Goal: Task Accomplishment & Management: Manage account settings

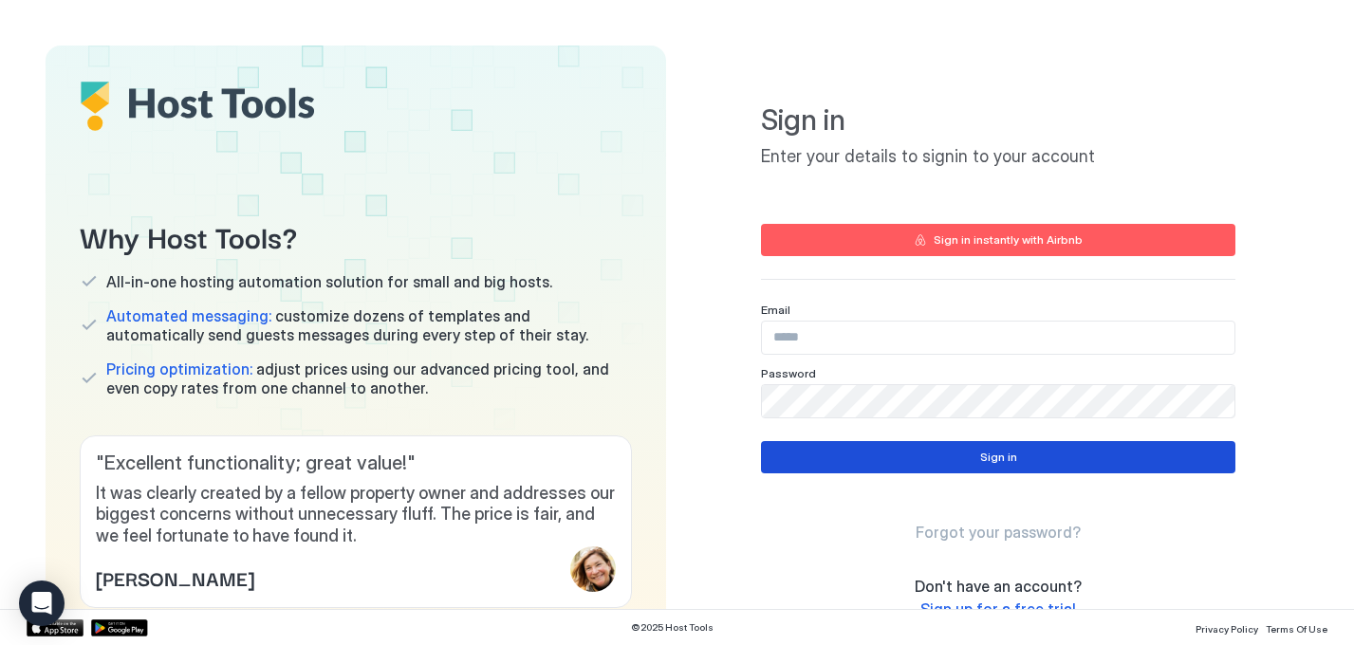
type input "**********"
click at [967, 453] on button "Sign in" at bounding box center [998, 457] width 475 height 32
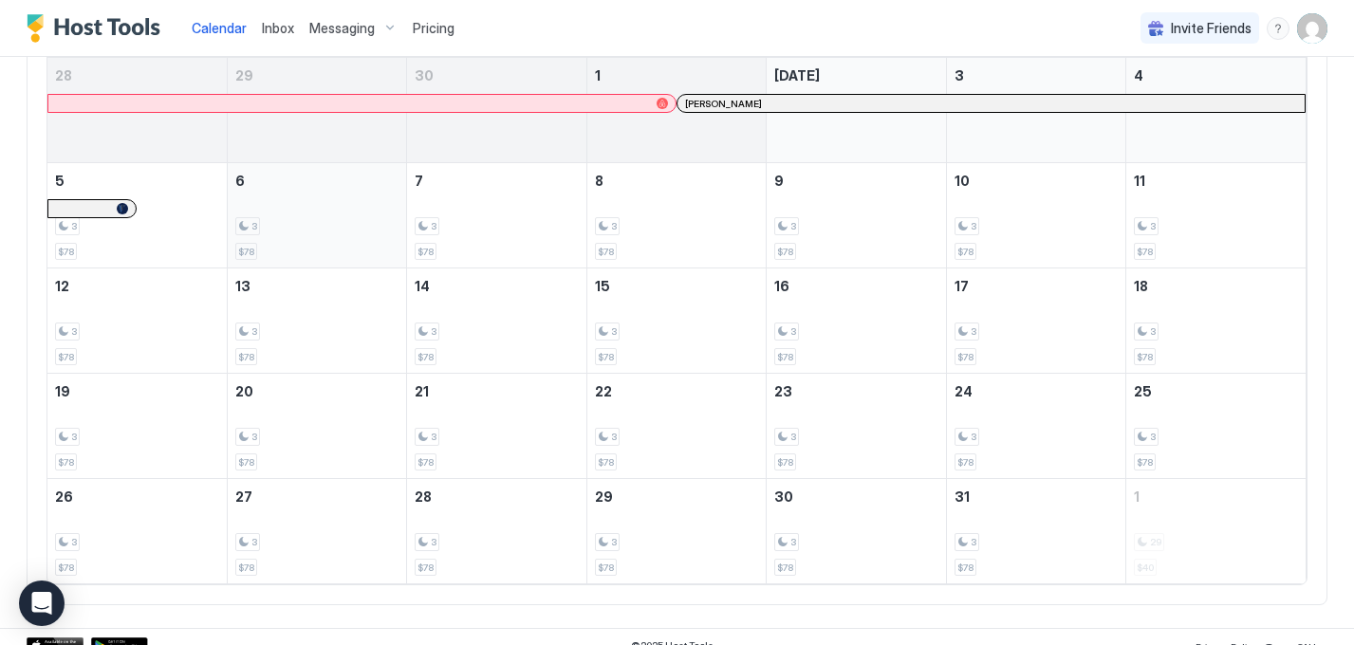
scroll to position [230, 0]
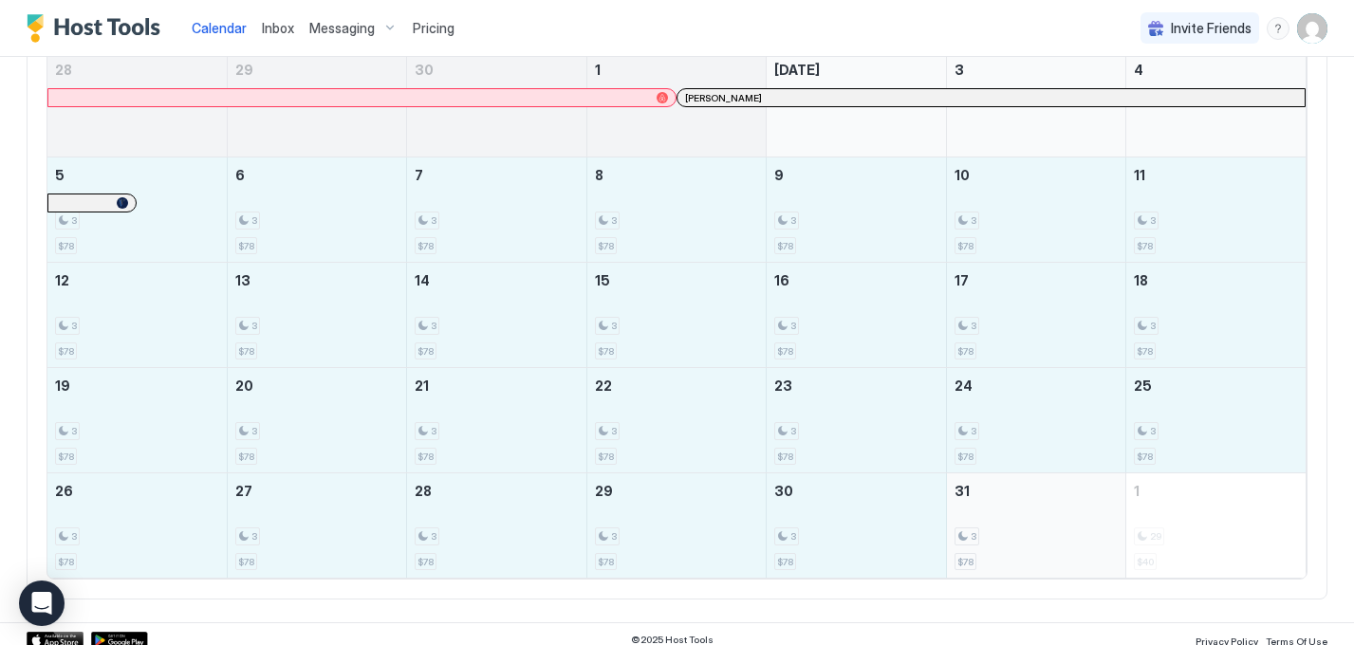
drag, startPoint x: 185, startPoint y: 236, endPoint x: 1109, endPoint y: 524, distance: 967.2
click at [1109, 524] on tbody "28 29 30 1 [PERSON_NAME] [DATE] 3 4 5 3 $78 6 3 $78 7 3 $78 8 3 $78 9 3 $78 10 …" at bounding box center [676, 315] width 1259 height 526
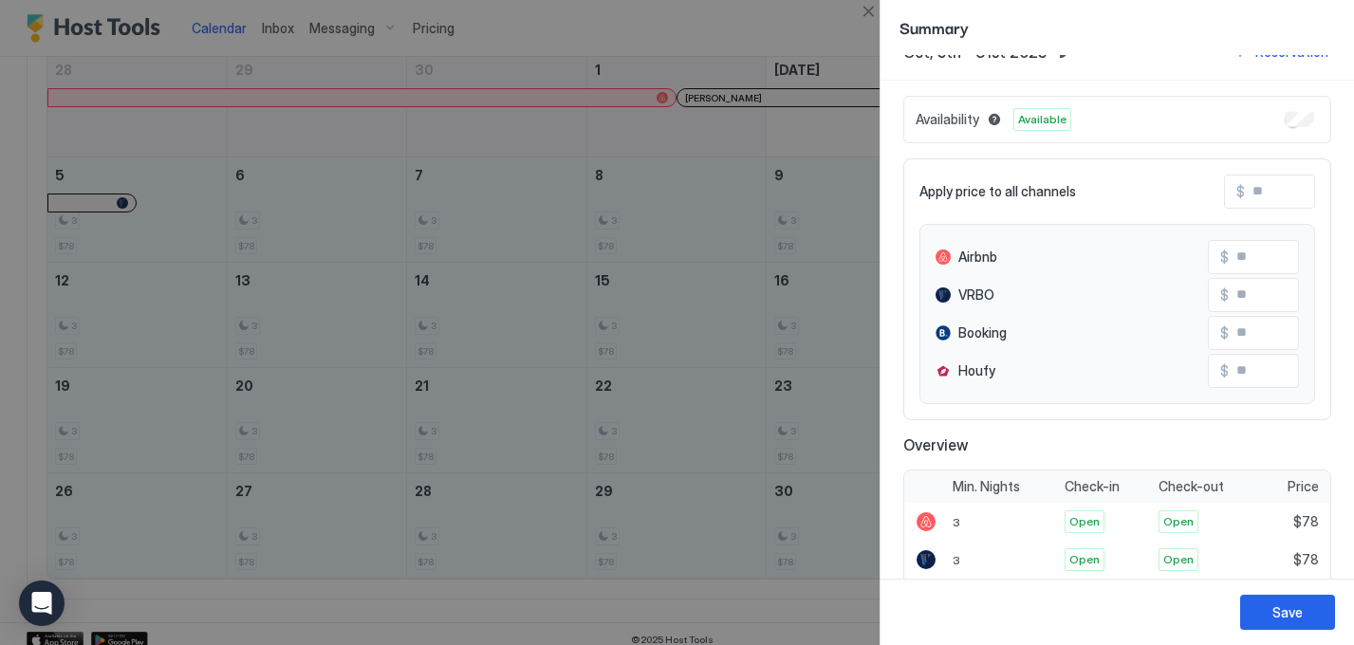
scroll to position [0, 0]
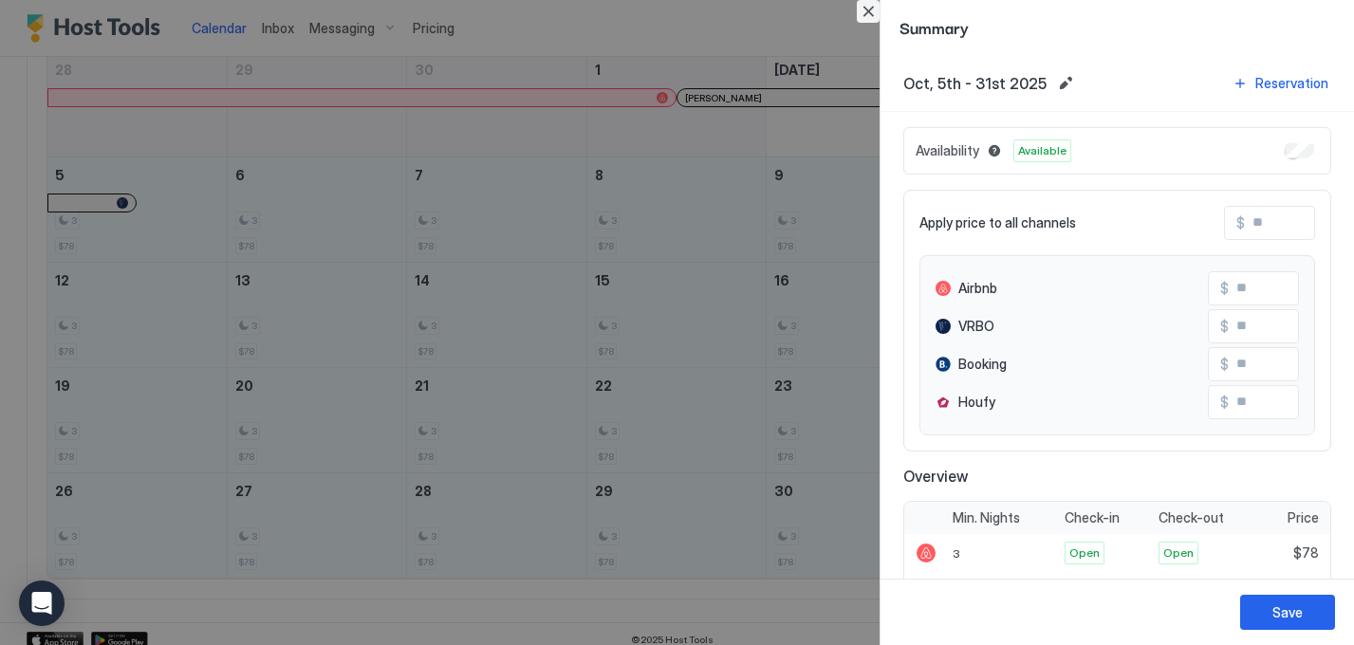
click at [867, 9] on button "Close" at bounding box center [868, 11] width 23 height 23
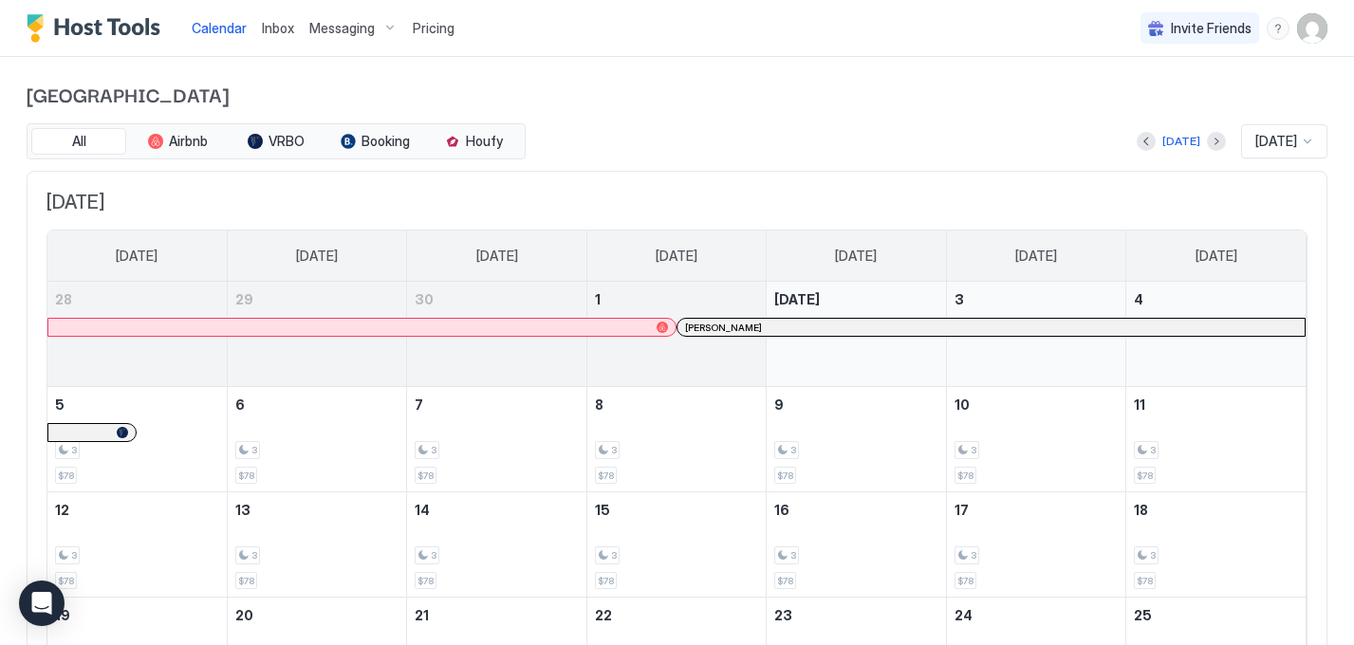
click at [446, 27] on span "Pricing" at bounding box center [434, 28] width 42 height 17
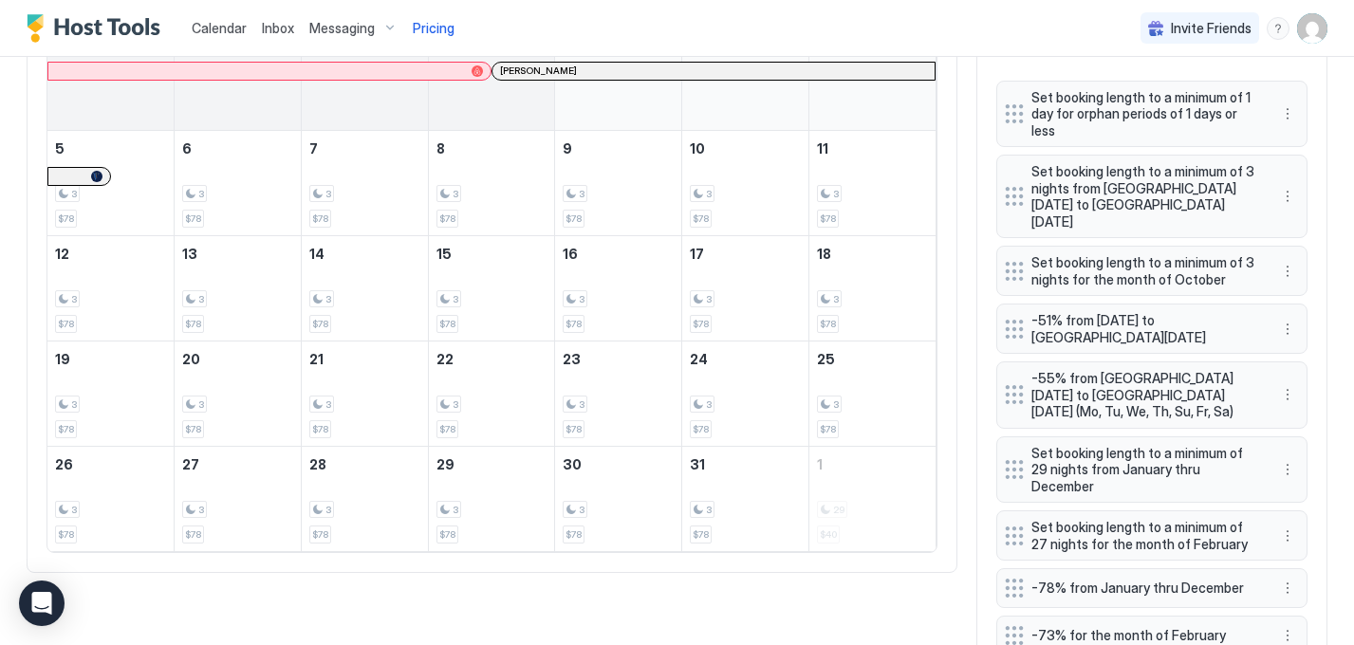
scroll to position [732, 0]
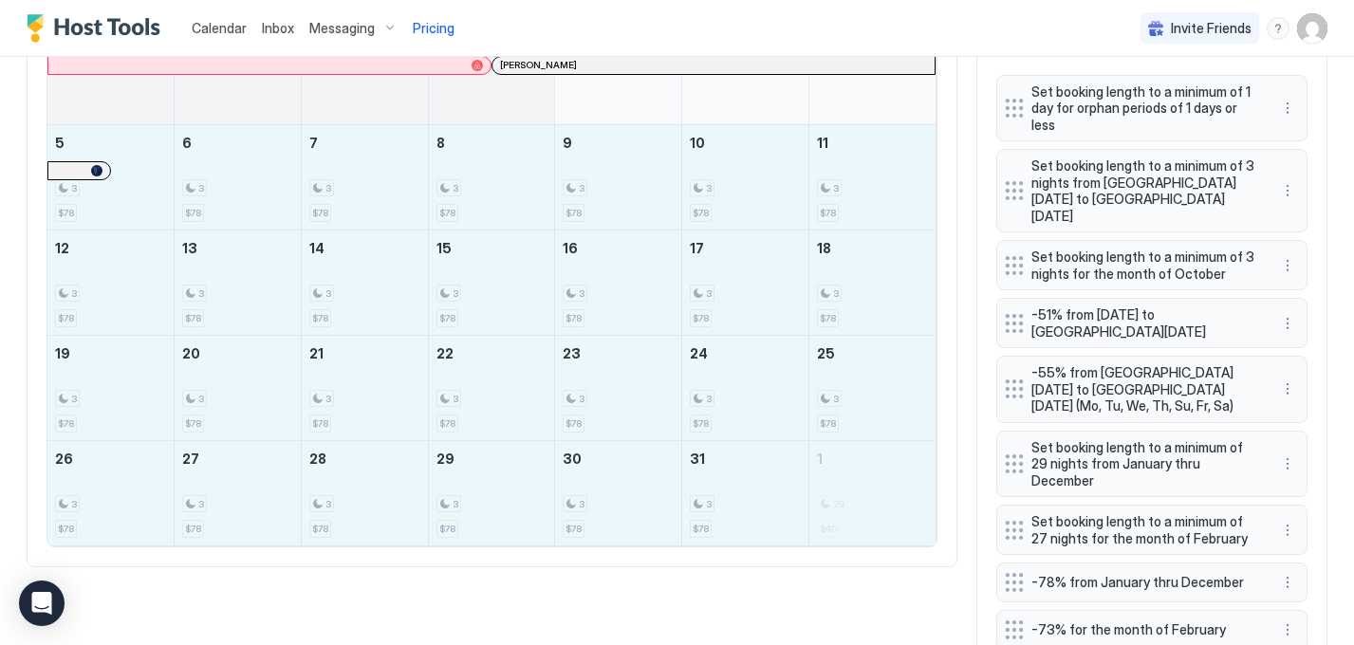
drag, startPoint x: 124, startPoint y: 196, endPoint x: 860, endPoint y: 511, distance: 800.2
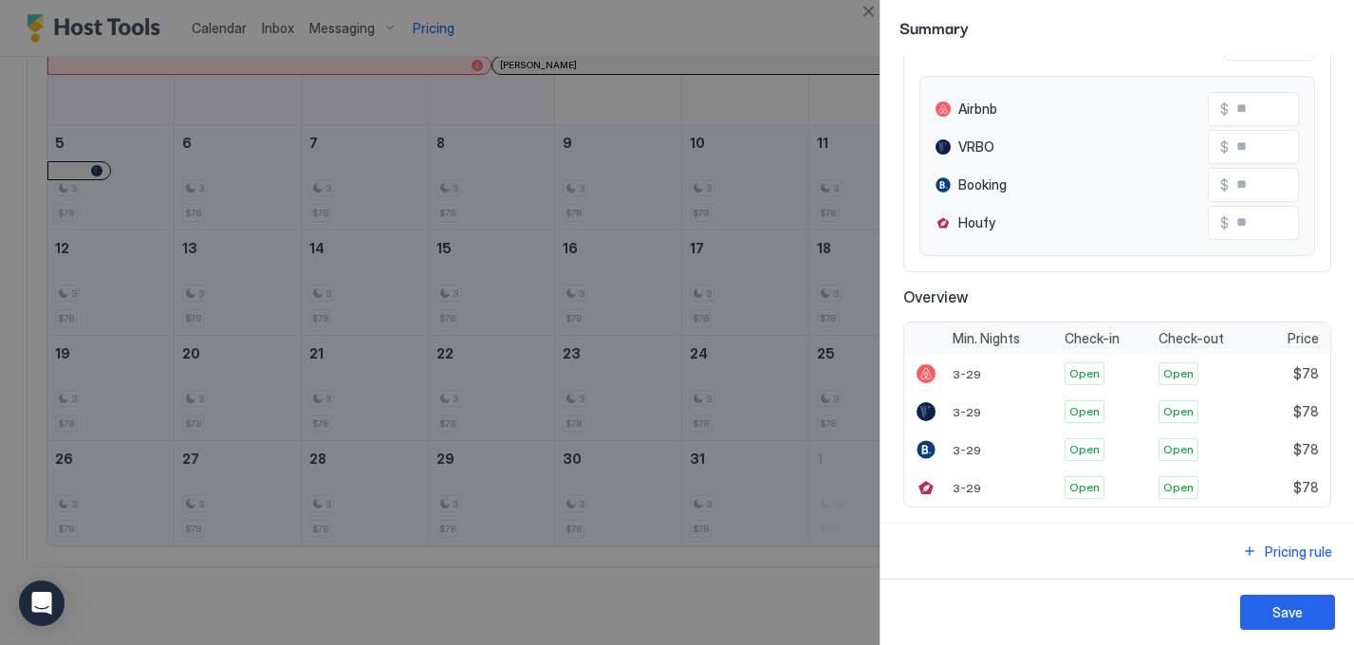
scroll to position [0, 0]
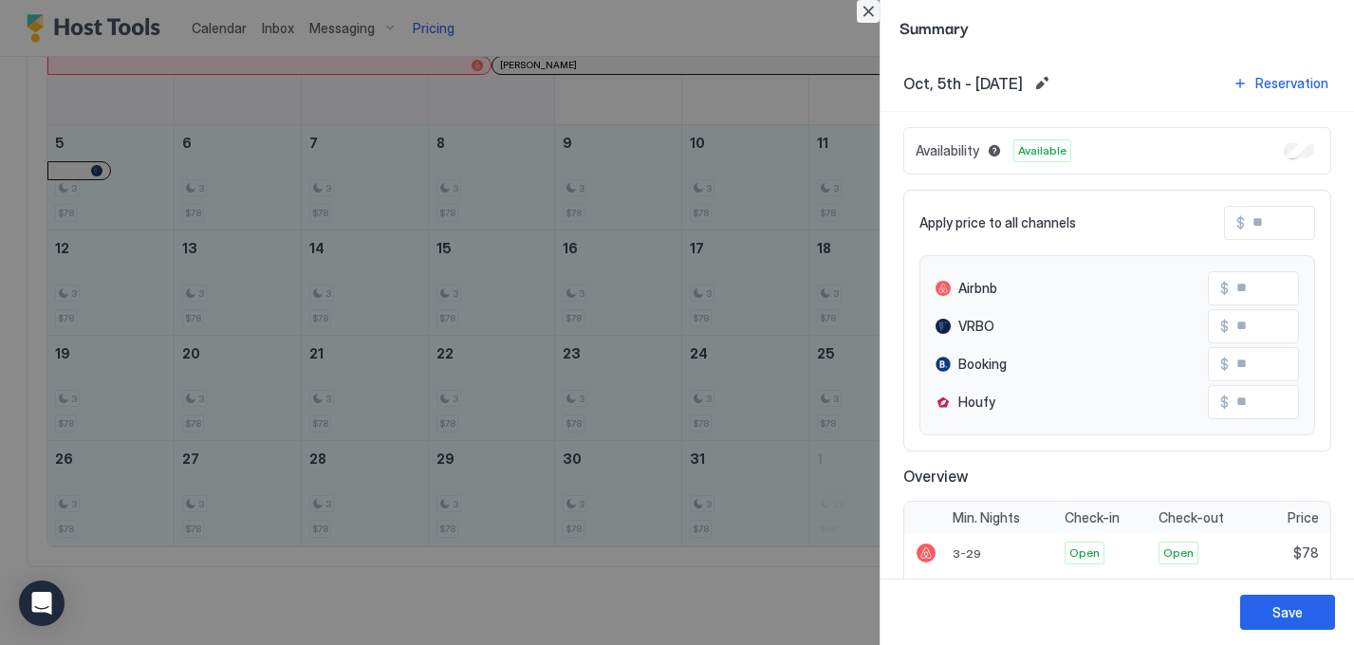
click at [868, 12] on button "Close" at bounding box center [868, 11] width 23 height 23
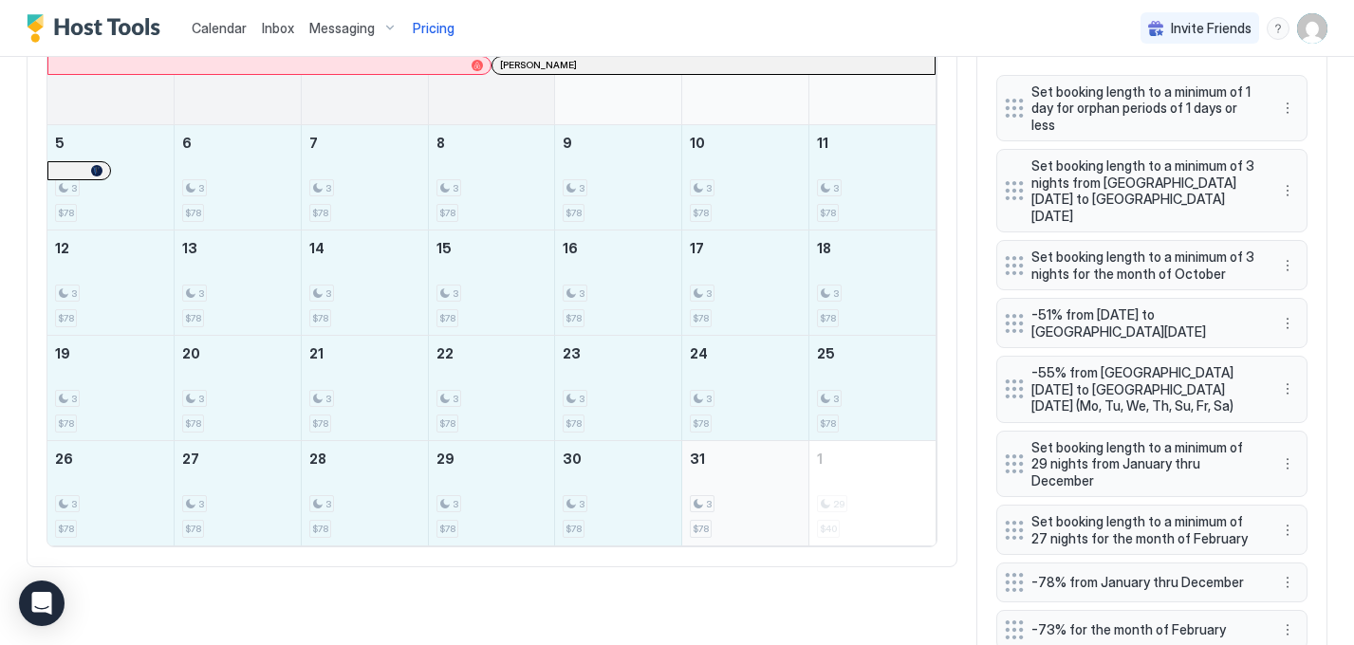
drag, startPoint x: 137, startPoint y: 184, endPoint x: 747, endPoint y: 507, distance: 690.3
click at [747, 507] on tbody "28 29 30 1 [PERSON_NAME] [DATE] 3 4 5 3 $78 6 3 $78 7 3 $78 8 3 $78 9 3 $78 10 …" at bounding box center [491, 283] width 888 height 526
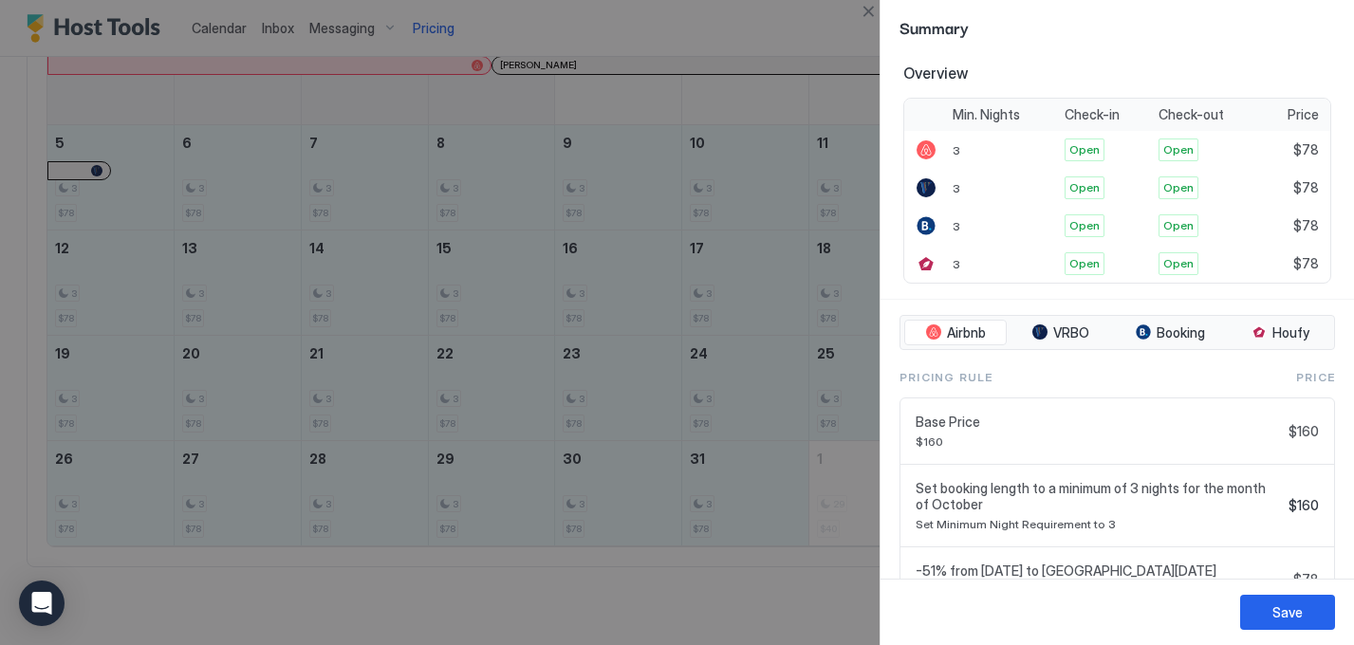
scroll to position [405, 0]
click at [1060, 332] on span "VRBO" at bounding box center [1071, 331] width 36 height 17
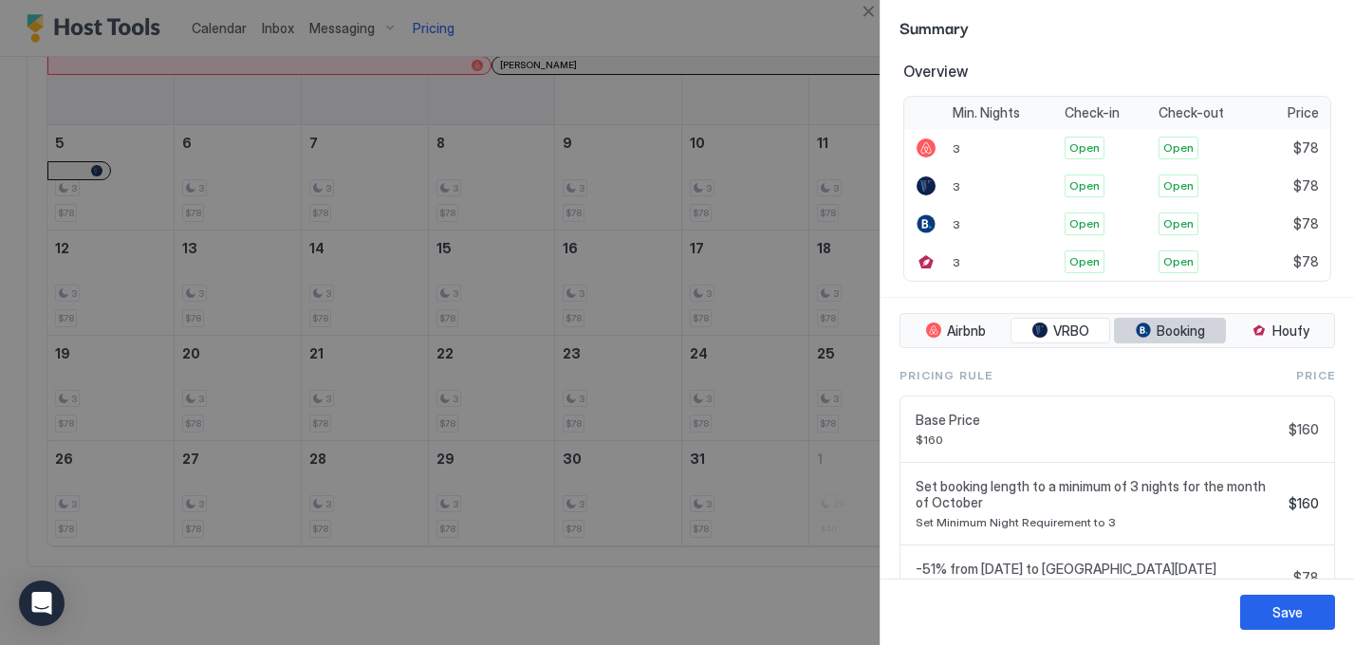
click at [1164, 338] on span "Booking" at bounding box center [1181, 331] width 48 height 17
click at [1288, 339] on button "Houfy" at bounding box center [1280, 331] width 101 height 27
click at [928, 336] on div "tab-group" at bounding box center [933, 330] width 15 height 15
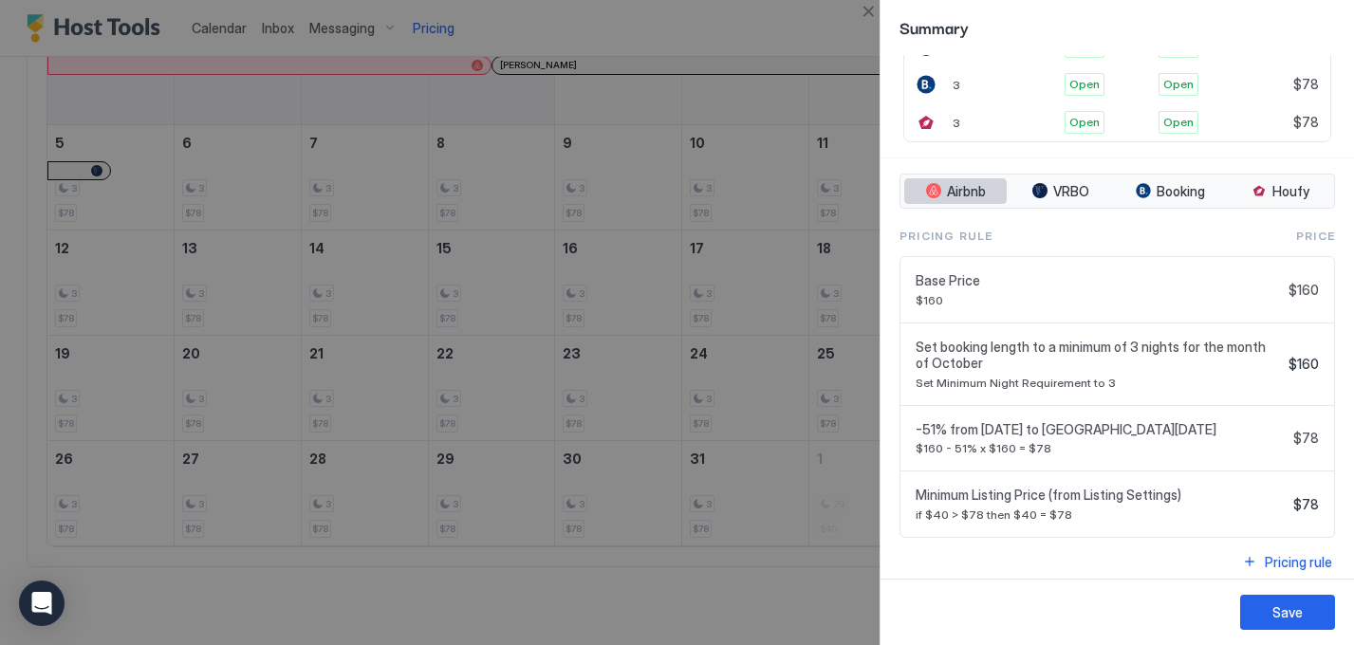
scroll to position [555, 0]
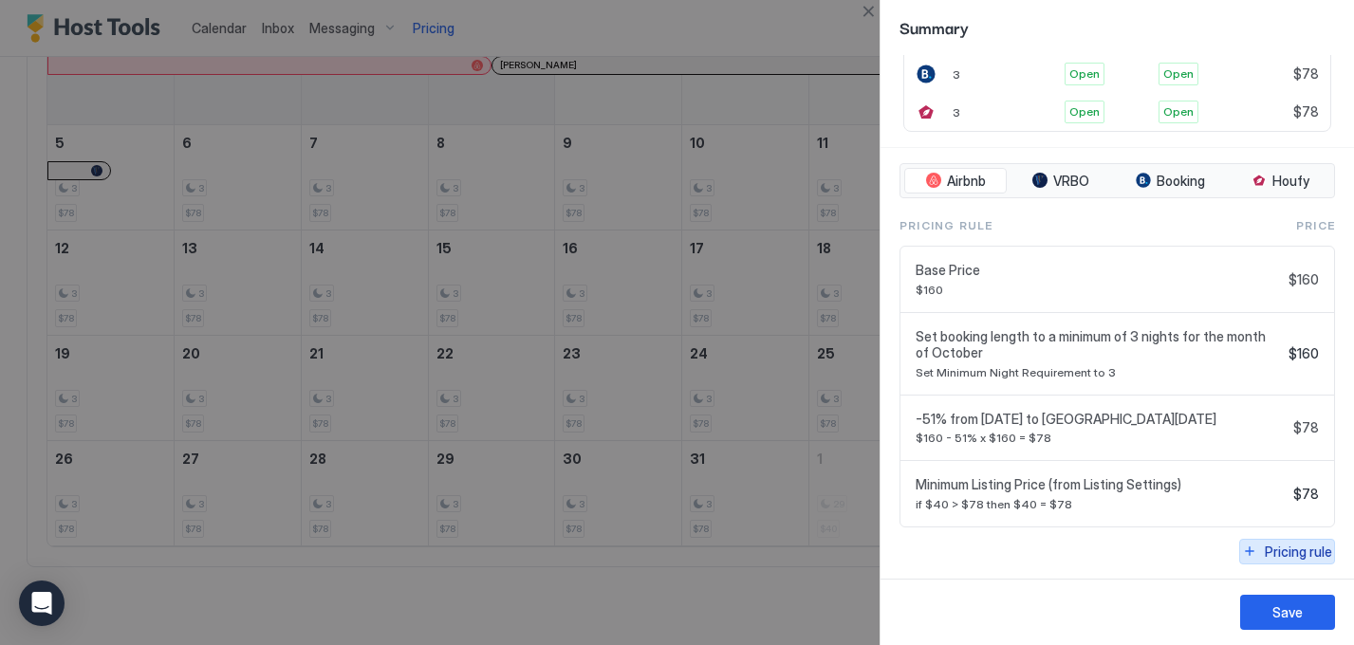
click at [1287, 554] on div "Pricing rule" at bounding box center [1298, 552] width 67 height 20
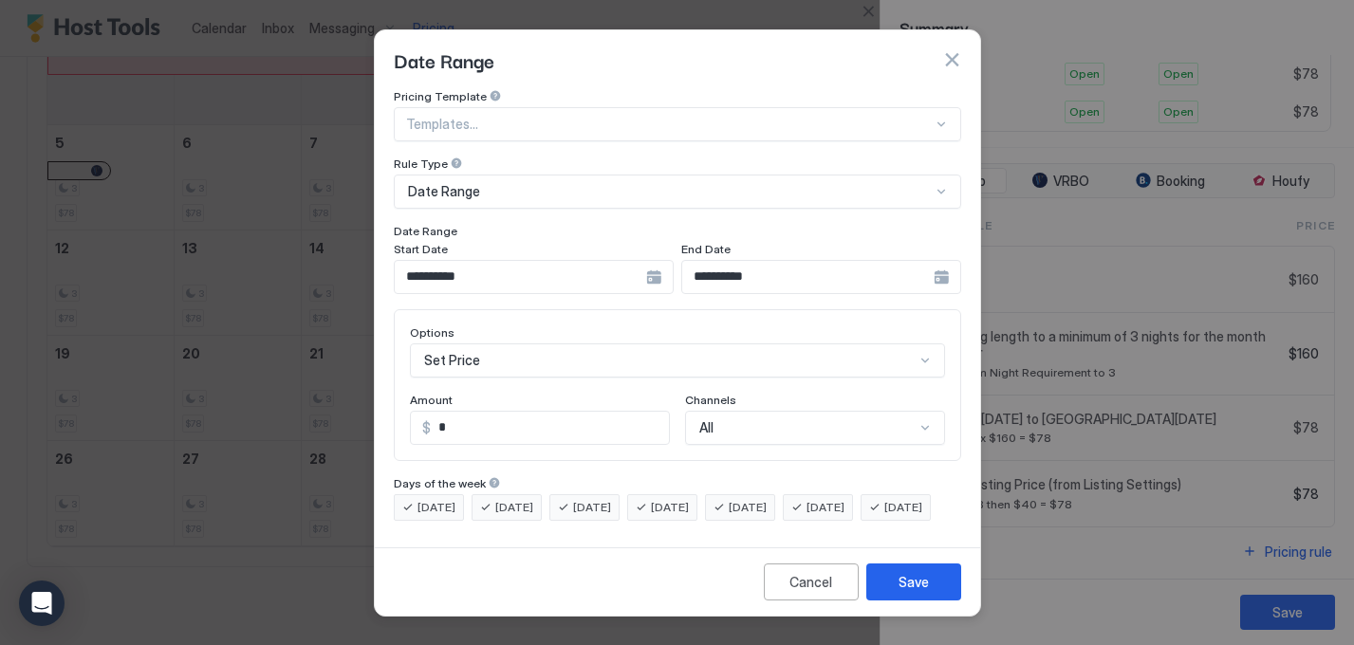
scroll to position [0, 0]
click at [949, 50] on button "button" at bounding box center [951, 59] width 19 height 19
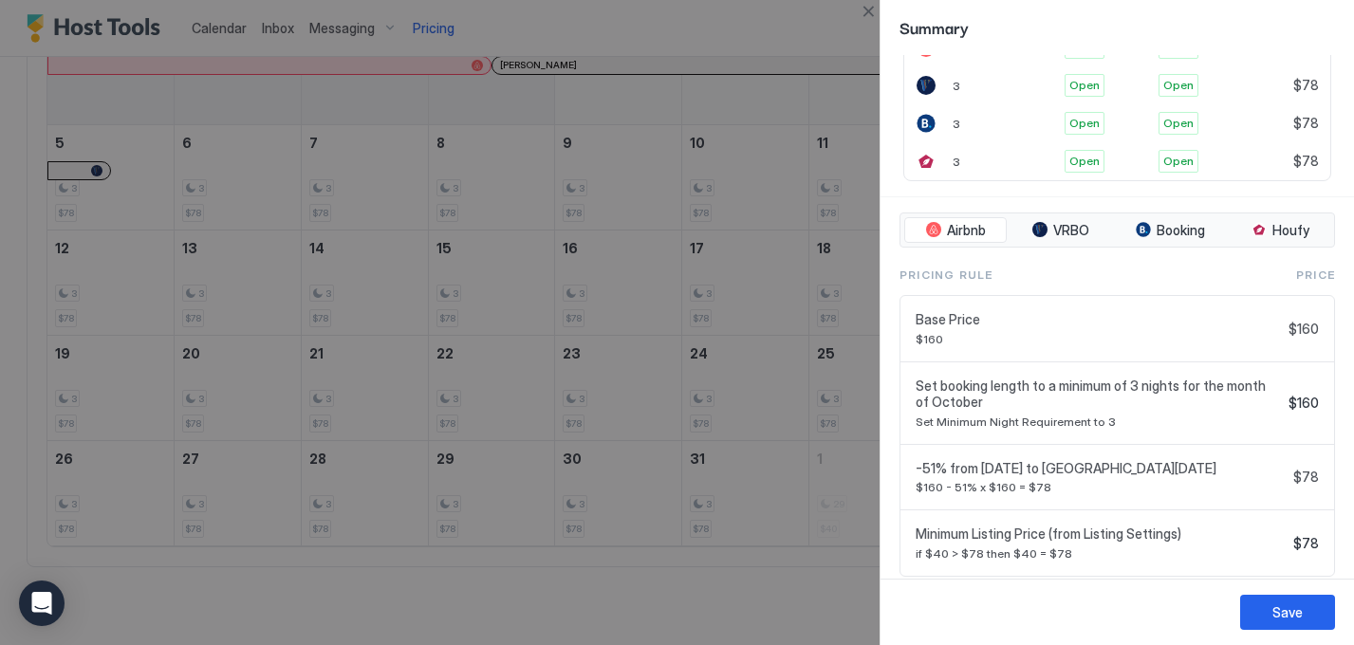
scroll to position [555, 0]
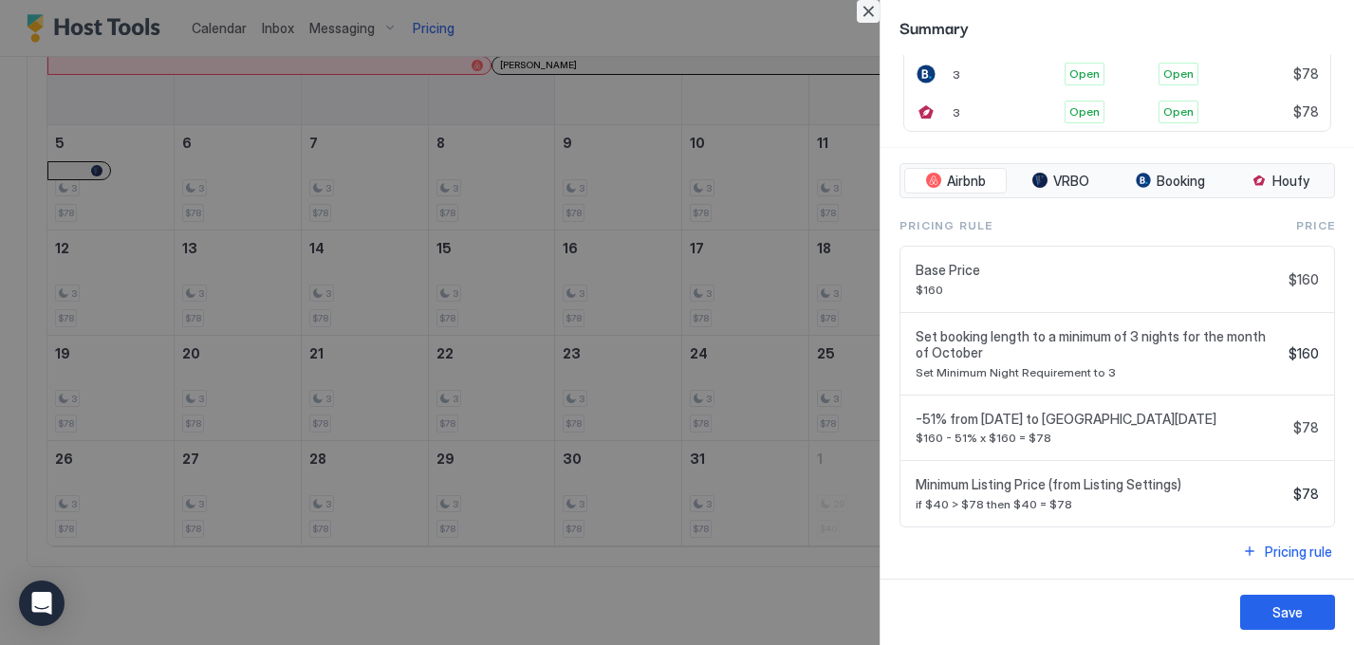
click at [869, 7] on button "Close" at bounding box center [868, 11] width 23 height 23
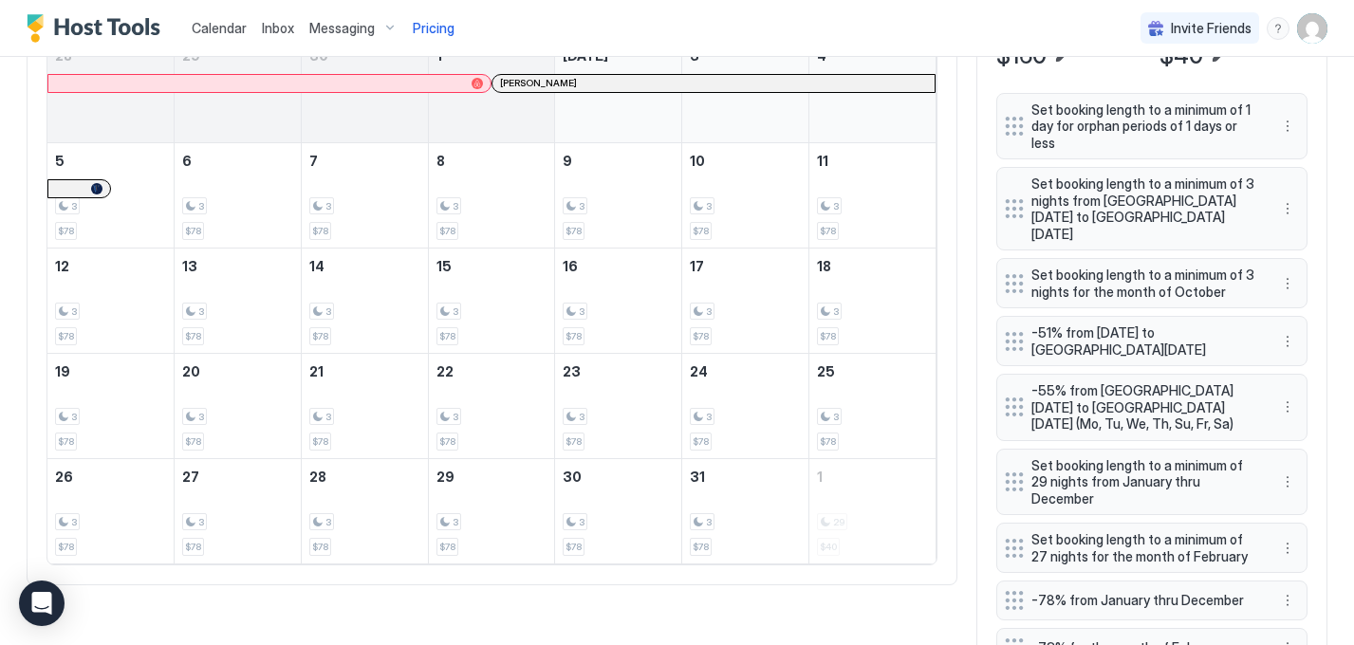
scroll to position [718, 0]
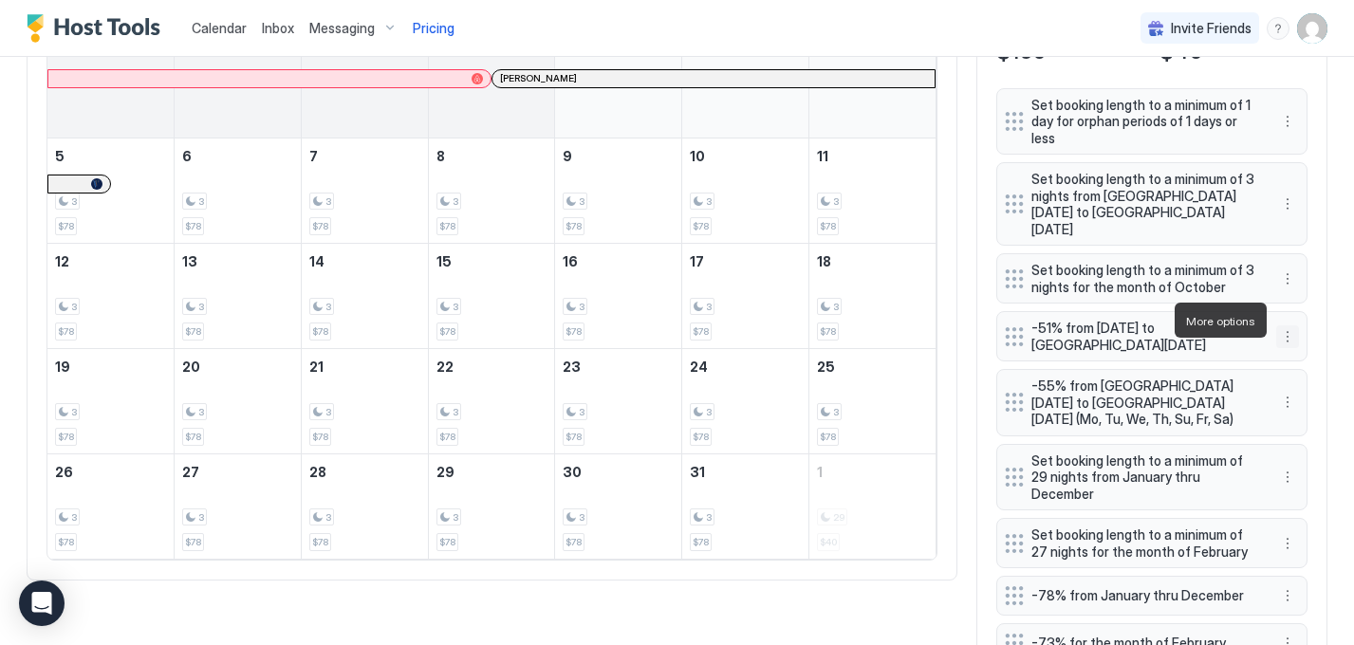
click at [1290, 326] on button "More options" at bounding box center [1288, 337] width 23 height 23
click at [1287, 192] on div at bounding box center [677, 322] width 1354 height 645
click at [1288, 197] on button "More options" at bounding box center [1288, 204] width 23 height 23
click at [1315, 285] on span "Delete" at bounding box center [1323, 283] width 35 height 14
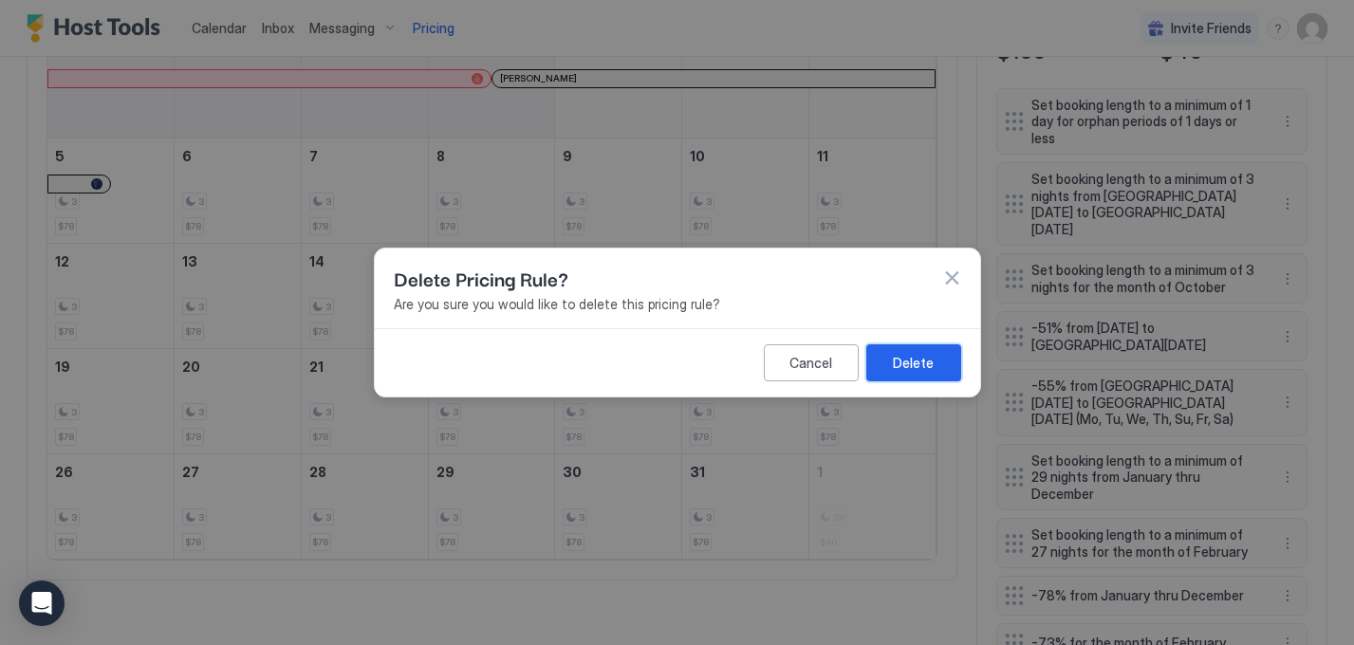
click at [907, 358] on div "Delete" at bounding box center [913, 363] width 41 height 20
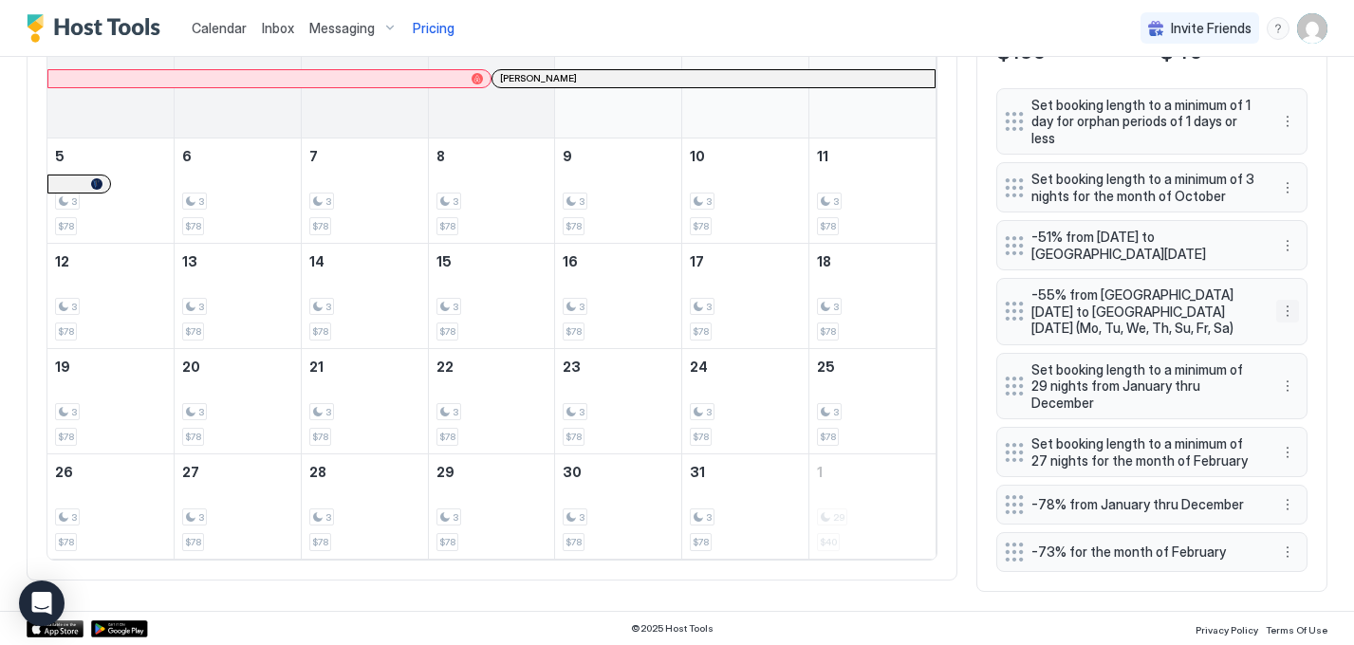
click at [1289, 309] on button "More options" at bounding box center [1288, 311] width 23 height 23
click at [1315, 399] on span "Delete" at bounding box center [1323, 399] width 35 height 14
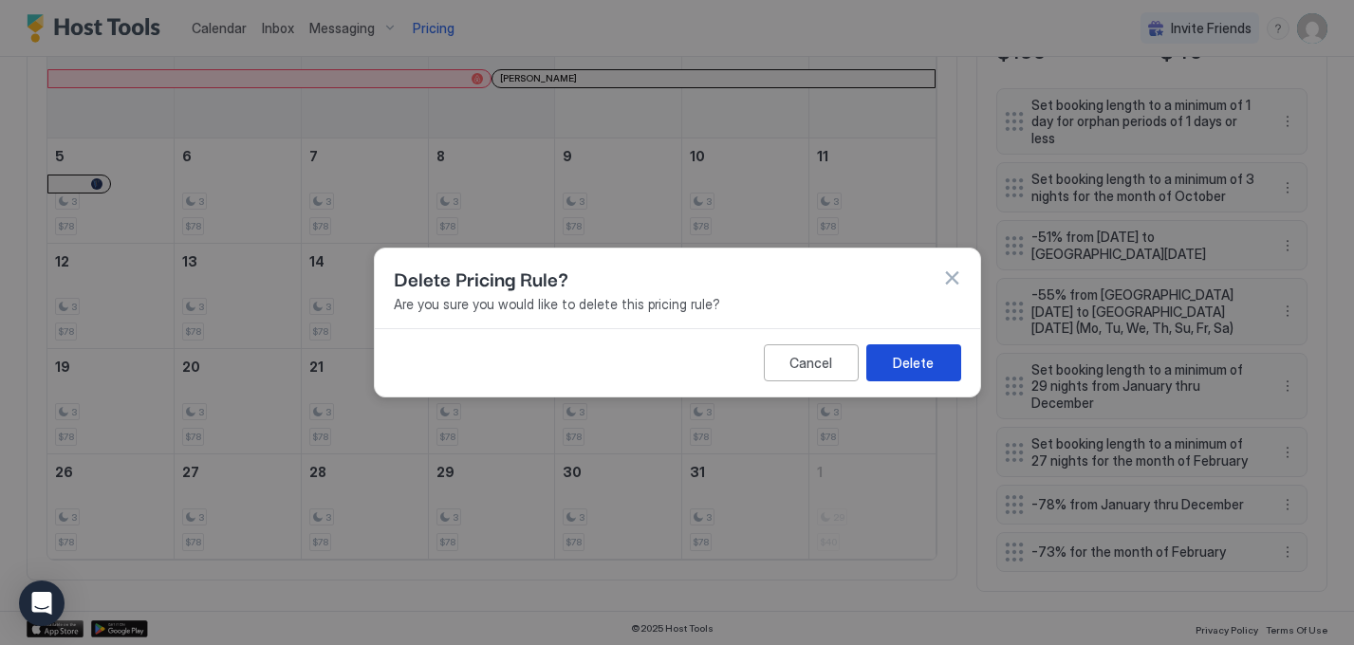
click at [908, 366] on div "Delete" at bounding box center [913, 363] width 41 height 20
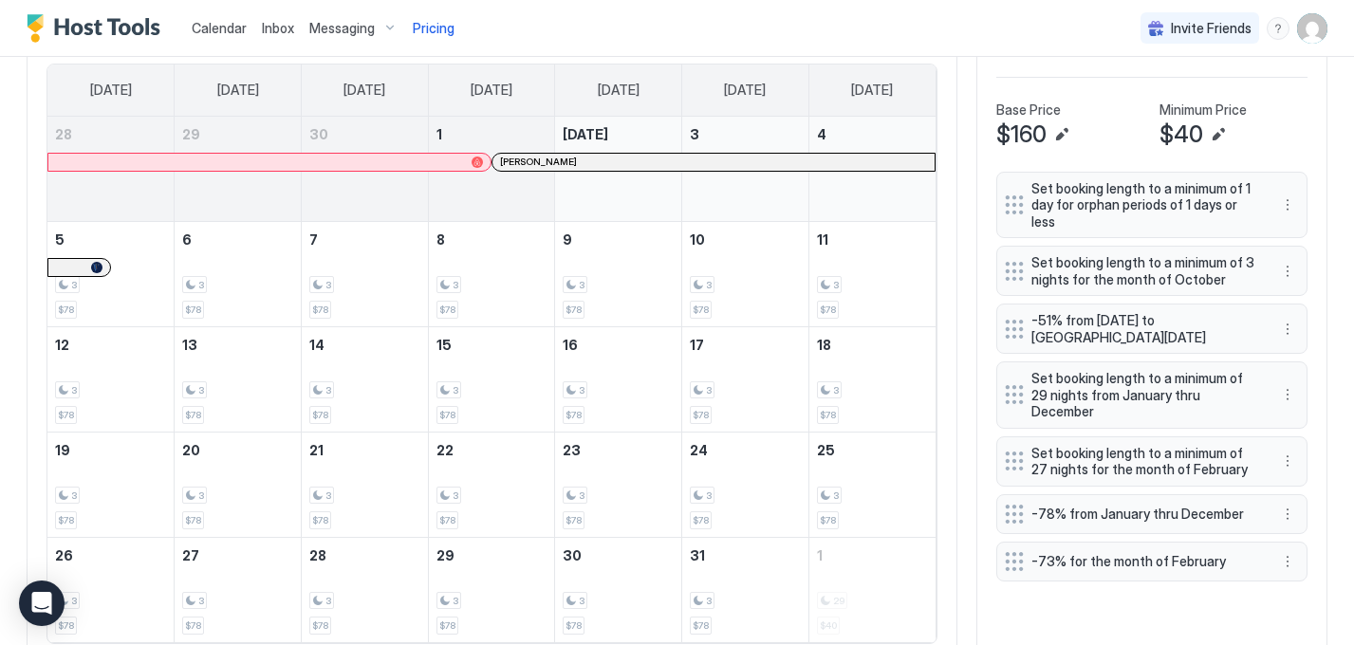
scroll to position [621, 0]
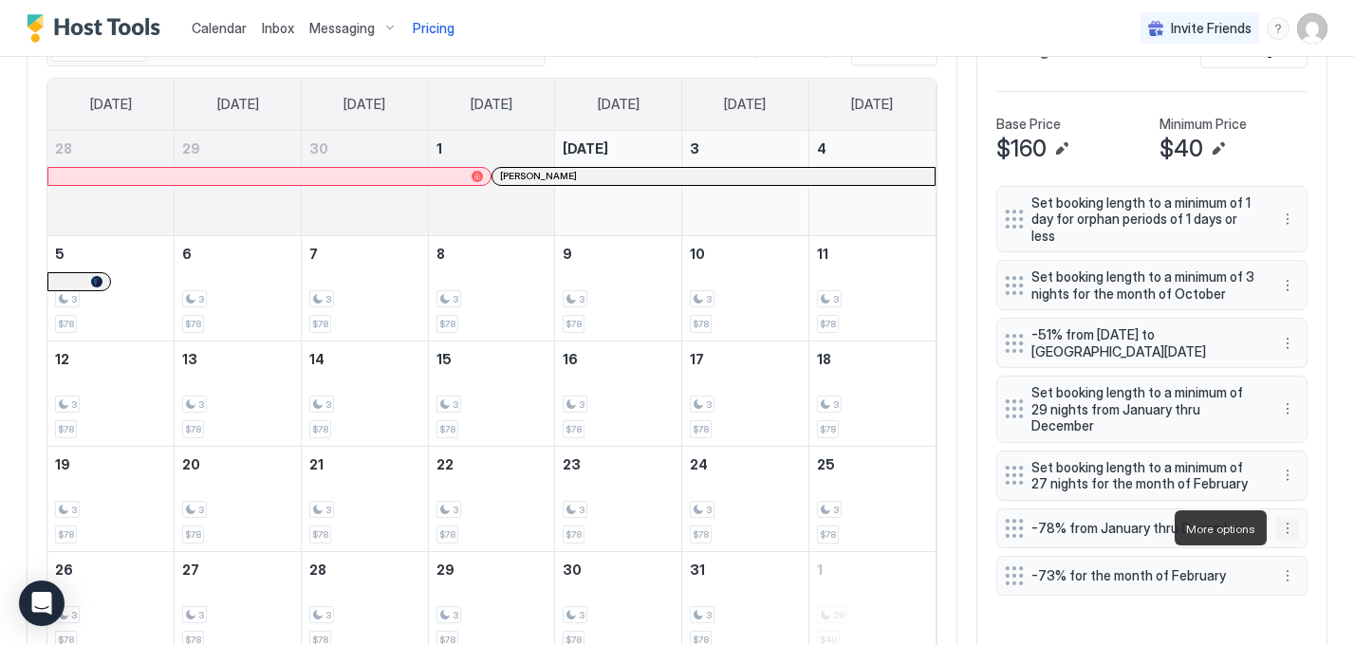
click at [1294, 526] on button "More options" at bounding box center [1288, 528] width 23 height 23
click at [1321, 560] on span "Edit" at bounding box center [1316, 555] width 21 height 14
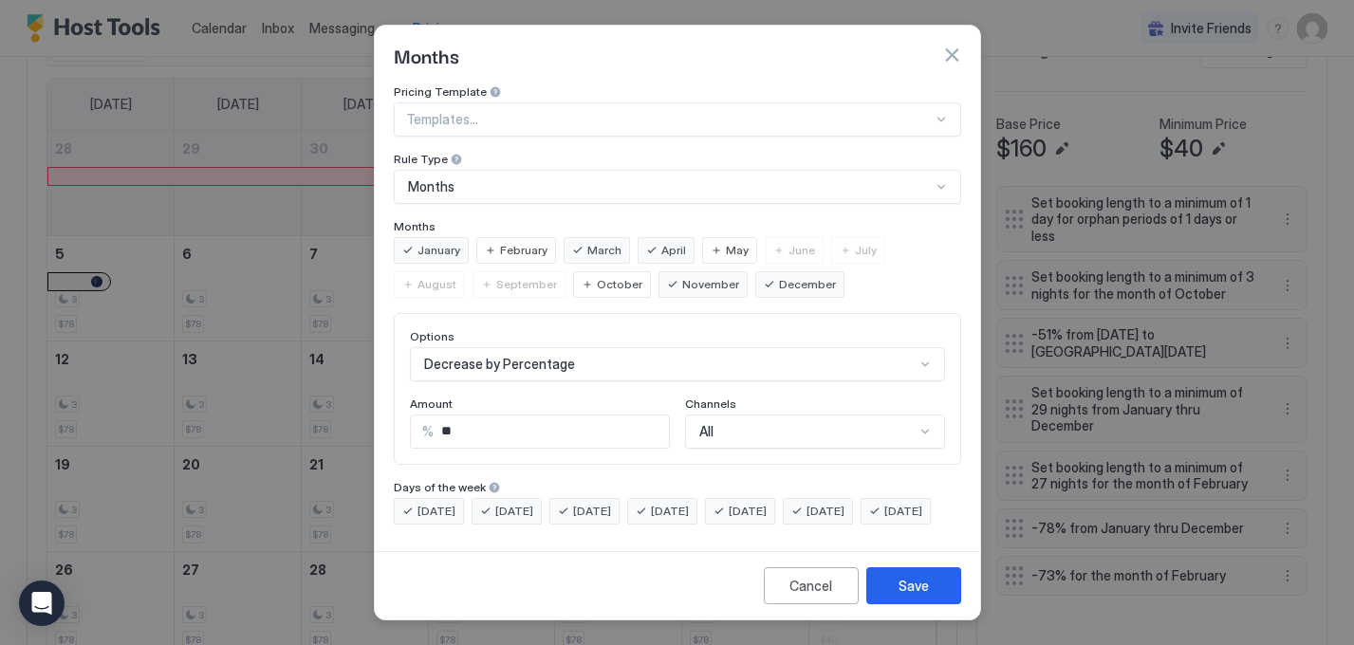
click at [474, 422] on input "**" at bounding box center [551, 432] width 235 height 32
type input "**"
click at [541, 525] on div "[DATE] [DATE] [DATE] [DATE] [DATE] [DATE] [DATE]" at bounding box center [678, 511] width 568 height 27
click at [912, 589] on div "Save" at bounding box center [914, 586] width 30 height 20
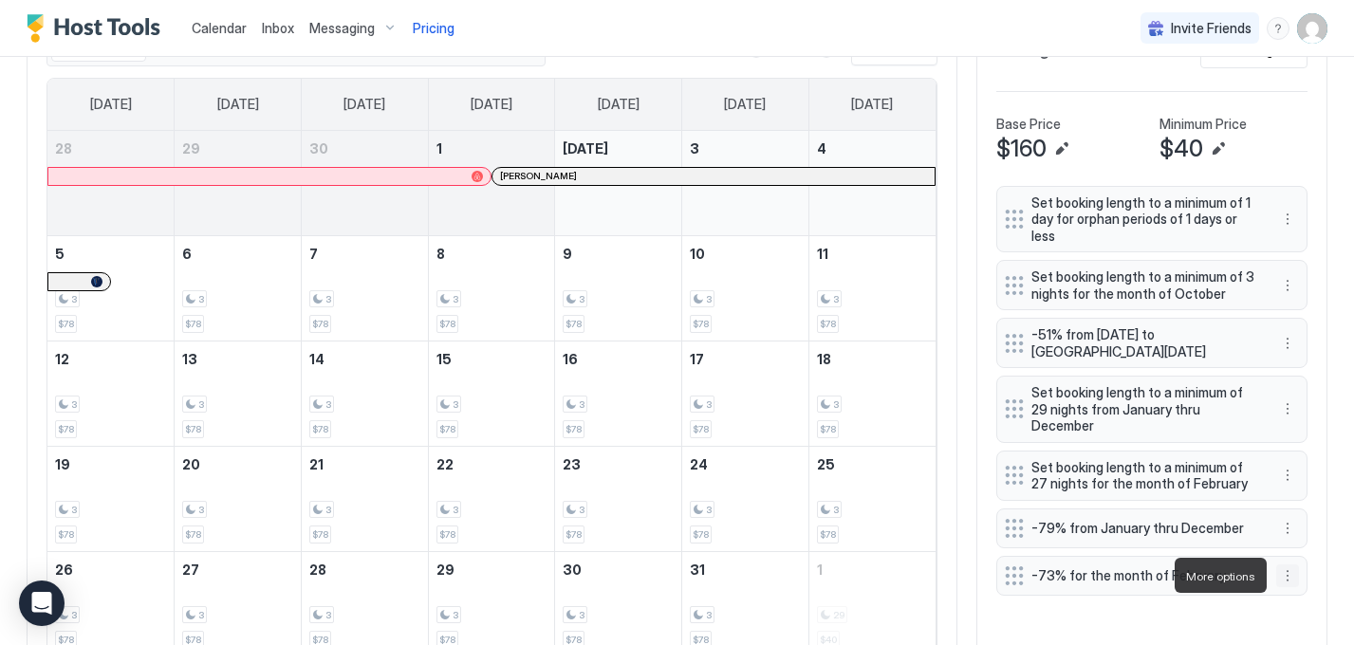
click at [1292, 571] on button "More options" at bounding box center [1288, 576] width 23 height 23
click at [1323, 486] on span "Edit" at bounding box center [1316, 486] width 21 height 14
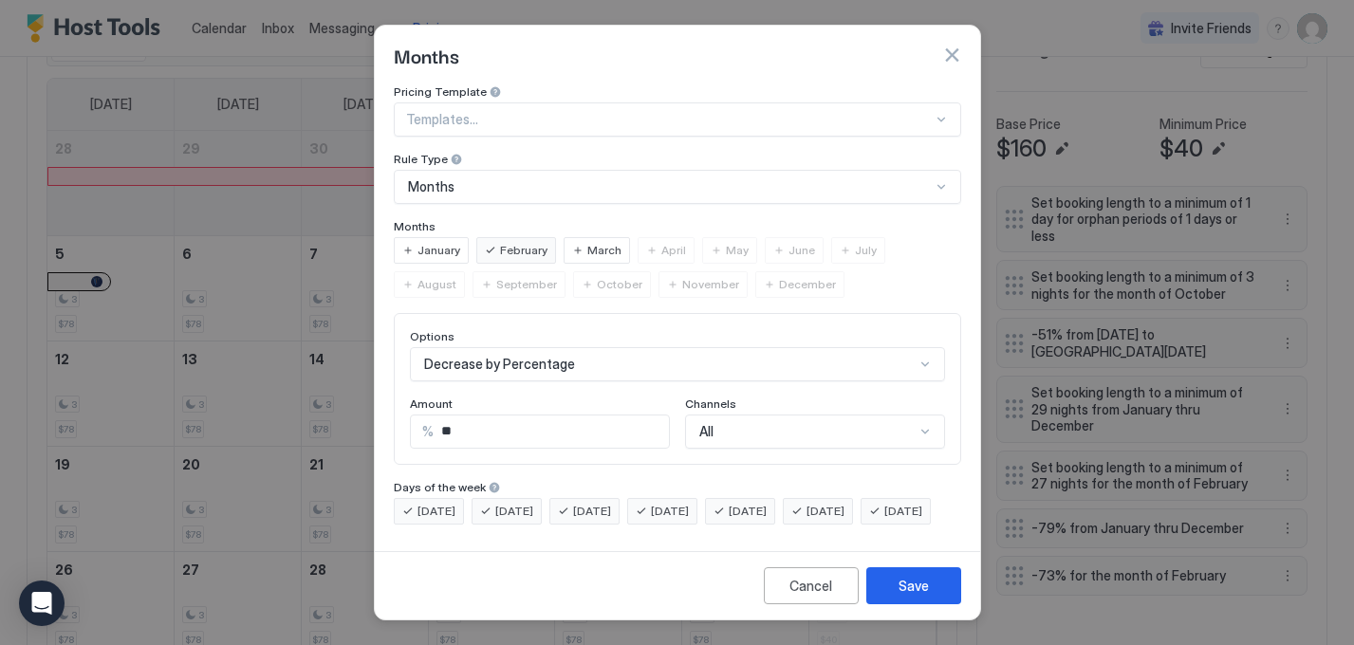
click at [477, 420] on input "**" at bounding box center [551, 432] width 235 height 32
type input "**"
click at [636, 458] on div "Pricing Template Templates... Rule Type Months Months January February March Ap…" at bounding box center [678, 304] width 568 height 440
click at [894, 601] on button "Save" at bounding box center [914, 586] width 95 height 37
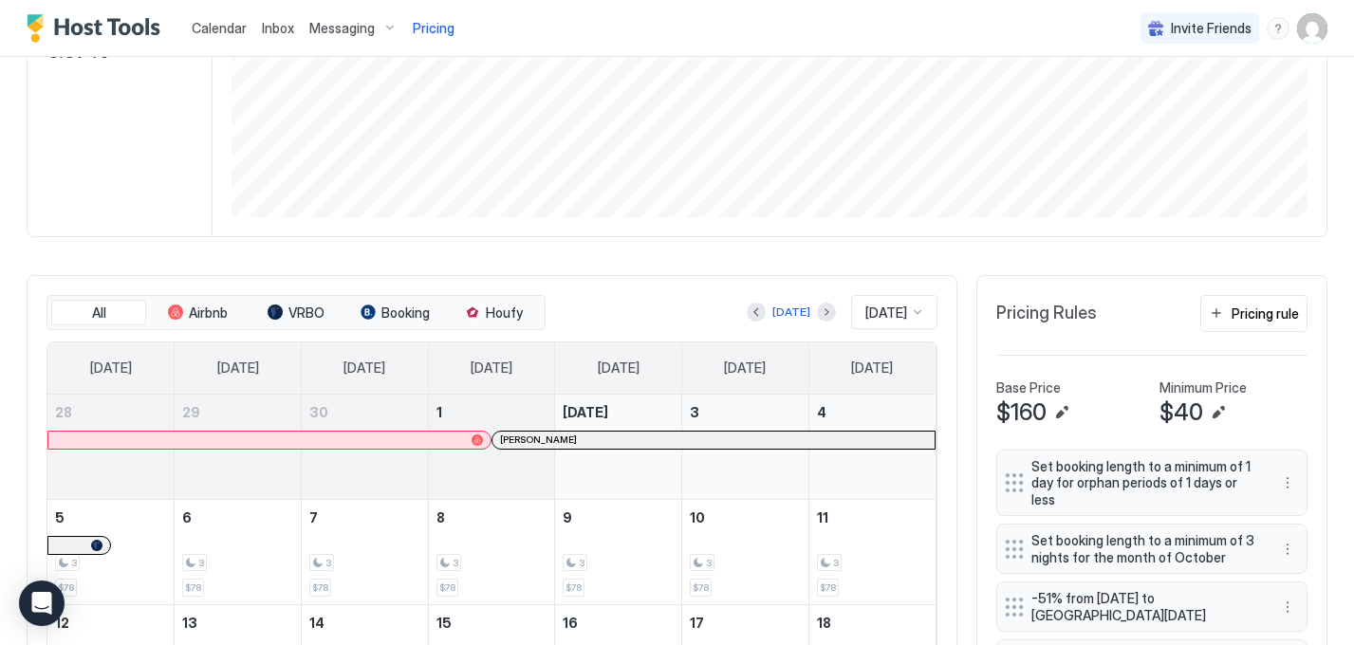
scroll to position [274, 0]
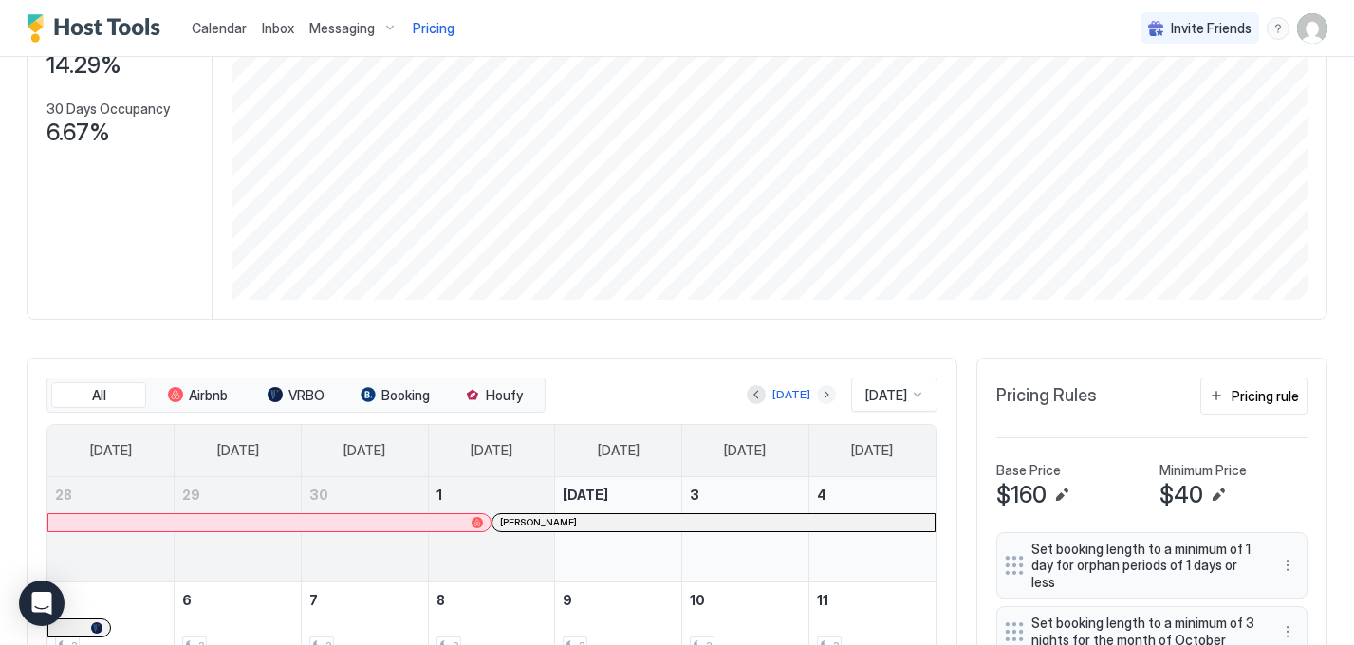
click at [817, 395] on button "Next month" at bounding box center [826, 394] width 19 height 19
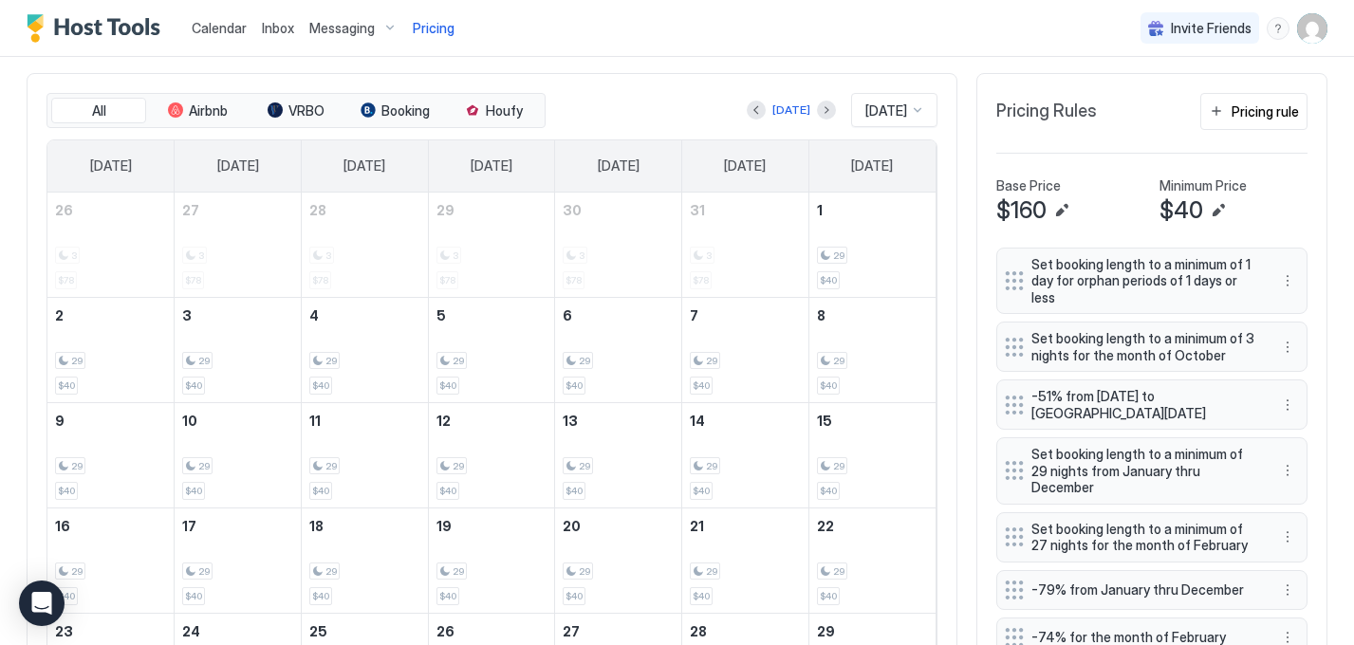
scroll to position [468, 0]
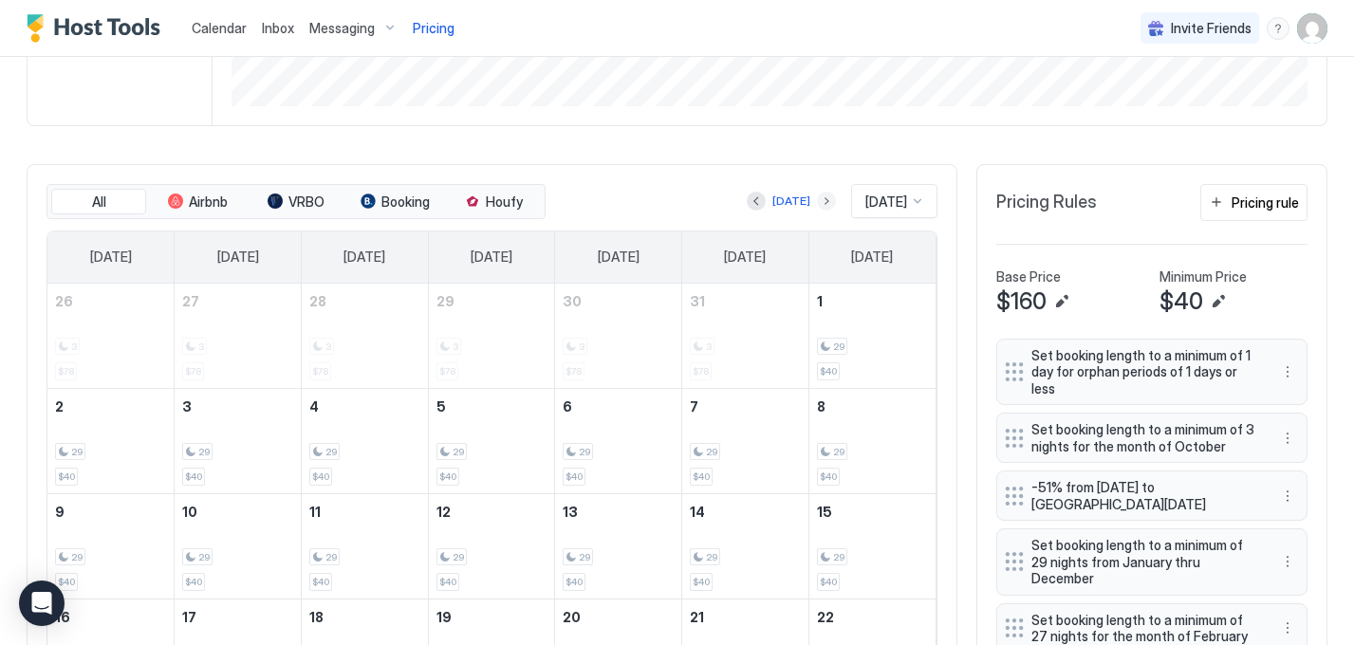
click at [817, 201] on button "Next month" at bounding box center [826, 201] width 19 height 19
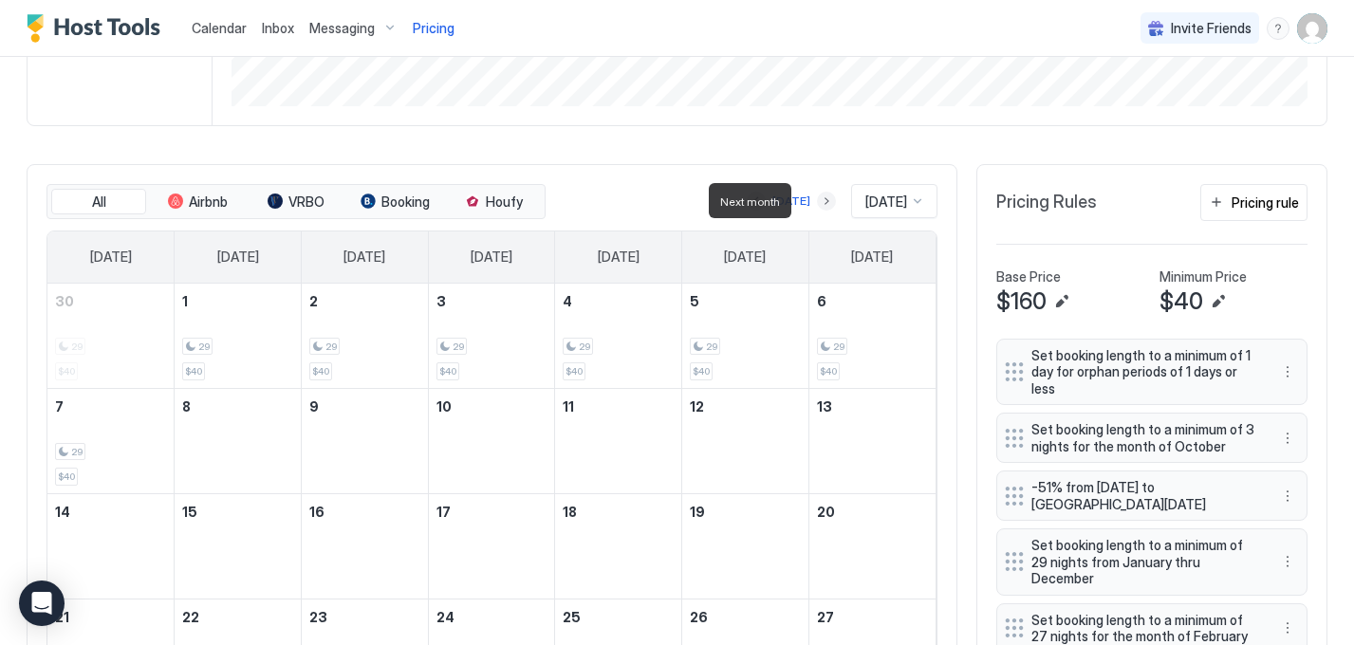
scroll to position [569, 0]
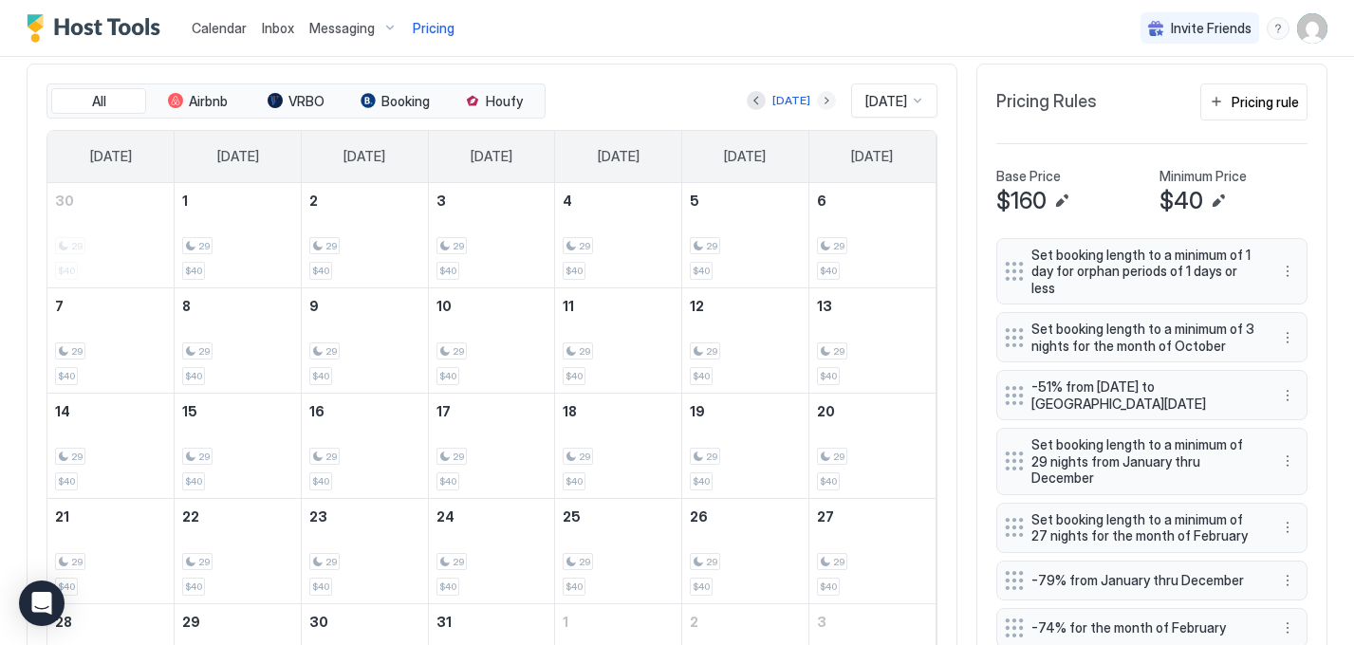
click at [817, 106] on button "Next month" at bounding box center [826, 100] width 19 height 19
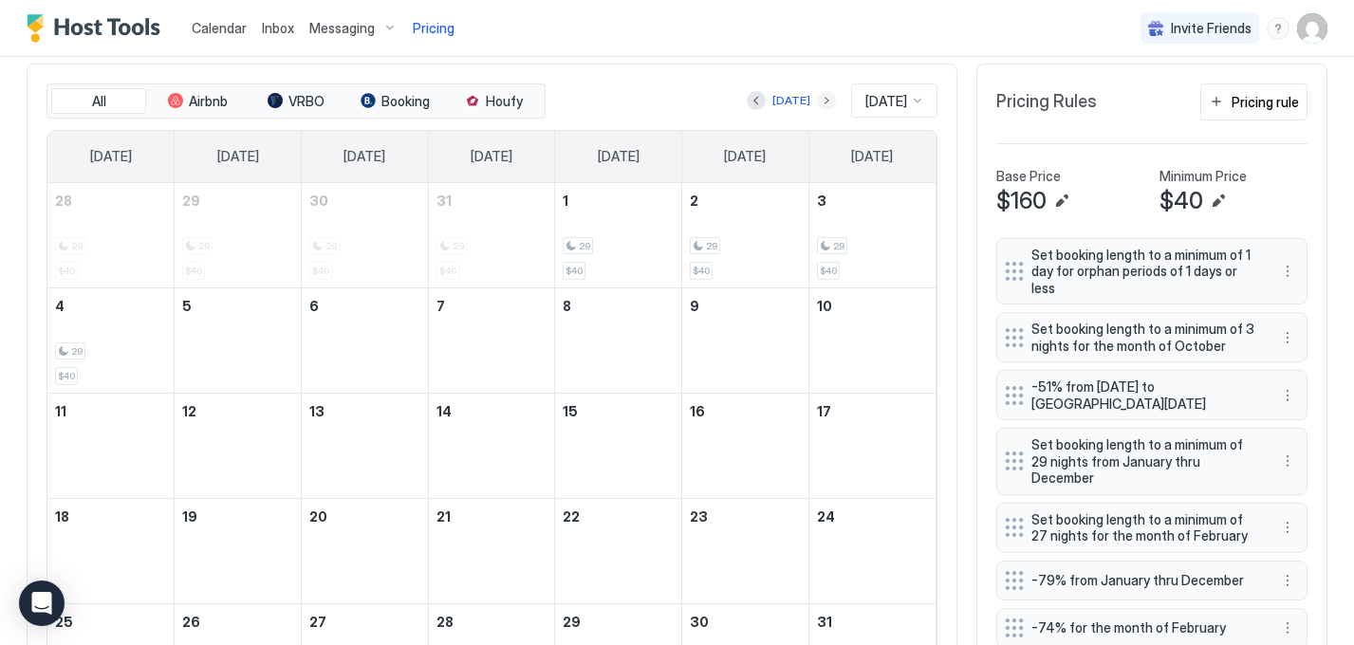
click at [817, 106] on button "Next month" at bounding box center [826, 100] width 19 height 19
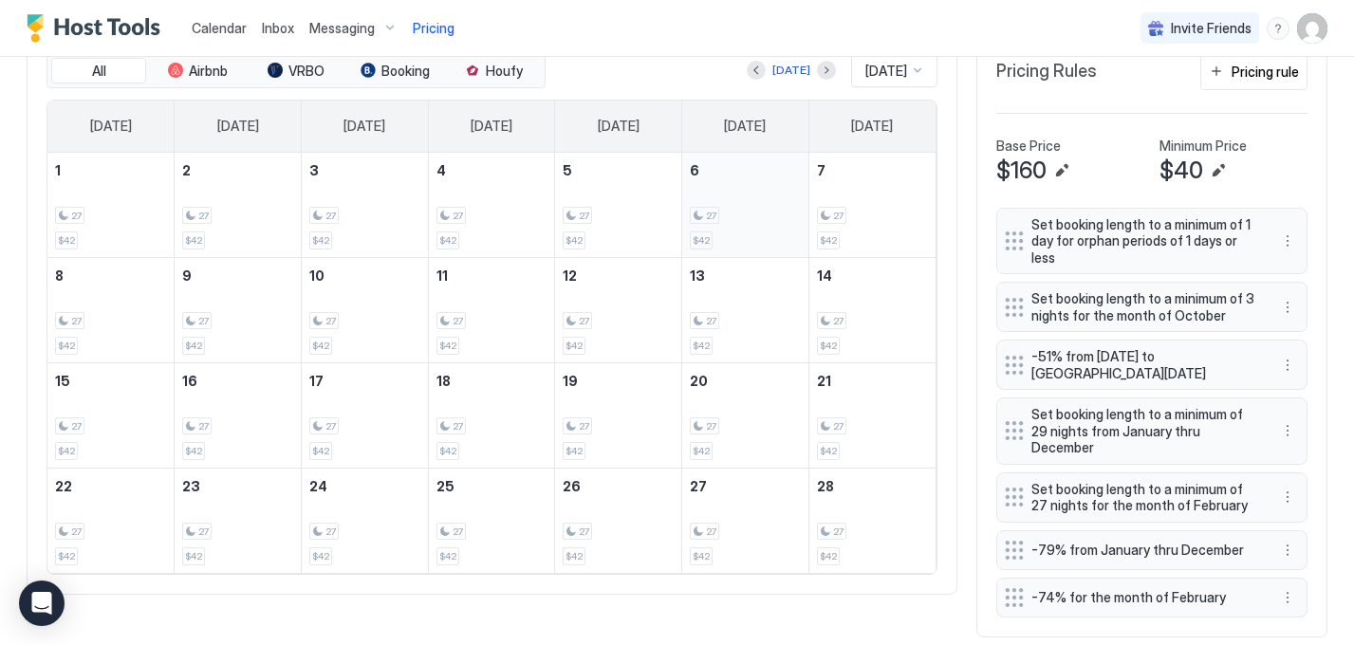
scroll to position [601, 0]
click at [749, 65] on button "Previous month" at bounding box center [756, 68] width 19 height 19
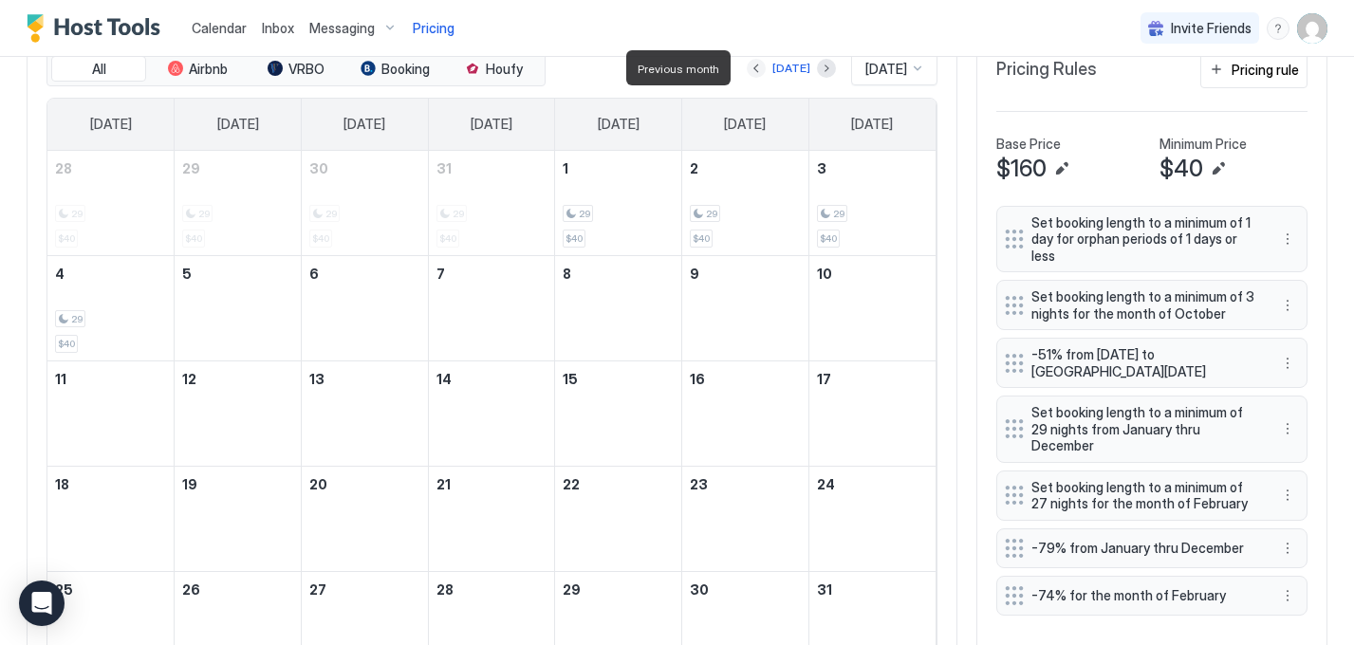
click at [749, 65] on button "Previous month" at bounding box center [756, 68] width 19 height 19
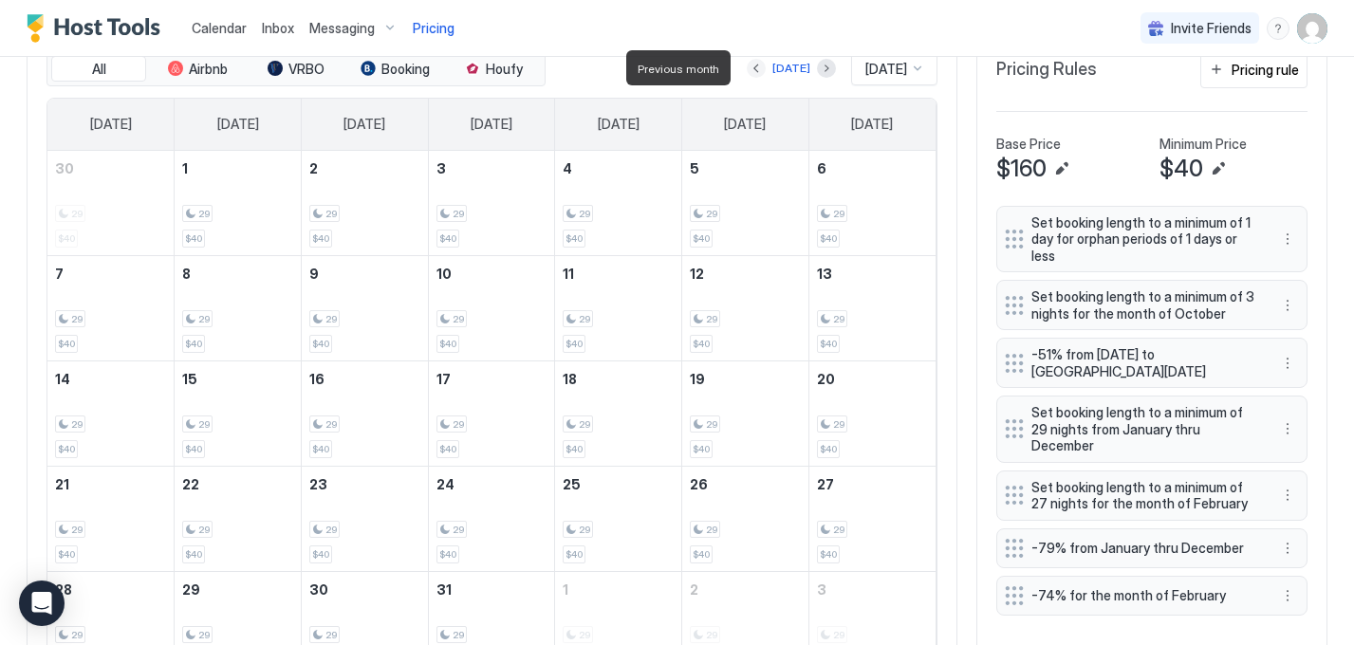
click at [749, 65] on button "Previous month" at bounding box center [756, 68] width 19 height 19
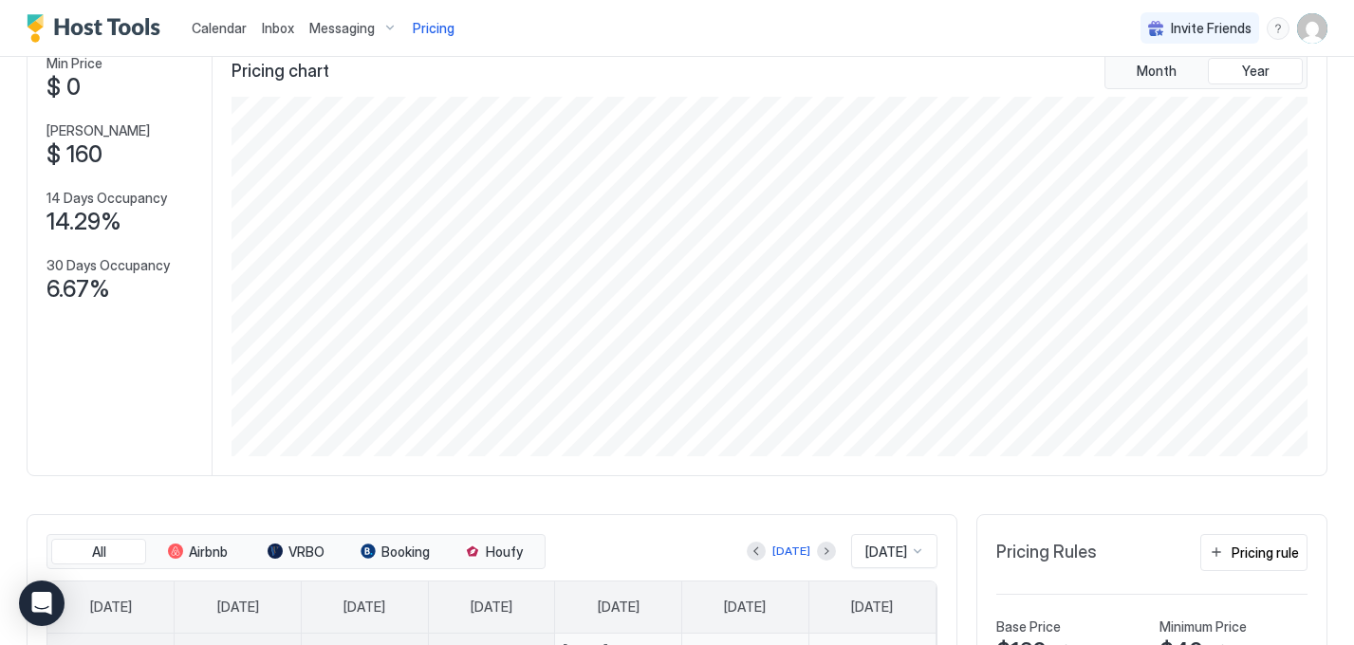
scroll to position [0, 0]
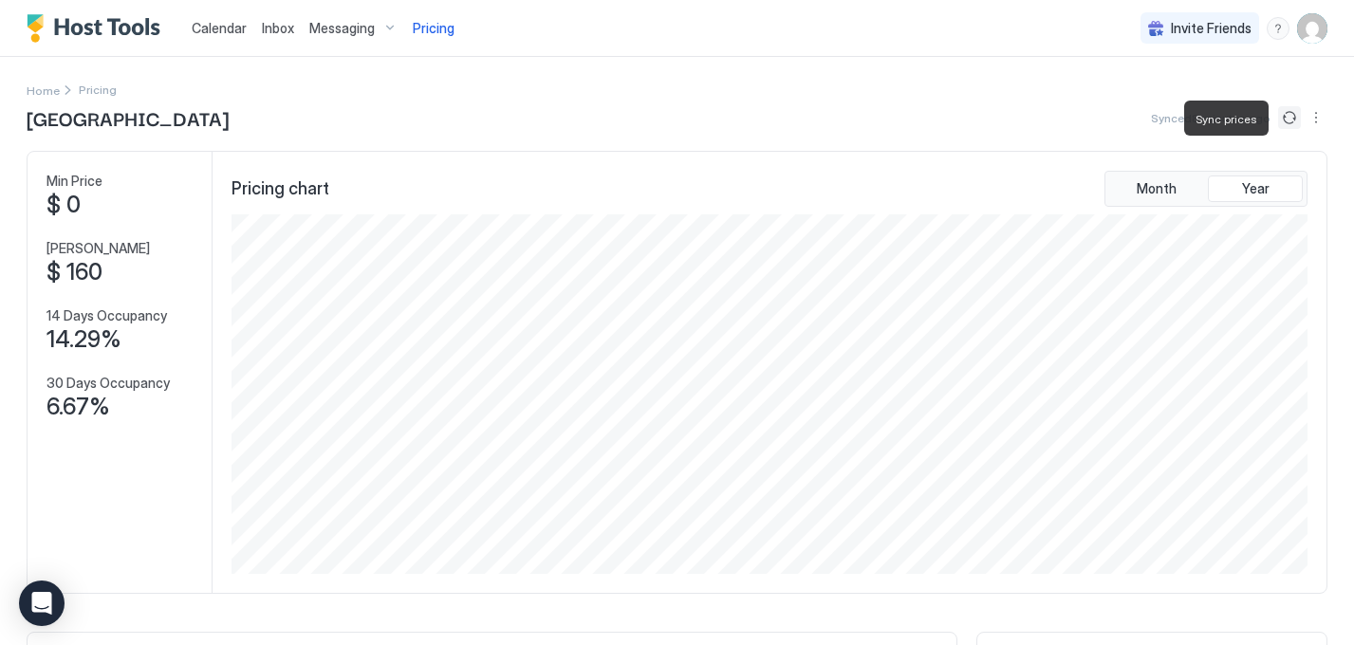
click at [1291, 115] on button "Sync prices" at bounding box center [1289, 117] width 23 height 23
click at [274, 24] on span "Inbox" at bounding box center [278, 28] width 32 height 16
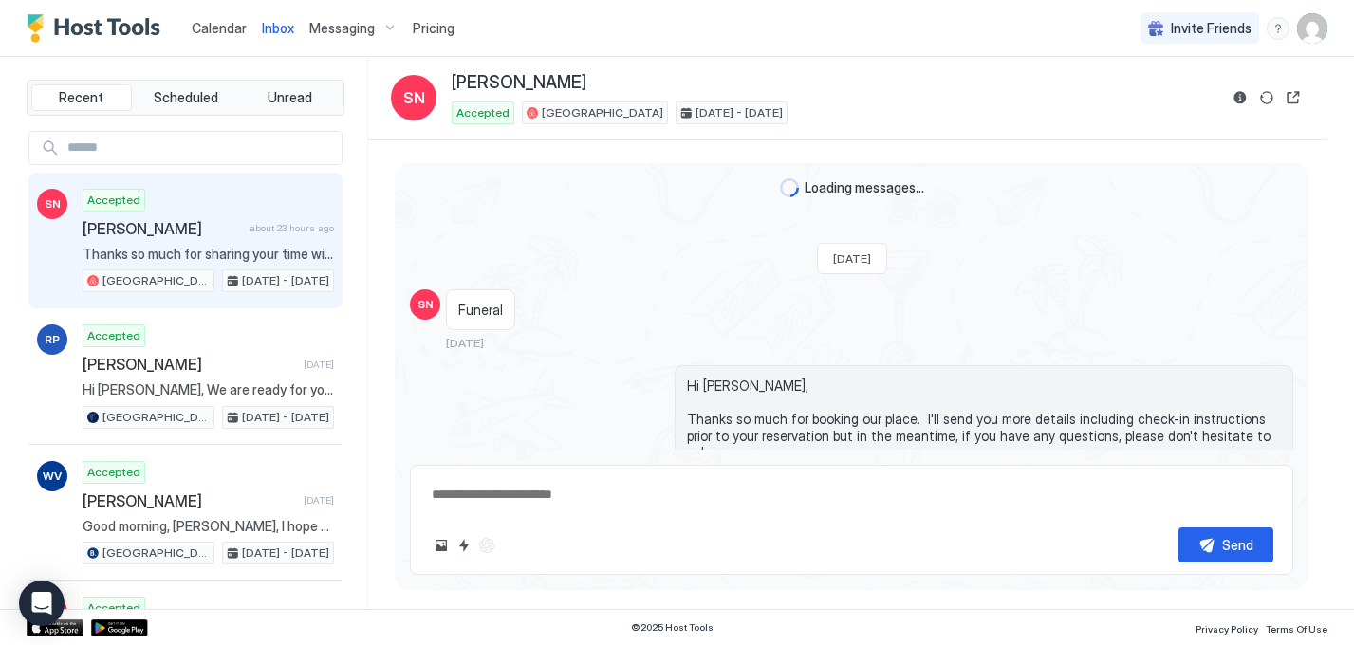
scroll to position [2925, 0]
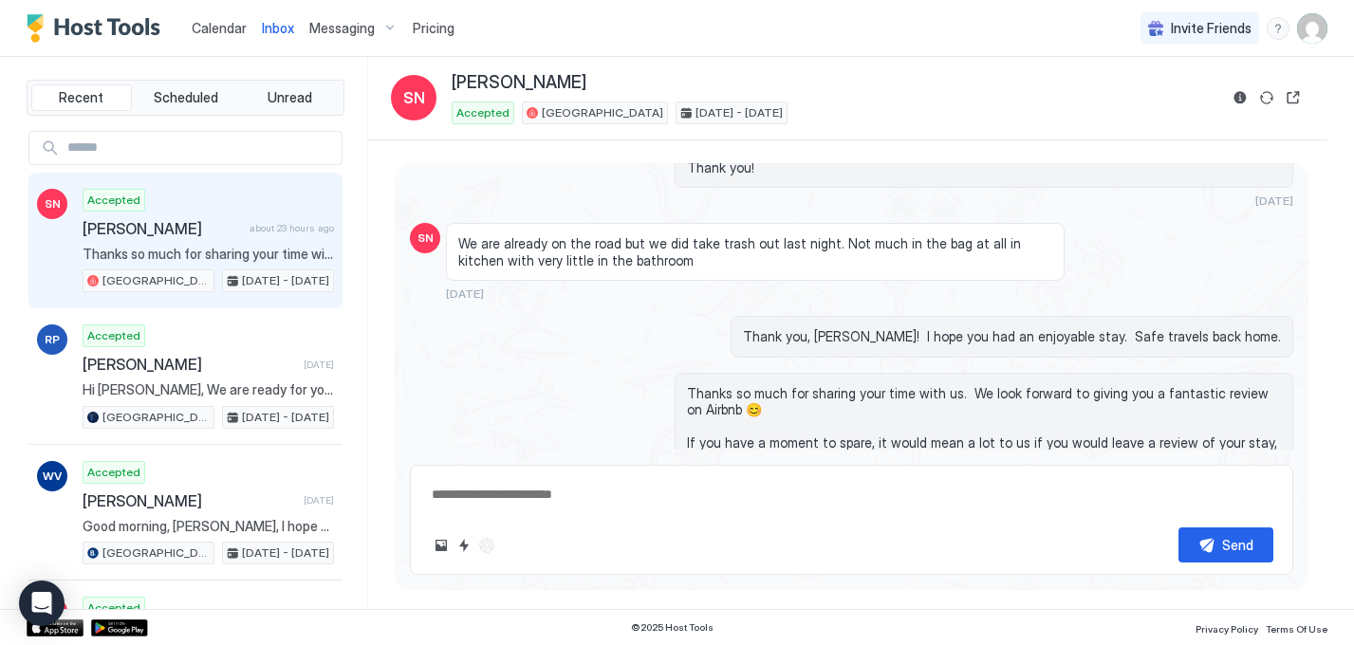
click at [206, 28] on span "Calendar" at bounding box center [219, 28] width 55 height 16
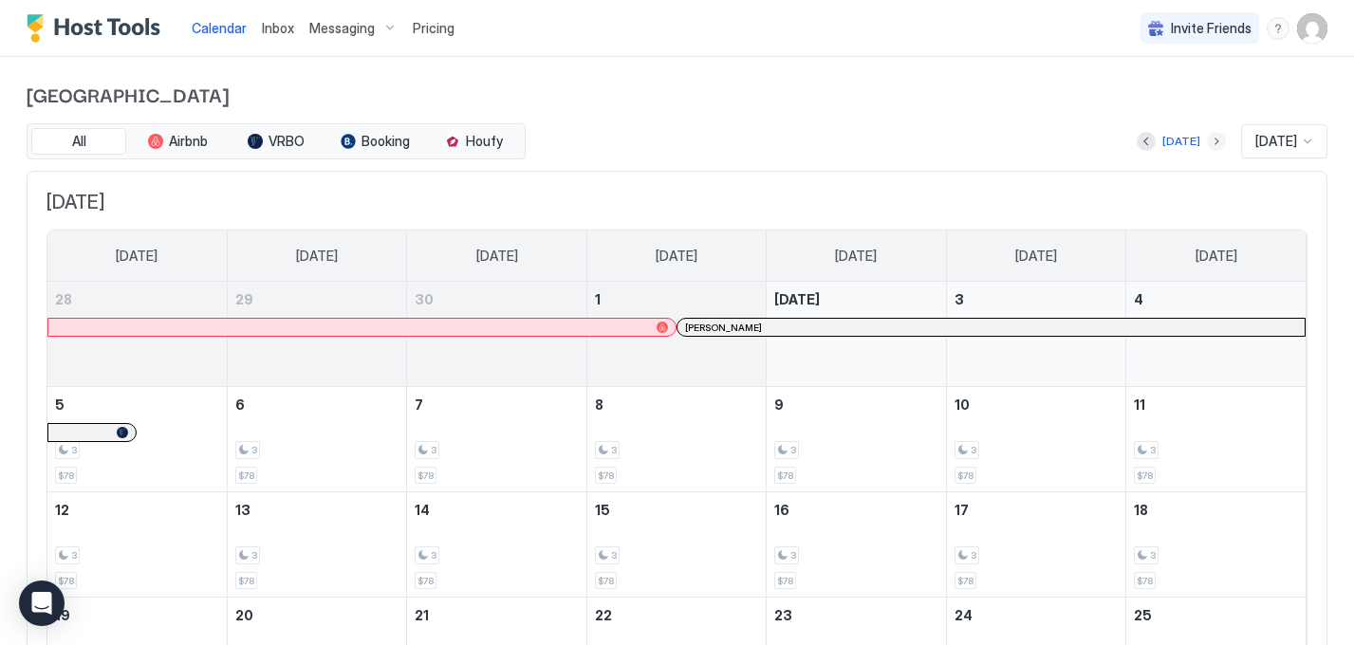
click at [1207, 140] on button "Next month" at bounding box center [1216, 141] width 19 height 19
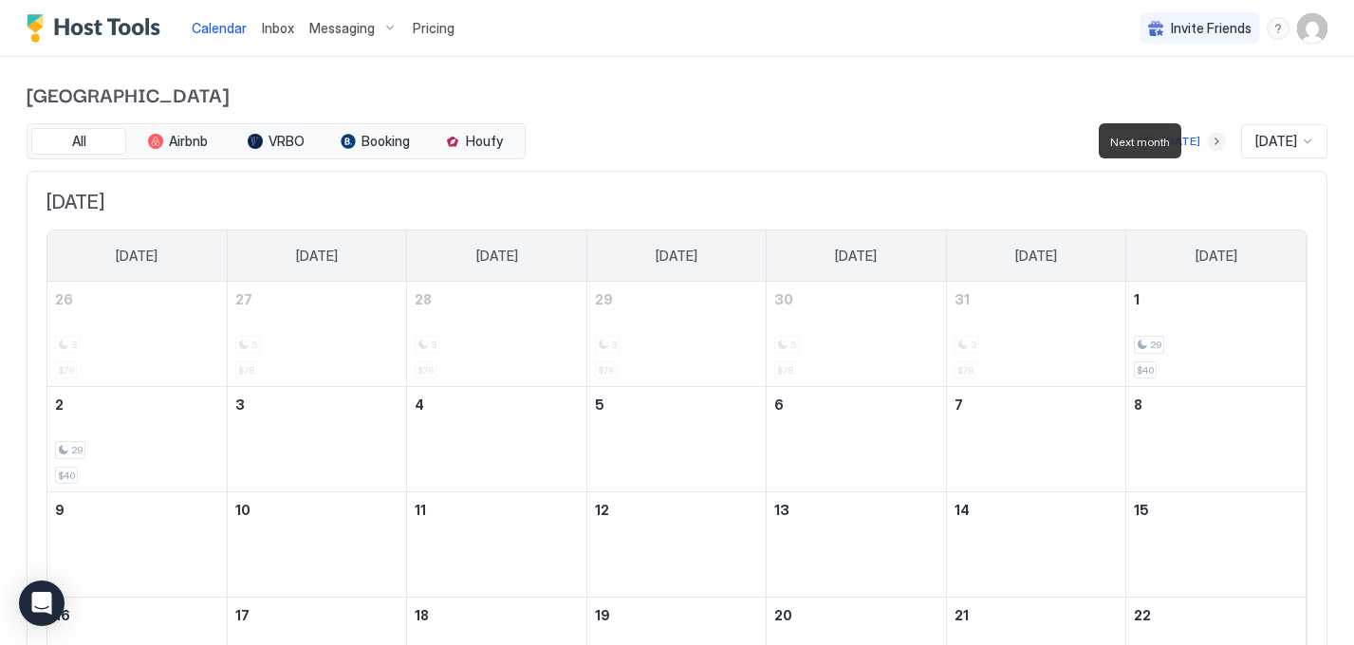
click at [1207, 140] on button "Next month" at bounding box center [1216, 141] width 19 height 19
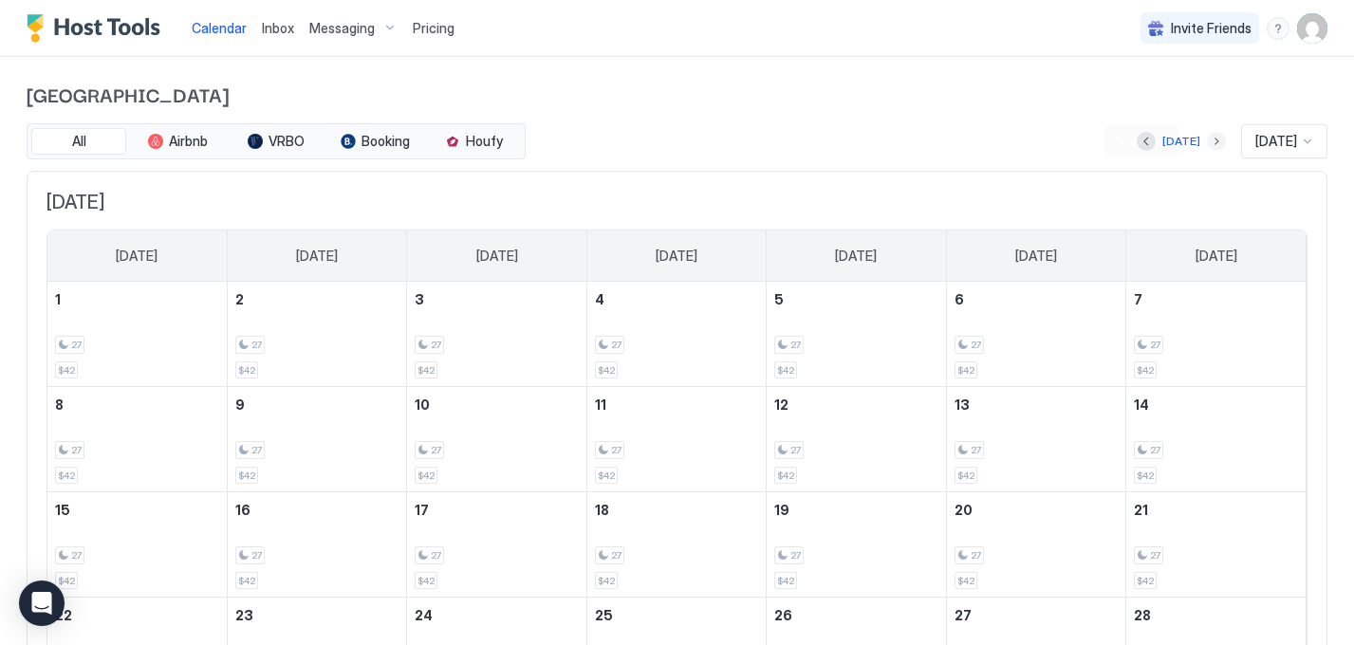
click at [1207, 143] on button "Next month" at bounding box center [1216, 141] width 19 height 19
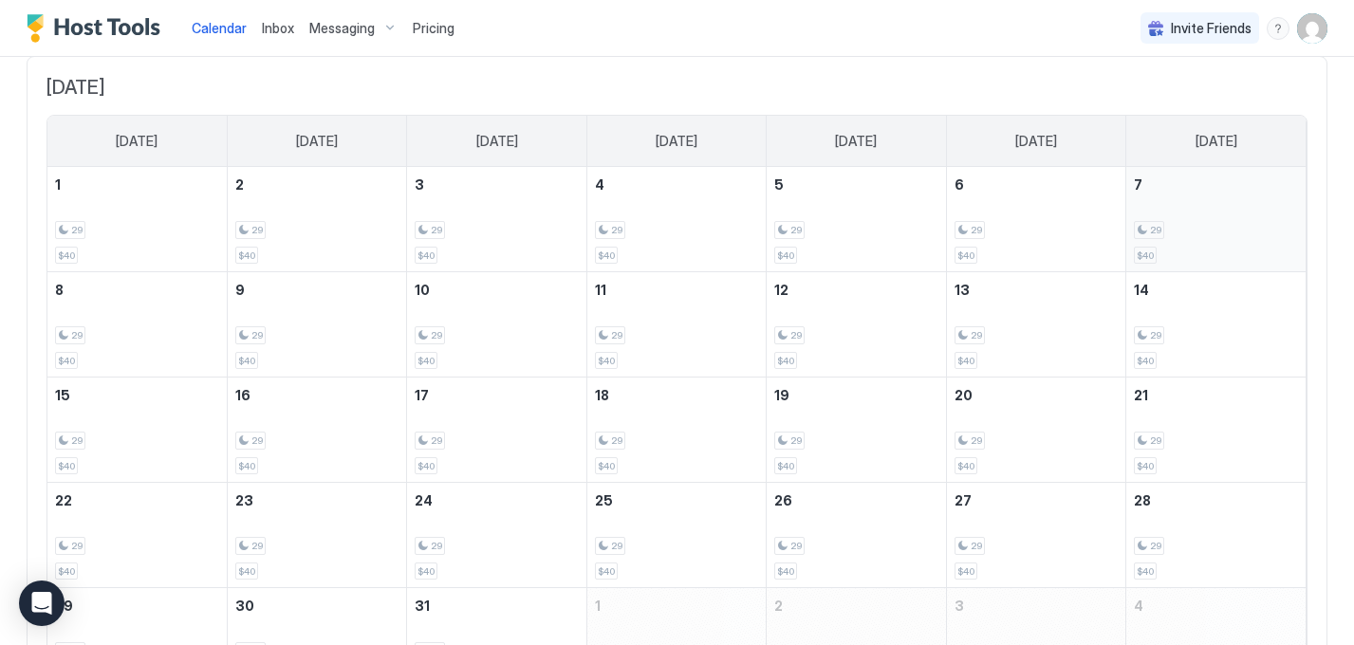
scroll to position [241, 0]
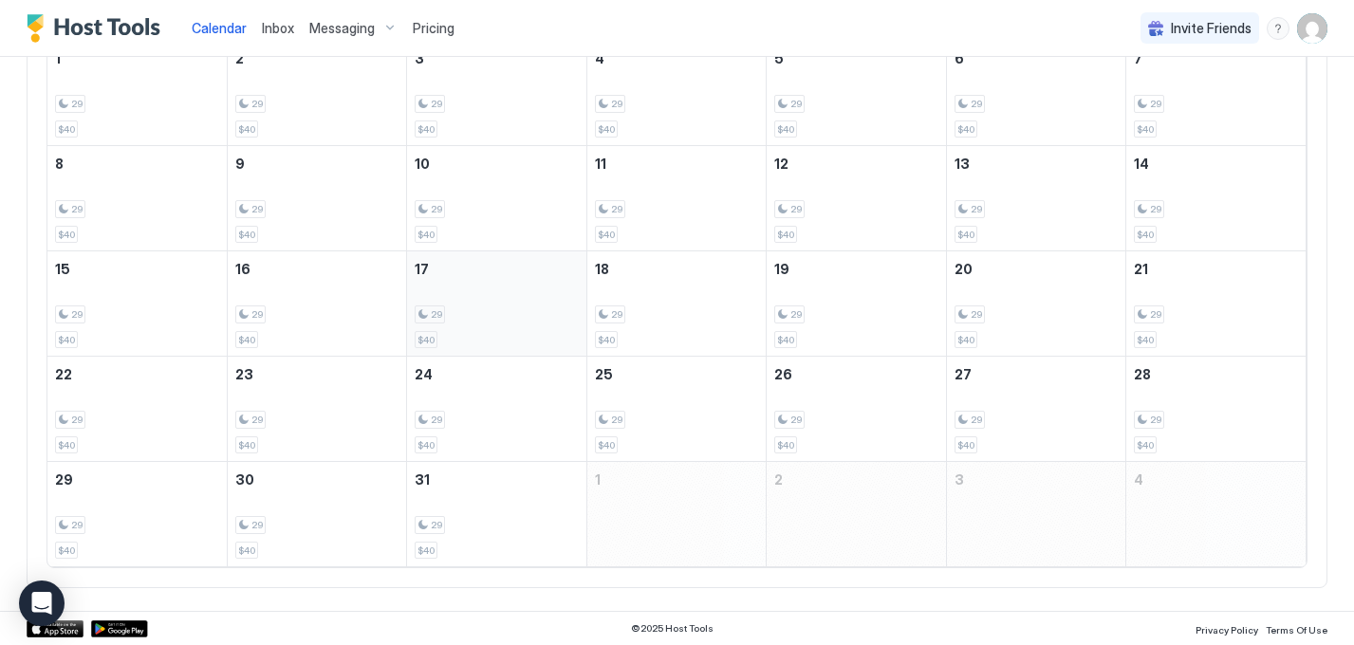
click at [533, 337] on div "29 $40" at bounding box center [496, 303] width 163 height 89
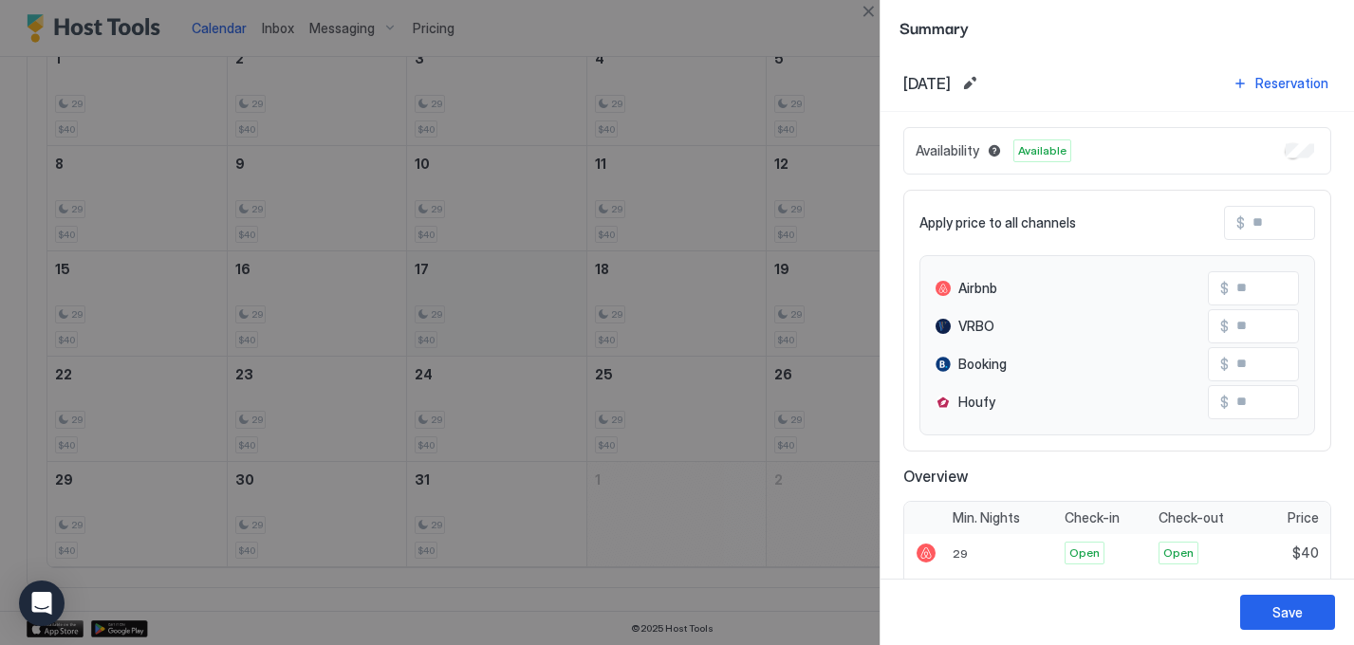
click at [533, 337] on div at bounding box center [677, 322] width 1354 height 645
click at [869, 12] on button "Close" at bounding box center [868, 11] width 23 height 23
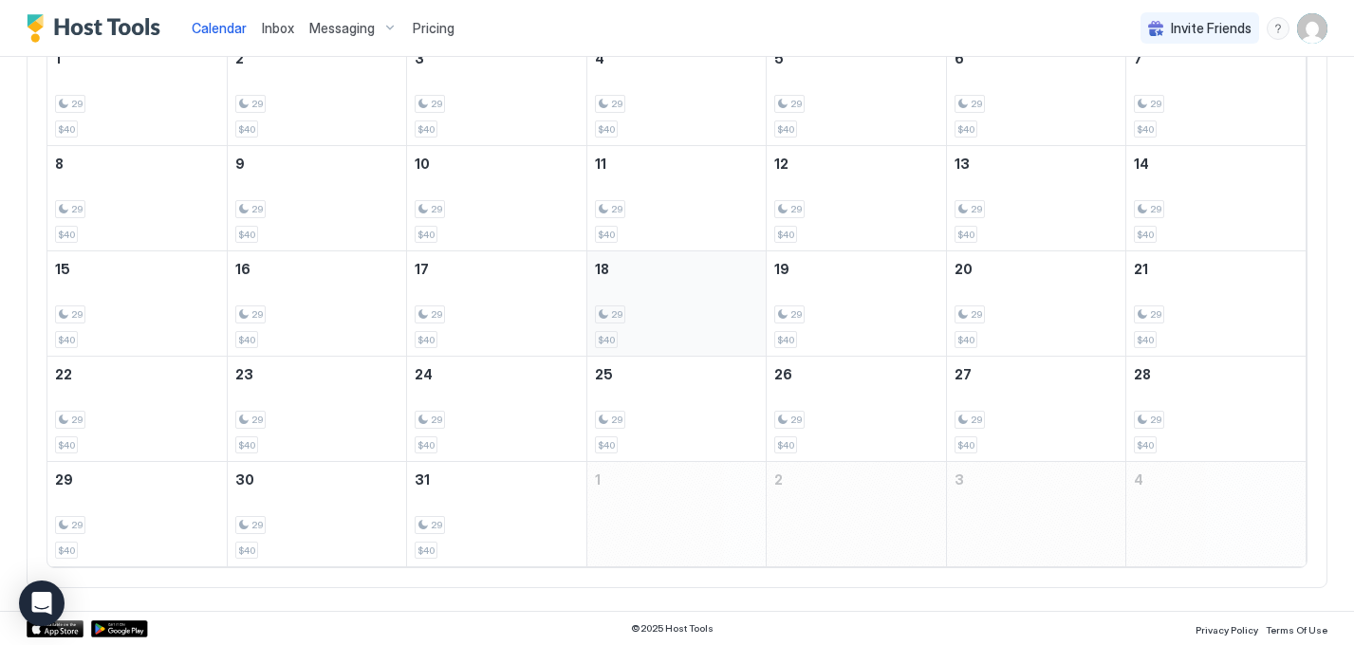
scroll to position [0, 0]
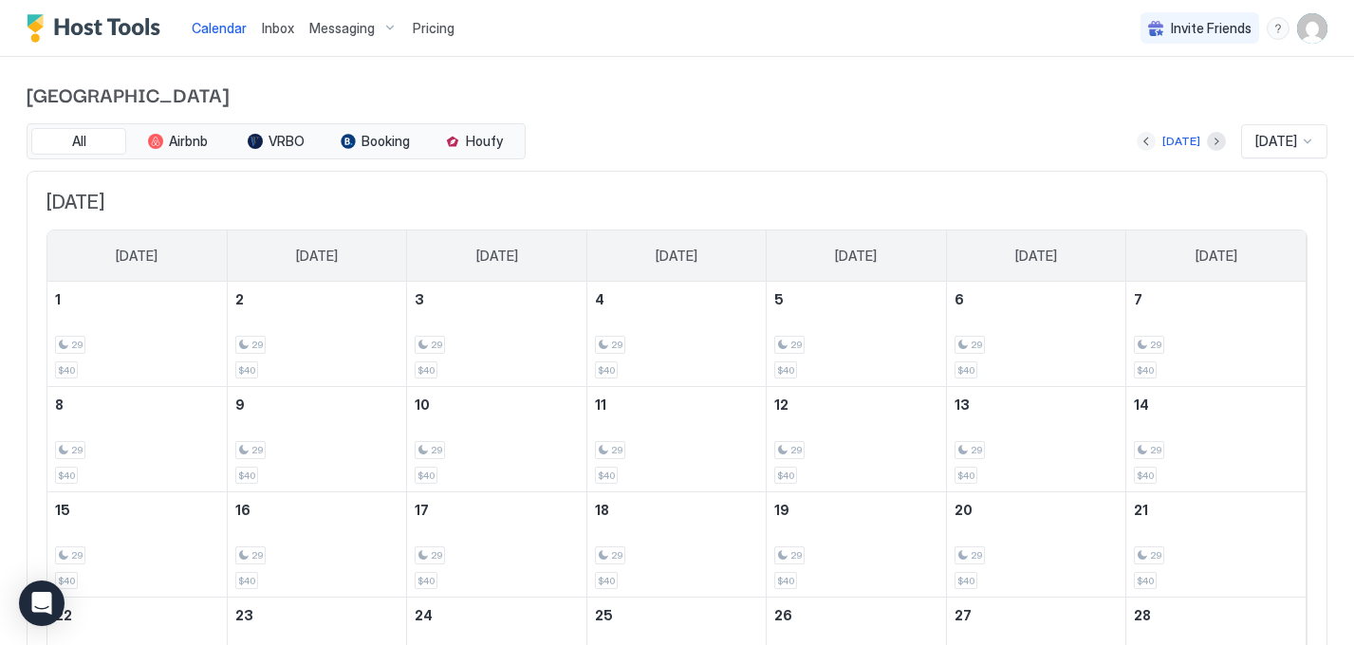
click at [1138, 139] on button "Previous month" at bounding box center [1146, 141] width 19 height 19
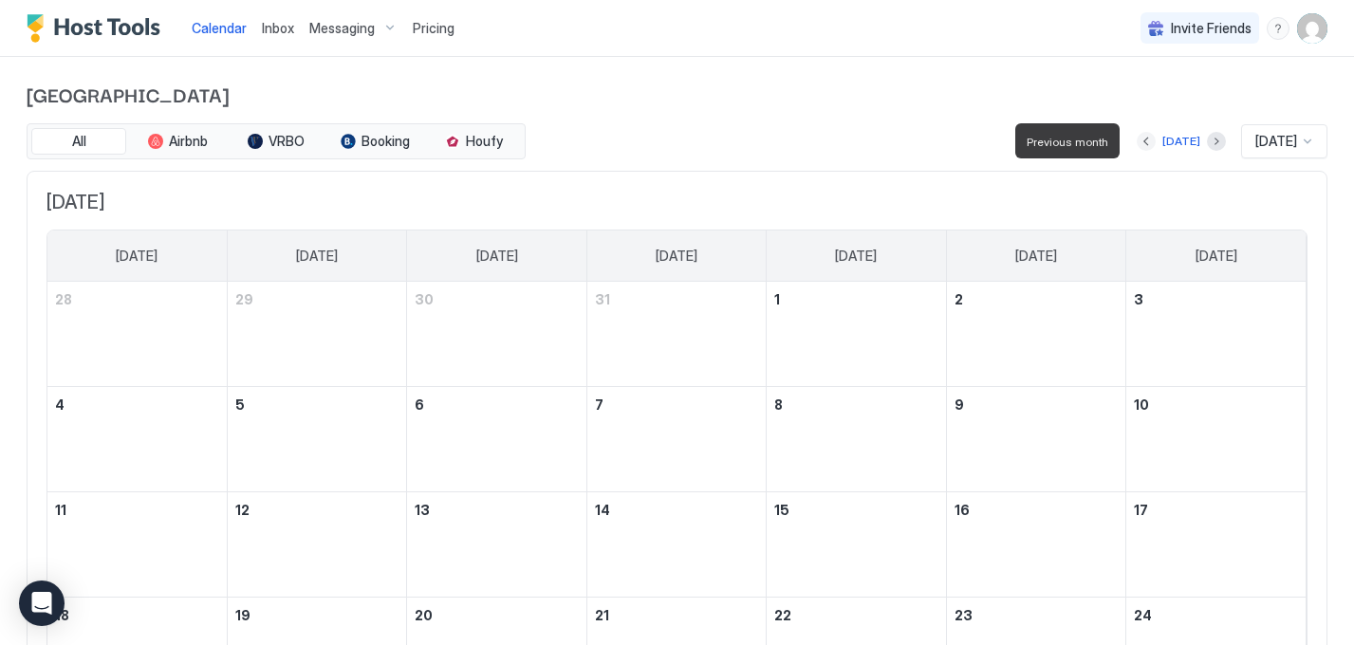
click at [1138, 139] on button "Previous month" at bounding box center [1146, 141] width 19 height 19
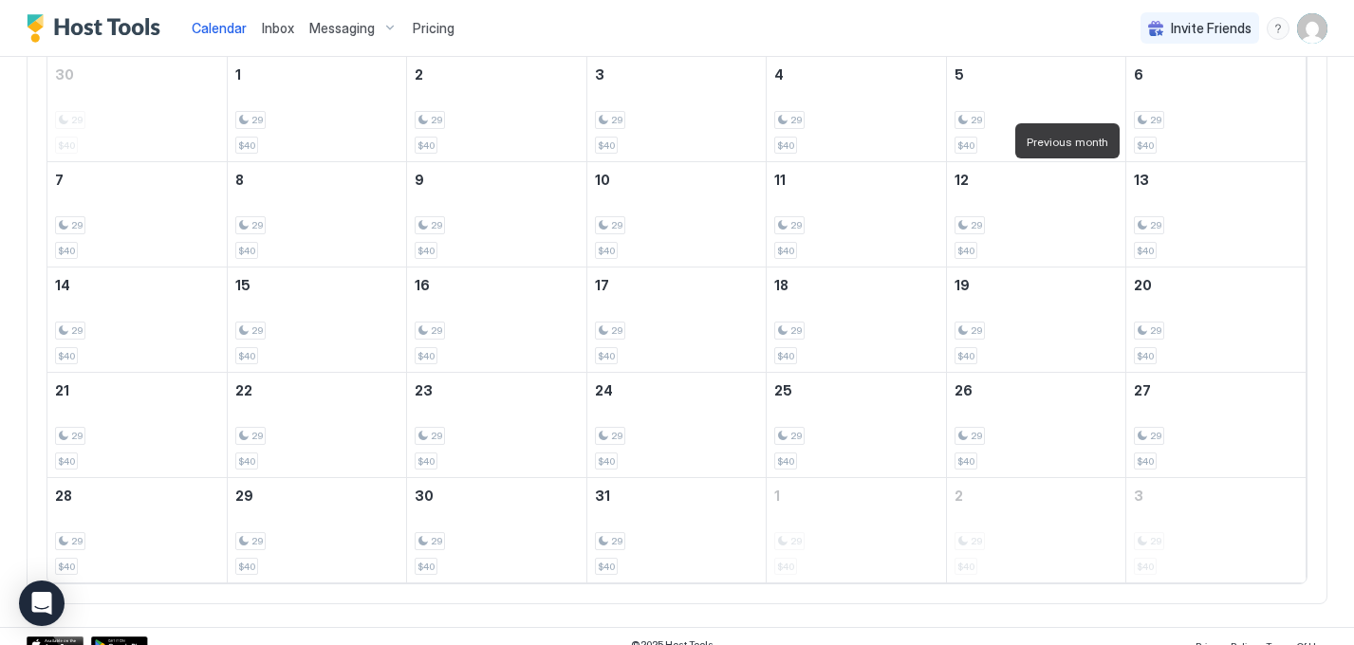
scroll to position [241, 0]
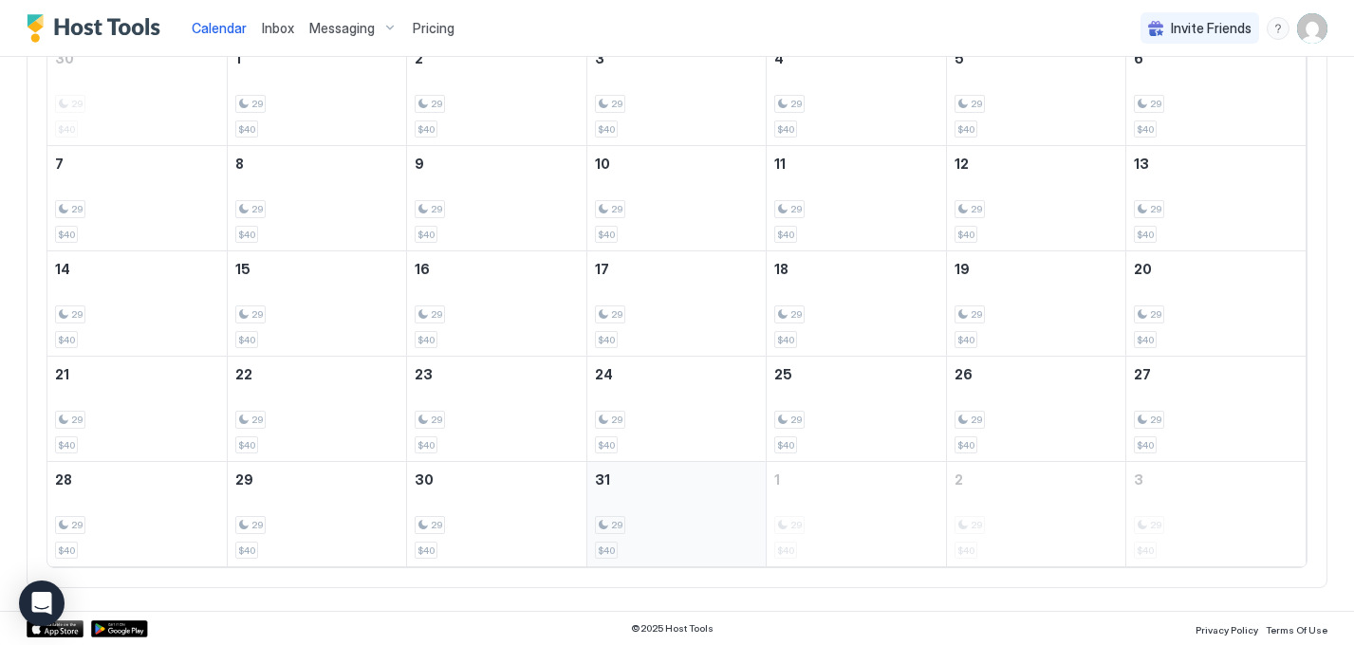
click at [677, 513] on div "29 $40" at bounding box center [676, 514] width 163 height 89
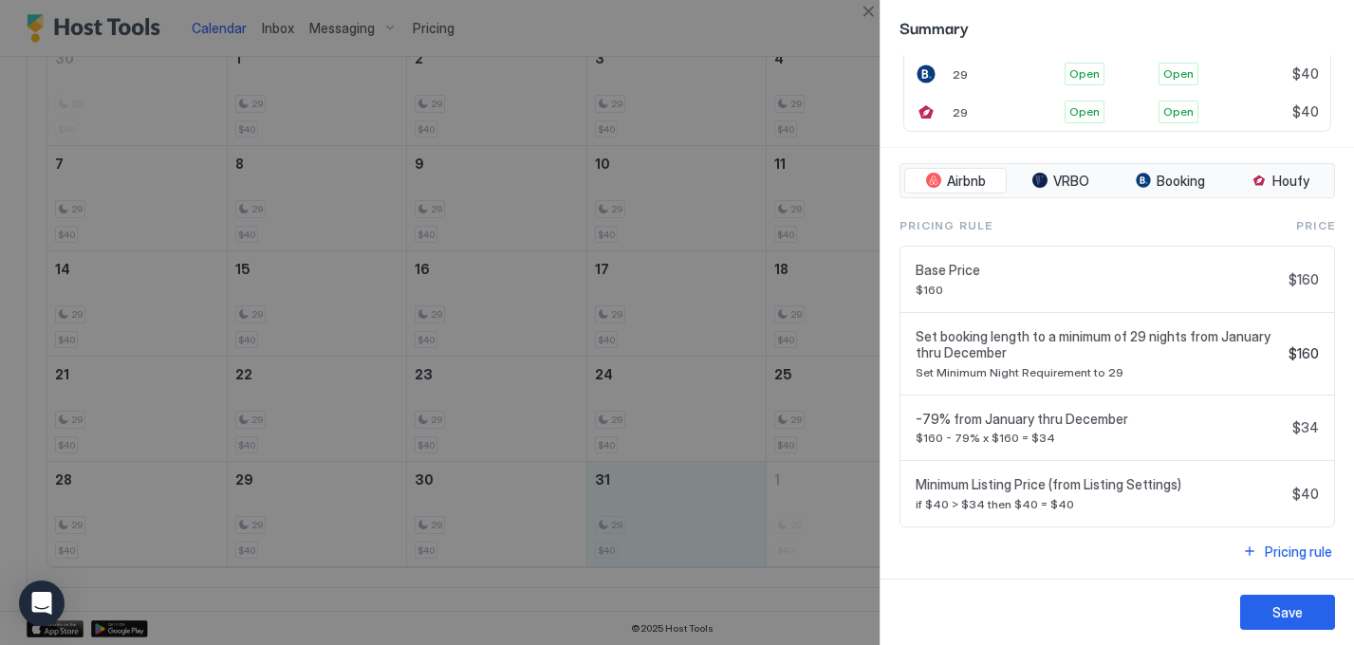
scroll to position [0, 0]
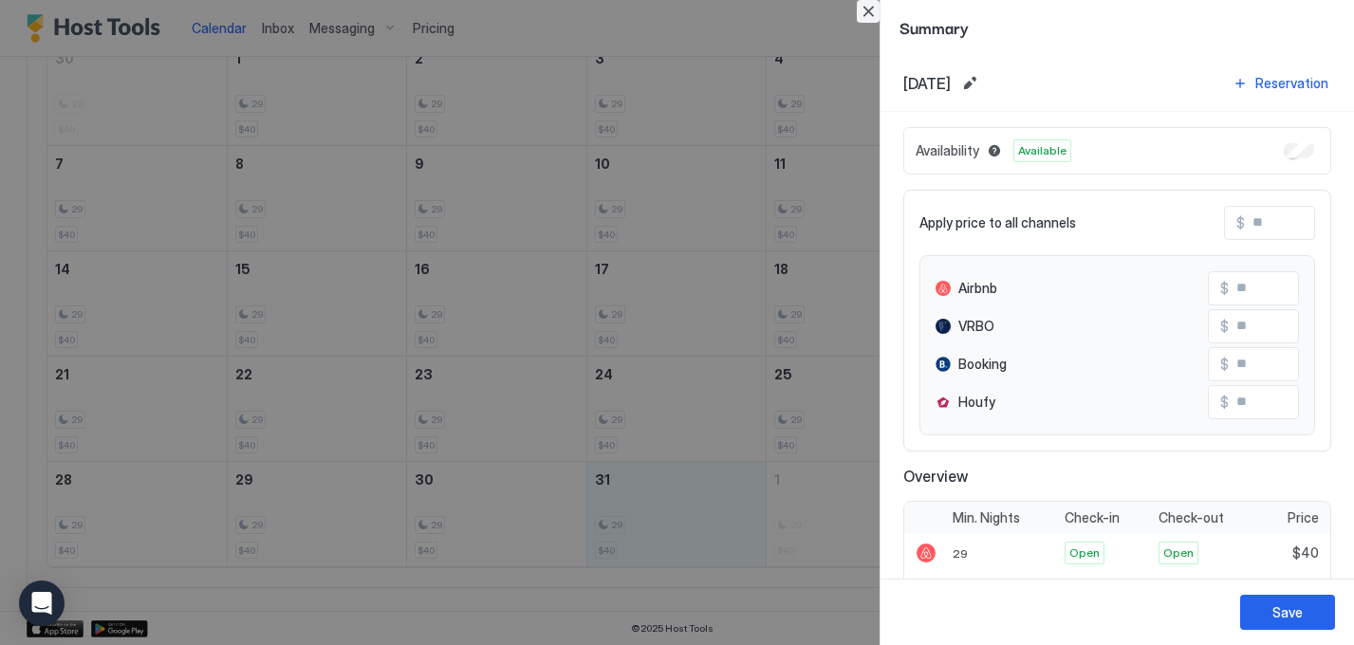
click at [863, 13] on button "Close" at bounding box center [868, 11] width 23 height 23
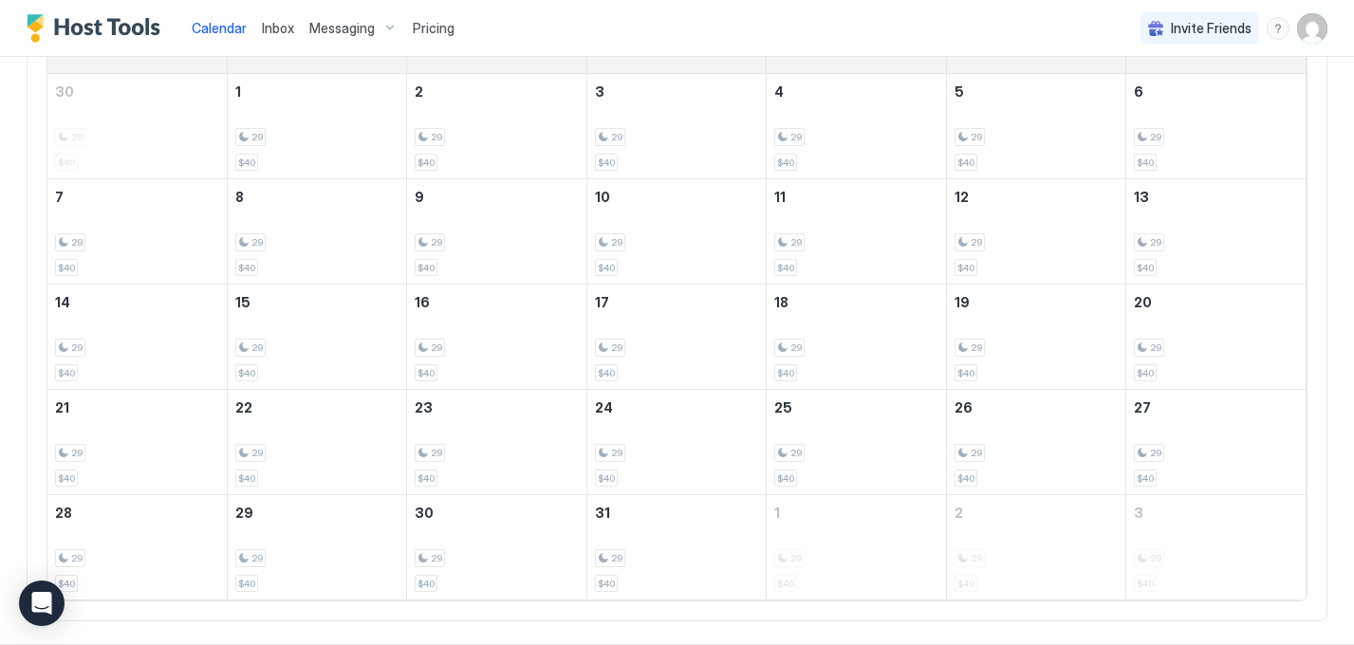
scroll to position [241, 0]
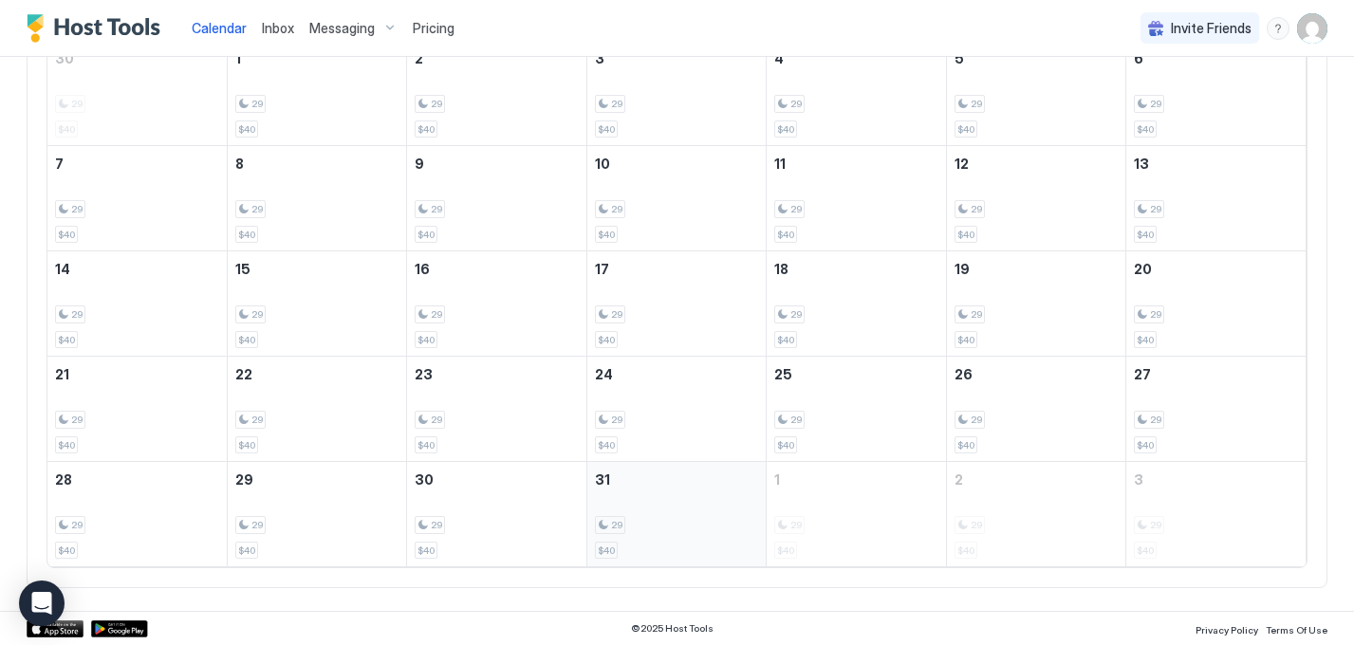
drag, startPoint x: 669, startPoint y: 499, endPoint x: 694, endPoint y: 517, distance: 30.6
click at [694, 517] on div "29 $40" at bounding box center [676, 514] width 163 height 89
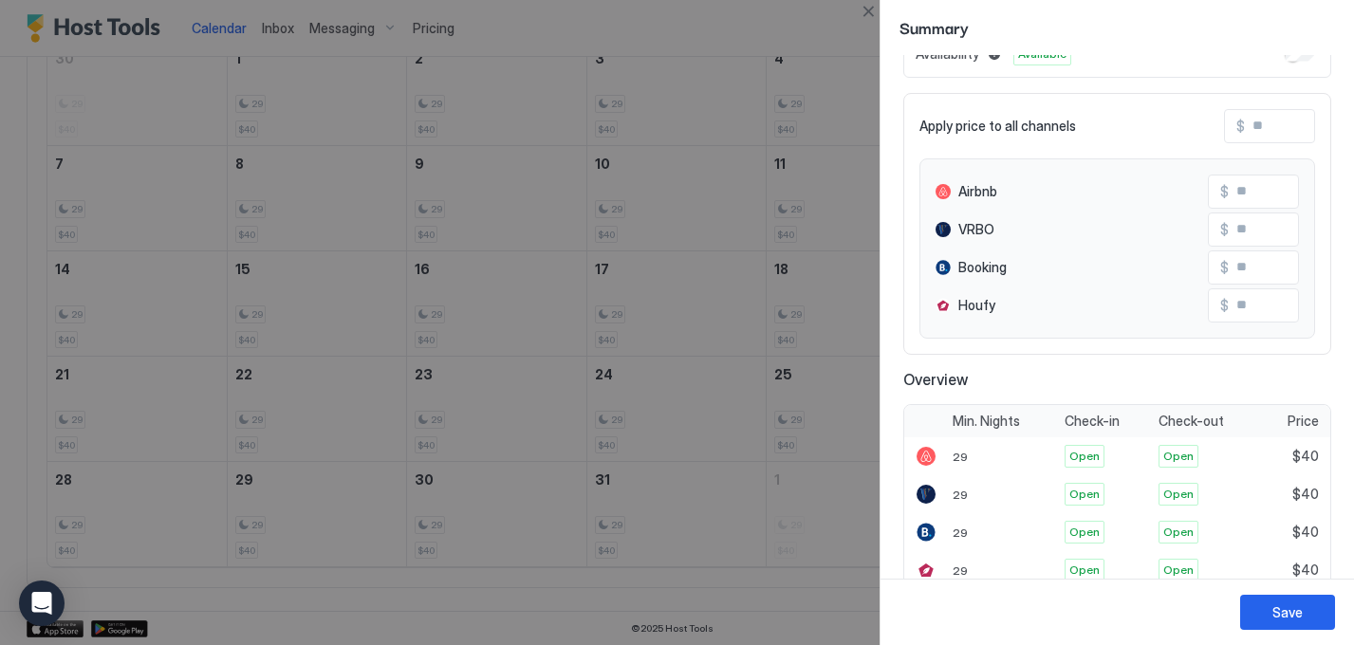
scroll to position [30, 0]
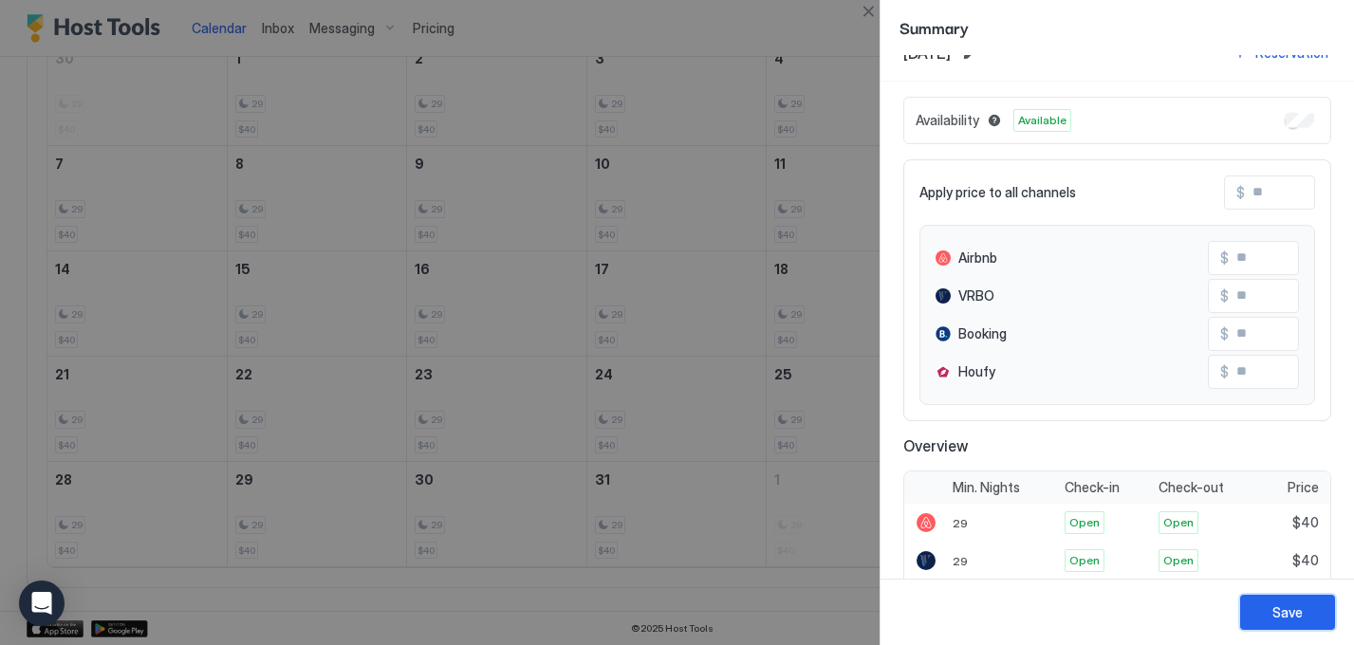
click at [1282, 622] on div "Save" at bounding box center [1288, 613] width 30 height 20
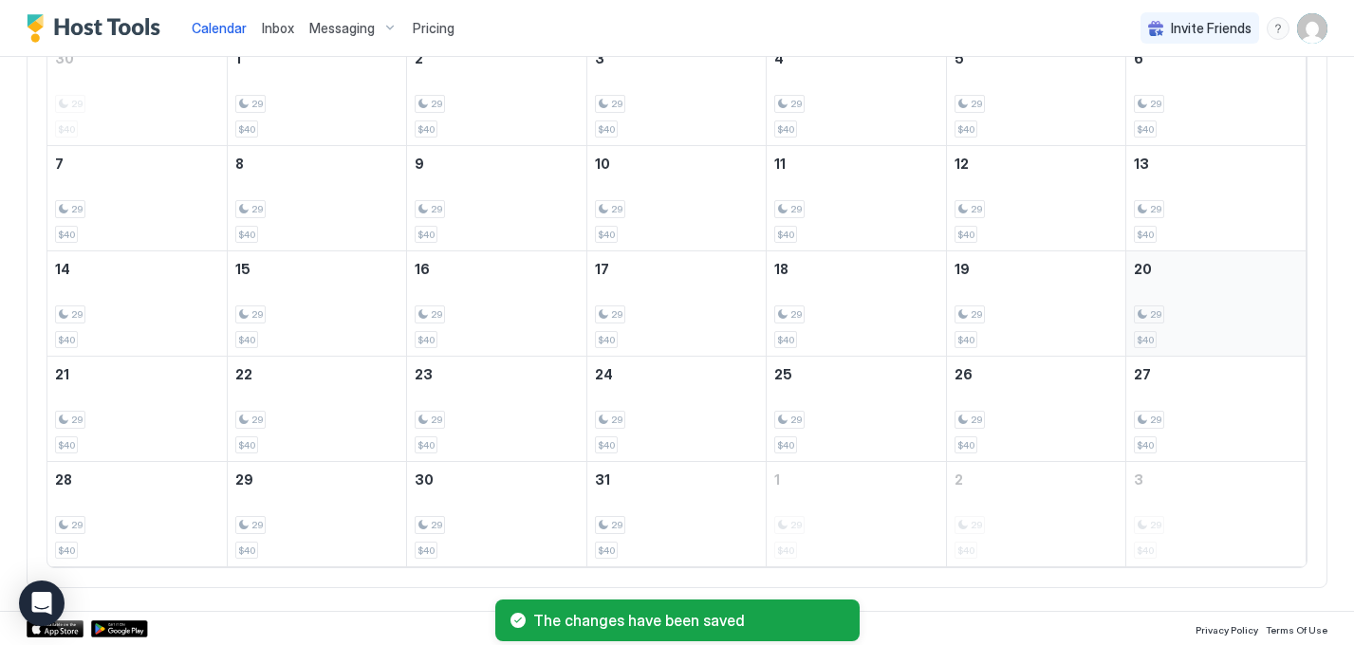
scroll to position [0, 0]
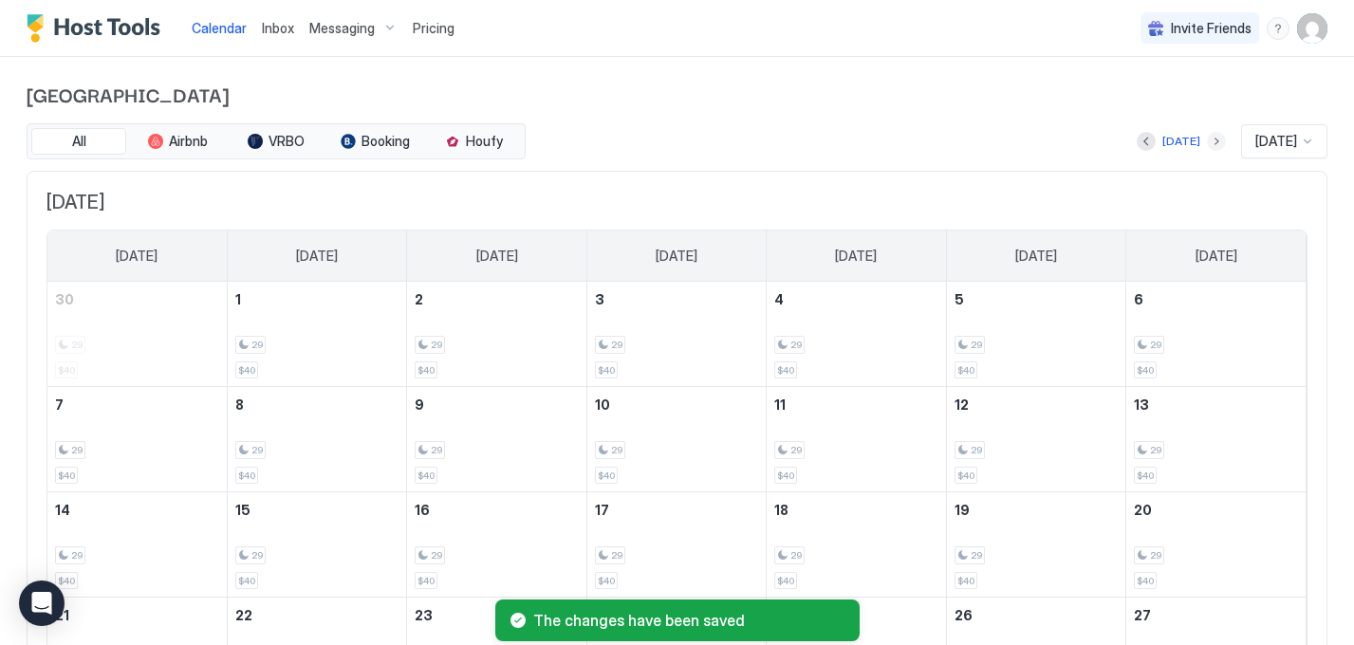
click at [1207, 138] on button "Next month" at bounding box center [1216, 141] width 19 height 19
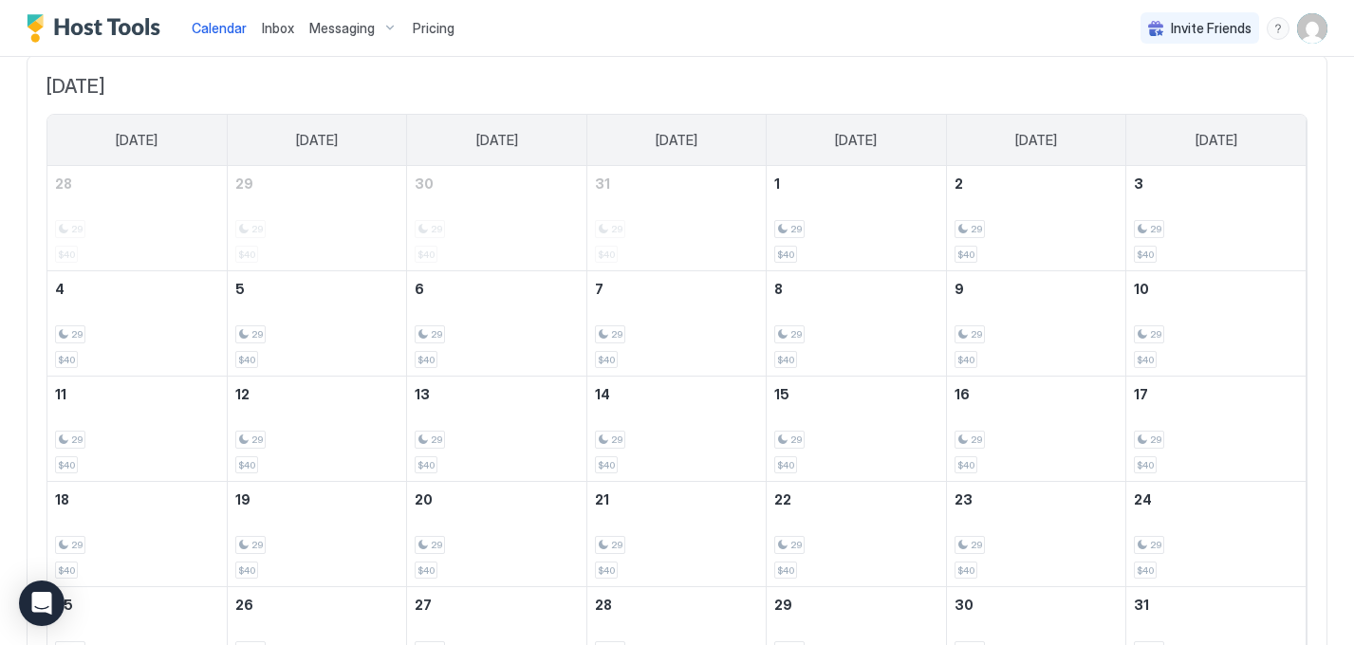
scroll to position [211, 0]
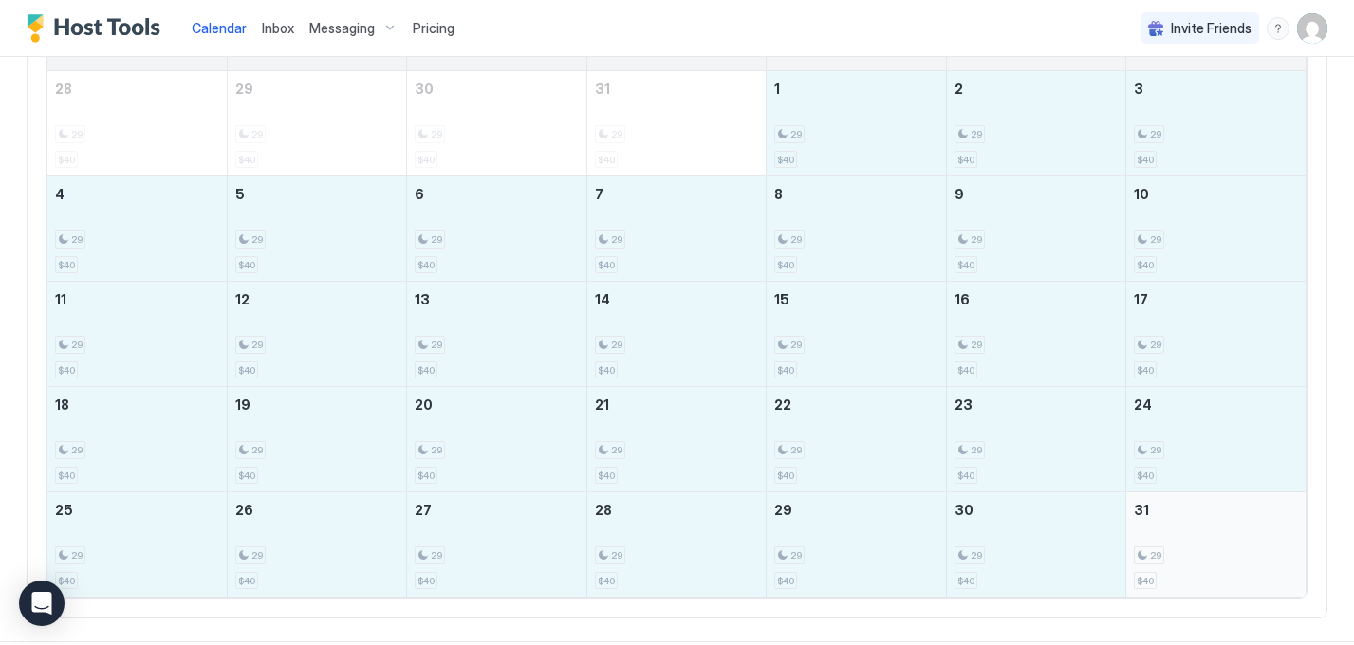
drag, startPoint x: 843, startPoint y: 120, endPoint x: 1197, endPoint y: 561, distance: 565.8
click at [1197, 561] on tbody "28 29 $40 29 29 $40 30 29 $40 31 29 $40 1 29 $40 2 29 $40 3 29 $40 4 29 $40 5 2…" at bounding box center [676, 334] width 1259 height 526
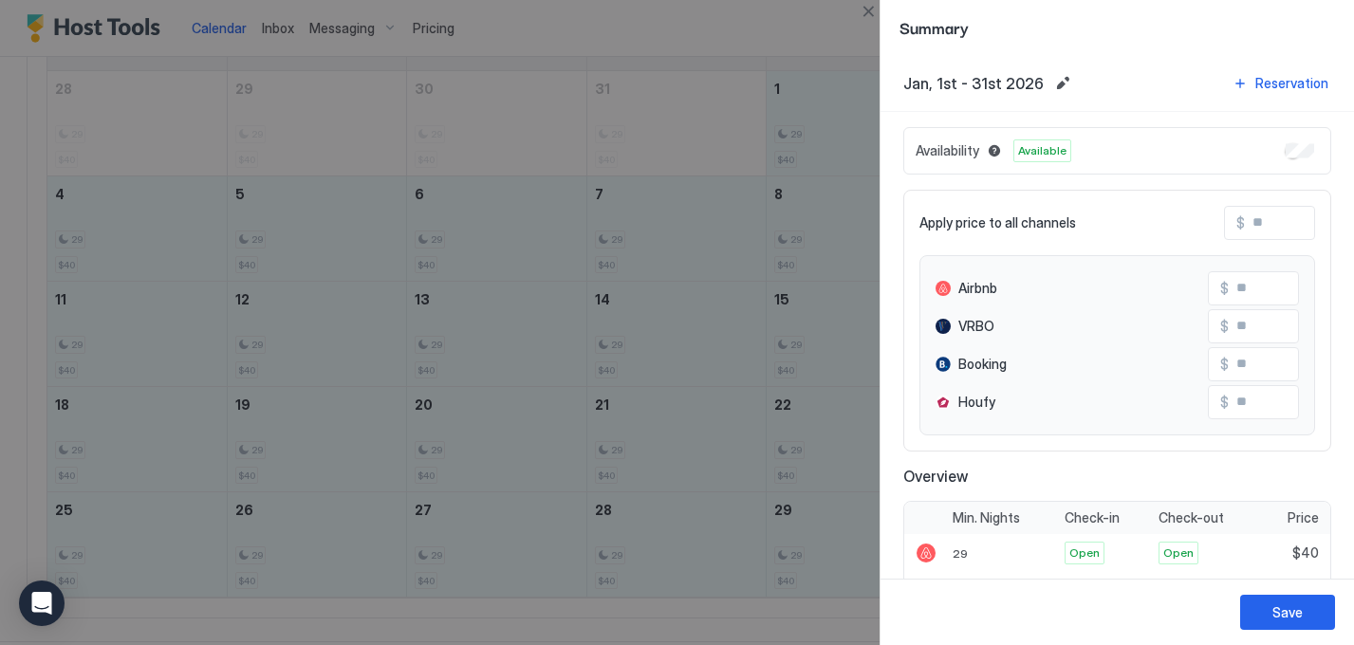
click at [1295, 159] on div "Availability Available" at bounding box center [1118, 150] width 428 height 47
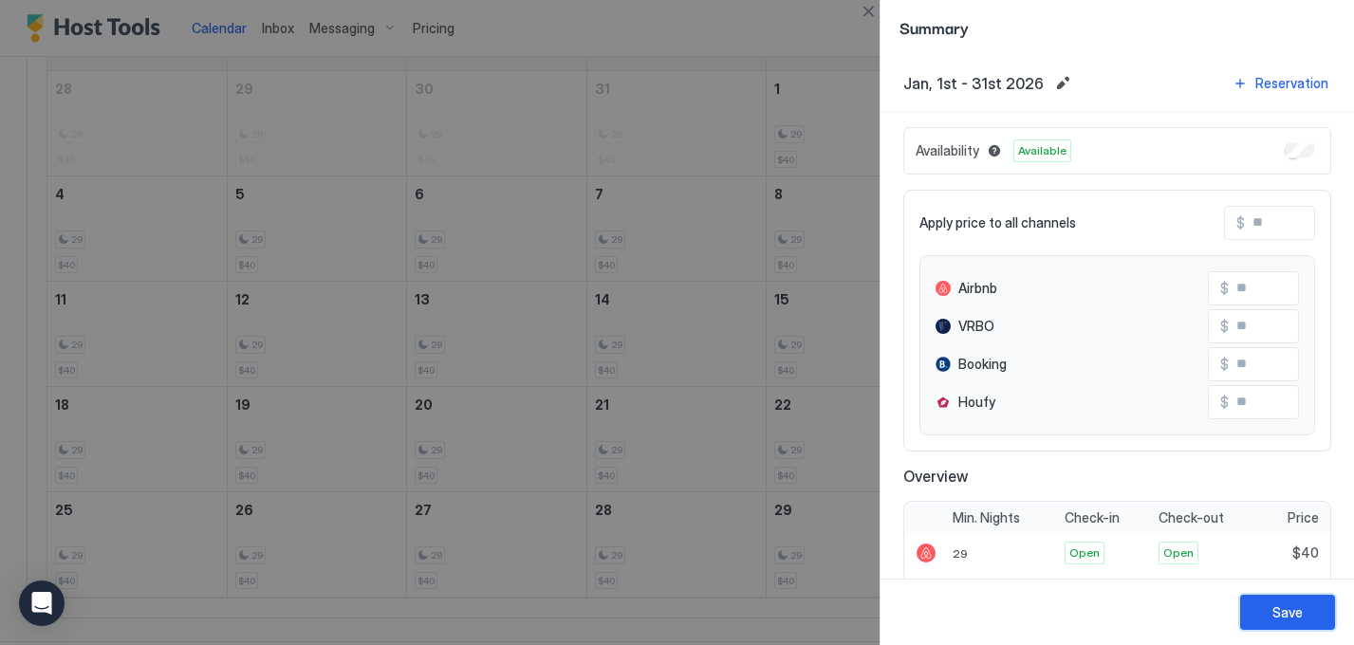
click at [1291, 616] on div "Save" at bounding box center [1288, 613] width 30 height 20
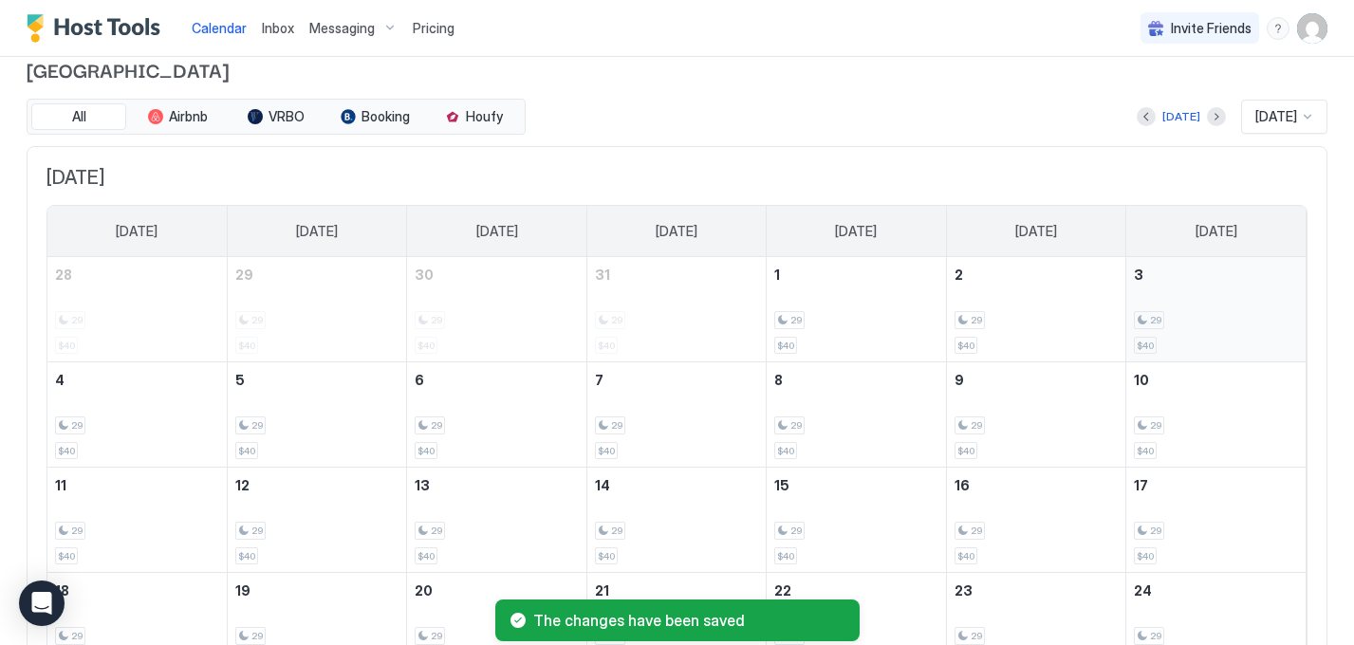
scroll to position [0, 0]
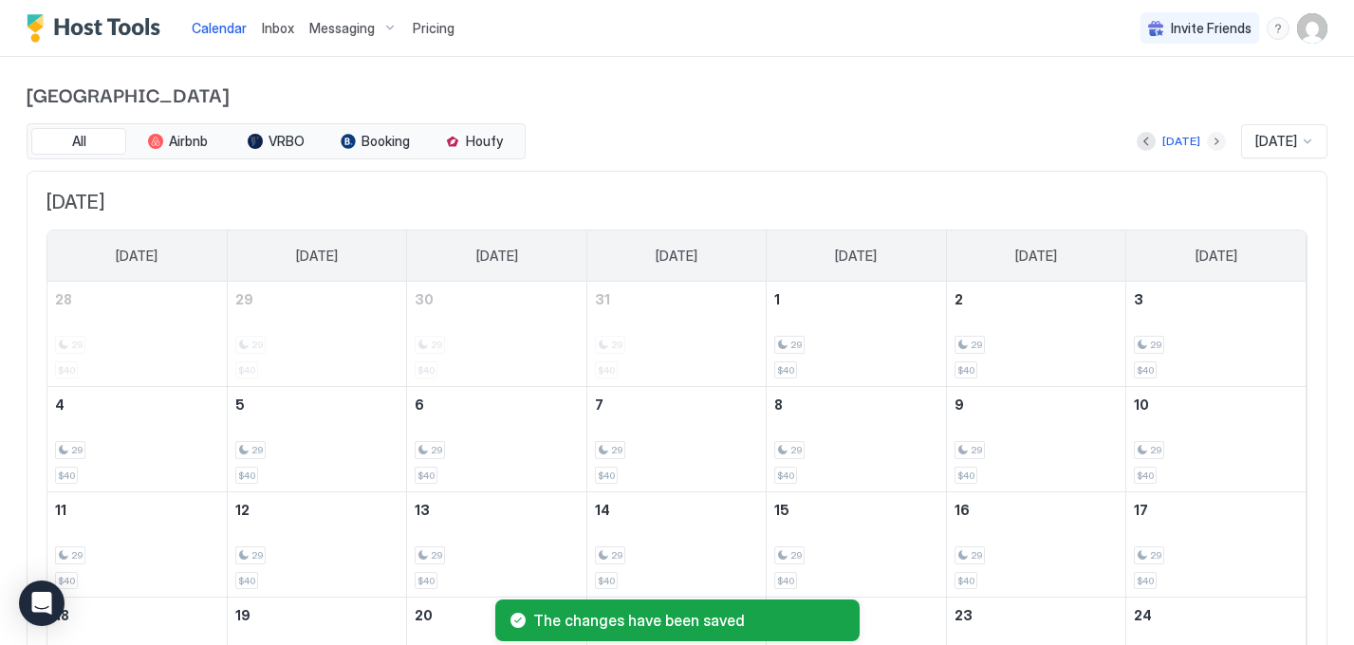
click at [1207, 143] on button "Next month" at bounding box center [1216, 141] width 19 height 19
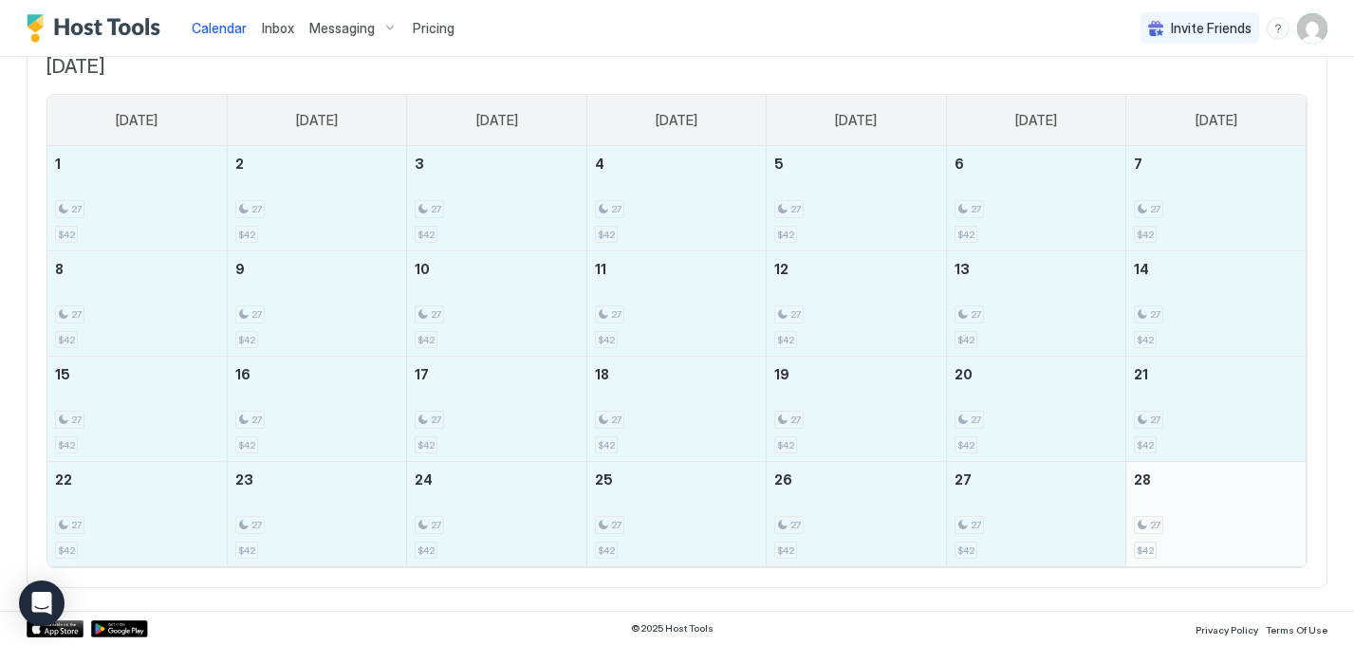
drag, startPoint x: 87, startPoint y: 187, endPoint x: 1184, endPoint y: 514, distance: 1144.1
click at [1184, 514] on tbody "1 27 $42 2 27 $42 3 27 $42 4 27 $42 5 27 $42 6 27 $42 7 27 $42 8 27 $42 9 27 $4…" at bounding box center [676, 356] width 1259 height 420
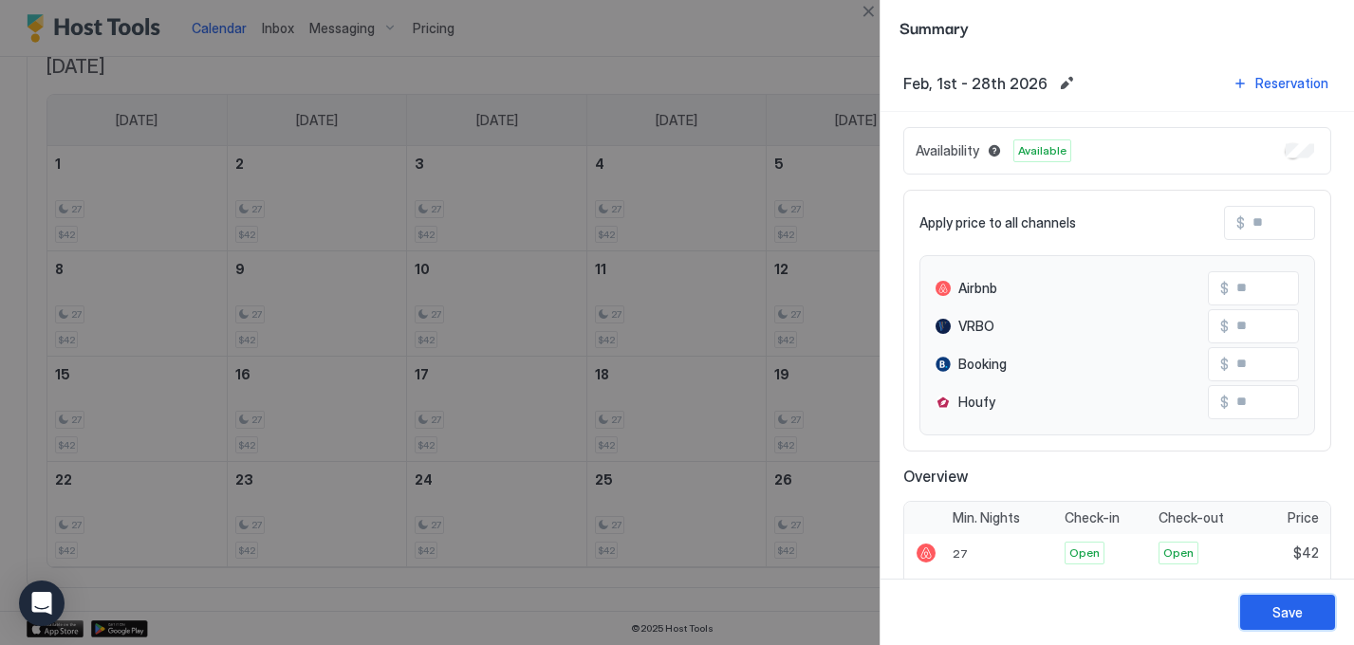
click at [1284, 612] on div "Save" at bounding box center [1288, 613] width 30 height 20
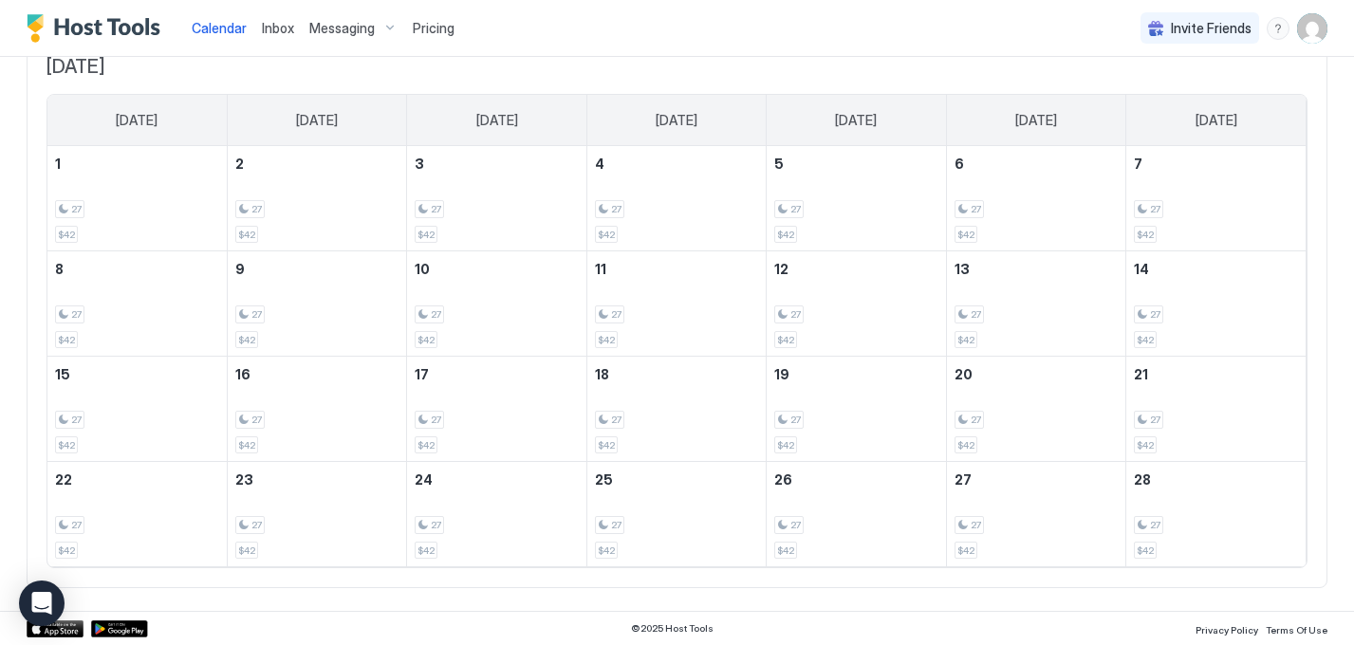
click at [1315, 30] on img "User profile" at bounding box center [1312, 28] width 30 height 30
click at [1128, 109] on span "Settings" at bounding box center [1141, 106] width 51 height 17
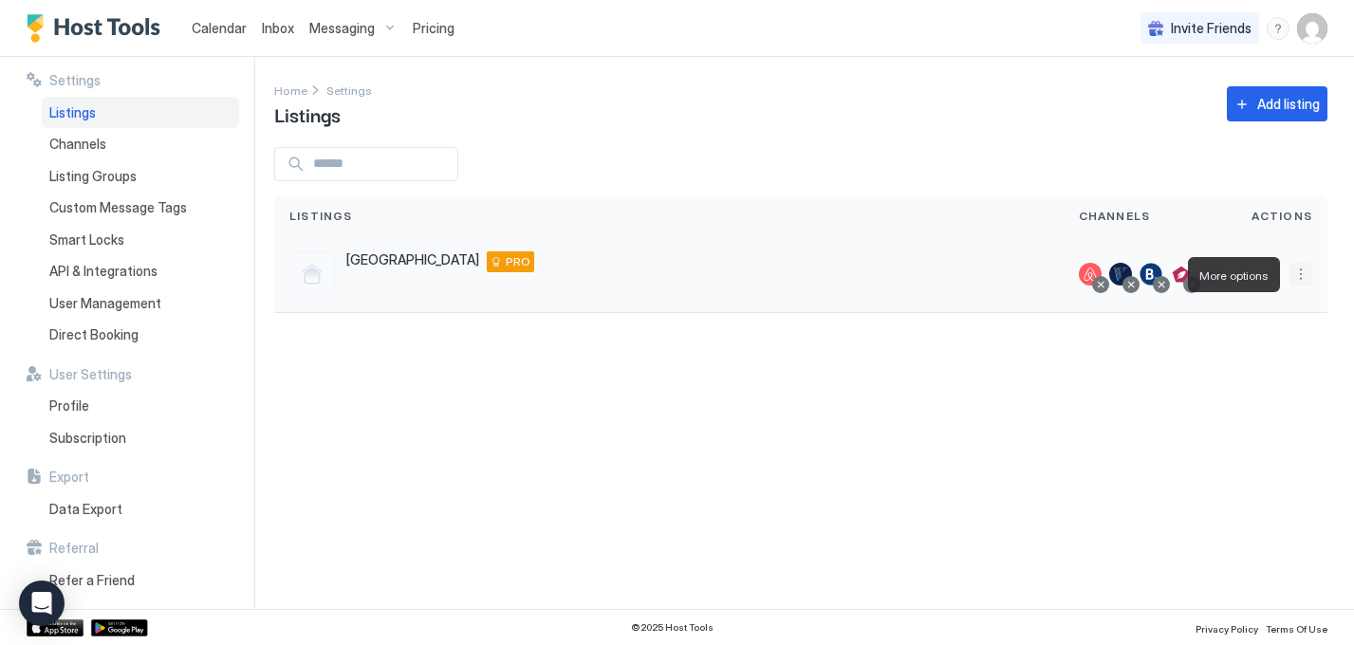
click at [1302, 270] on button "More options" at bounding box center [1301, 274] width 23 height 23
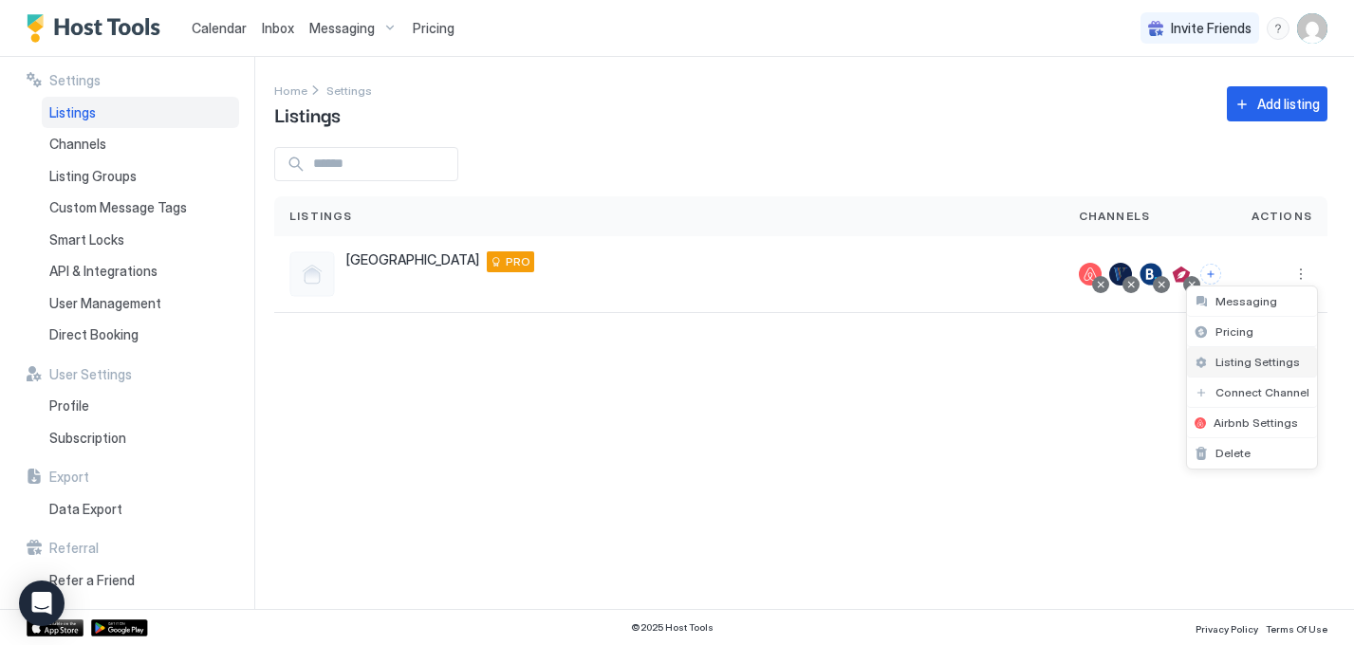
click at [1251, 361] on span "Listing Settings" at bounding box center [1258, 362] width 84 height 14
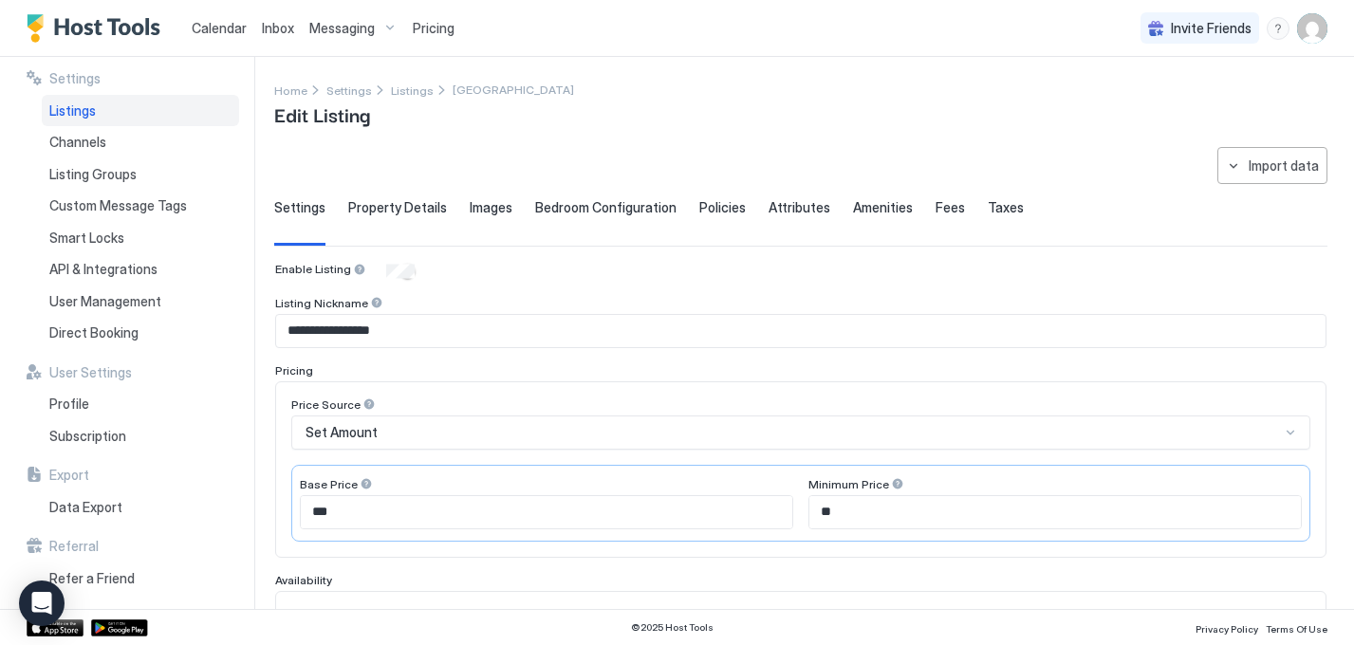
scroll to position [99, 0]
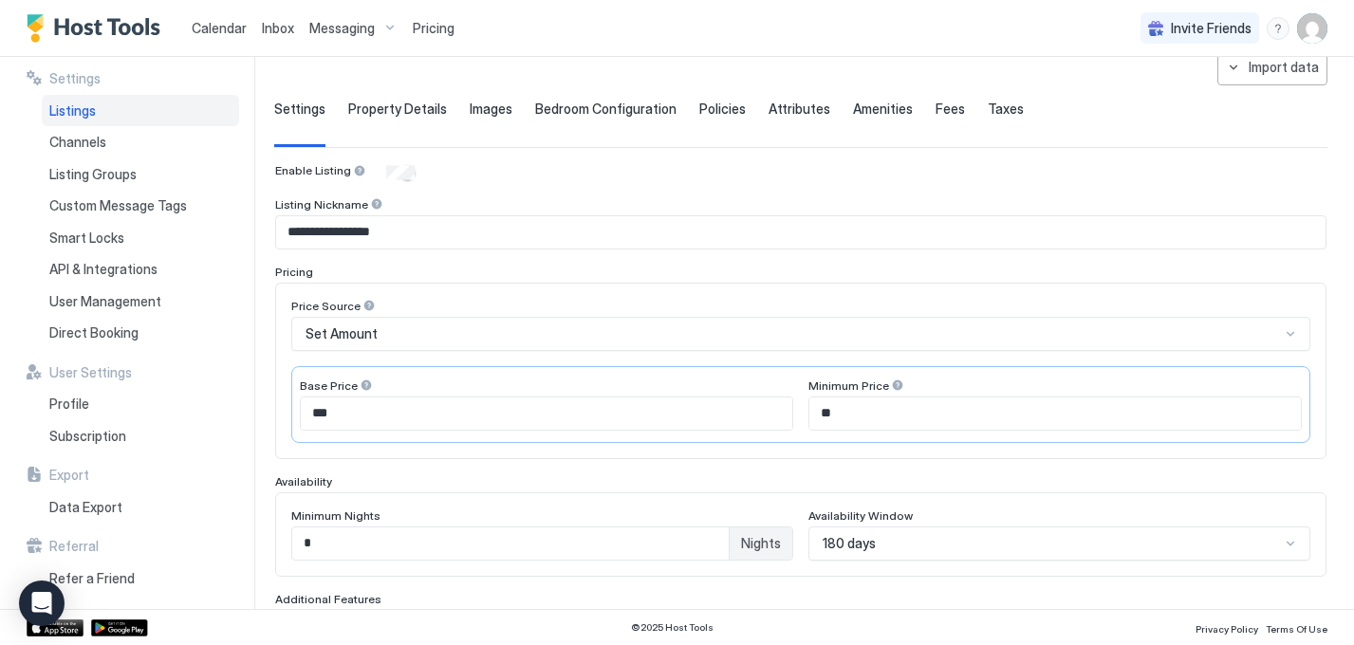
click at [348, 351] on div "Set Amount" at bounding box center [800, 334] width 1019 height 34
click at [276, 375] on div "Price Source Set Amount Base Price *** Minimum Price **" at bounding box center [801, 371] width 1052 height 177
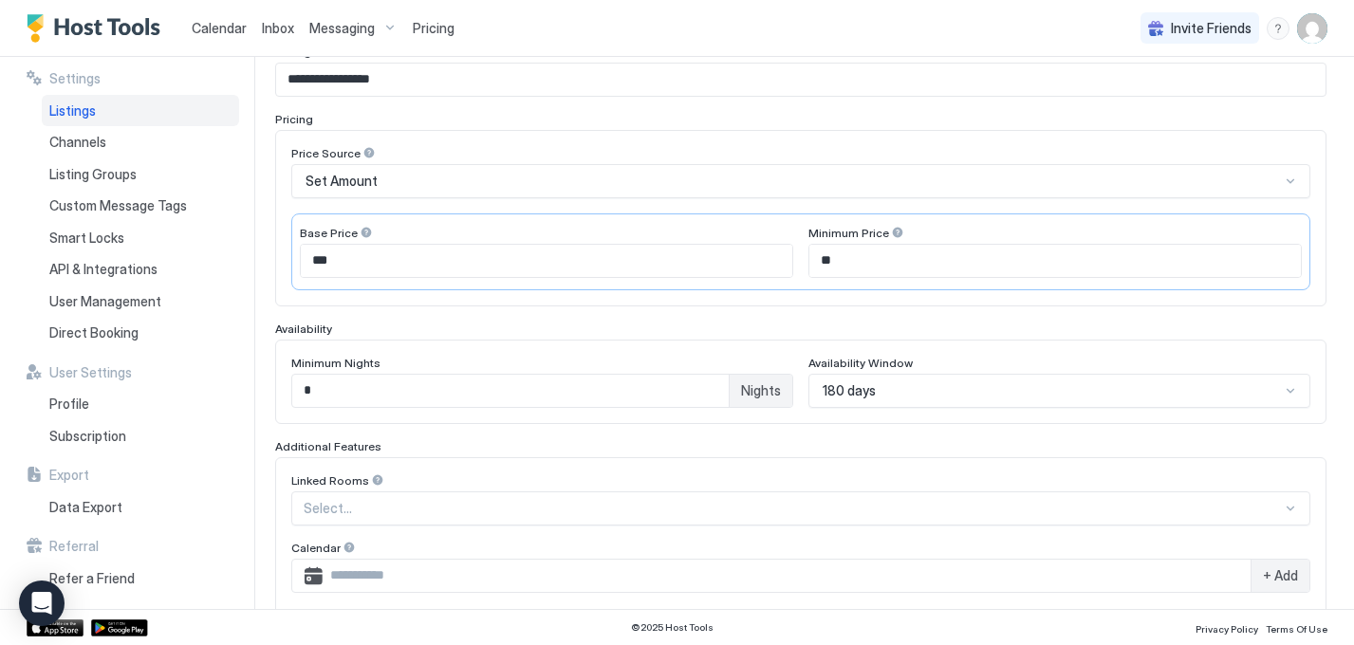
scroll to position [0, 0]
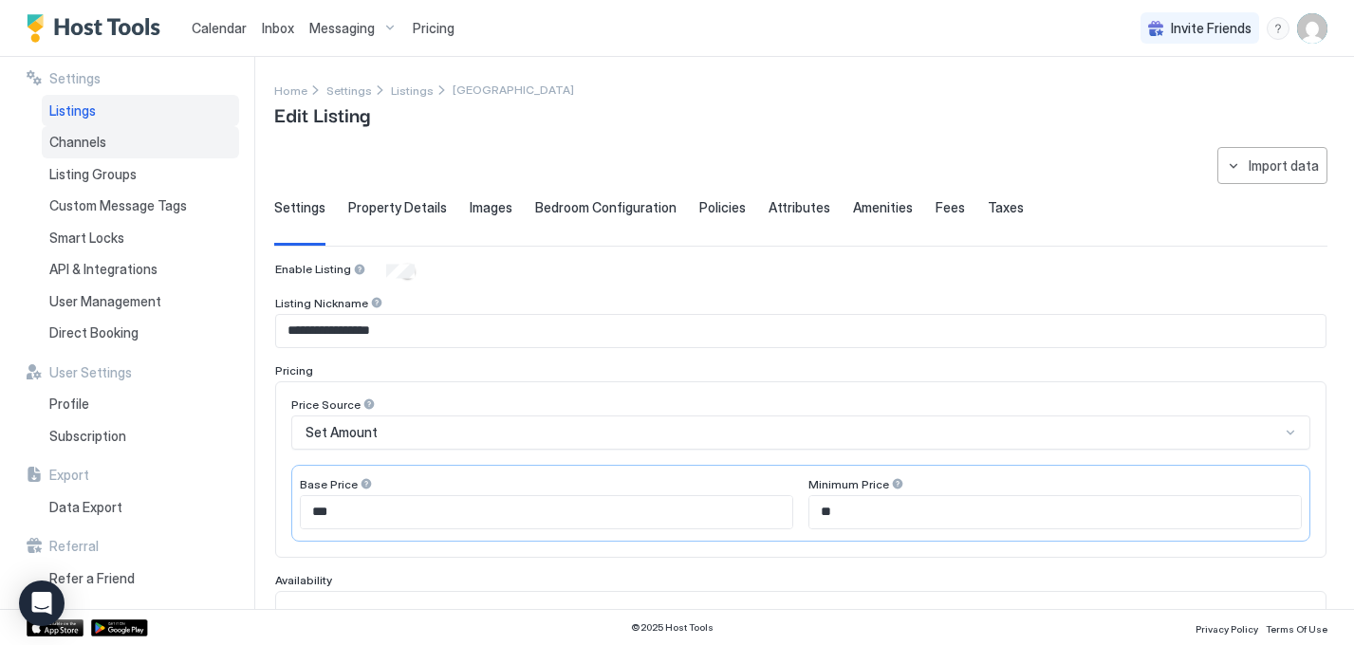
click at [77, 152] on div "Channels" at bounding box center [140, 142] width 197 height 32
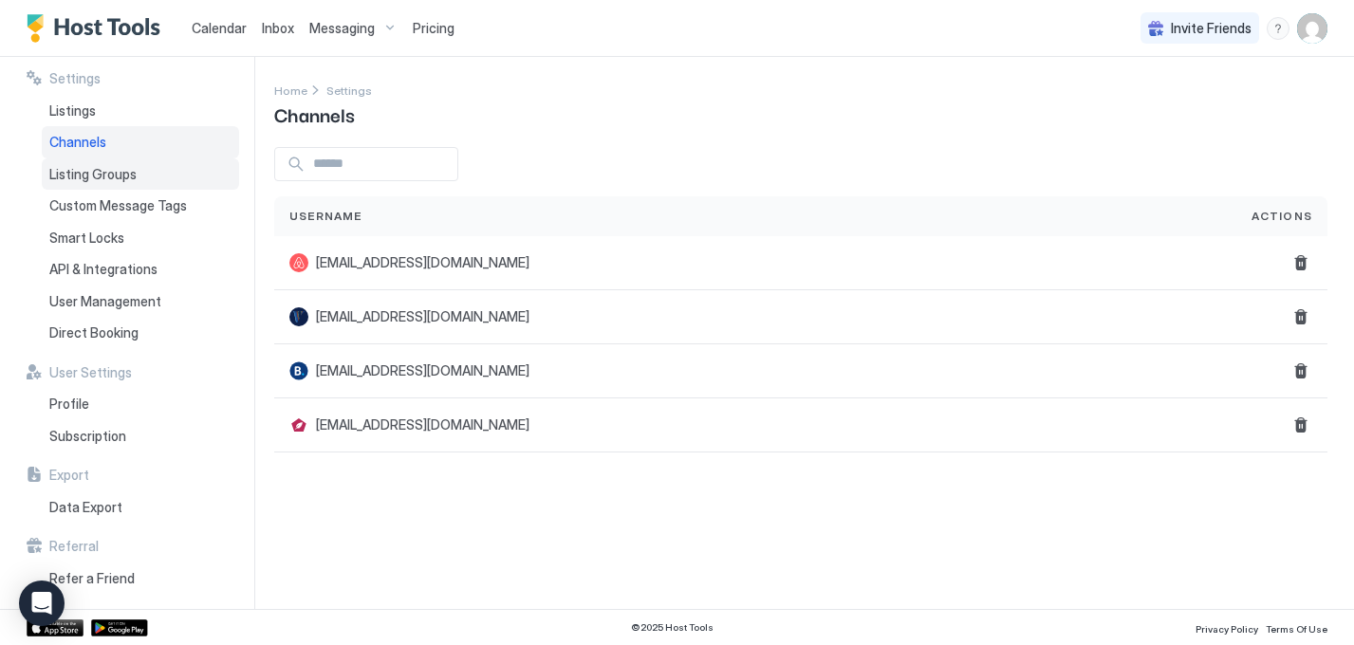
click at [135, 173] on div "Listing Groups" at bounding box center [140, 174] width 197 height 32
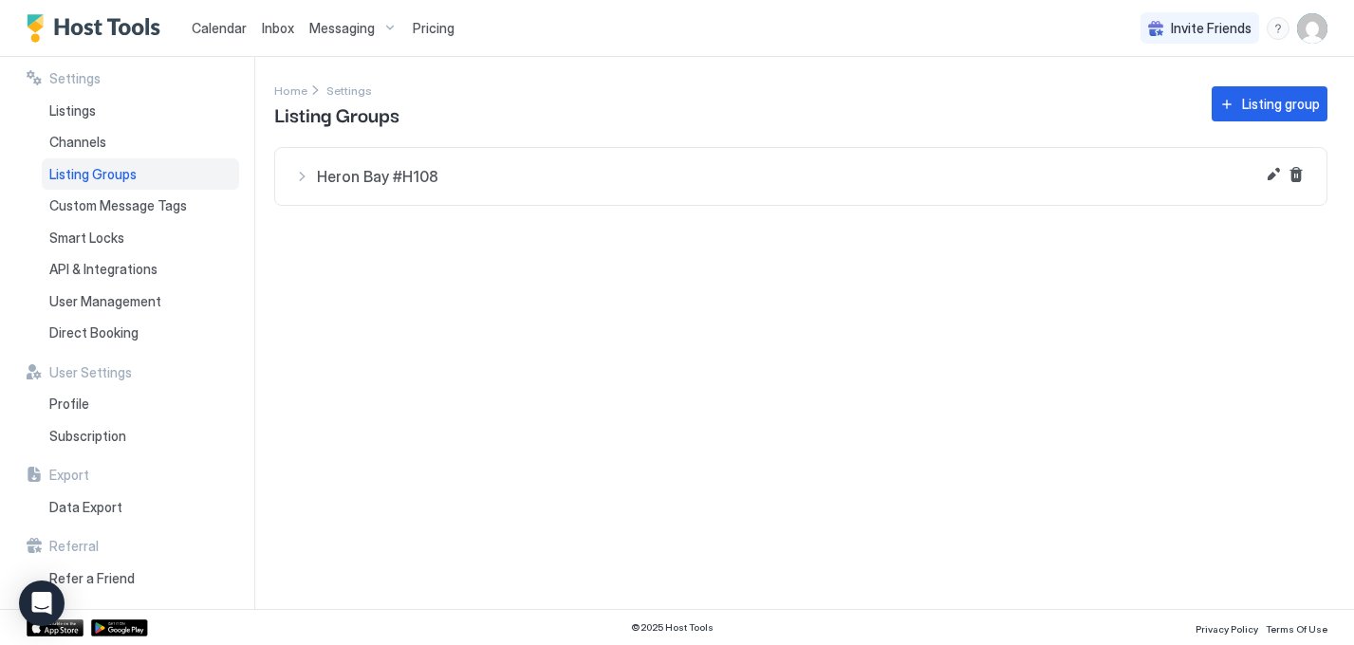
click at [311, 177] on div "Heron Bay #H108" at bounding box center [801, 176] width 1014 height 19
click at [304, 177] on div "Heron Bay #H108" at bounding box center [801, 176] width 1014 height 19
click at [120, 308] on span "User Management" at bounding box center [105, 301] width 112 height 17
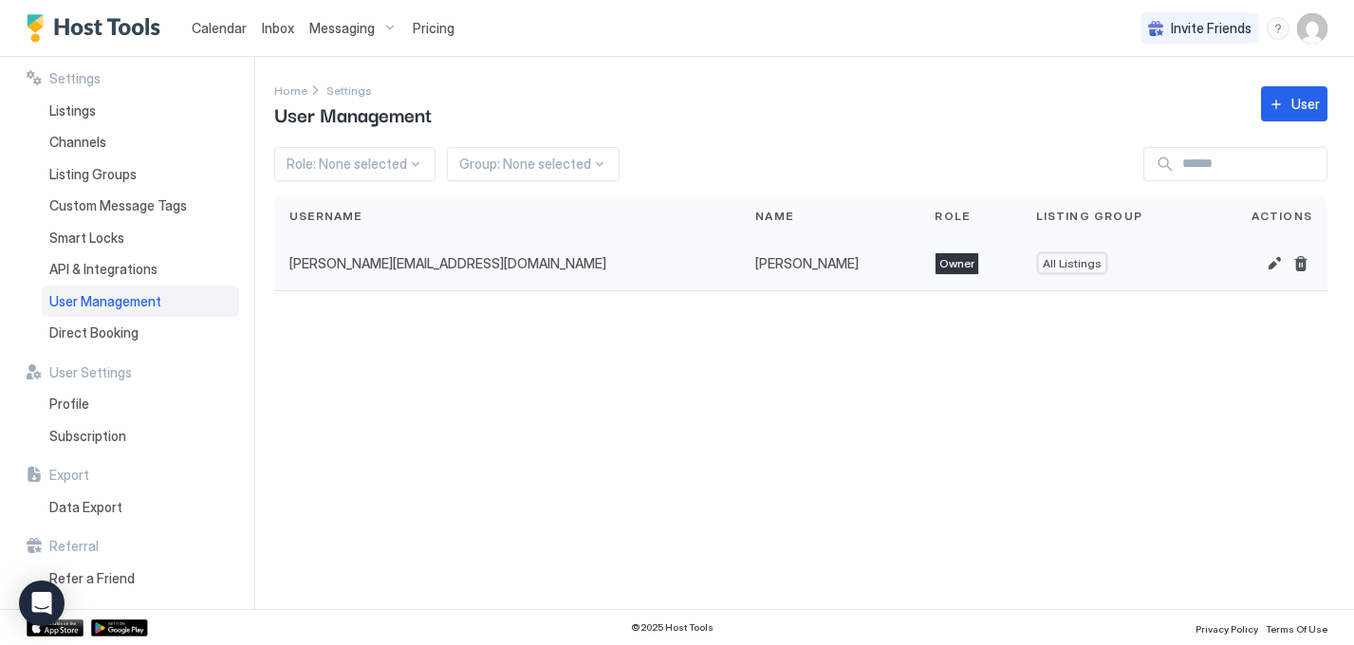
click at [442, 268] on div "[PERSON_NAME][EMAIL_ADDRESS][DOMAIN_NAME]" at bounding box center [507, 263] width 436 height 17
click at [158, 335] on div "Direct Booking" at bounding box center [140, 333] width 197 height 32
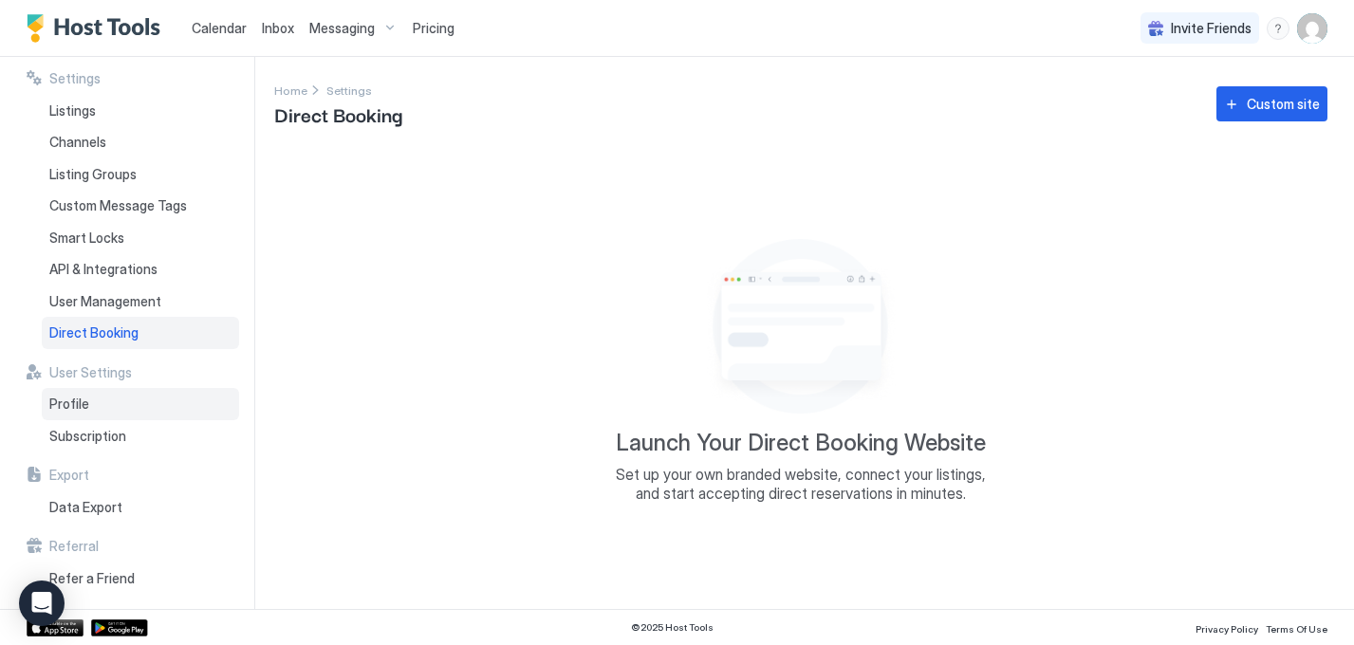
click at [63, 406] on span "Profile" at bounding box center [69, 404] width 40 height 17
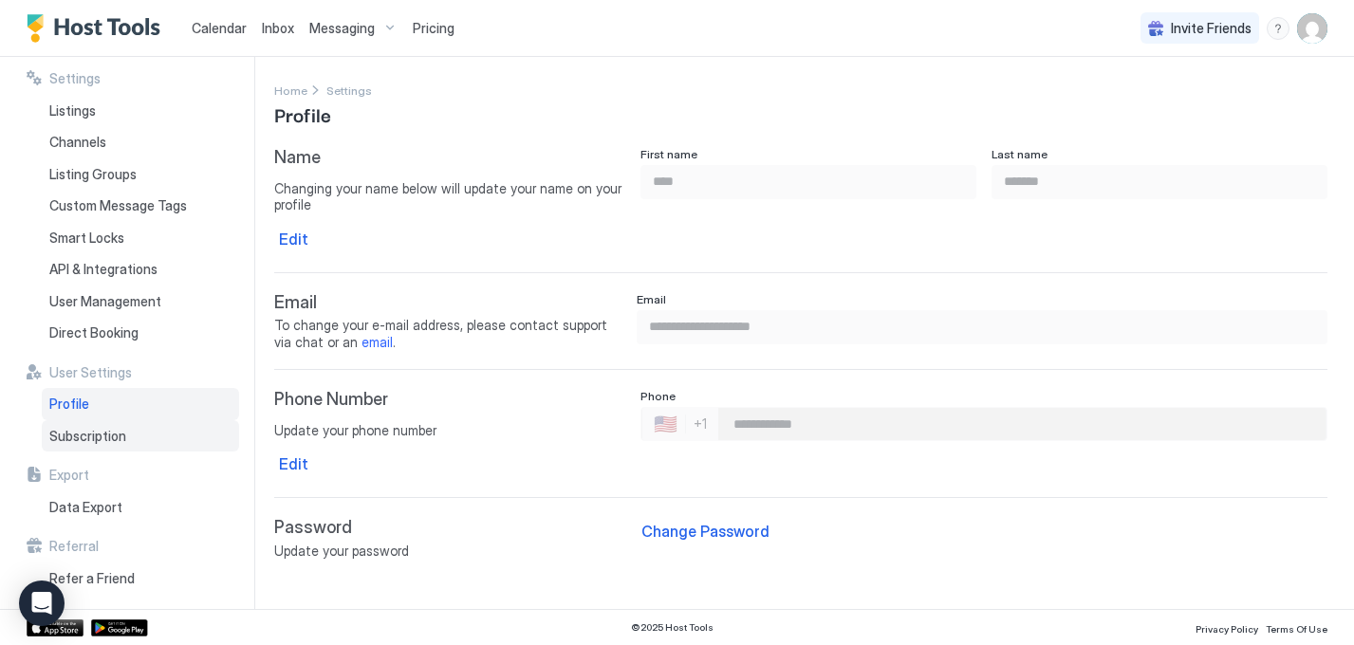
click at [81, 422] on div "Subscription" at bounding box center [140, 436] width 197 height 32
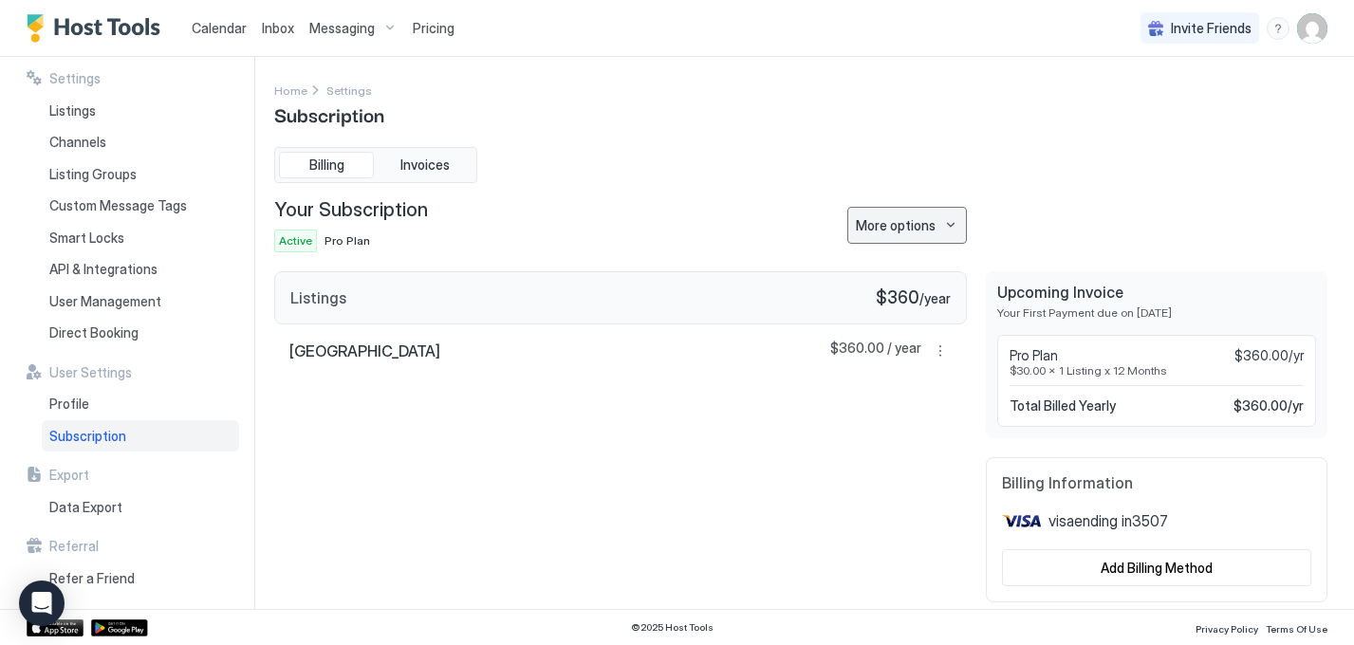
click at [949, 218] on button "More options" at bounding box center [908, 225] width 120 height 37
click at [1012, 183] on div at bounding box center [677, 322] width 1354 height 645
click at [107, 513] on span "Data Export" at bounding box center [85, 507] width 73 height 17
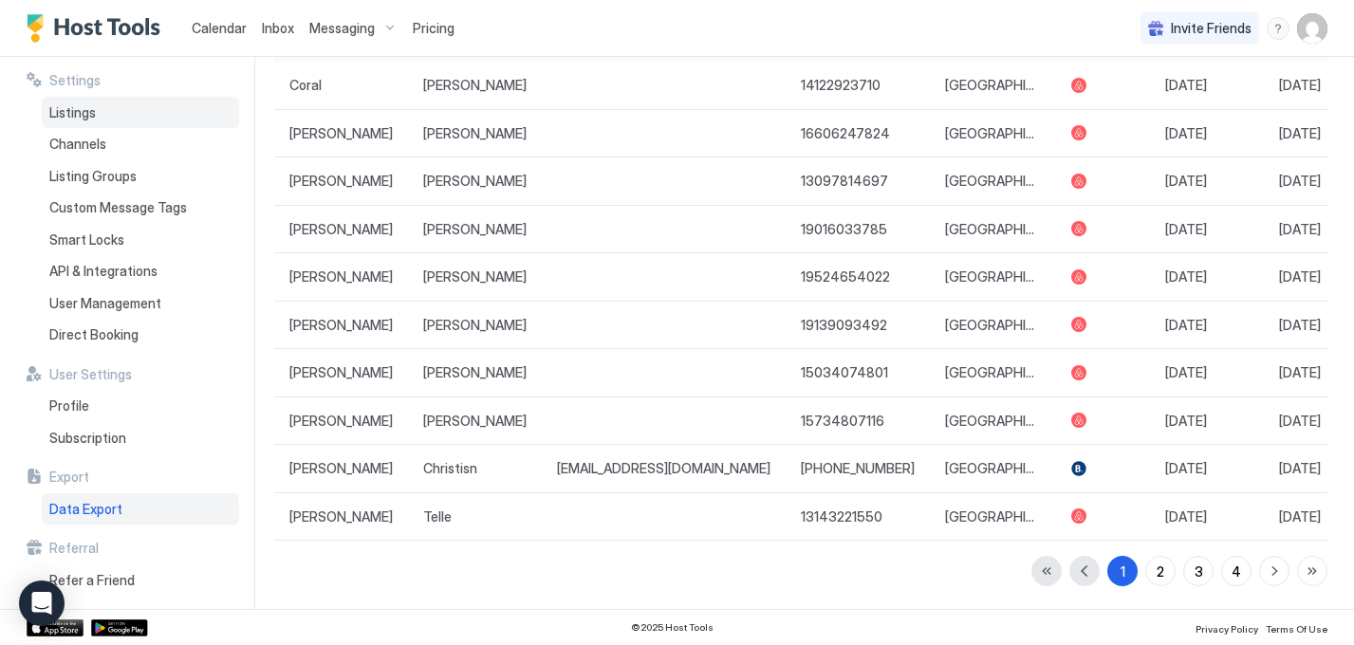
click at [82, 108] on span "Listings" at bounding box center [72, 112] width 47 height 17
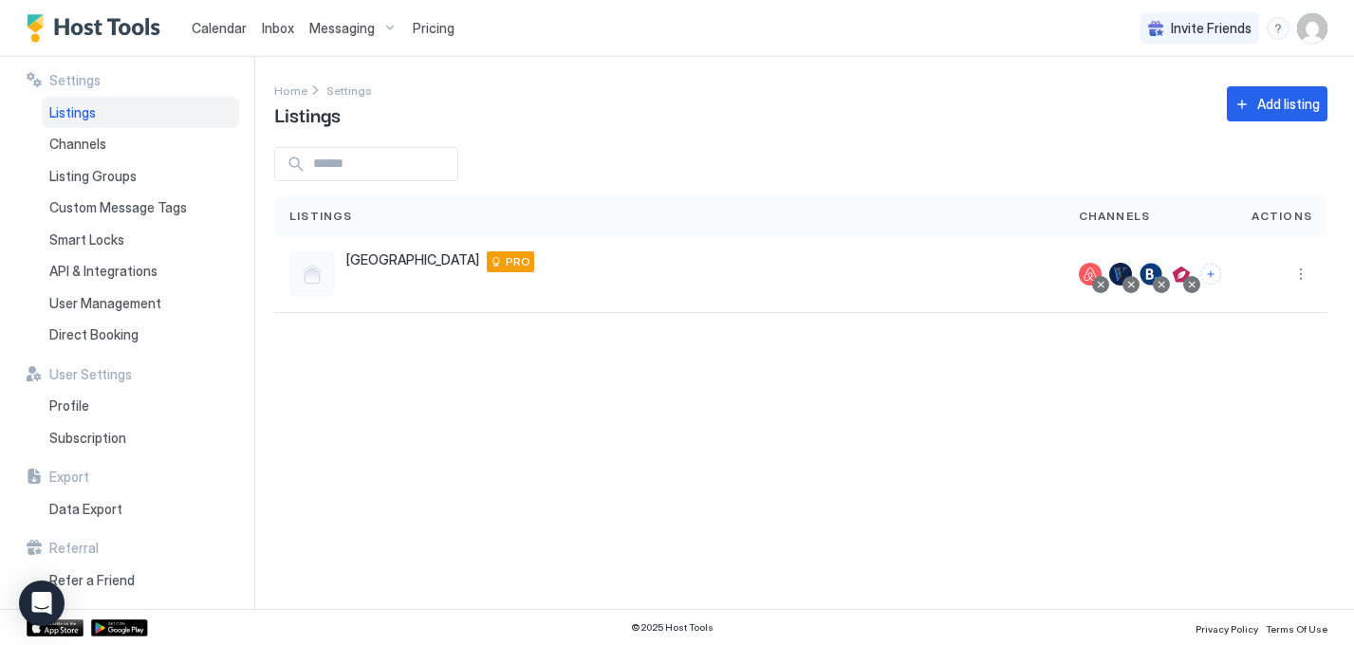
click at [220, 27] on span "Calendar" at bounding box center [219, 28] width 55 height 16
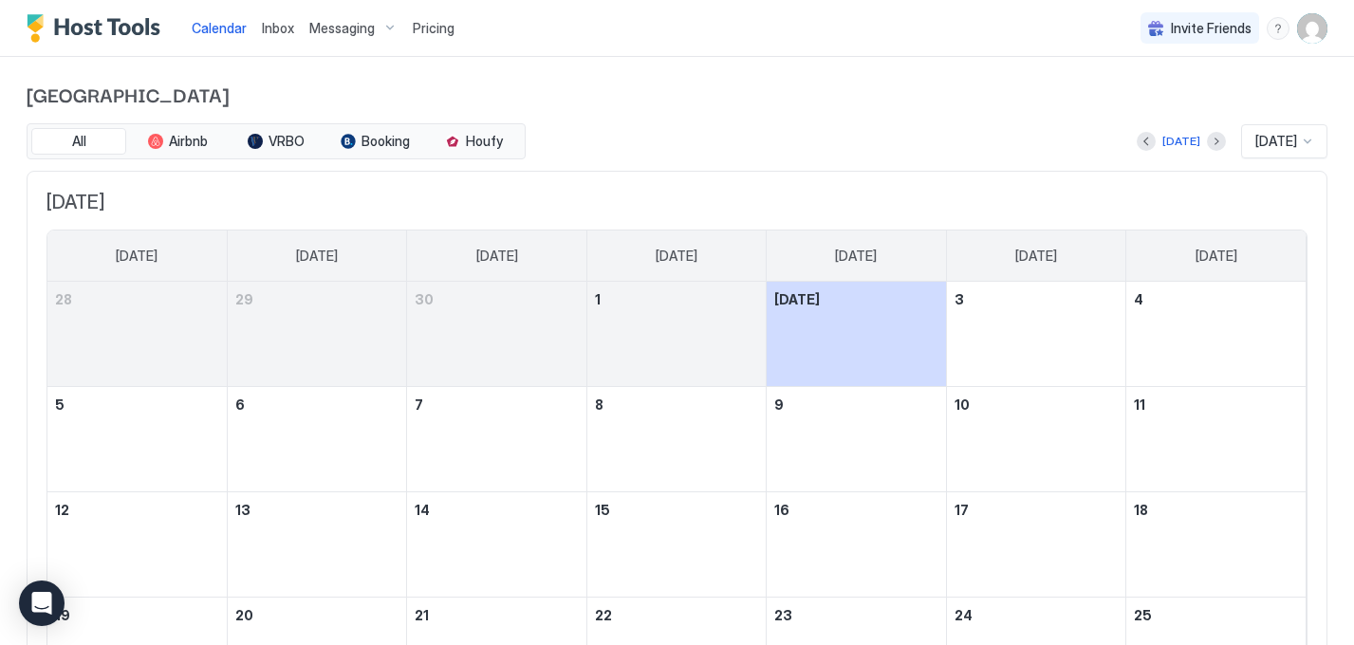
click at [291, 29] on span "Inbox" at bounding box center [278, 28] width 32 height 16
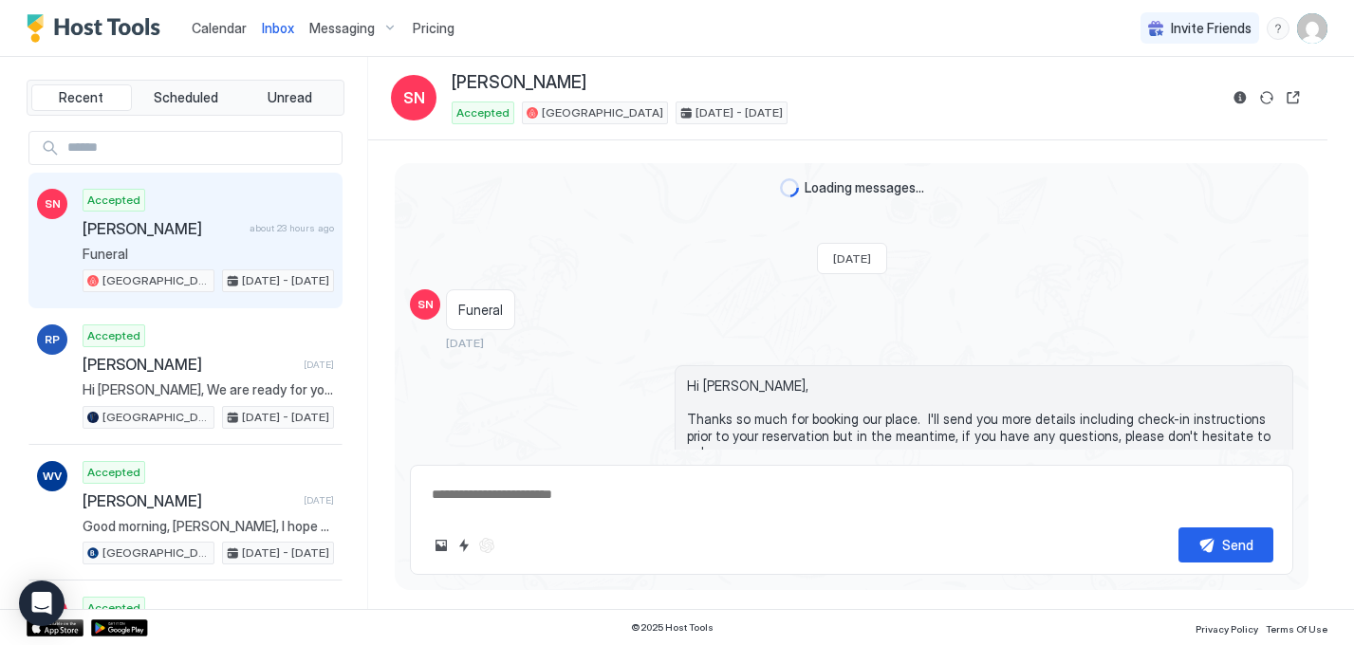
scroll to position [2925, 0]
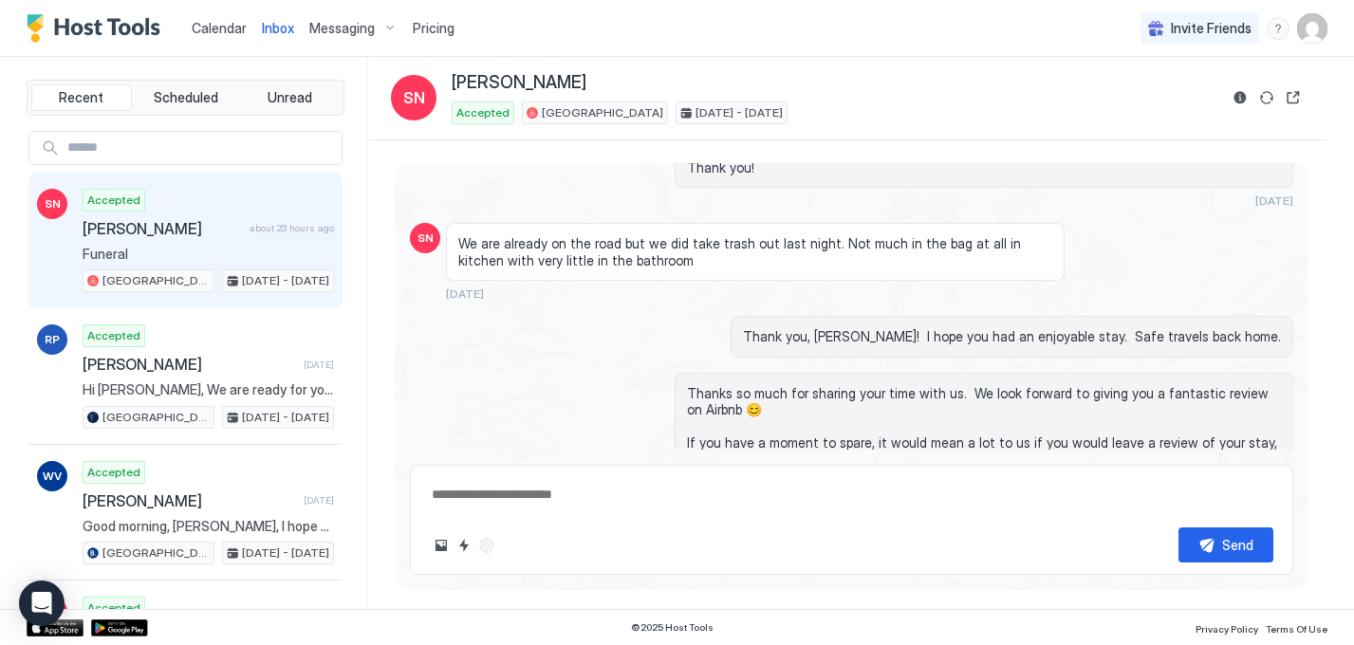
click at [344, 29] on span "Messaging" at bounding box center [341, 28] width 65 height 17
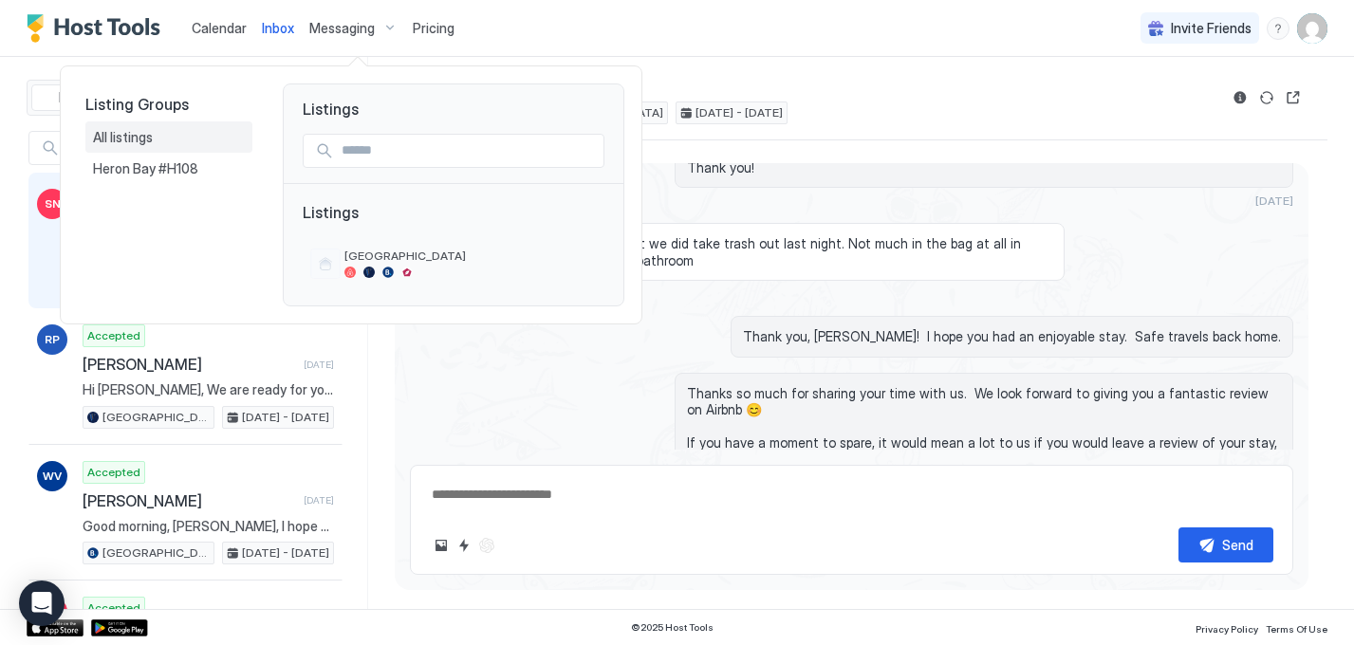
click at [119, 140] on span "All listings" at bounding box center [124, 137] width 63 height 17
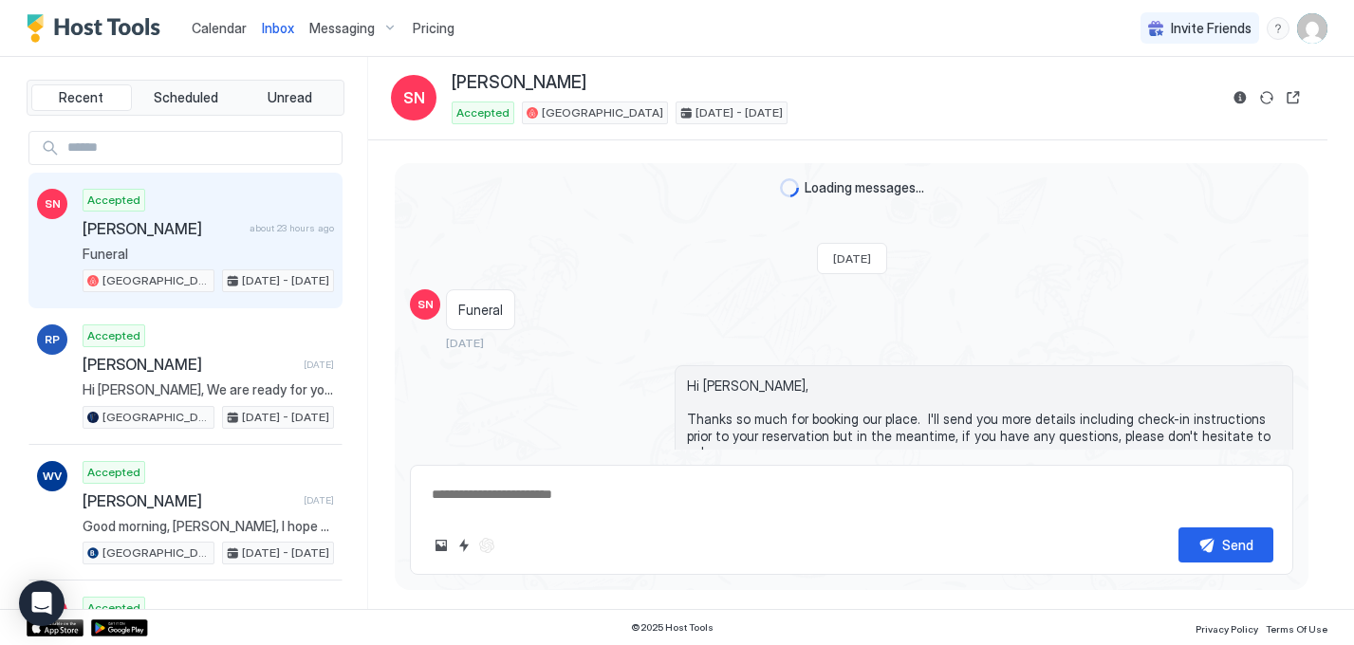
scroll to position [2925, 0]
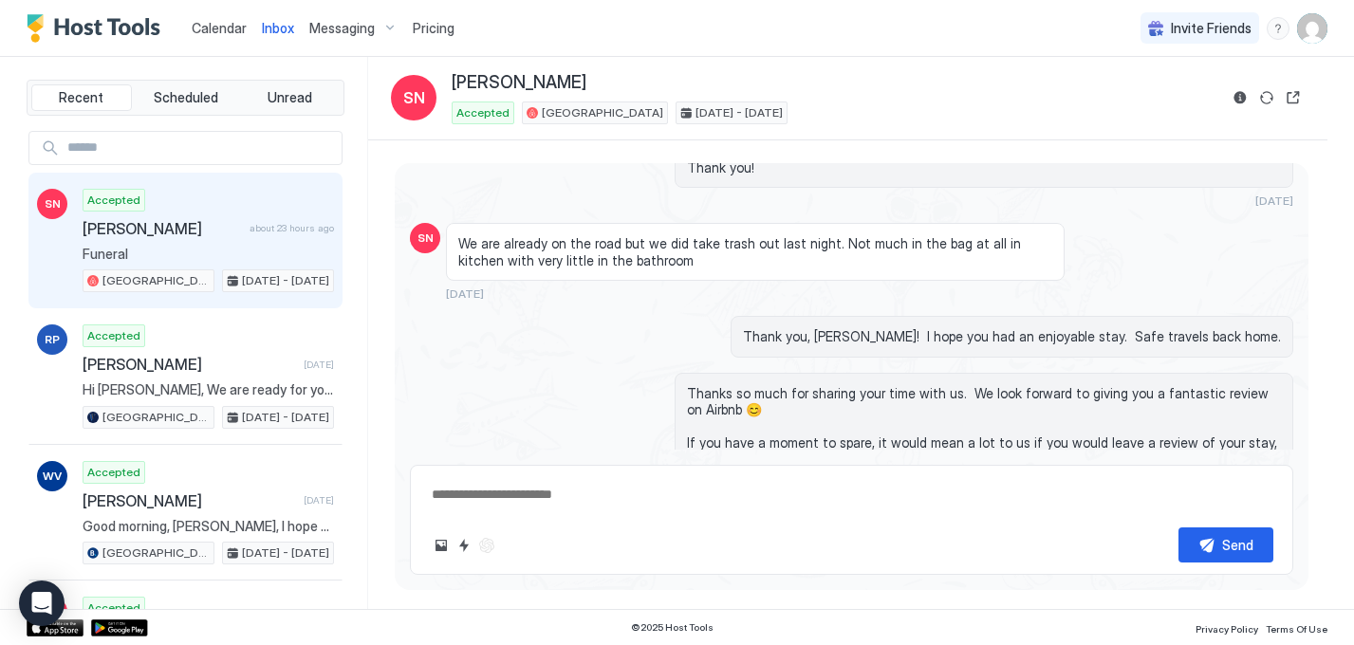
click at [379, 28] on div "Messaging" at bounding box center [353, 28] width 103 height 32
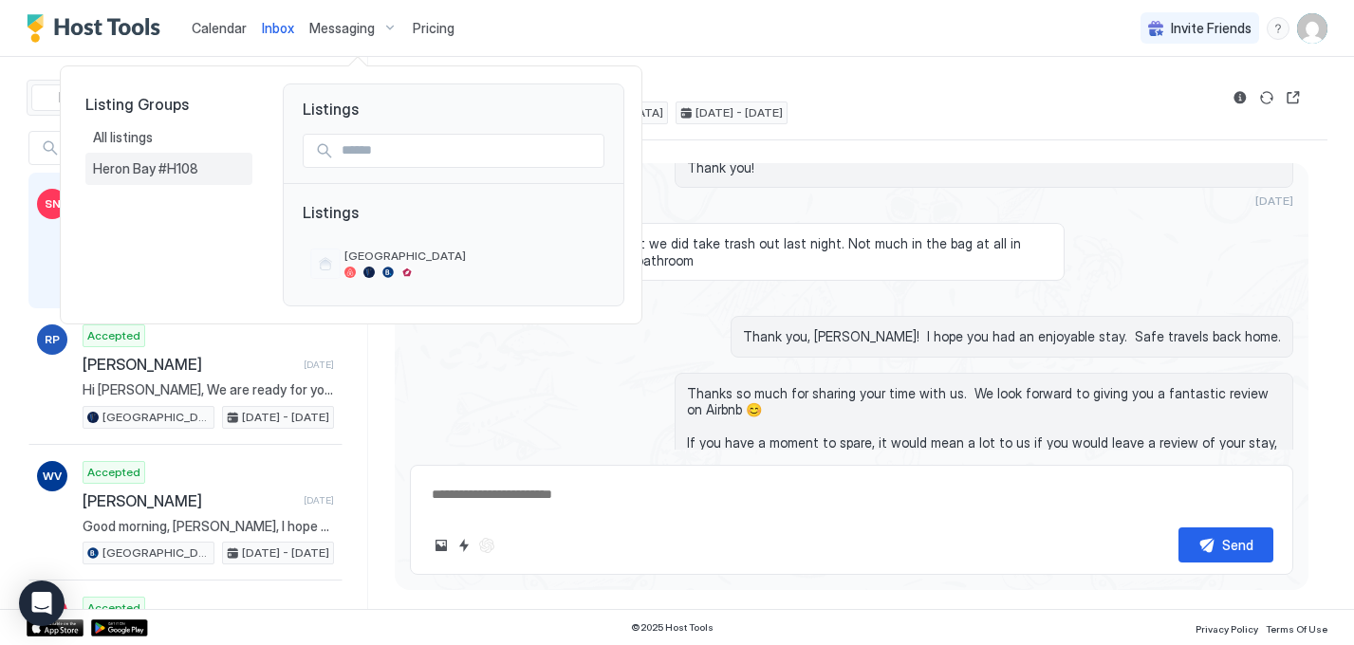
click at [168, 178] on div "Heron Bay #H108" at bounding box center [168, 169] width 167 height 32
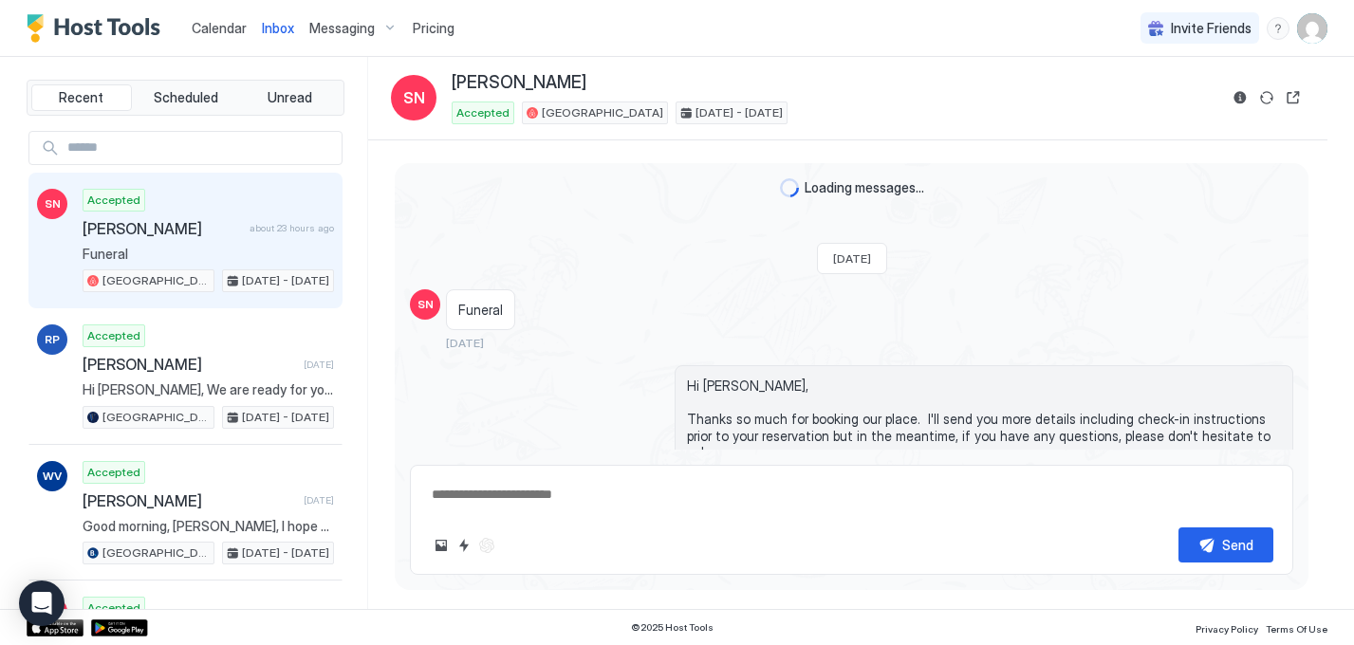
type textarea "*"
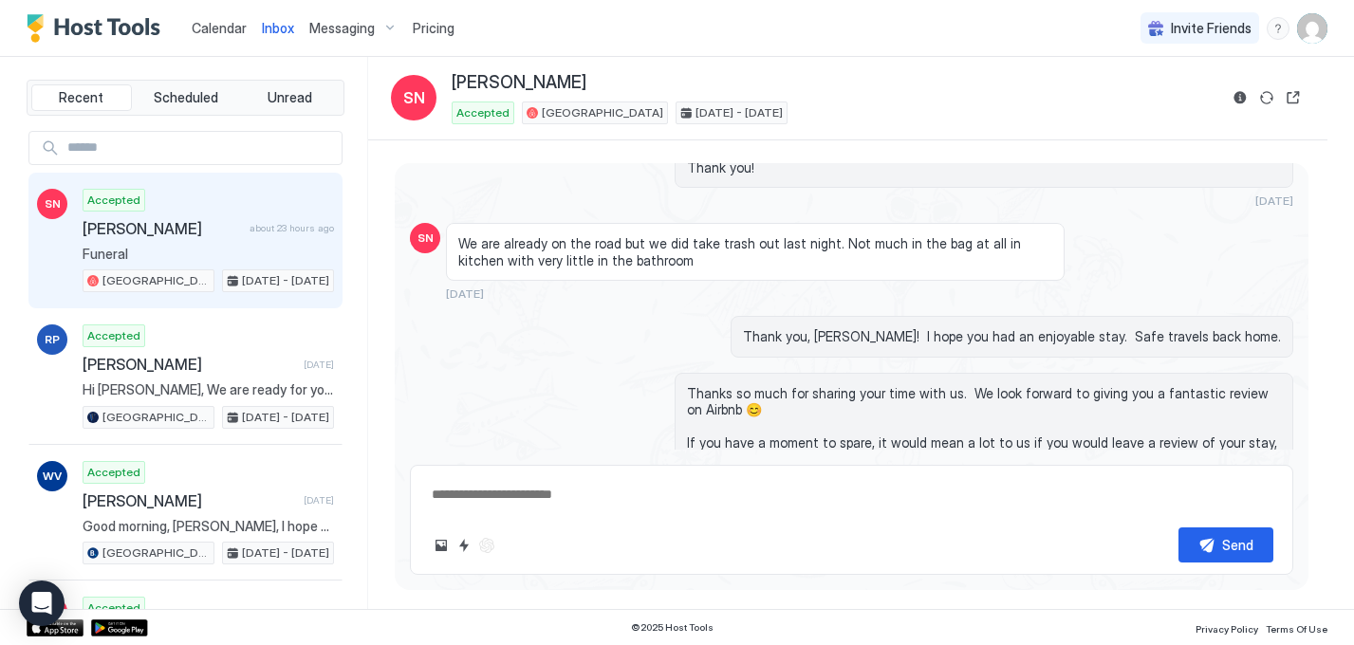
click at [380, 23] on div "Messaging" at bounding box center [353, 28] width 103 height 32
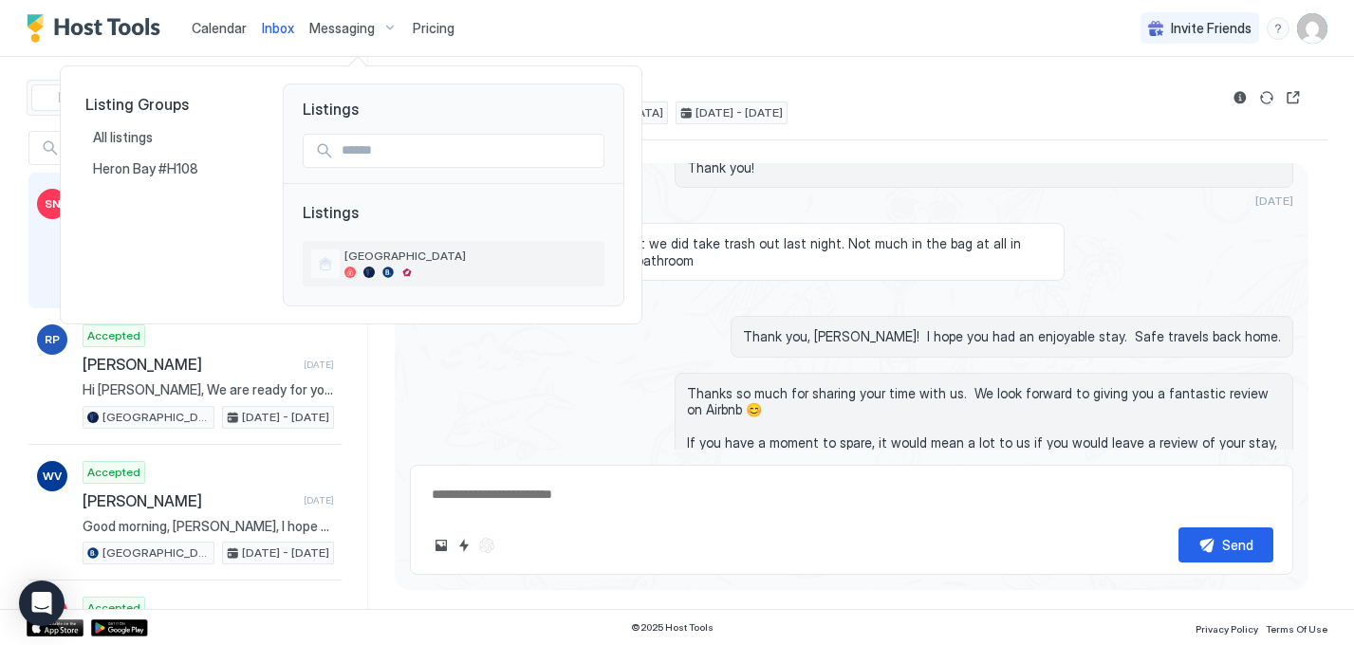
click at [387, 260] on span "[GEOGRAPHIC_DATA]" at bounding box center [471, 256] width 252 height 14
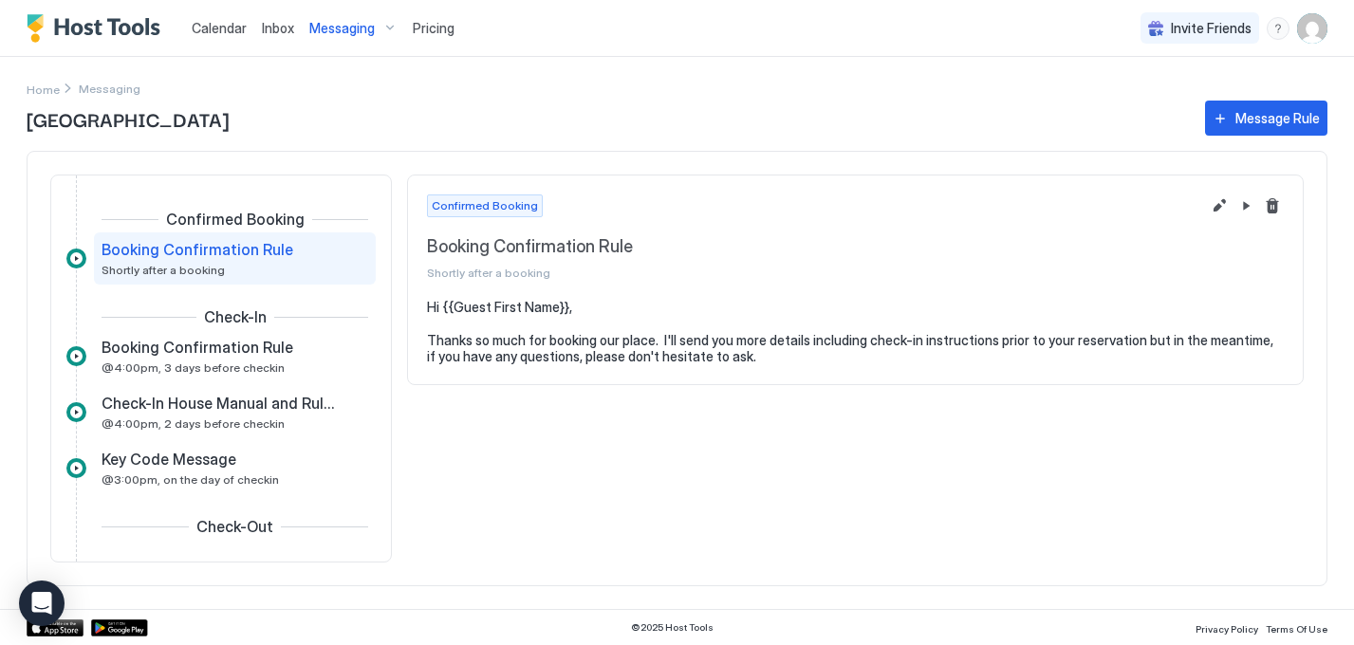
click at [203, 30] on span "Calendar" at bounding box center [219, 28] width 55 height 16
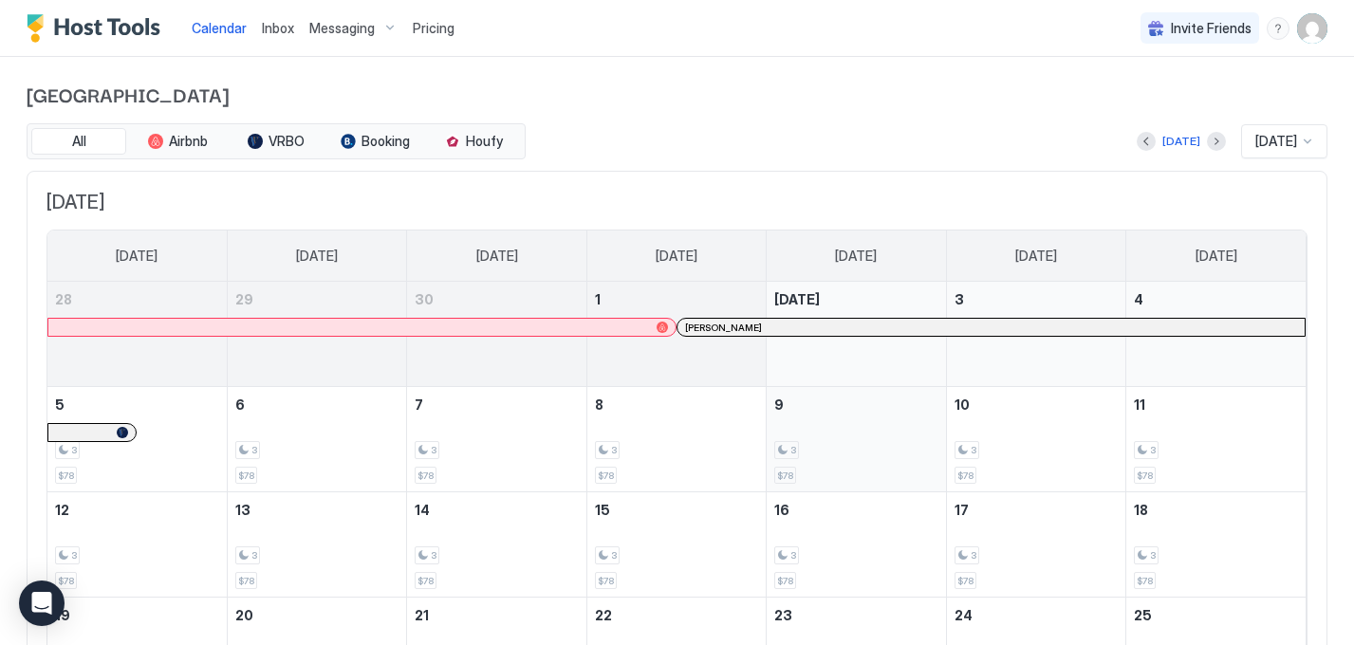
click at [866, 443] on div "3" at bounding box center [855, 450] width 163 height 18
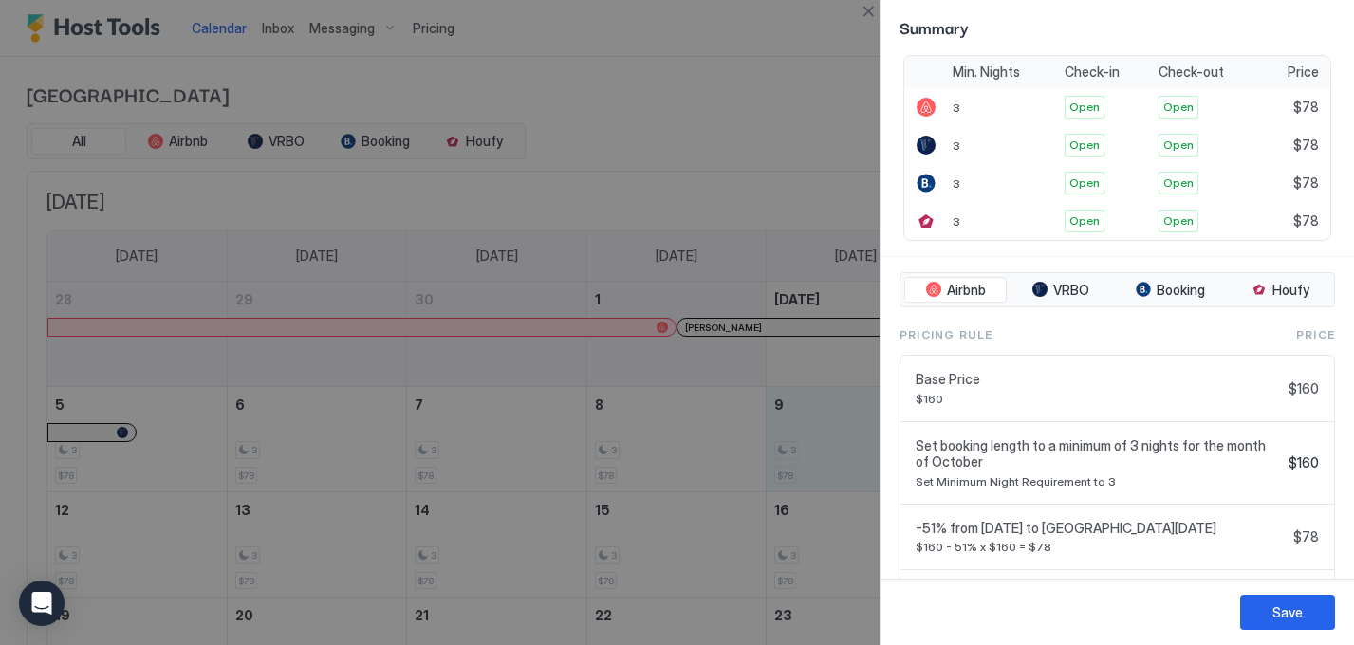
scroll to position [555, 0]
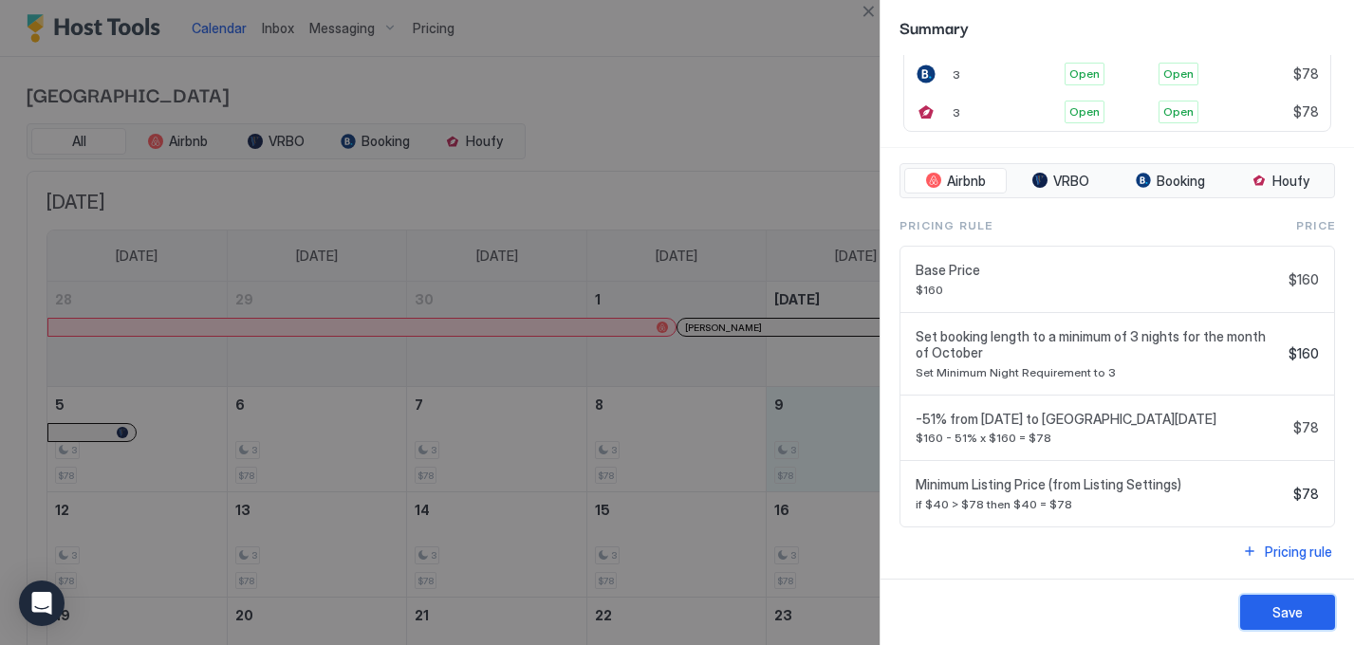
click at [1277, 603] on div "Save" at bounding box center [1288, 613] width 30 height 20
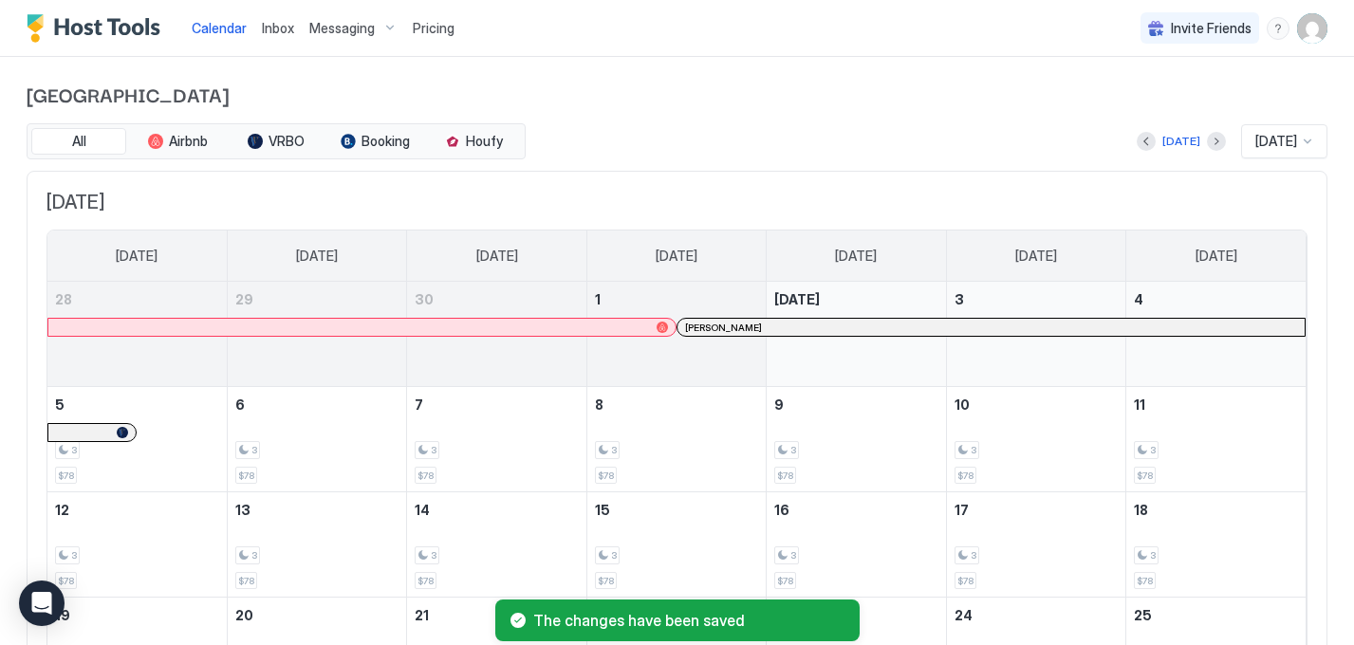
click at [414, 29] on span "Pricing" at bounding box center [434, 28] width 42 height 17
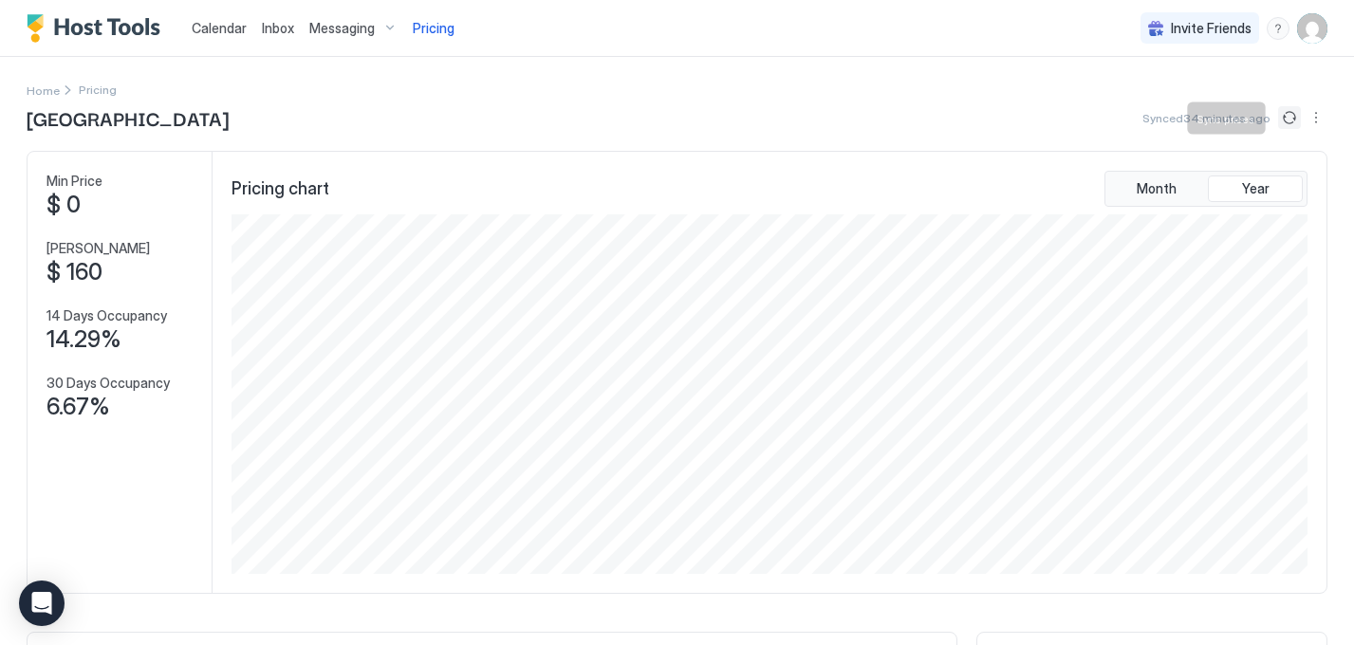
click at [1293, 116] on button "Sync prices" at bounding box center [1289, 117] width 23 height 23
click at [1289, 121] on button "Sync prices" at bounding box center [1289, 117] width 23 height 23
click at [1308, 114] on button "More options" at bounding box center [1316, 117] width 23 height 23
click at [1282, 176] on span "Listing Settings" at bounding box center [1283, 175] width 84 height 14
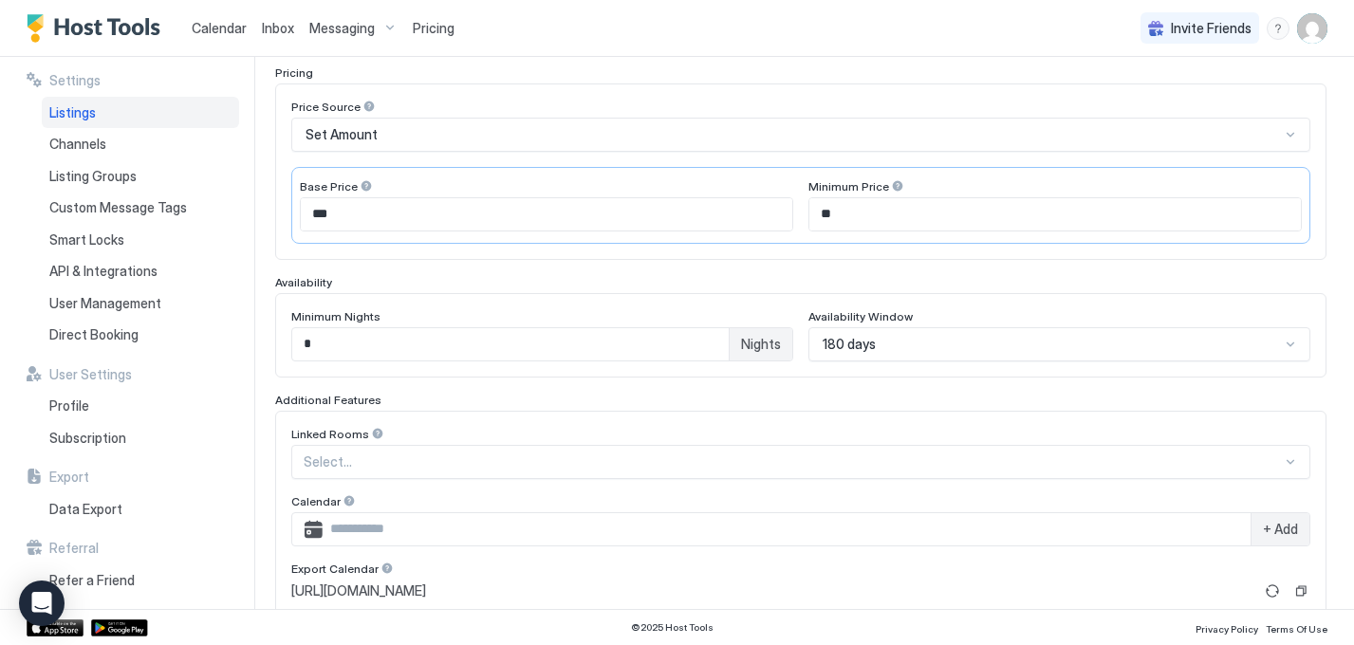
scroll to position [408, 0]
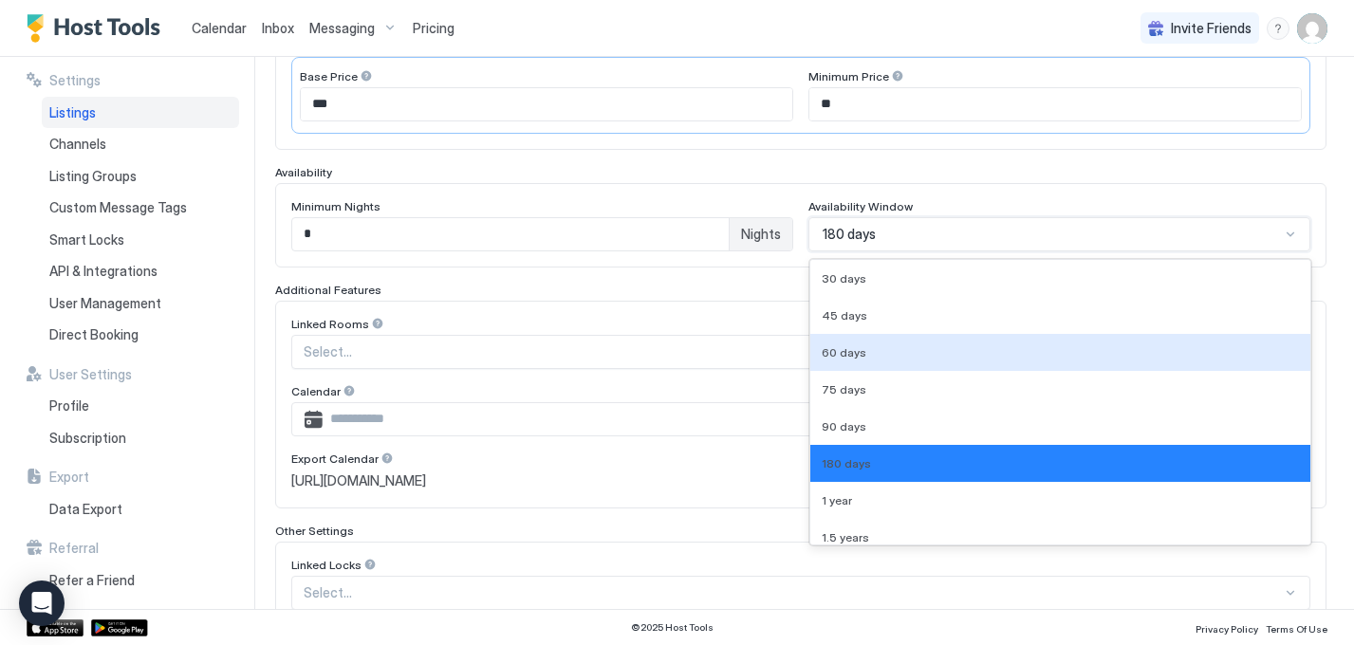
click at [907, 252] on div "60 days, 3 of 9. 9 results available. Use Up and Down to choose options, press …" at bounding box center [1060, 234] width 502 height 34
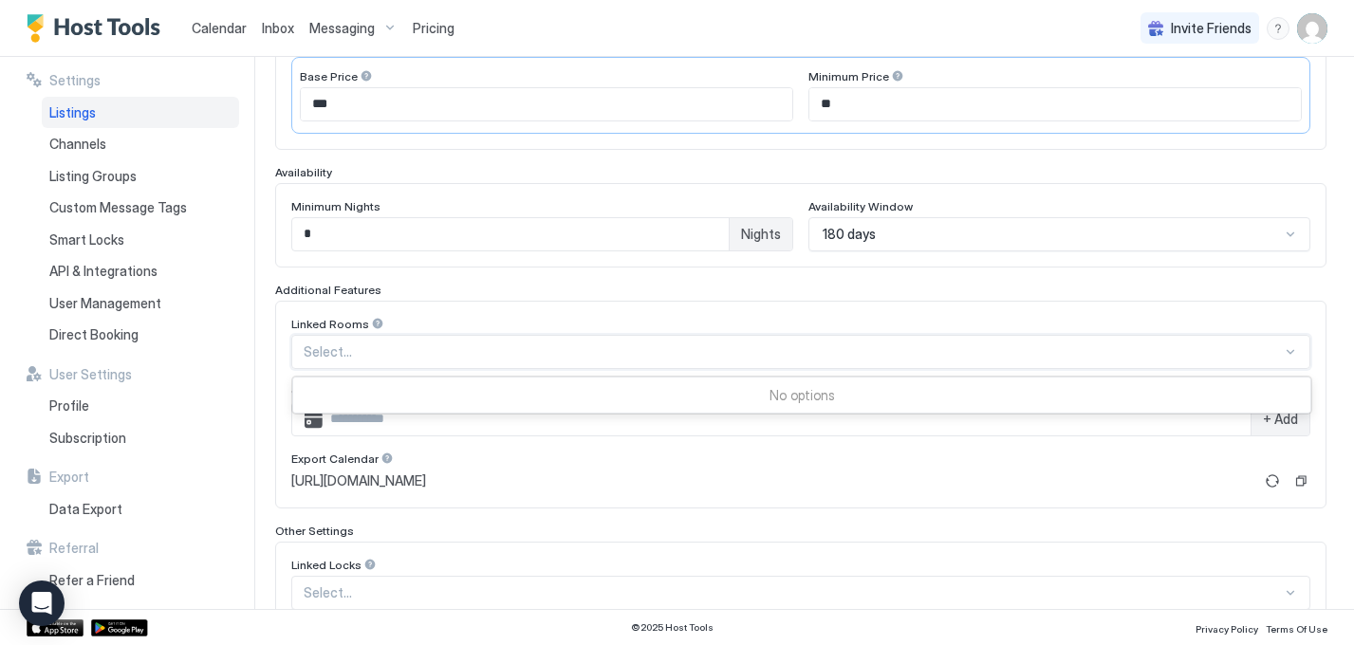
click at [759, 351] on div at bounding box center [793, 352] width 979 height 17
click at [792, 308] on div "Linked Rooms Use Up and Down to choose options, press Enter to select the curre…" at bounding box center [801, 405] width 1052 height 208
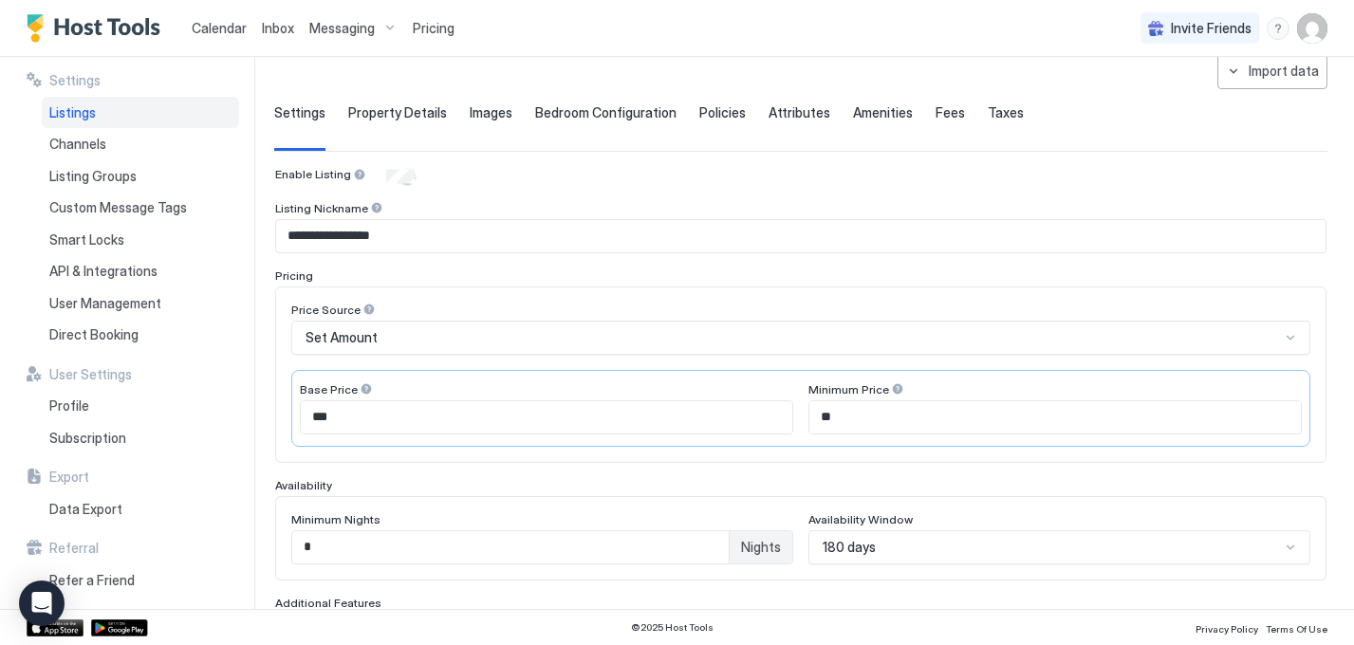
scroll to position [84, 0]
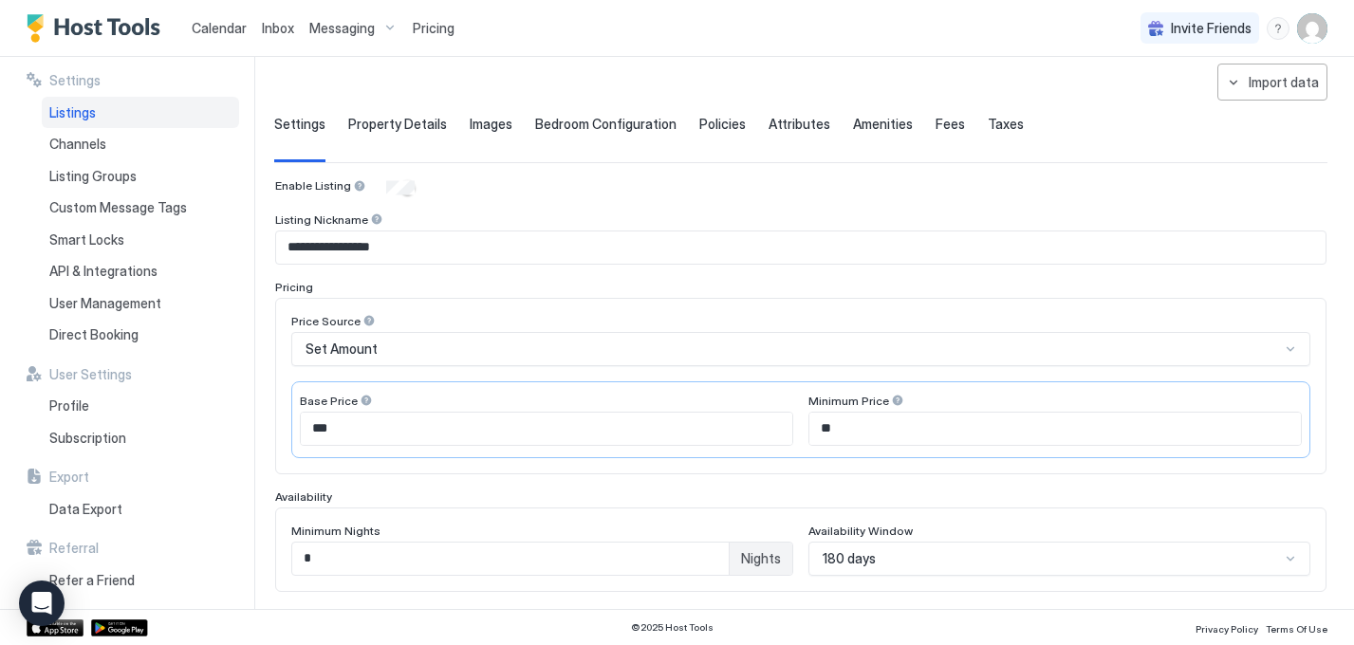
click at [479, 298] on div "Price Source Set Amount Base Price *** Minimum Price **" at bounding box center [801, 386] width 1052 height 177
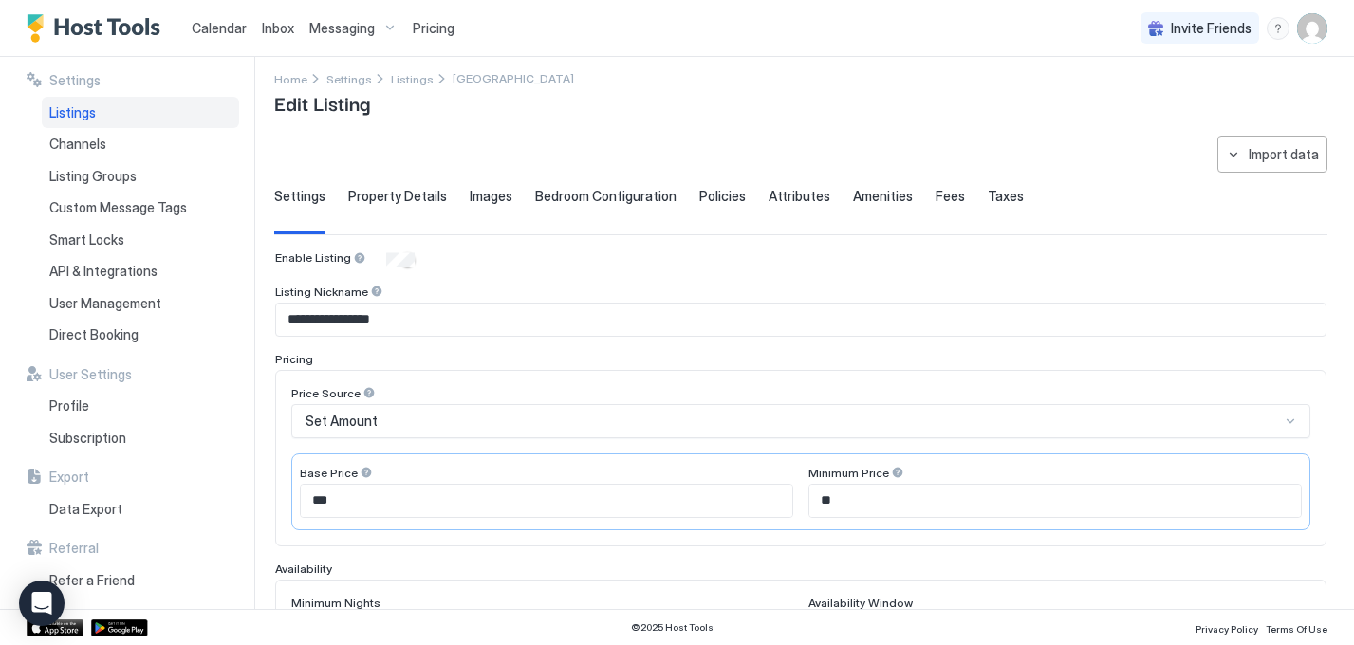
scroll to position [0, 0]
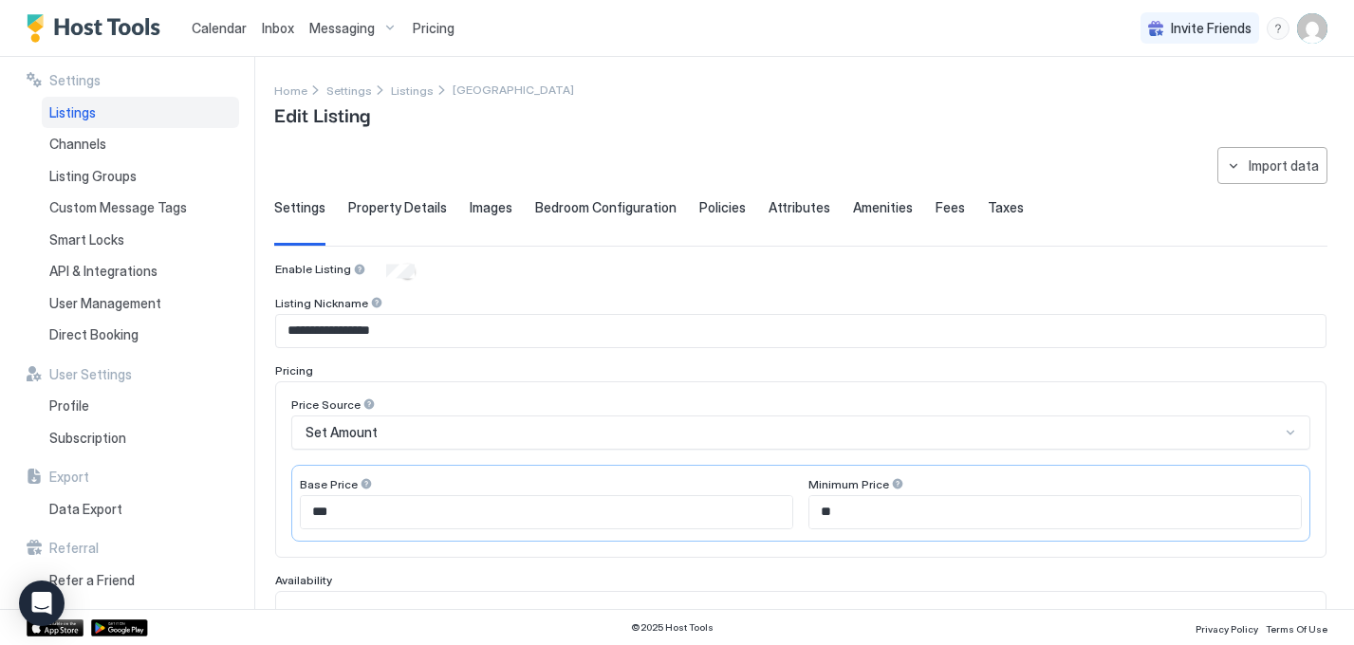
click at [413, 210] on span "Property Details" at bounding box center [397, 207] width 99 height 17
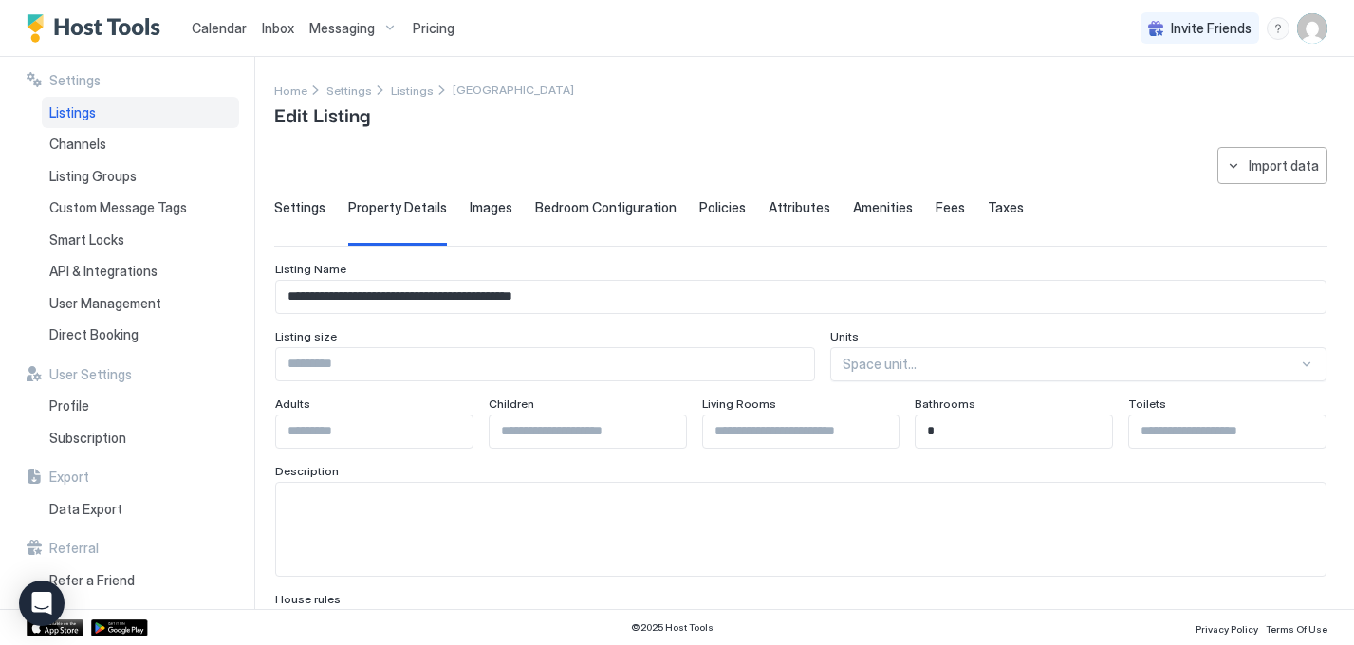
click at [481, 214] on span "Images" at bounding box center [491, 207] width 43 height 17
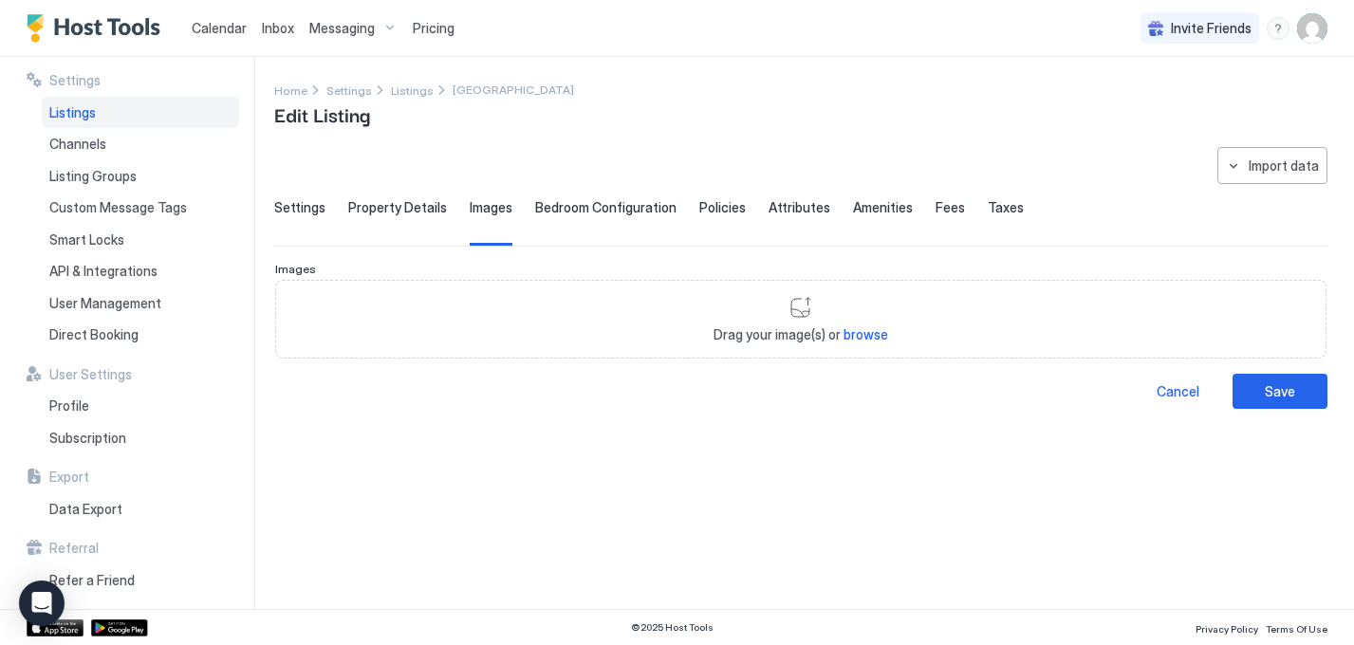
click at [581, 210] on span "Bedroom Configuration" at bounding box center [605, 207] width 141 height 17
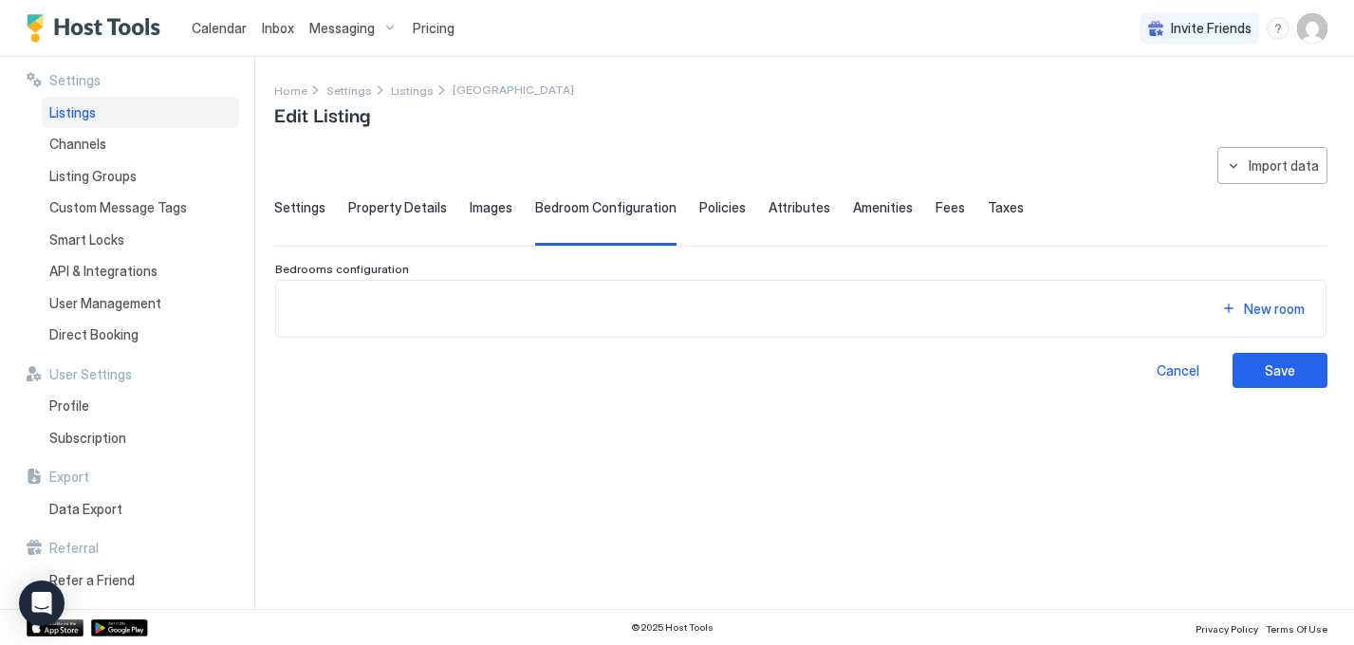
click at [744, 197] on div "**********" at bounding box center [800, 267] width 1053 height 241
click at [699, 204] on span "Policies" at bounding box center [722, 207] width 47 height 17
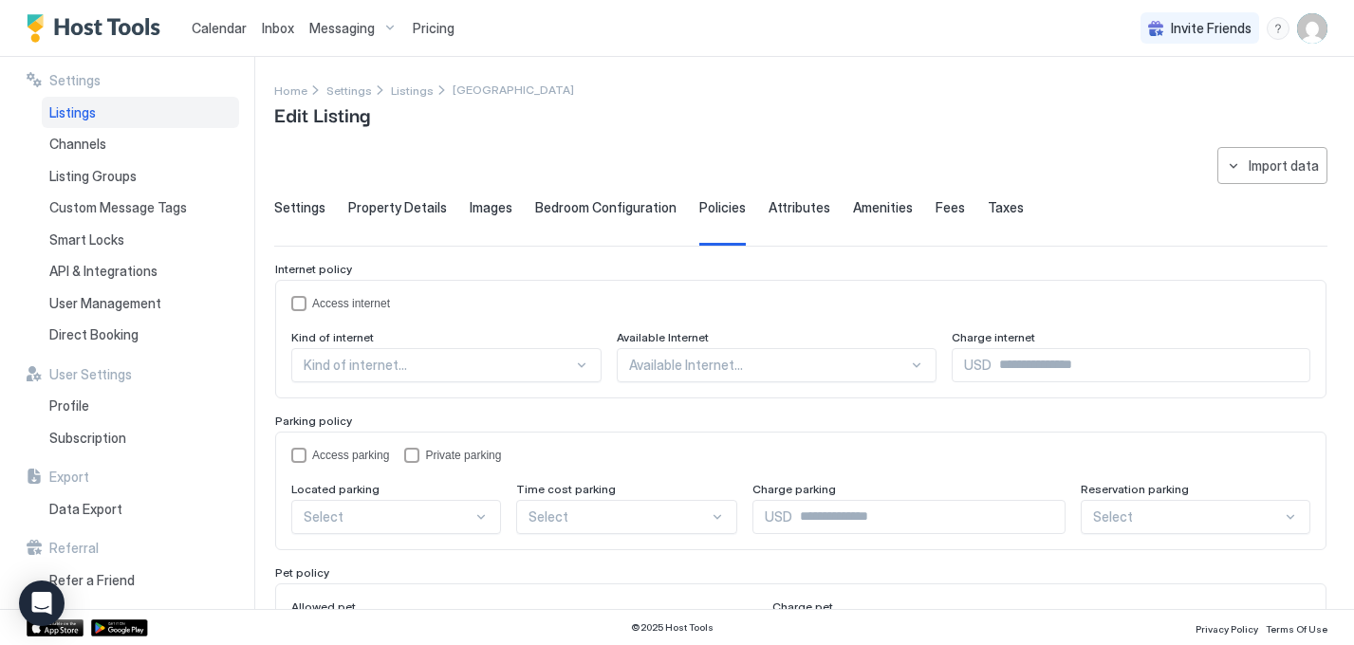
click at [789, 204] on span "Attributes" at bounding box center [800, 207] width 62 height 17
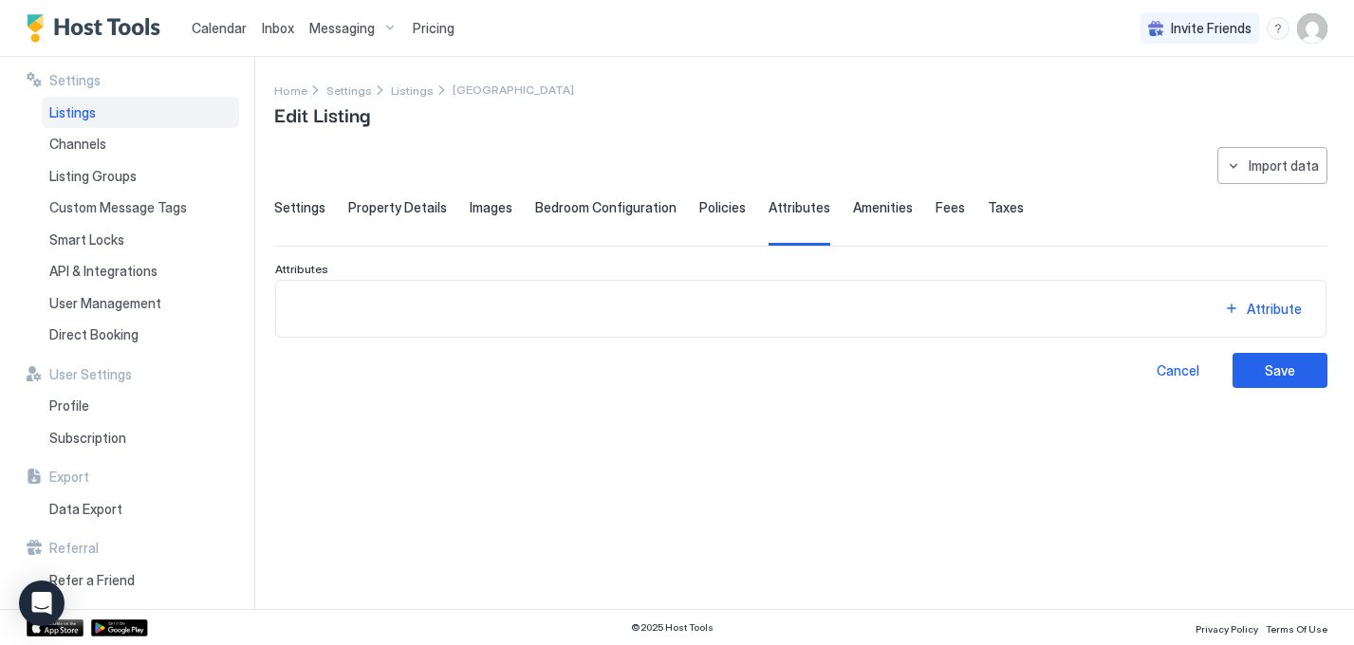
click at [862, 201] on span "Amenities" at bounding box center [883, 207] width 60 height 17
click at [939, 213] on span "Fees" at bounding box center [950, 207] width 29 height 17
click at [988, 214] on span "Taxes" at bounding box center [1006, 207] width 36 height 17
click at [286, 206] on span "Settings" at bounding box center [299, 207] width 51 height 17
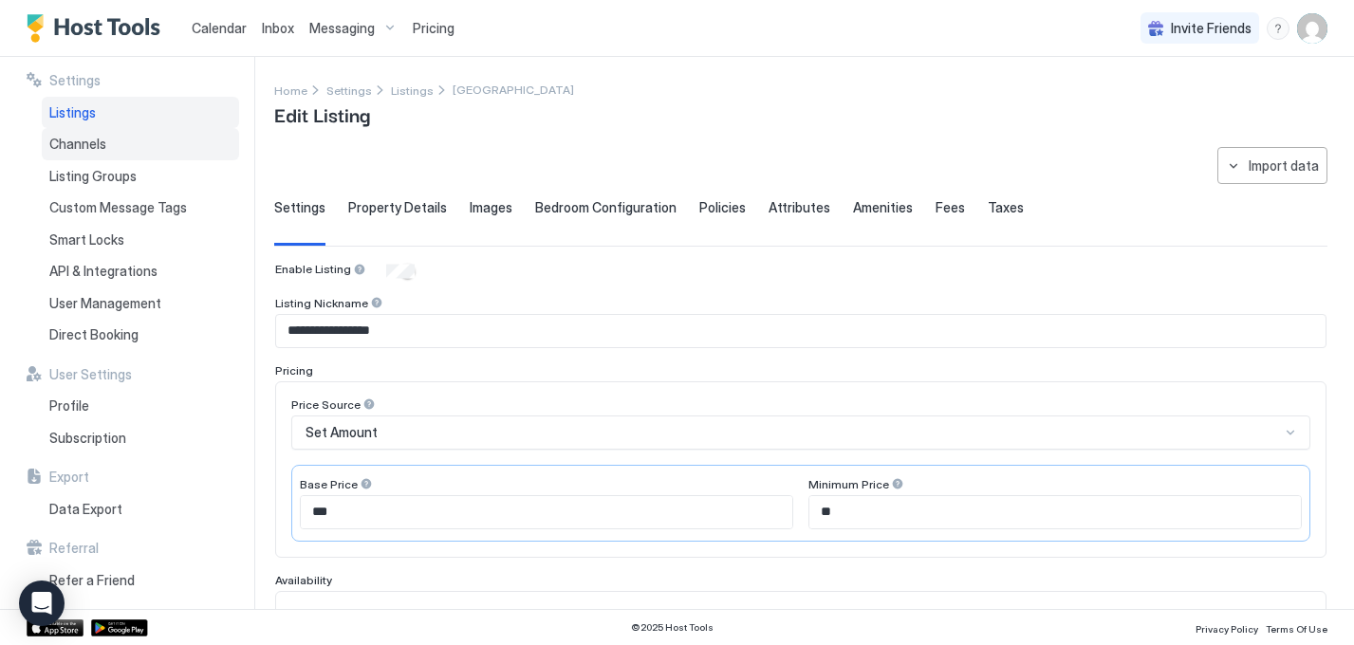
click at [73, 136] on span "Channels" at bounding box center [77, 144] width 57 height 17
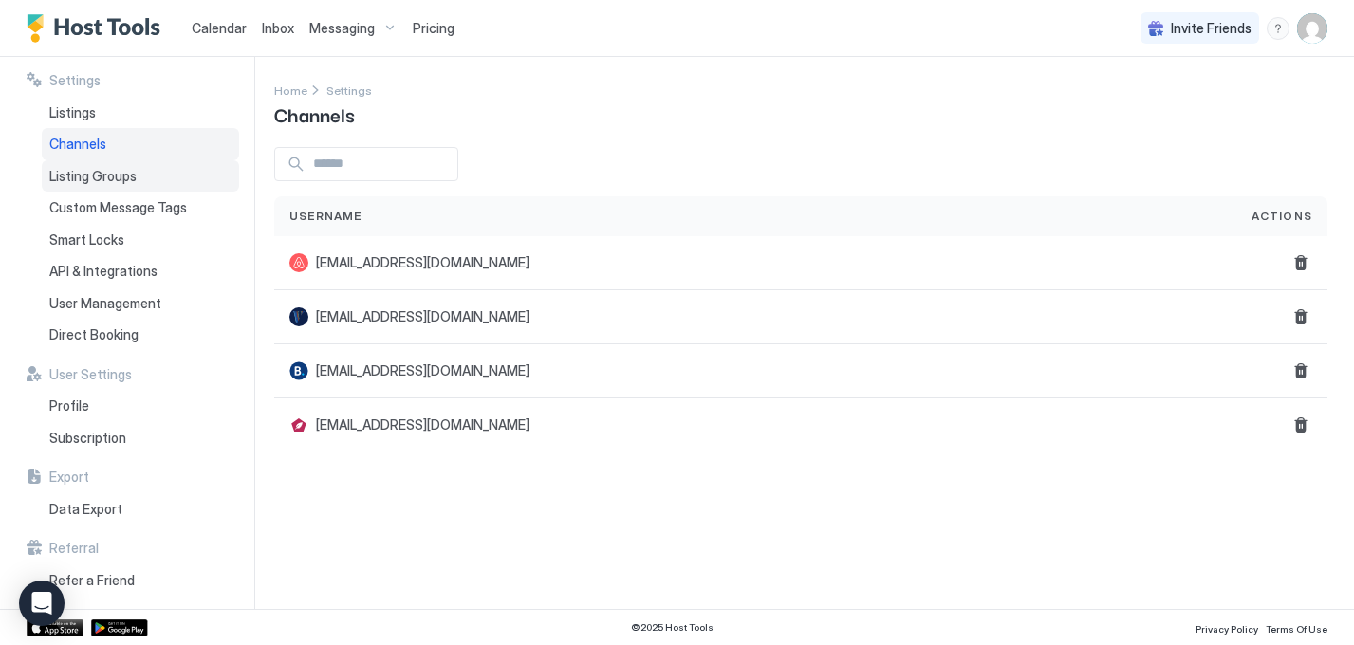
click at [85, 171] on span "Listing Groups" at bounding box center [92, 176] width 87 height 17
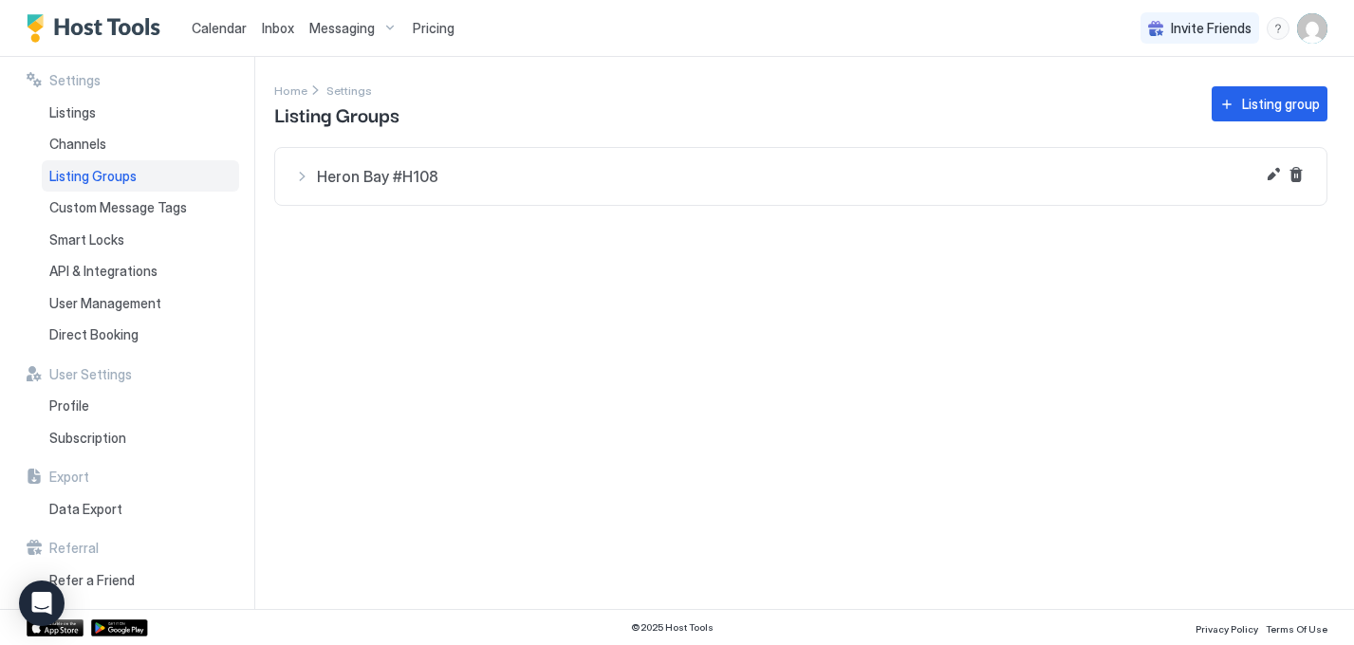
click at [932, 161] on button "Heron Bay #H108" at bounding box center [801, 176] width 1052 height 57
click at [455, 230] on span "[GEOGRAPHIC_DATA]" at bounding box center [829, 229] width 924 height 17
click at [129, 210] on span "Custom Message Tags" at bounding box center [118, 207] width 138 height 17
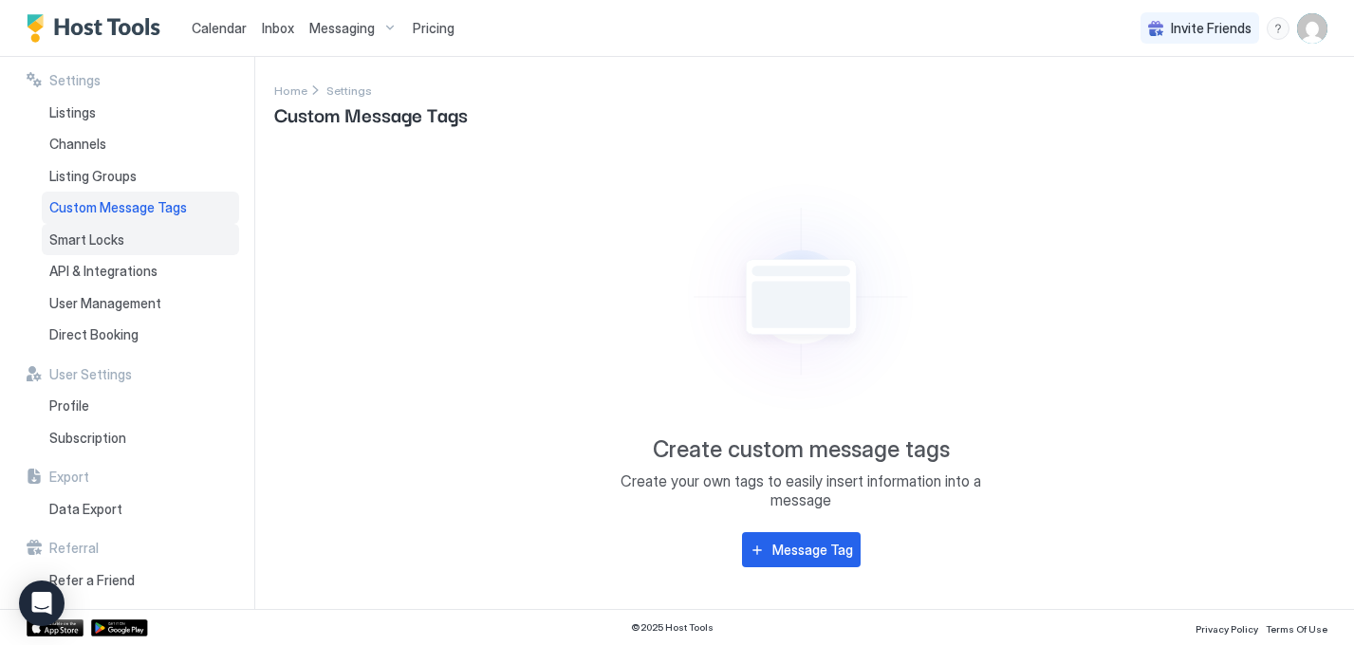
click at [96, 246] on span "Smart Locks" at bounding box center [86, 240] width 75 height 17
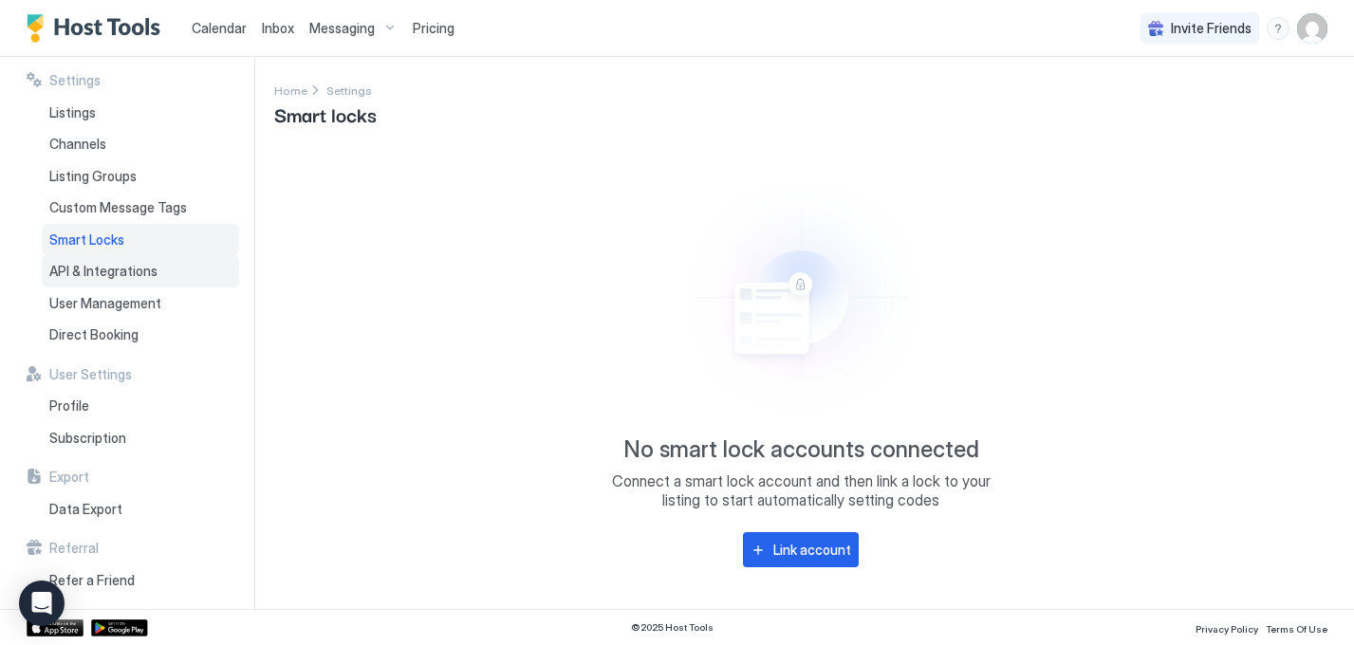
click at [102, 271] on span "API & Integrations" at bounding box center [103, 271] width 108 height 17
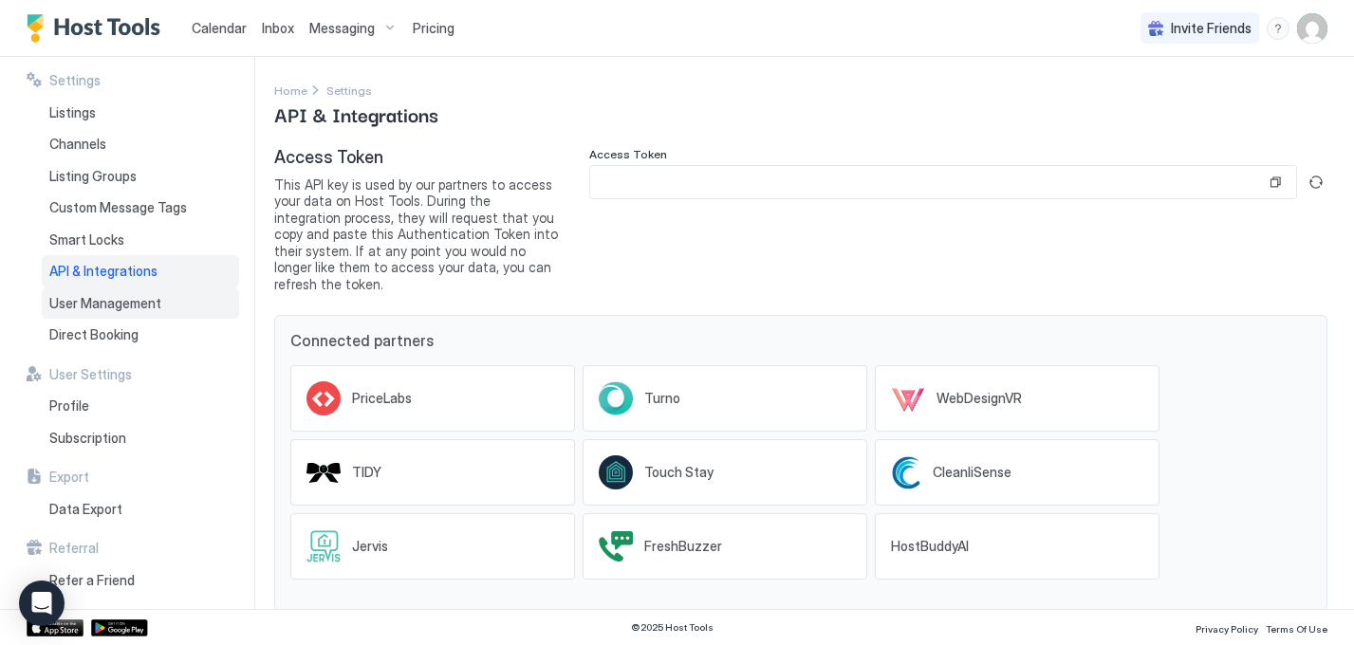
click at [177, 296] on div "User Management" at bounding box center [140, 304] width 197 height 32
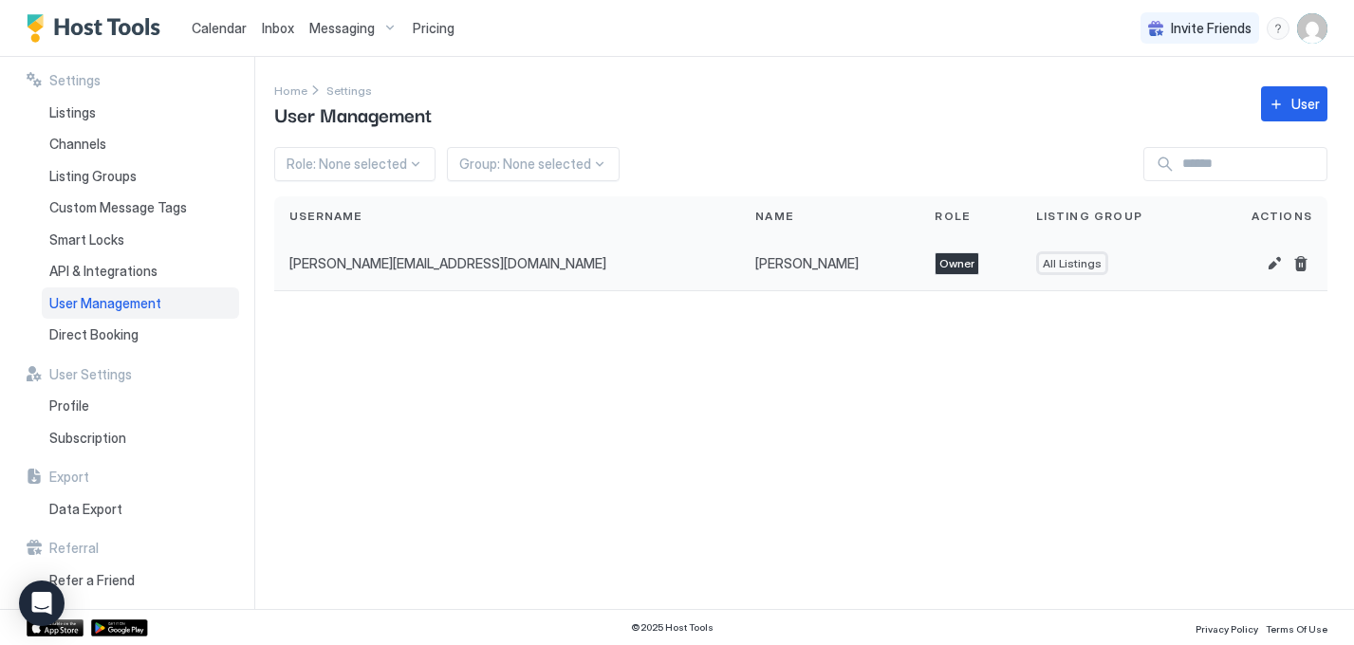
click at [485, 277] on div "[PERSON_NAME][EMAIL_ADDRESS][DOMAIN_NAME]" at bounding box center [507, 263] width 466 height 55
click at [246, 28] on div "Calendar" at bounding box center [219, 27] width 70 height 35
click at [210, 29] on span "Calendar" at bounding box center [219, 28] width 55 height 16
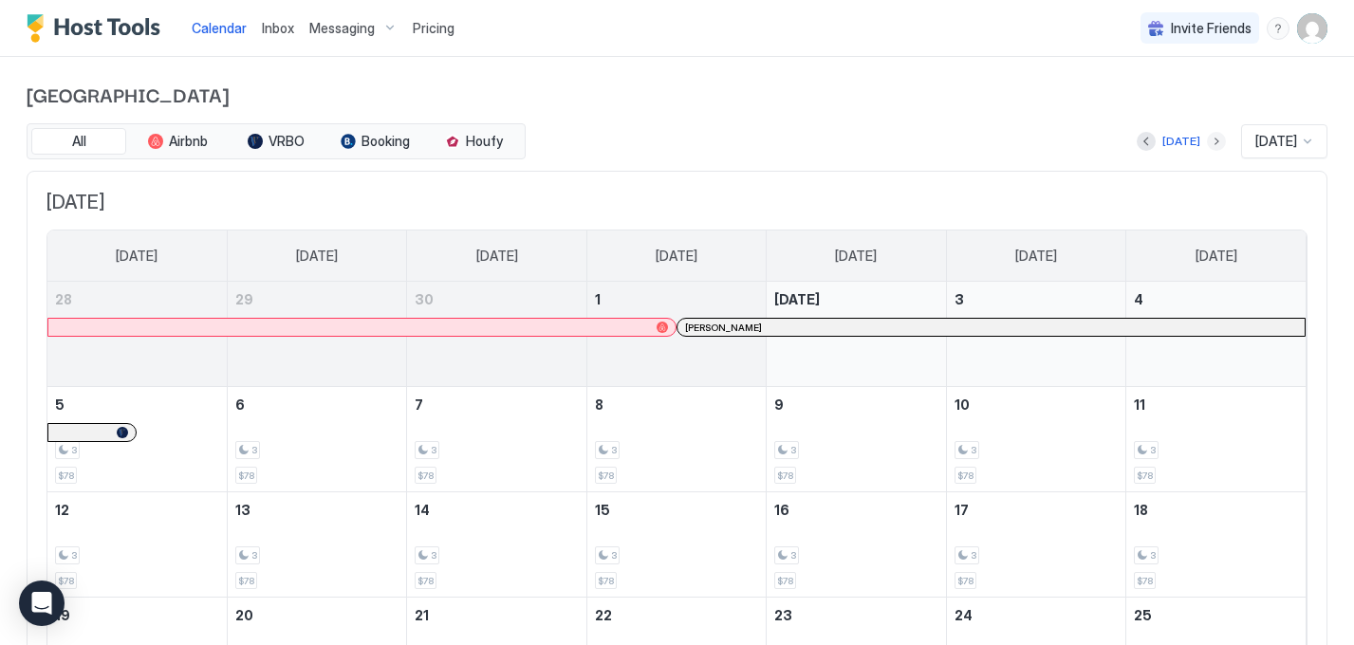
click at [1208, 143] on button "Next month" at bounding box center [1216, 141] width 19 height 19
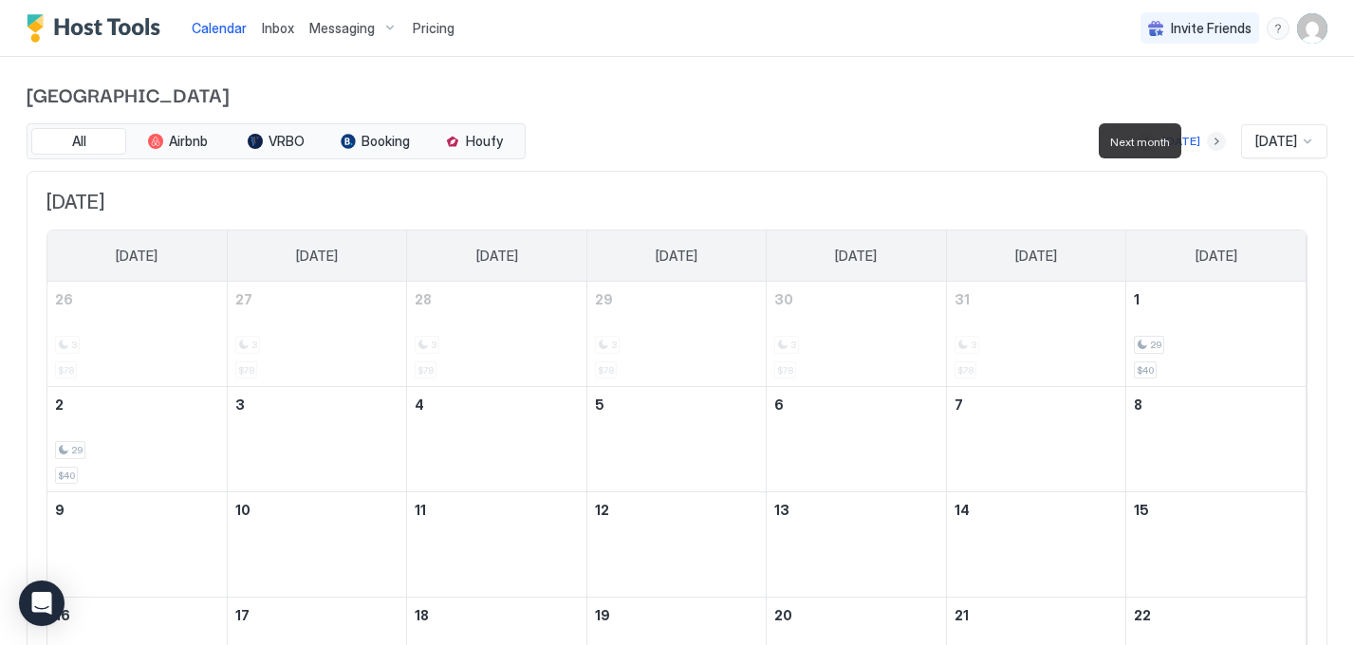
click at [1208, 143] on button "Next month" at bounding box center [1216, 141] width 19 height 19
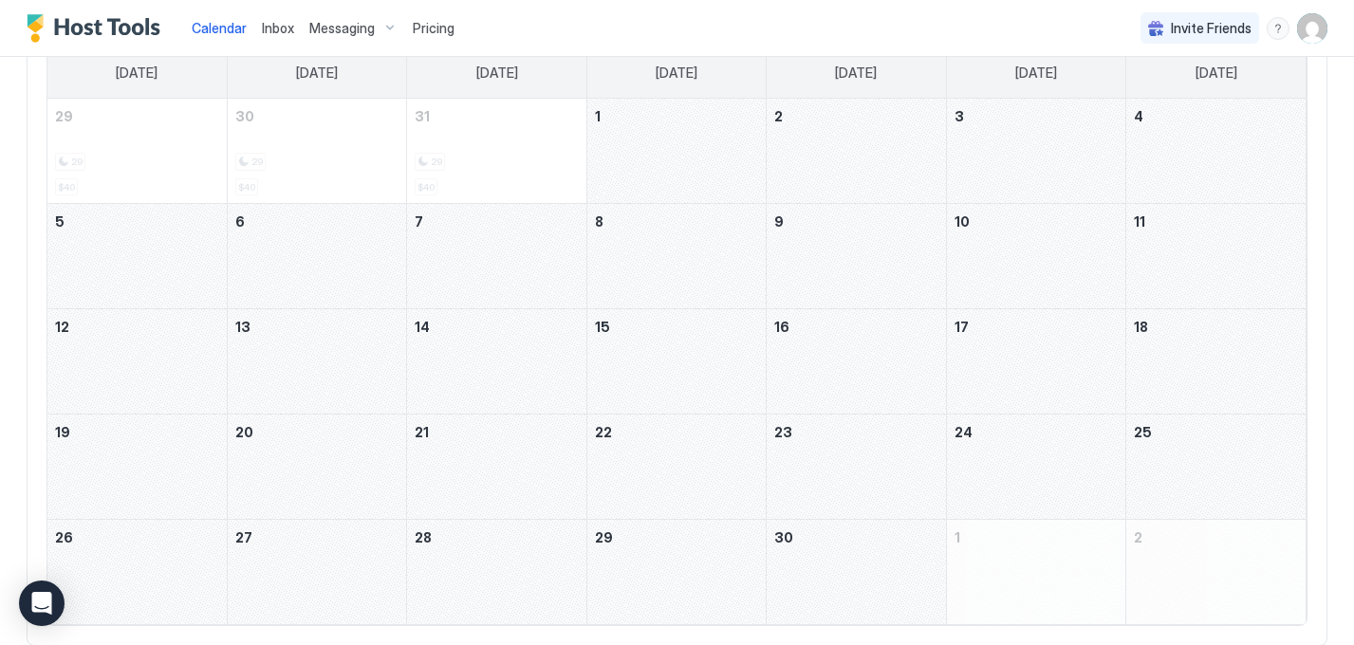
scroll to position [173, 0]
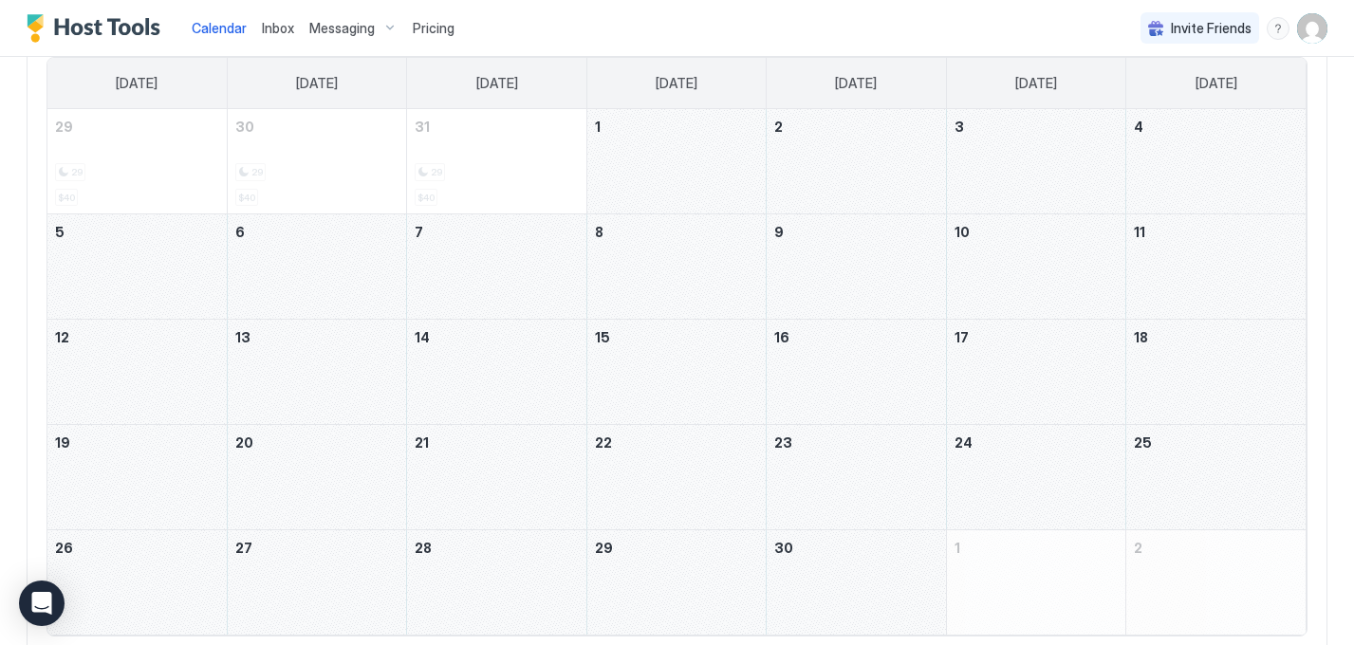
drag, startPoint x: 692, startPoint y: 158, endPoint x: 860, endPoint y: 578, distance: 451.9
click at [860, 578] on tbody "29 29 $40 30 29 $40 31 29 $40 1 2 3 4 5 6 7 8 9 10 11 12 13 14 15 16 17 18 19 2…" at bounding box center [676, 372] width 1259 height 526
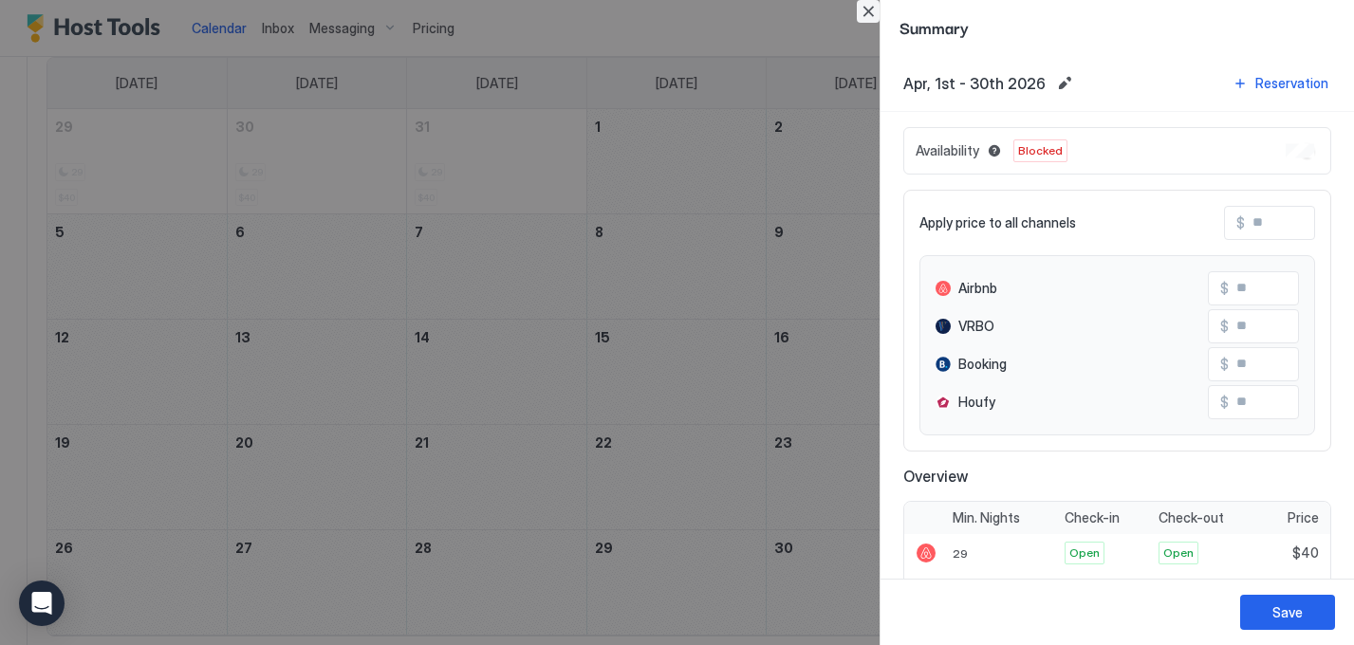
click at [867, 5] on button "Close" at bounding box center [868, 11] width 23 height 23
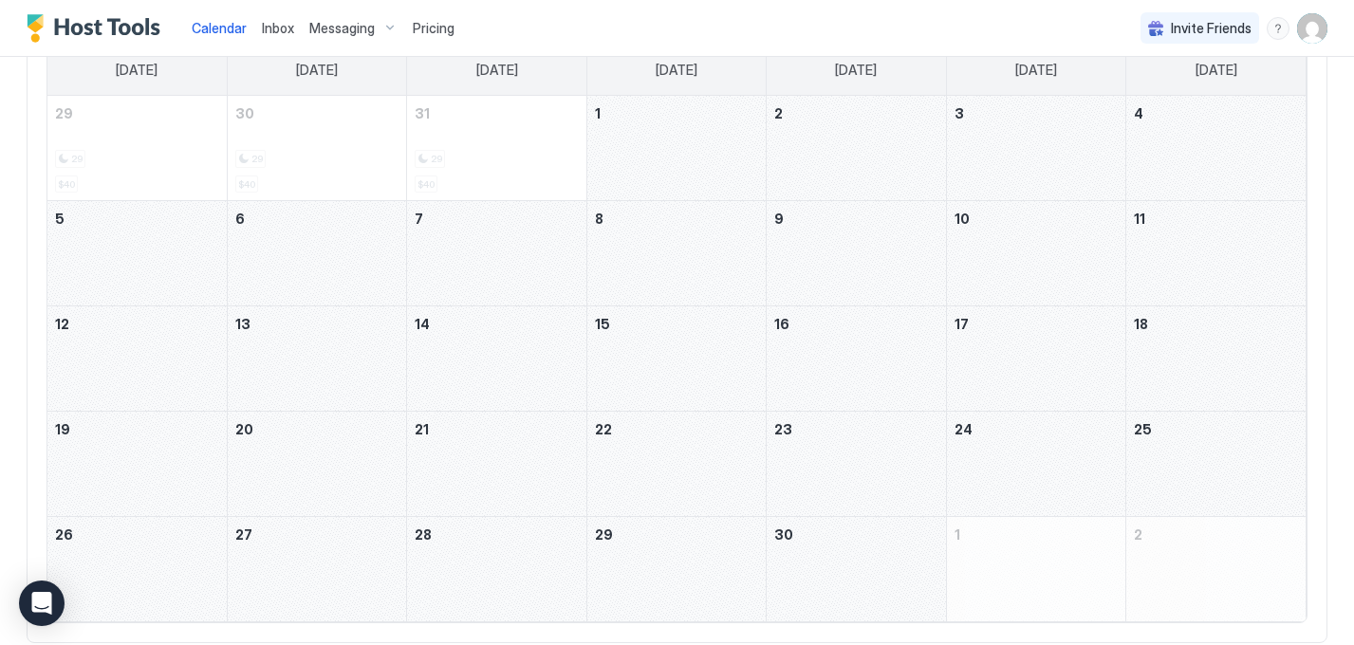
scroll to position [182, 0]
drag, startPoint x: 643, startPoint y: 158, endPoint x: 780, endPoint y: 337, distance: 225.3
click at [780, 337] on tbody "29 29 $40 30 29 $40 31 29 $40 1 2 3 4 5 6 7 8 9 10 11 12 13 14 15 16 17 18 19 2…" at bounding box center [676, 363] width 1259 height 526
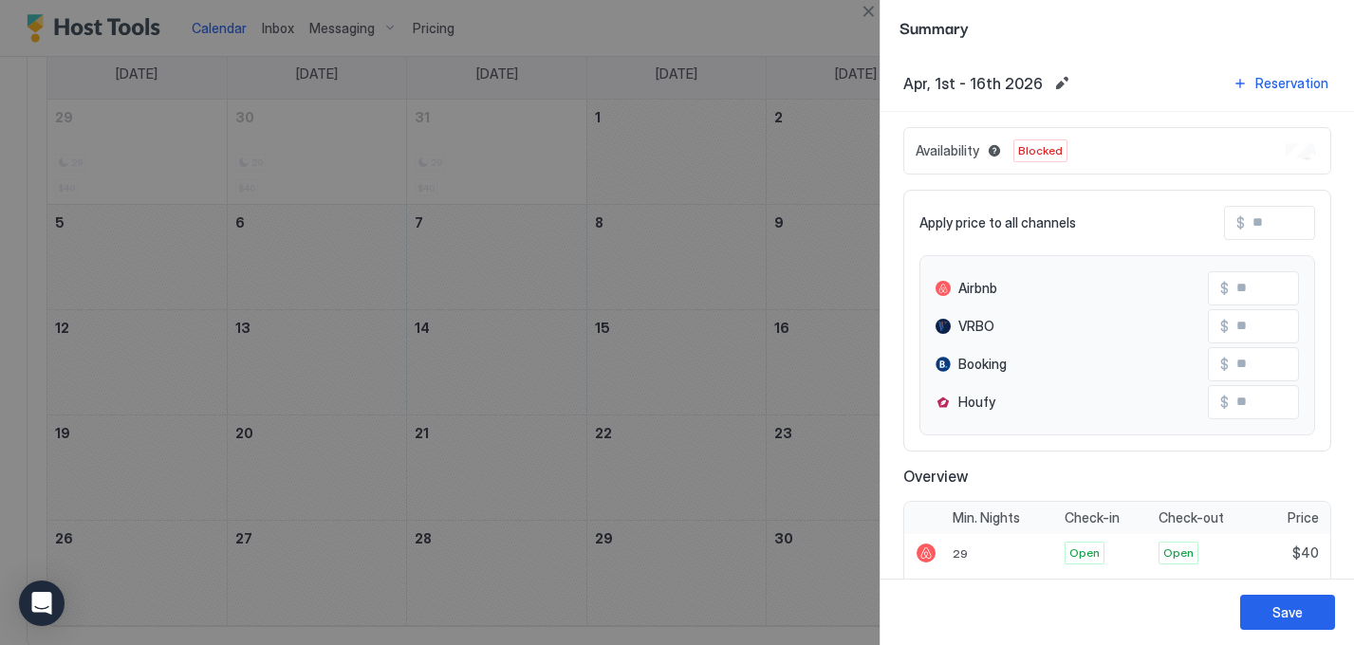
click at [715, 147] on div at bounding box center [677, 322] width 1354 height 645
click at [867, 8] on button "Close" at bounding box center [868, 11] width 23 height 23
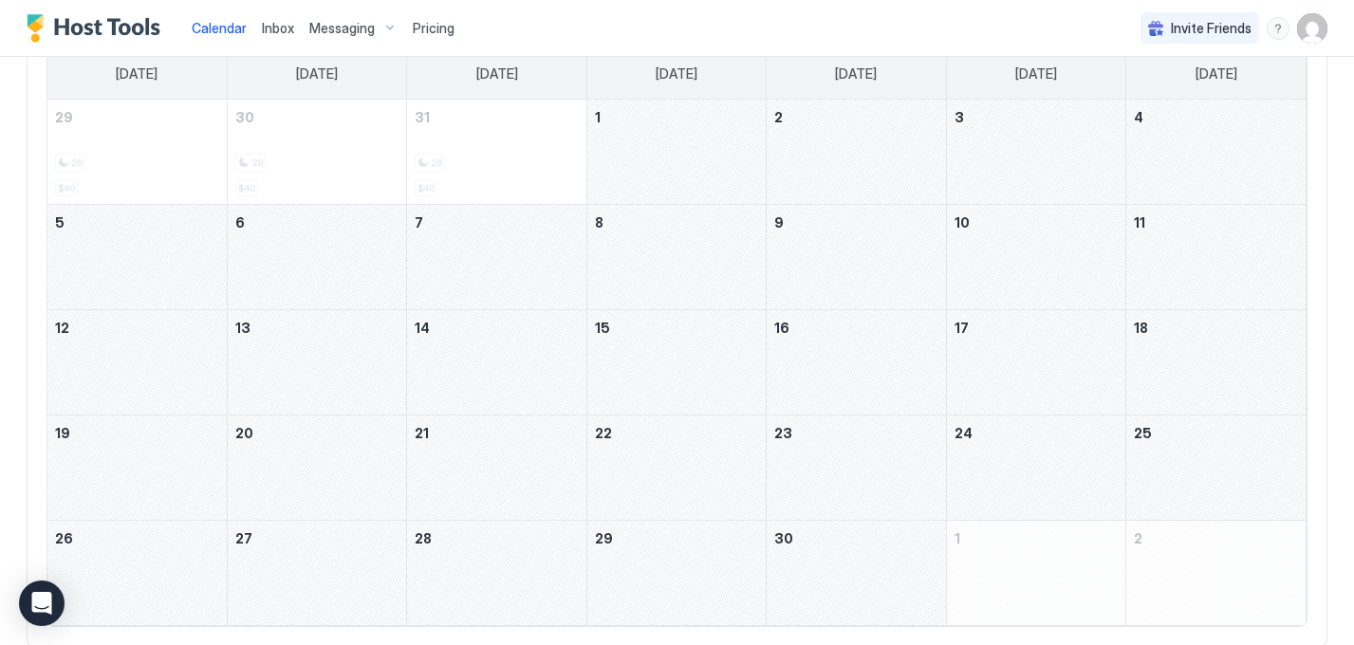
drag, startPoint x: 671, startPoint y: 148, endPoint x: 818, endPoint y: 576, distance: 452.6
click at [818, 576] on tbody "29 29 $40 30 29 $40 31 29 $40 1 2 3 4 5 6 7 8 9 10 11 12 13 14 15 16 17 18 19 2…" at bounding box center [676, 363] width 1259 height 526
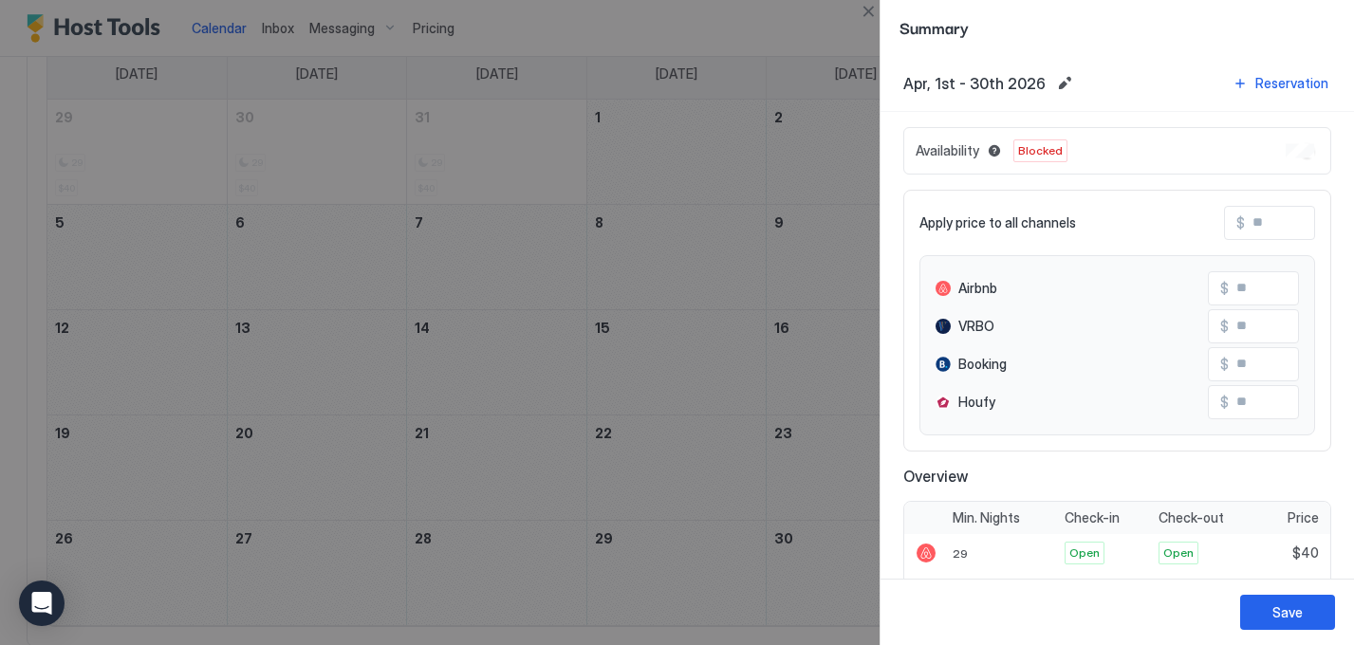
click at [1039, 148] on span "Blocked" at bounding box center [1040, 150] width 45 height 17
click at [998, 149] on button "Blocked dates override all pricing rules and remain unavailable until manually …" at bounding box center [994, 151] width 23 height 23
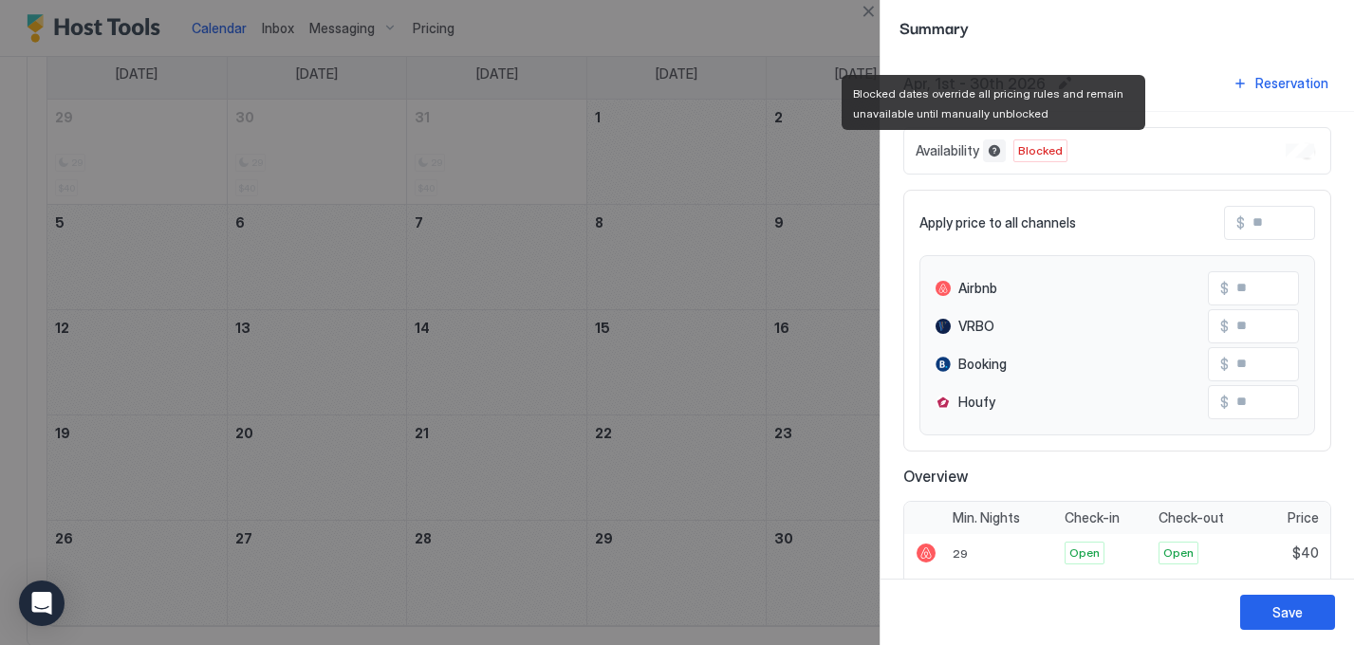
click at [995, 150] on button "Blocked dates override all pricing rules and remain unavailable until manually …" at bounding box center [994, 151] width 23 height 23
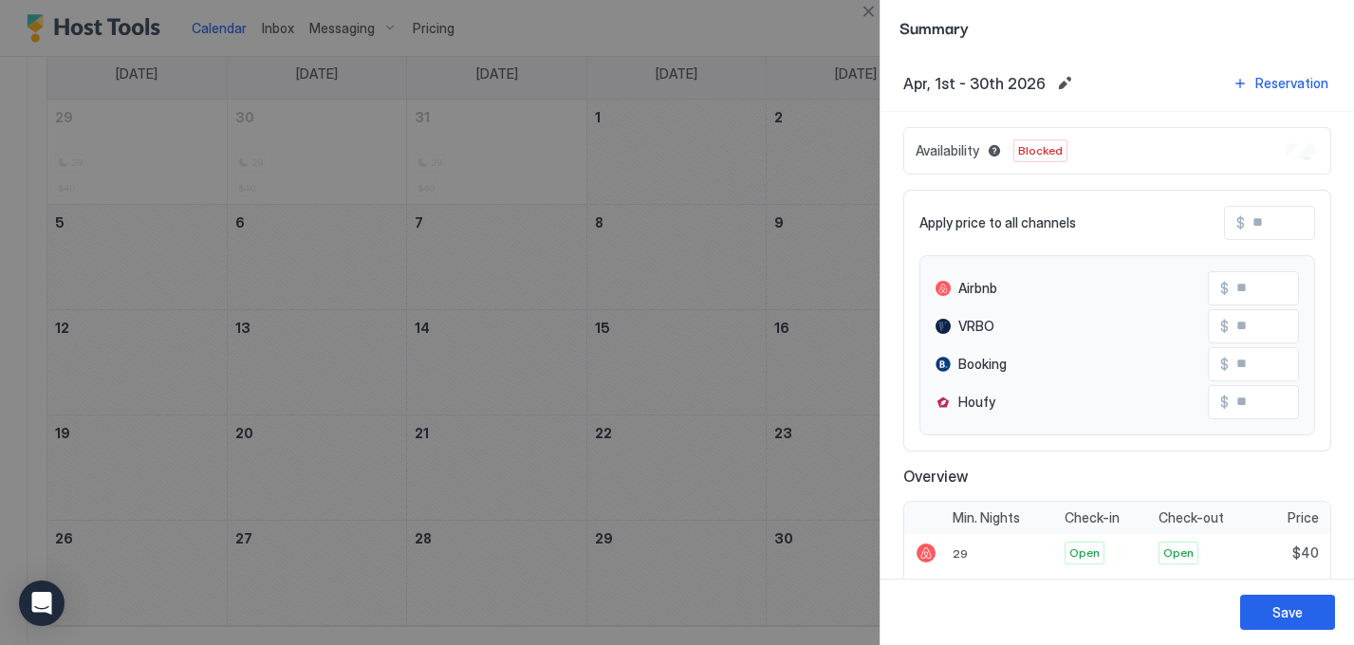
click at [1207, 149] on div "Availability Blocked" at bounding box center [1118, 150] width 428 height 47
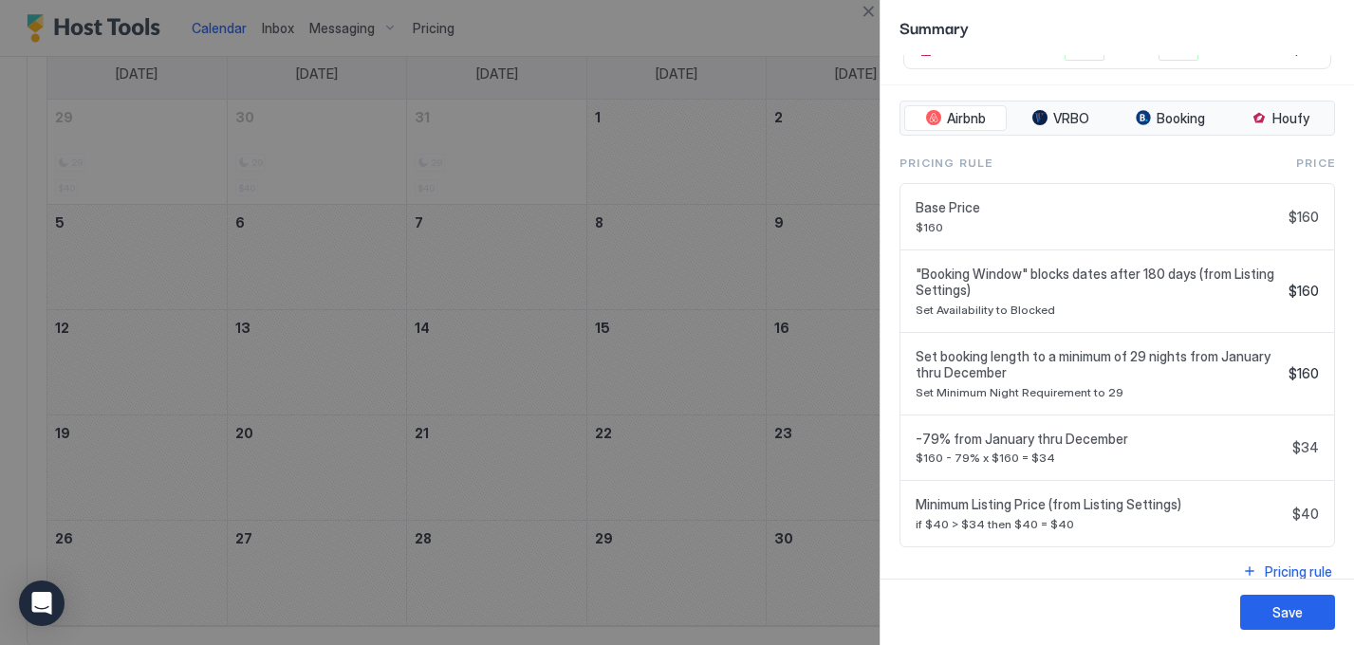
scroll to position [638, 0]
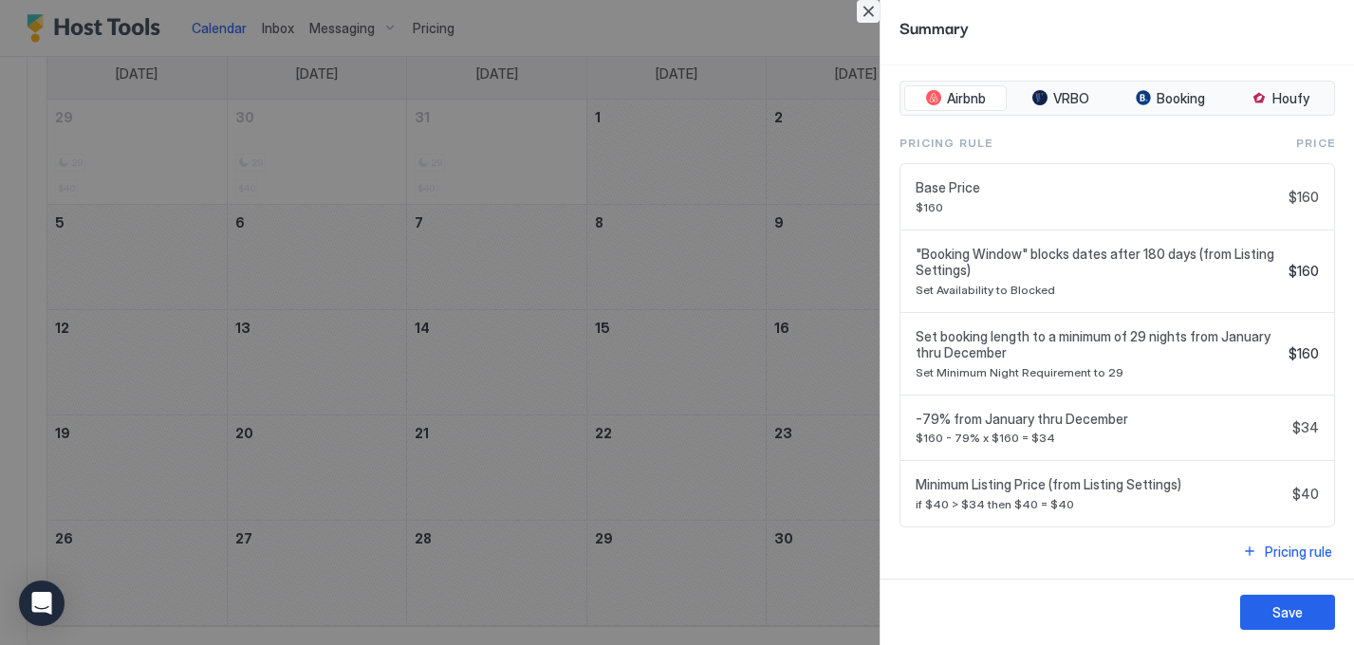
click at [866, 10] on button "Close" at bounding box center [868, 11] width 23 height 23
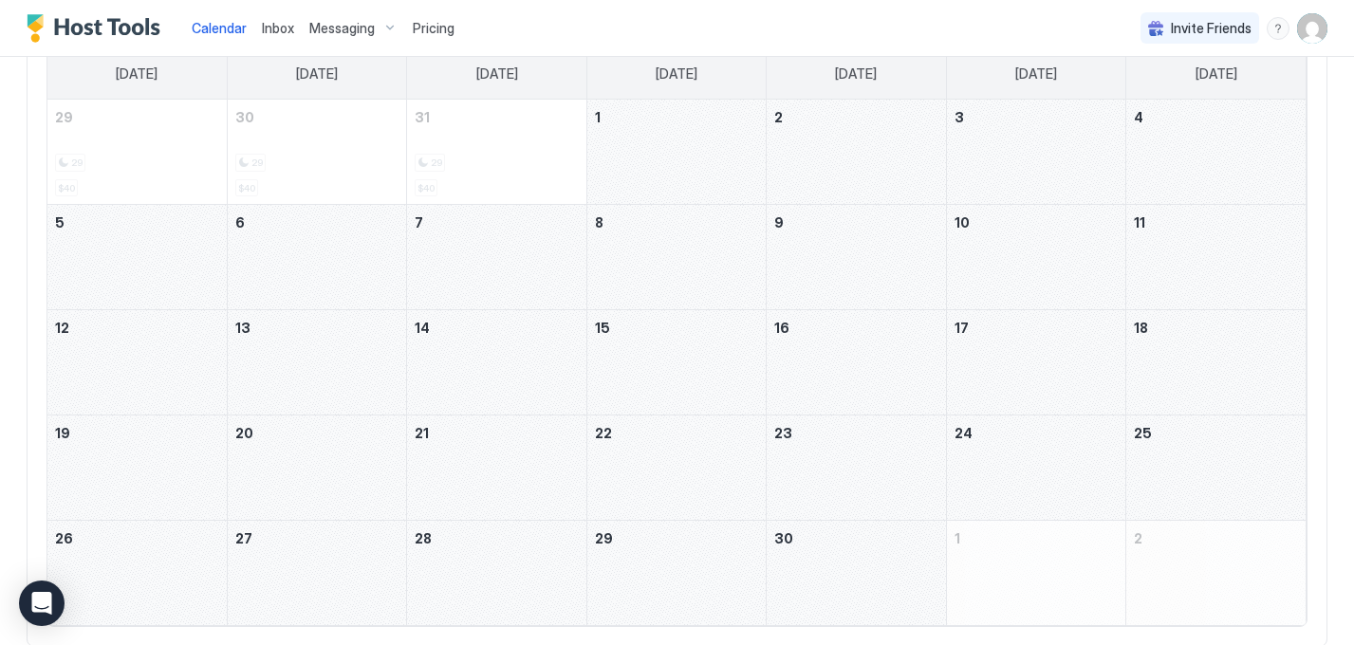
click at [426, 25] on span "Pricing" at bounding box center [434, 28] width 42 height 17
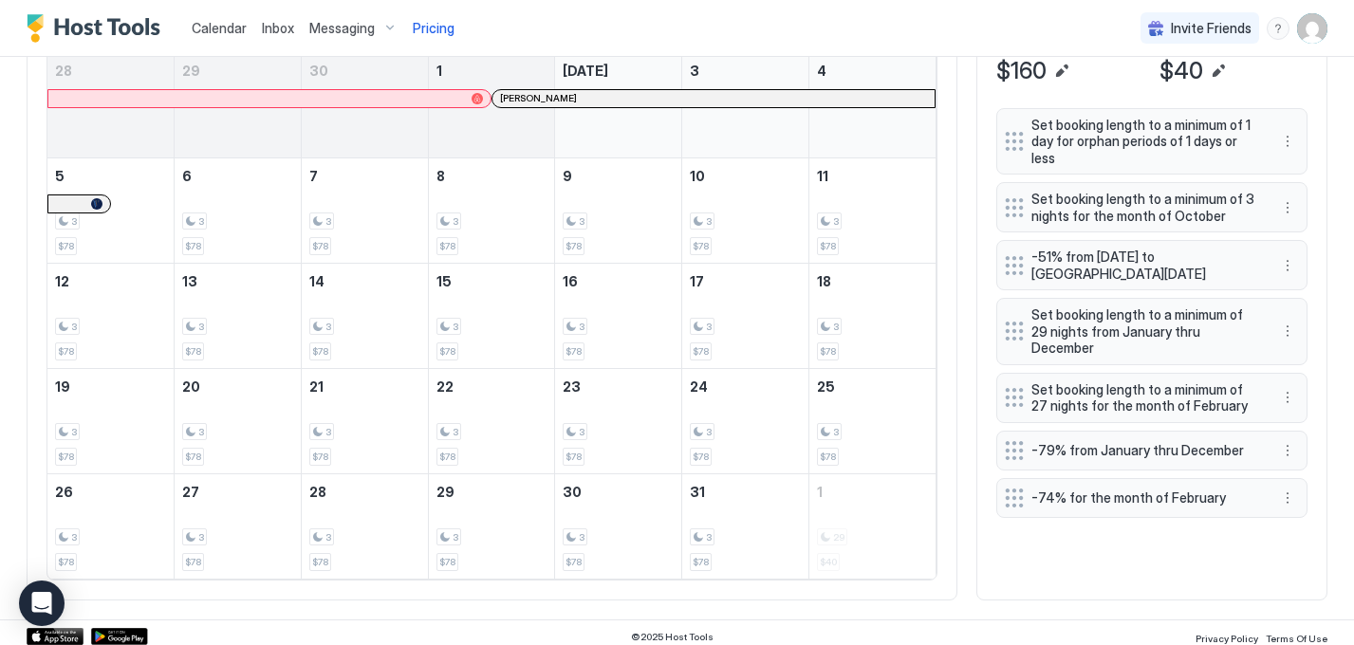
scroll to position [706, 0]
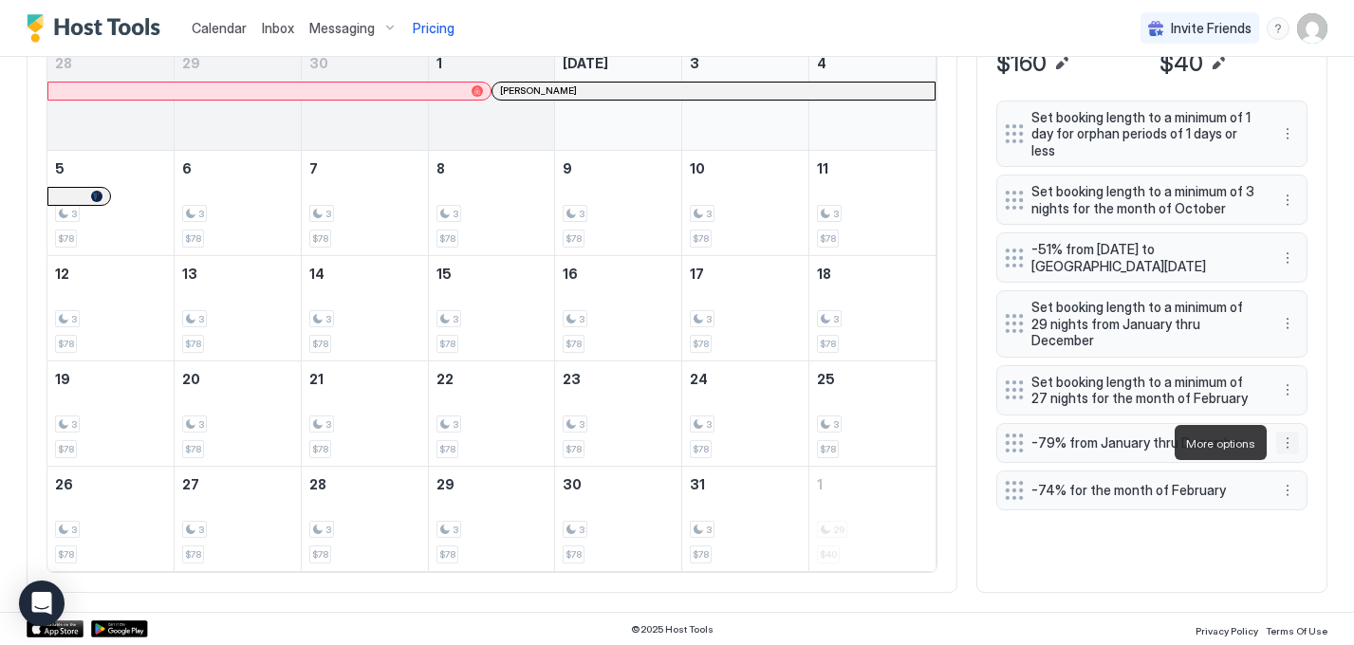
click at [1288, 441] on button "More options" at bounding box center [1288, 443] width 23 height 23
click at [1285, 438] on div at bounding box center [677, 322] width 1354 height 645
click at [1290, 442] on button "More options" at bounding box center [1288, 443] width 23 height 23
click at [1311, 470] on span "Edit" at bounding box center [1316, 469] width 21 height 14
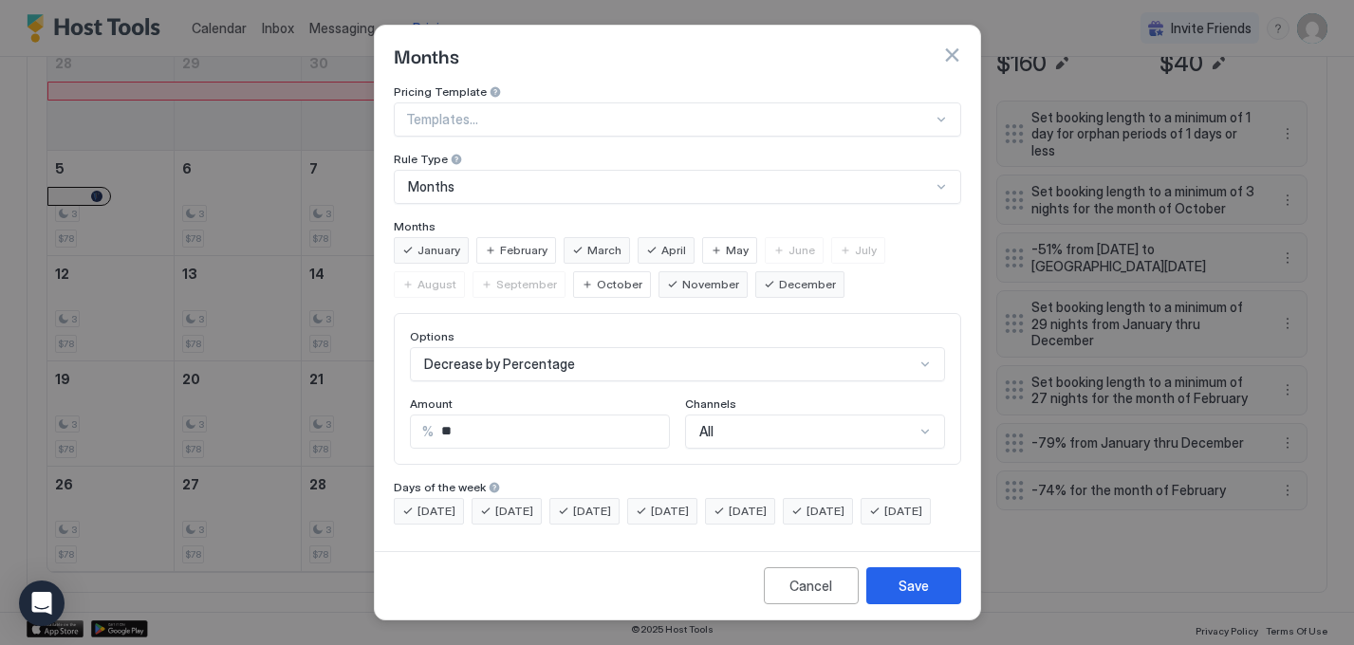
click at [515, 421] on input "**" at bounding box center [551, 432] width 235 height 32
type input "**"
click at [628, 461] on div "Pricing Template Templates... Rule Type Months Months January February March Ap…" at bounding box center [678, 304] width 568 height 440
drag, startPoint x: 911, startPoint y: 594, endPoint x: 907, endPoint y: 536, distance: 58.0
click at [908, 536] on div "Months Pricing Template Templates... Rule Type Months Months January February M…" at bounding box center [677, 323] width 607 height 596
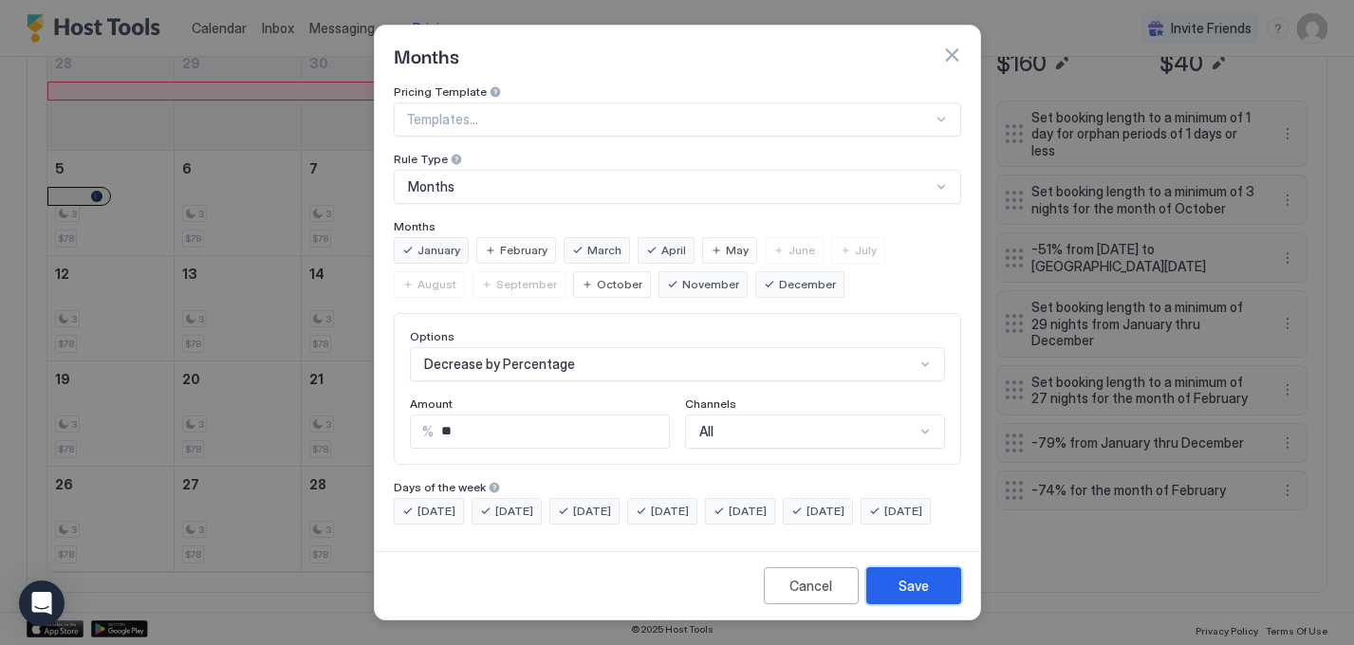
click at [920, 593] on div "Save" at bounding box center [914, 586] width 30 height 20
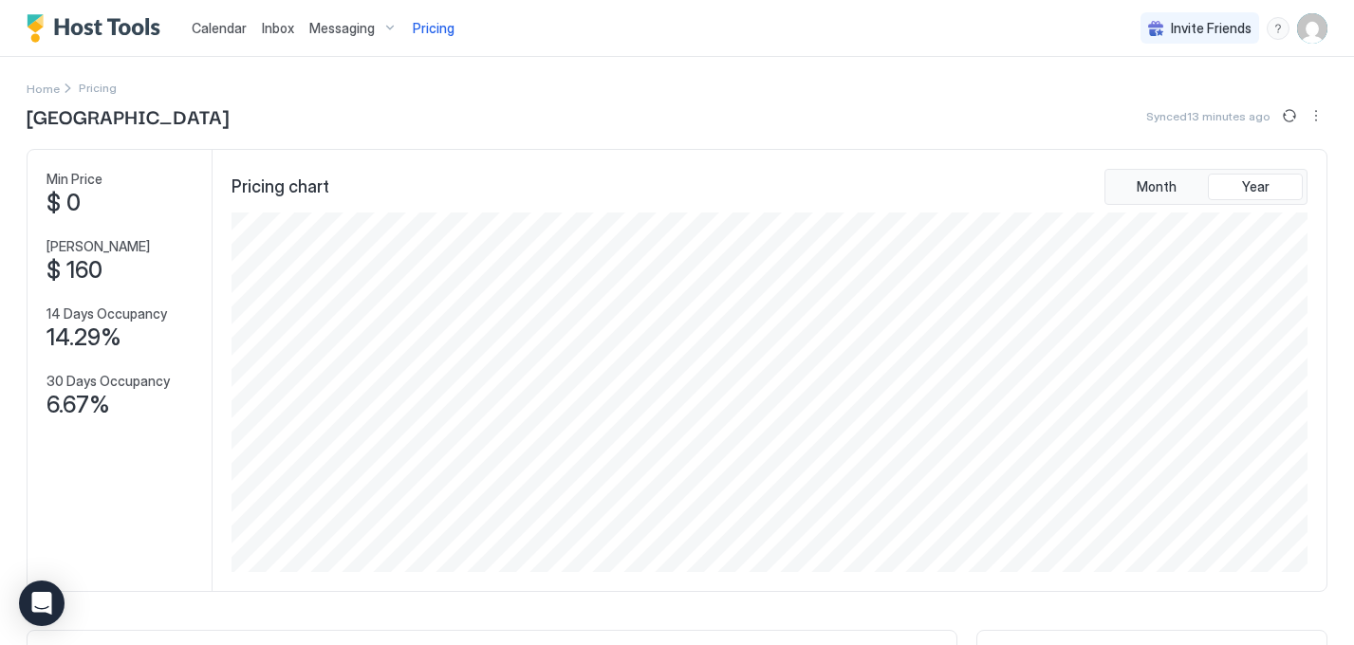
scroll to position [0, 0]
click at [1315, 28] on img "User profile" at bounding box center [1312, 28] width 30 height 30
click at [1176, 111] on div "Settings" at bounding box center [1206, 106] width 241 height 33
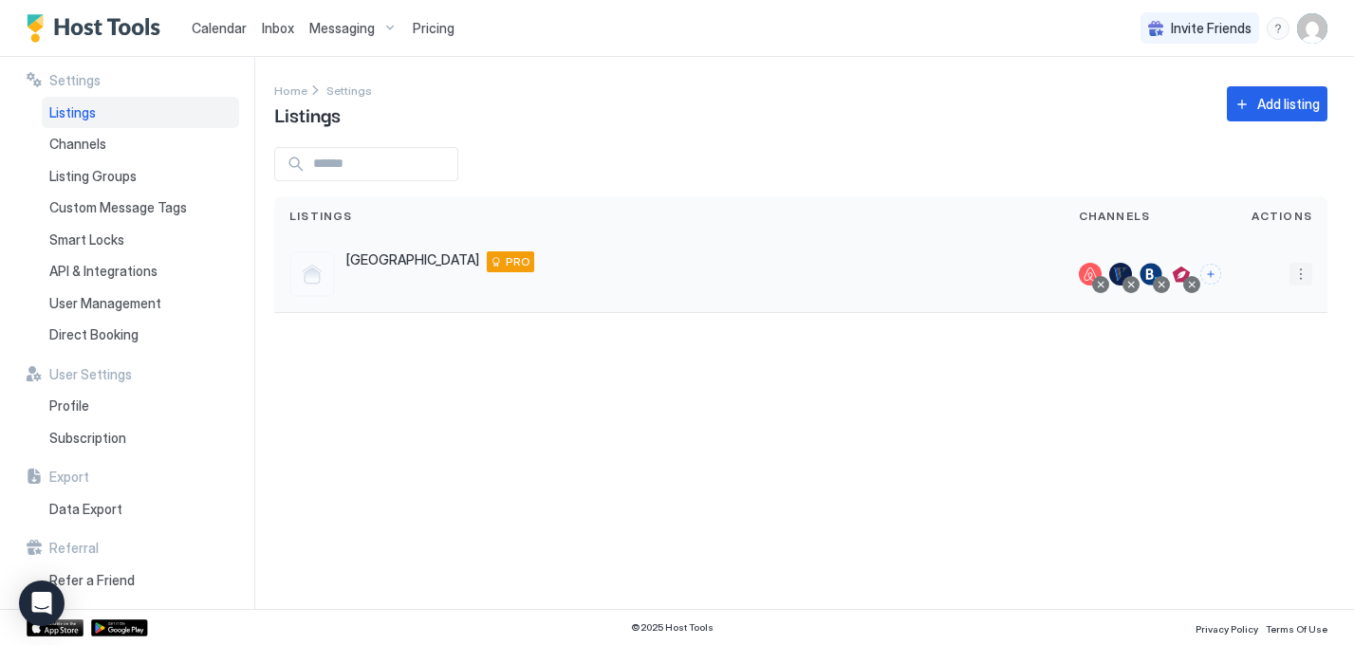
click at [1304, 271] on button "More options" at bounding box center [1301, 274] width 23 height 23
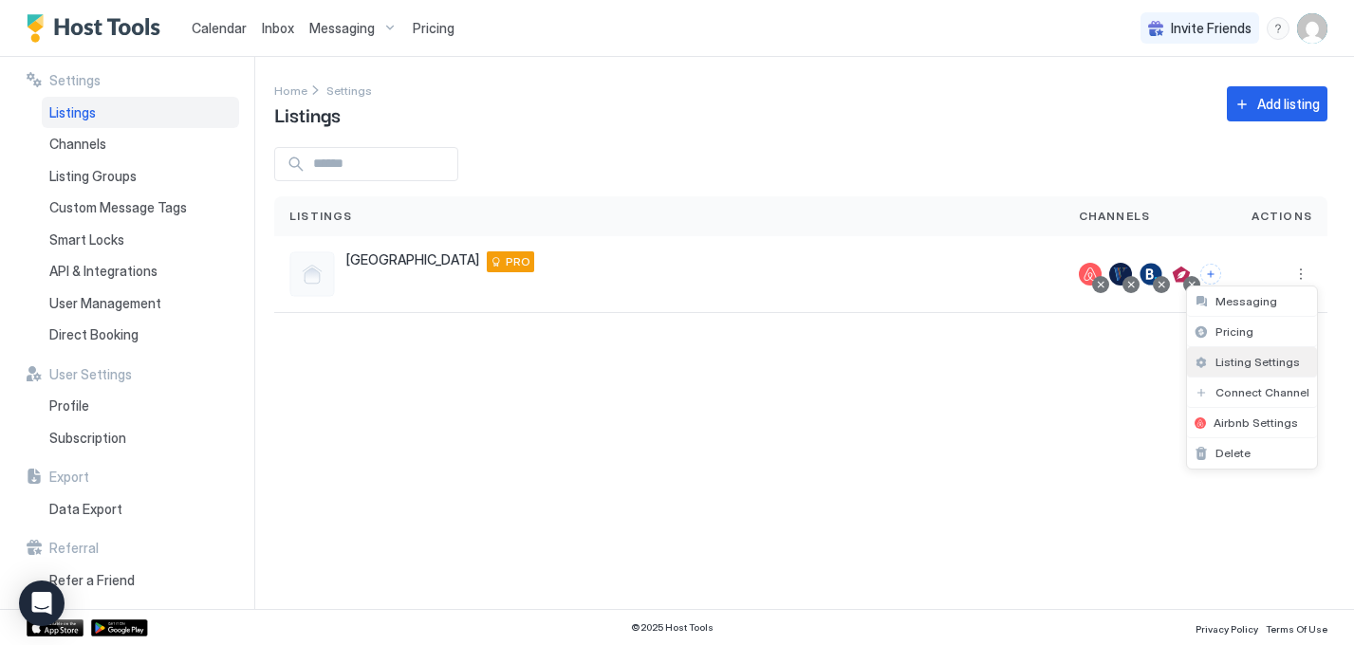
click at [1245, 366] on span "Listing Settings" at bounding box center [1258, 362] width 84 height 14
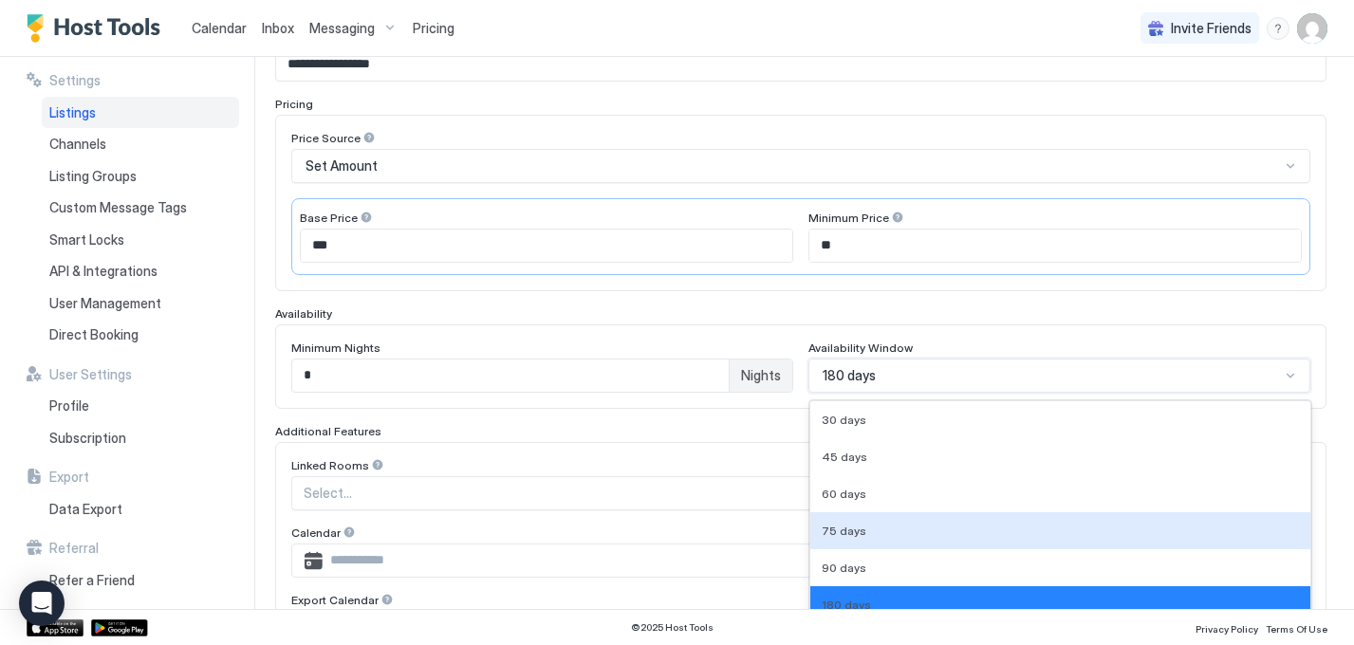
scroll to position [408, 0]
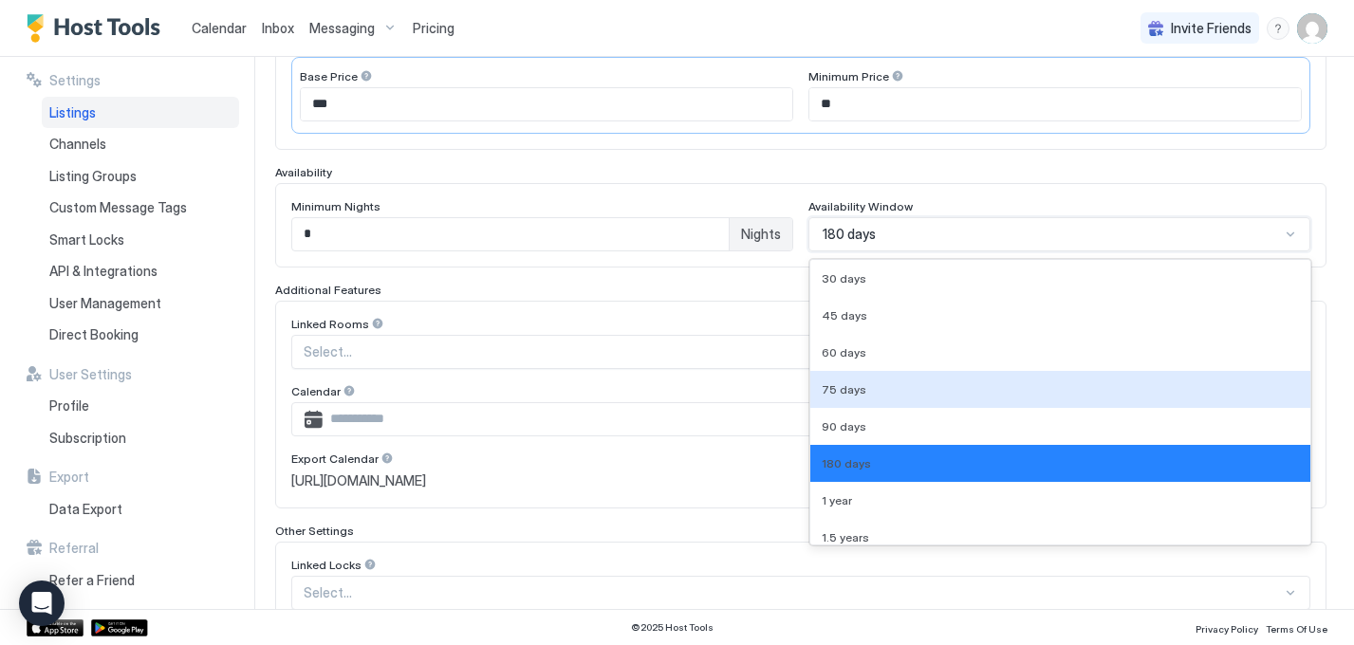
click at [1014, 252] on div "75 days, 4 of 9. 9 results available. Use Up and Down to choose options, press …" at bounding box center [1060, 234] width 502 height 34
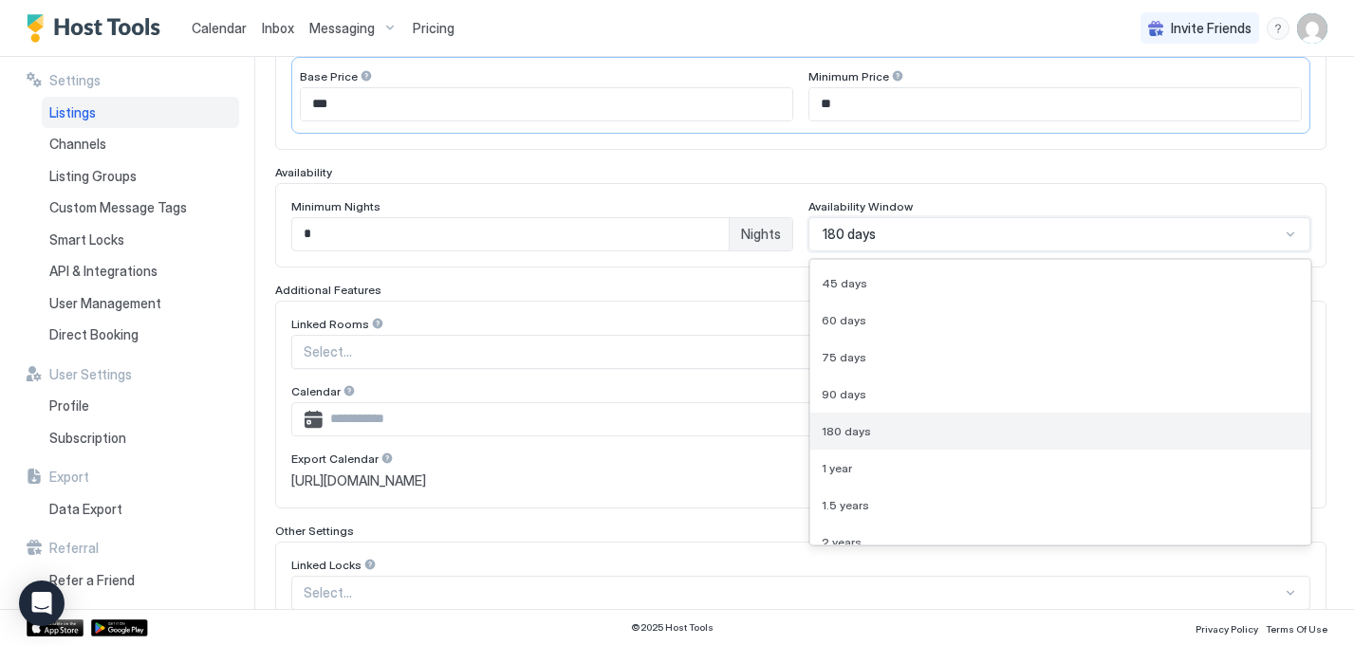
scroll to position [48, 0]
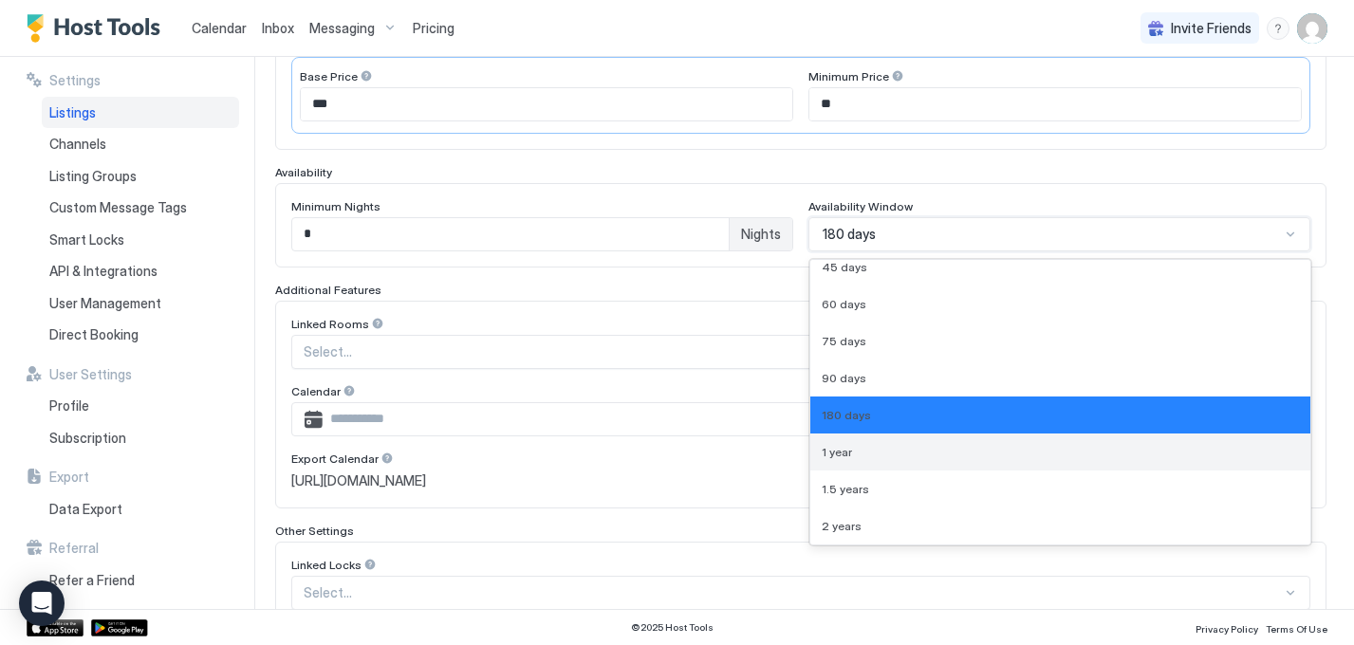
click at [866, 454] on div "1 year" at bounding box center [1060, 452] width 477 height 14
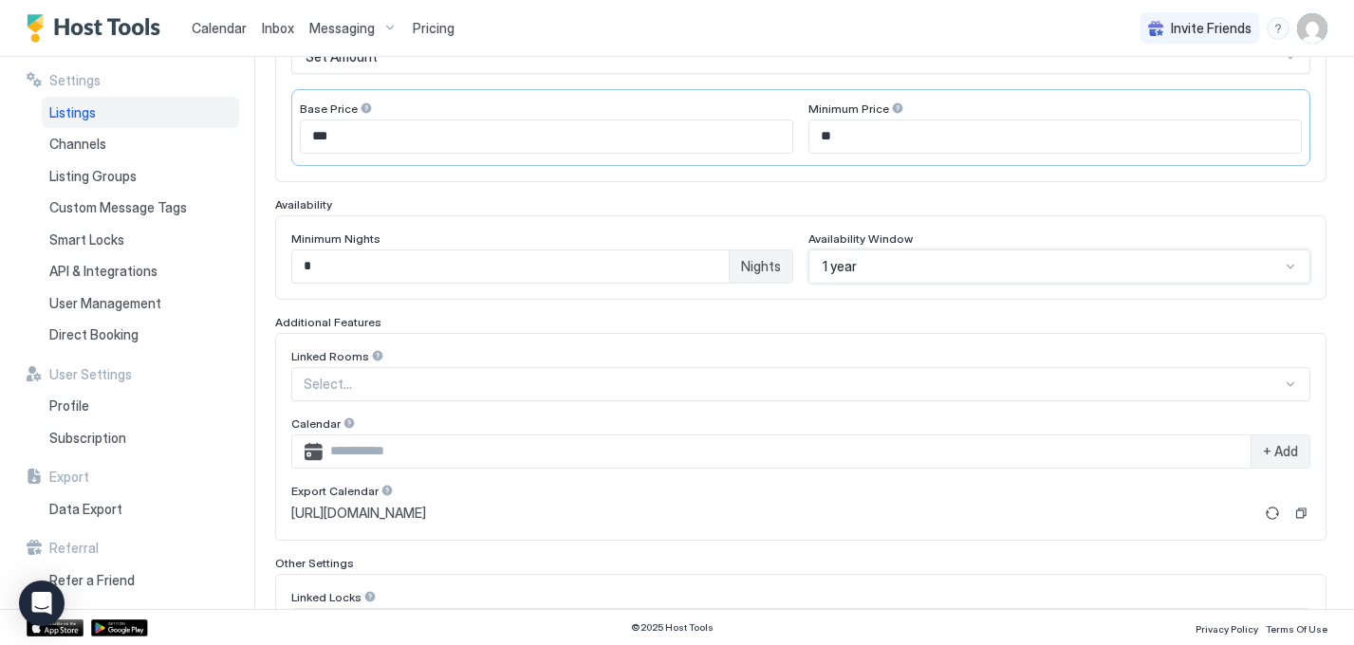
scroll to position [371, 0]
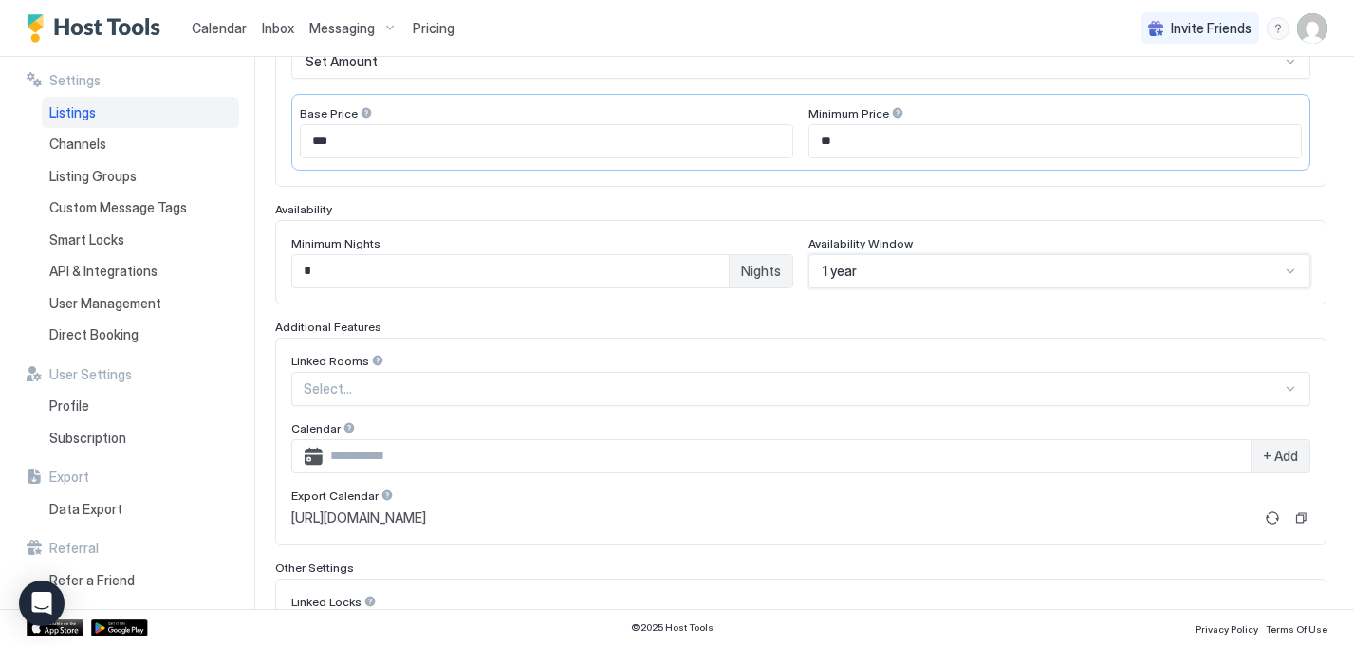
click at [848, 134] on input "**" at bounding box center [1056, 141] width 492 height 32
type input "*"
type input "**"
click at [865, 177] on div "Price Source Set Amount Base Price *** Minimum Price **" at bounding box center [801, 98] width 1052 height 177
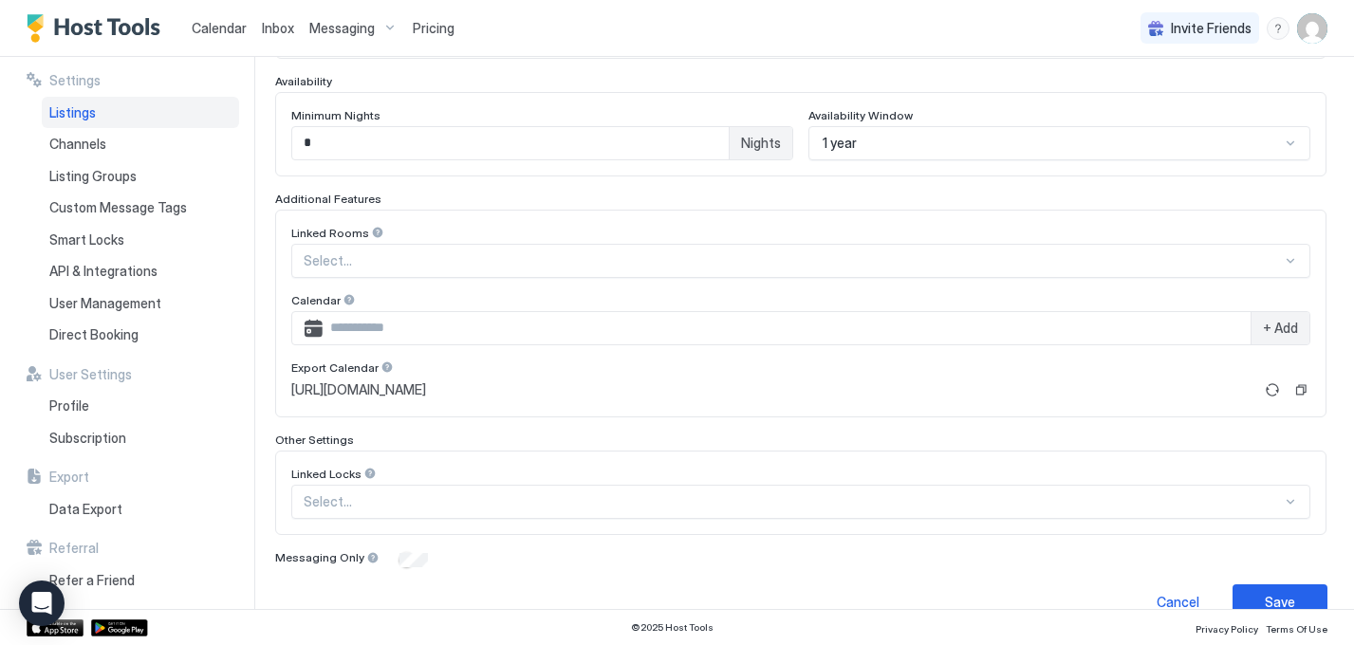
scroll to position [531, 0]
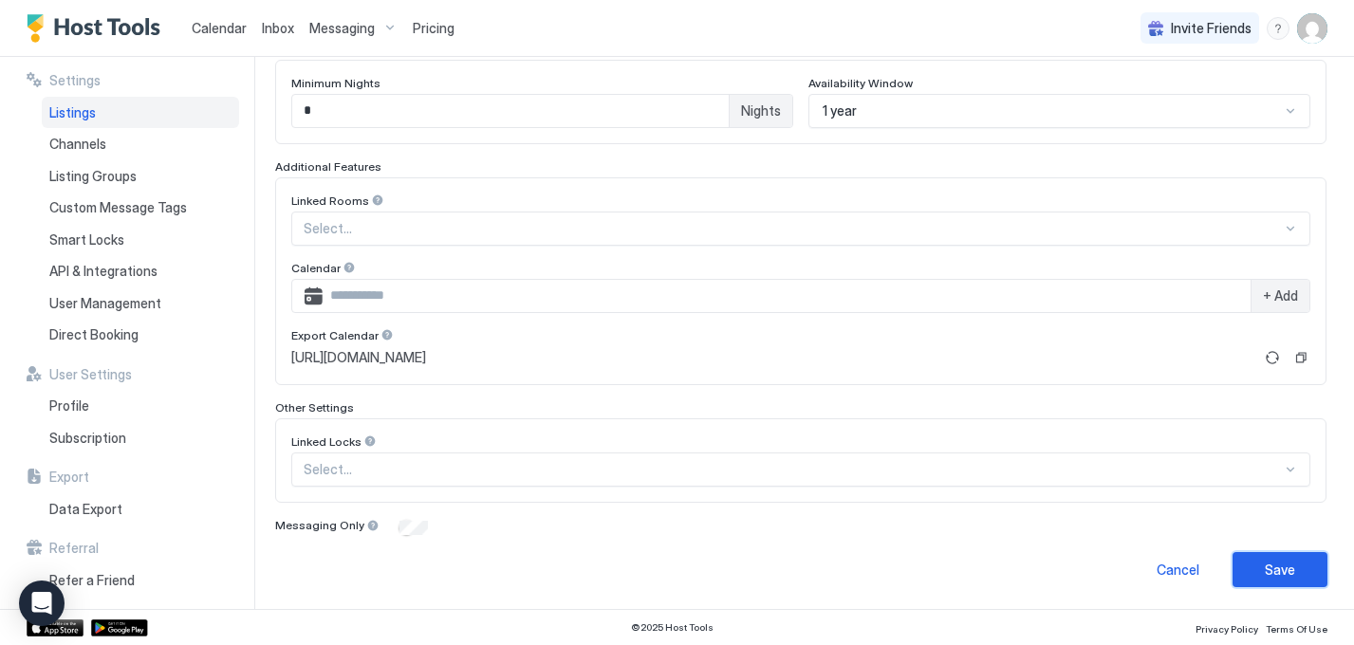
click at [1294, 575] on div "Save" at bounding box center [1280, 570] width 30 height 20
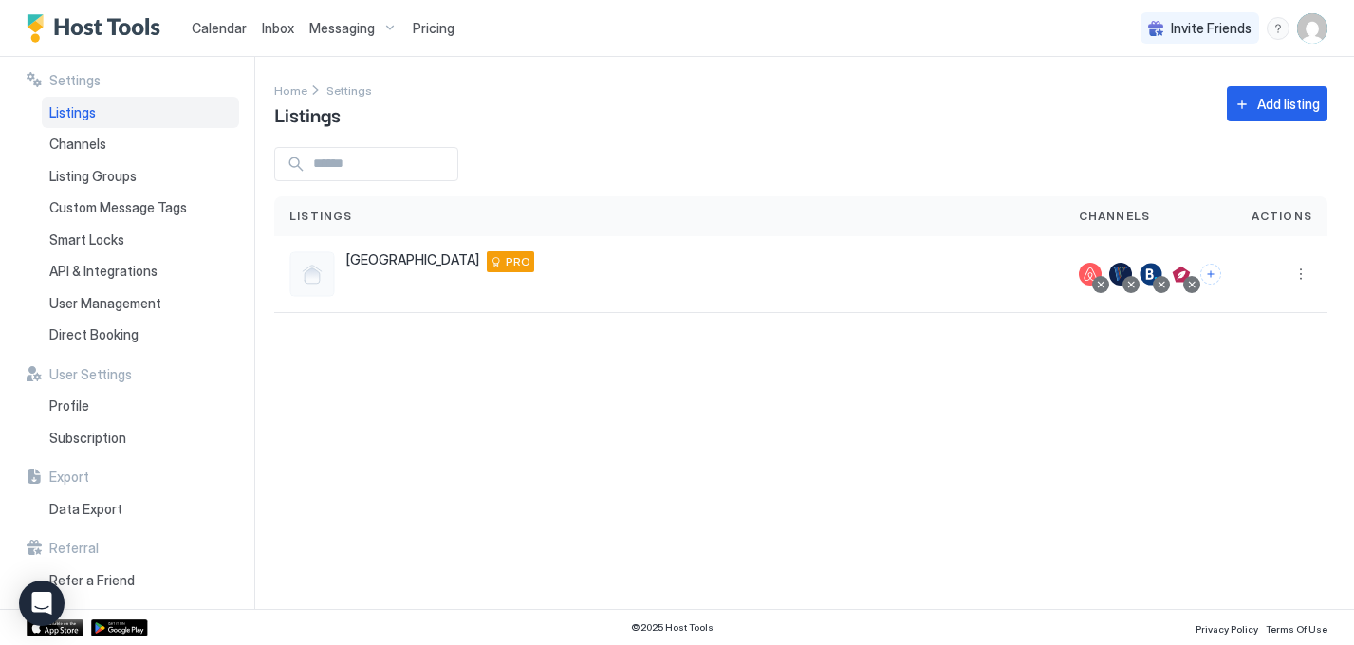
click at [215, 26] on span "Calendar" at bounding box center [219, 28] width 55 height 16
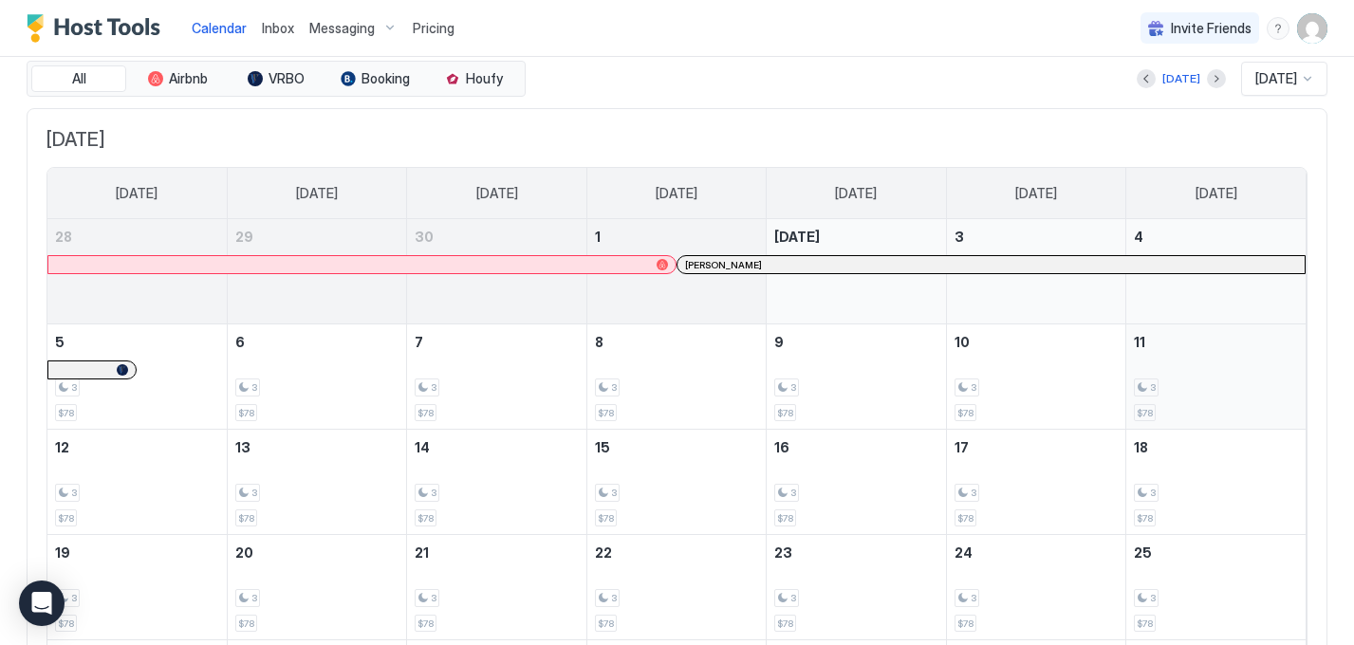
scroll to position [57, 0]
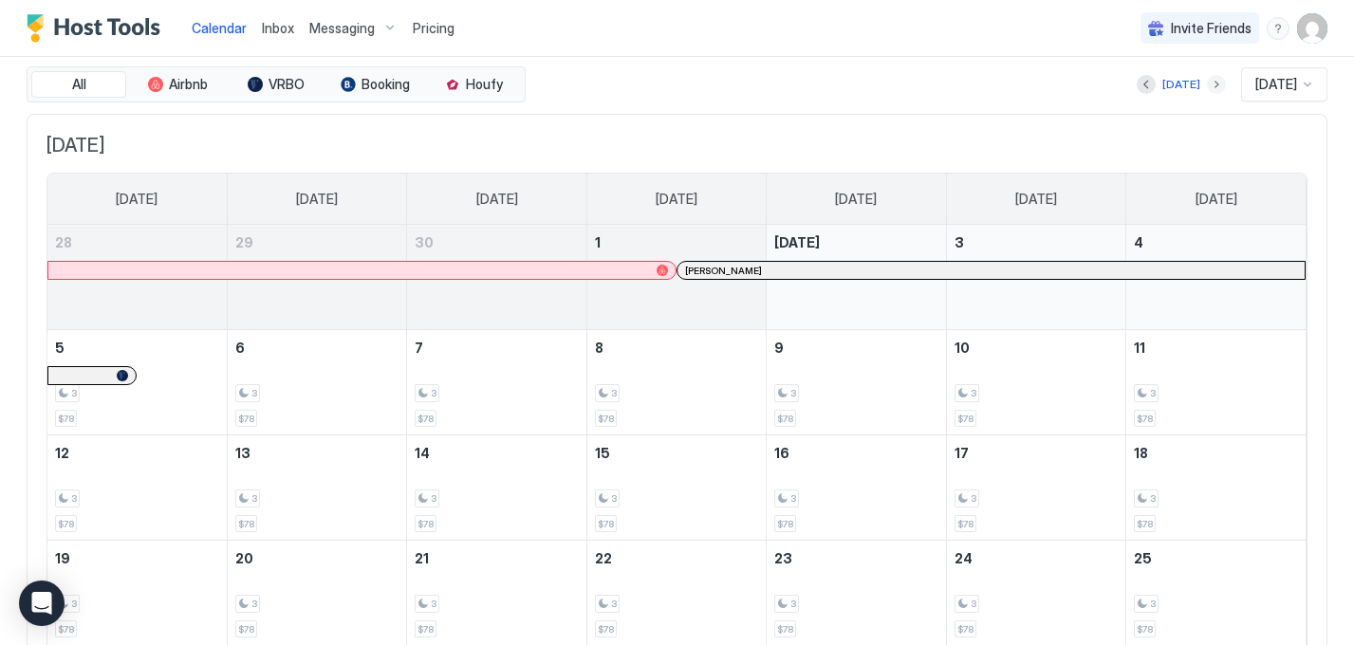
click at [1207, 84] on button "Next month" at bounding box center [1216, 84] width 19 height 19
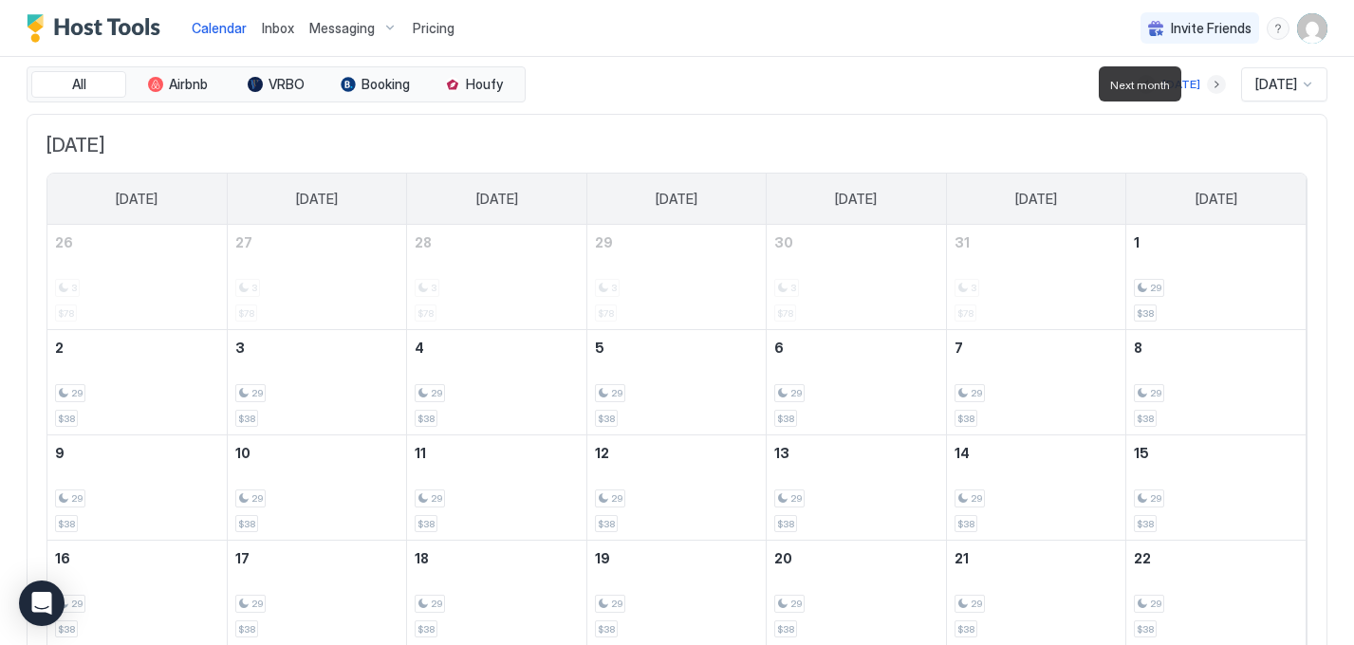
click at [1207, 87] on button "Next month" at bounding box center [1216, 84] width 19 height 19
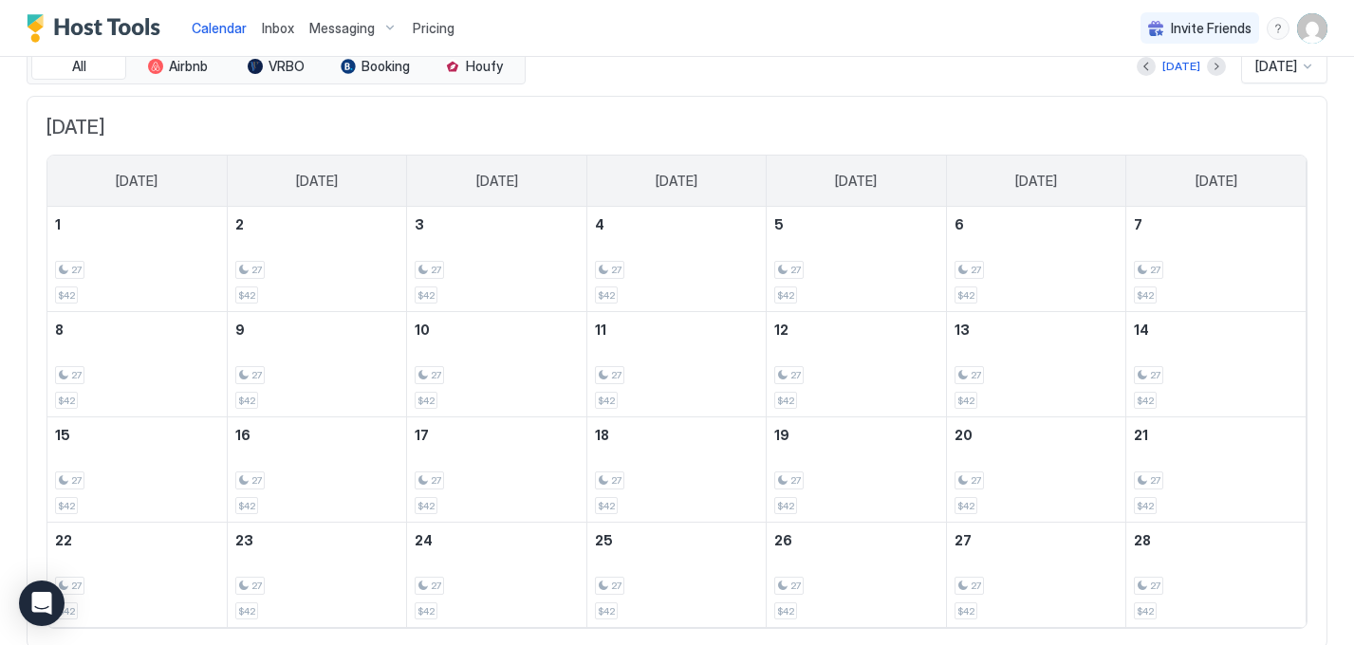
scroll to position [77, 0]
click at [1207, 61] on button "Next month" at bounding box center [1216, 64] width 19 height 19
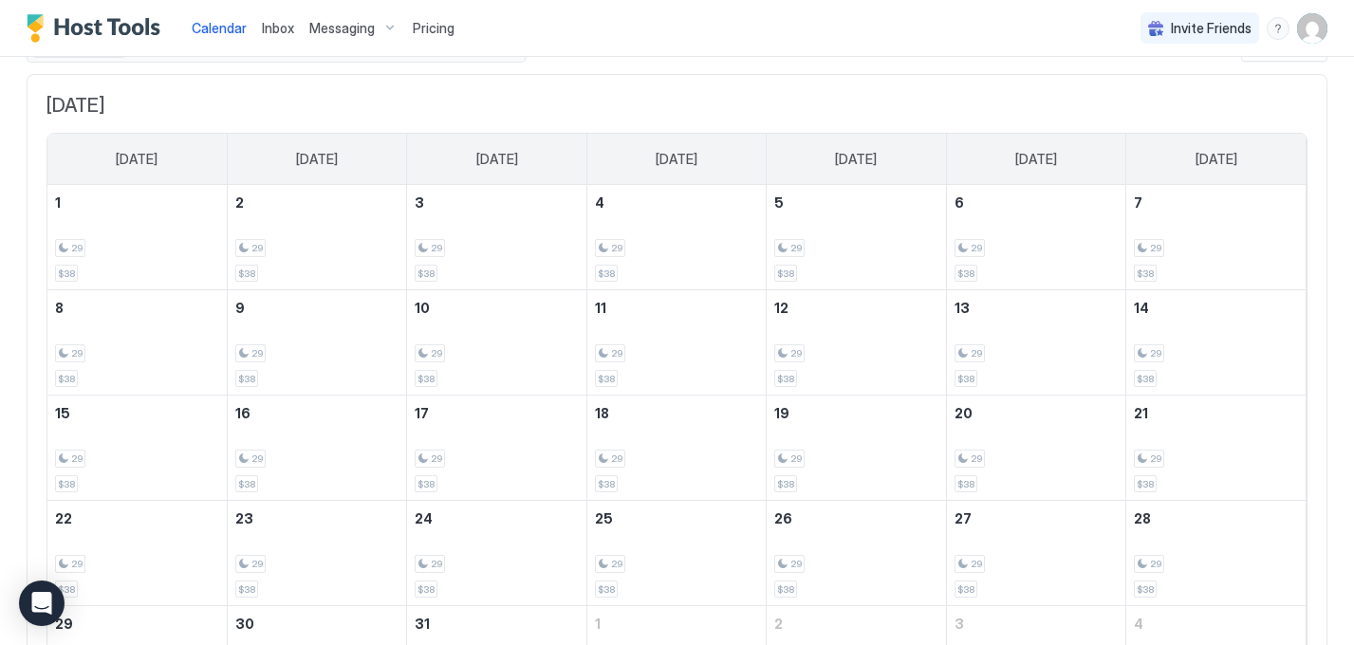
scroll to position [38, 0]
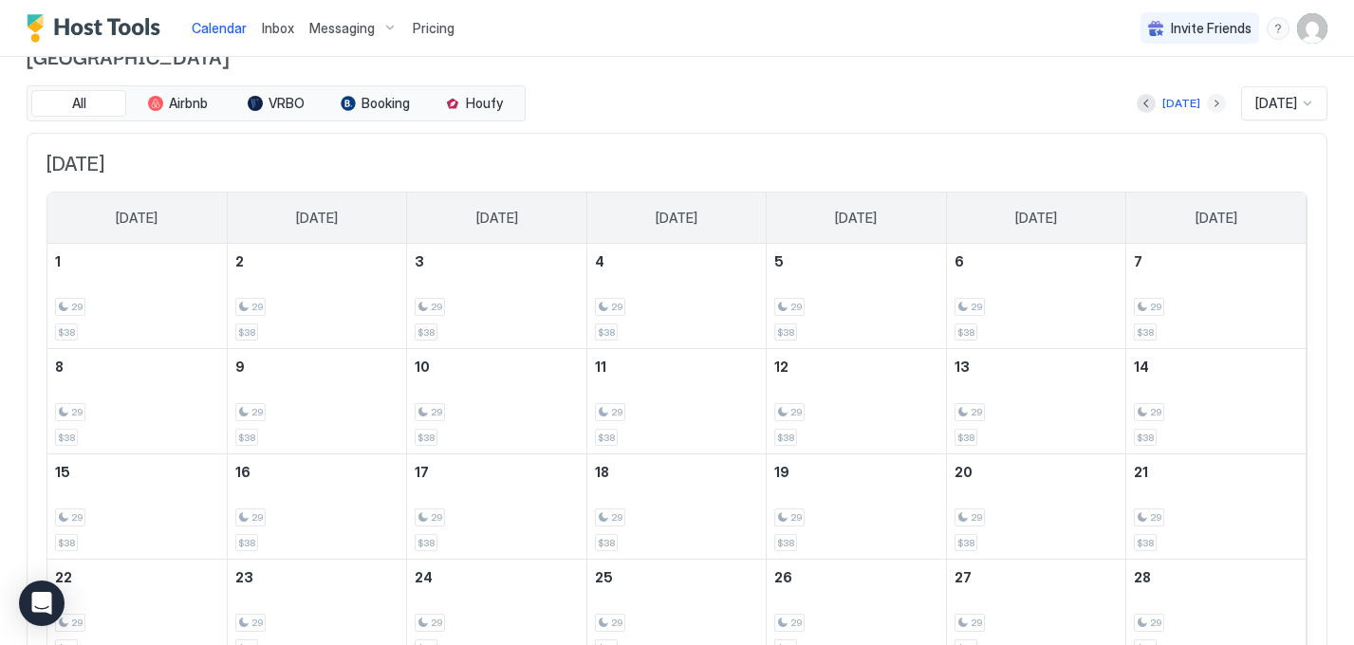
click at [1207, 98] on button "Next month" at bounding box center [1216, 103] width 19 height 19
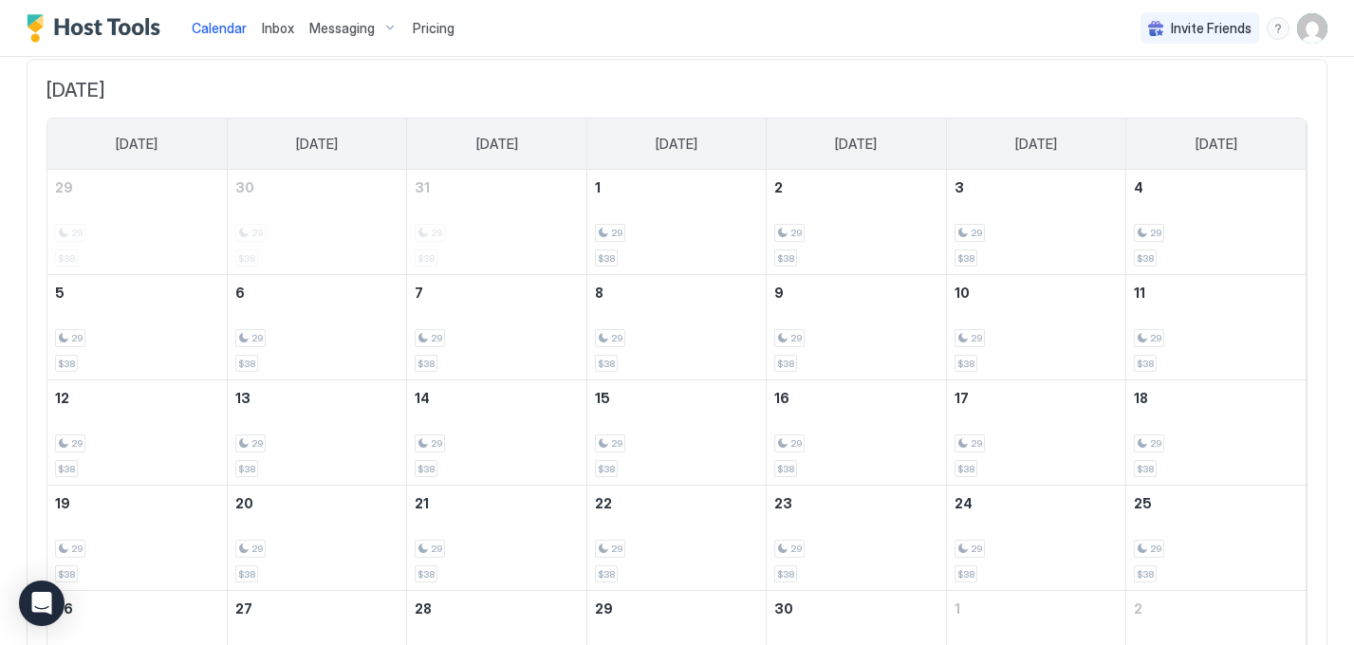
scroll to position [50, 0]
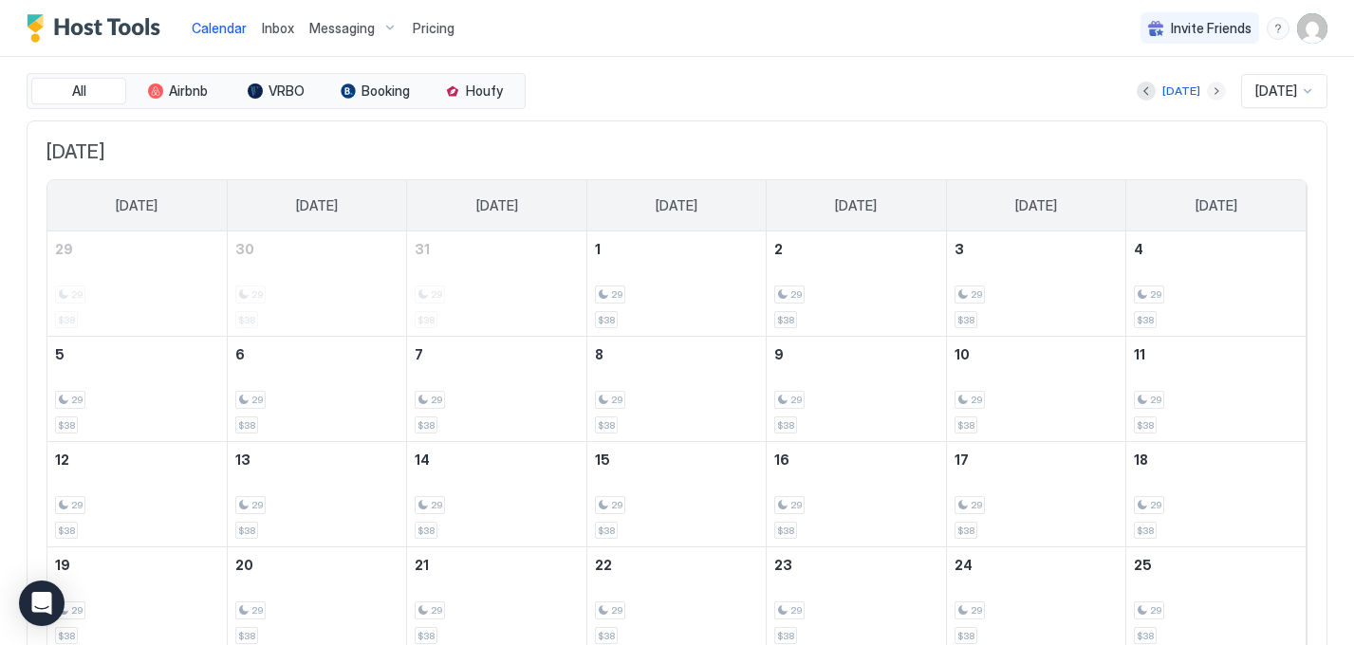
click at [1208, 90] on button "Next month" at bounding box center [1216, 91] width 19 height 19
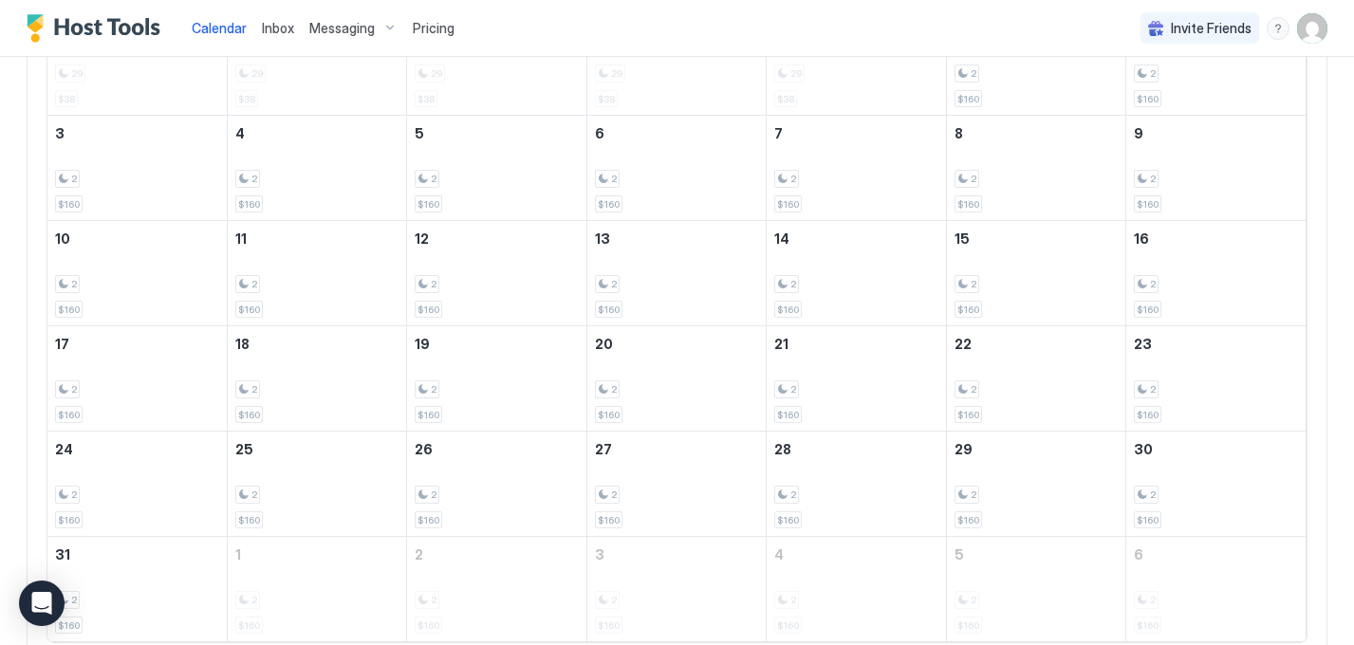
scroll to position [270, 0]
click at [179, 364] on div "2 $160" at bounding box center [137, 379] width 164 height 89
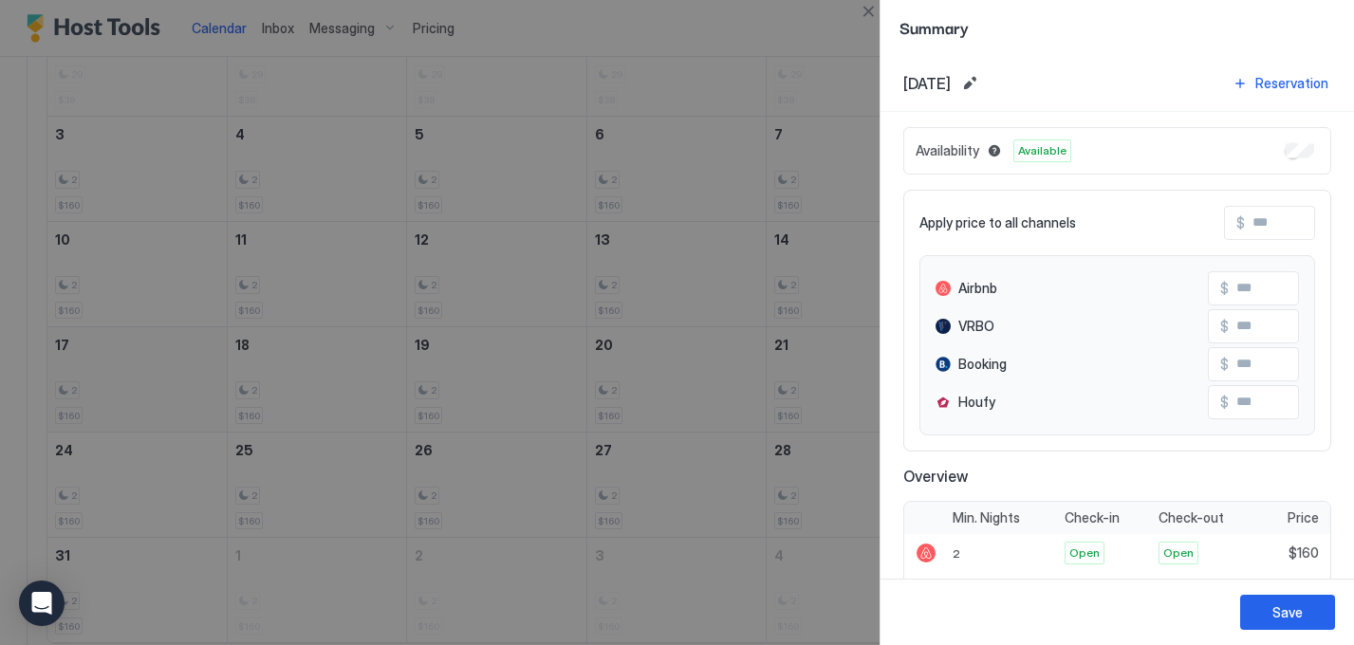
click at [179, 364] on div at bounding box center [677, 322] width 1354 height 645
click at [869, 9] on button "Close" at bounding box center [868, 11] width 23 height 23
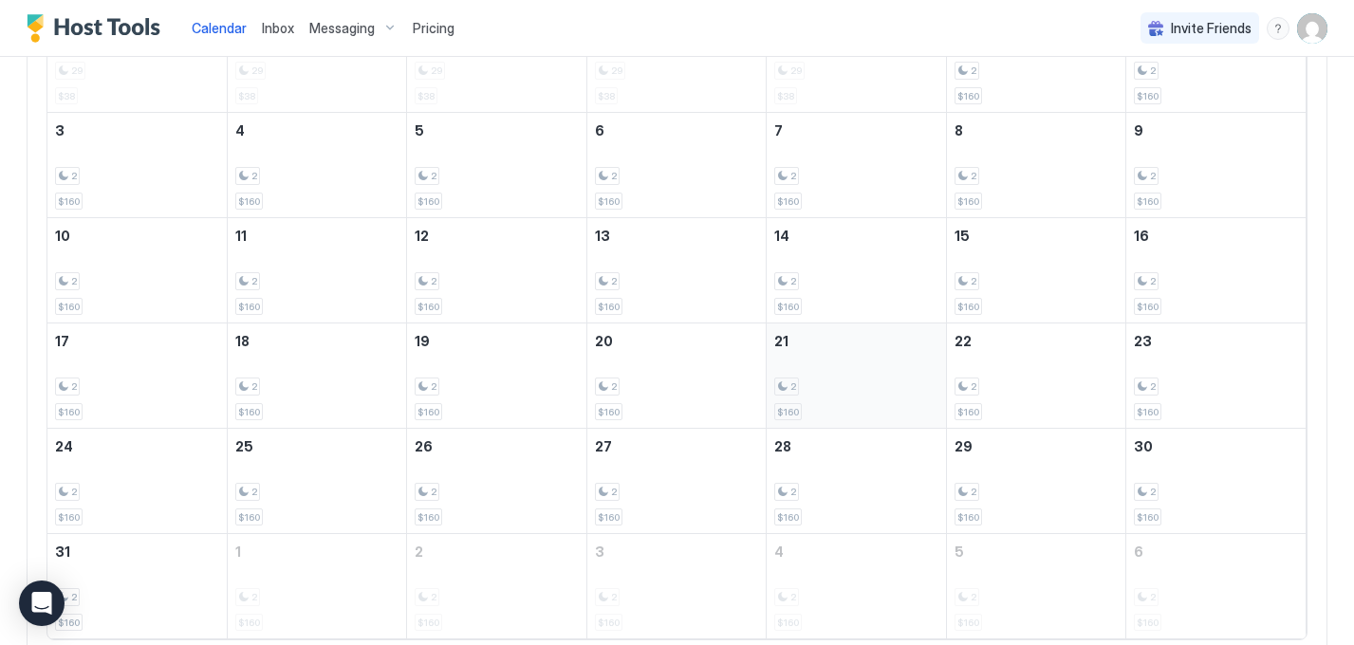
scroll to position [282, 0]
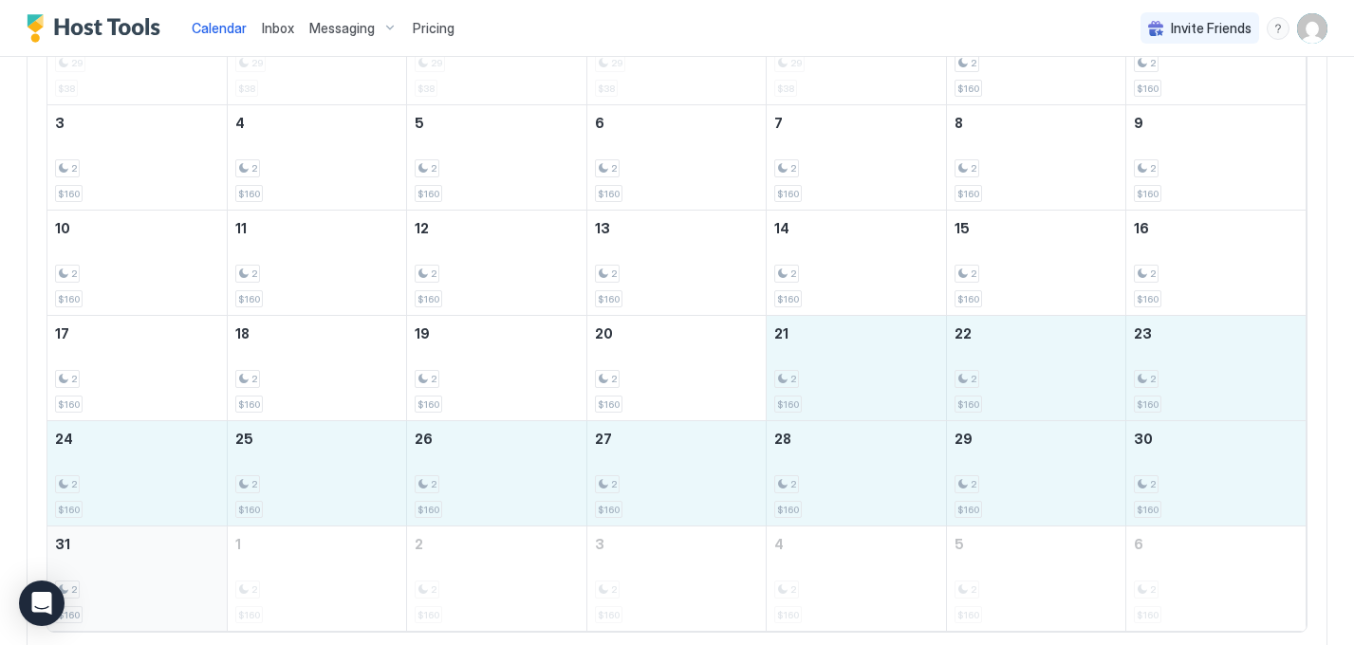
drag, startPoint x: 848, startPoint y: 375, endPoint x: 146, endPoint y: 575, distance: 729.4
click at [146, 575] on tbody "26 29 $38 27 29 $38 28 29 $38 29 29 $38 30 29 $38 1 2 $160 2 2 $160 3 2 $160 4 …" at bounding box center [676, 315] width 1259 height 631
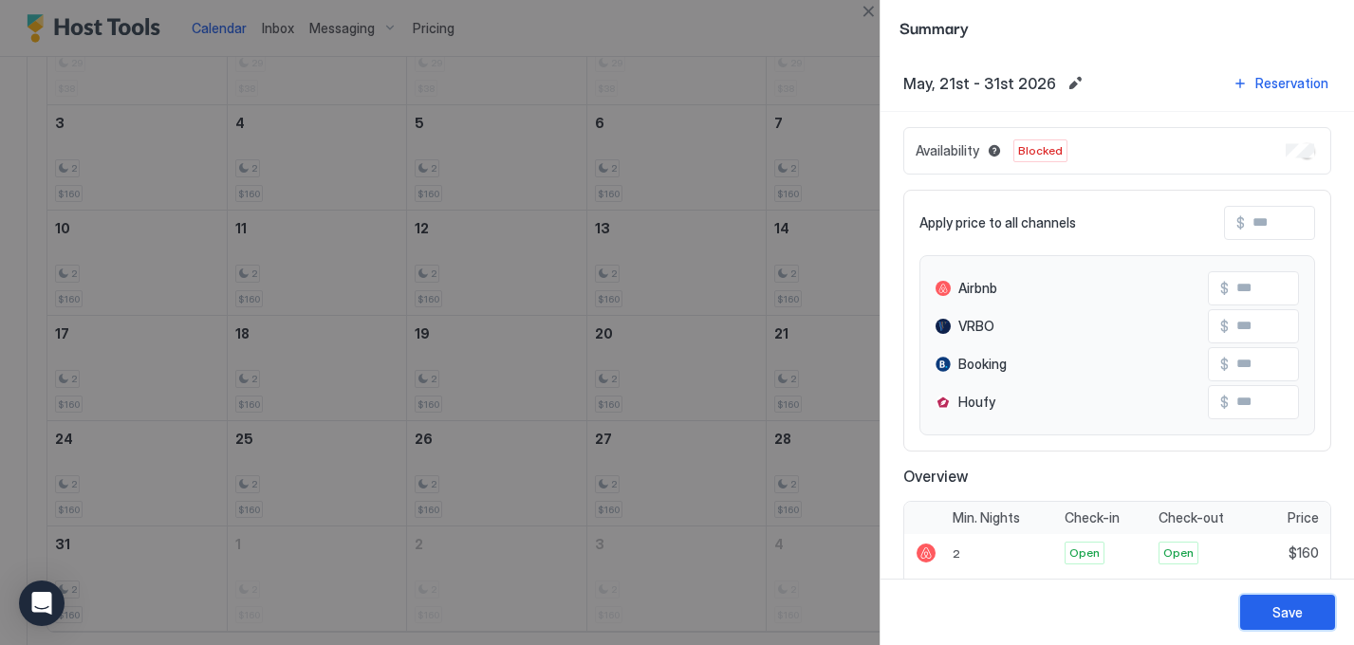
click at [1284, 616] on div "Save" at bounding box center [1288, 613] width 30 height 20
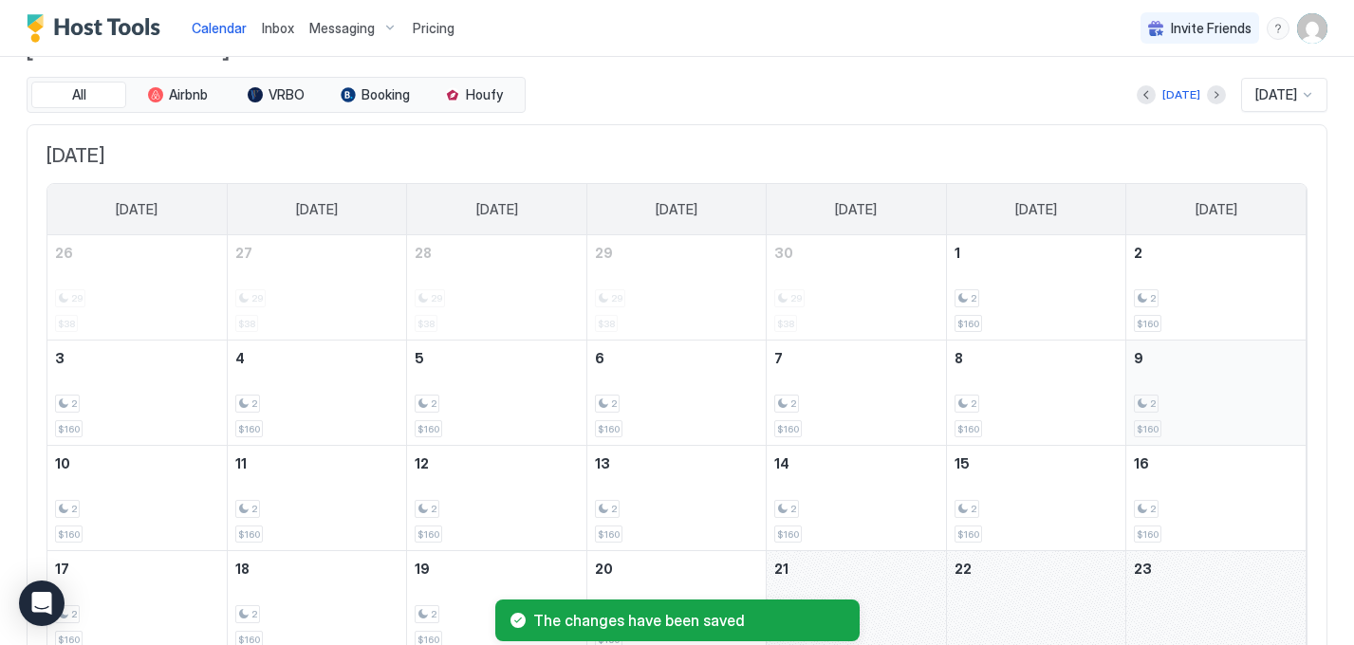
scroll to position [3, 0]
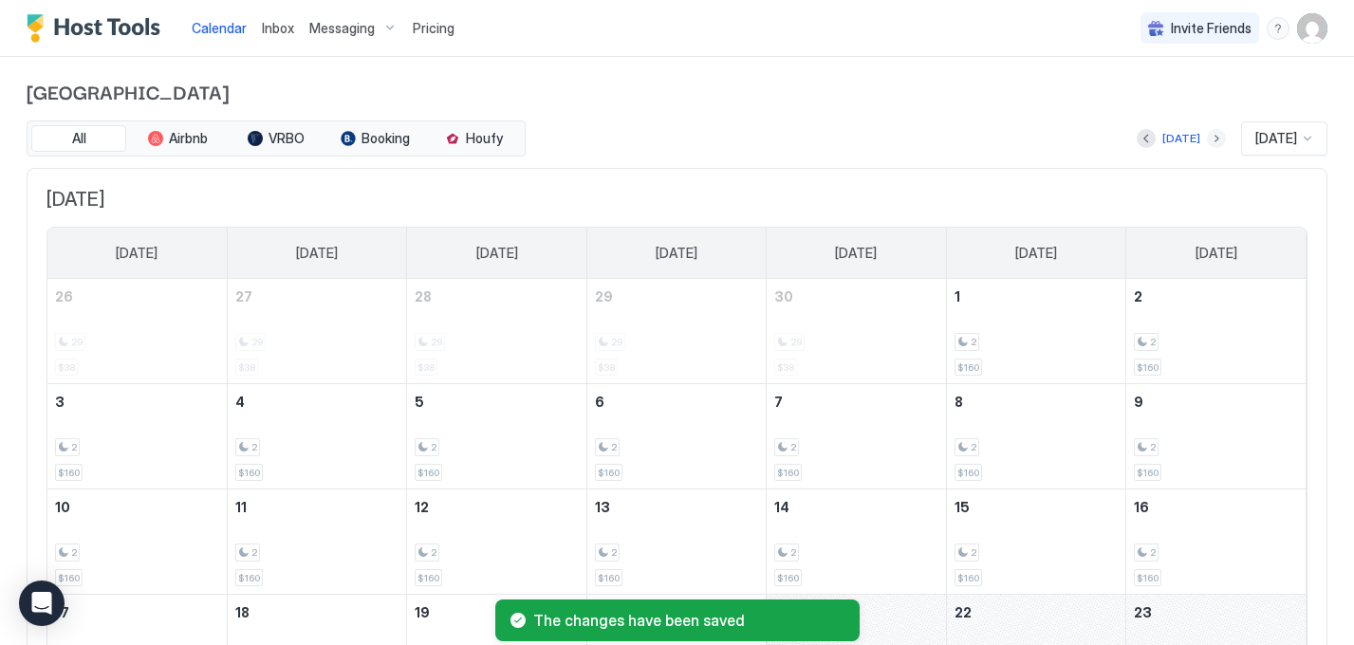
click at [1207, 138] on button "Next month" at bounding box center [1216, 138] width 19 height 19
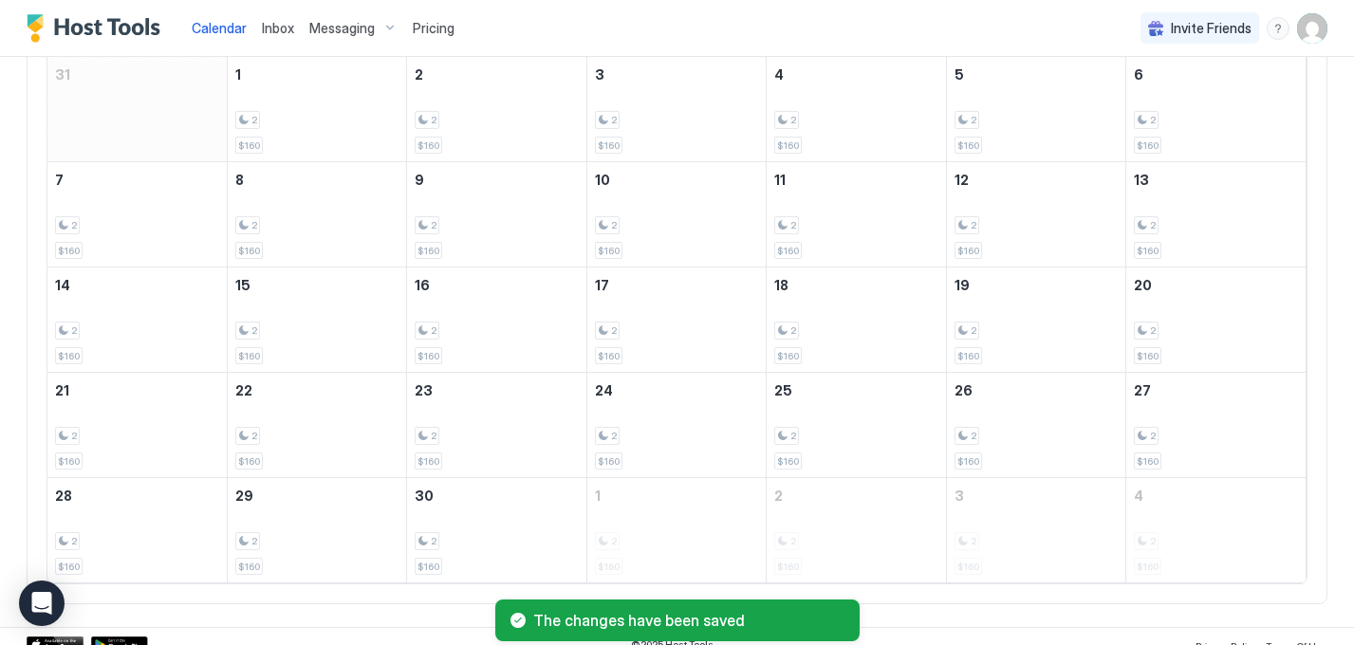
scroll to position [224, 0]
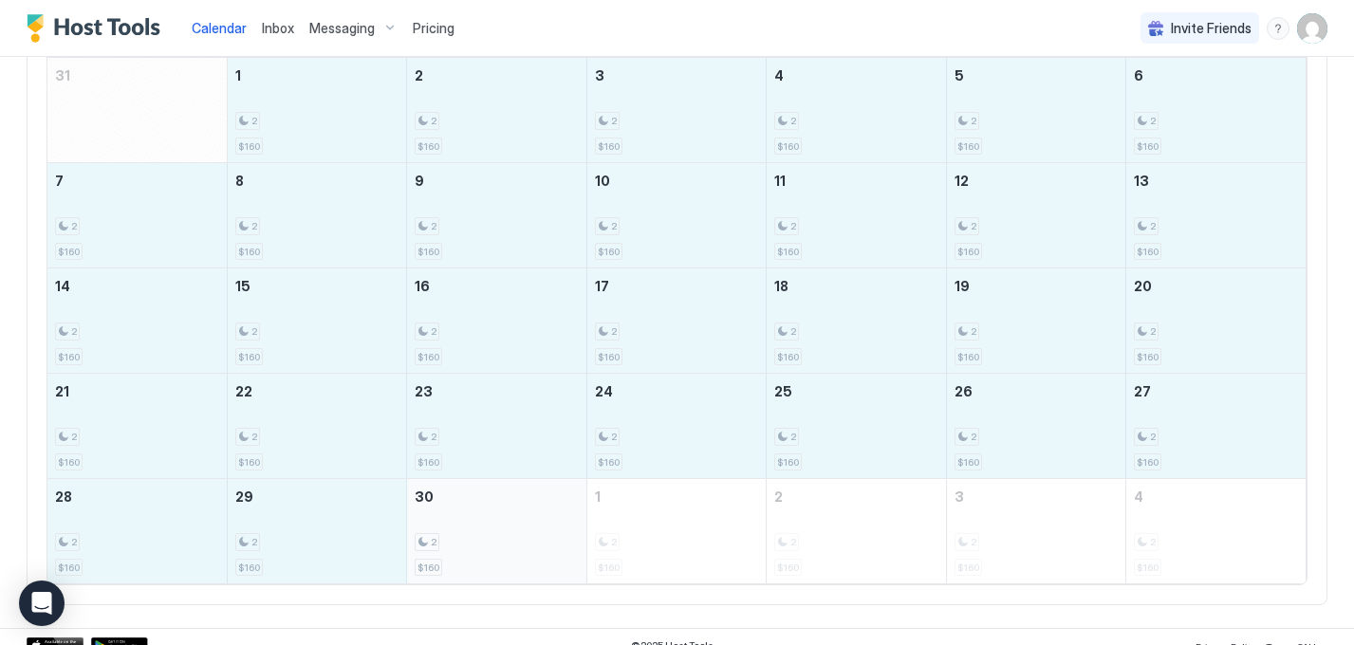
drag, startPoint x: 328, startPoint y: 119, endPoint x: 517, endPoint y: 534, distance: 456.6
click at [517, 534] on tbody "31 1 2 $160 2 2 $160 3 2 $160 4 2 $160 5 2 $160 6 2 $160 7 2 $160 8 2 $160 9 2 …" at bounding box center [676, 321] width 1259 height 526
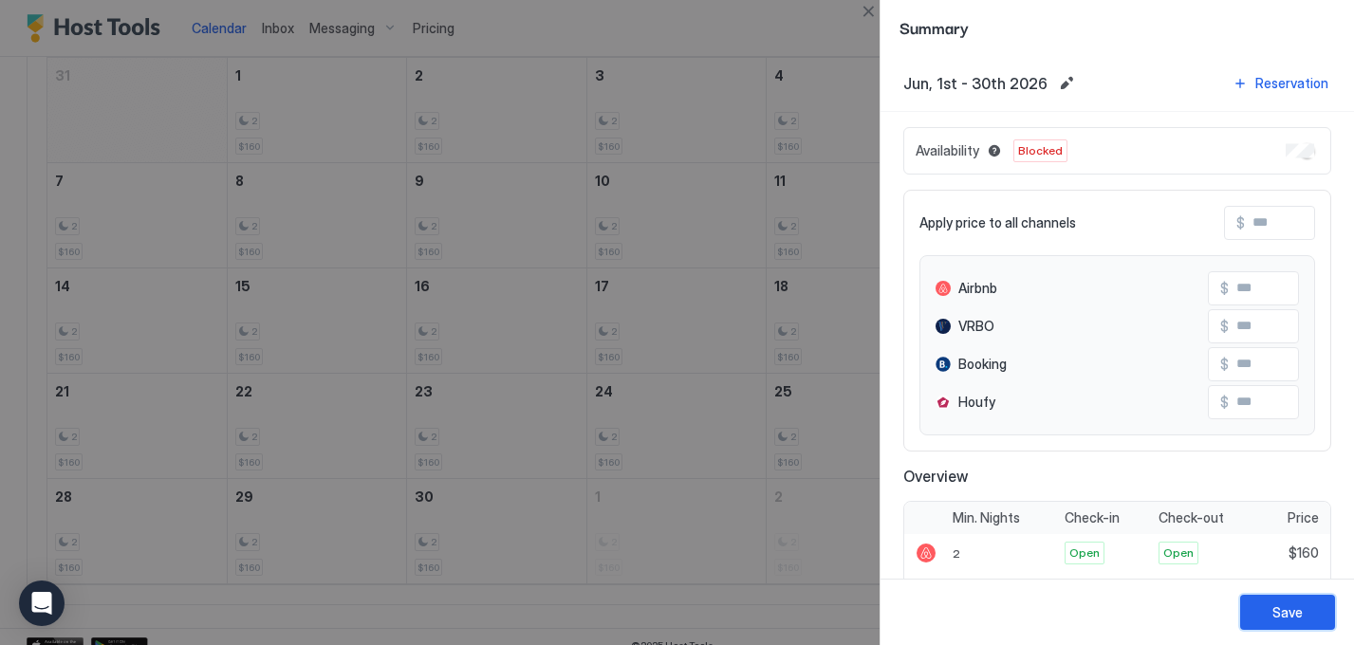
click at [1280, 617] on div "Save" at bounding box center [1288, 613] width 30 height 20
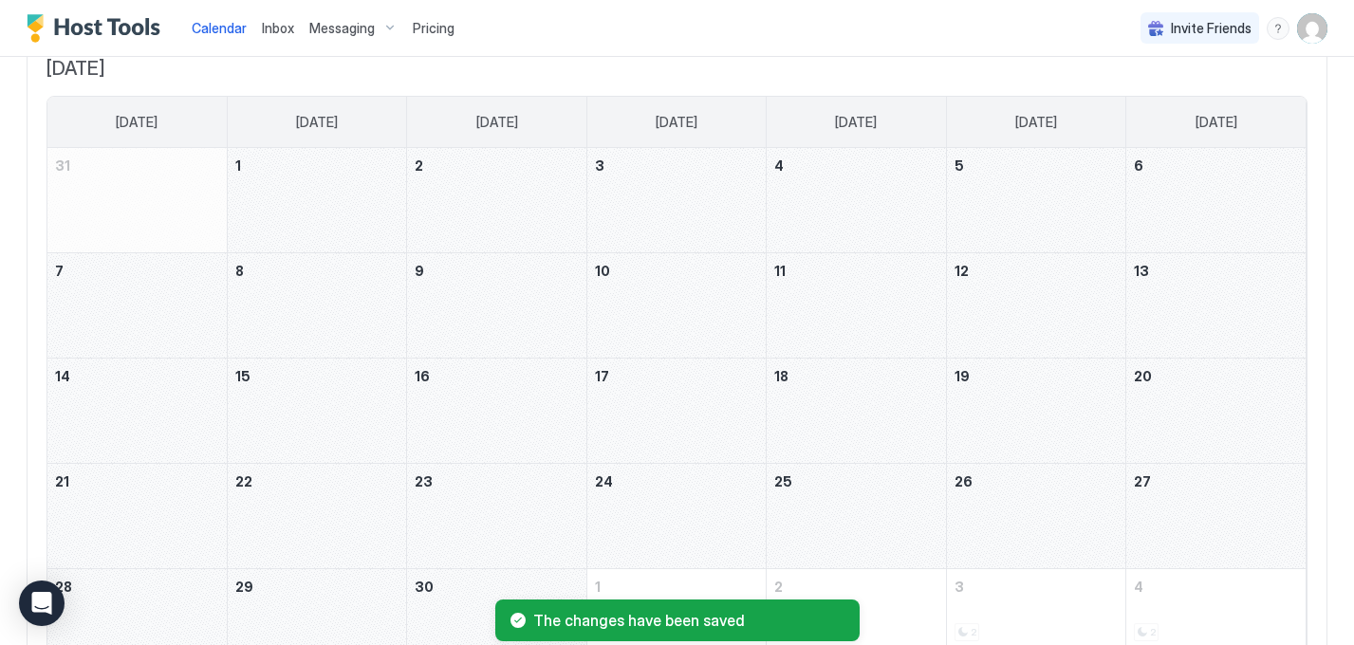
scroll to position [0, 0]
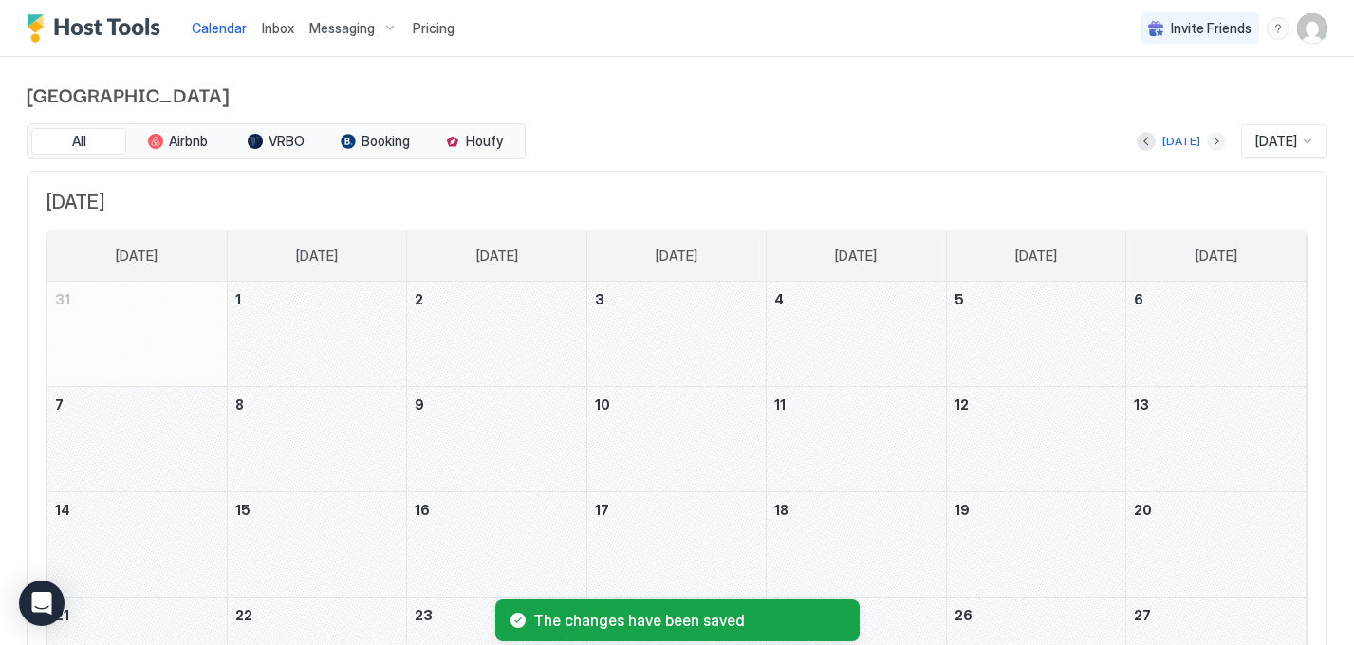
click at [1207, 142] on button "Next month" at bounding box center [1216, 141] width 19 height 19
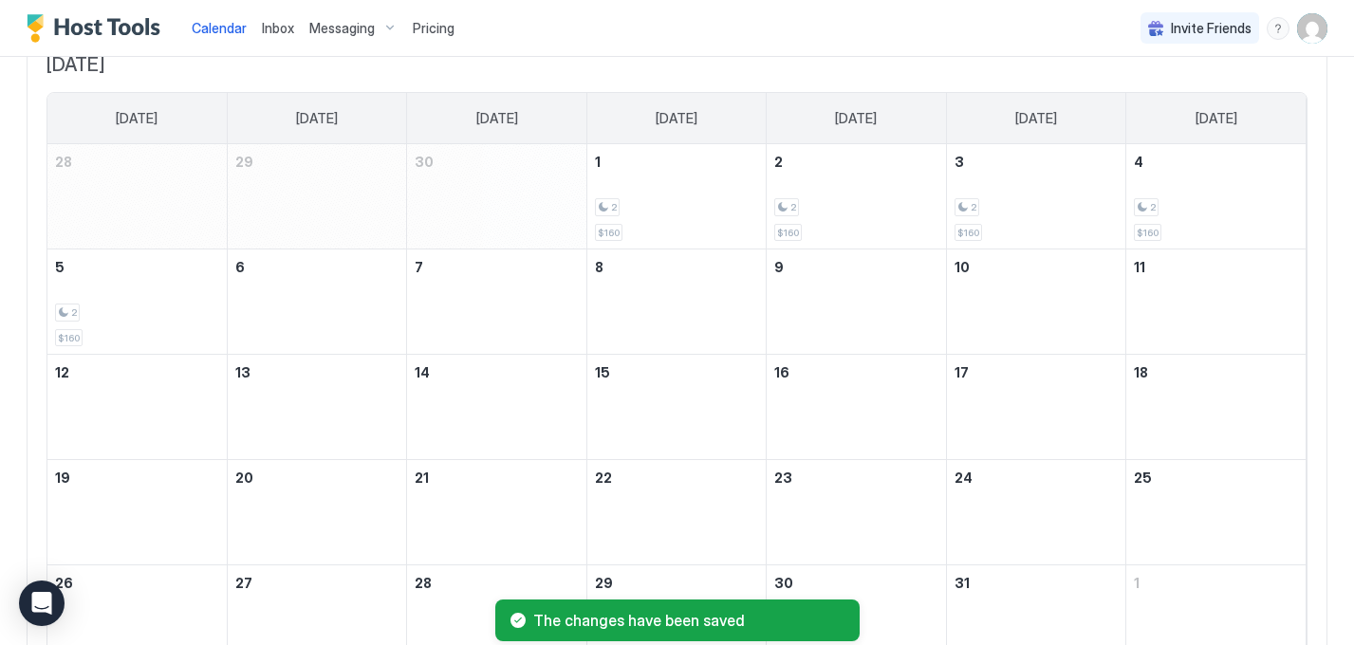
scroll to position [241, 0]
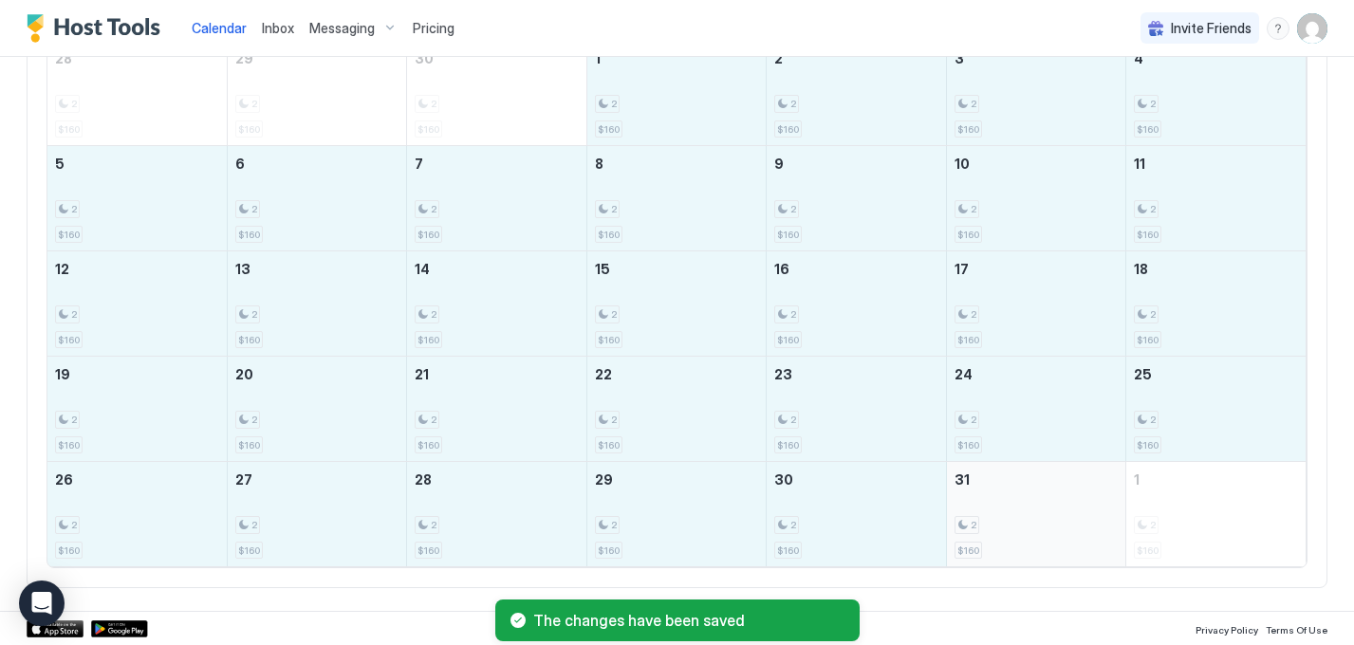
drag, startPoint x: 664, startPoint y: 105, endPoint x: 1050, endPoint y: 527, distance: 571.0
click at [1050, 527] on tbody "28 2 $160 29 2 $160 30 2 $160 1 2 $160 2 2 $160 3 2 $160 4 2 $160 5 2 $160 6 2 …" at bounding box center [676, 304] width 1259 height 526
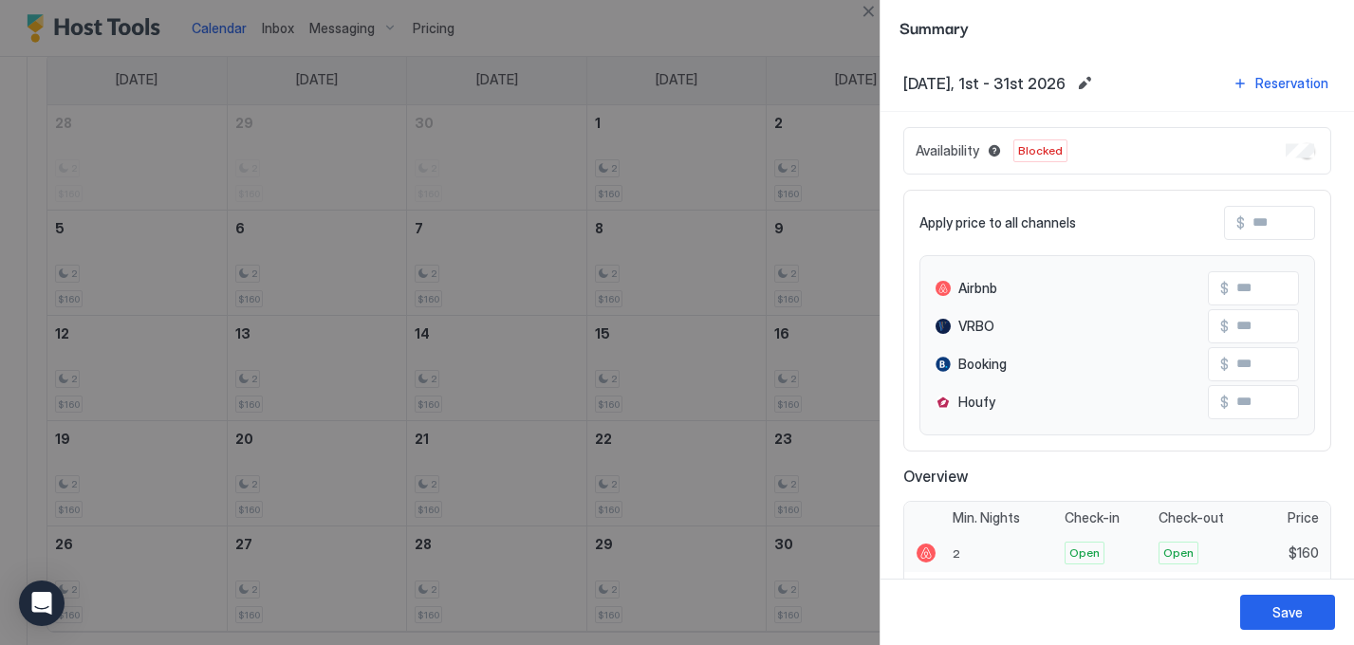
scroll to position [306, 0]
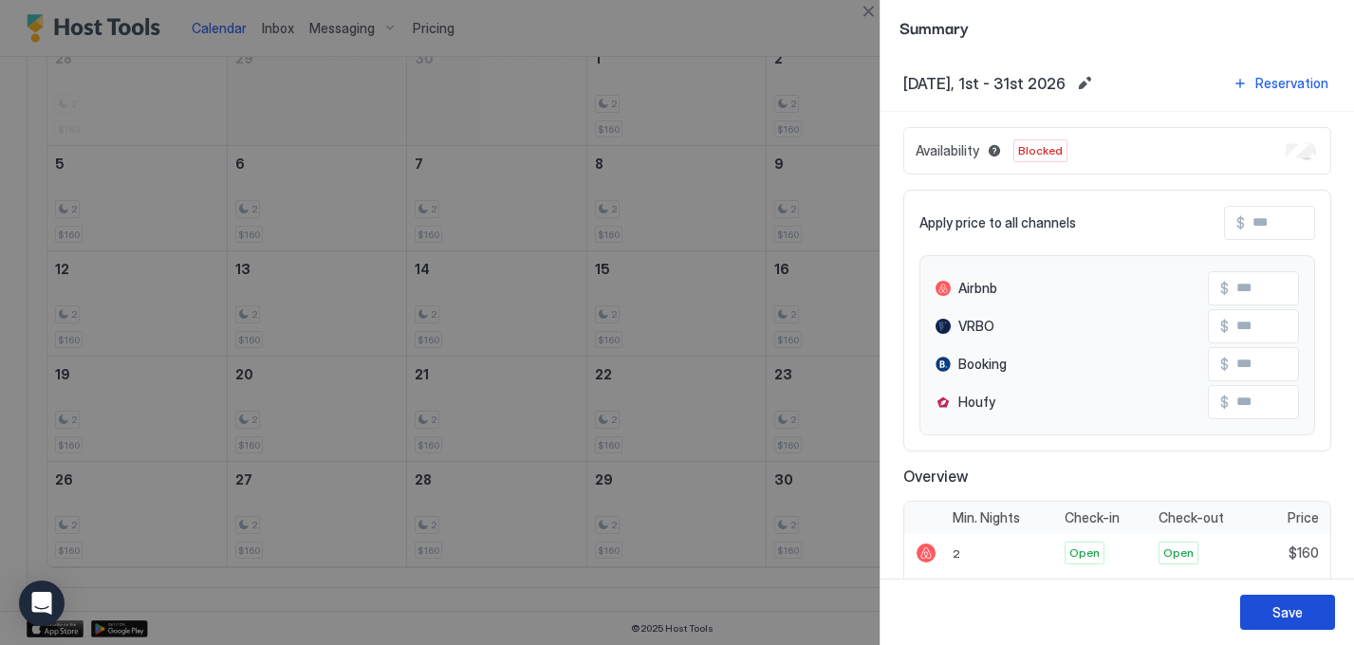
click at [1265, 615] on button "Save" at bounding box center [1287, 612] width 95 height 35
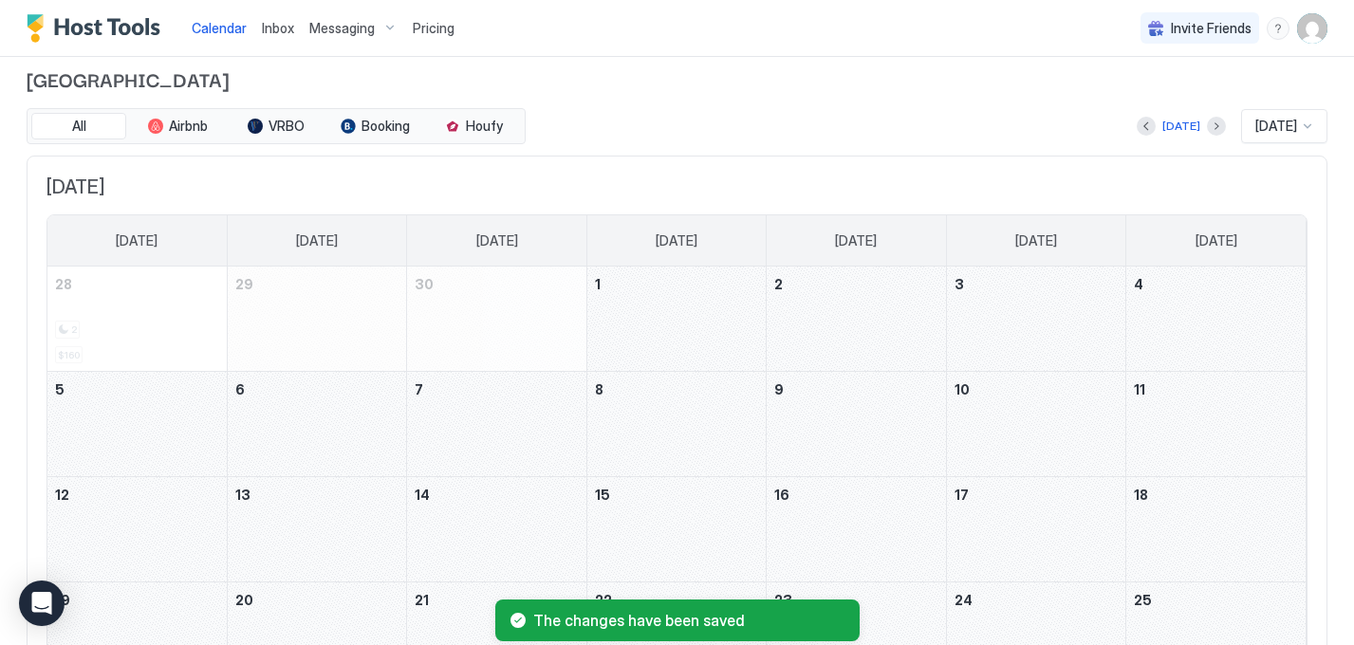
scroll to position [0, 0]
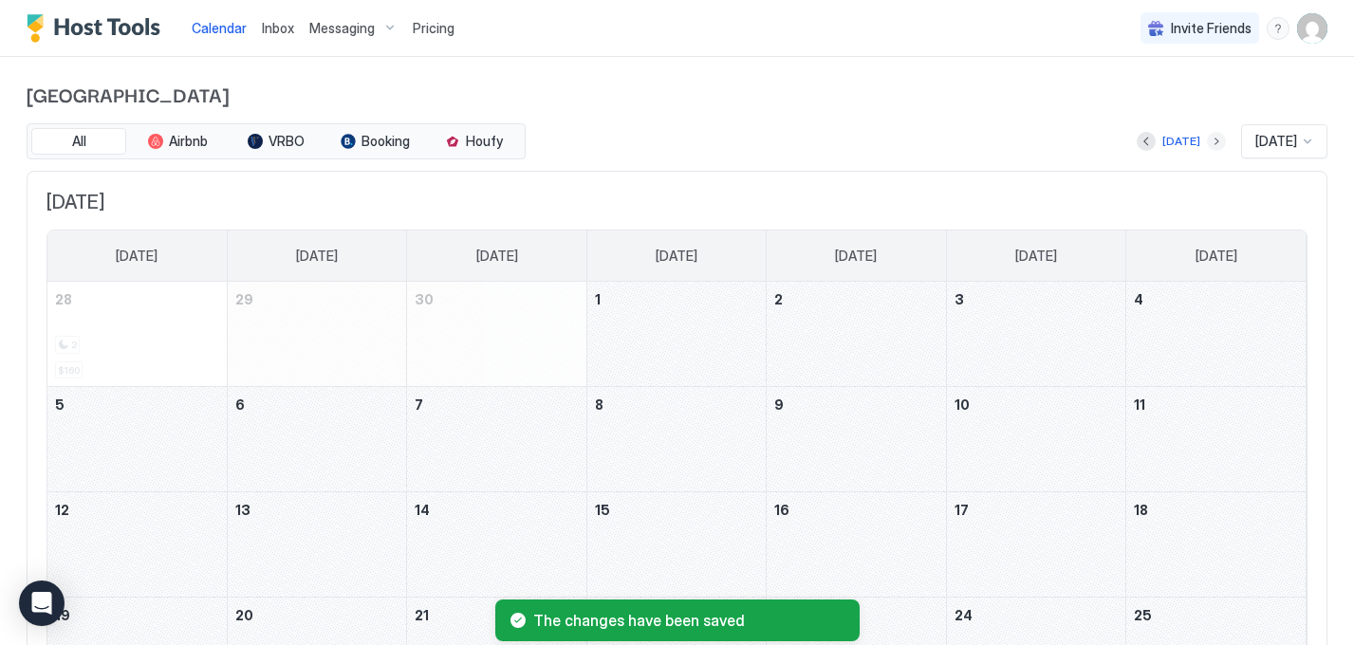
click at [1210, 135] on button "Next month" at bounding box center [1216, 141] width 19 height 19
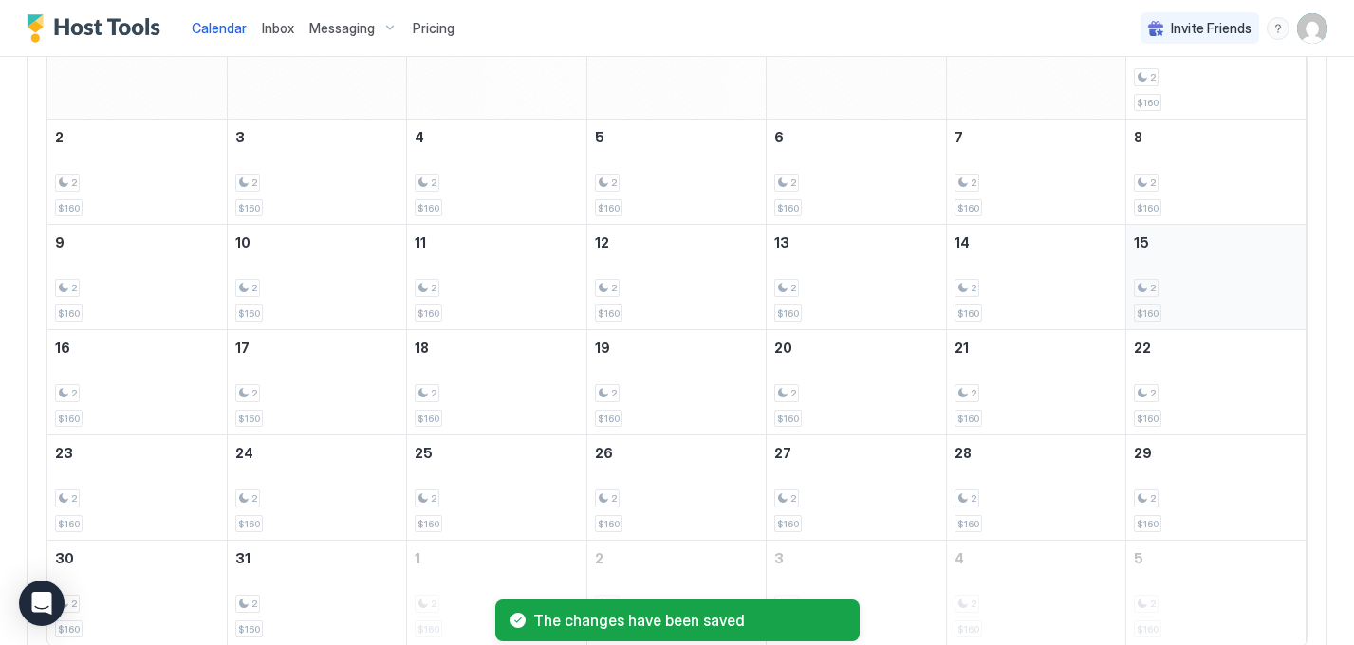
scroll to position [221, 0]
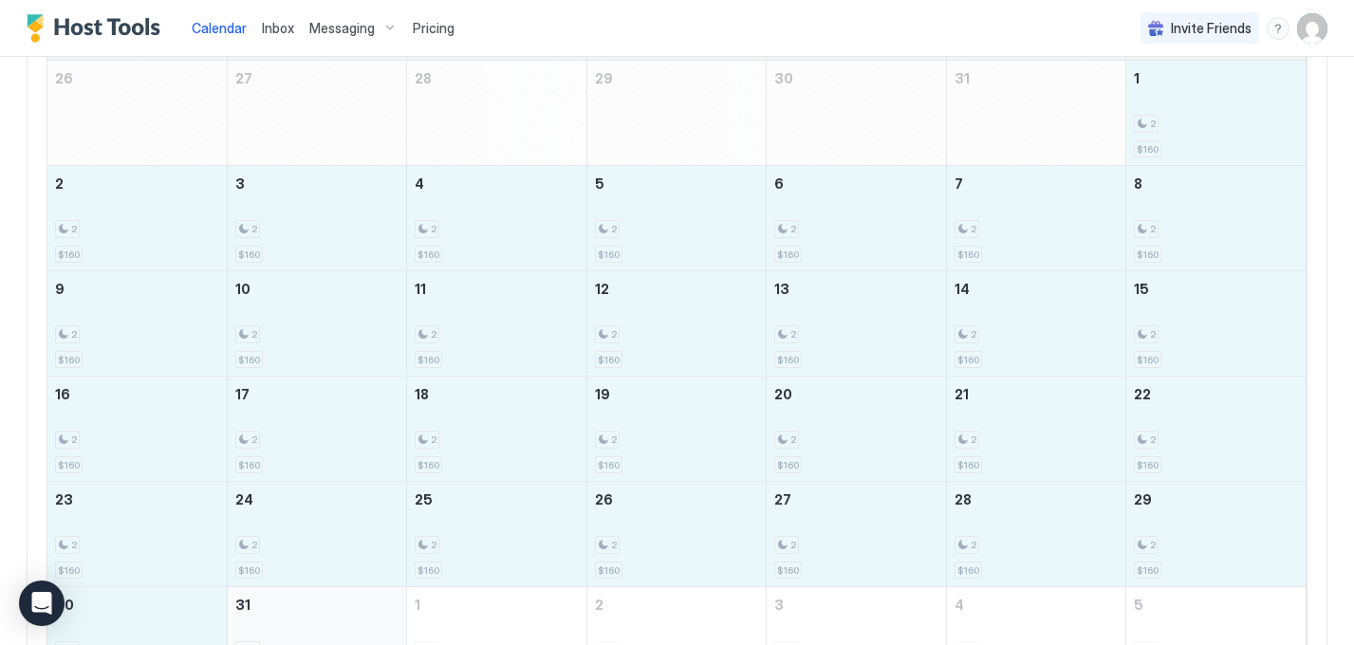
drag, startPoint x: 1190, startPoint y: 117, endPoint x: 361, endPoint y: 620, distance: 970.1
click at [361, 620] on tbody "26 27 28 29 30 31 1 2 $160 2 2 $160 3 2 $160 4 2 $160 5 2 $160 6 2 $160 7 2 $16…" at bounding box center [676, 376] width 1259 height 631
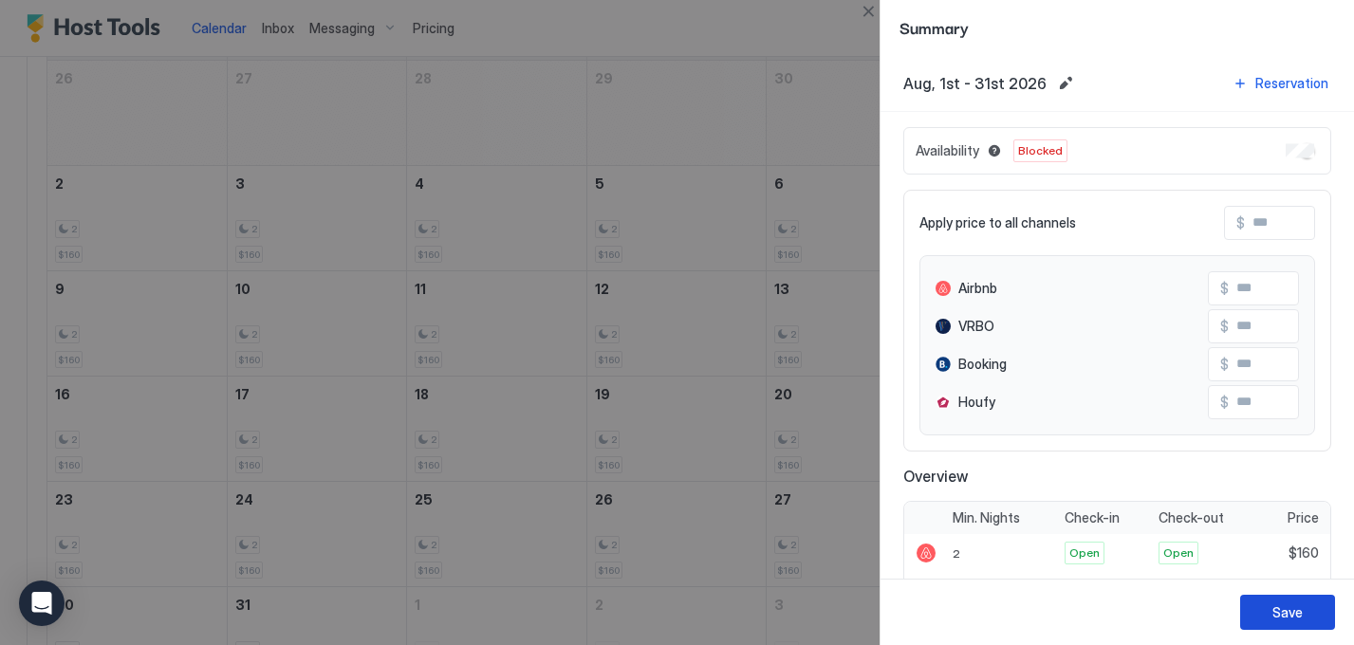
click at [1283, 607] on div "Save" at bounding box center [1288, 613] width 30 height 20
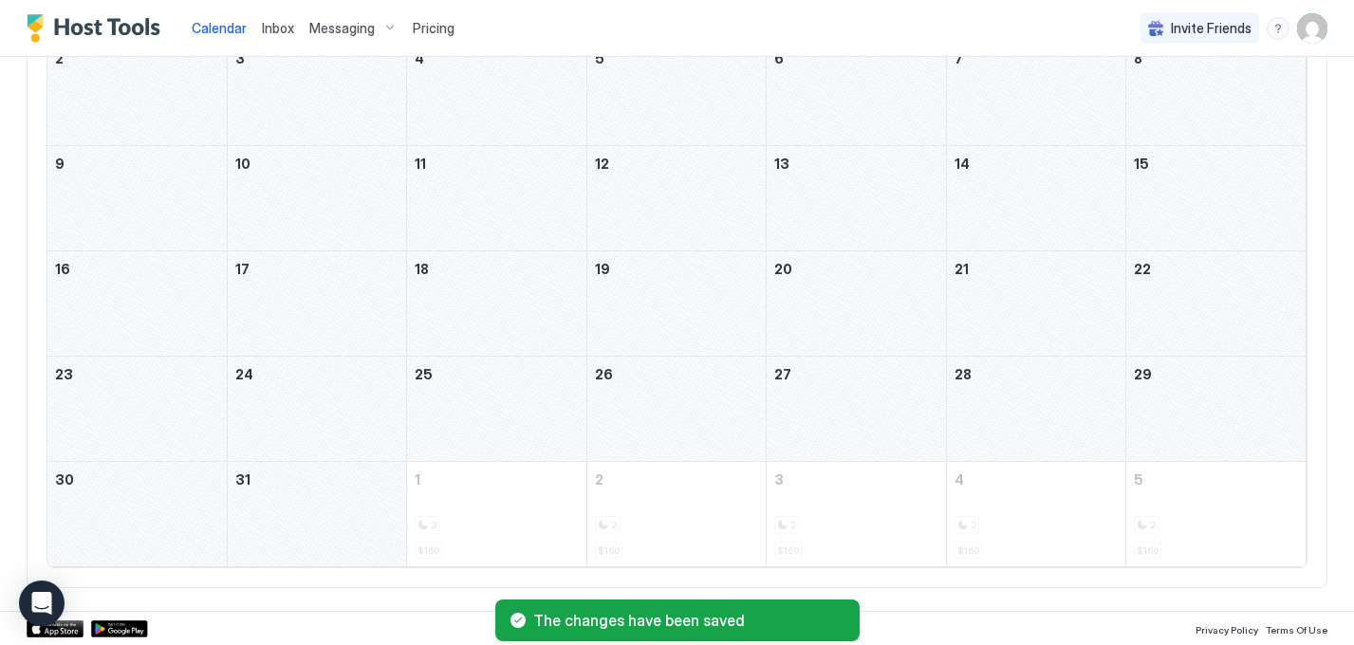
scroll to position [28, 0]
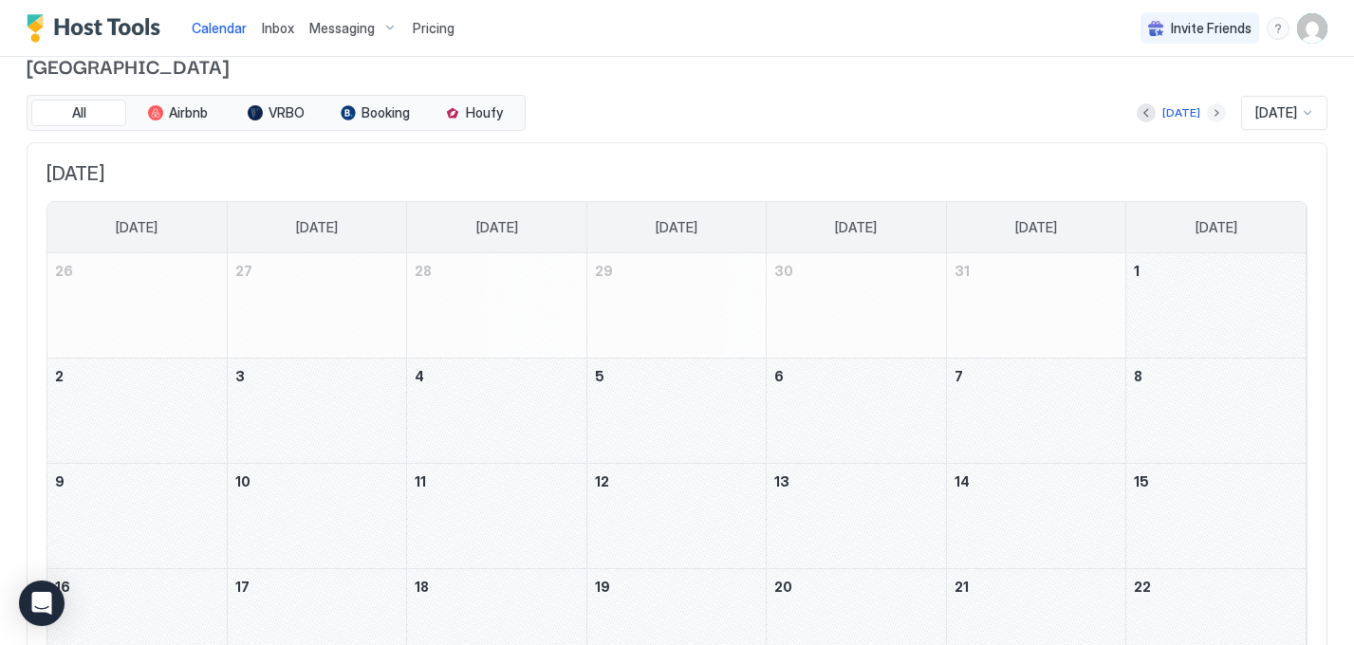
click at [1207, 110] on button "Next month" at bounding box center [1216, 112] width 19 height 19
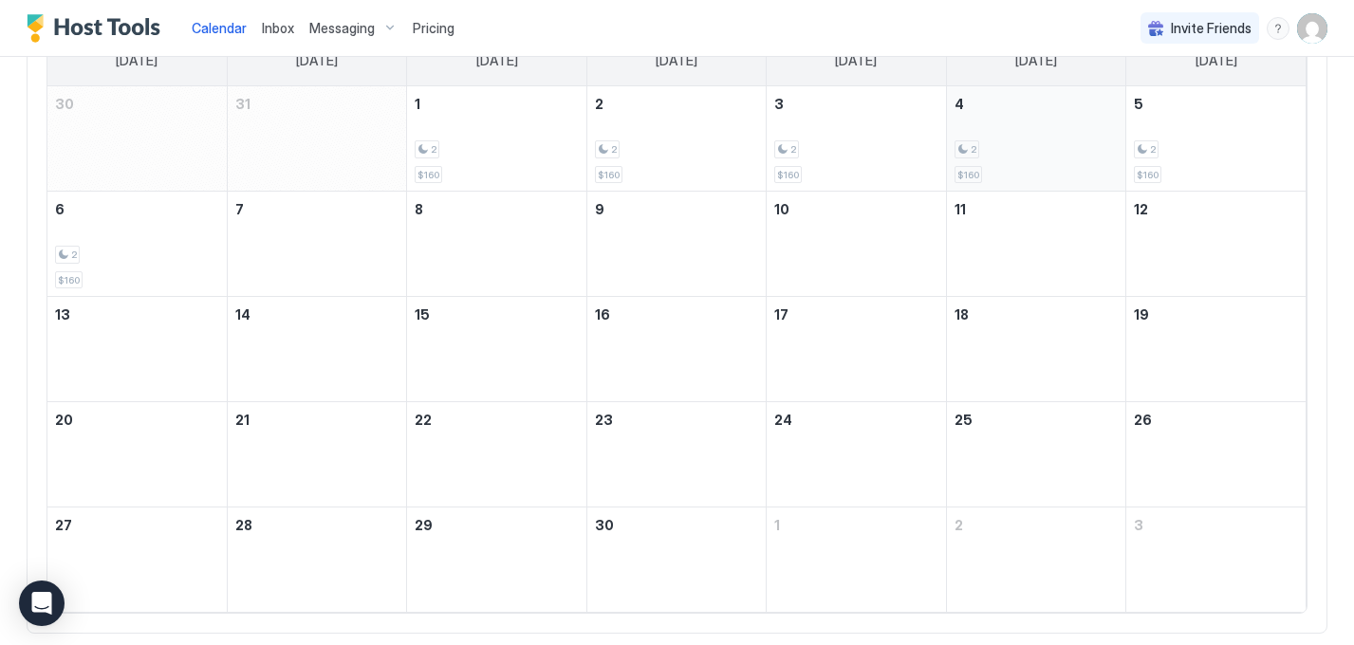
scroll to position [241, 0]
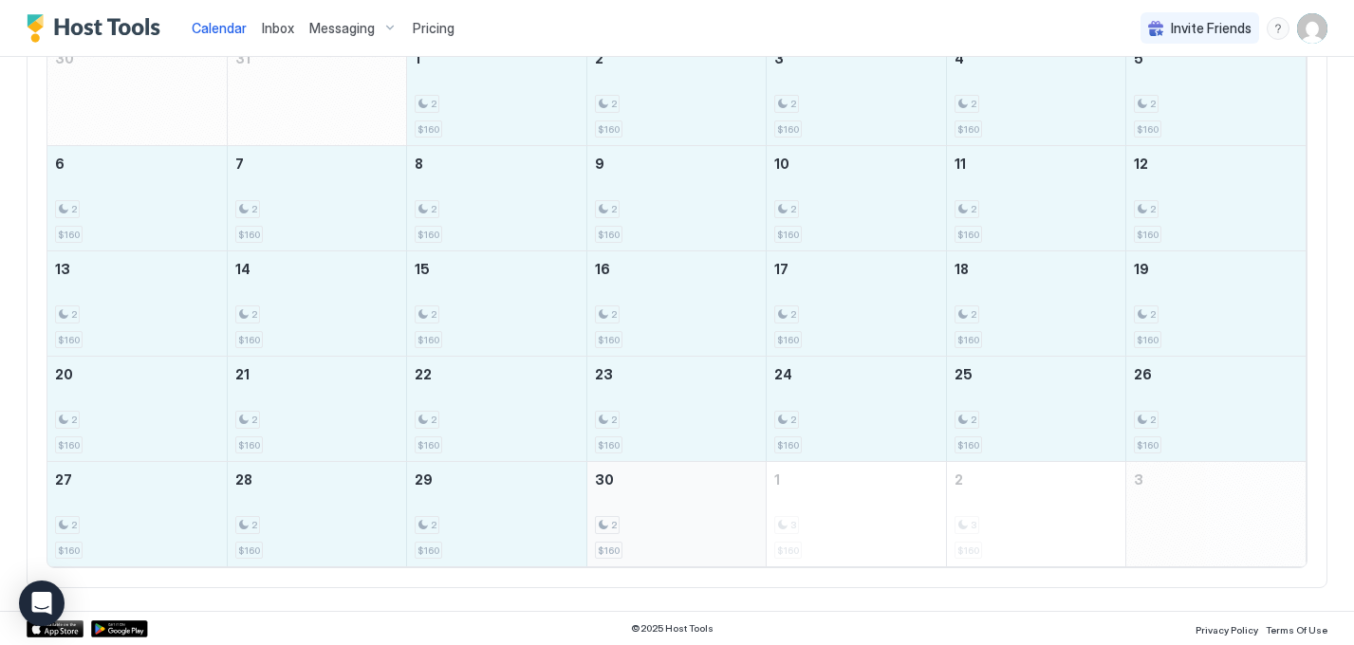
drag, startPoint x: 526, startPoint y: 95, endPoint x: 674, endPoint y: 508, distance: 438.6
click at [674, 508] on tbody "30 31 1 2 $160 2 2 $160 3 2 $160 4 2 $160 5 2 $160 6 2 $160 7 2 $160 8 2 $160 9…" at bounding box center [676, 304] width 1259 height 526
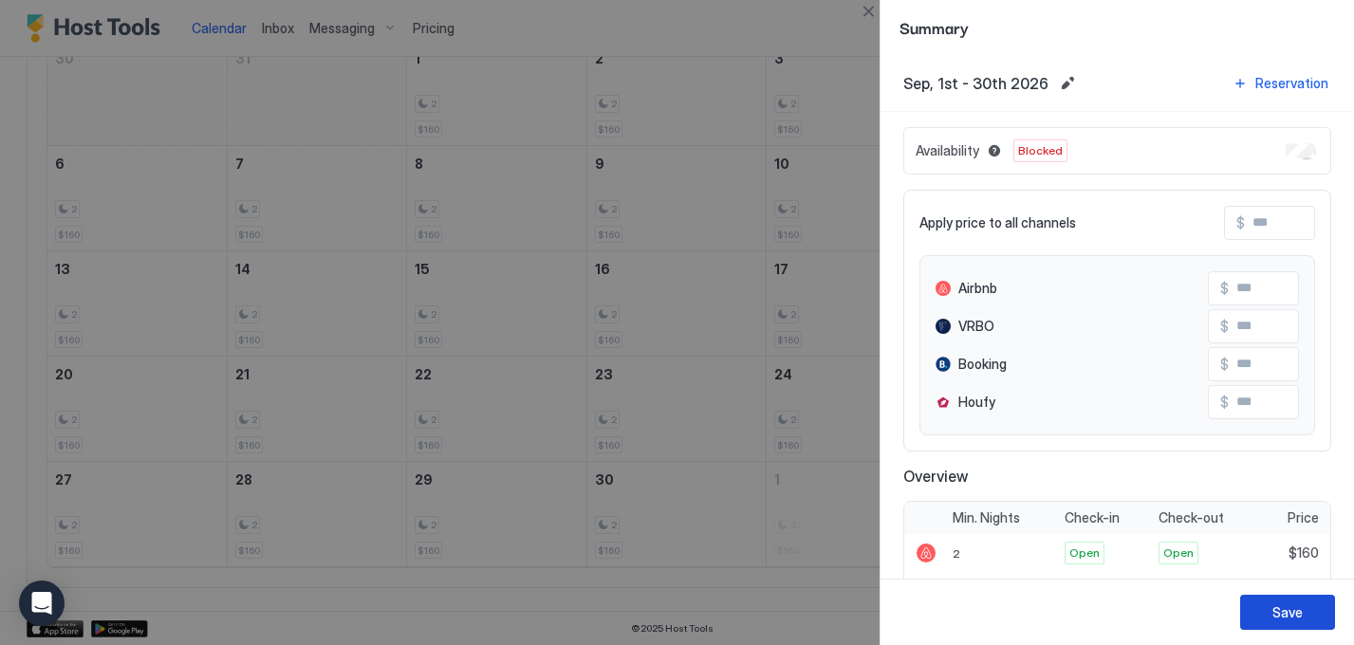
click at [1281, 608] on div "Save" at bounding box center [1288, 613] width 30 height 20
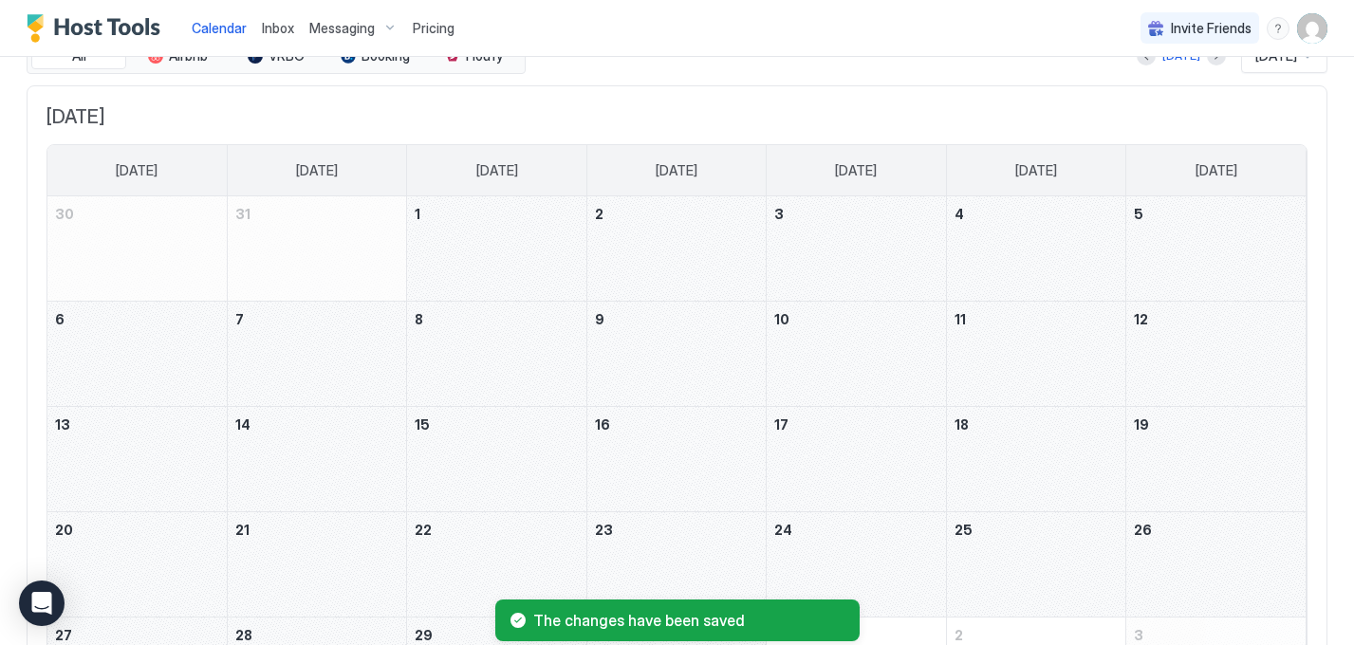
scroll to position [0, 0]
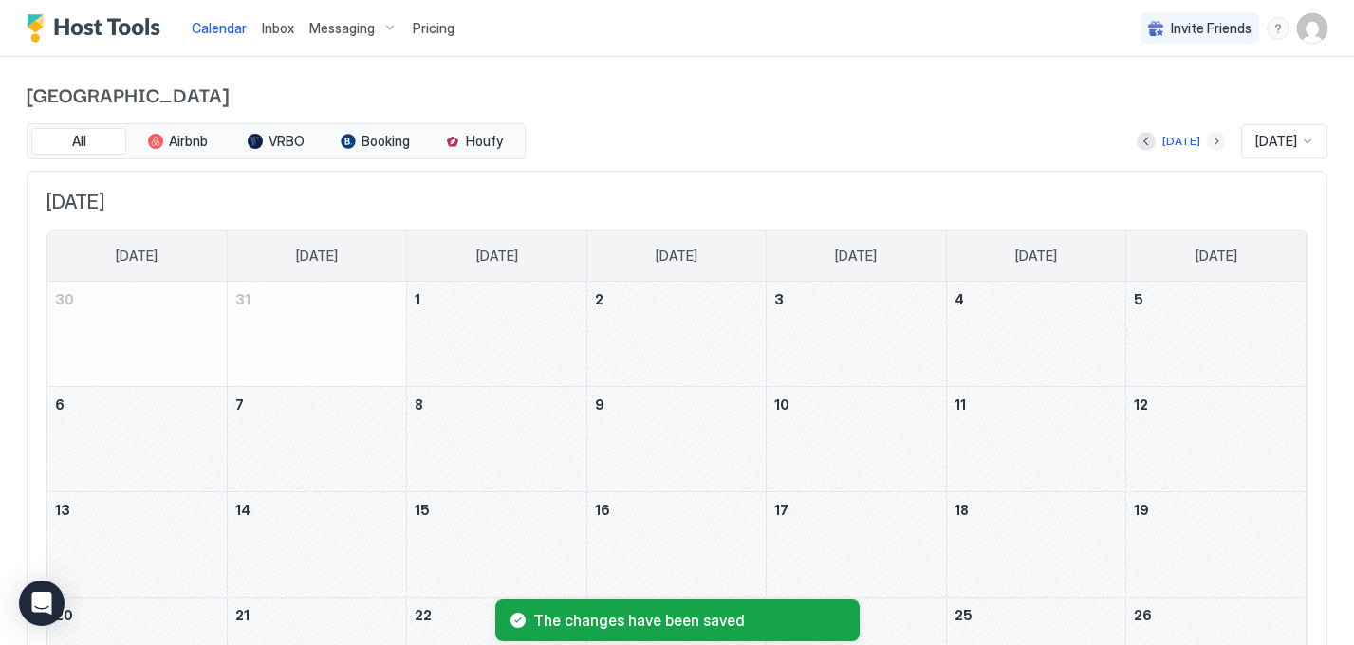
click at [1207, 139] on button "Next month" at bounding box center [1216, 141] width 19 height 19
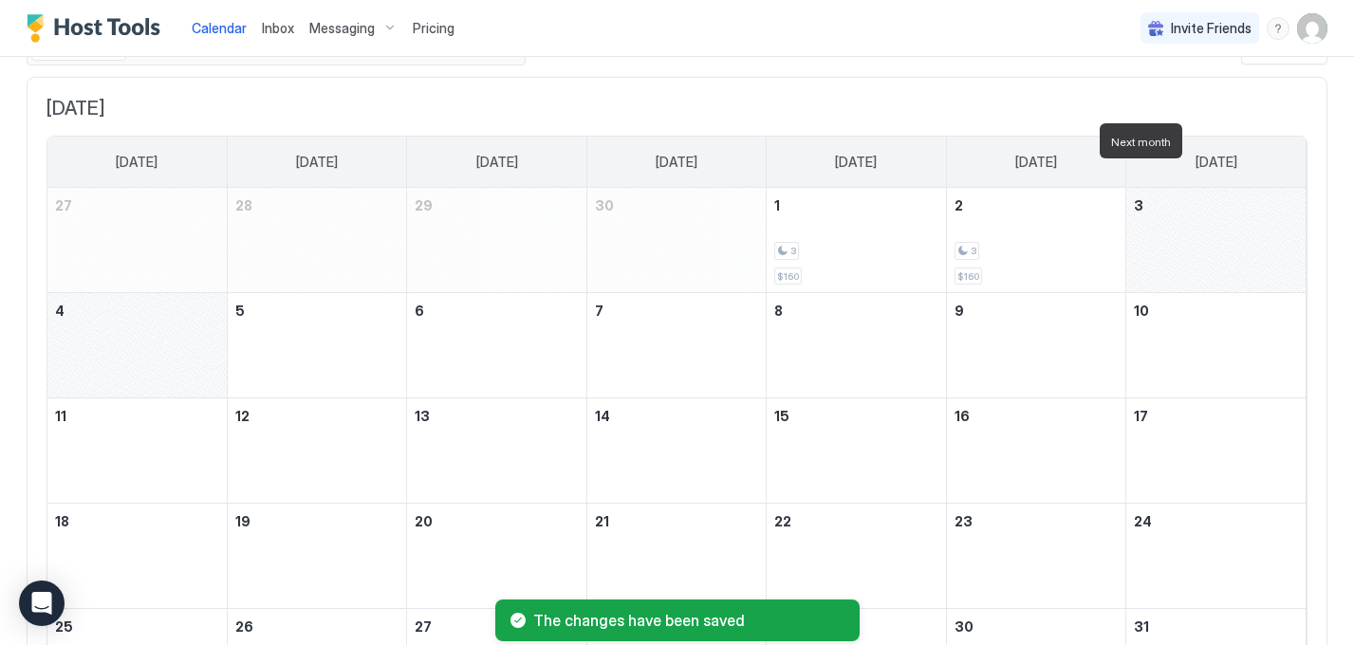
scroll to position [233, 0]
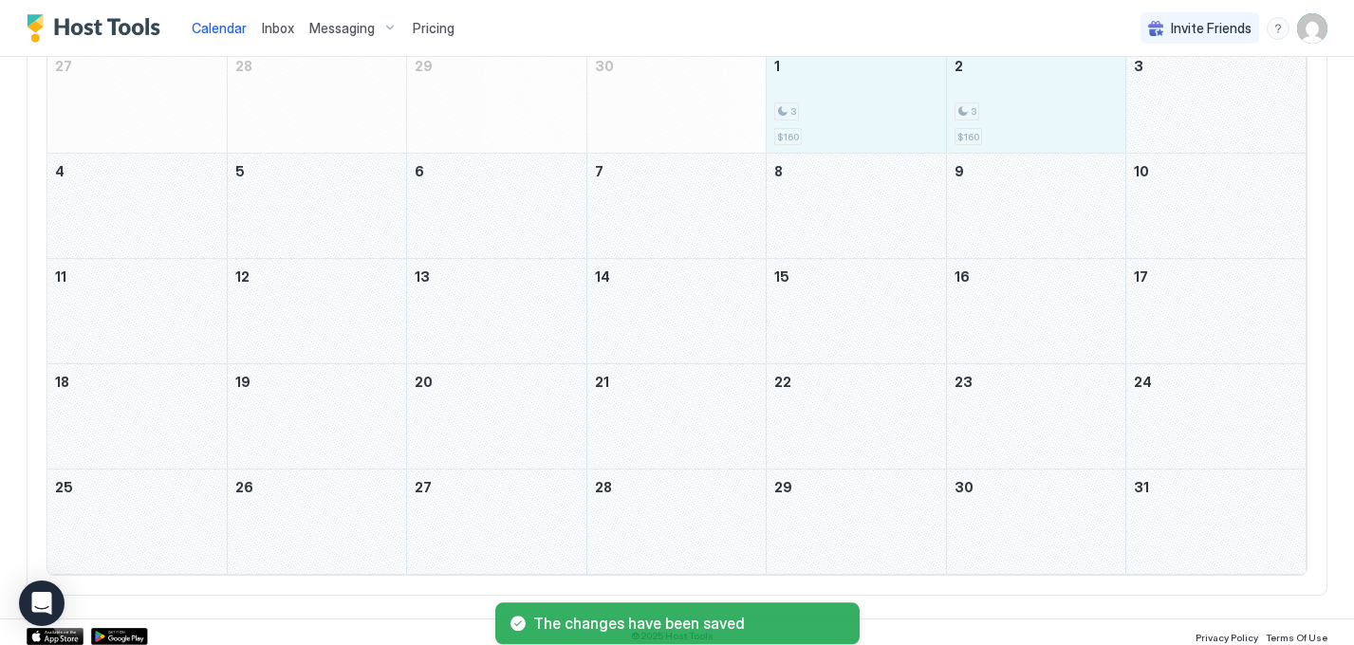
drag, startPoint x: 889, startPoint y: 92, endPoint x: 1222, endPoint y: 531, distance: 550.7
click at [1222, 531] on tbody "27 28 29 30 1 3 $160 2 3 $160 3 4 5 6 7 8 9 10 11 12 13 14 15 16 17 18 19 20 21…" at bounding box center [676, 311] width 1259 height 526
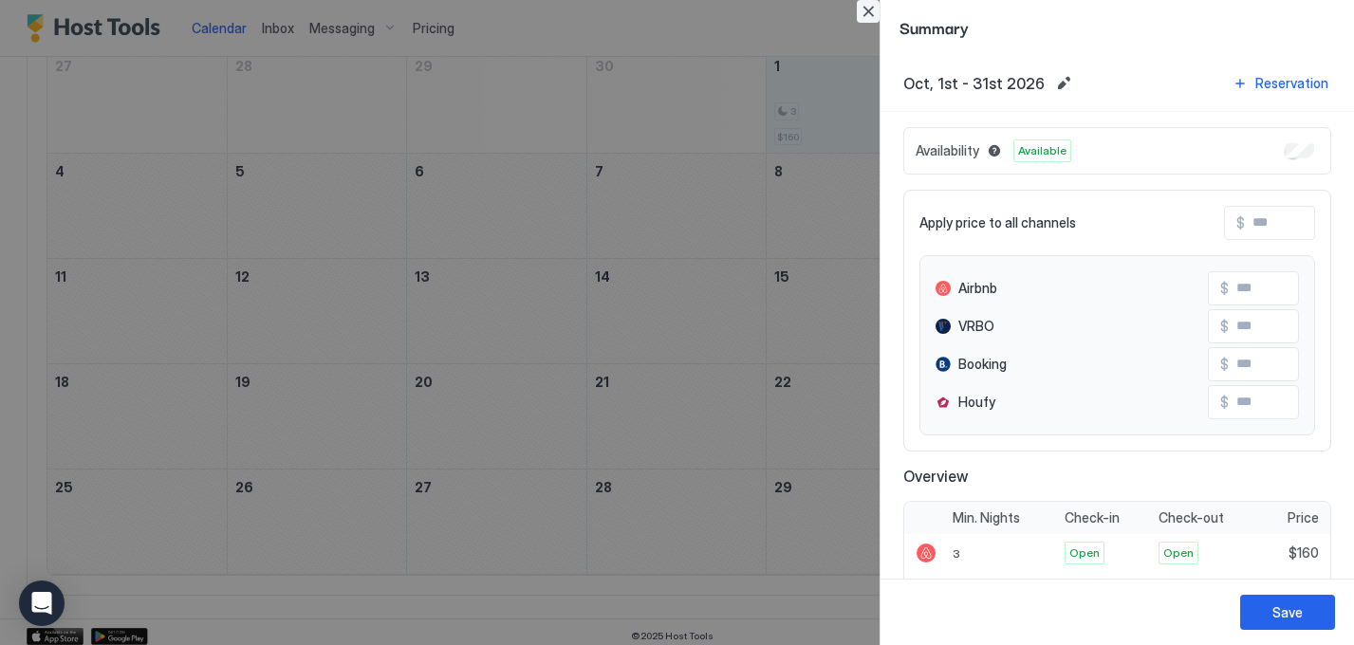
click at [872, 9] on button "Close" at bounding box center [868, 11] width 23 height 23
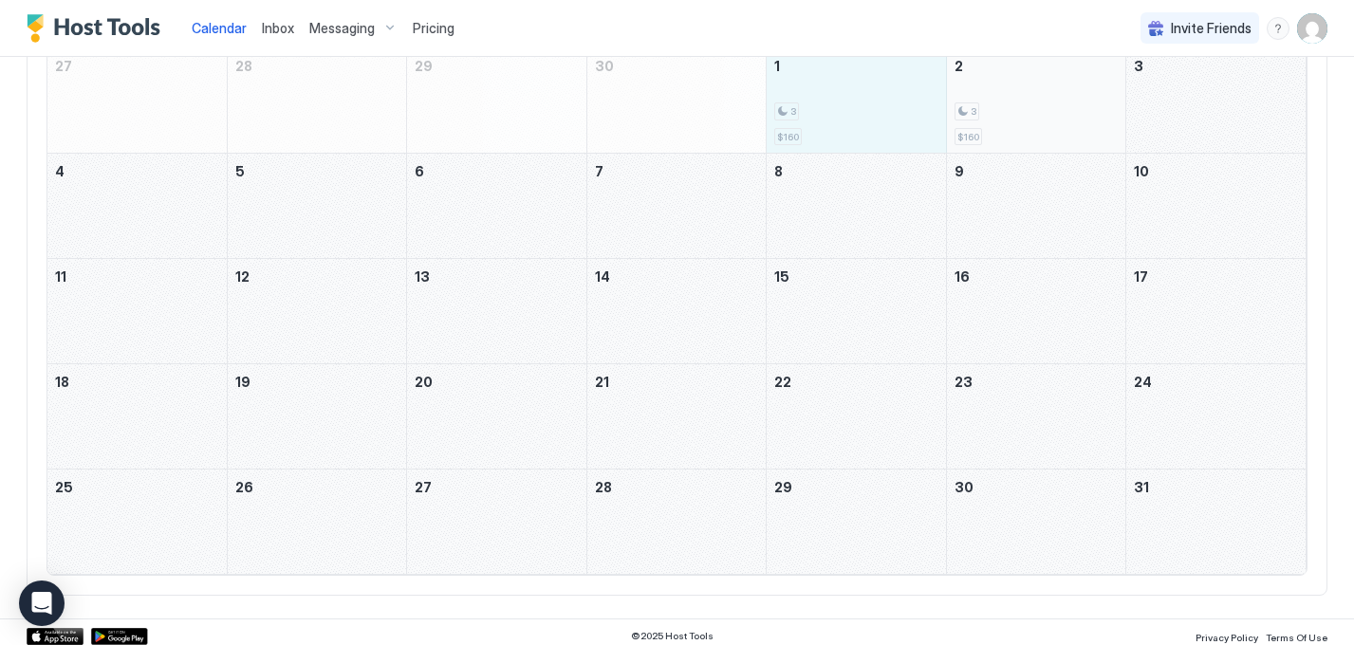
drag, startPoint x: 853, startPoint y: 95, endPoint x: 1036, endPoint y: 104, distance: 183.4
click at [1036, 104] on tr "27 28 29 30 1 3 $160 2 3 $160 3" at bounding box center [676, 100] width 1259 height 105
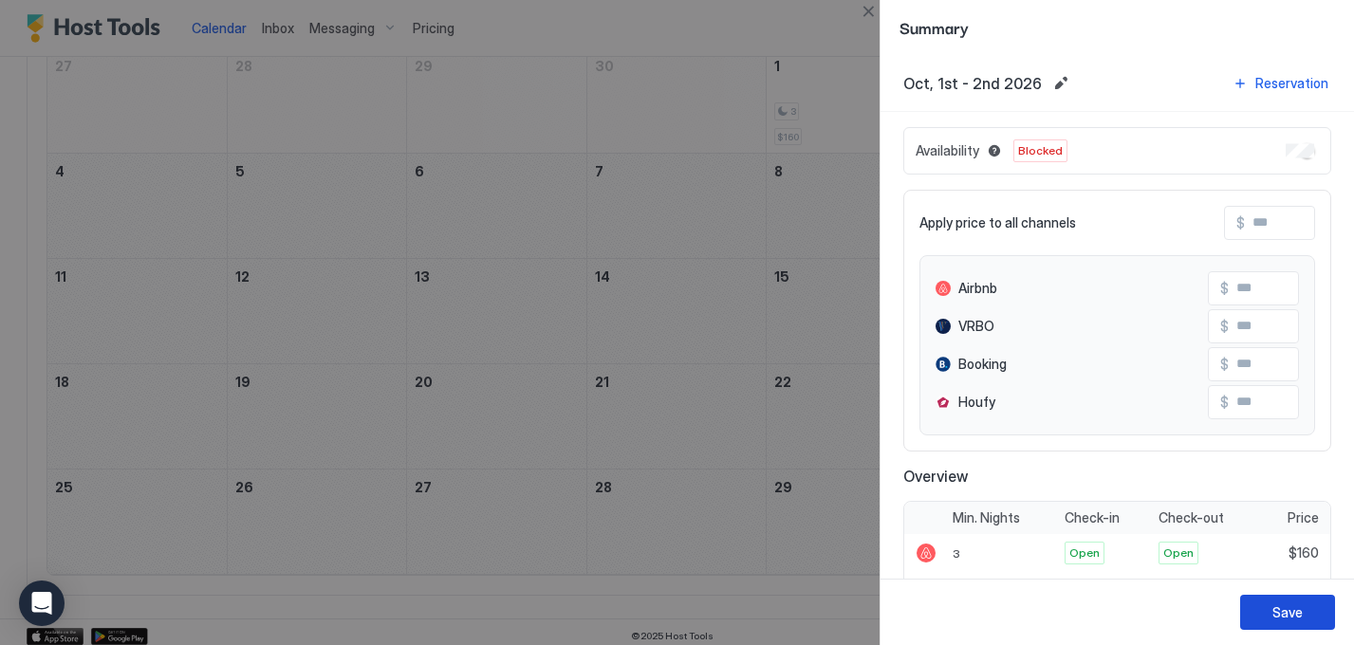
click at [1292, 609] on div "Save" at bounding box center [1288, 613] width 30 height 20
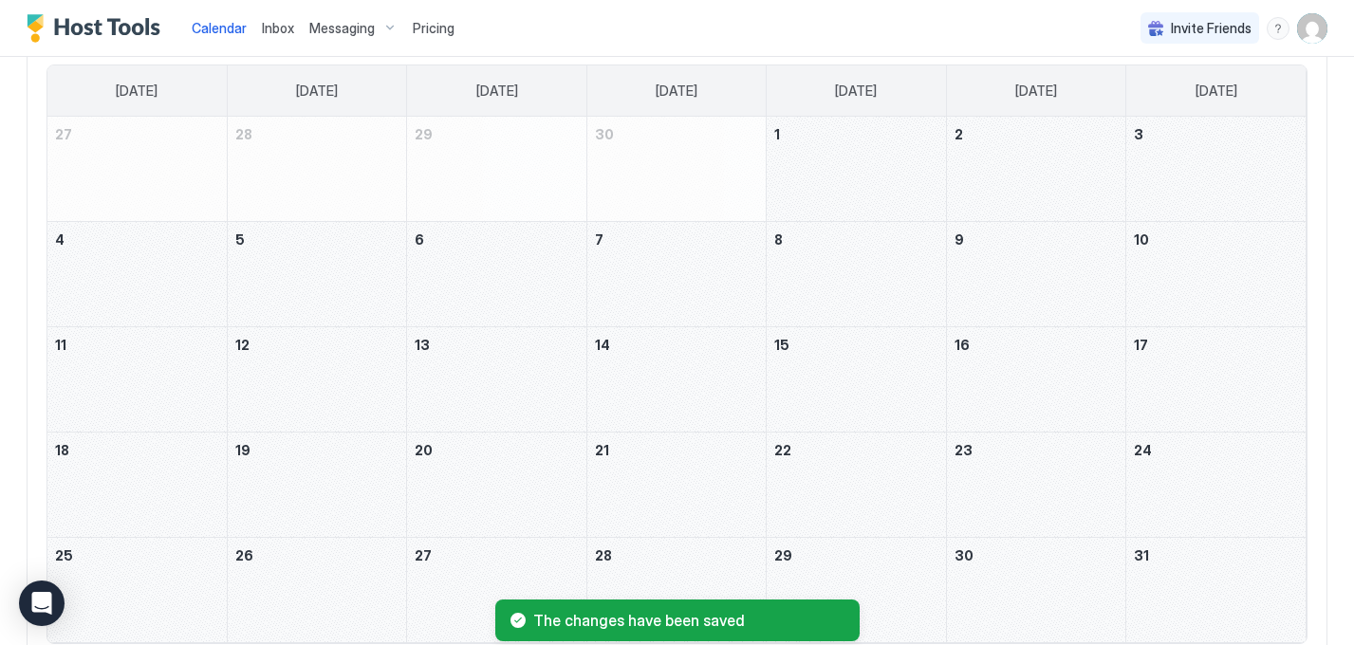
scroll to position [43, 0]
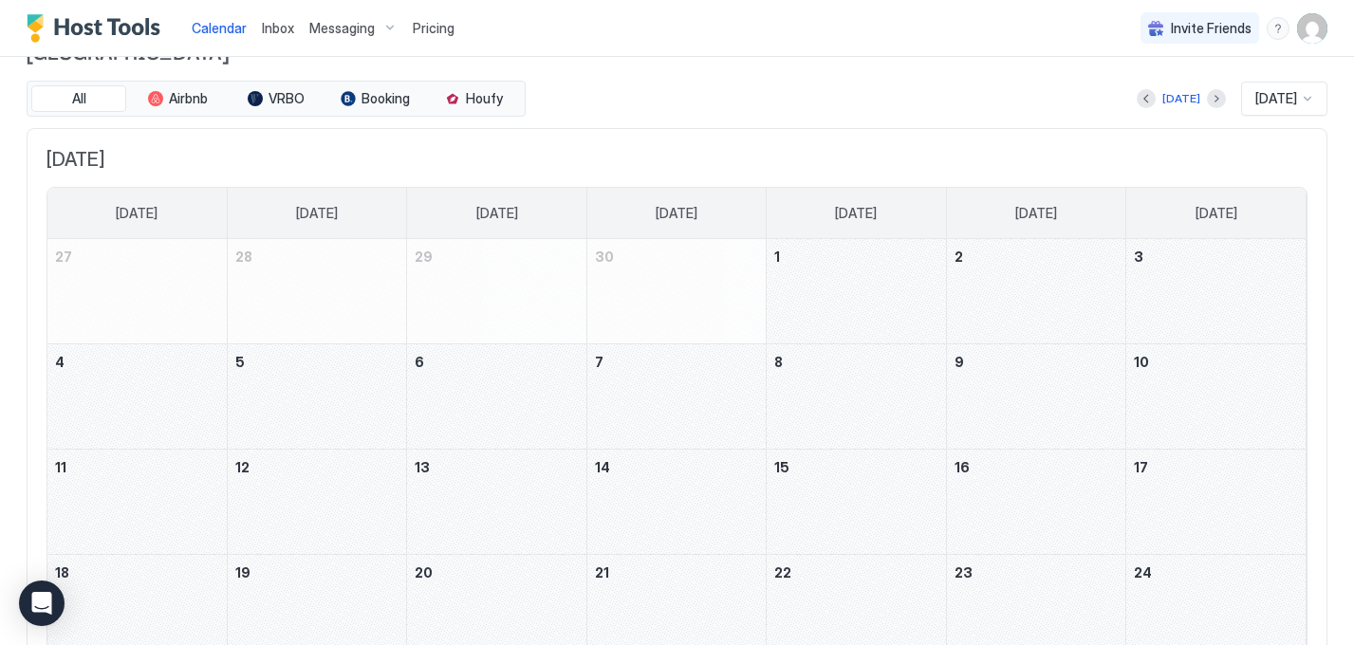
click at [1315, 101] on div at bounding box center [1307, 98] width 15 height 15
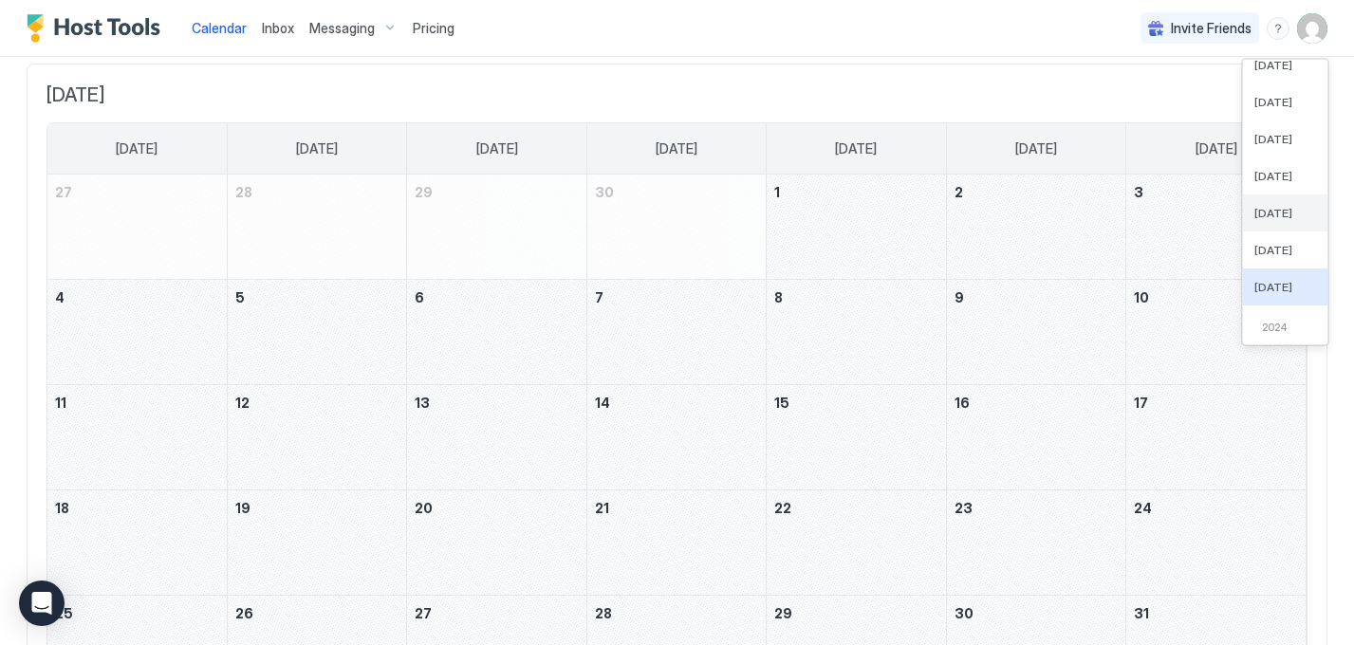
click at [1280, 279] on div "[DATE] [DATE] [DATE] [DATE] [DATE] [DATE] [DATE] [DATE] [DATE] [DATE] [DATE] [D…" at bounding box center [1285, 83] width 84 height 444
click at [745, 78] on div "[DATE] [DATE] [DATE] [DATE] [DATE] [DATE] [DATE] [DATE] 27 28 29 30 1 2 3 4 5 6…" at bounding box center [677, 394] width 1301 height 660
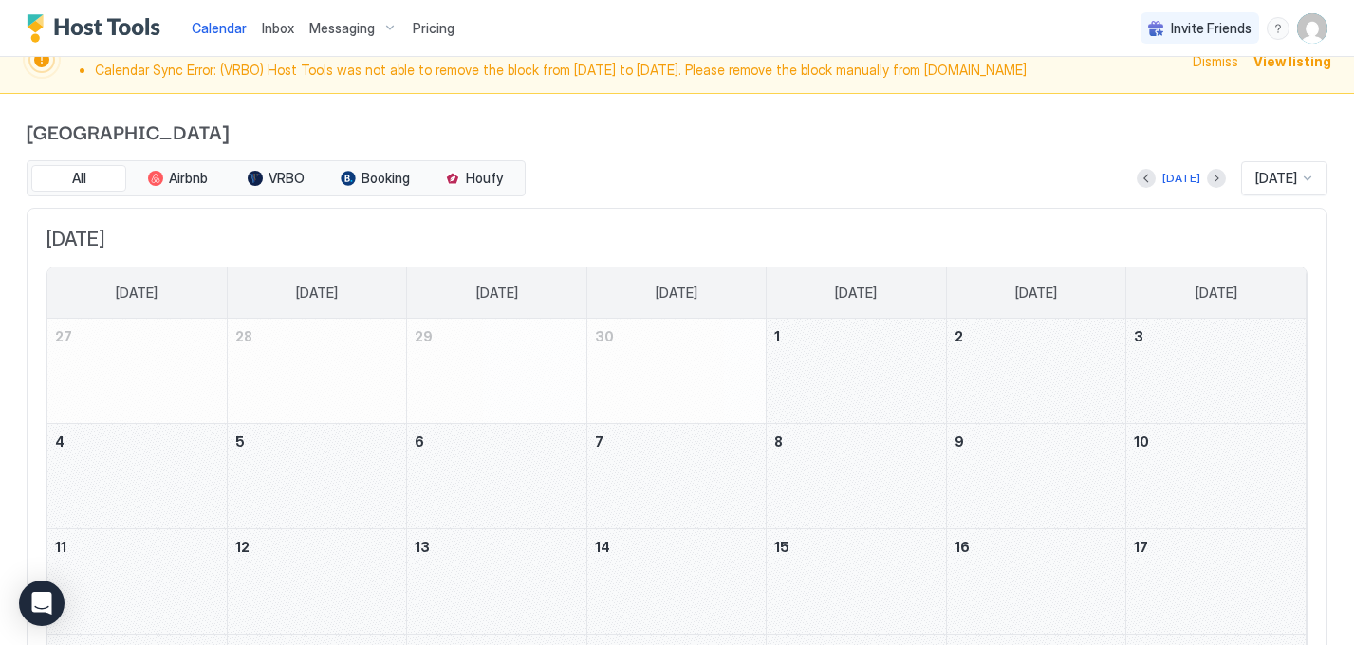
scroll to position [0, 0]
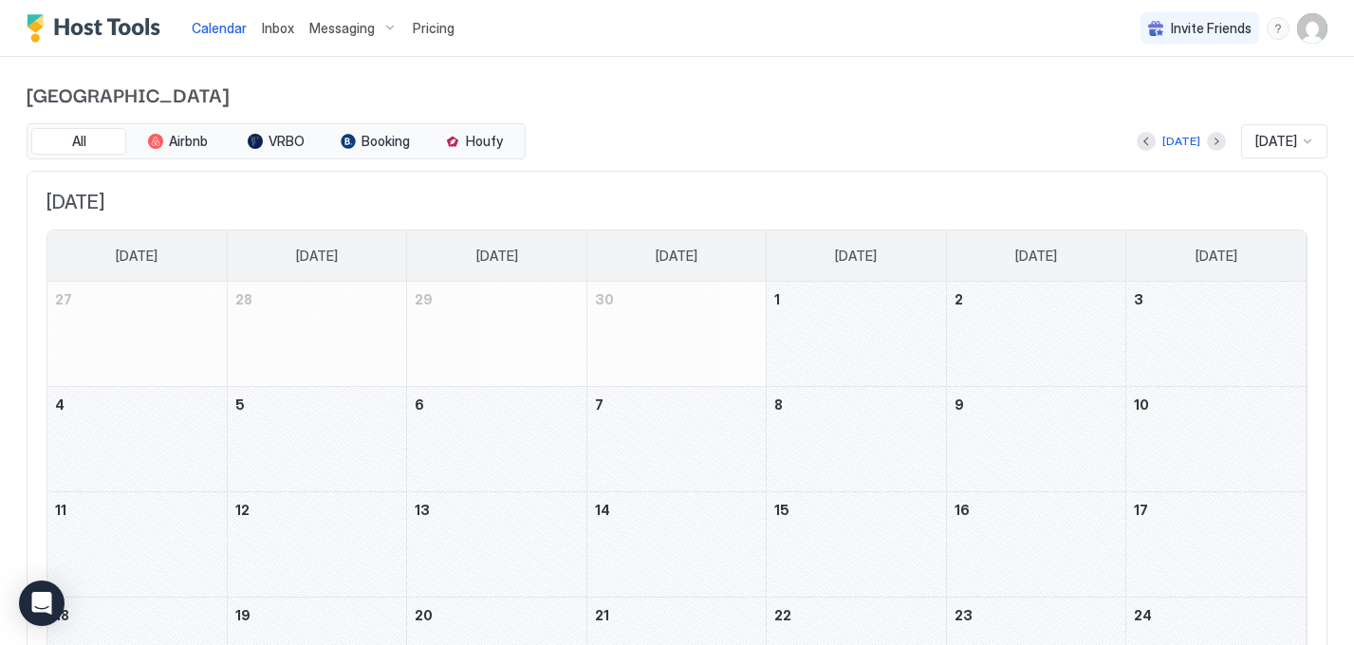
click at [1284, 142] on span "[DATE]" at bounding box center [1277, 141] width 42 height 17
click at [1286, 369] on span "[DATE]" at bounding box center [1274, 366] width 38 height 14
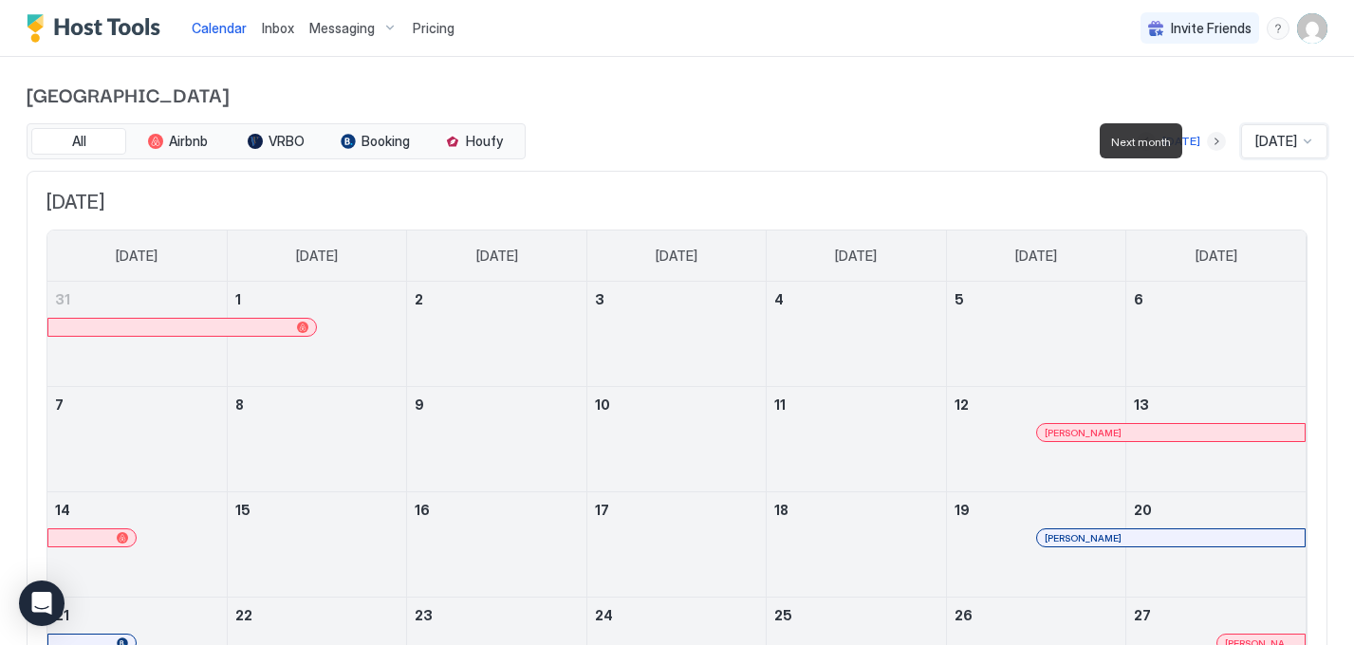
click at [1207, 140] on button "Next month" at bounding box center [1216, 141] width 19 height 19
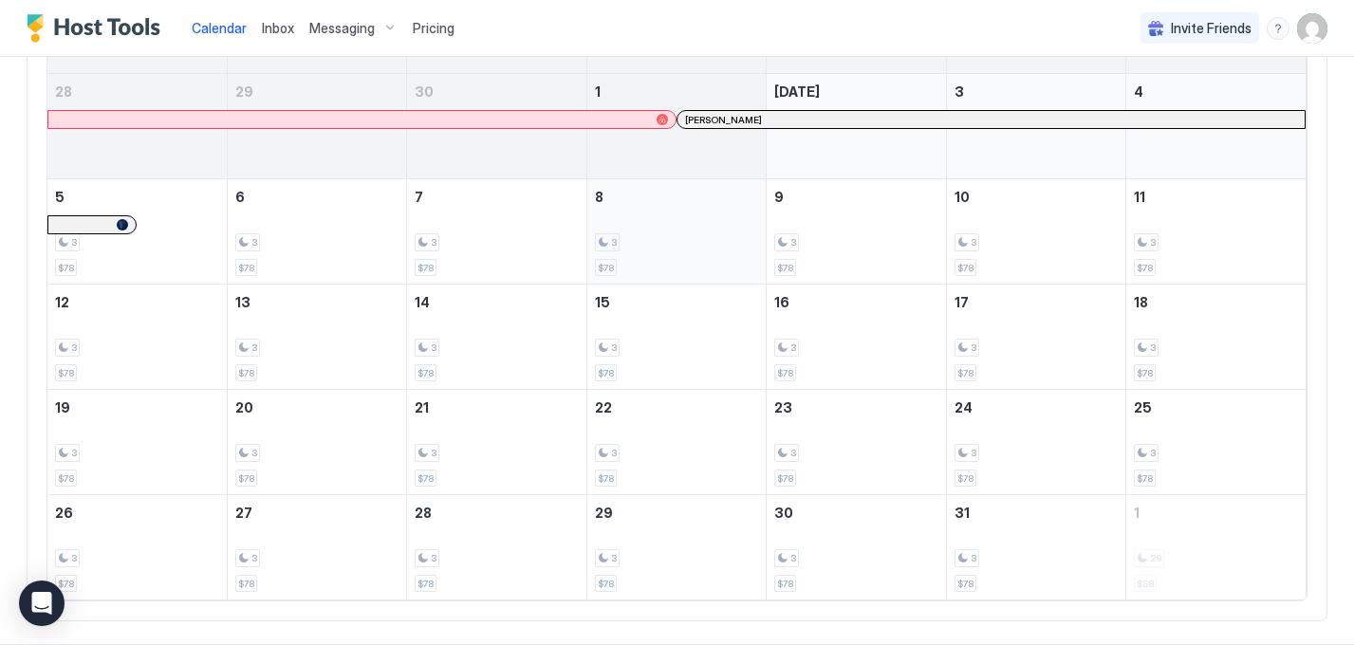
scroll to position [0, 0]
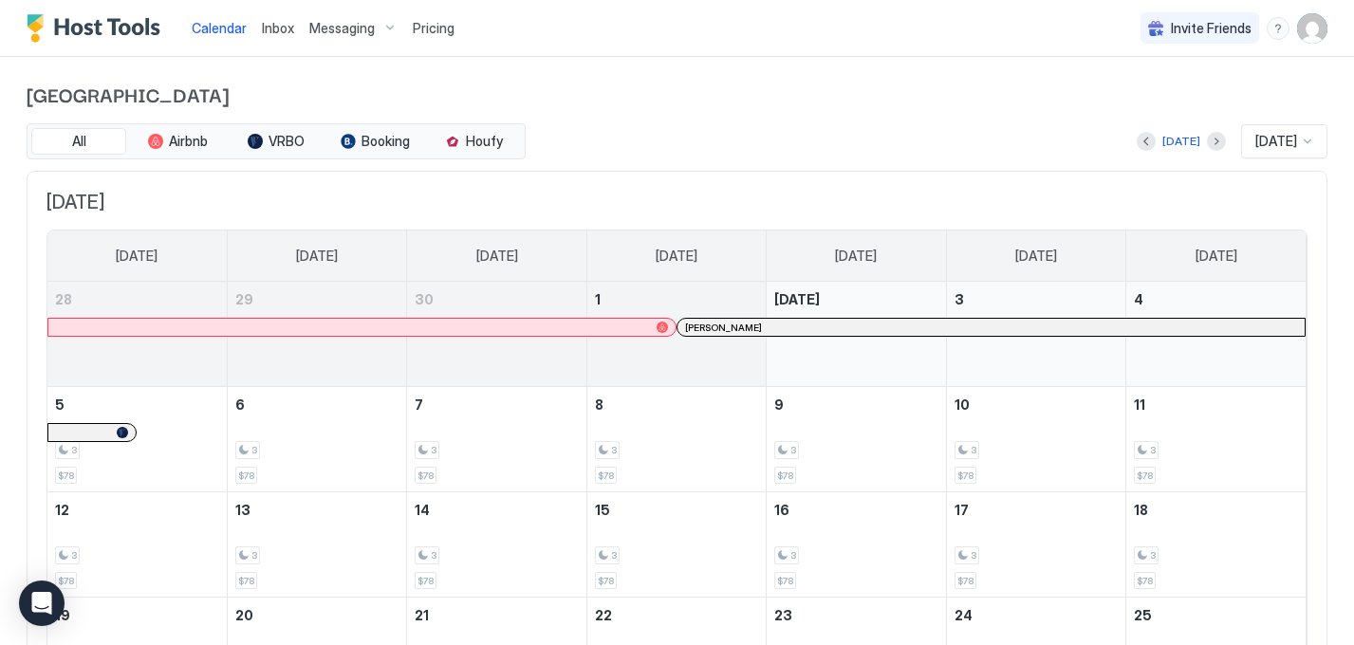
click at [439, 35] on span "Pricing" at bounding box center [434, 28] width 42 height 17
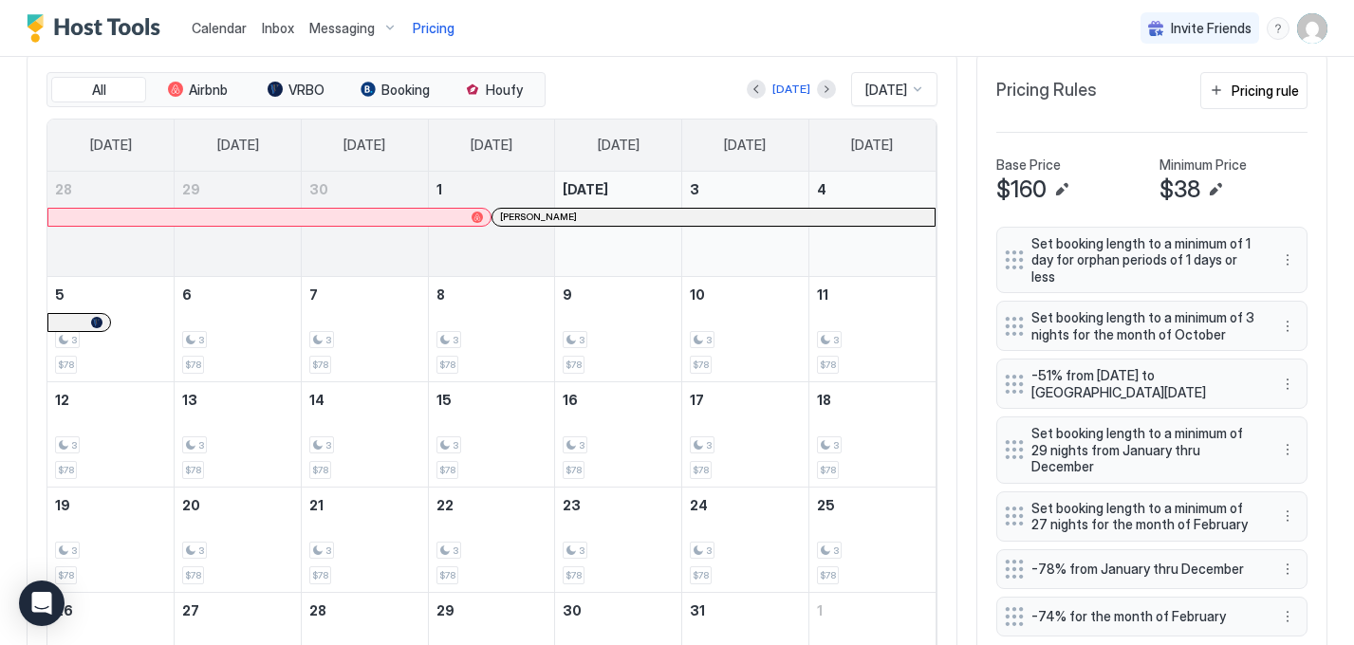
scroll to position [559, 0]
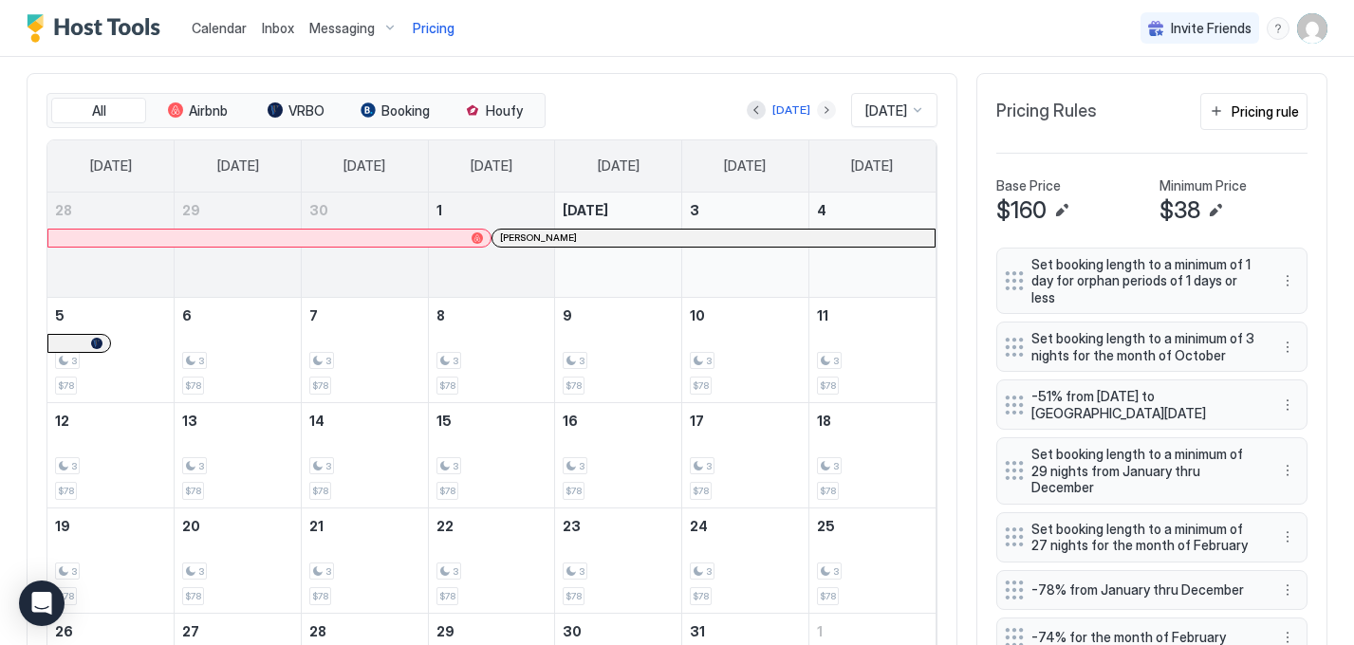
click at [820, 107] on button "Next month" at bounding box center [826, 110] width 19 height 19
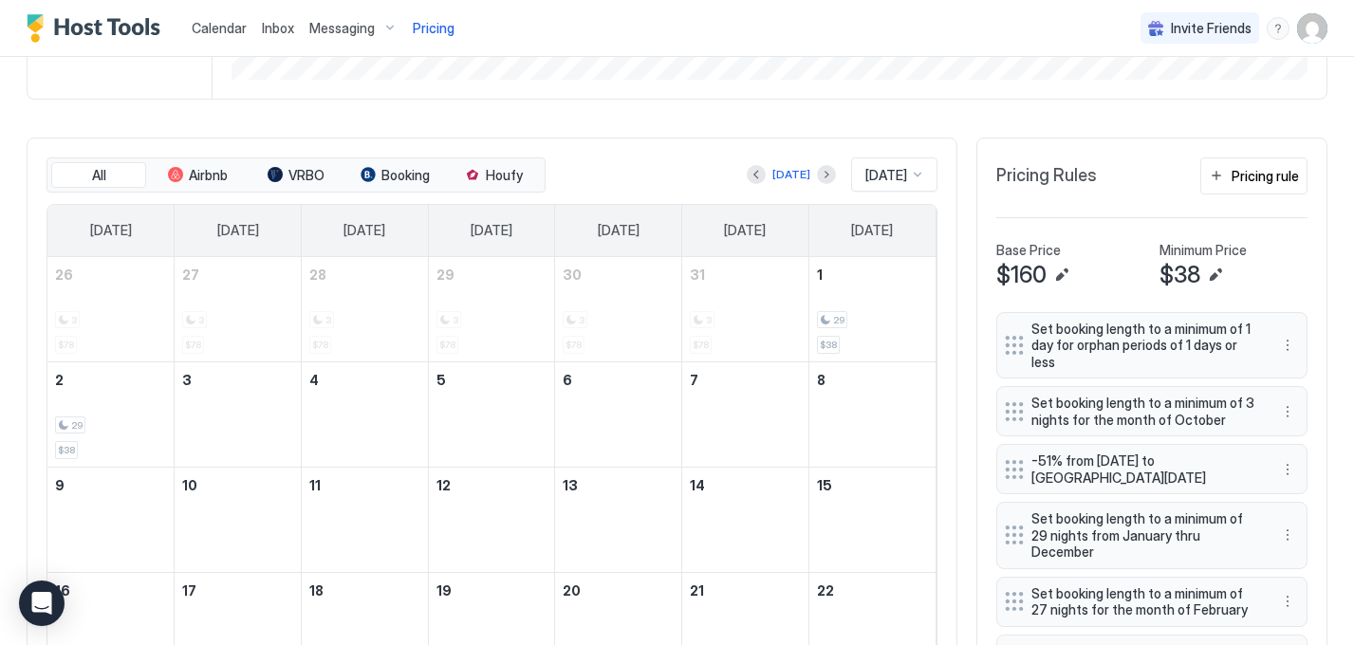
scroll to position [624, 0]
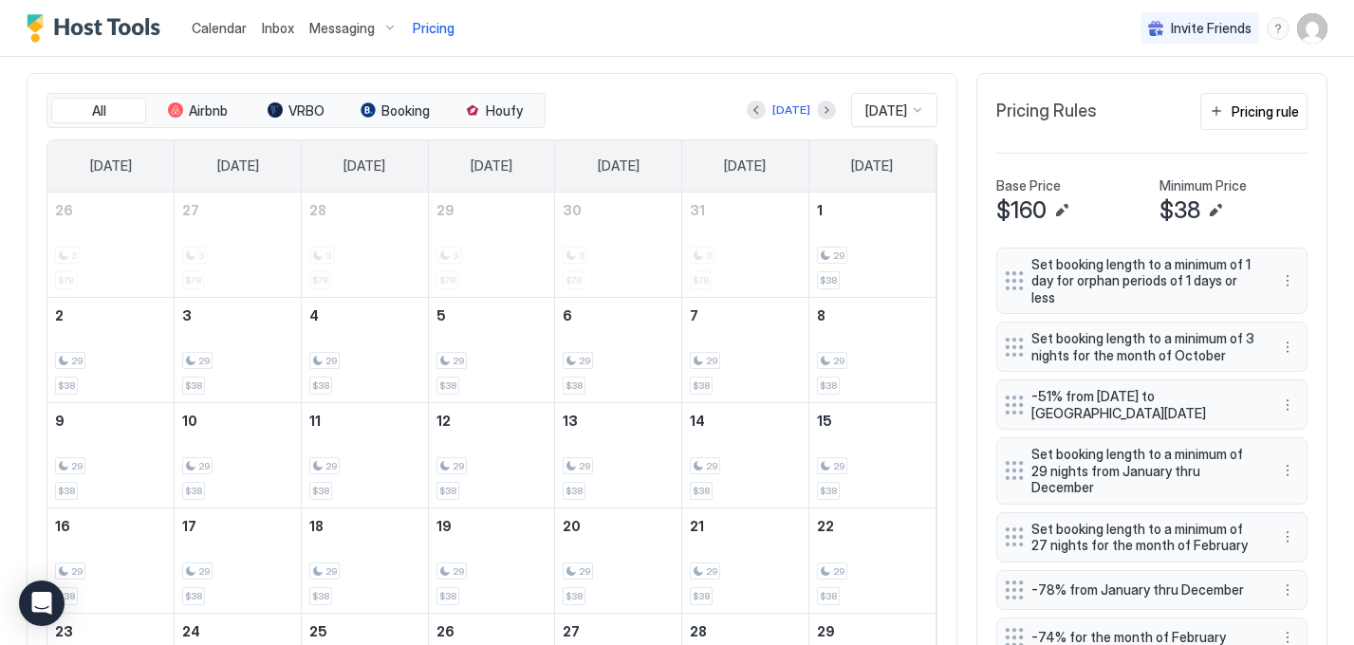
click at [753, 107] on button "Previous month" at bounding box center [756, 110] width 19 height 19
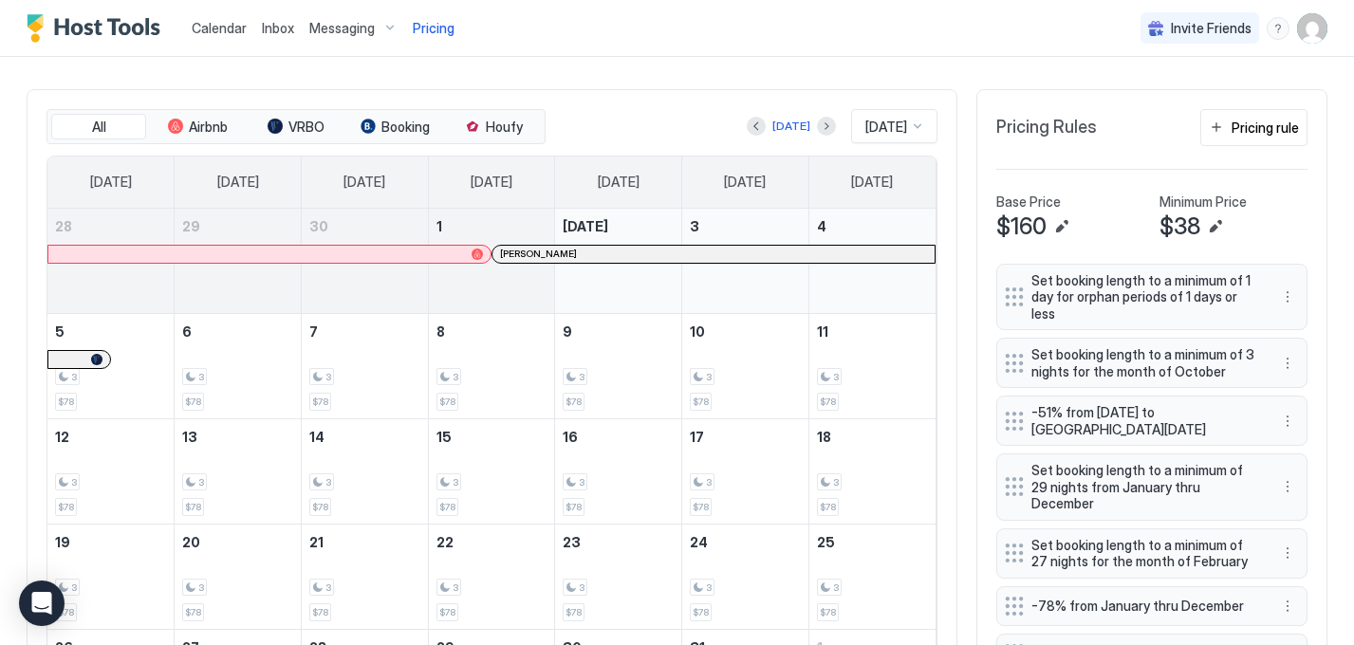
scroll to position [606, 0]
click at [817, 125] on button "Next month" at bounding box center [826, 128] width 19 height 19
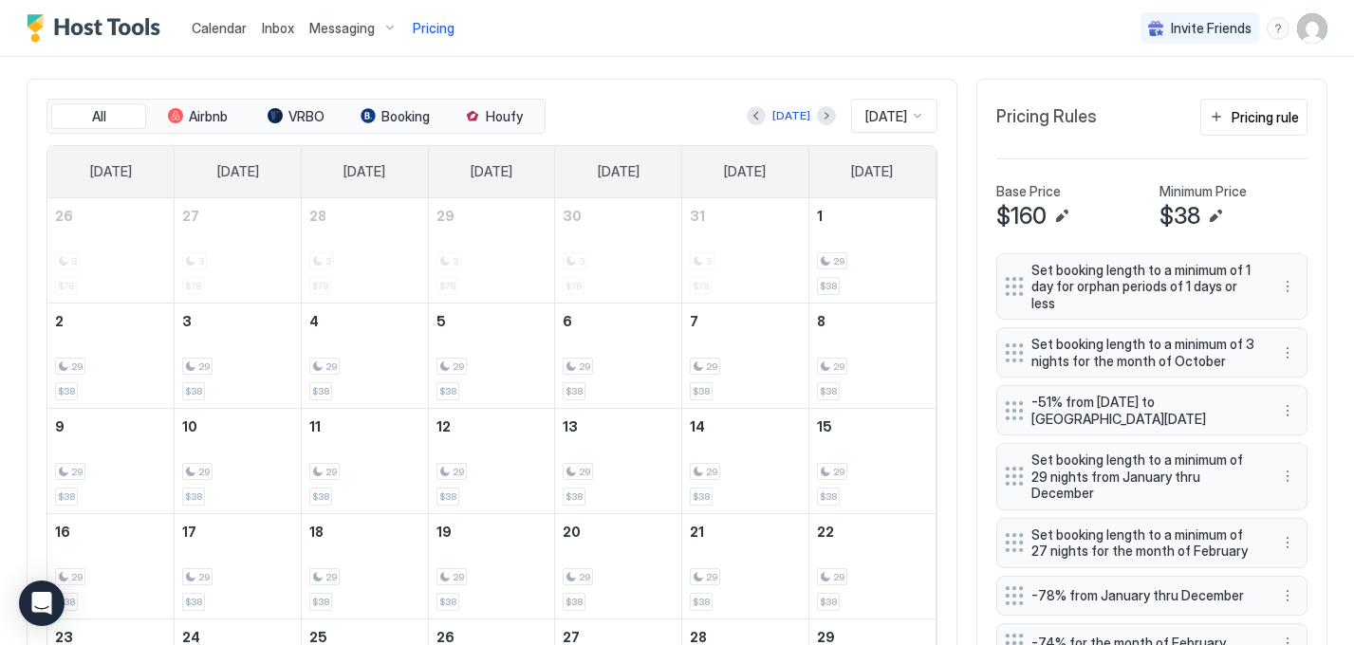
scroll to position [682, 0]
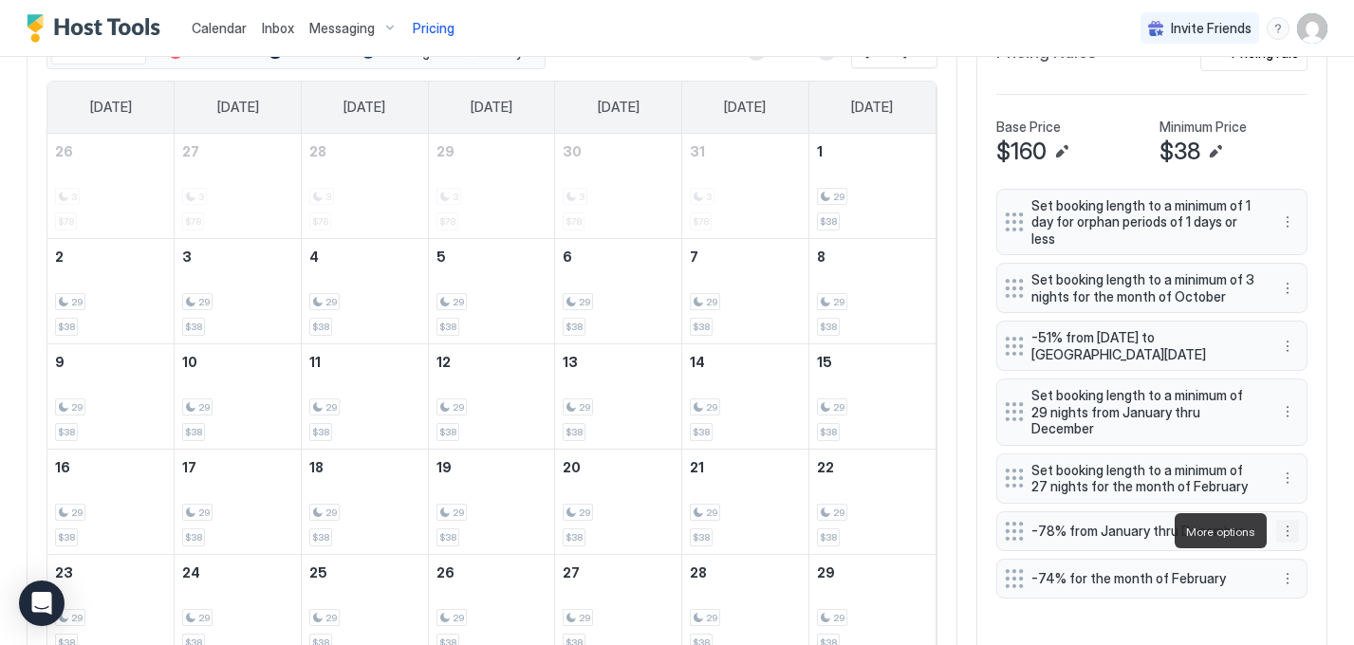
click at [1288, 534] on button "More options" at bounding box center [1288, 531] width 23 height 23
click at [1308, 564] on span "Edit" at bounding box center [1316, 557] width 21 height 14
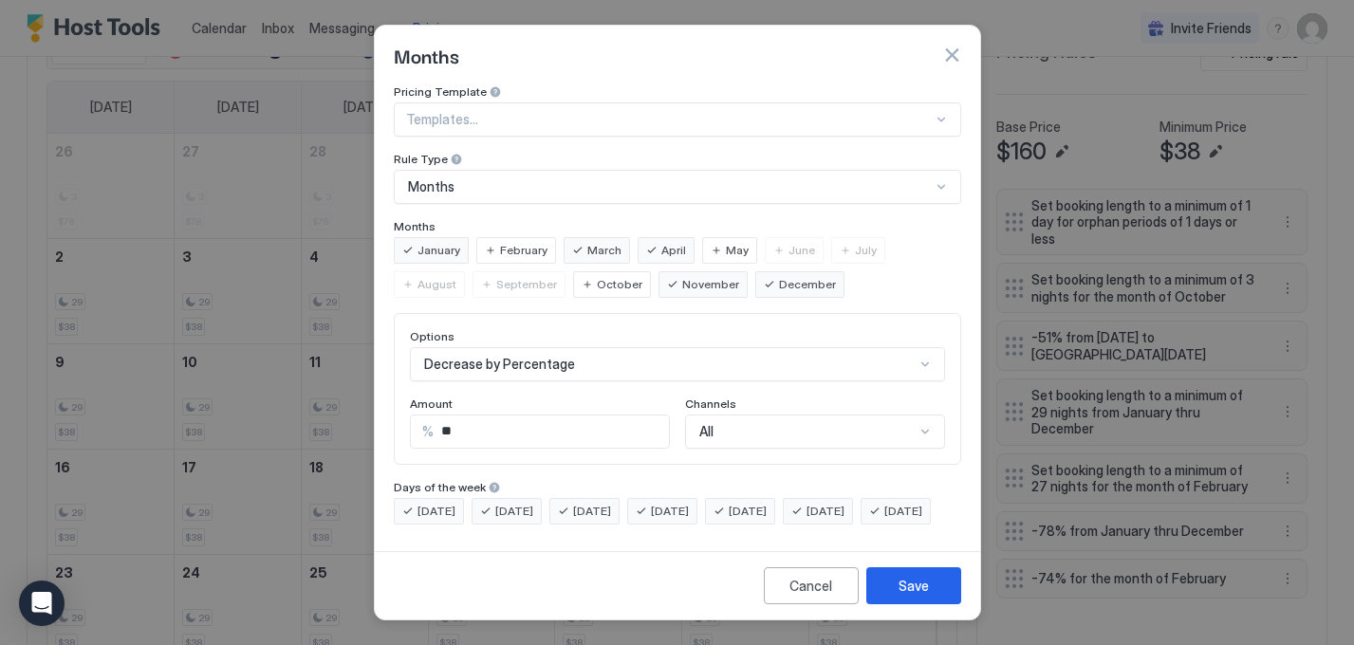
click at [542, 402] on div "Amount" at bounding box center [540, 406] width 260 height 18
click at [578, 424] on input "**" at bounding box center [551, 432] width 235 height 32
click at [645, 430] on input "**" at bounding box center [551, 432] width 235 height 32
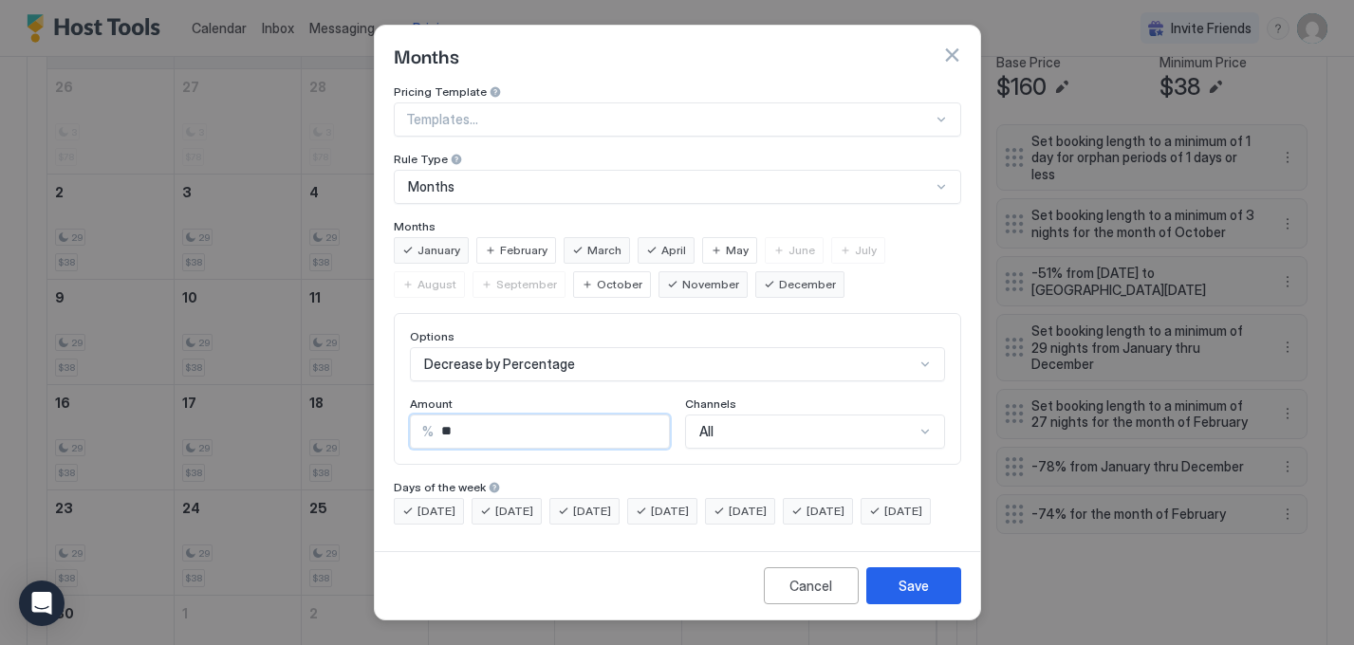
scroll to position [618, 0]
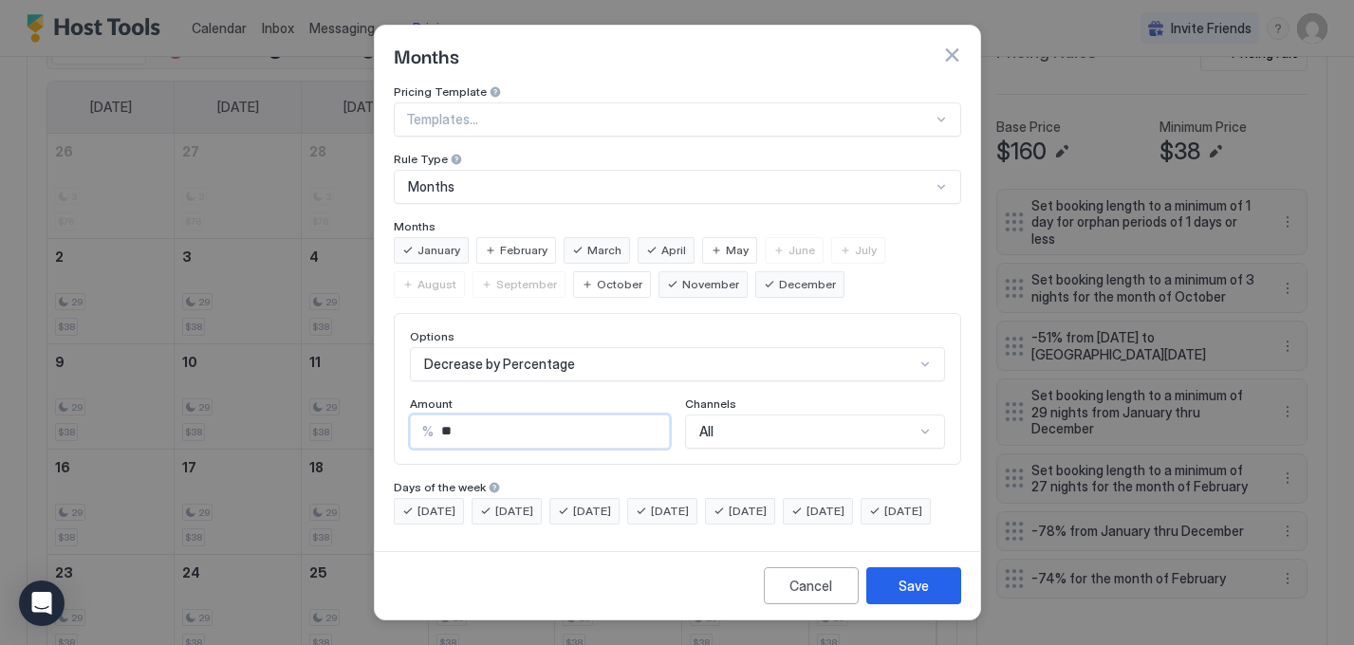
click at [469, 417] on input "**" at bounding box center [551, 432] width 235 height 32
type input "**"
click at [922, 596] on div "Save" at bounding box center [914, 586] width 30 height 20
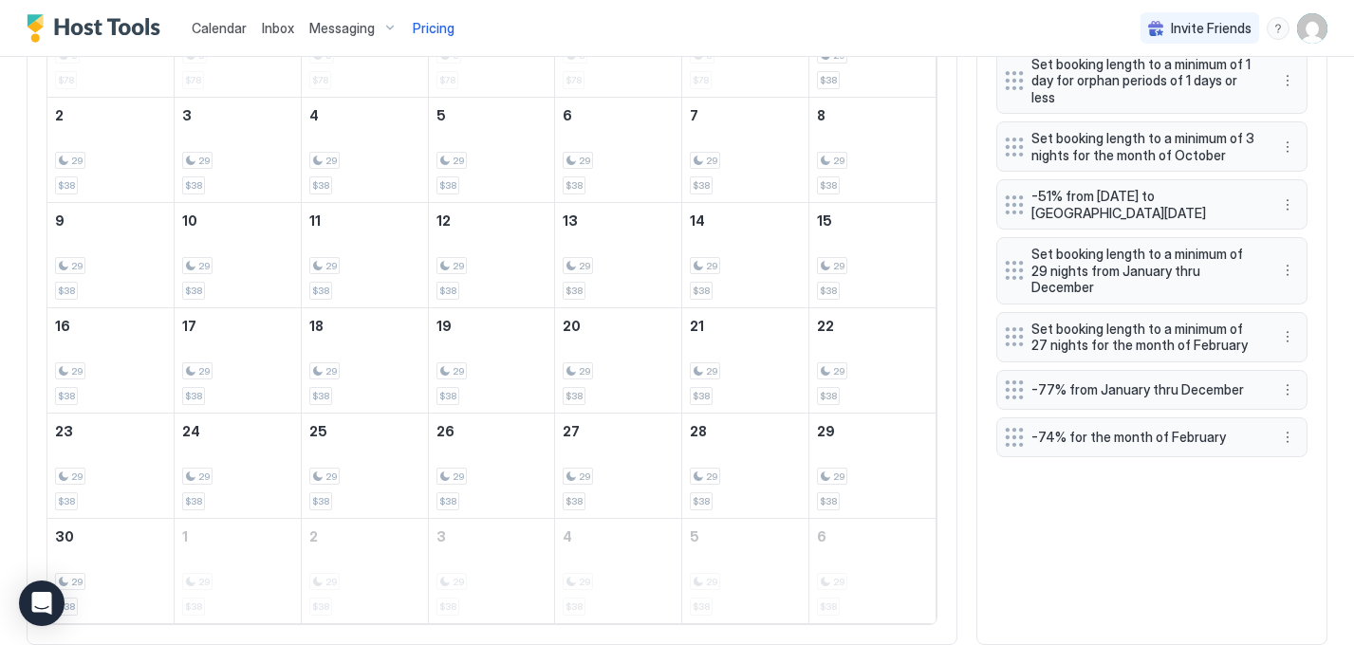
scroll to position [823, 0]
click at [1283, 390] on button "More options" at bounding box center [1288, 391] width 23 height 23
click at [1314, 420] on span "Edit" at bounding box center [1316, 417] width 21 height 14
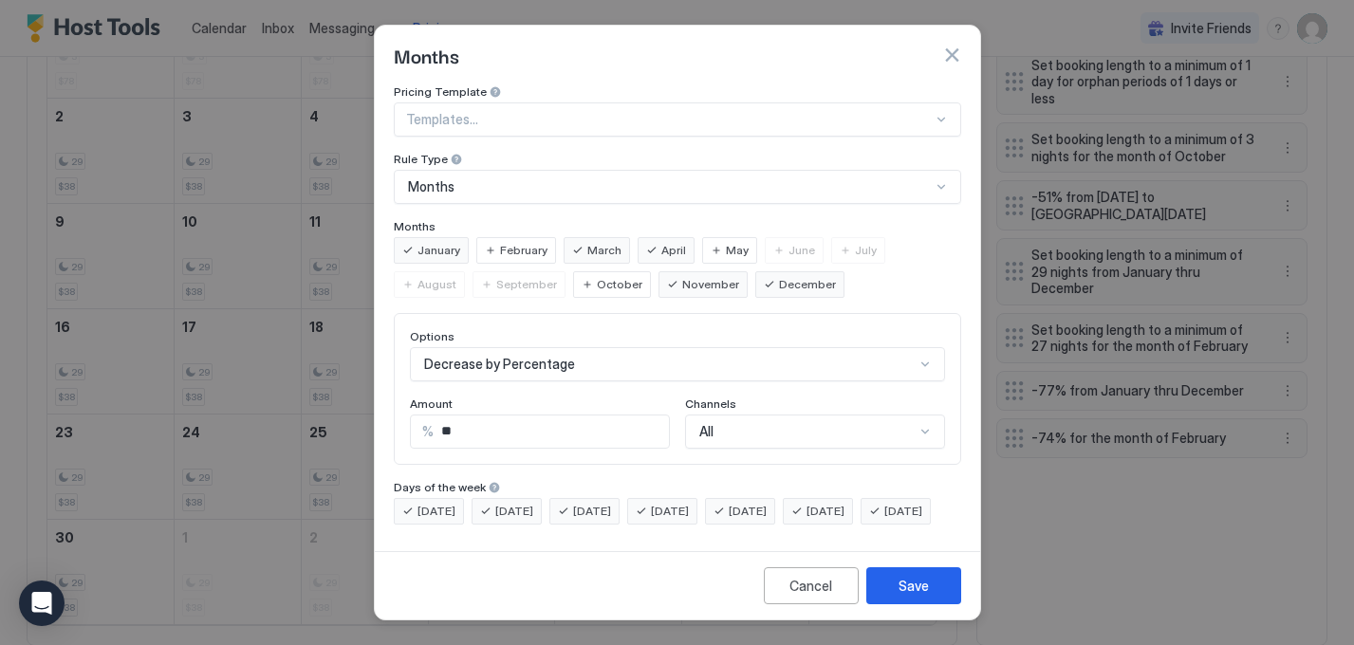
click at [530, 422] on input "**" at bounding box center [551, 432] width 235 height 32
type input "**"
click at [932, 597] on button "Save" at bounding box center [914, 586] width 95 height 37
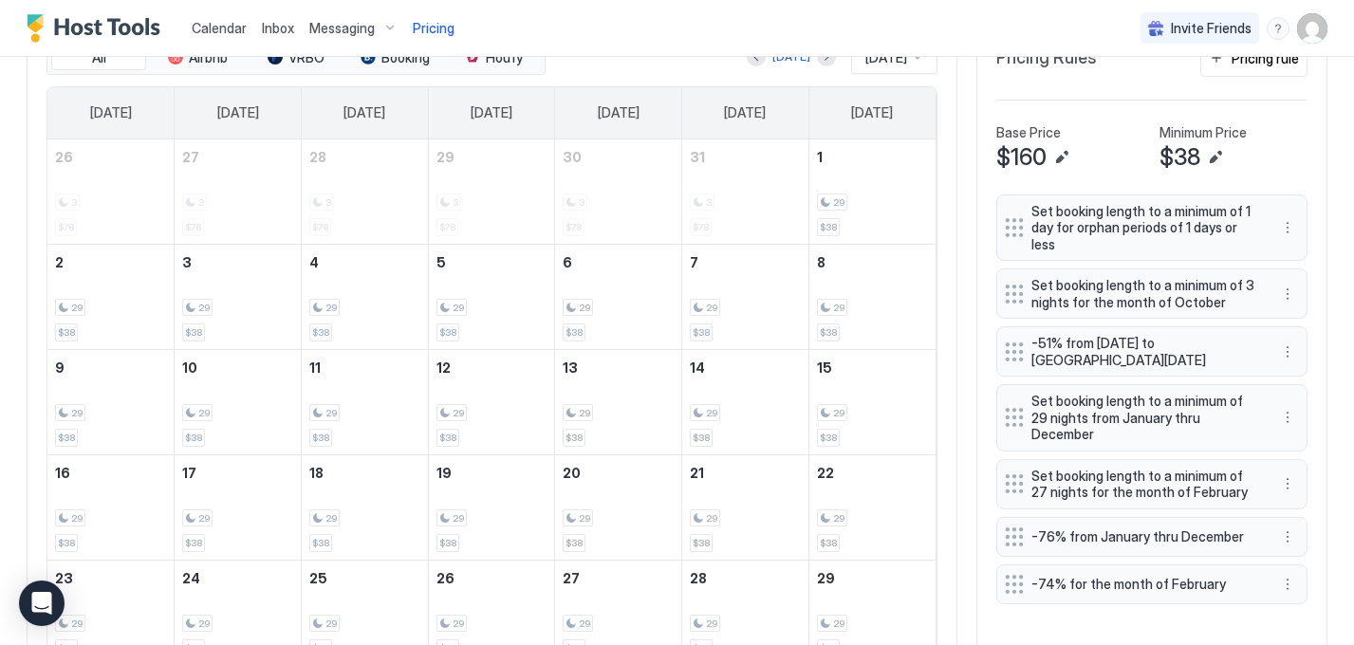
scroll to position [571, 0]
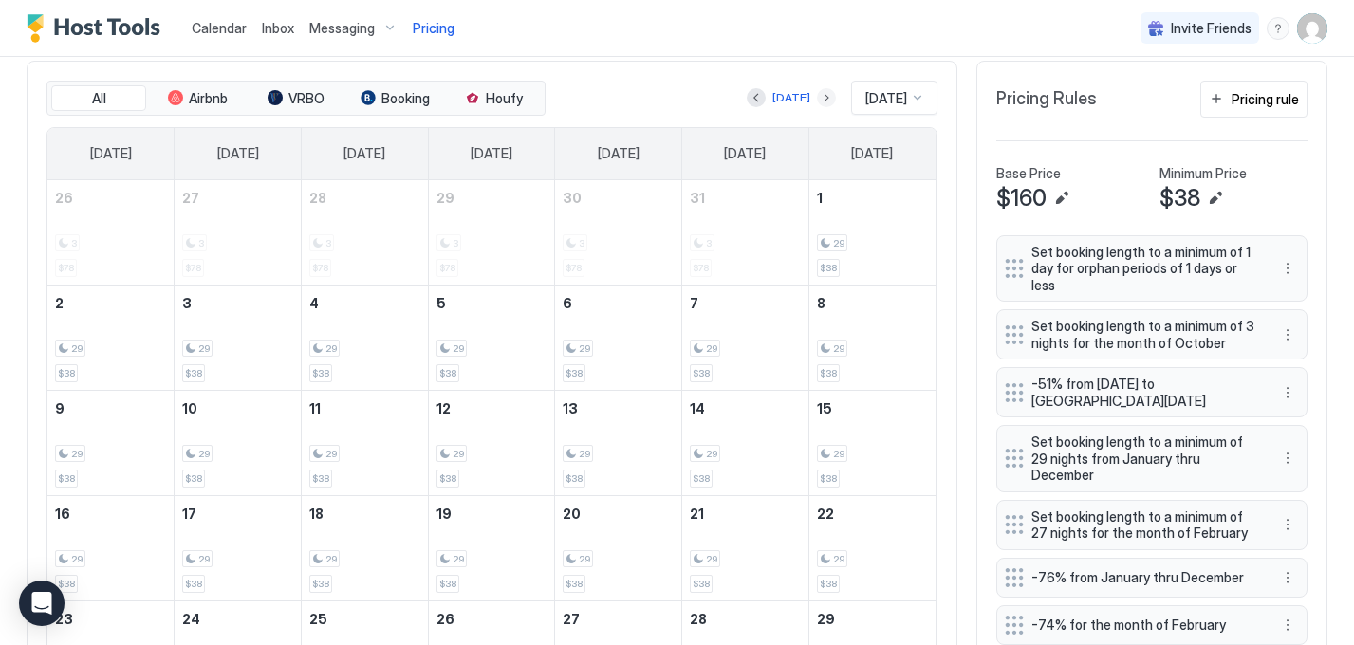
click at [817, 96] on button "Next month" at bounding box center [826, 97] width 19 height 19
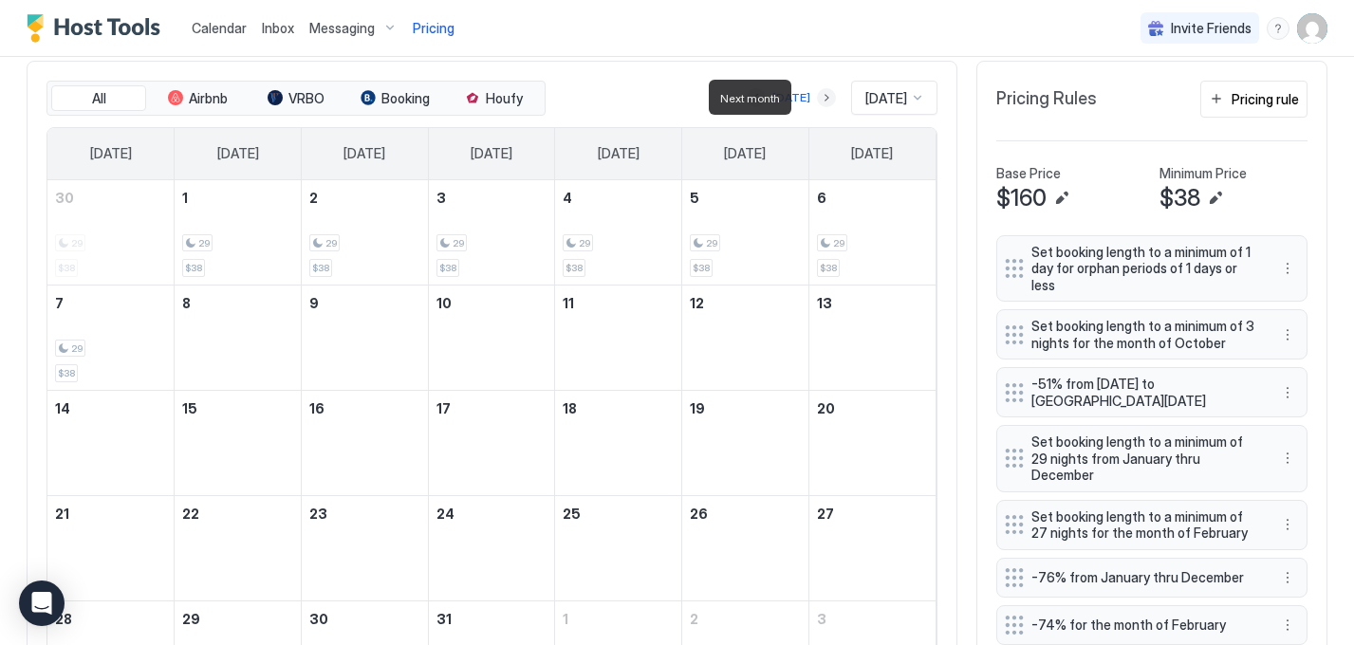
click at [817, 96] on button "Next month" at bounding box center [826, 97] width 19 height 19
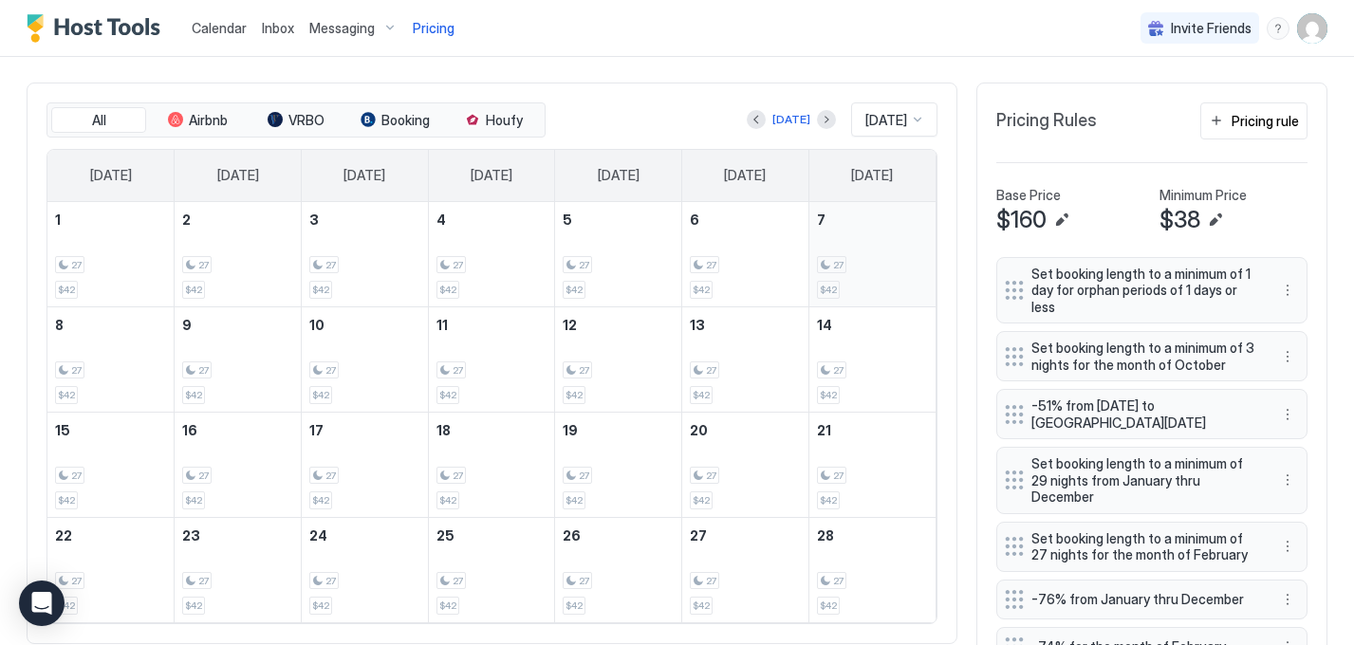
scroll to position [580, 0]
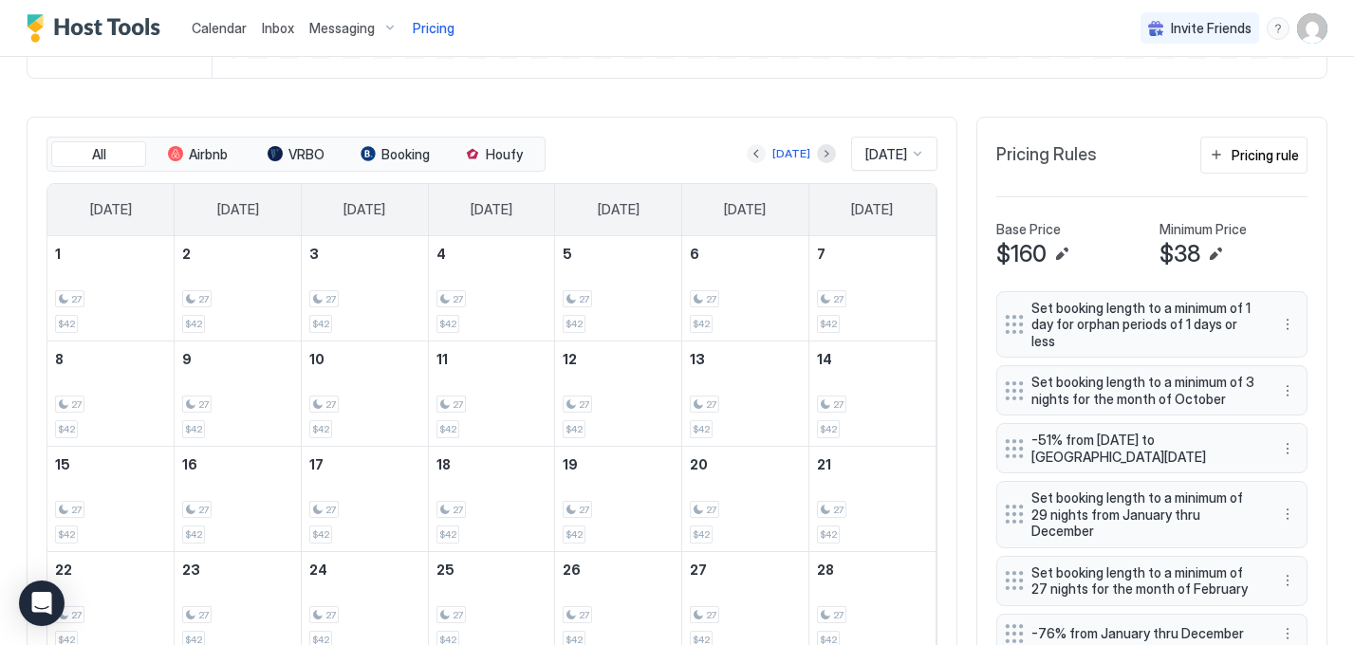
click at [757, 154] on button "Previous month" at bounding box center [756, 153] width 19 height 19
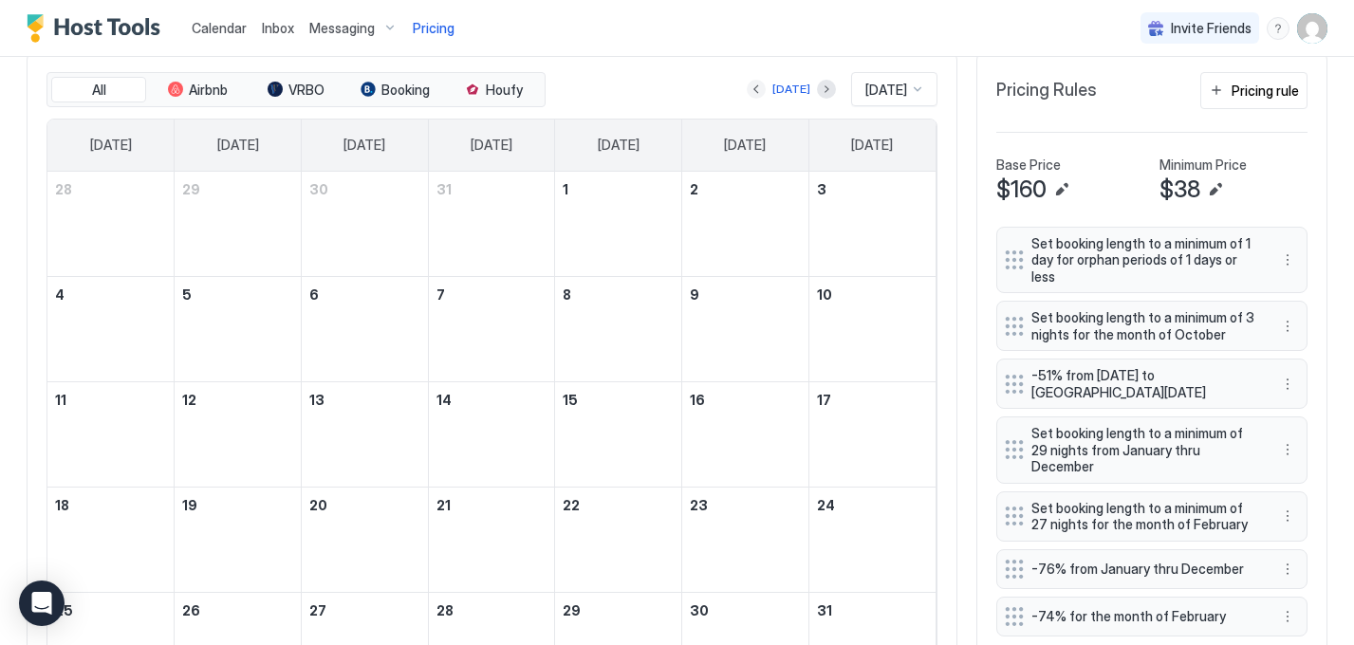
scroll to position [515, 0]
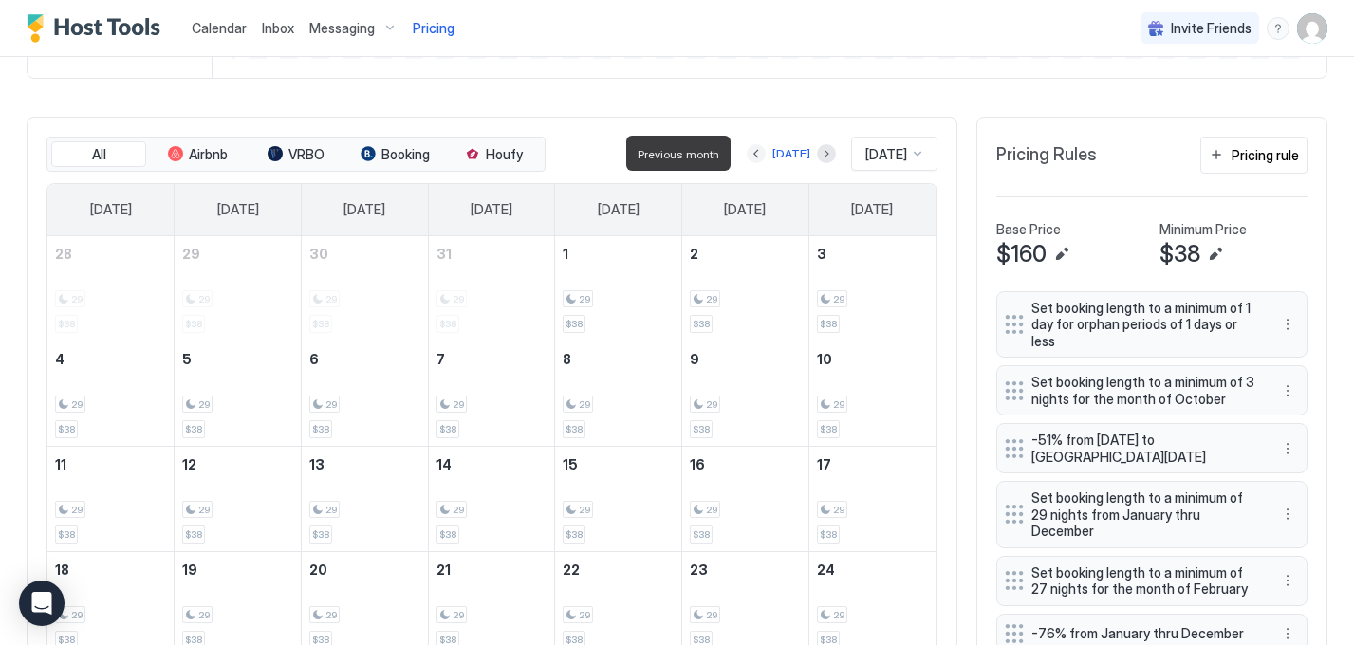
click at [755, 154] on button "Previous month" at bounding box center [756, 153] width 19 height 19
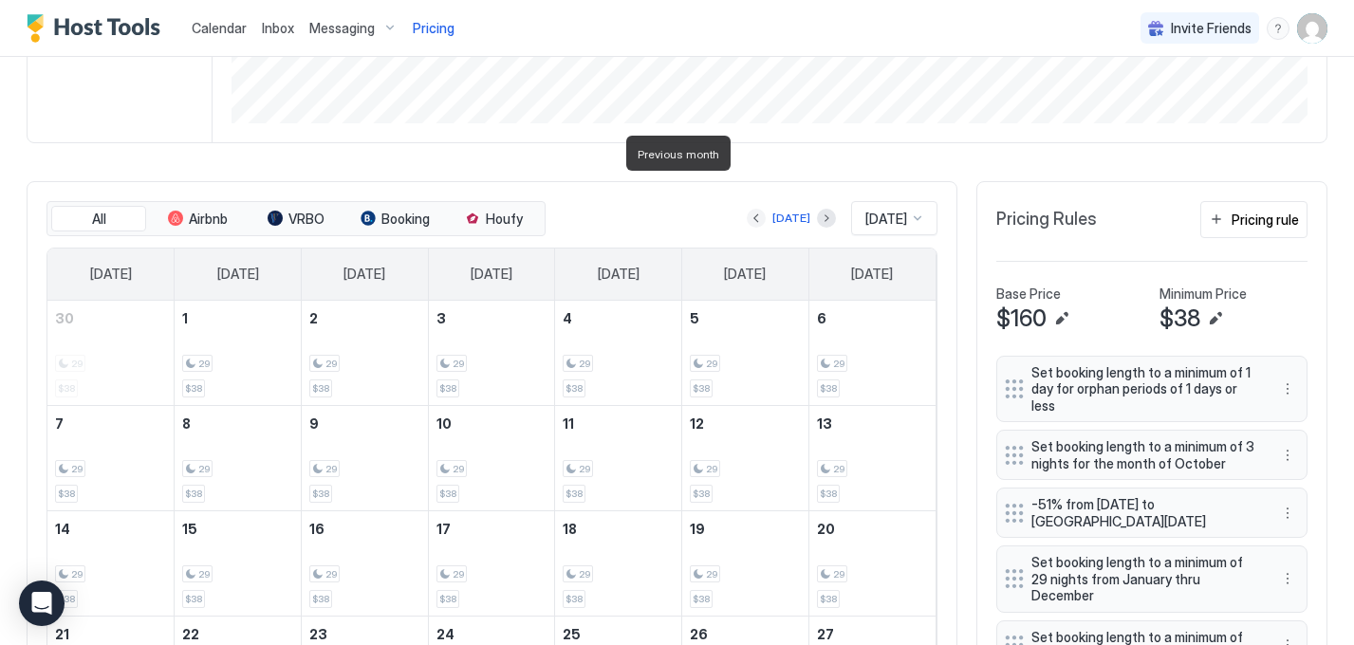
scroll to position [580, 0]
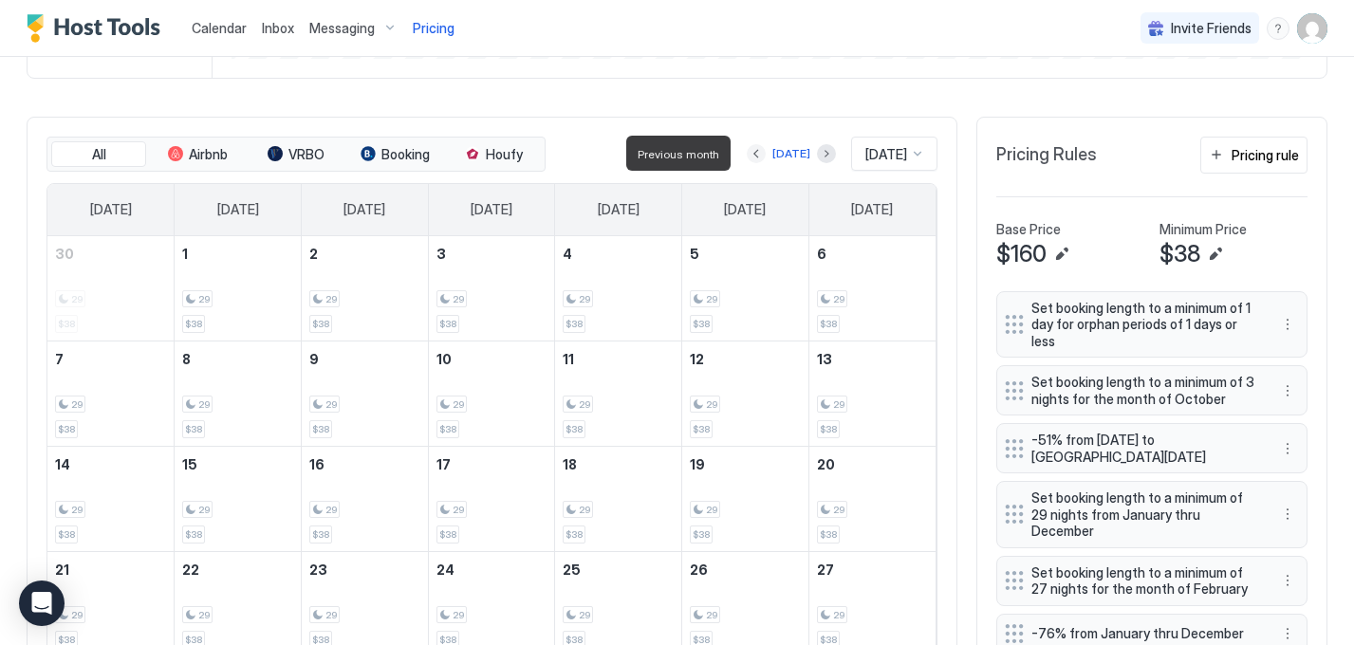
click at [755, 155] on button "Previous month" at bounding box center [756, 153] width 19 height 19
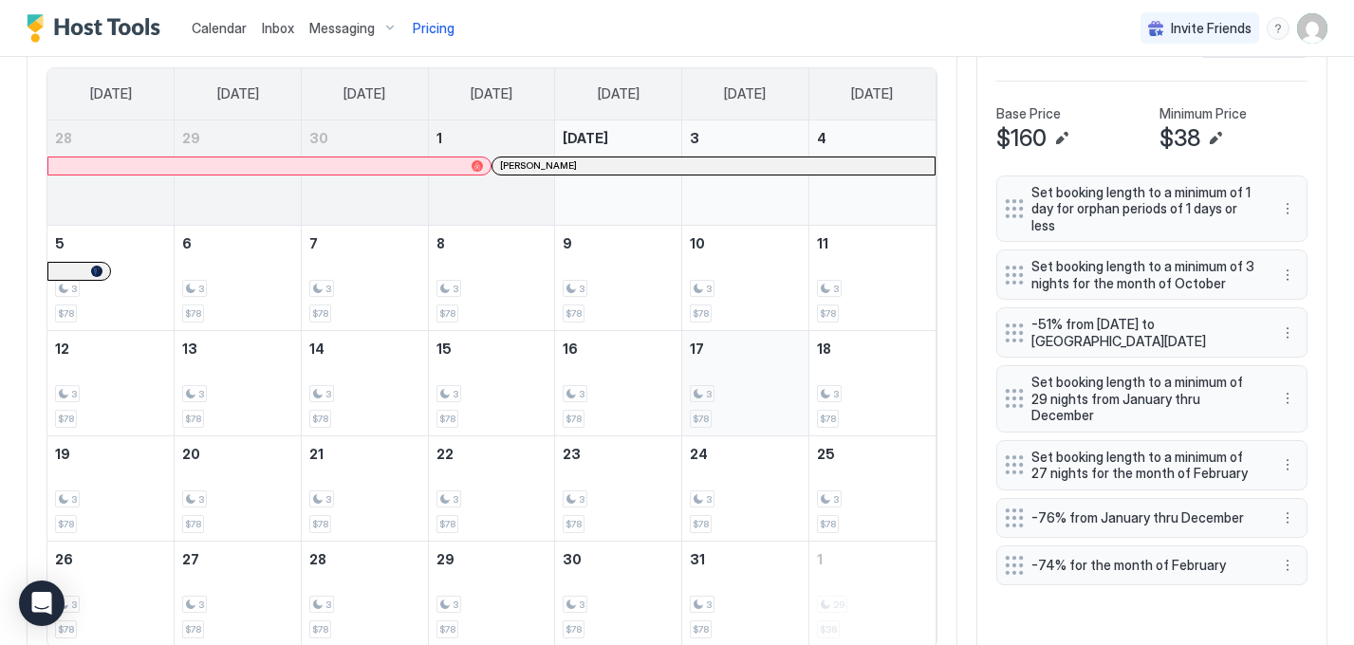
scroll to position [631, 0]
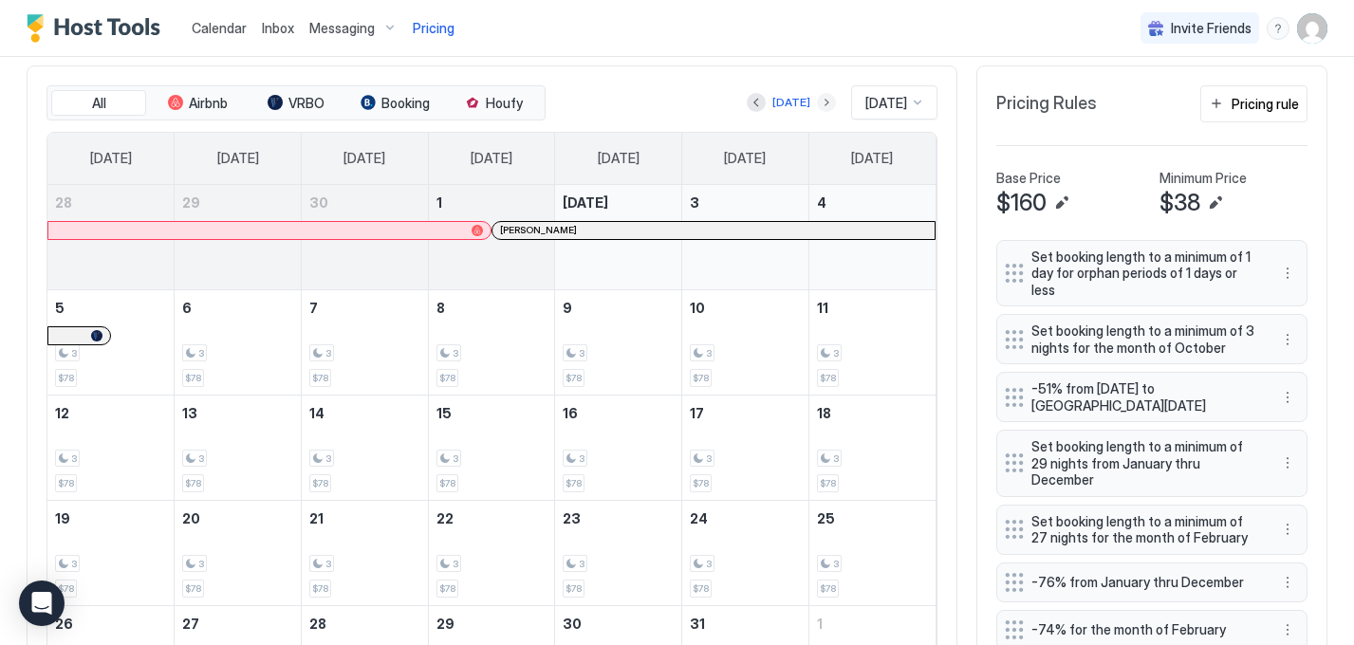
click at [817, 101] on button "Next month" at bounding box center [826, 102] width 19 height 19
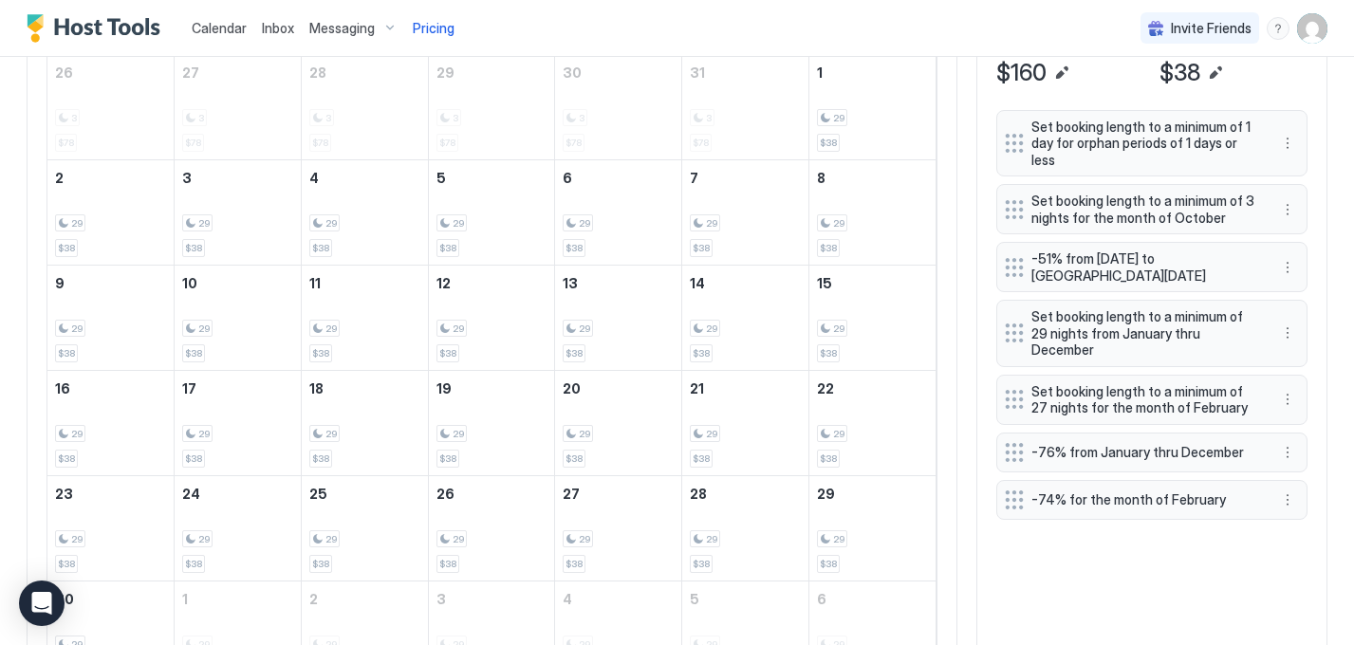
scroll to position [741, 0]
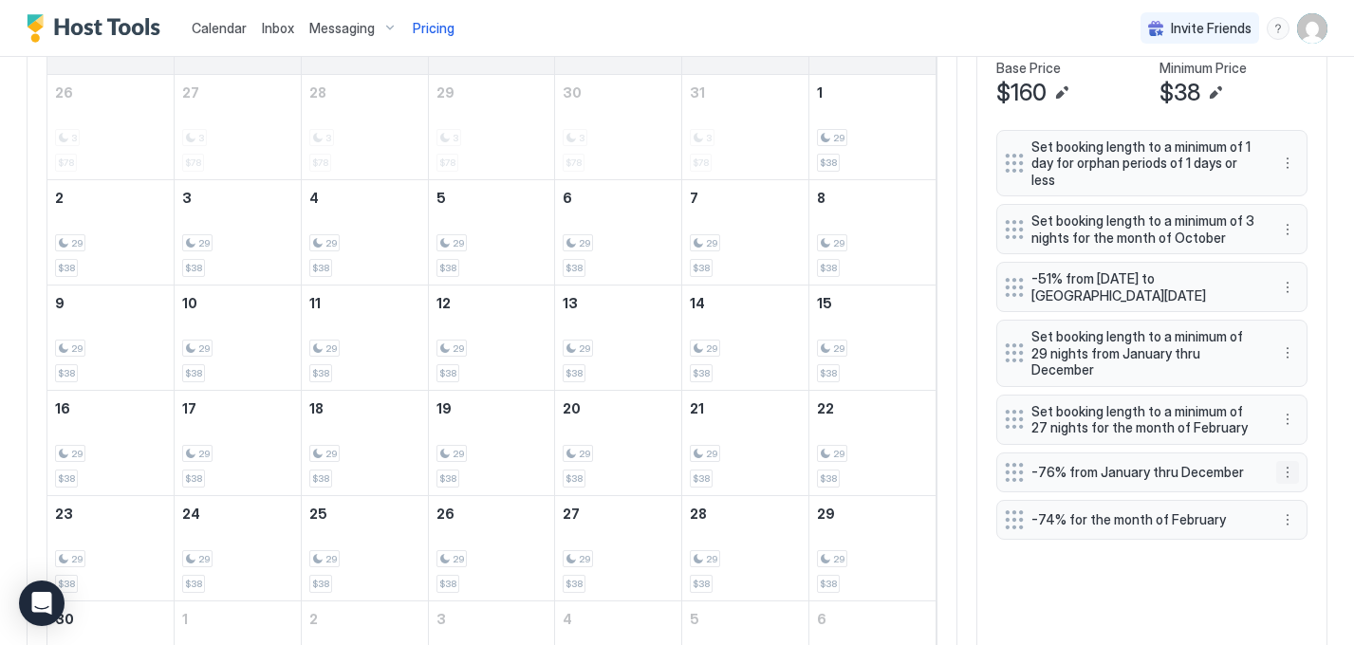
click at [1293, 474] on button "More options" at bounding box center [1288, 472] width 23 height 23
click at [1305, 505] on div "Edit" at bounding box center [1306, 499] width 42 height 14
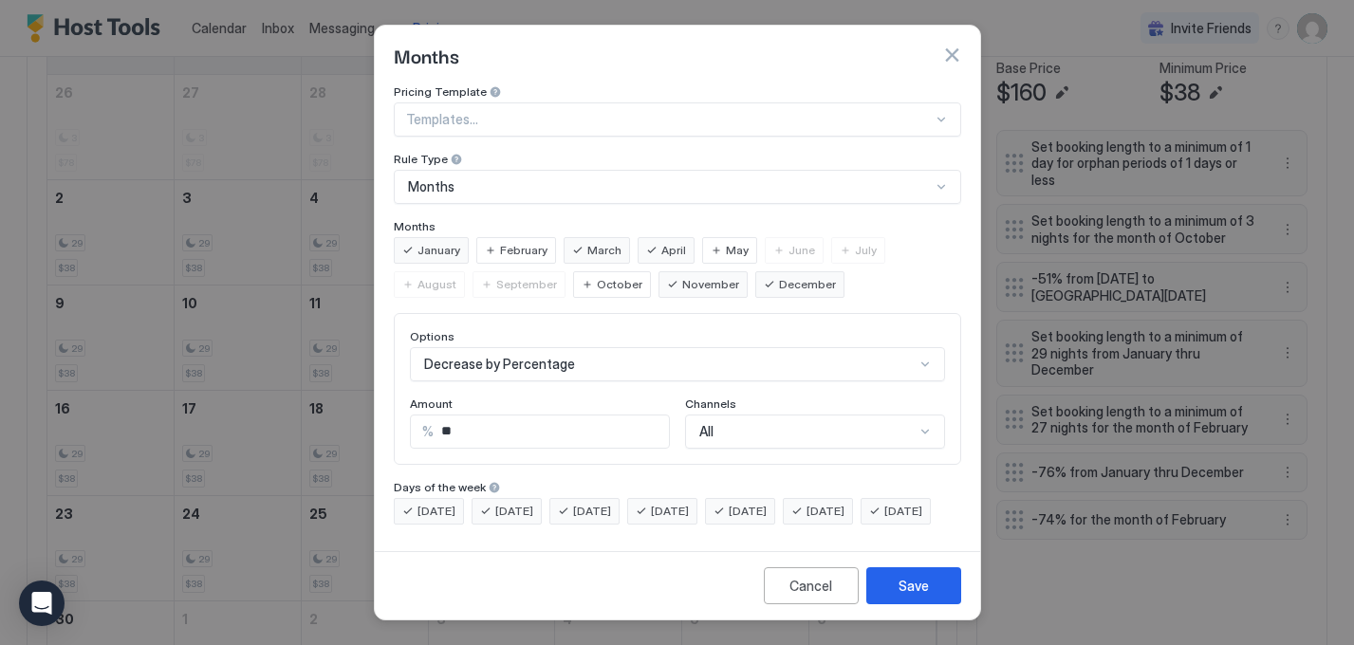
click at [465, 421] on input "**" at bounding box center [551, 432] width 235 height 32
type input "**"
click at [929, 600] on button "Save" at bounding box center [914, 586] width 95 height 37
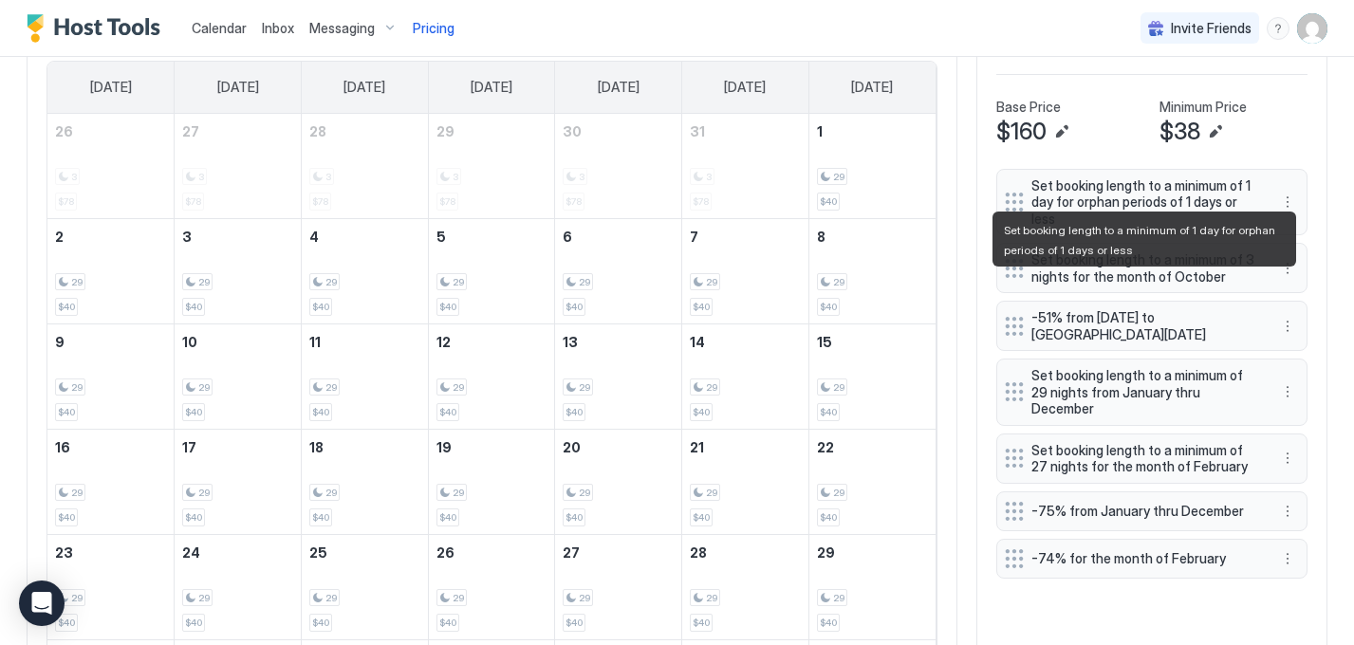
scroll to position [651, 0]
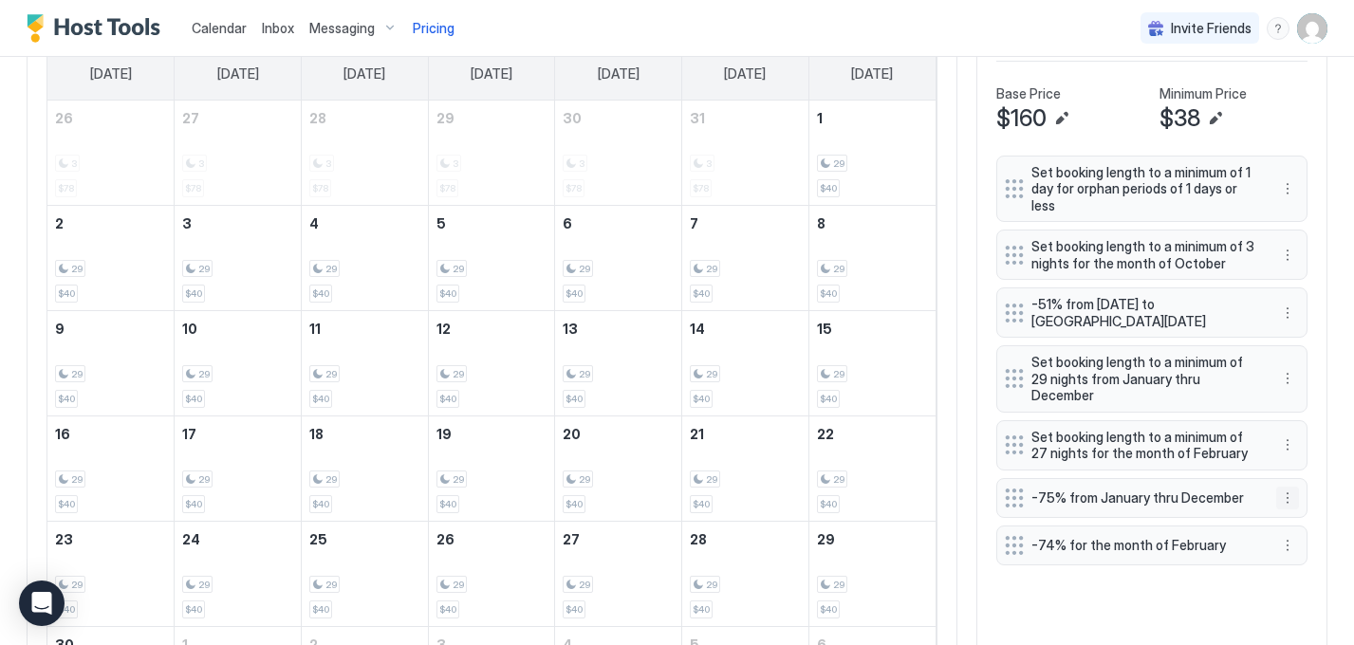
click at [1295, 498] on button "More options" at bounding box center [1288, 498] width 23 height 23
click at [1307, 528] on span "Edit" at bounding box center [1316, 524] width 21 height 14
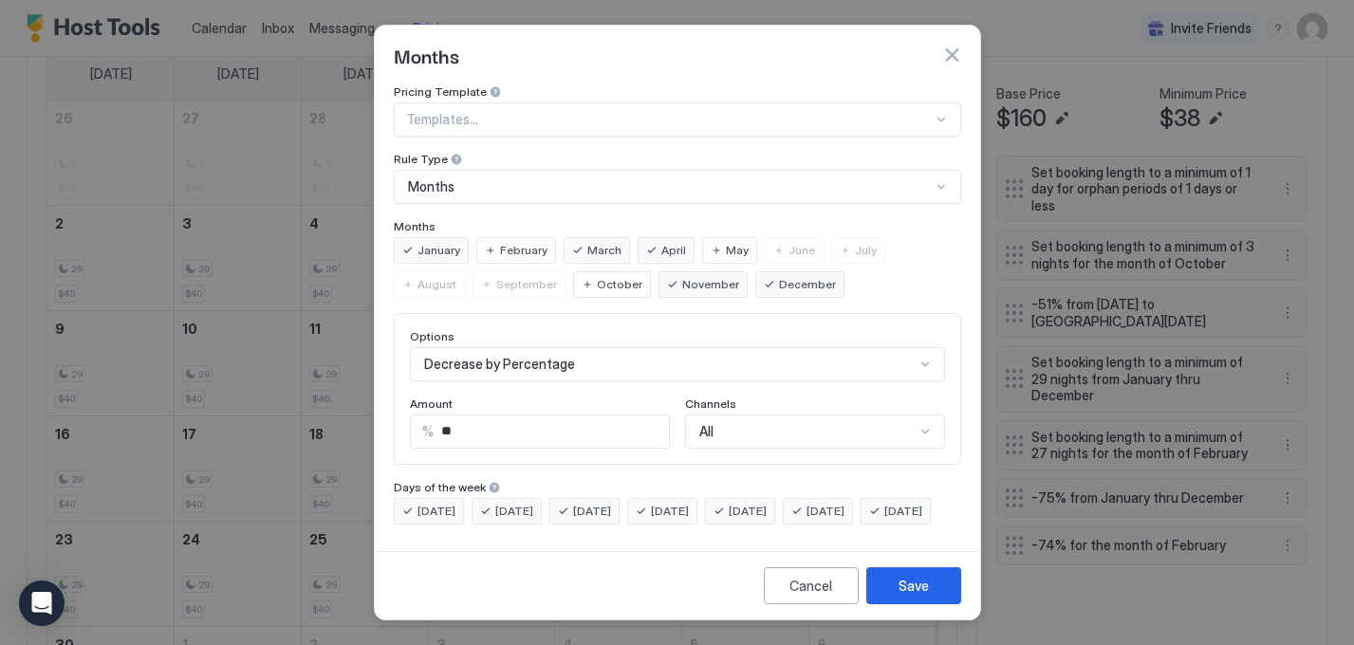
click at [1306, 528] on div at bounding box center [677, 322] width 1354 height 645
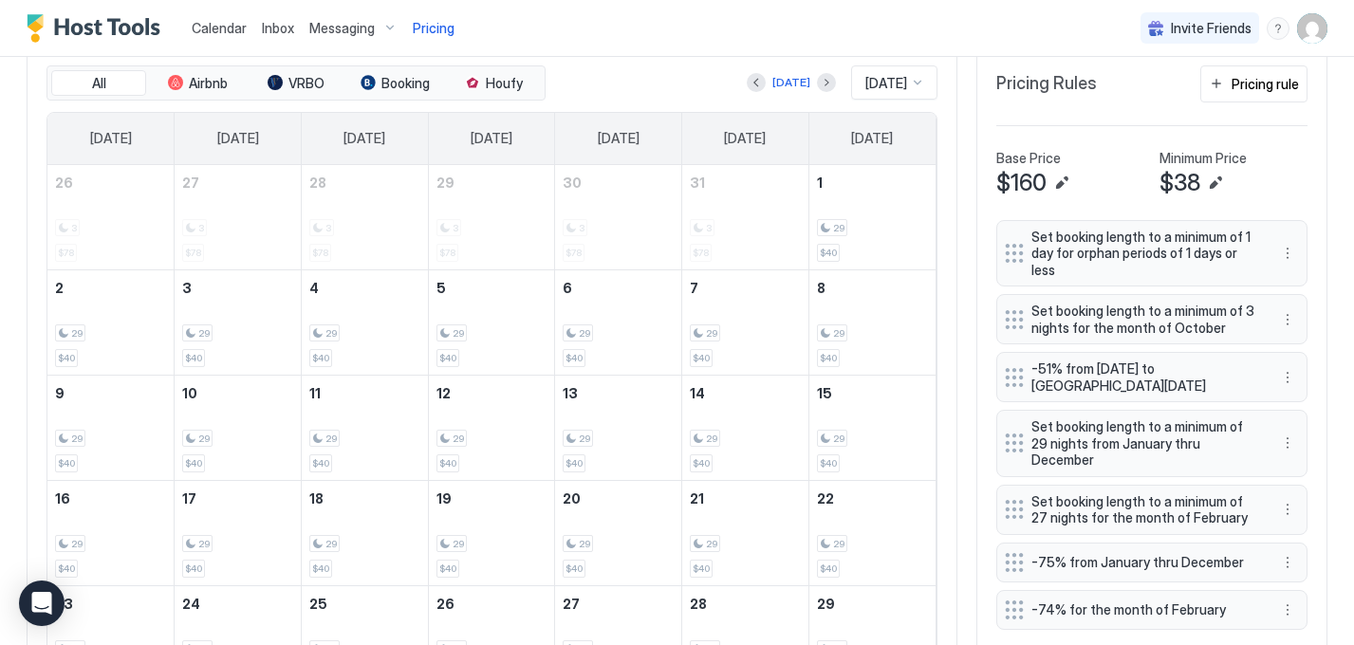
scroll to position [716, 0]
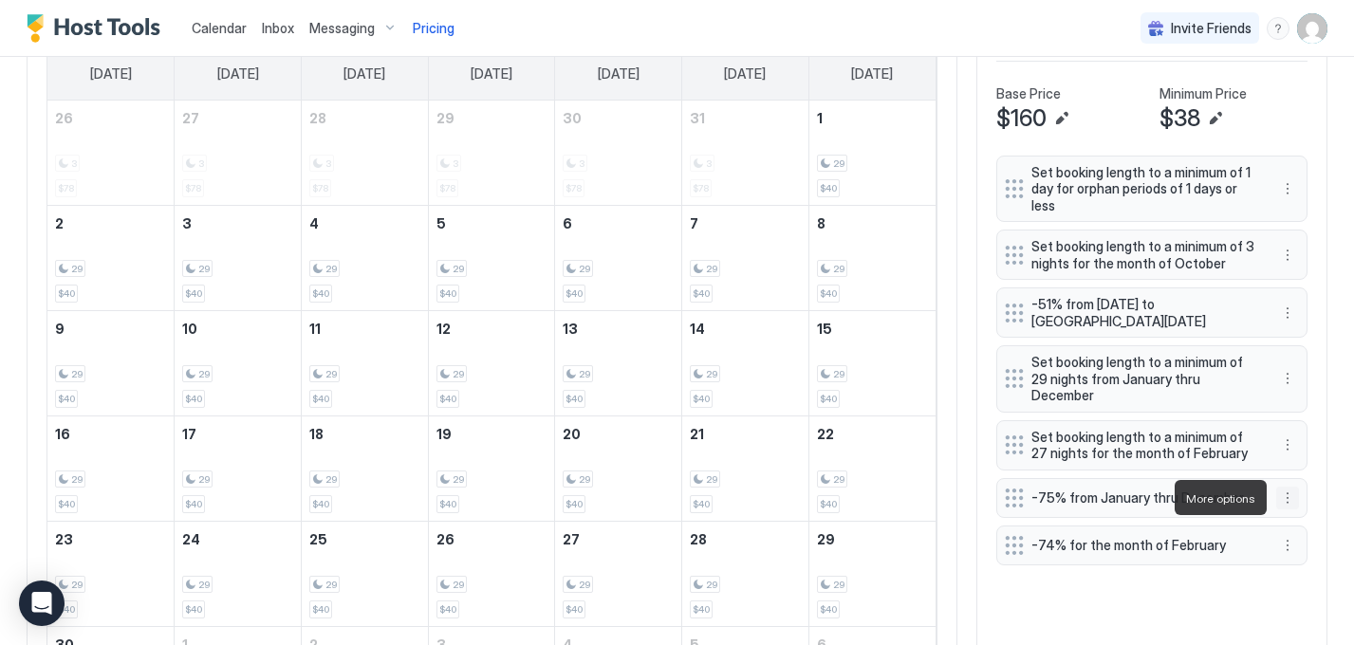
click at [1293, 494] on button "More options" at bounding box center [1288, 498] width 23 height 23
click at [1295, 523] on div "Edit" at bounding box center [1306, 524] width 42 height 14
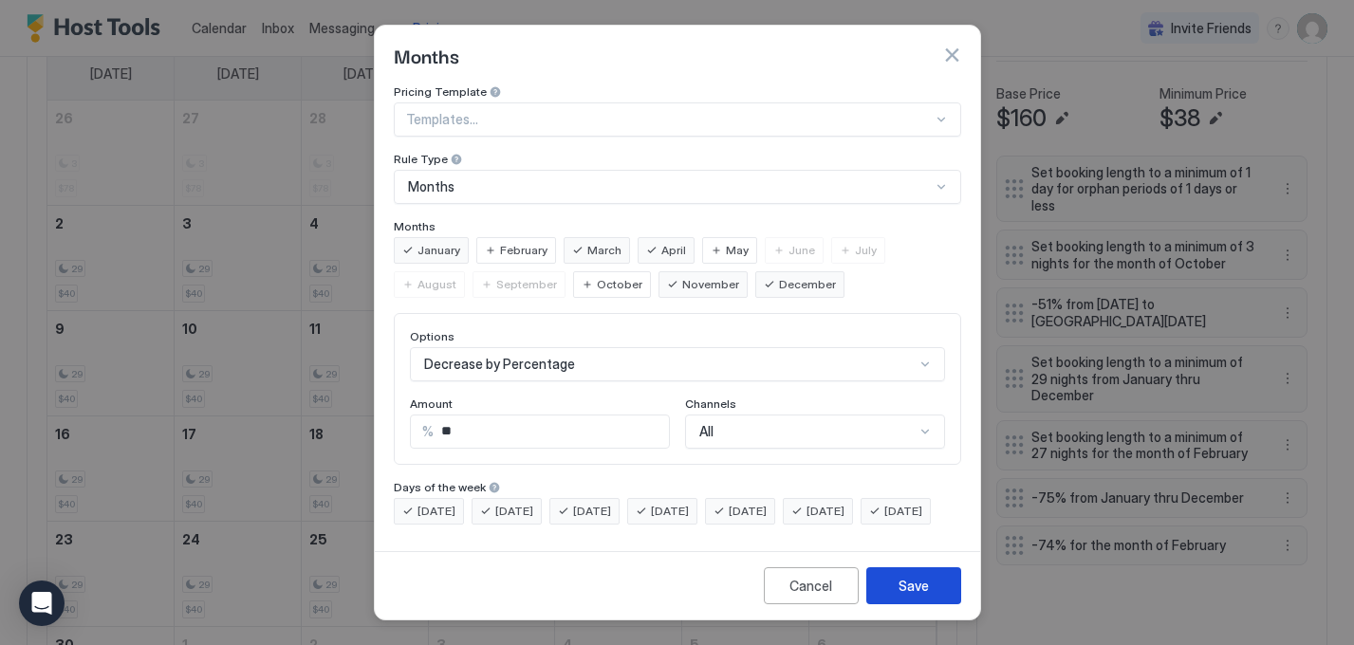
click at [883, 596] on button "Save" at bounding box center [914, 586] width 95 height 37
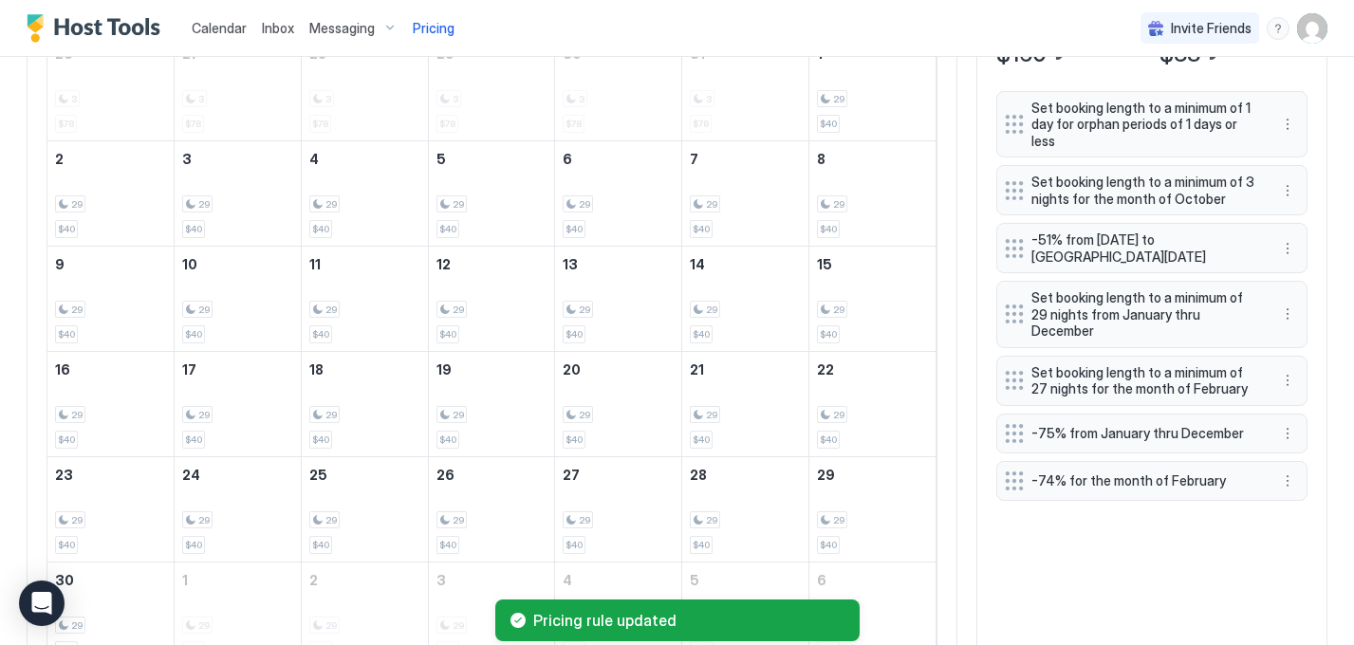
scroll to position [651, 0]
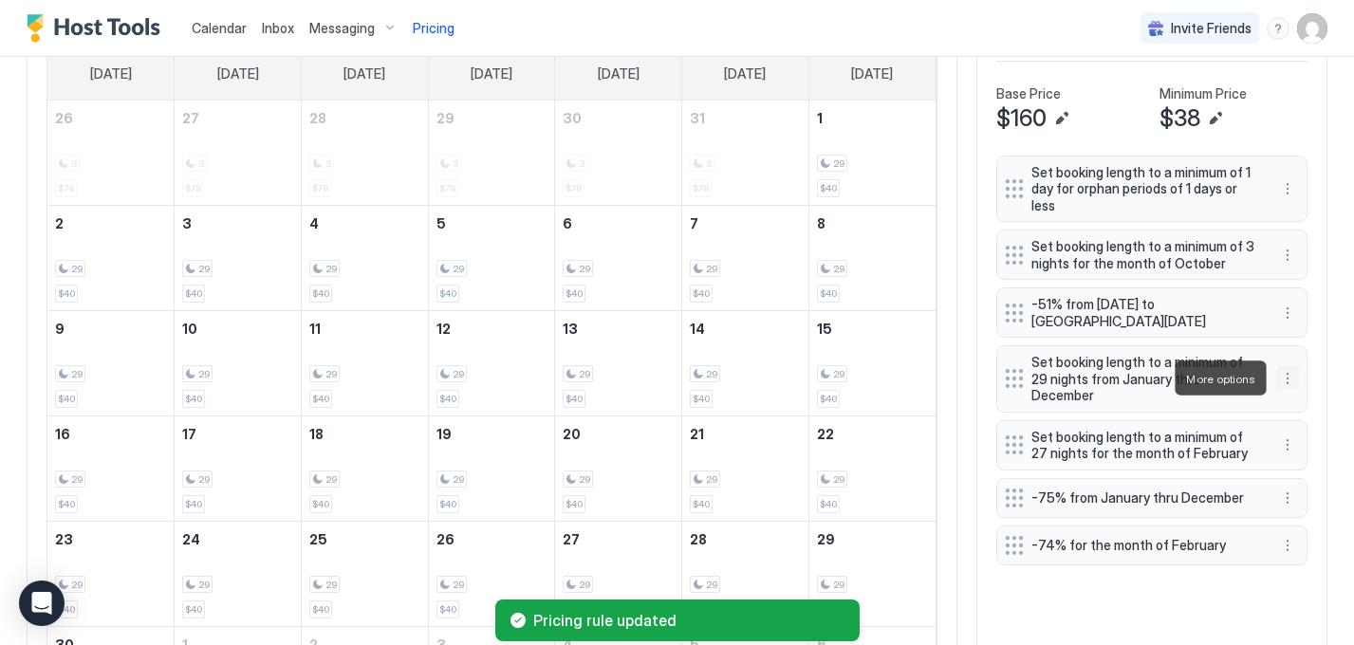
click at [1290, 377] on button "More options" at bounding box center [1288, 378] width 23 height 23
click at [1322, 408] on span "Edit" at bounding box center [1316, 405] width 21 height 14
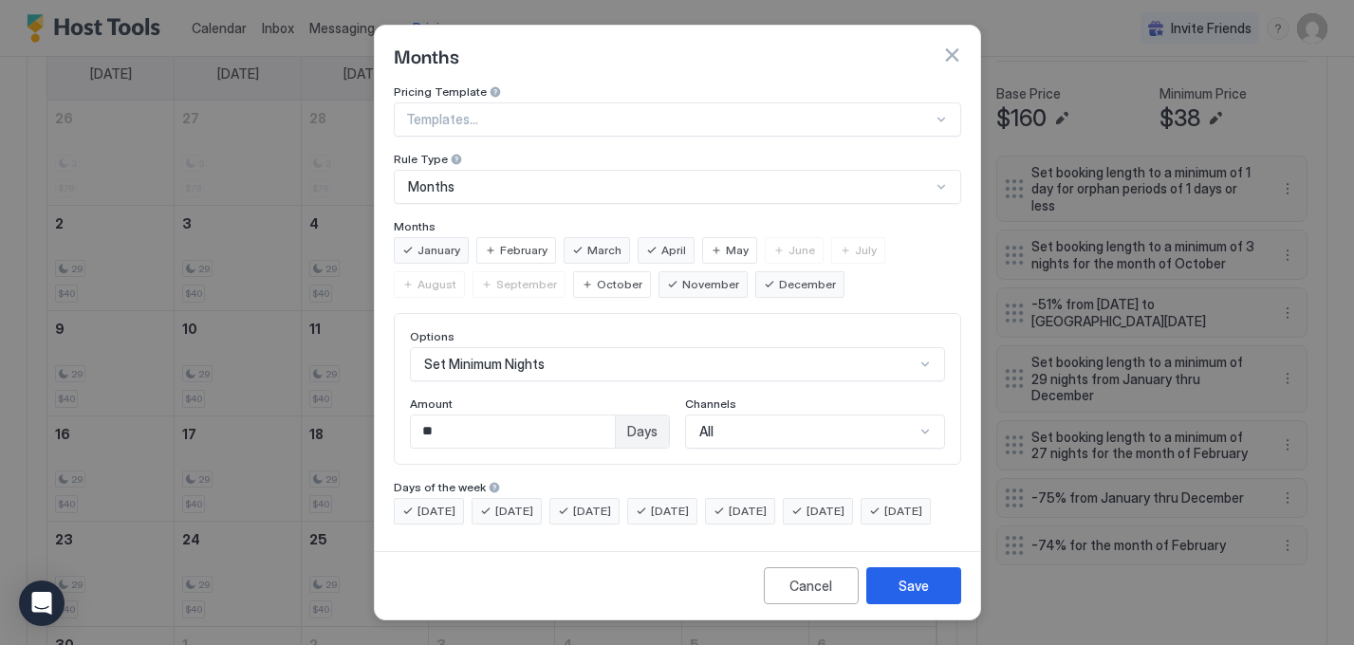
scroll to position [0, 0]
click at [807, 588] on div "Cancel" at bounding box center [811, 586] width 43 height 20
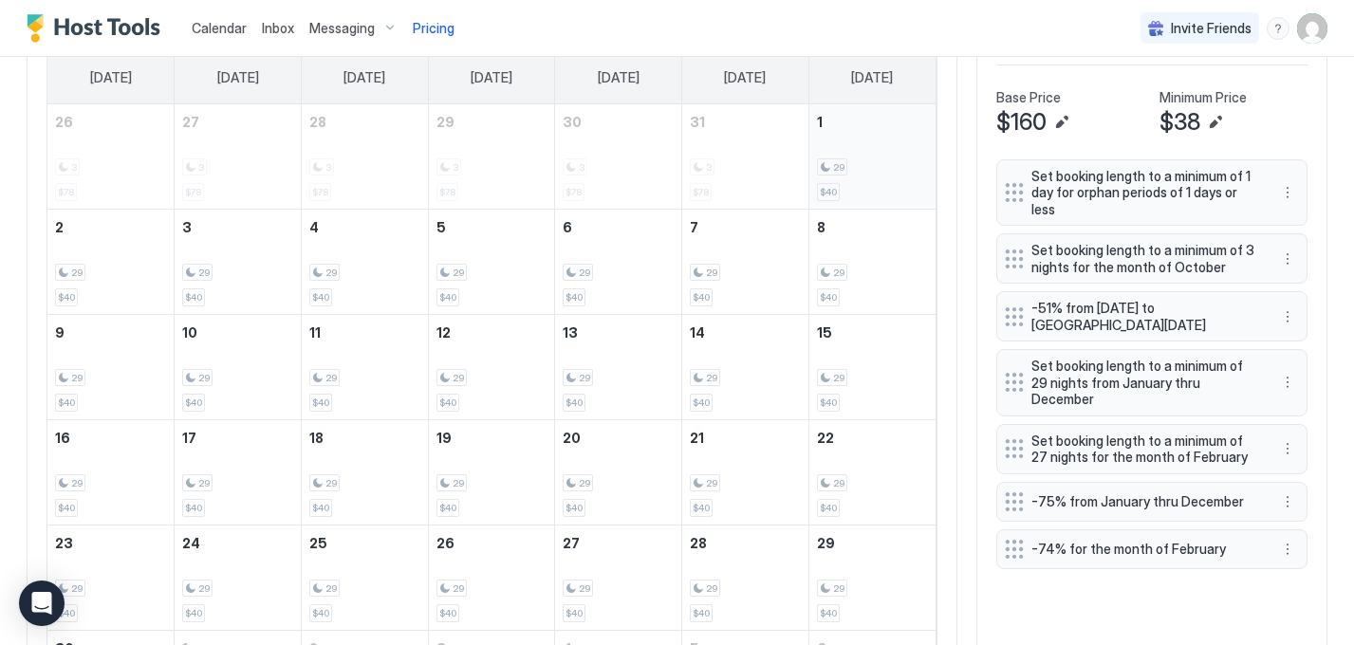
scroll to position [539, 0]
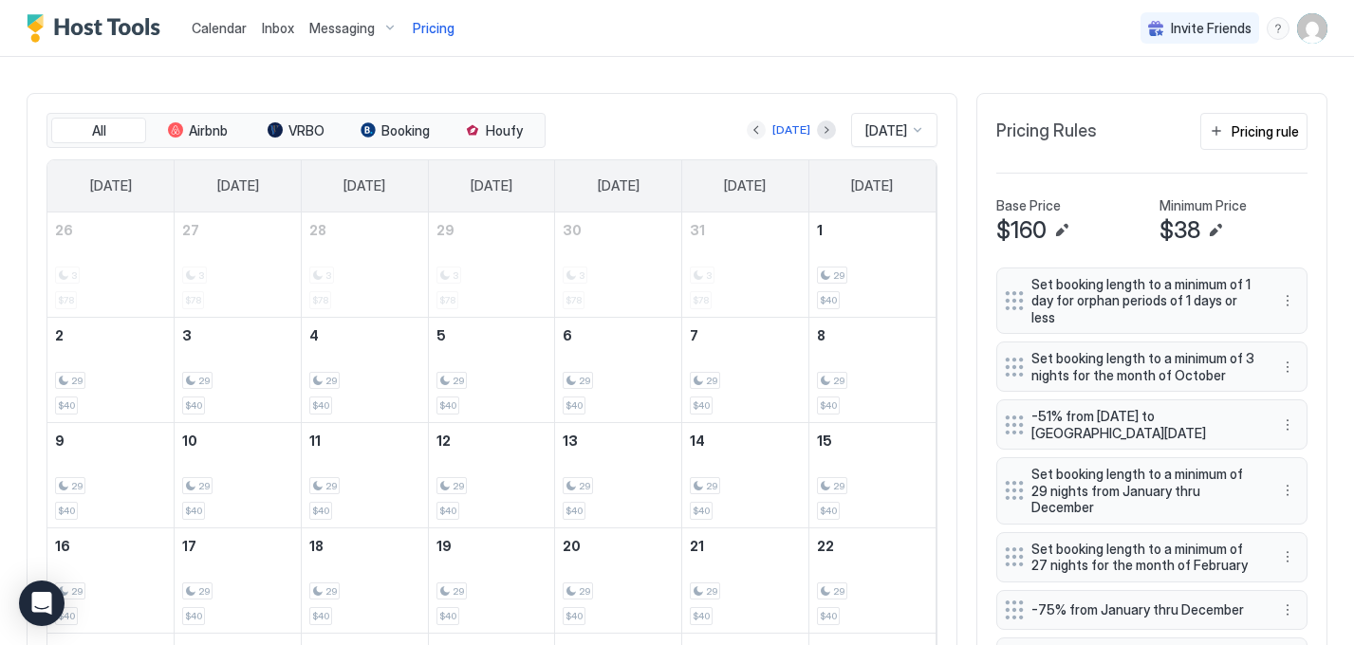
click at [749, 125] on button "Previous month" at bounding box center [756, 130] width 19 height 19
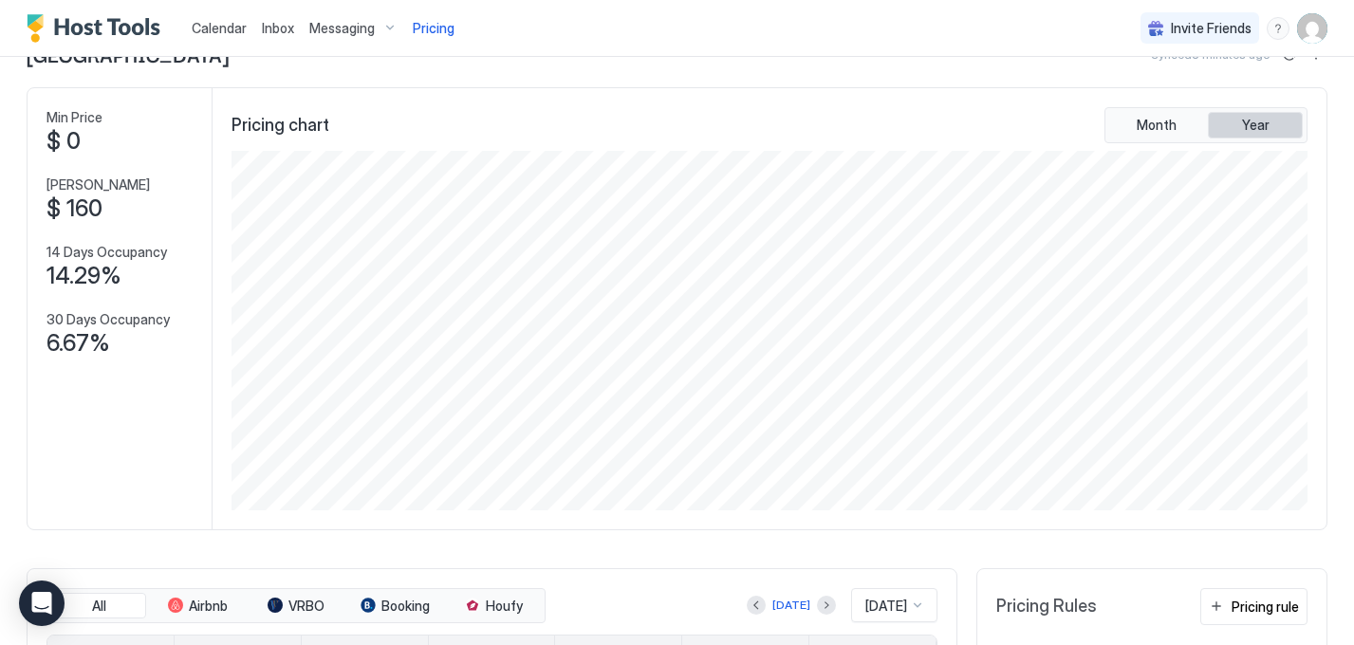
scroll to position [12, 0]
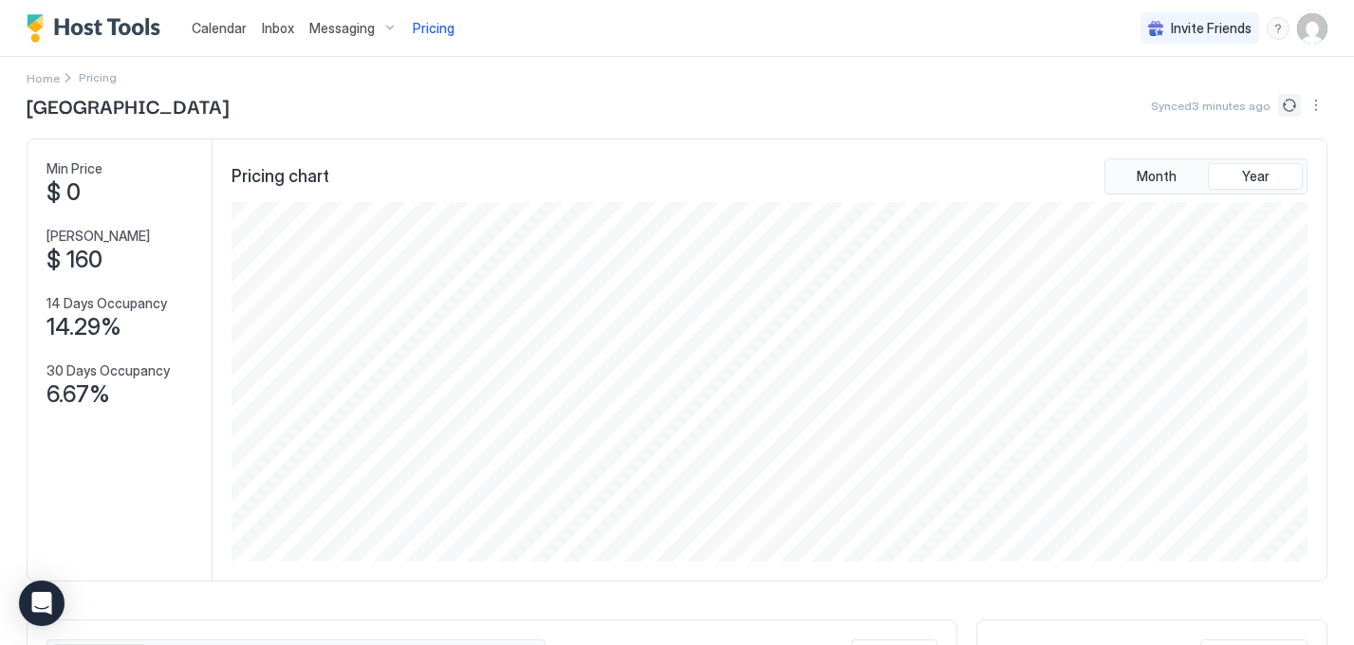
click at [1293, 101] on button "Sync prices" at bounding box center [1289, 105] width 23 height 23
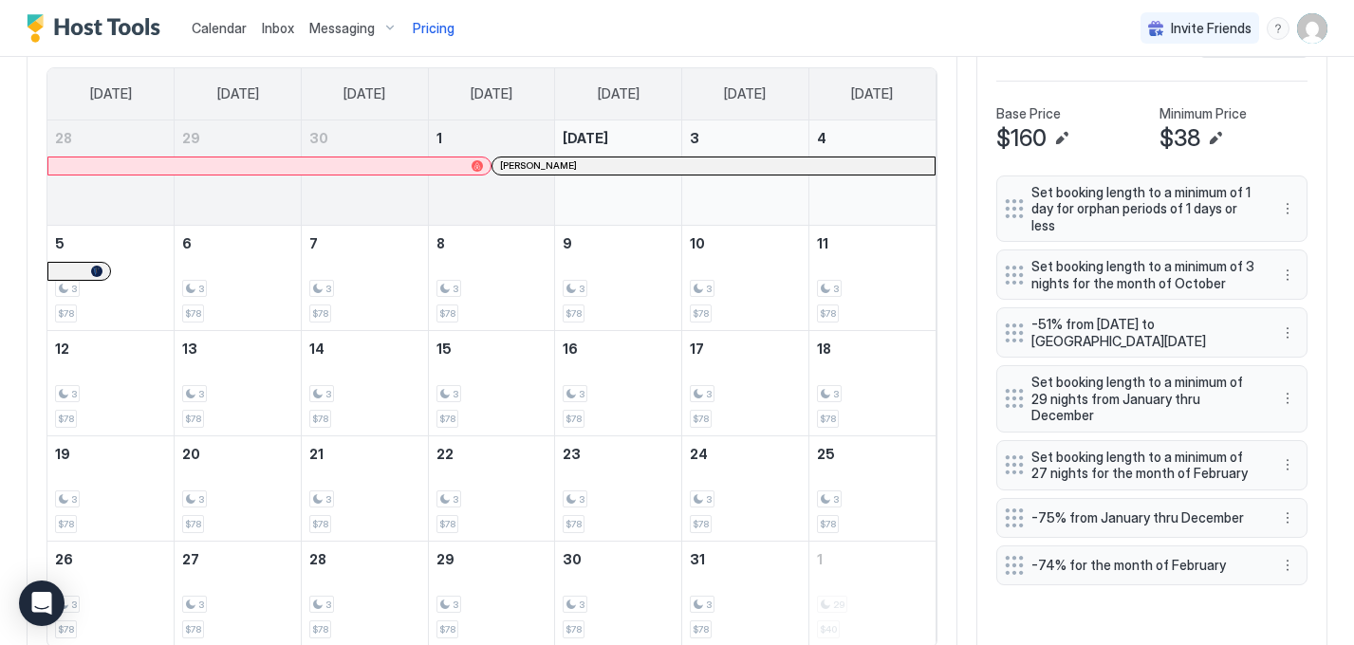
scroll to position [596, 0]
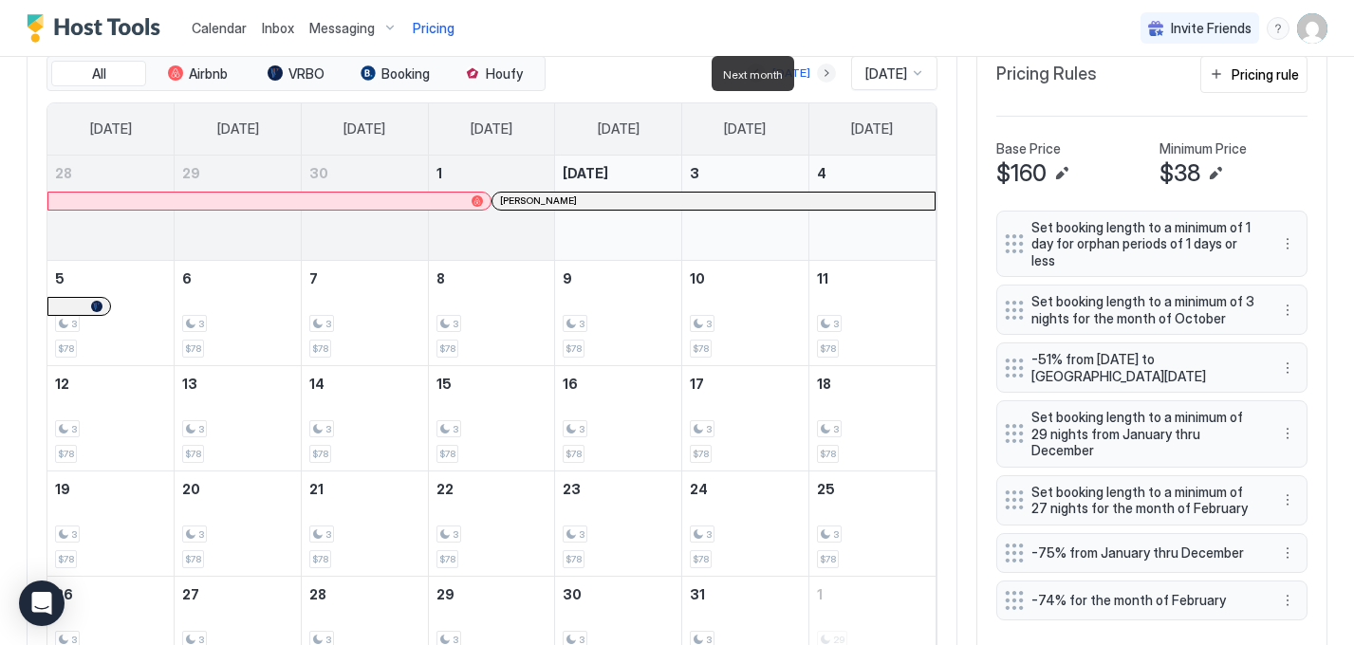
click at [817, 74] on button "Next month" at bounding box center [826, 73] width 19 height 19
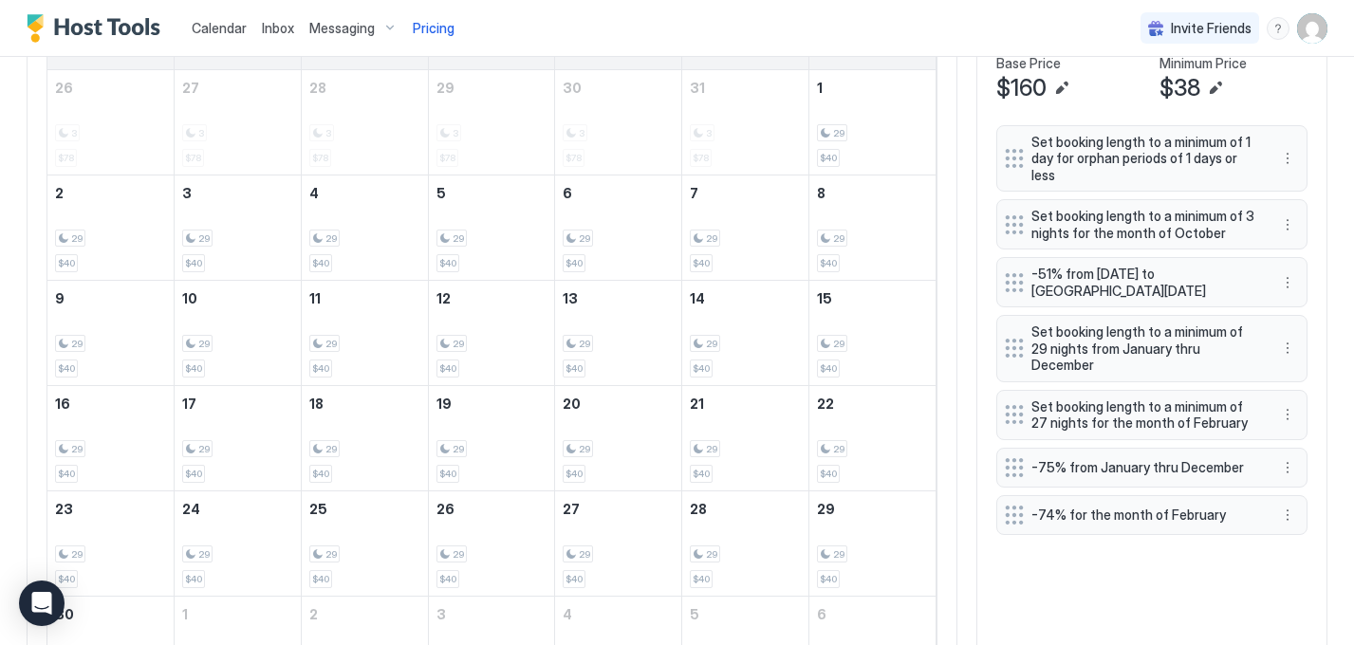
scroll to position [557, 0]
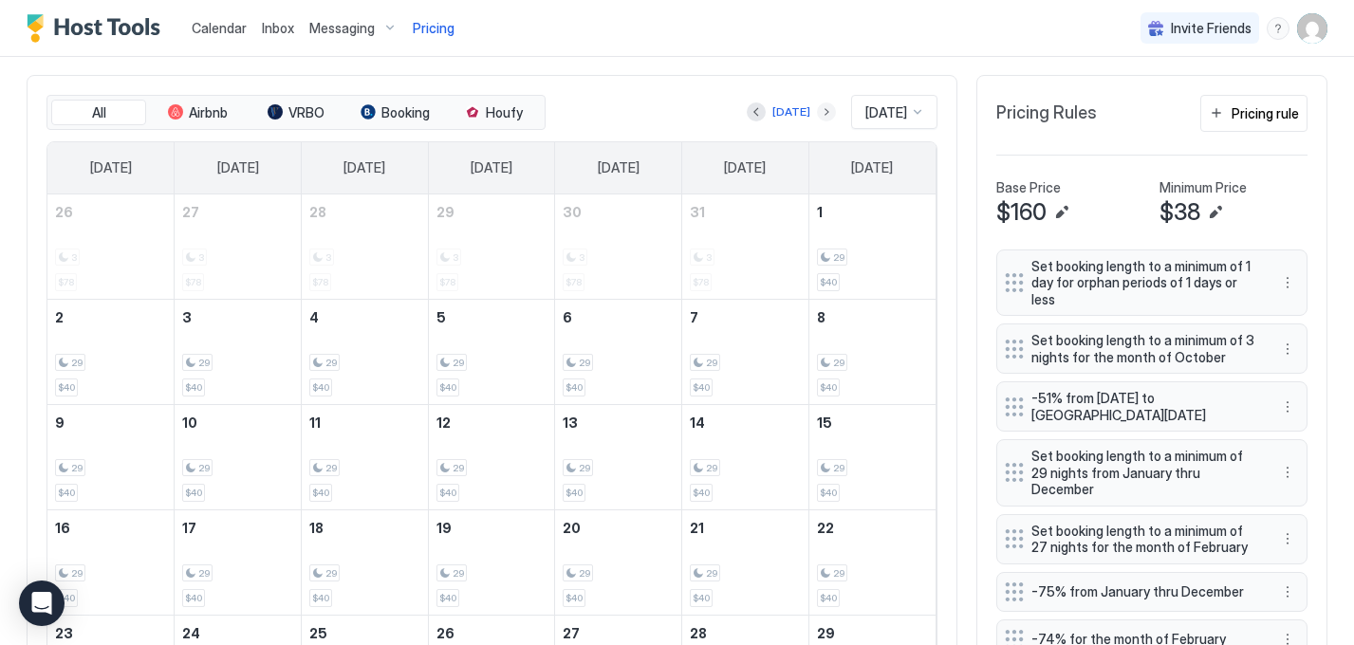
click at [817, 109] on button "Next month" at bounding box center [826, 112] width 19 height 19
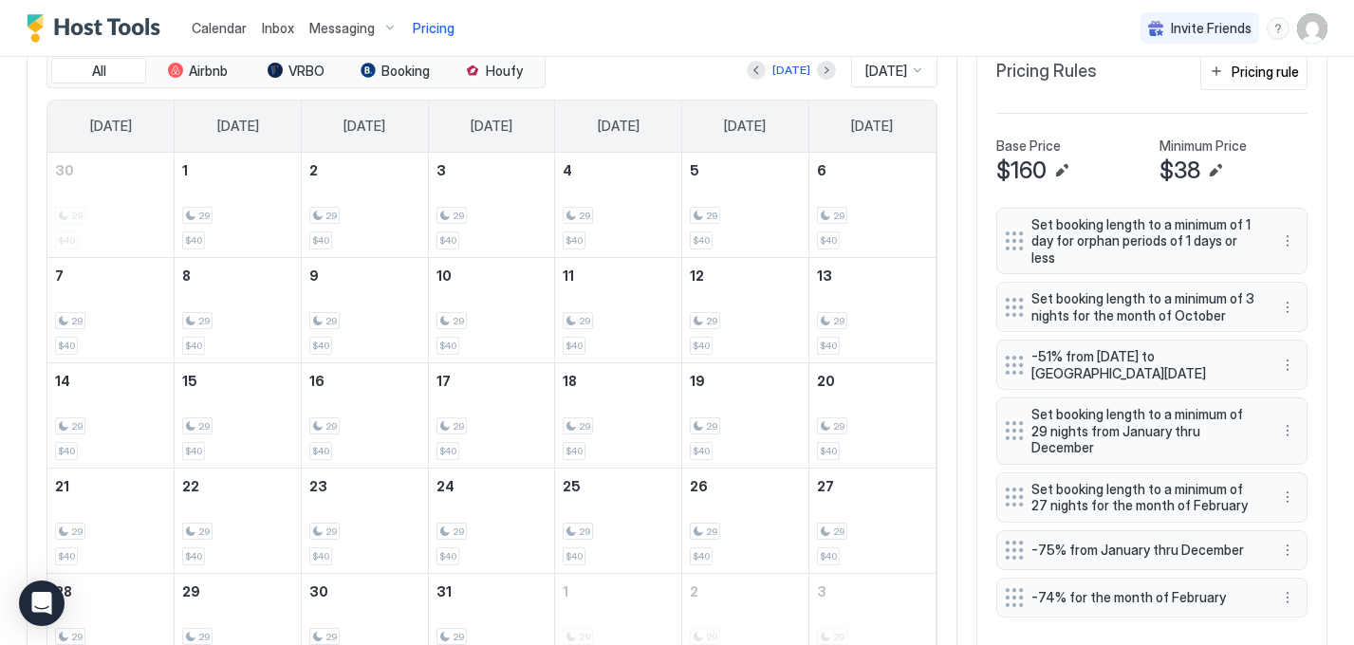
scroll to position [574, 0]
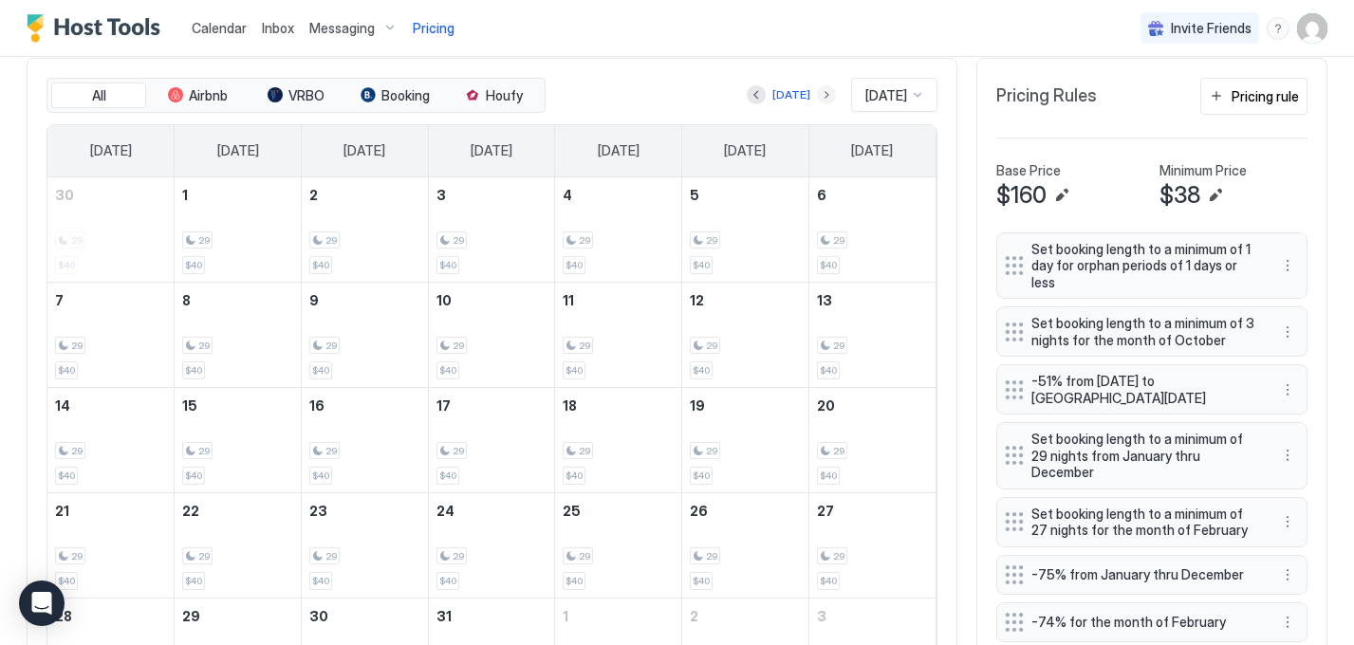
click at [817, 86] on button "Next month" at bounding box center [826, 94] width 19 height 19
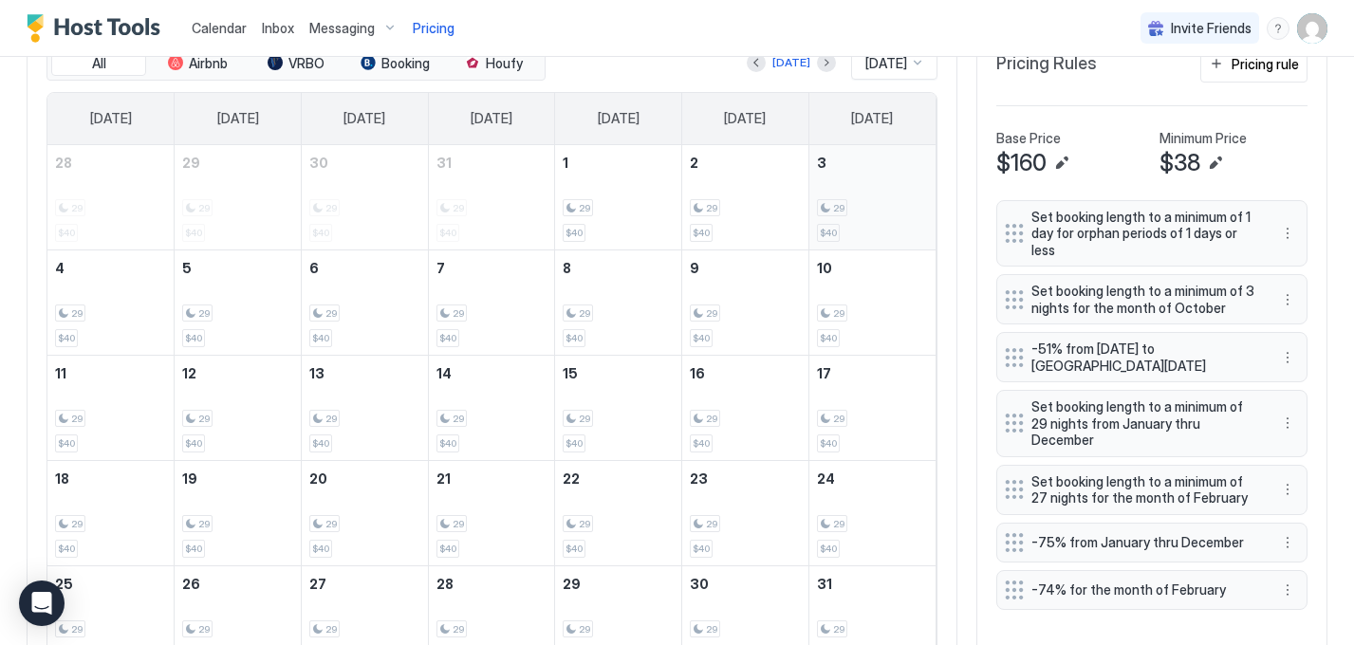
scroll to position [606, 0]
click at [817, 68] on button "Next month" at bounding box center [826, 63] width 19 height 19
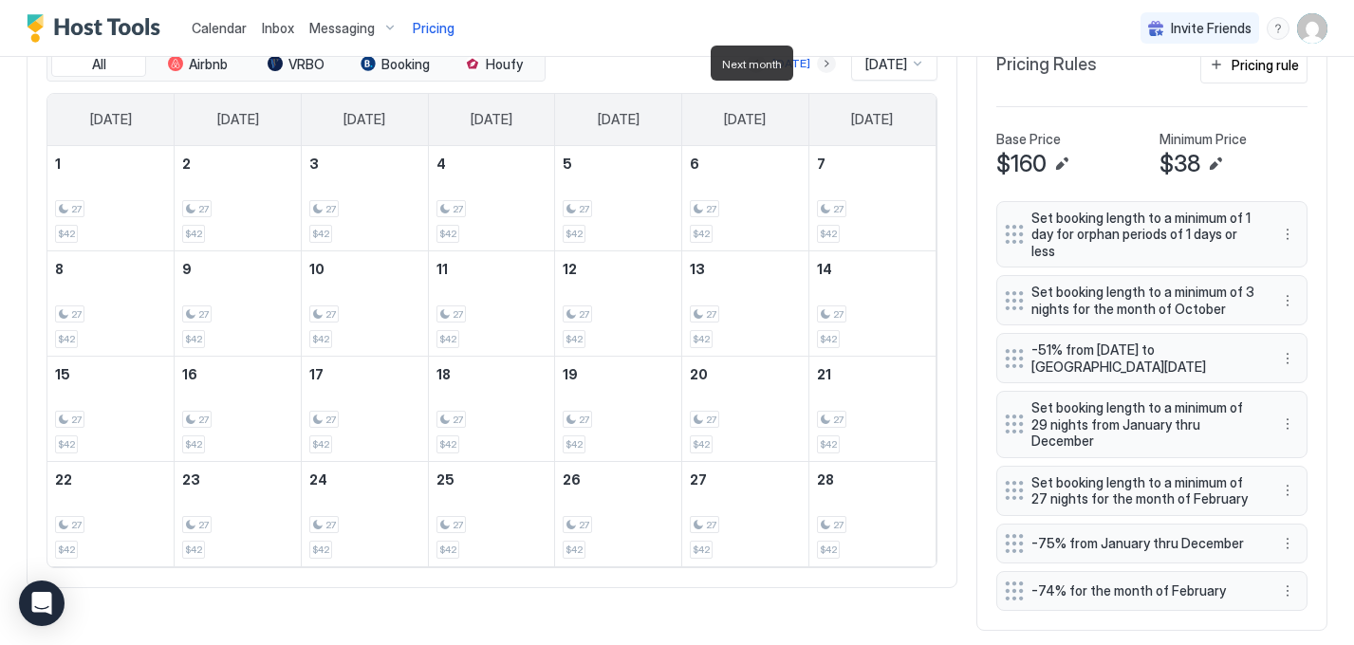
click at [817, 68] on button "Next month" at bounding box center [826, 63] width 19 height 19
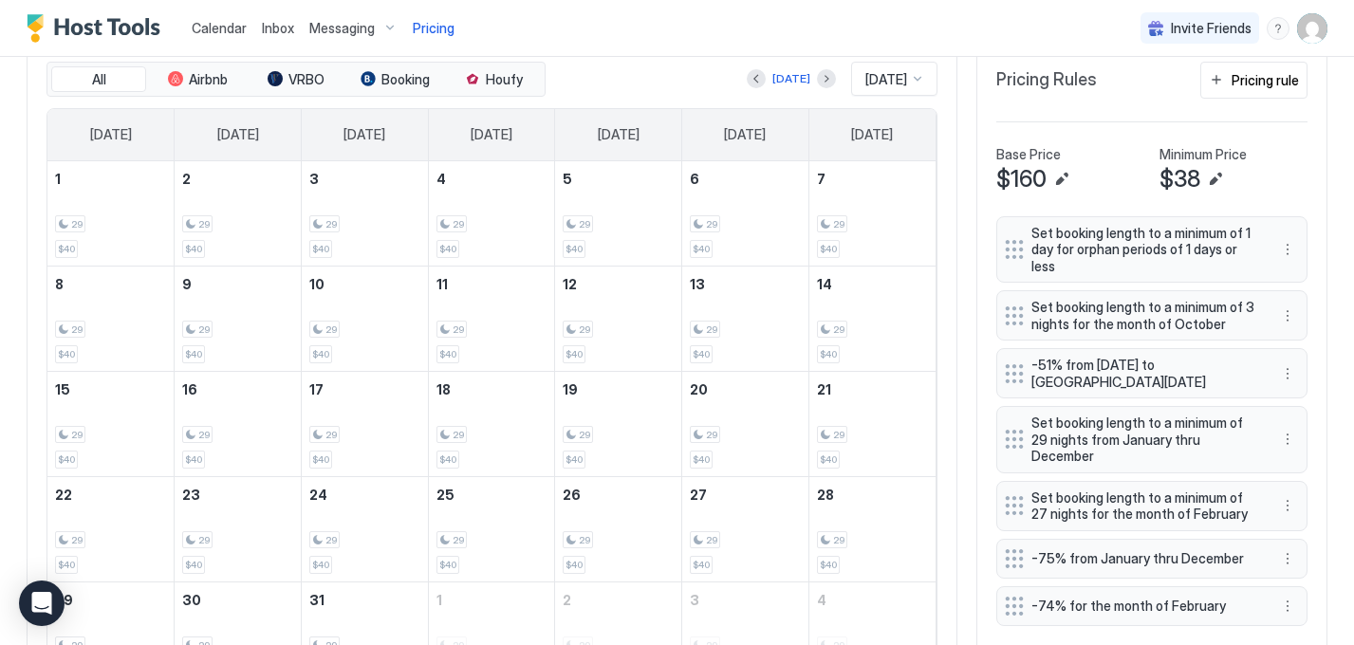
scroll to position [573, 0]
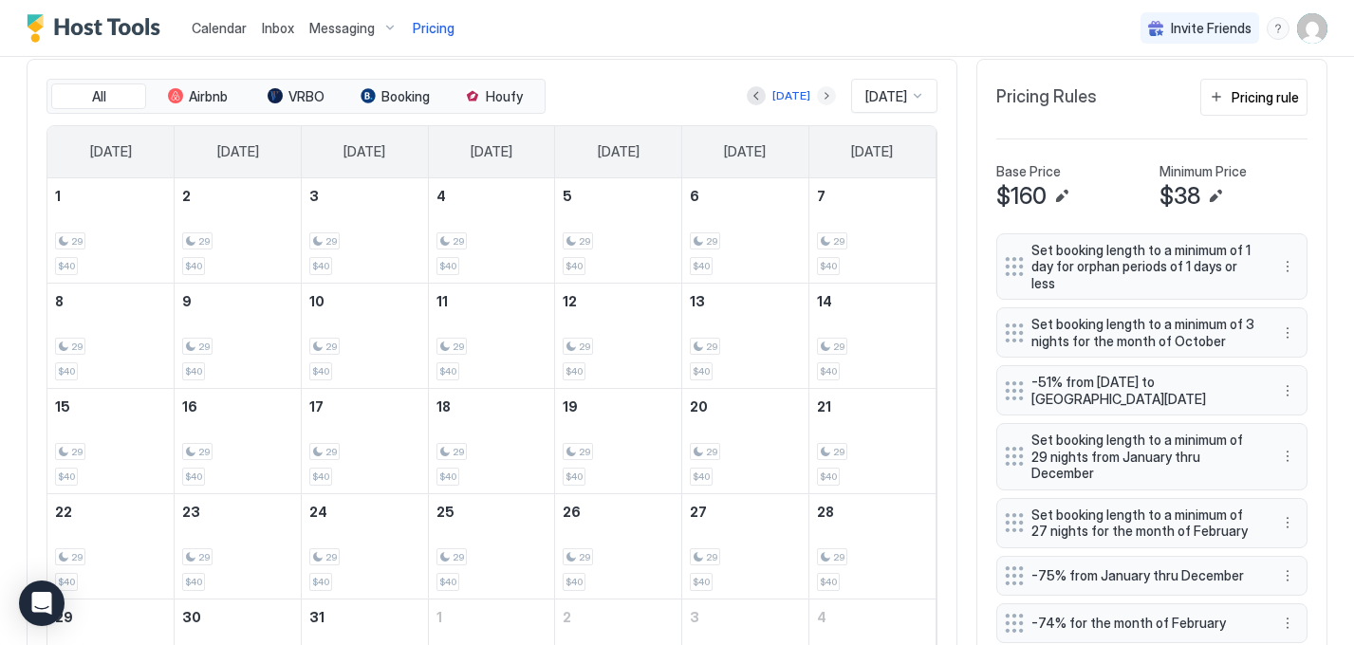
click at [817, 98] on button "Next month" at bounding box center [826, 95] width 19 height 19
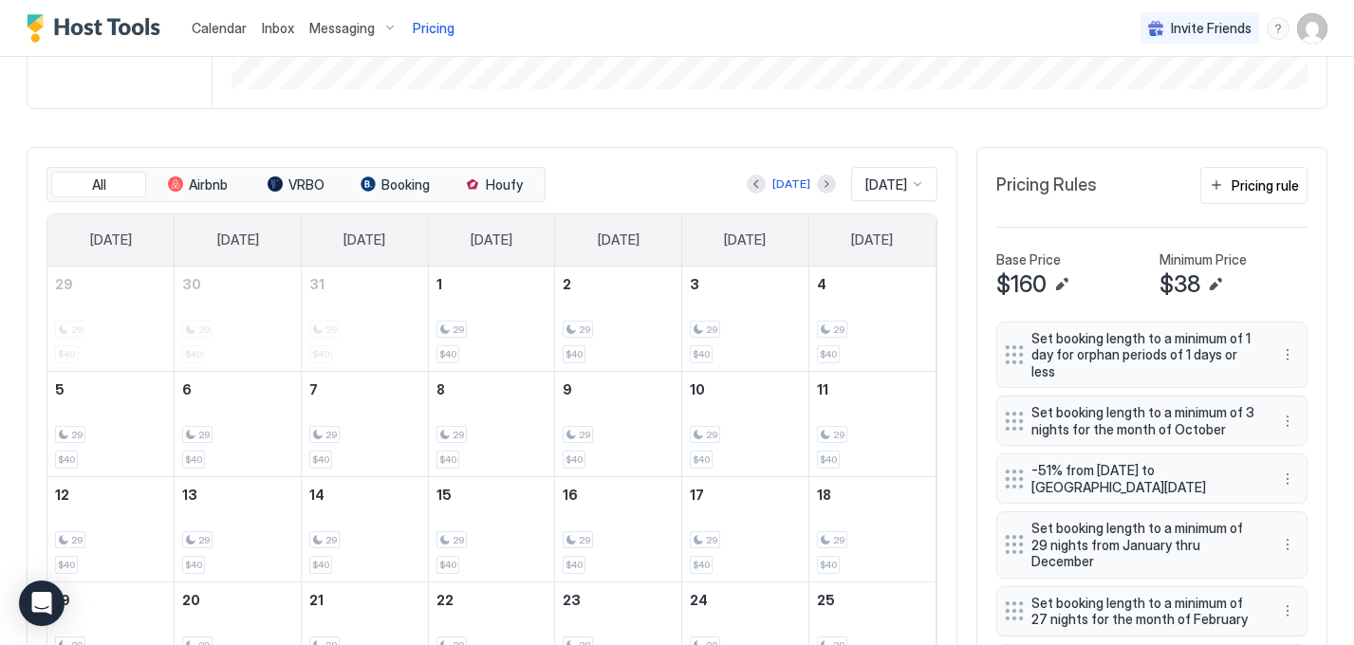
scroll to position [494, 0]
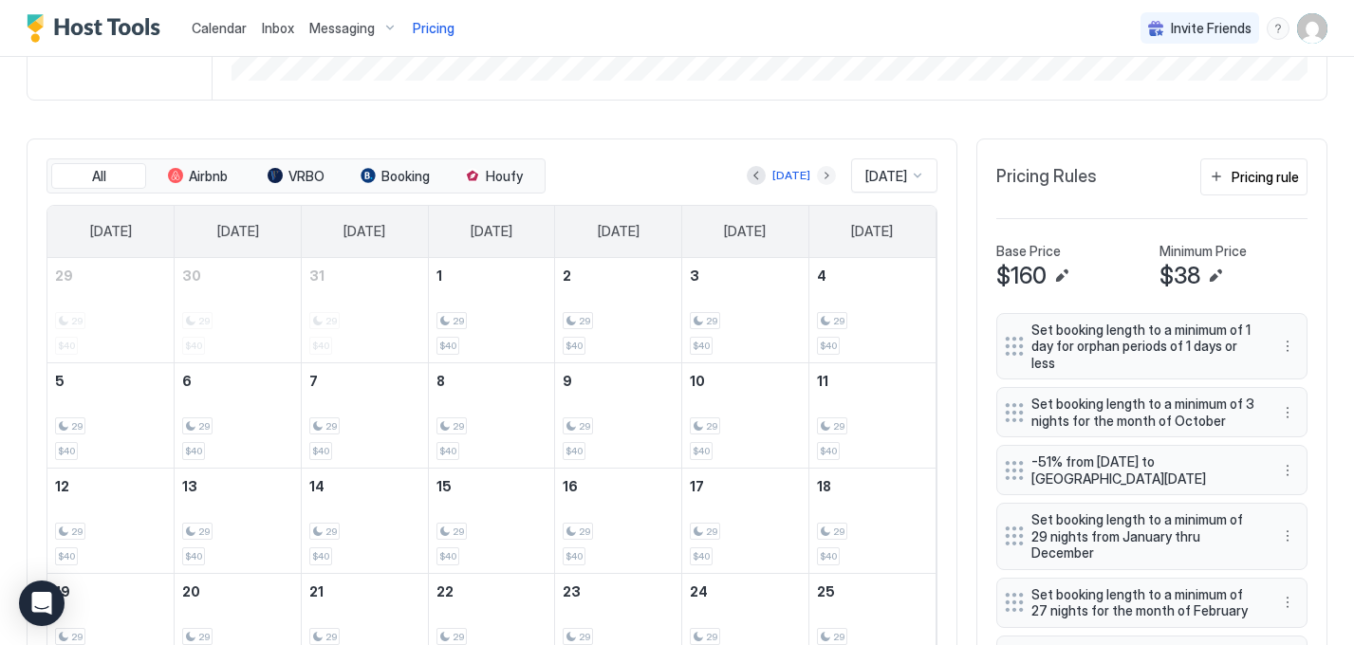
click at [817, 169] on button "Next month" at bounding box center [826, 175] width 19 height 19
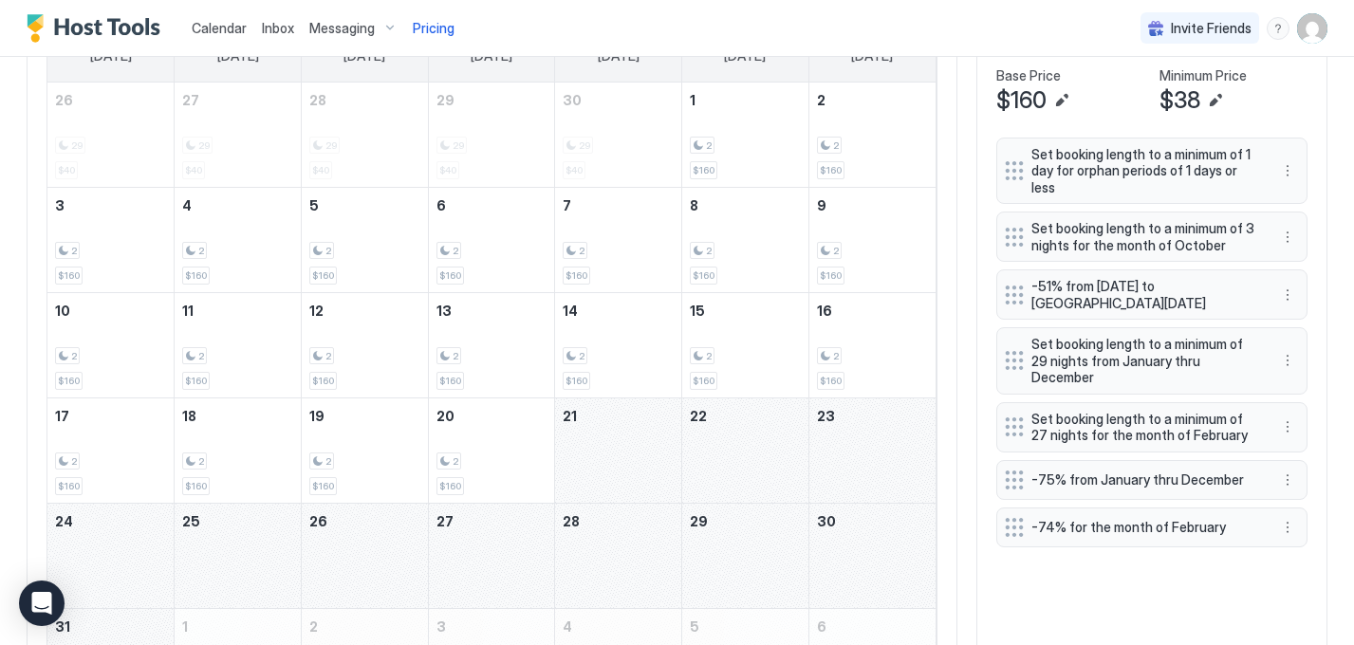
scroll to position [671, 0]
click at [1290, 293] on button "More options" at bounding box center [1288, 293] width 23 height 23
click at [1306, 319] on span "Edit" at bounding box center [1316, 319] width 21 height 14
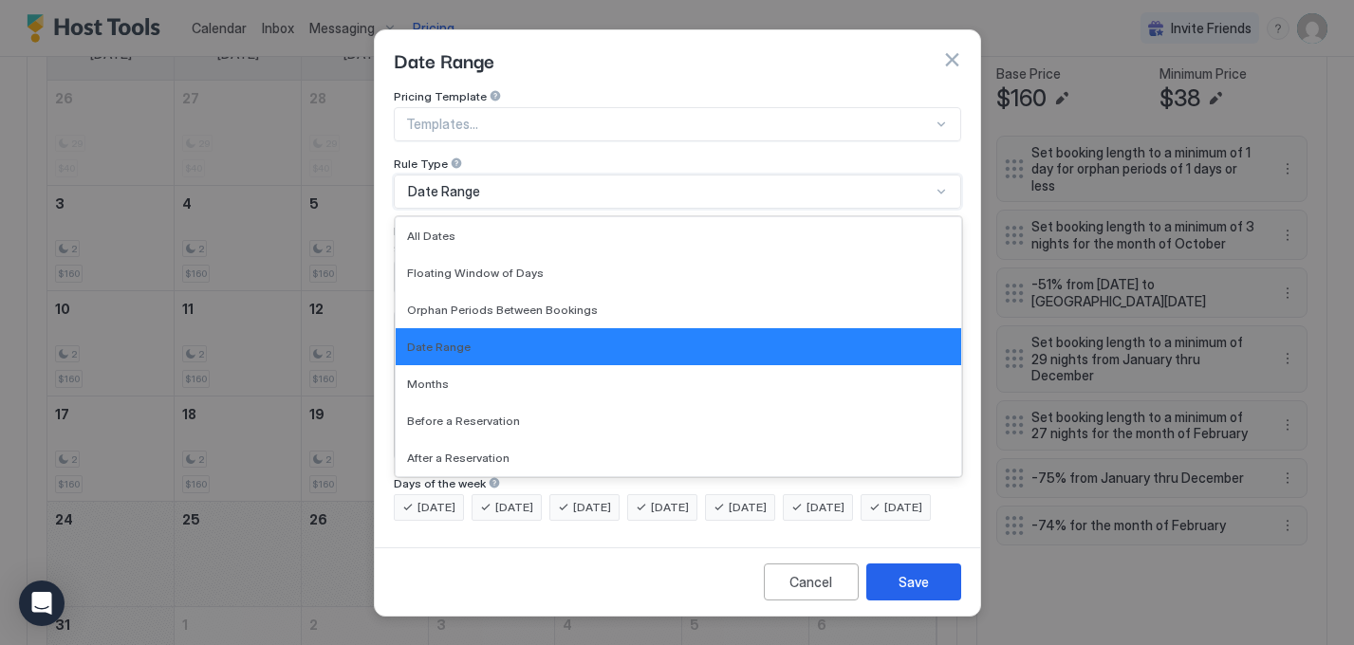
click at [520, 183] on div "Date Range" at bounding box center [669, 191] width 523 height 17
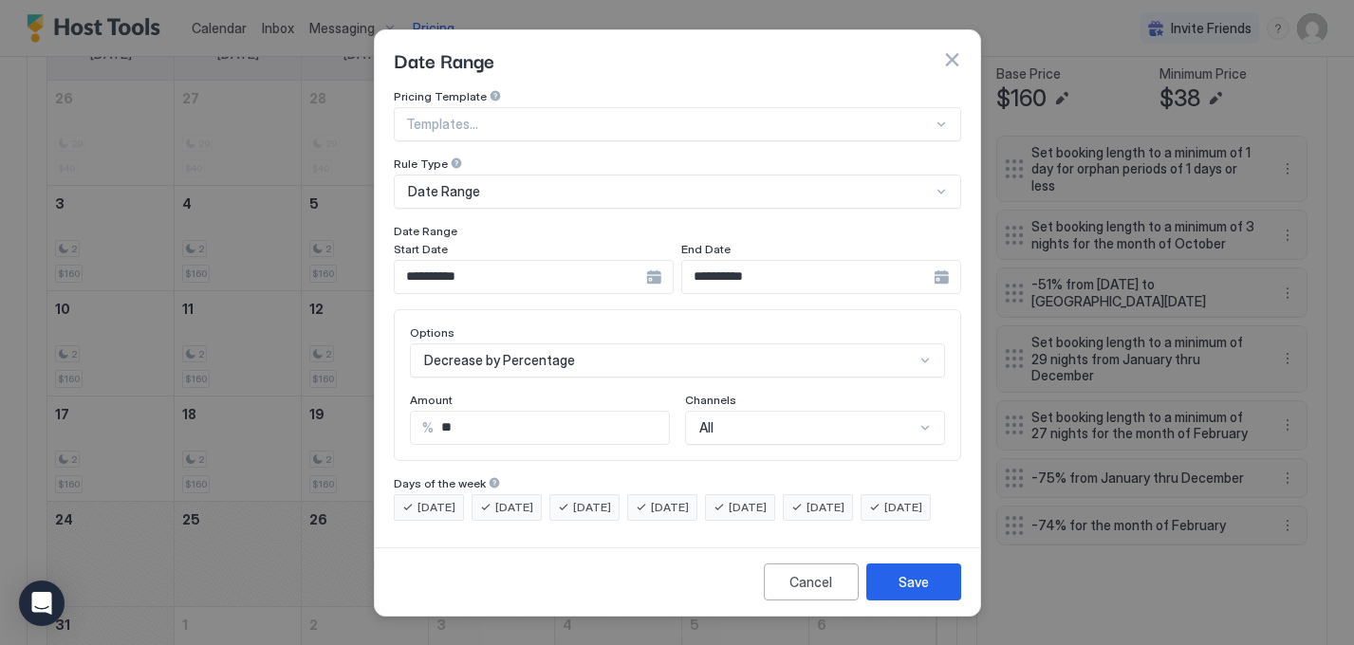
click at [529, 141] on div "**********" at bounding box center [678, 191] width 568 height 205
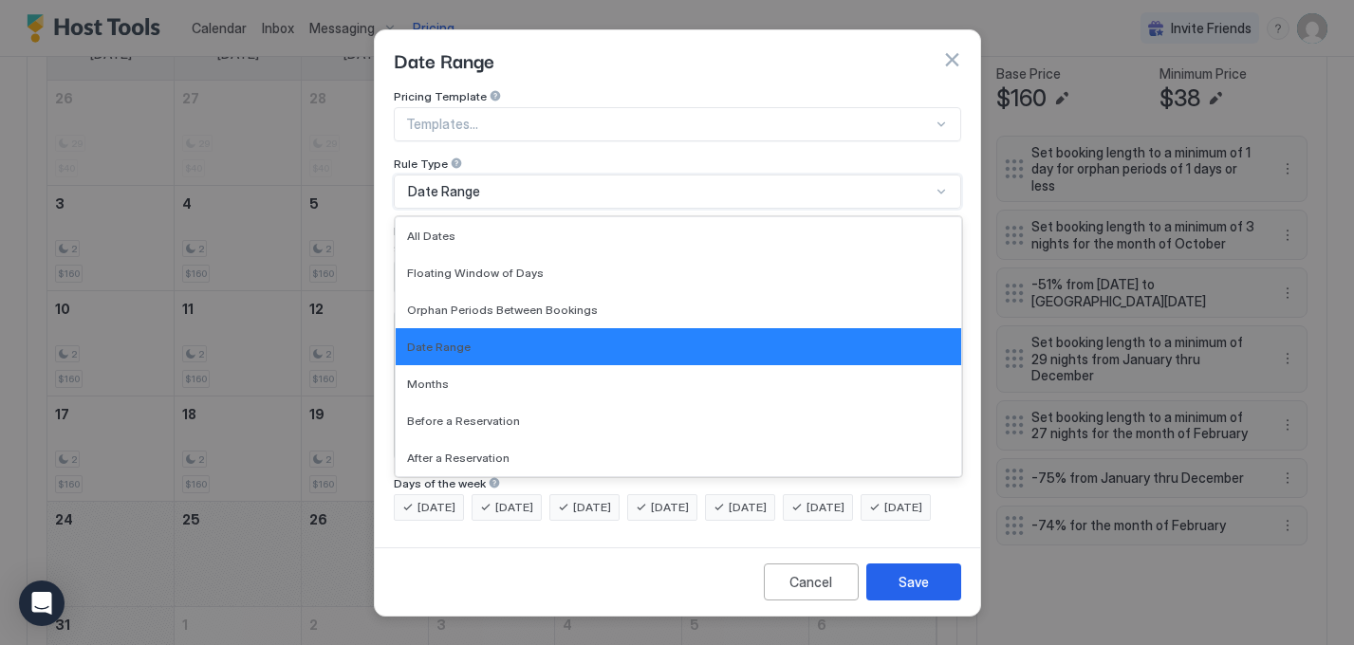
click at [495, 183] on div "Date Range" at bounding box center [669, 191] width 523 height 17
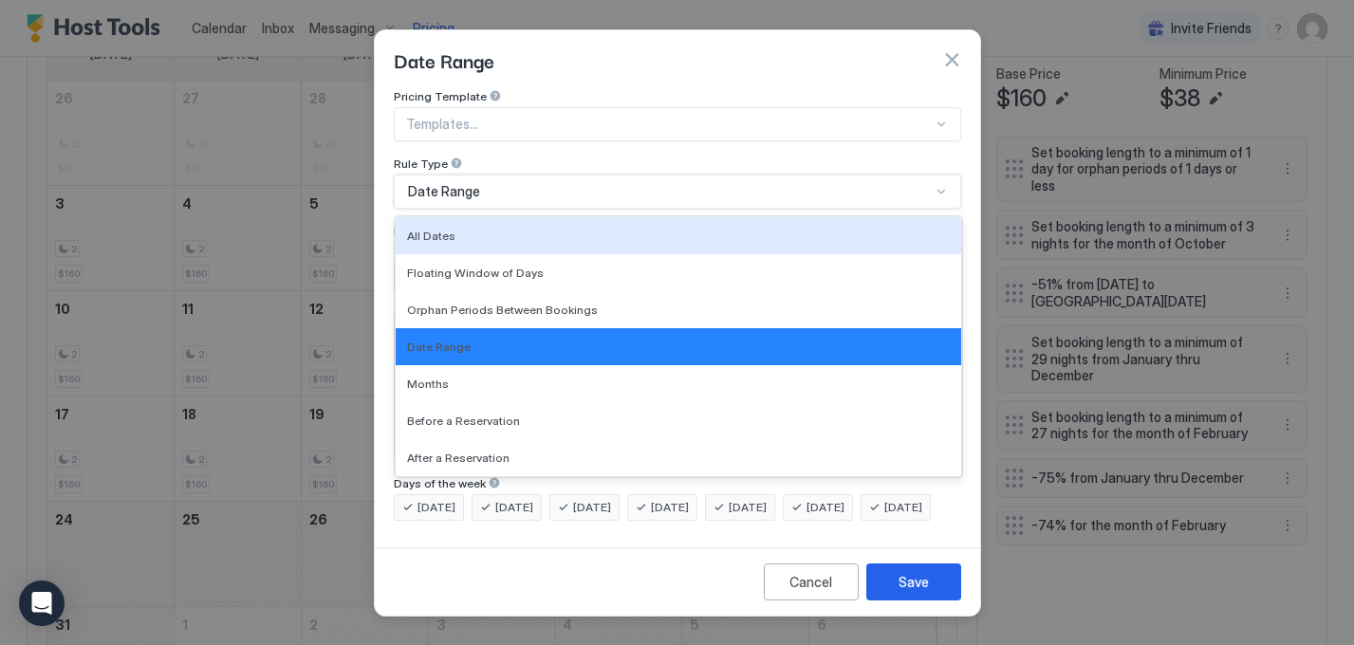
click at [384, 208] on div "**********" at bounding box center [678, 314] width 606 height 451
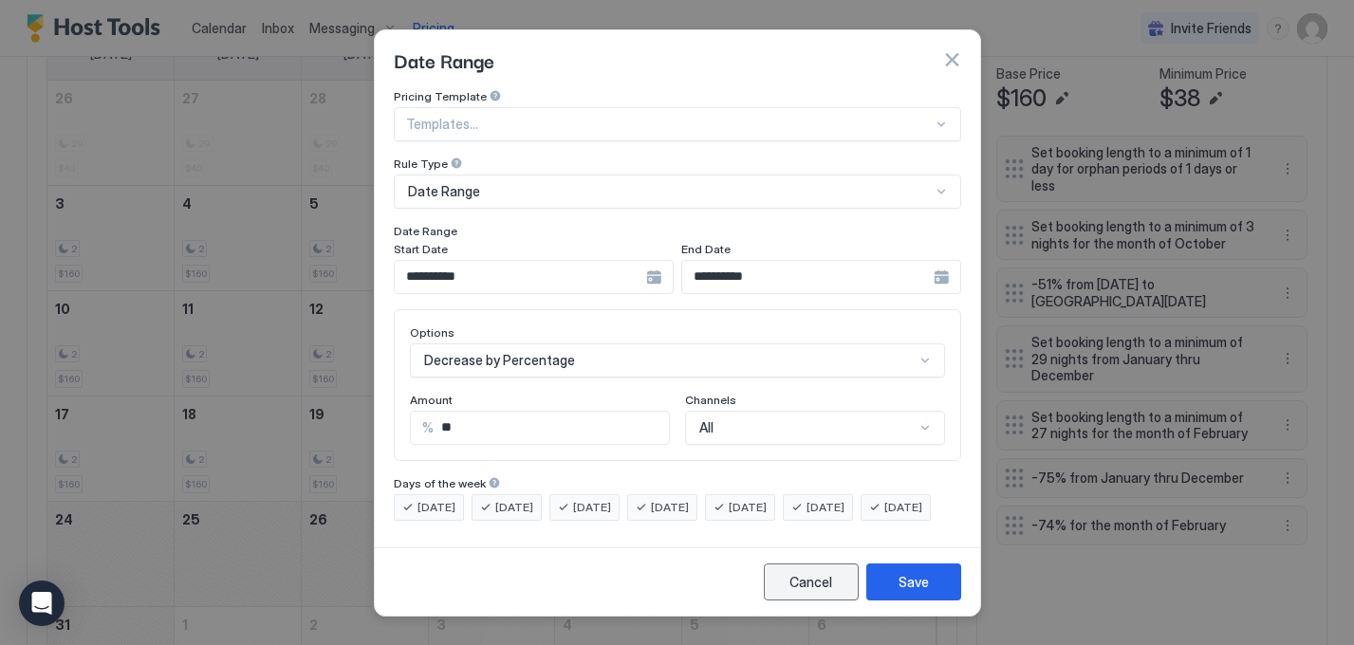
click at [819, 592] on div "Cancel" at bounding box center [811, 582] width 43 height 20
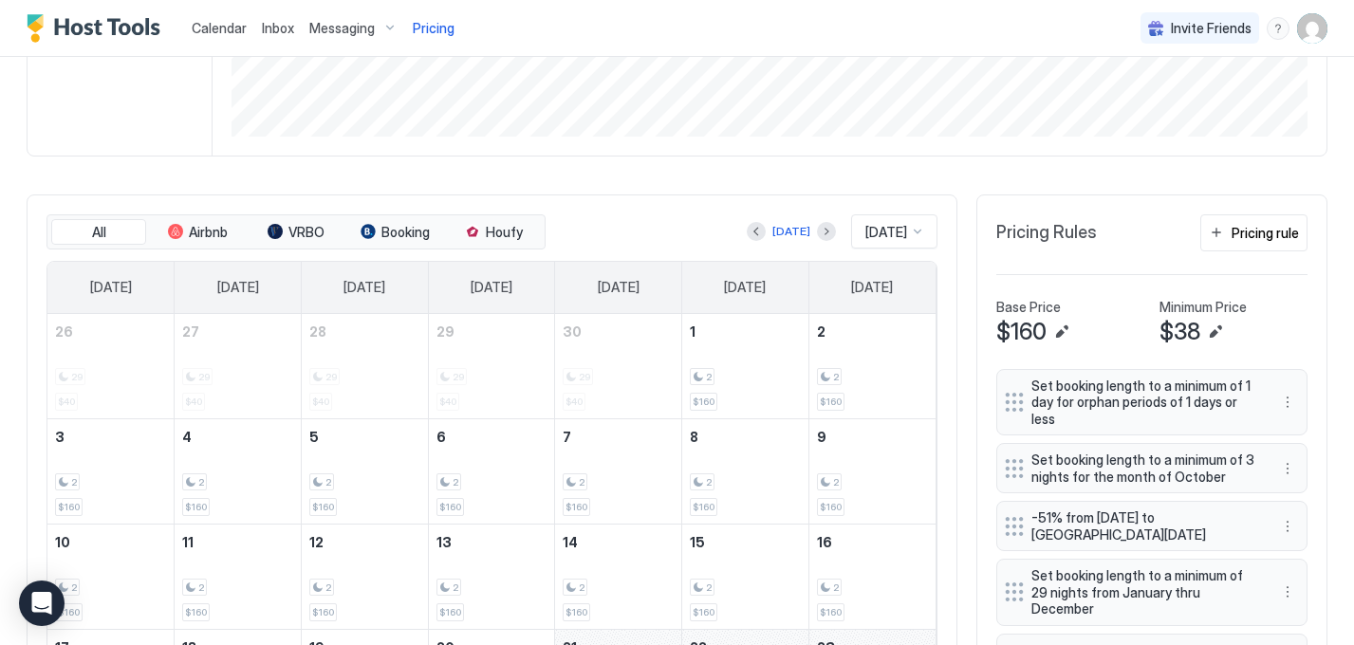
scroll to position [382, 0]
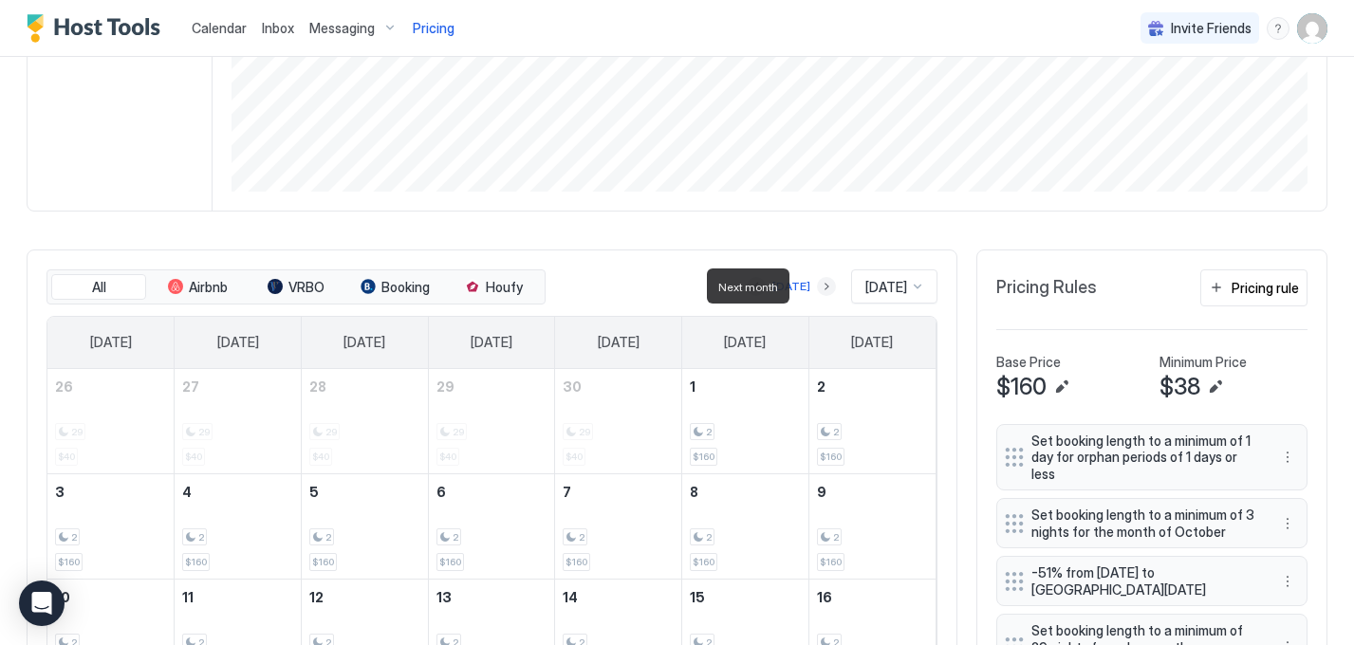
click at [817, 285] on button "Next month" at bounding box center [826, 286] width 19 height 19
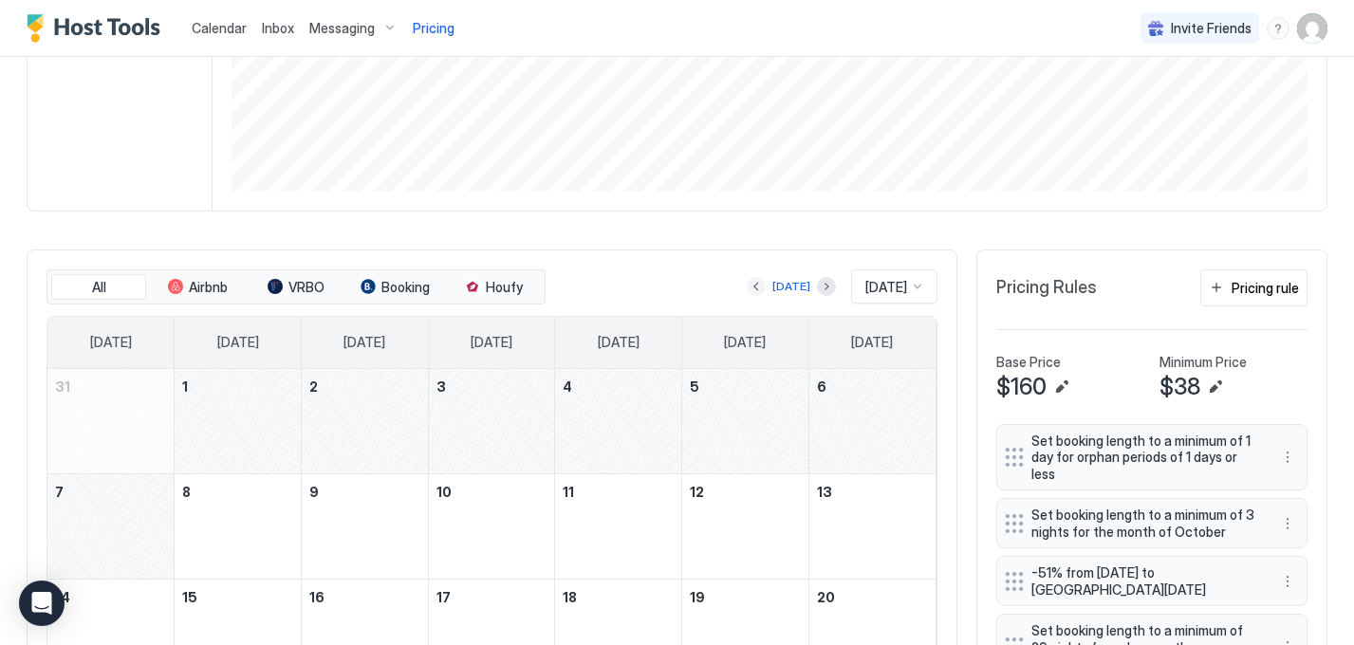
click at [750, 285] on button "Previous month" at bounding box center [756, 286] width 19 height 19
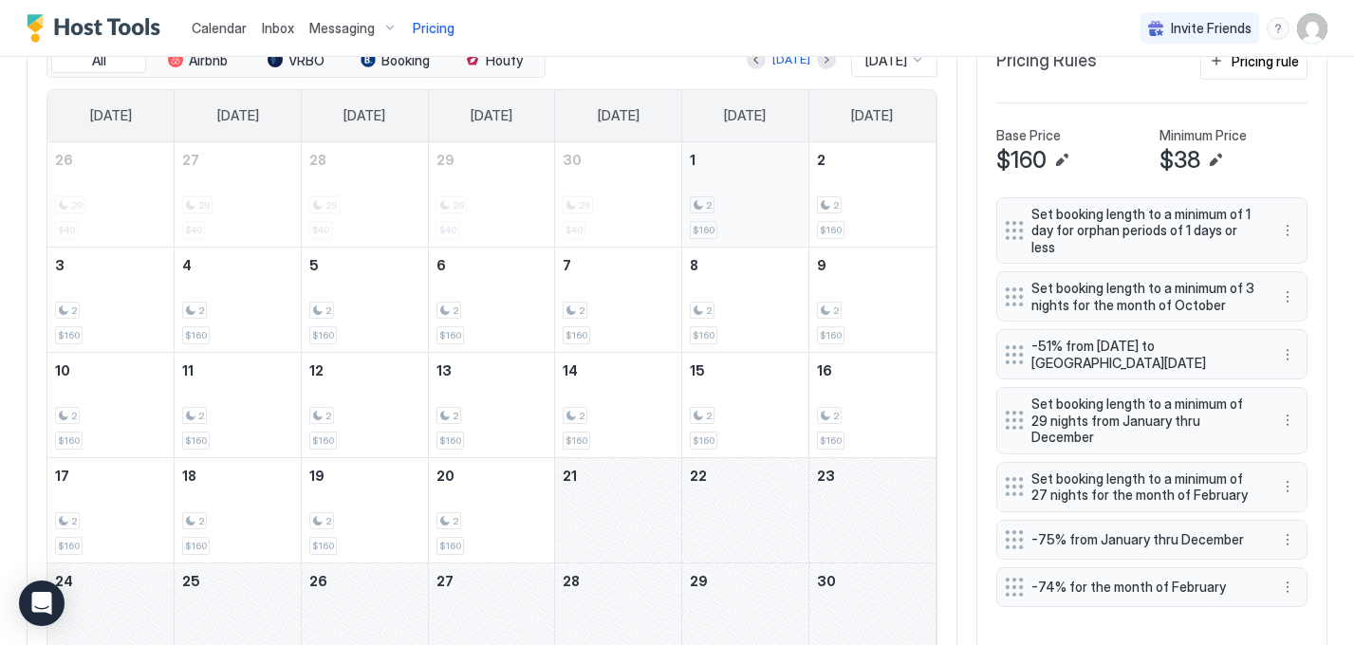
scroll to position [607, 0]
click at [1290, 345] on button "More options" at bounding box center [1288, 356] width 23 height 23
click at [1303, 384] on div "Edit" at bounding box center [1306, 383] width 42 height 14
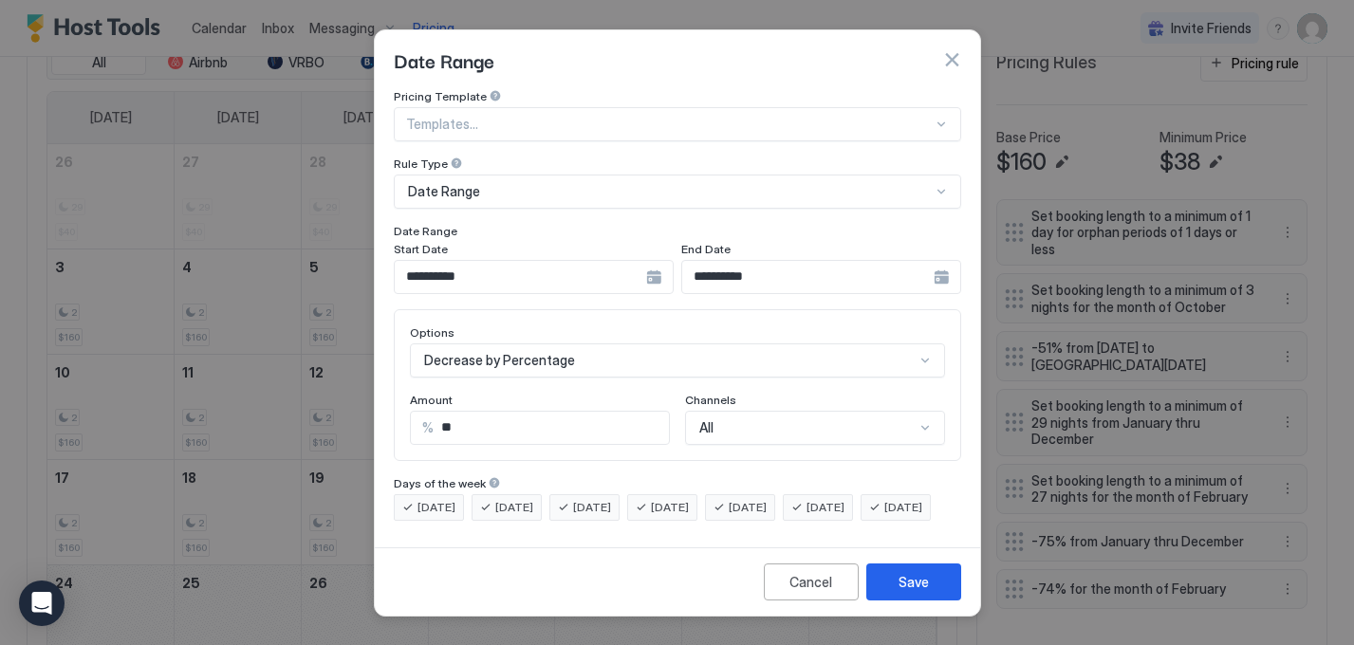
scroll to position [0, 0]
click at [951, 50] on button "button" at bounding box center [951, 59] width 19 height 19
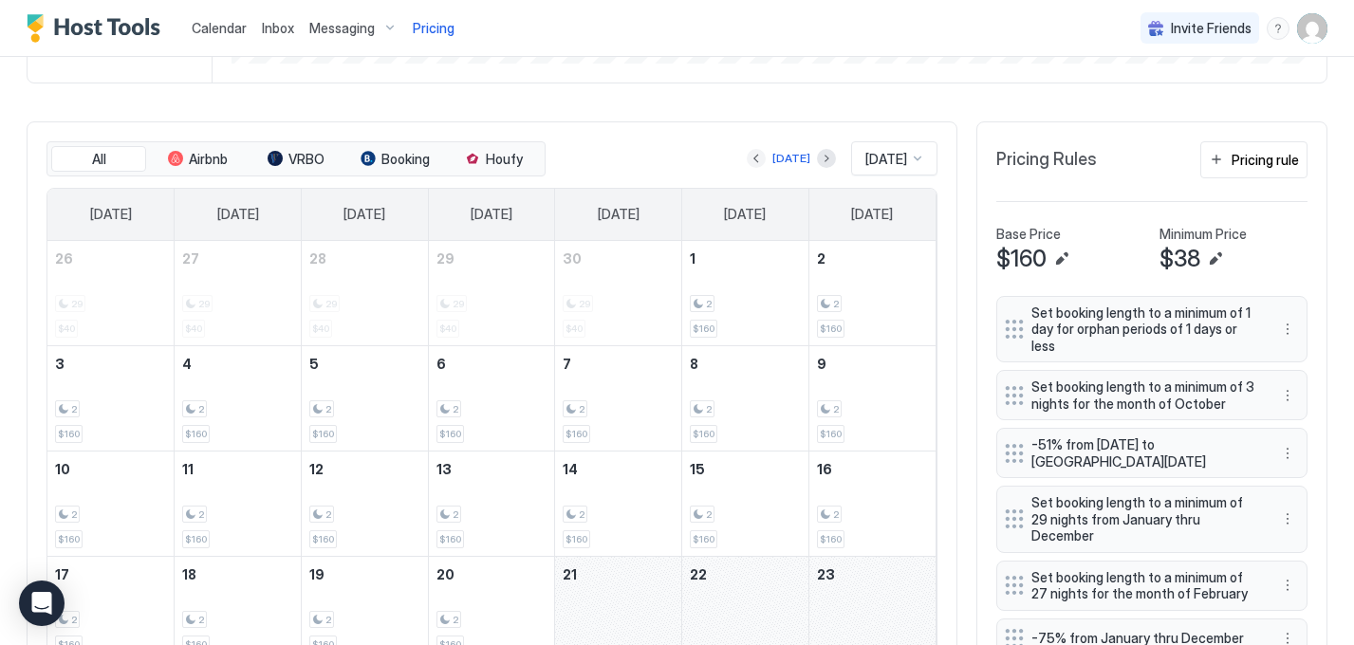
scroll to position [544, 0]
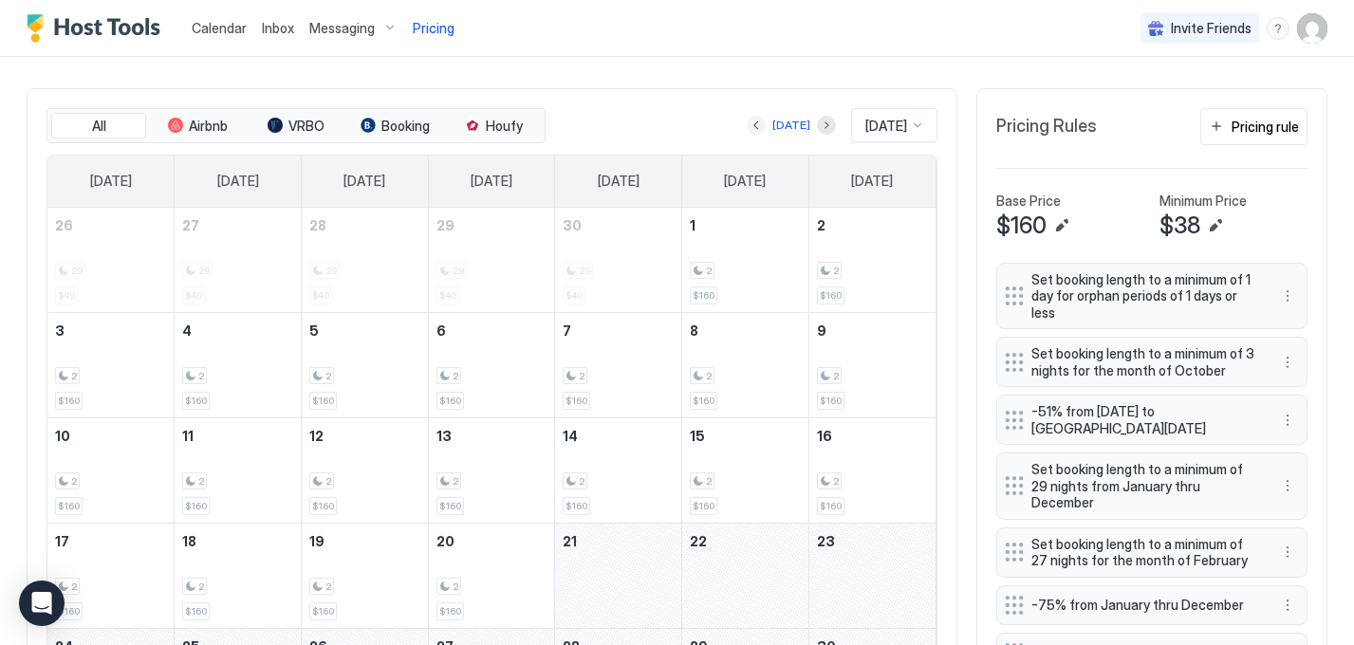
click at [747, 121] on button "Previous month" at bounding box center [756, 125] width 19 height 19
click at [817, 124] on button "Next month" at bounding box center [826, 125] width 19 height 19
click at [1218, 223] on button "Edit" at bounding box center [1215, 225] width 23 height 23
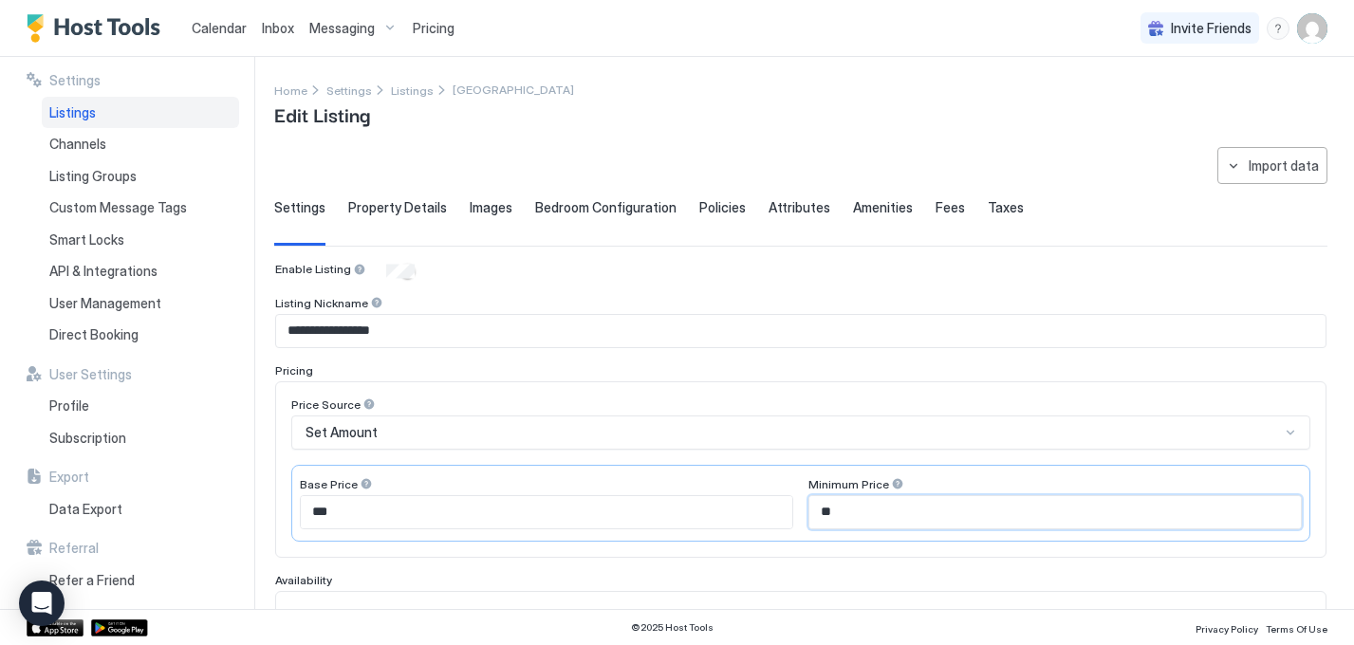
click at [949, 513] on input "**" at bounding box center [1056, 512] width 492 height 32
type input "**"
click at [961, 458] on div "Price Source Set Amount Base Price *** Minimum Price **" at bounding box center [800, 470] width 1019 height 144
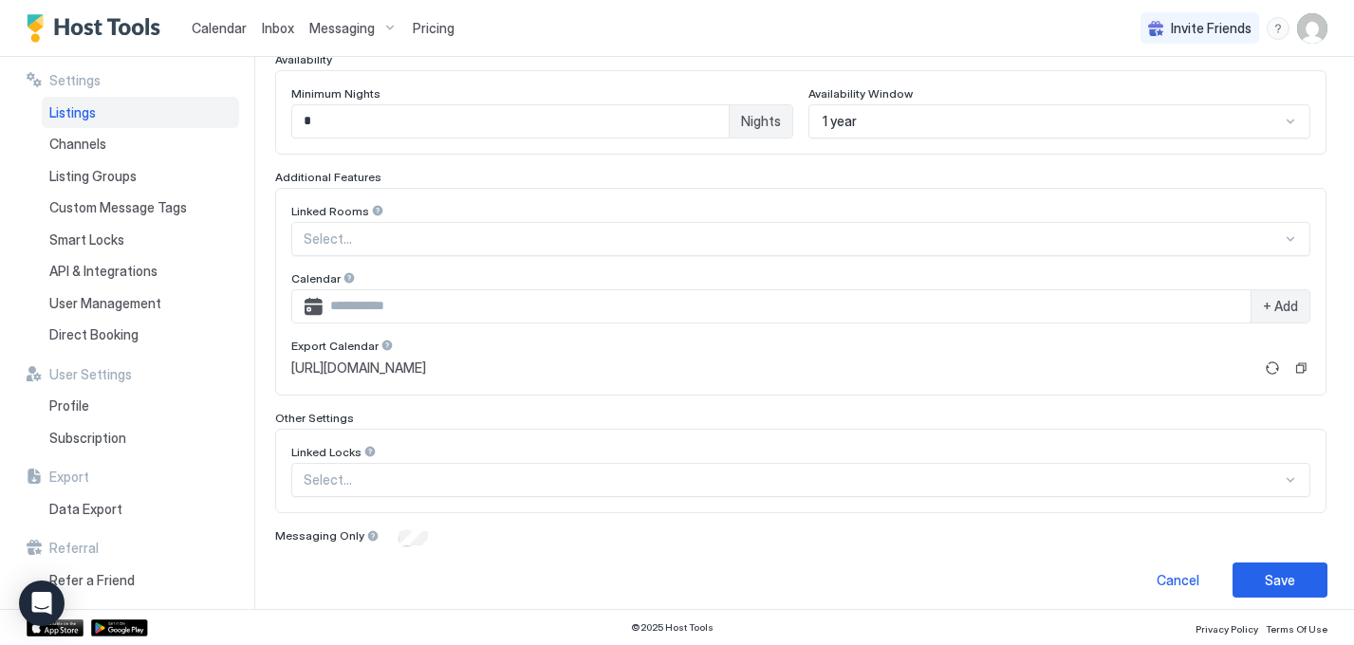
scroll to position [531, 0]
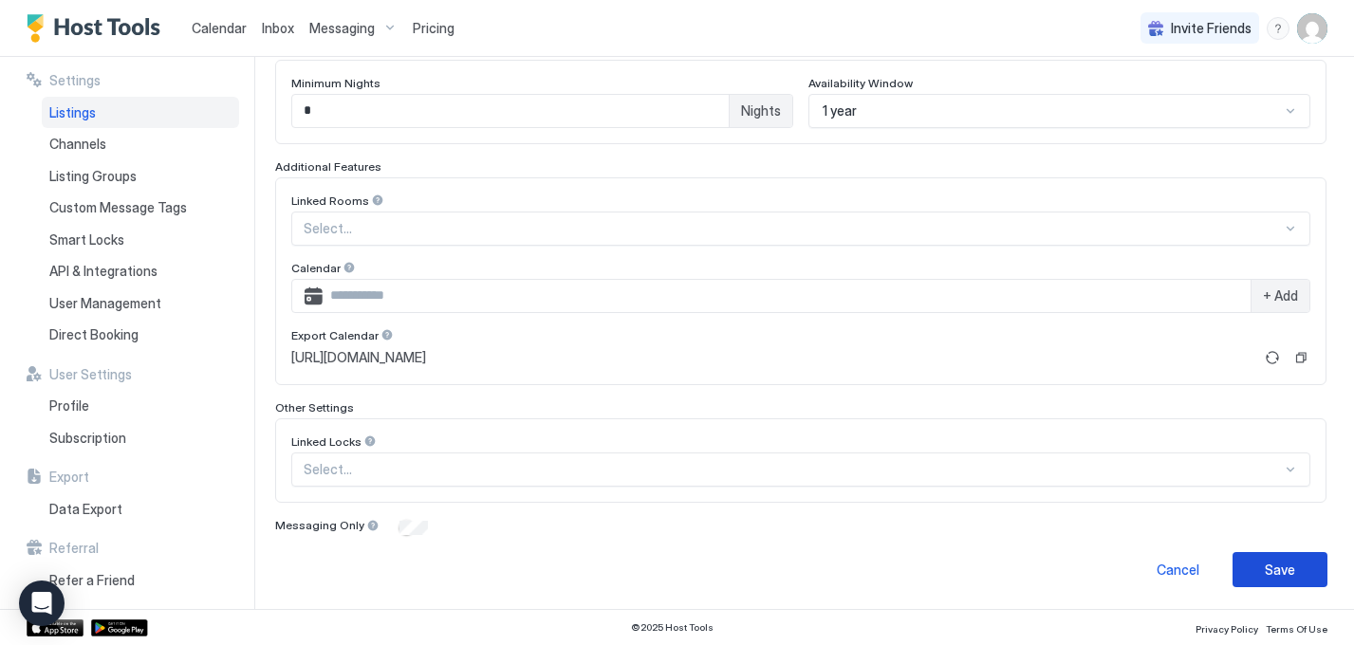
click at [1276, 568] on div "Save" at bounding box center [1280, 570] width 30 height 20
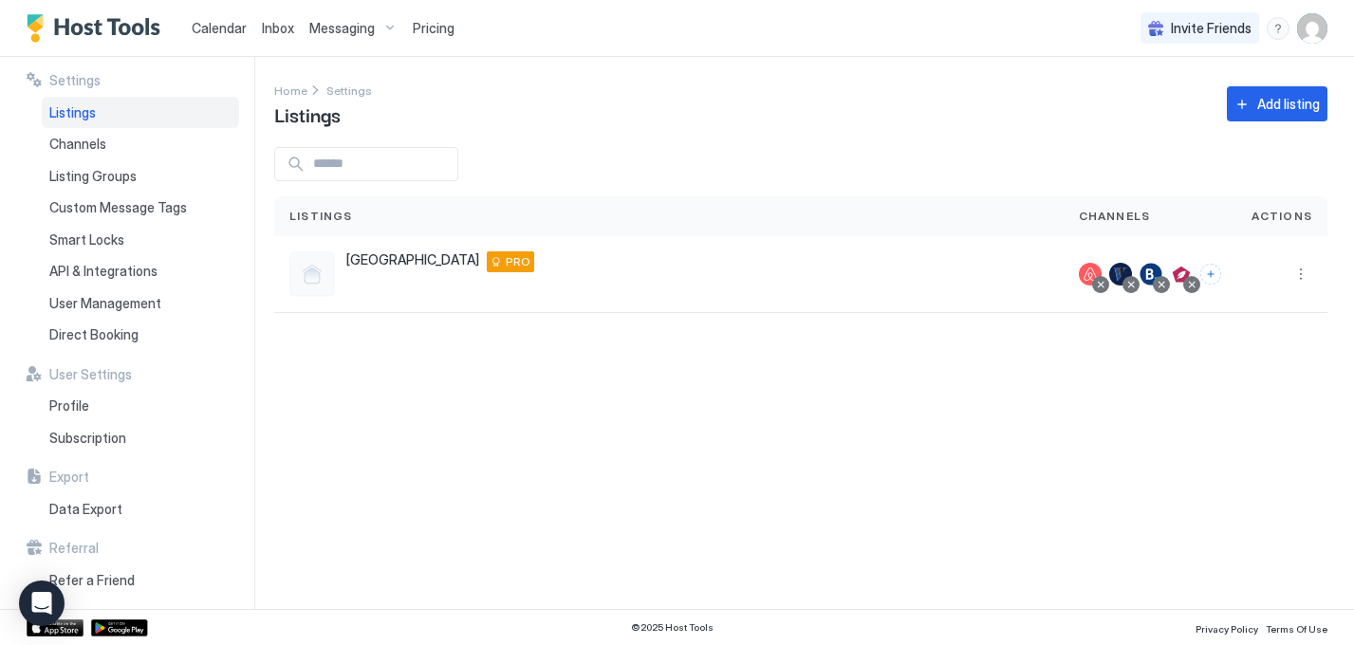
click at [429, 20] on span "Pricing" at bounding box center [434, 28] width 42 height 17
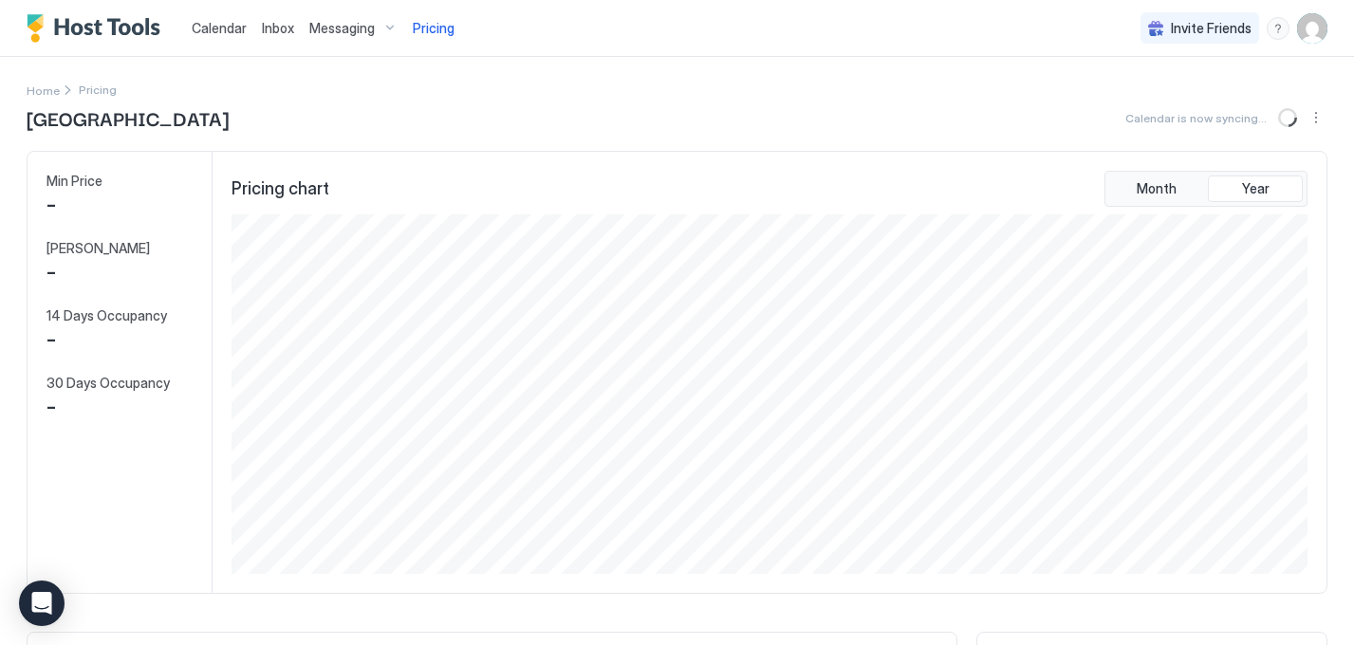
scroll to position [360, 1080]
click at [1294, 117] on button "Sync prices" at bounding box center [1289, 117] width 23 height 23
click at [1290, 118] on button "Sync prices" at bounding box center [1289, 117] width 23 height 23
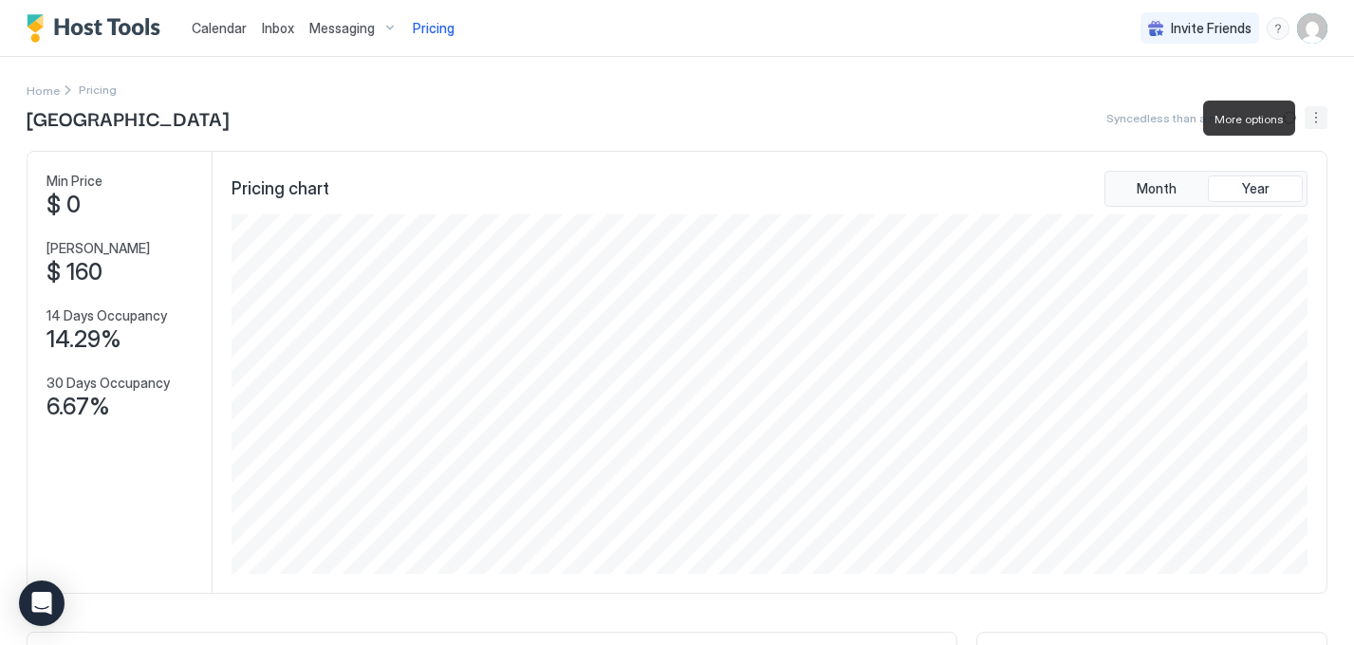
click at [1315, 118] on button "More options" at bounding box center [1316, 117] width 23 height 23
click at [1239, 181] on div "Listing Settings" at bounding box center [1273, 175] width 105 height 14
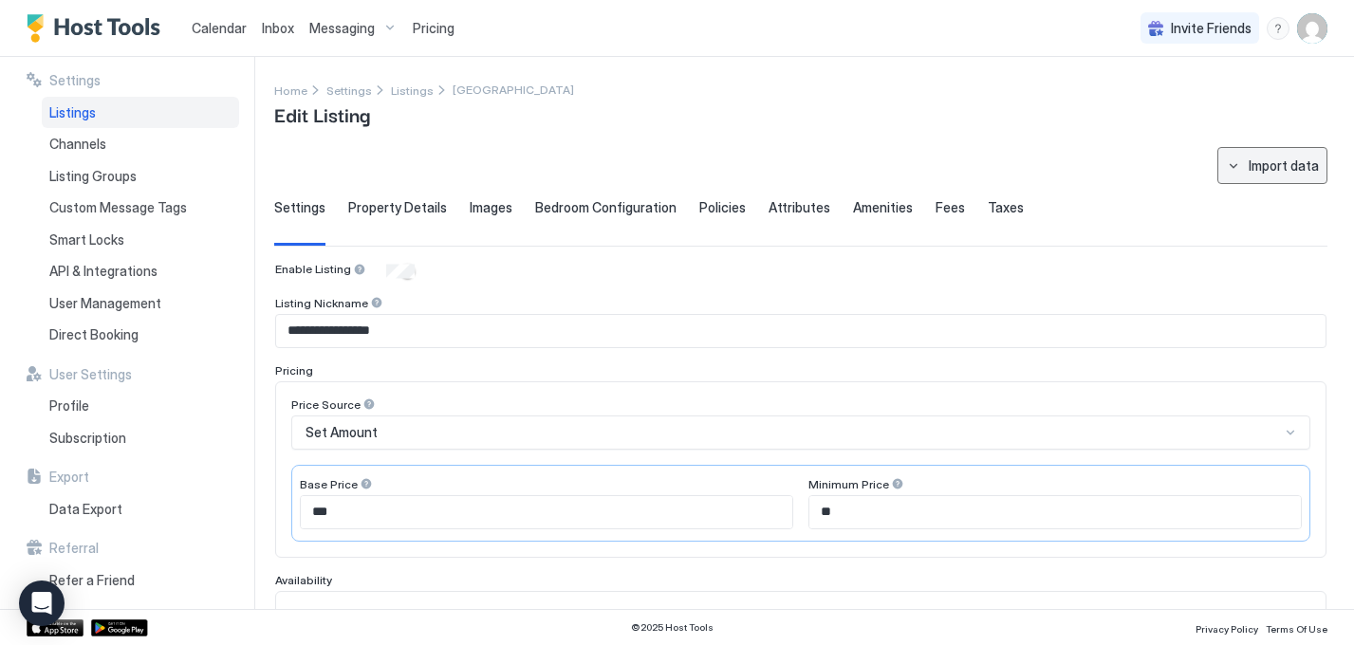
type input "**"
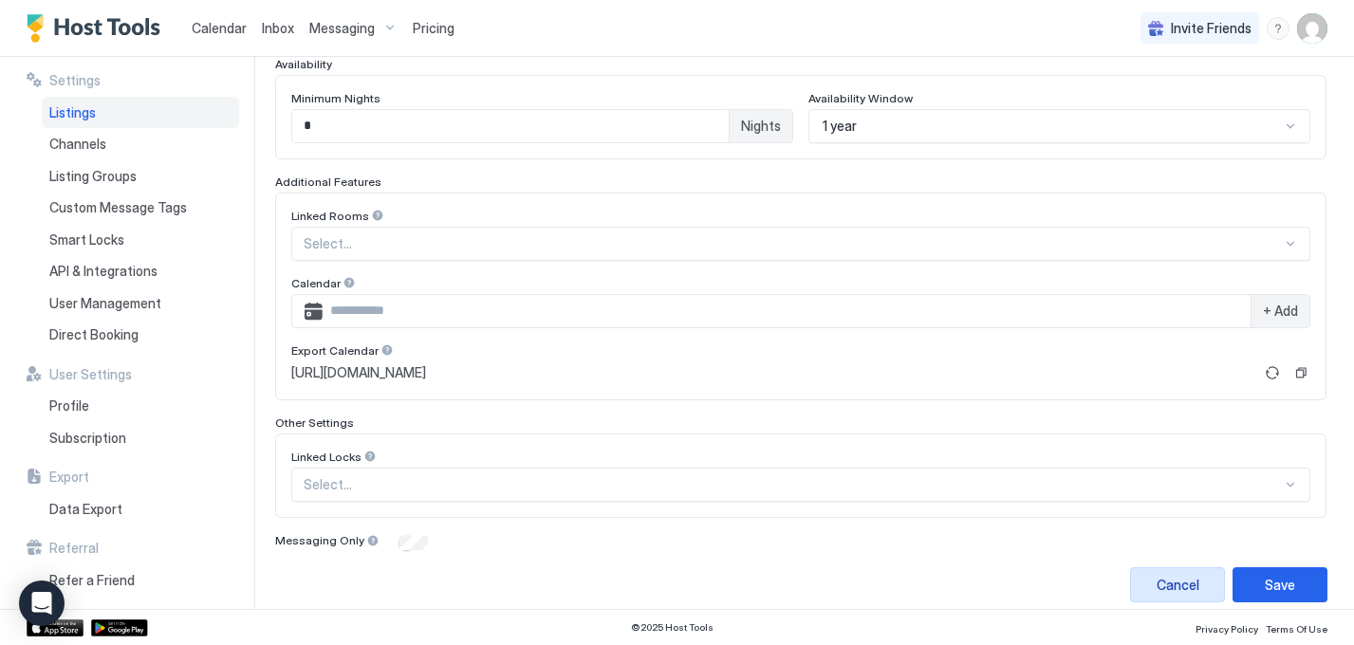
scroll to position [531, 0]
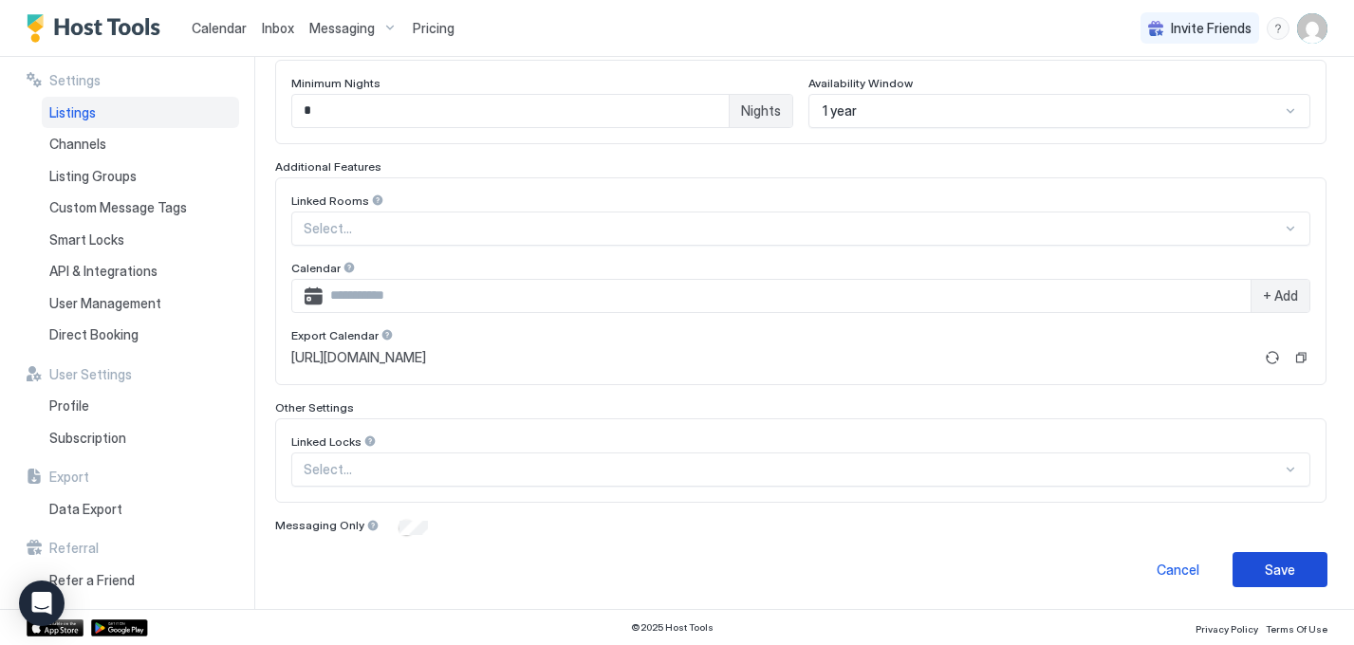
click at [1271, 577] on div "Save" at bounding box center [1280, 570] width 30 height 20
click at [1273, 582] on button "Save" at bounding box center [1280, 569] width 95 height 35
click at [1284, 564] on div "Save" at bounding box center [1280, 570] width 30 height 20
click at [1276, 583] on button "Save" at bounding box center [1280, 569] width 95 height 35
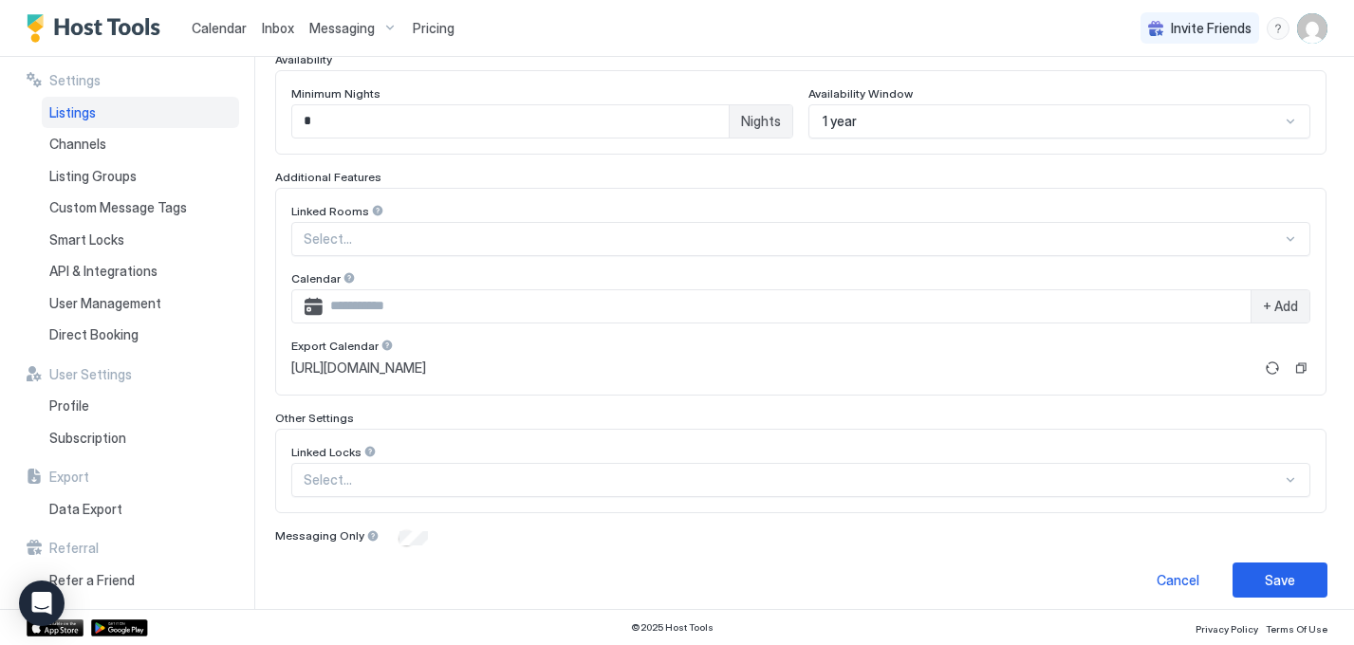
scroll to position [531, 0]
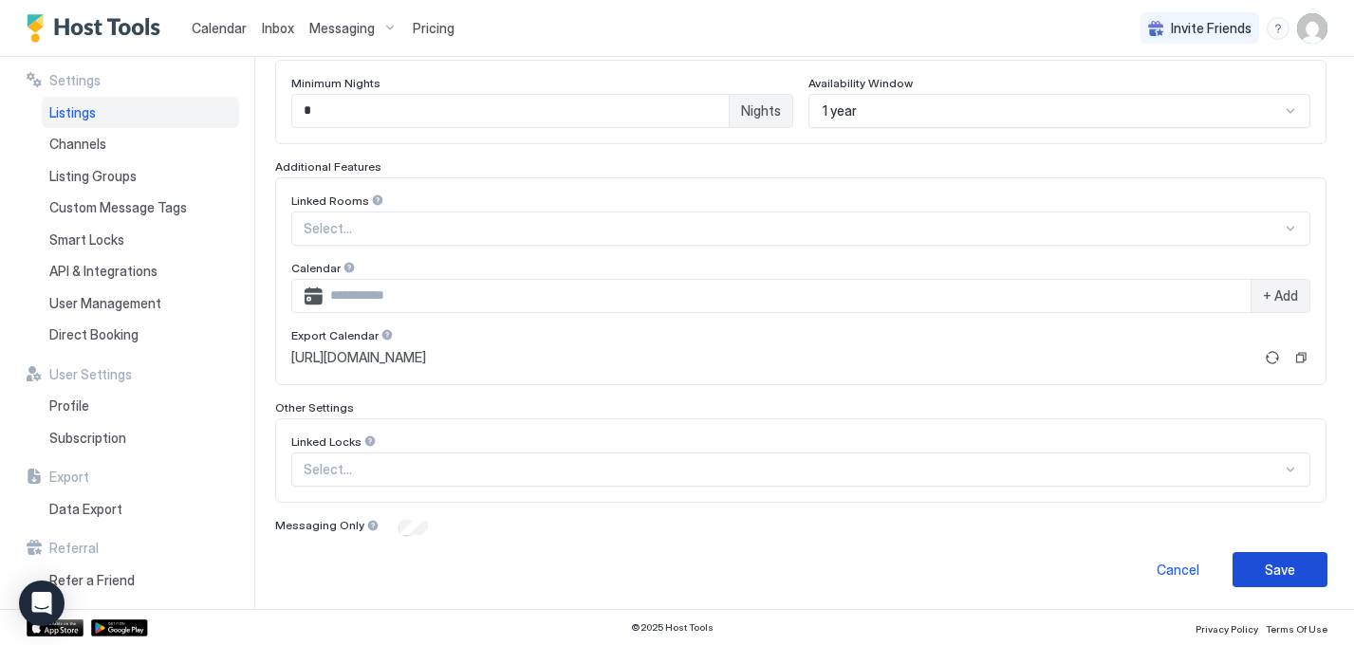
click at [1279, 563] on div "Save" at bounding box center [1280, 570] width 30 height 20
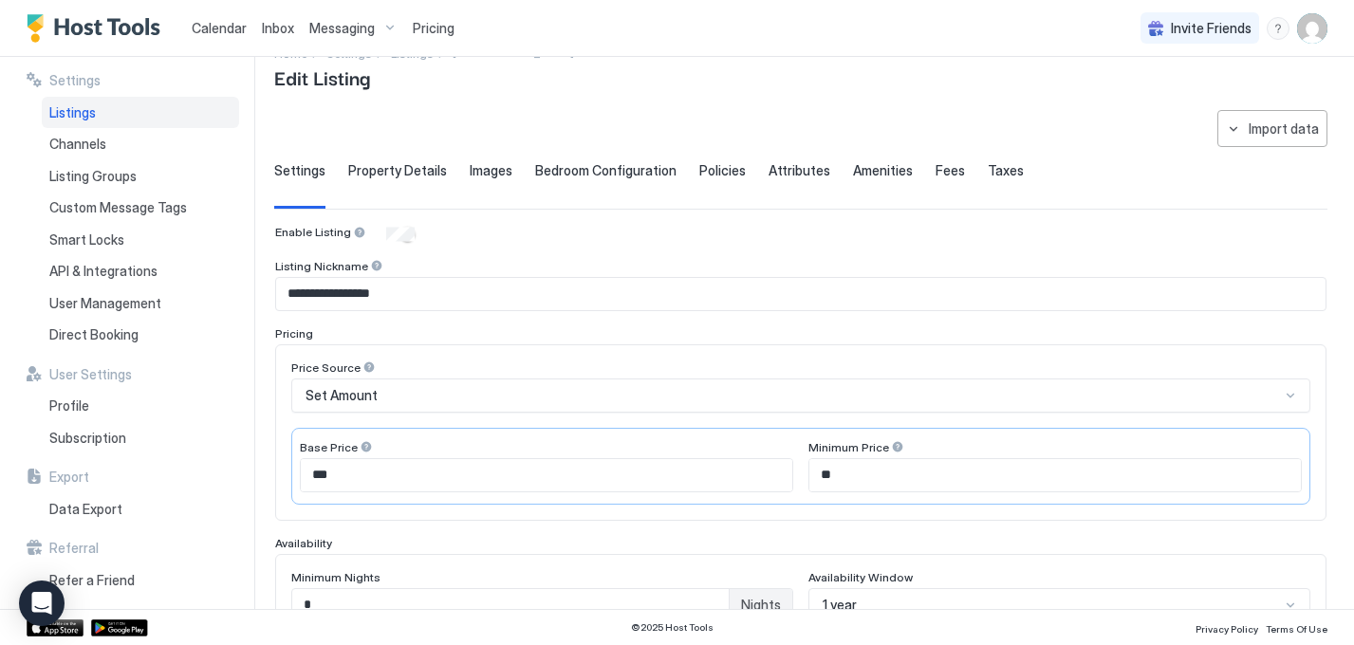
scroll to position [0, 0]
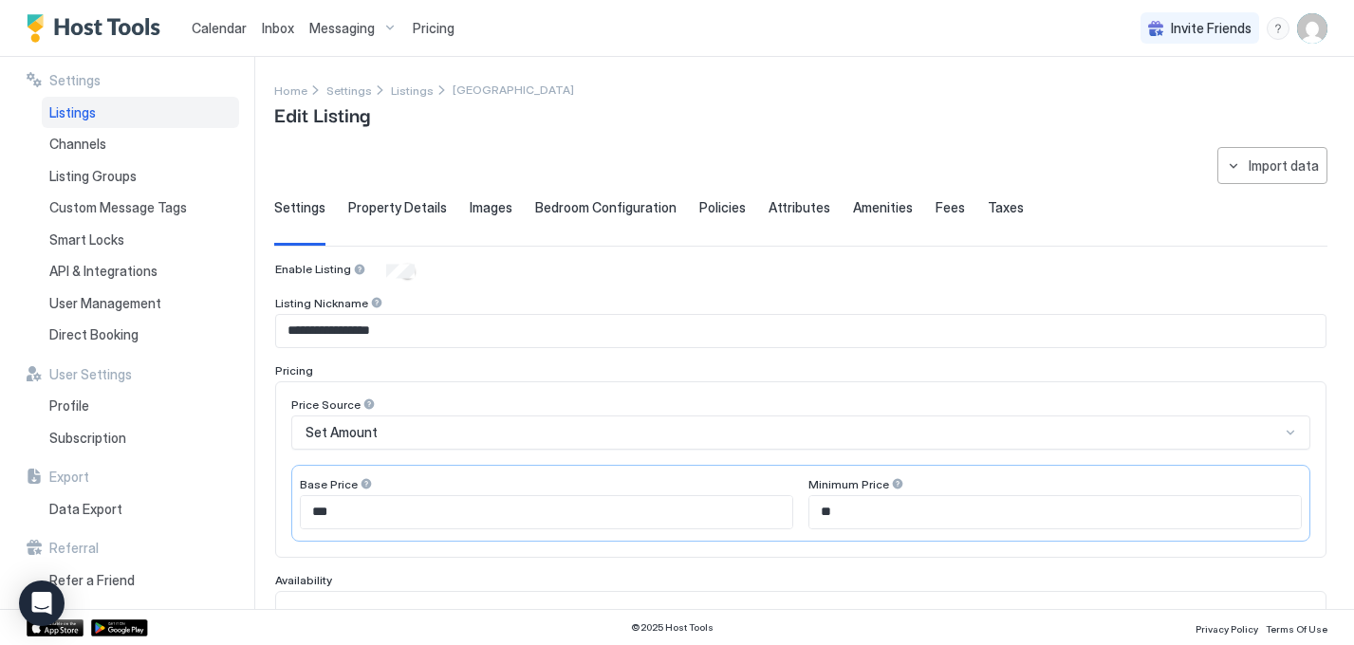
click at [213, 23] on span "Calendar" at bounding box center [219, 28] width 55 height 16
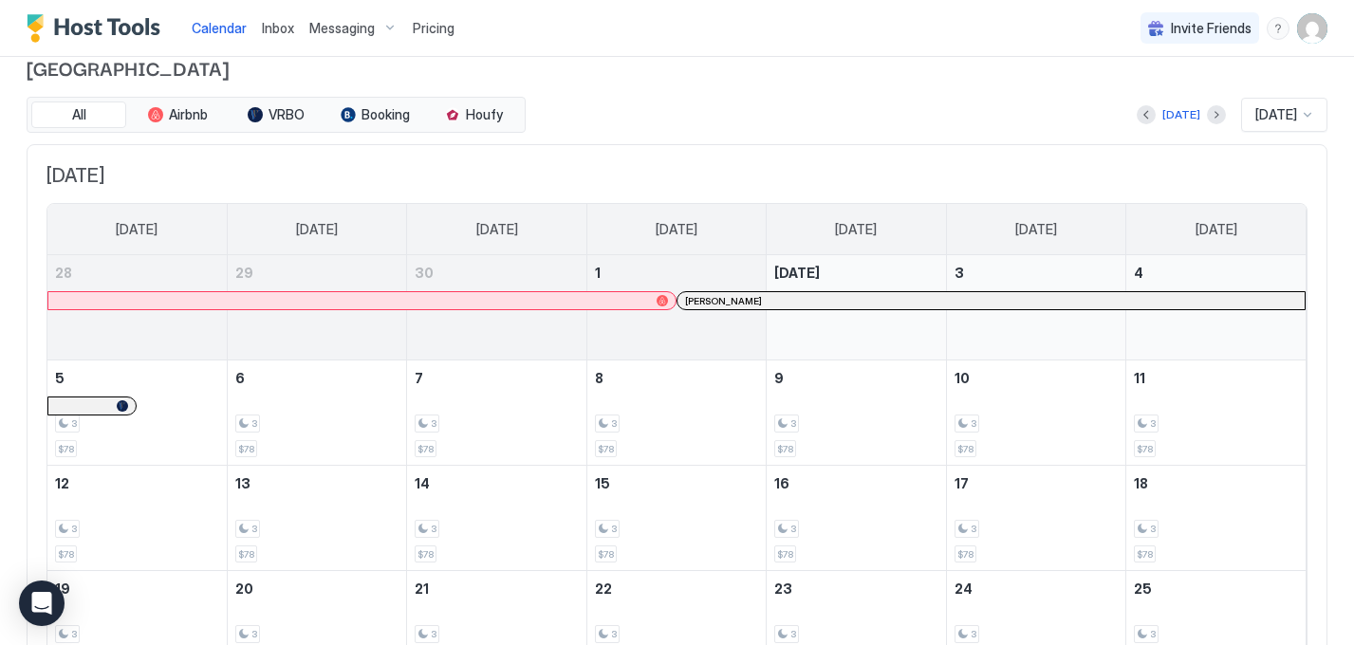
scroll to position [37, 0]
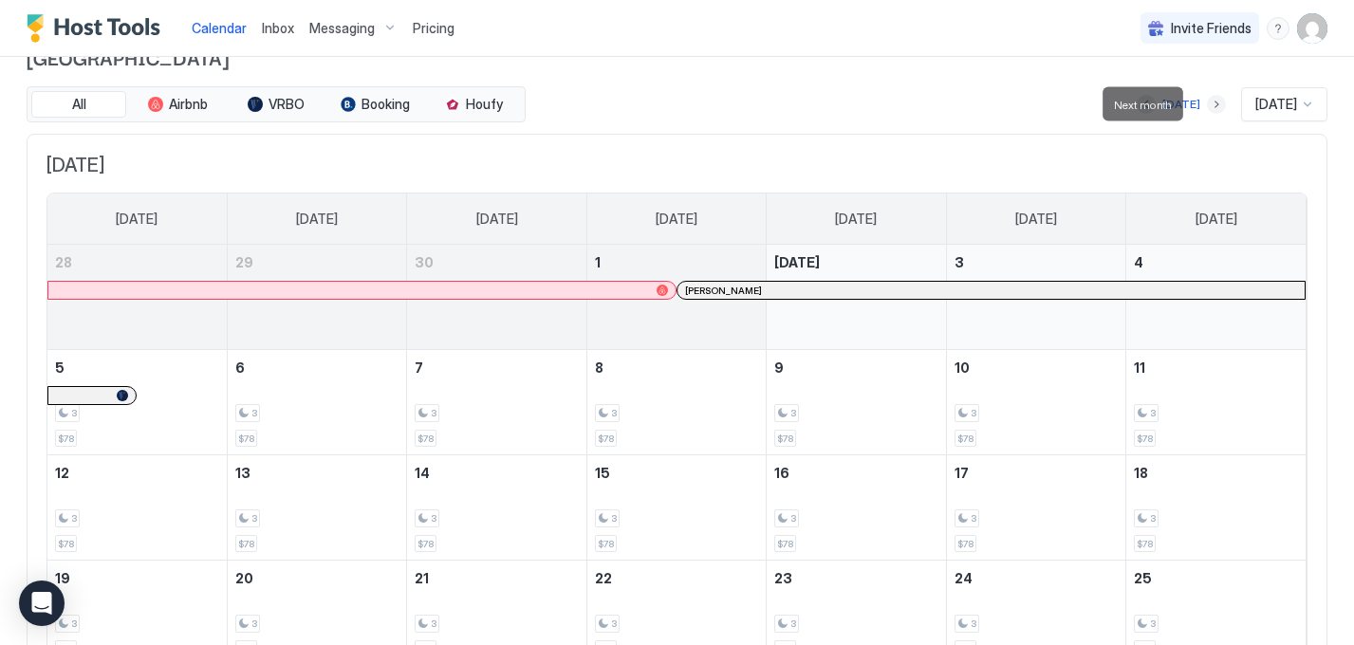
click at [1207, 101] on button "Next month" at bounding box center [1216, 104] width 19 height 19
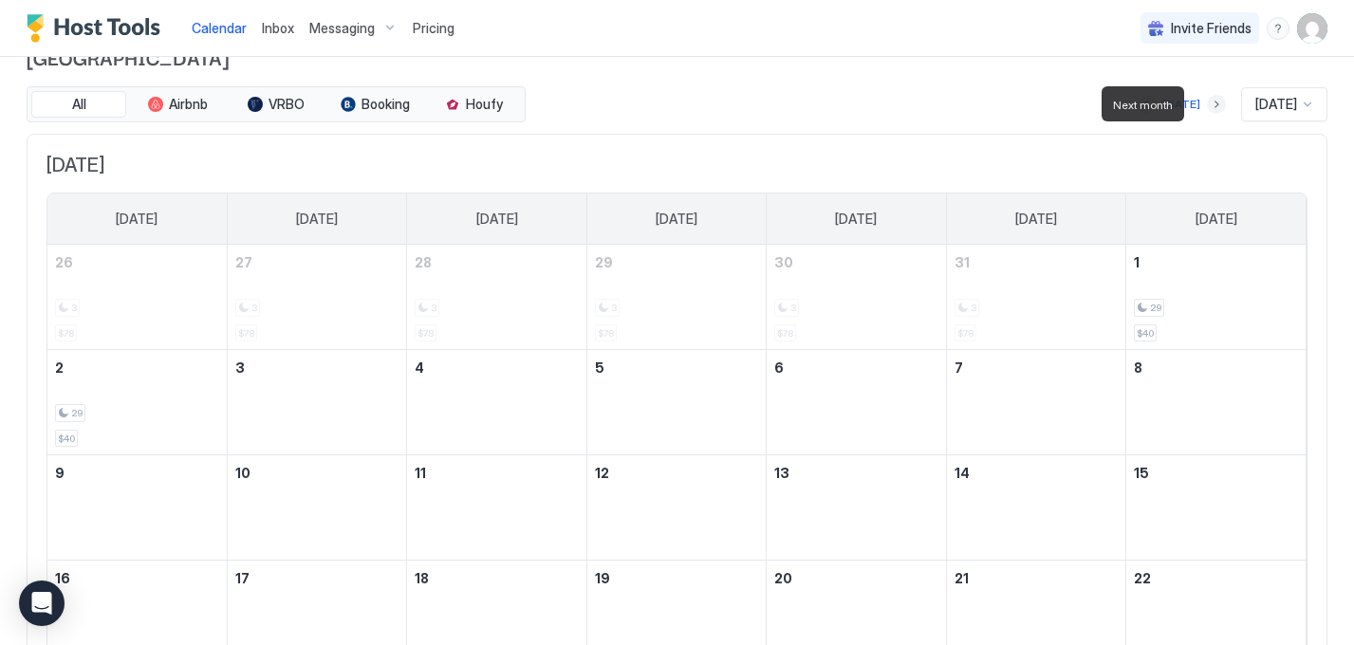
click at [1207, 101] on button "Next month" at bounding box center [1216, 104] width 19 height 19
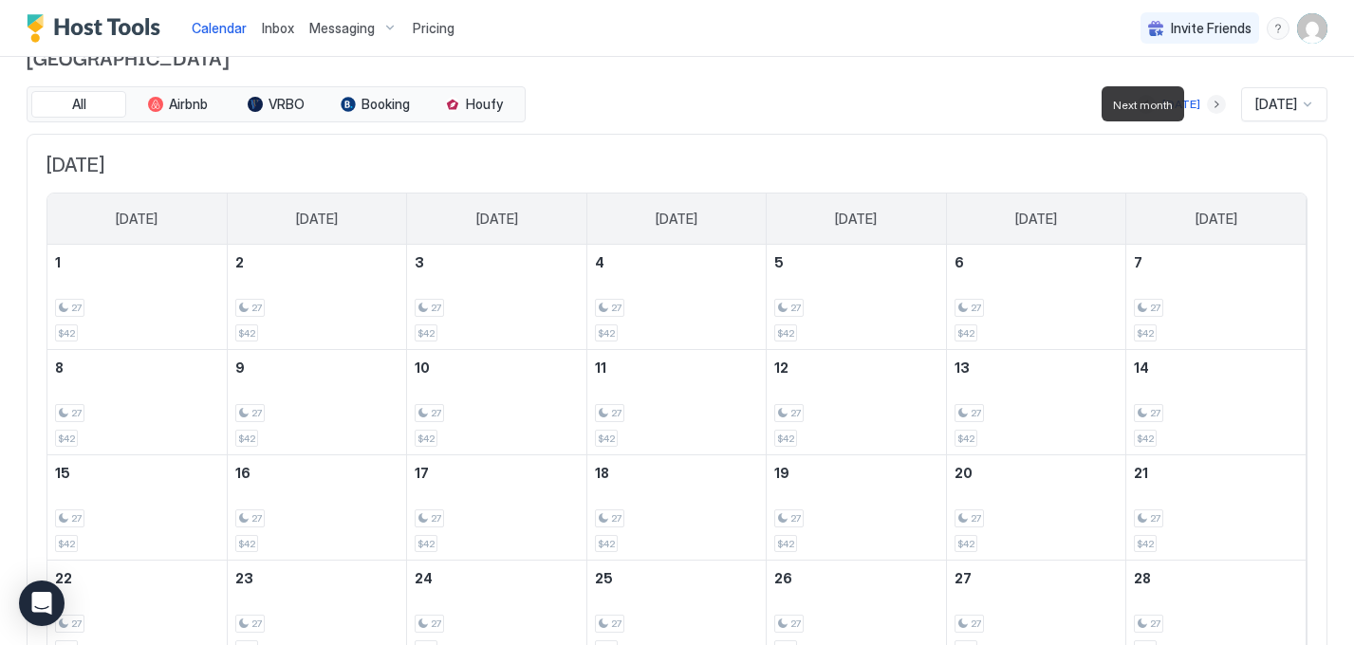
click at [1207, 101] on button "Next month" at bounding box center [1216, 104] width 19 height 19
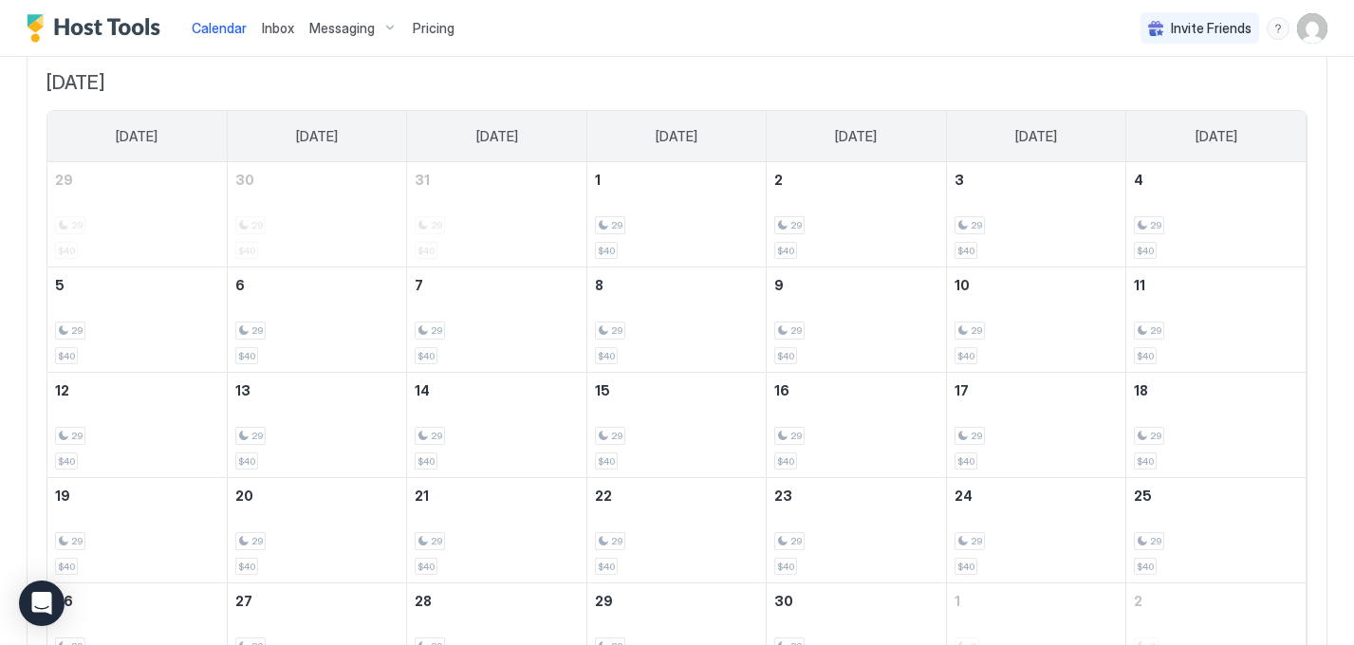
scroll to position [0, 0]
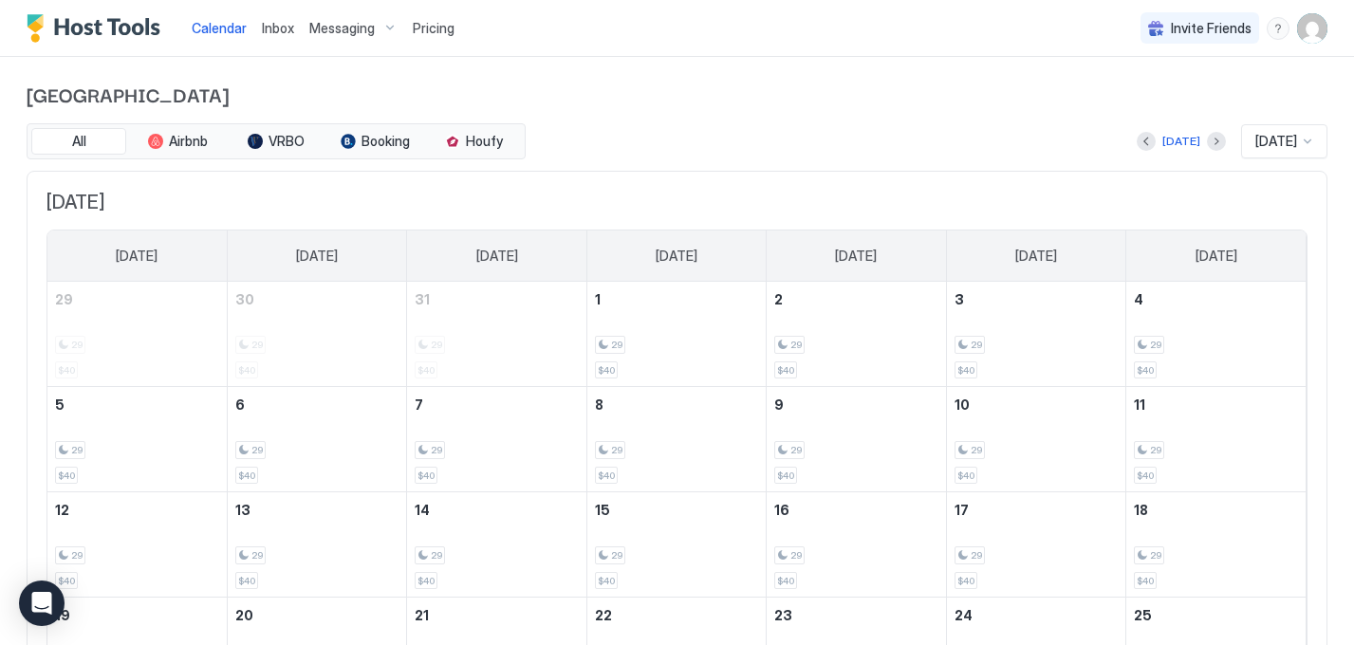
click at [1210, 148] on div at bounding box center [1216, 141] width 19 height 19
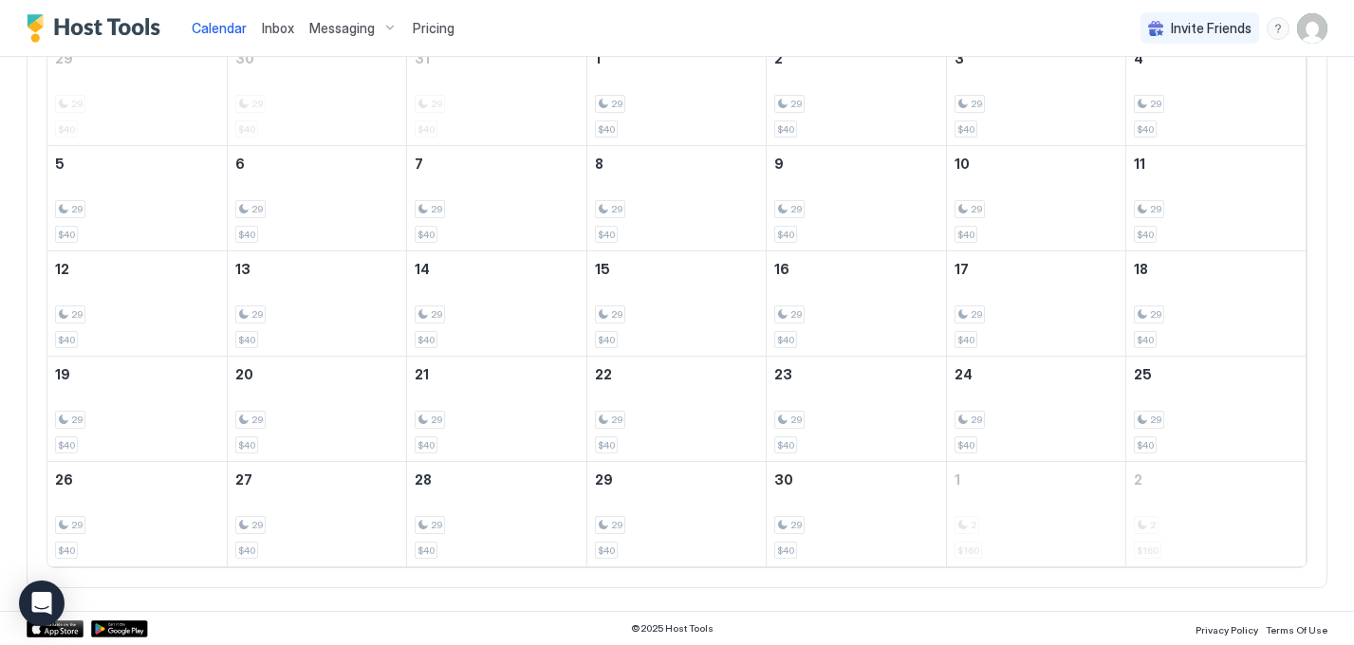
scroll to position [22, 0]
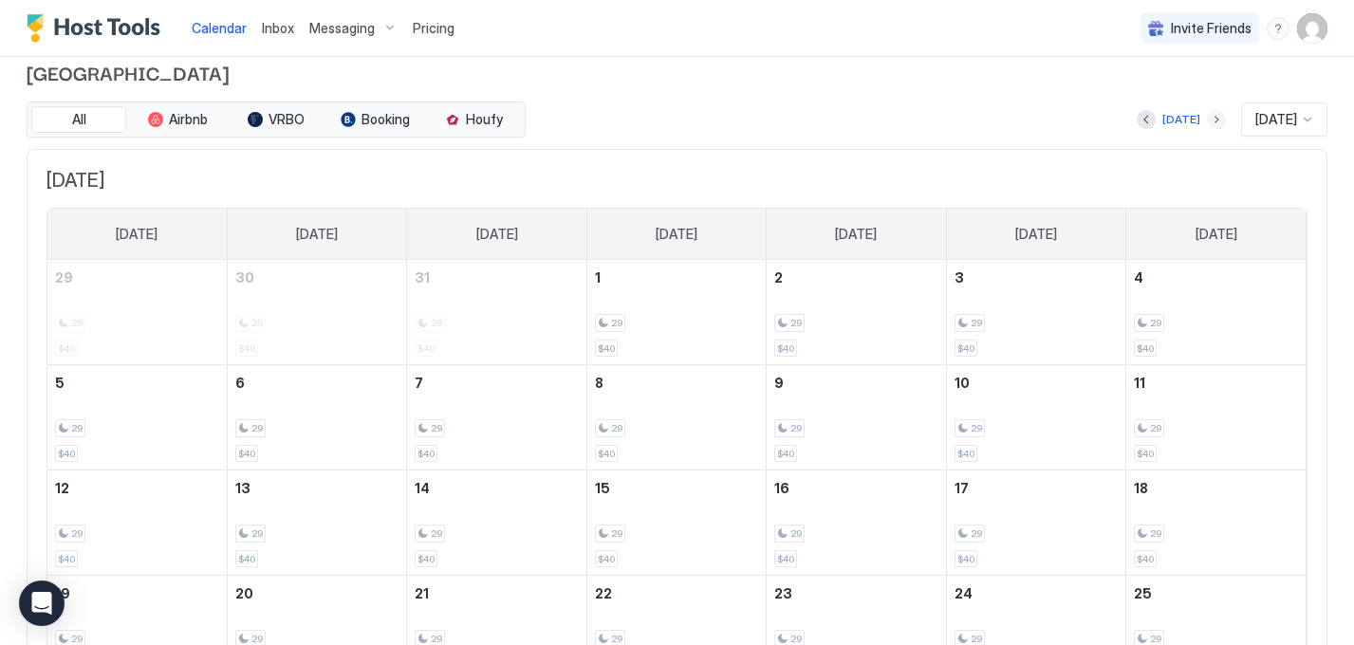
click at [1207, 121] on button "Next month" at bounding box center [1216, 119] width 19 height 19
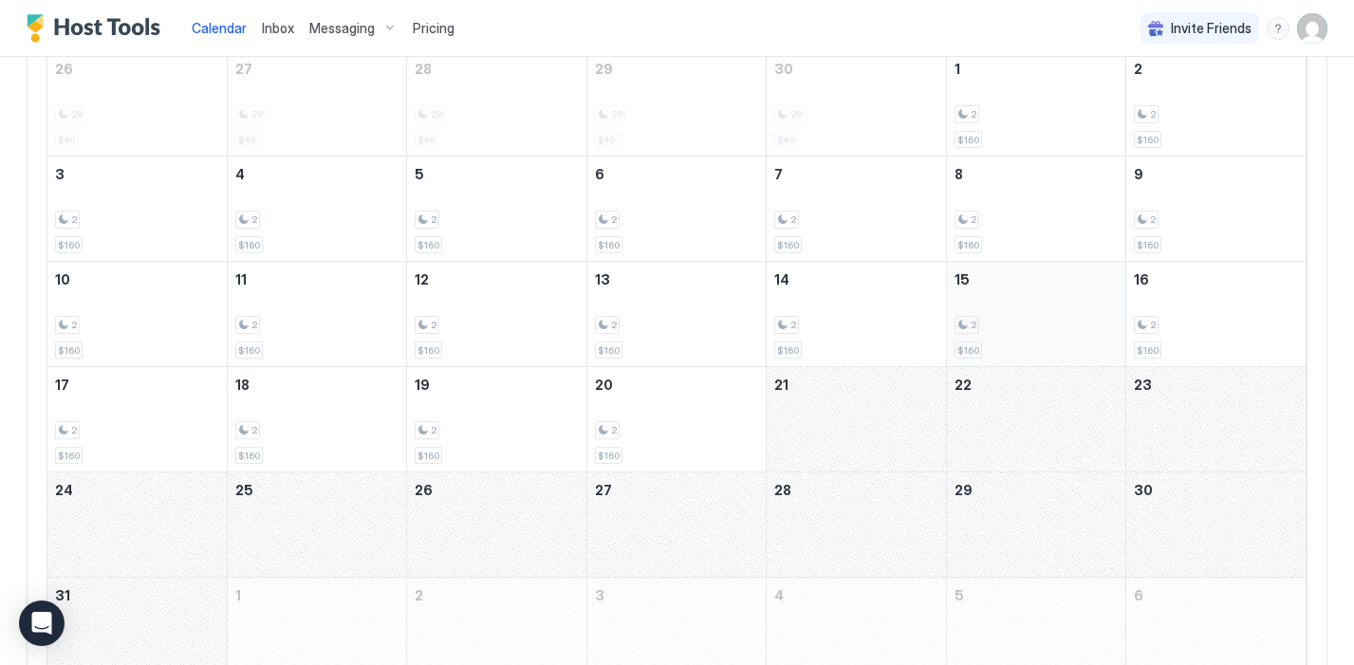
scroll to position [51, 0]
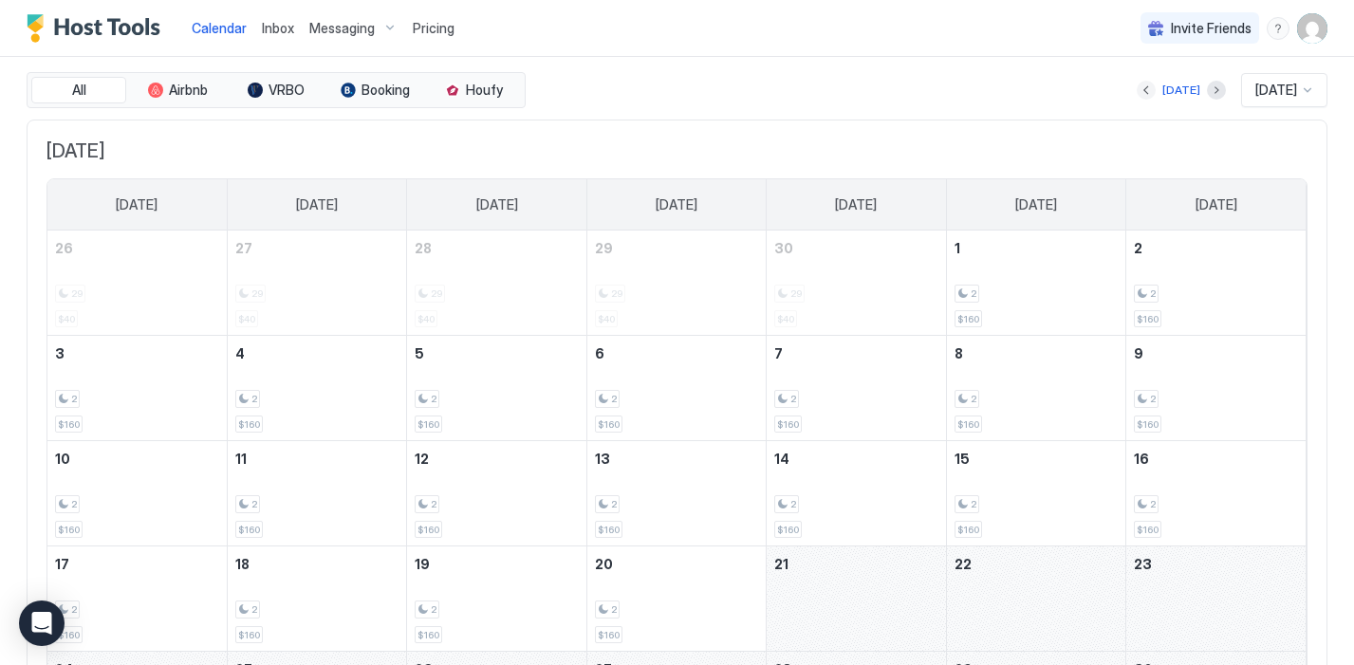
click at [1140, 97] on button "Previous month" at bounding box center [1146, 90] width 19 height 19
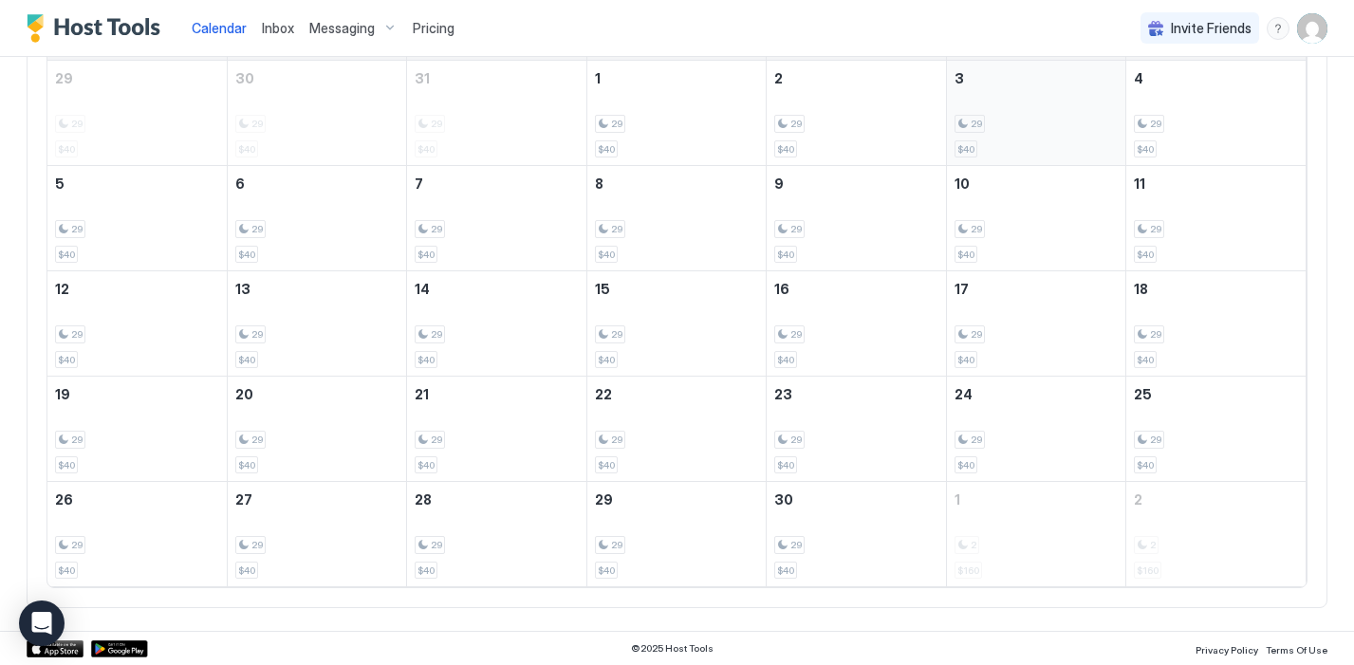
scroll to position [63, 0]
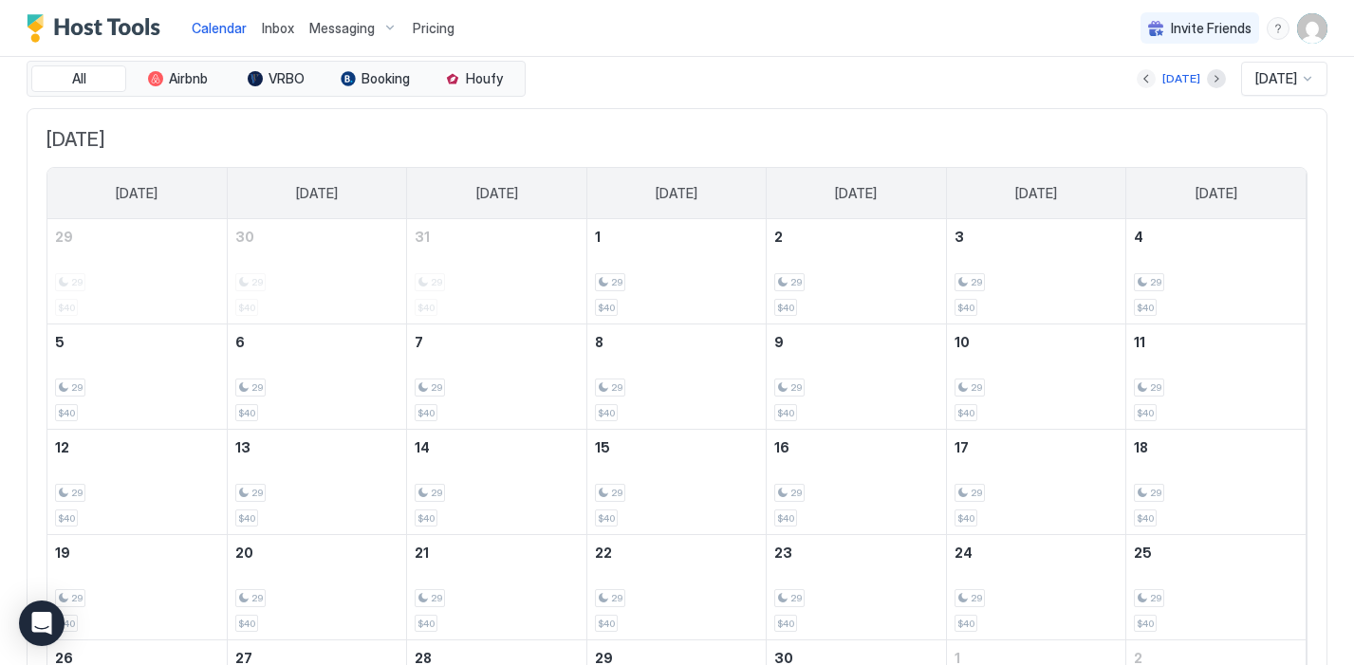
click at [1145, 78] on button "Previous month" at bounding box center [1146, 78] width 19 height 19
click at [430, 28] on span "Pricing" at bounding box center [434, 28] width 42 height 17
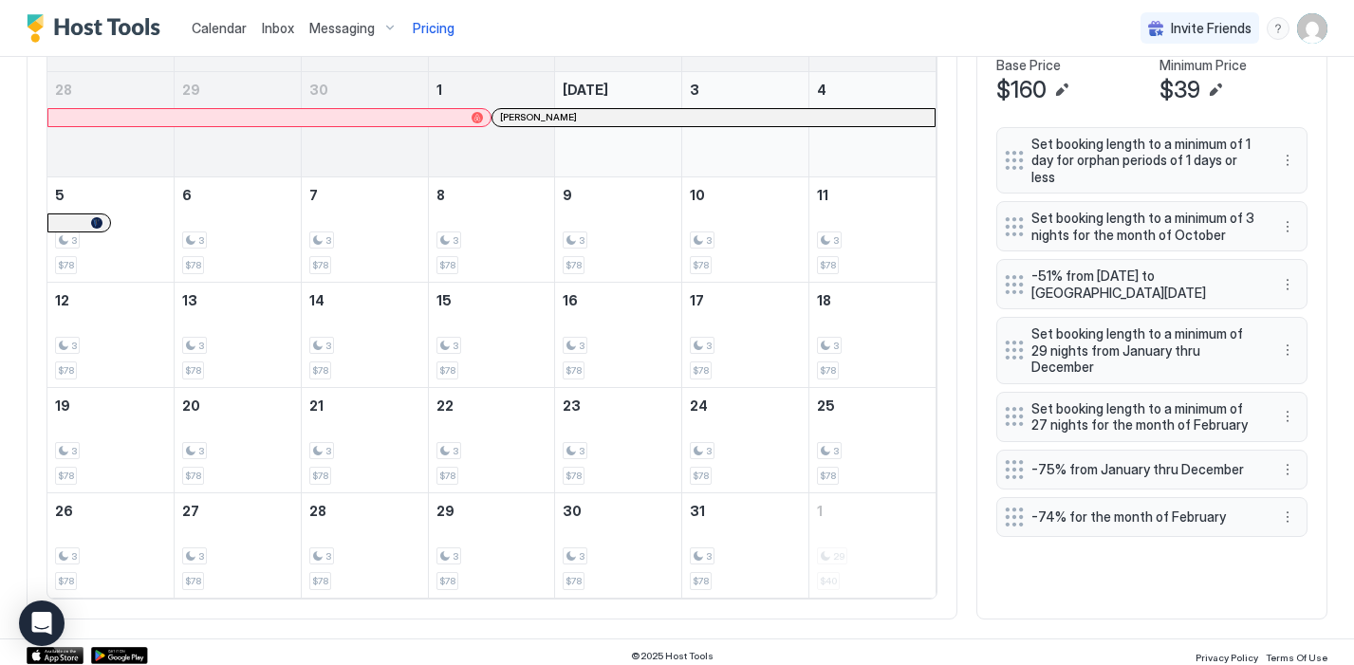
scroll to position [686, 0]
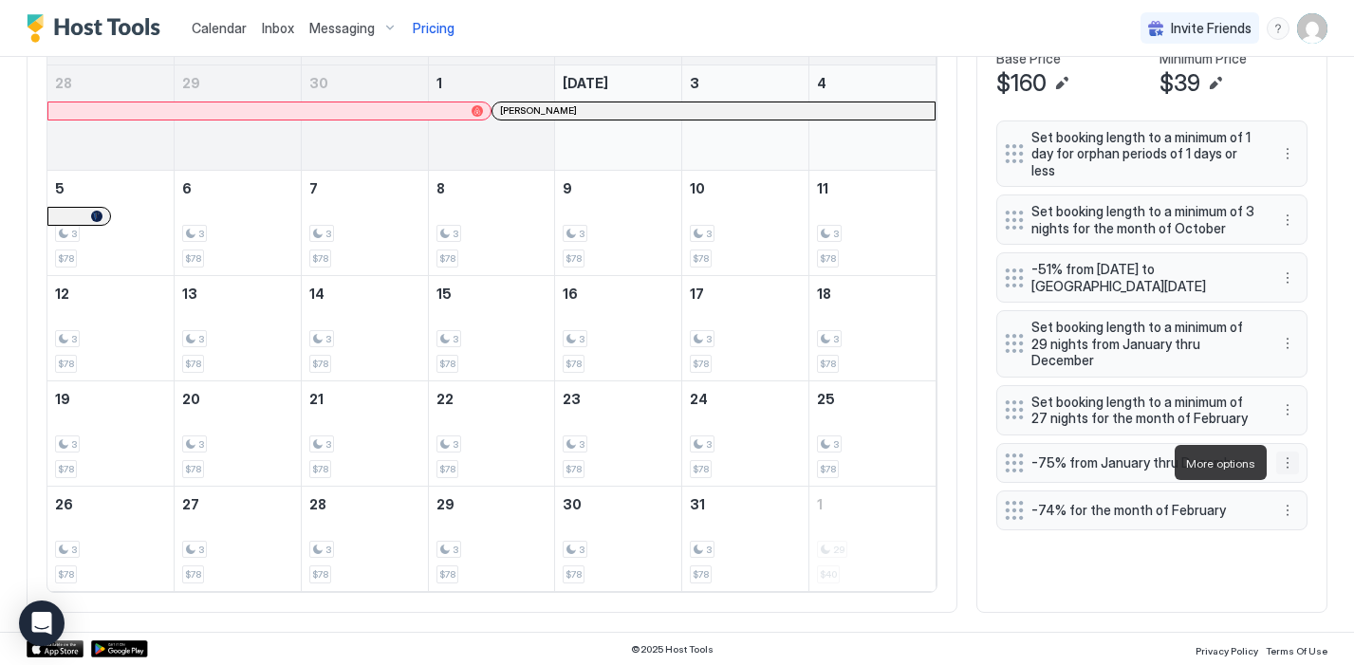
click at [1287, 462] on button "More options" at bounding box center [1288, 463] width 23 height 23
click at [1296, 495] on div "Edit" at bounding box center [1306, 489] width 42 height 14
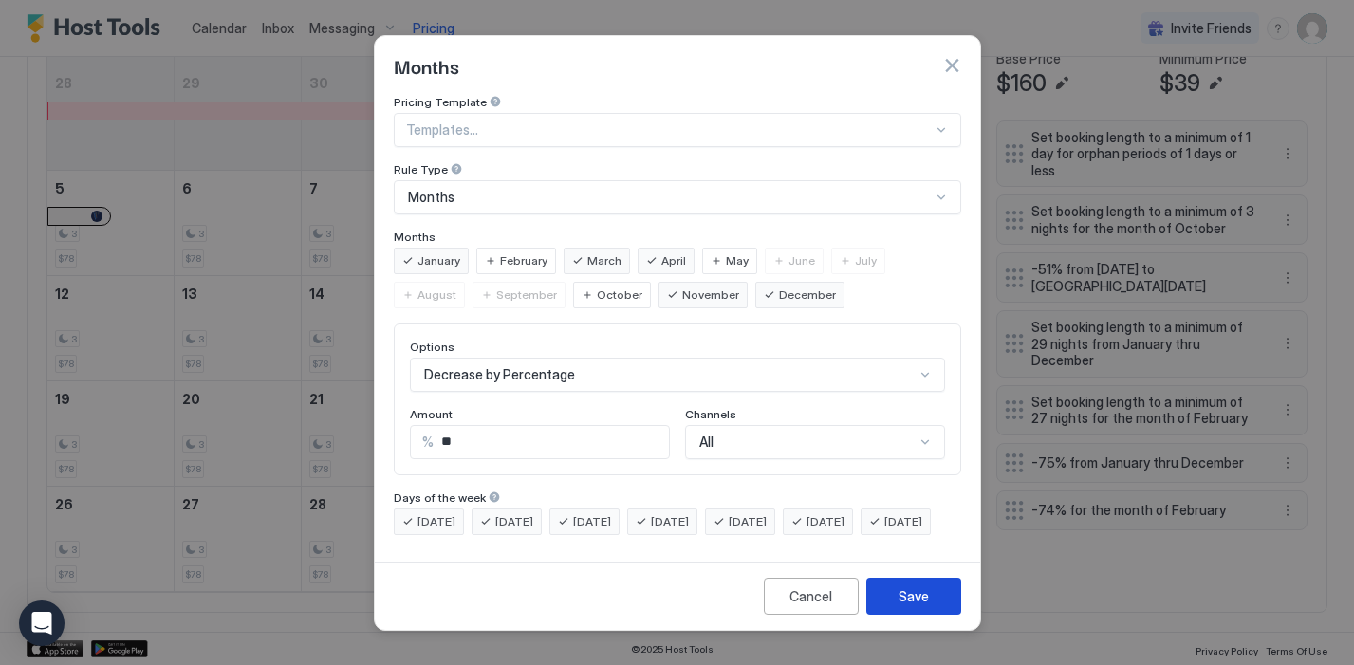
click at [925, 606] on div "Save" at bounding box center [914, 597] width 30 height 20
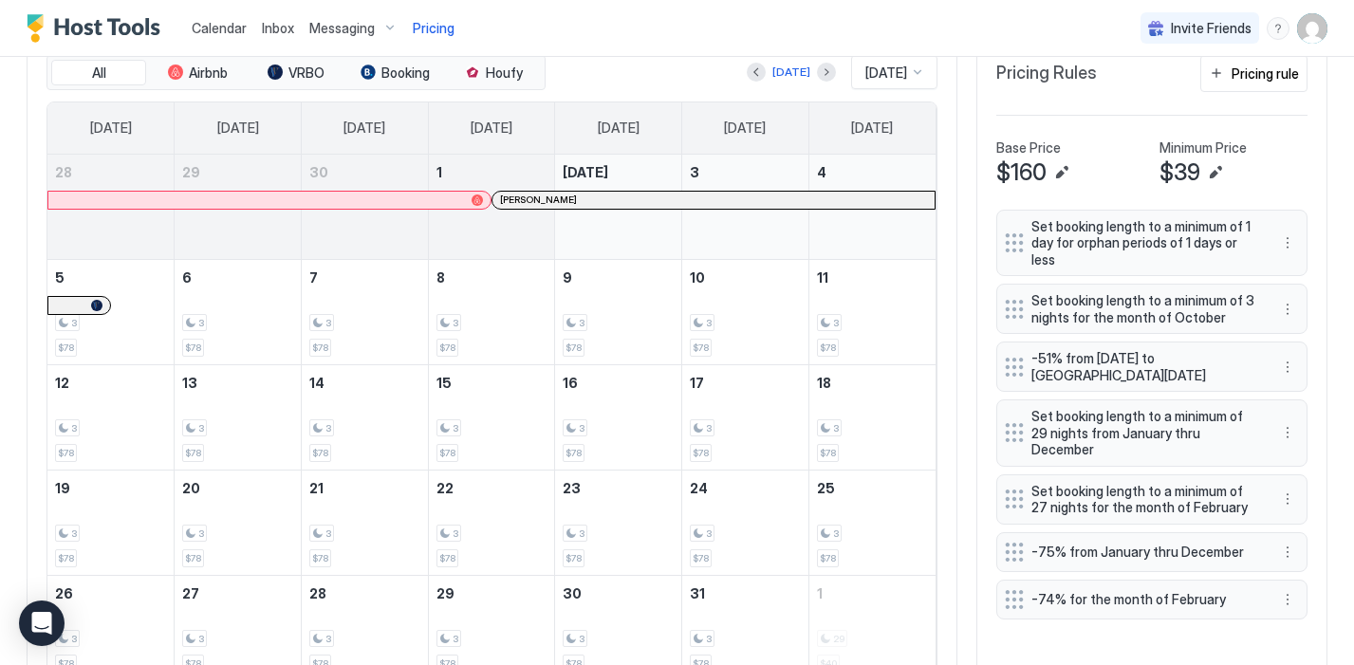
scroll to position [587, 0]
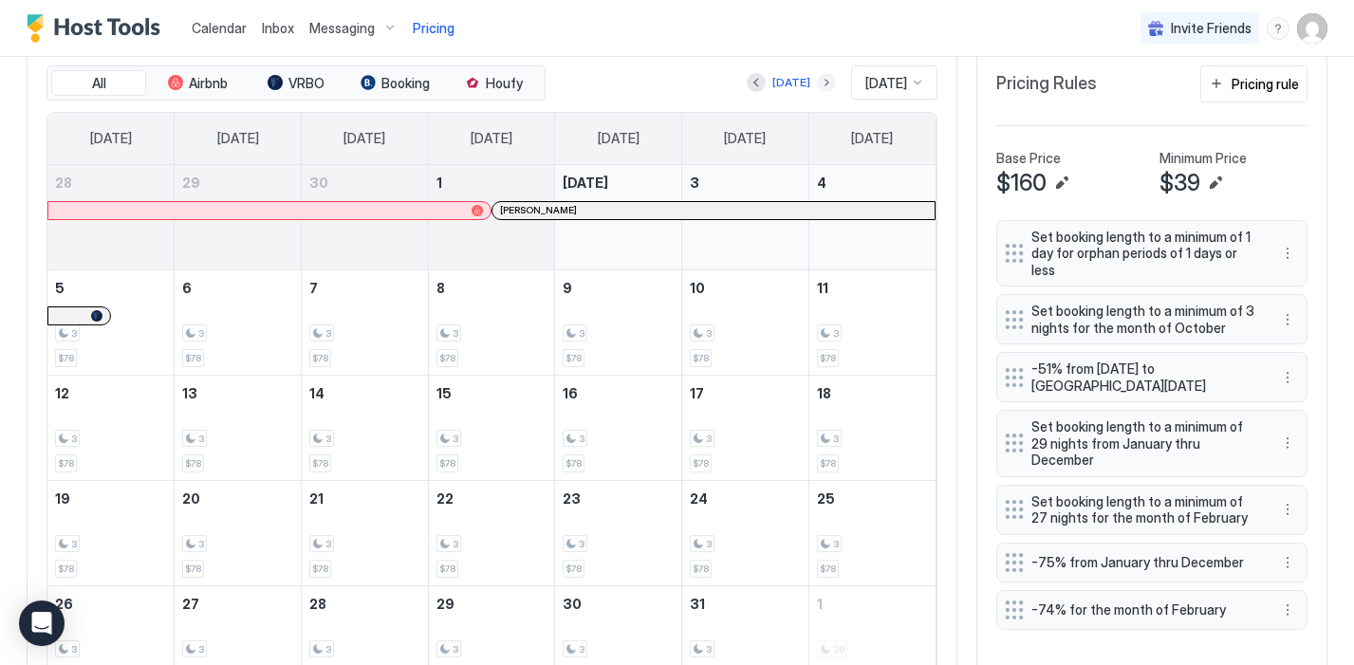
click at [817, 81] on button "Next month" at bounding box center [826, 82] width 19 height 19
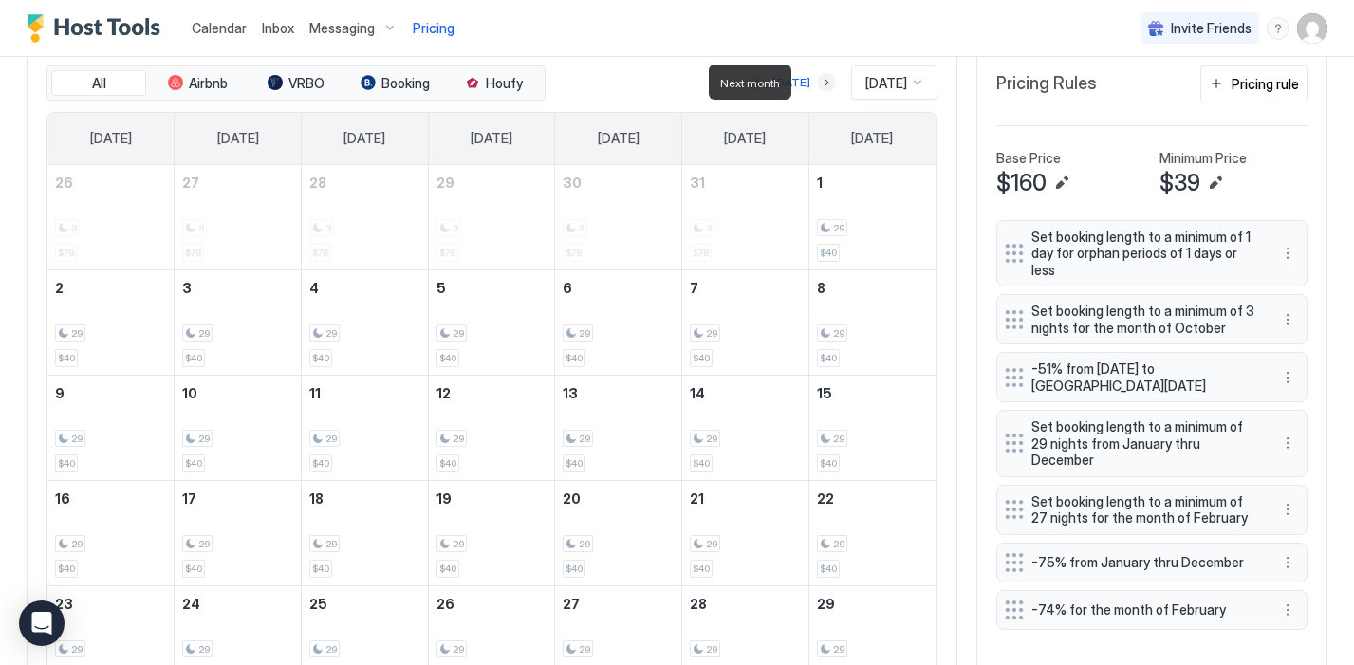
click at [817, 81] on button "Next month" at bounding box center [826, 82] width 19 height 19
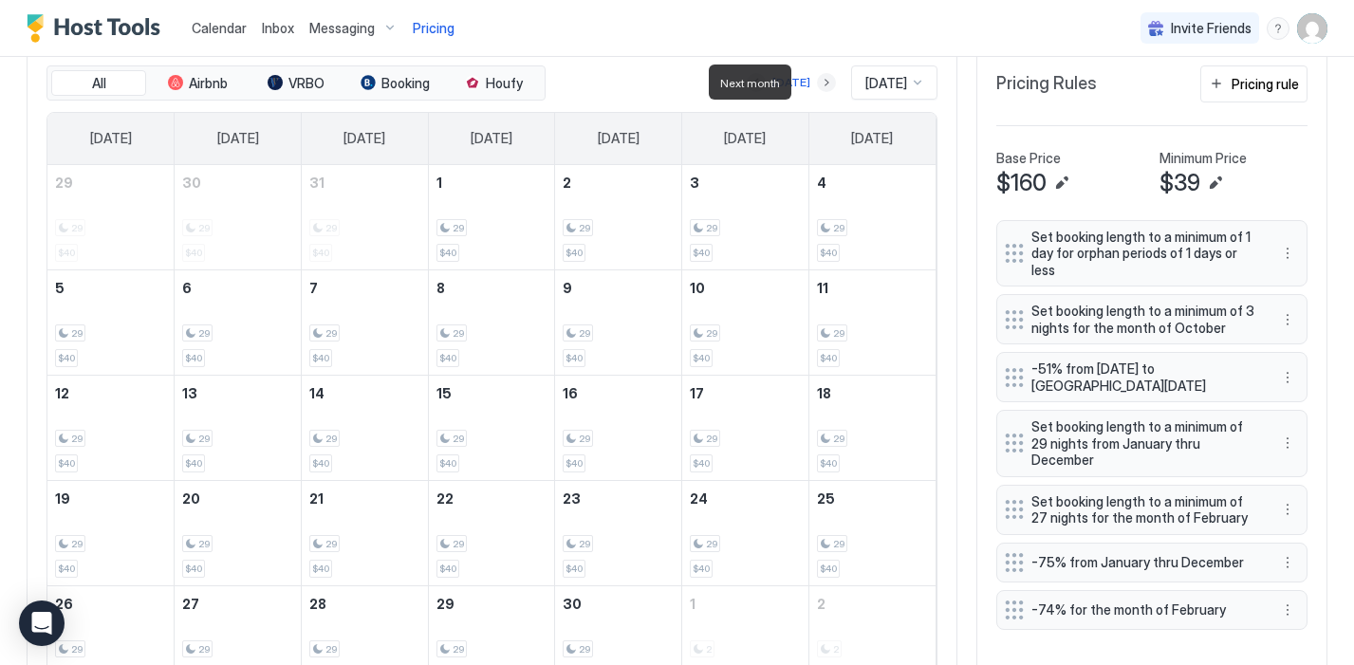
click at [817, 81] on button "Next month" at bounding box center [826, 82] width 19 height 19
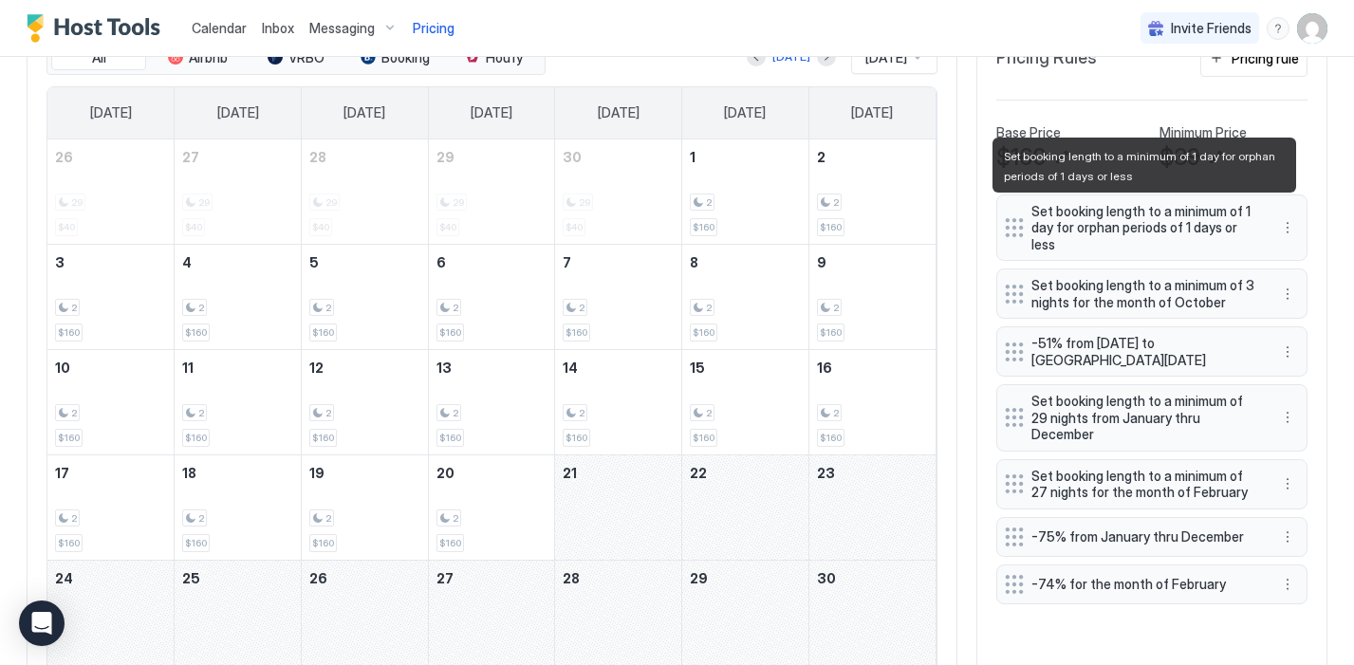
scroll to position [598, 0]
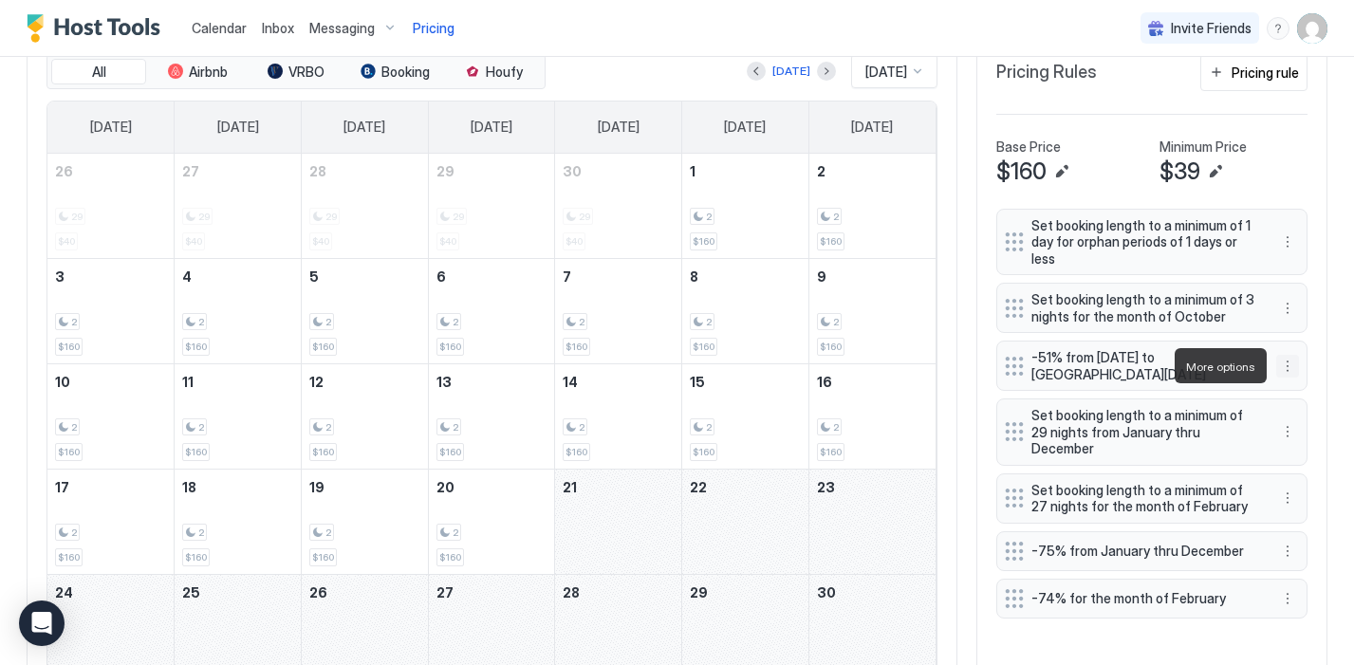
click at [1290, 364] on button "More options" at bounding box center [1288, 366] width 23 height 23
click at [1297, 395] on div "Edit" at bounding box center [1306, 392] width 42 height 14
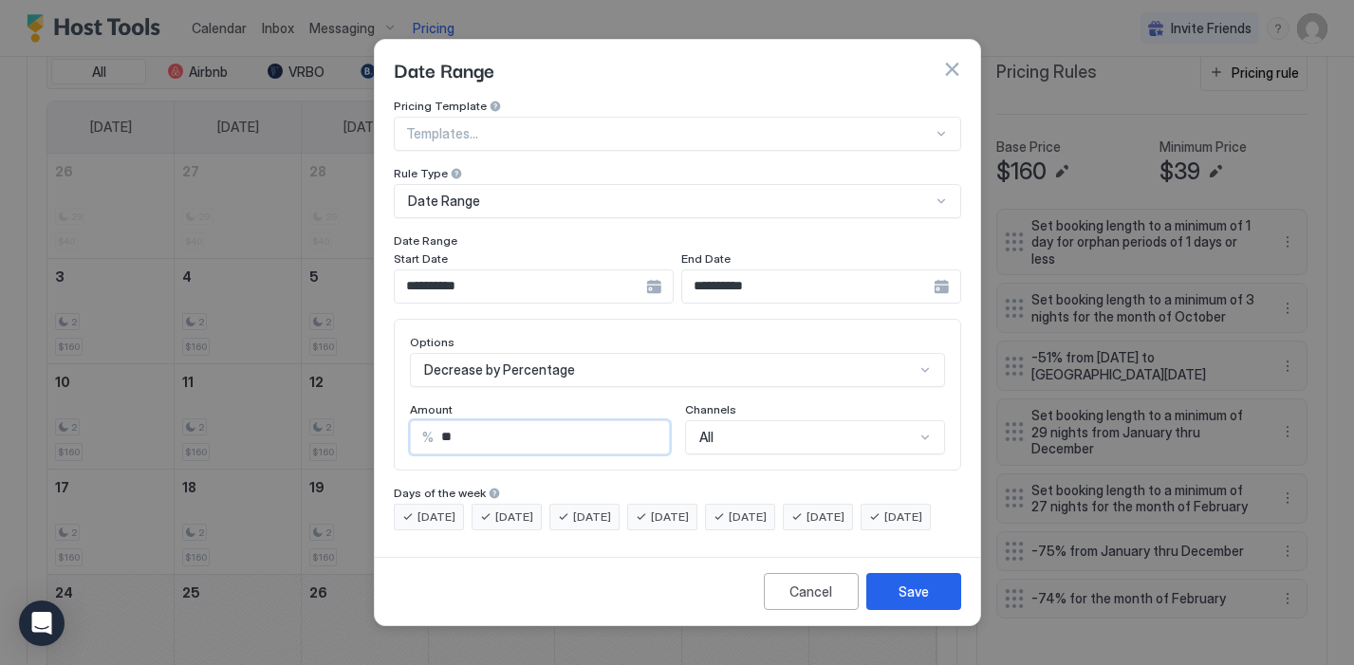
click at [462, 429] on input "**" at bounding box center [551, 437] width 235 height 32
type input "**"
click at [910, 602] on div "Save" at bounding box center [914, 592] width 30 height 20
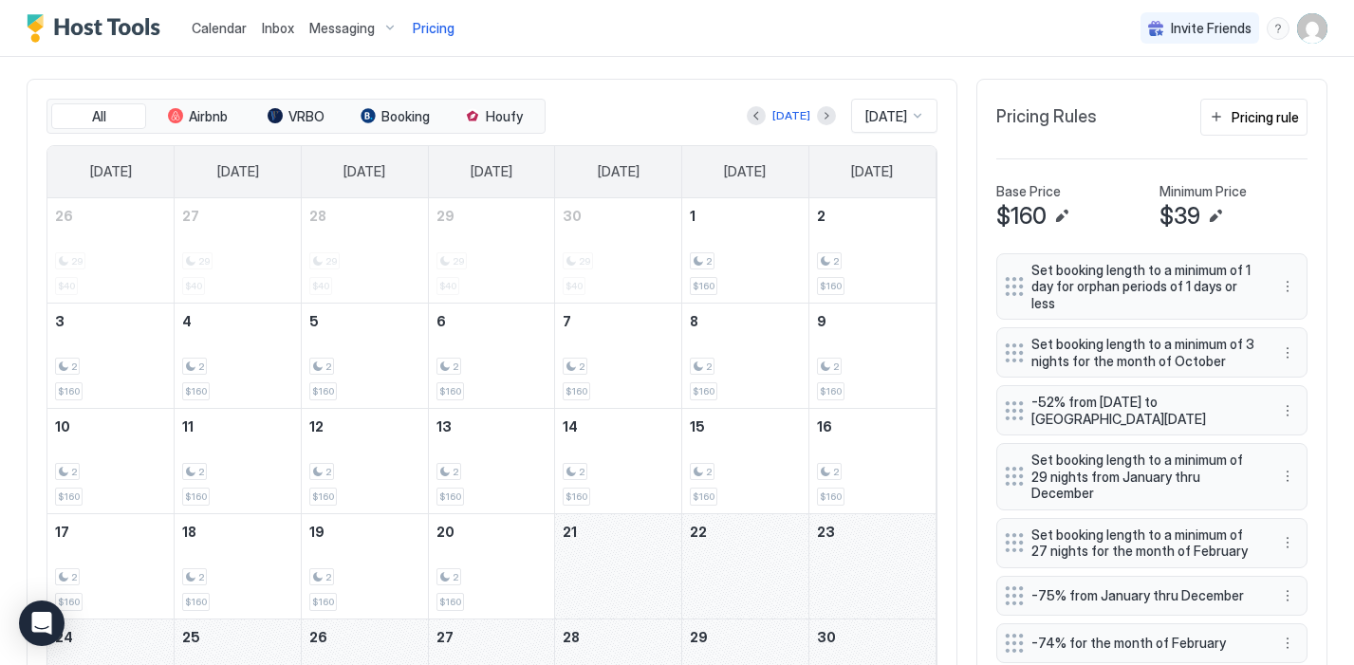
scroll to position [559, 0]
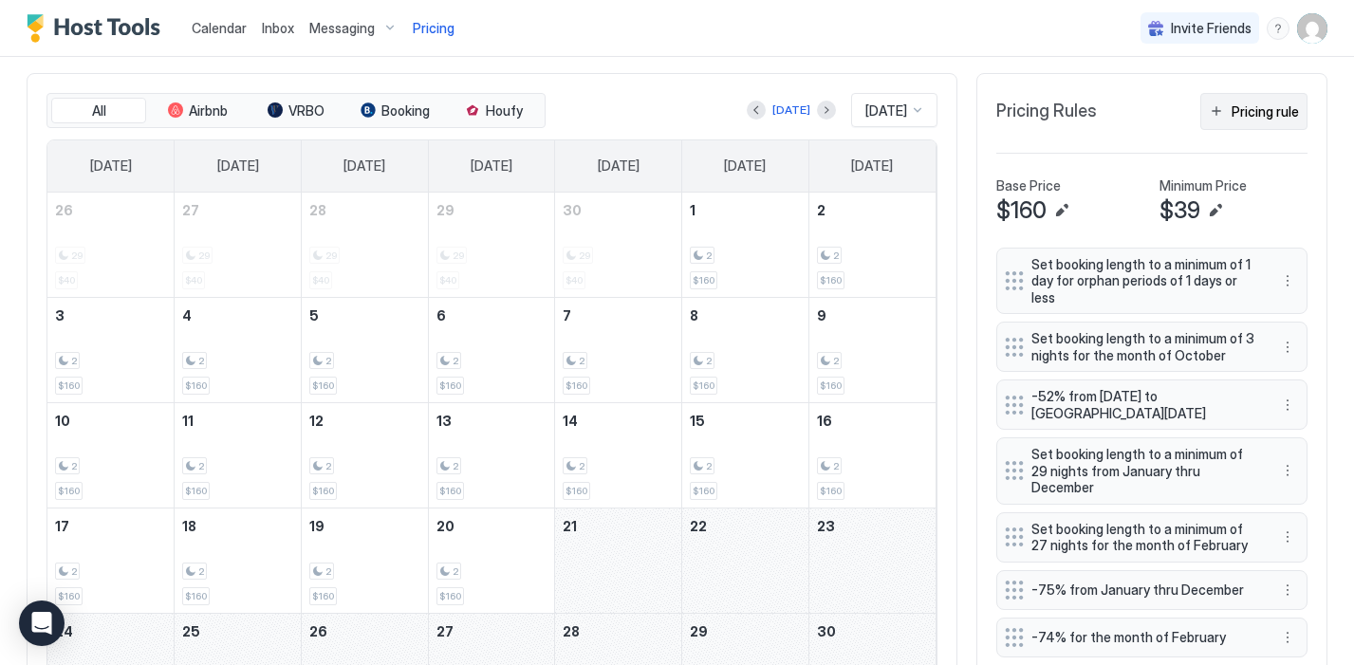
click at [1253, 111] on div "Pricing rule" at bounding box center [1265, 112] width 67 height 20
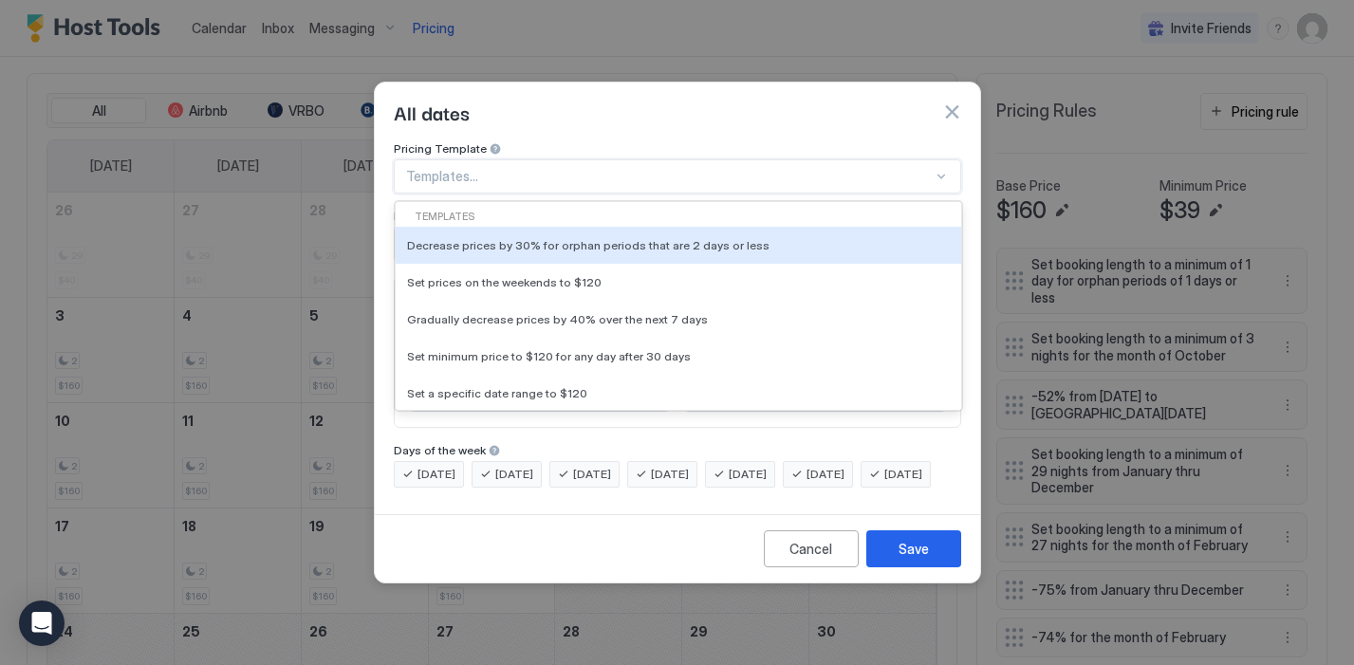
click at [590, 159] on div "Templates..." at bounding box center [678, 176] width 568 height 34
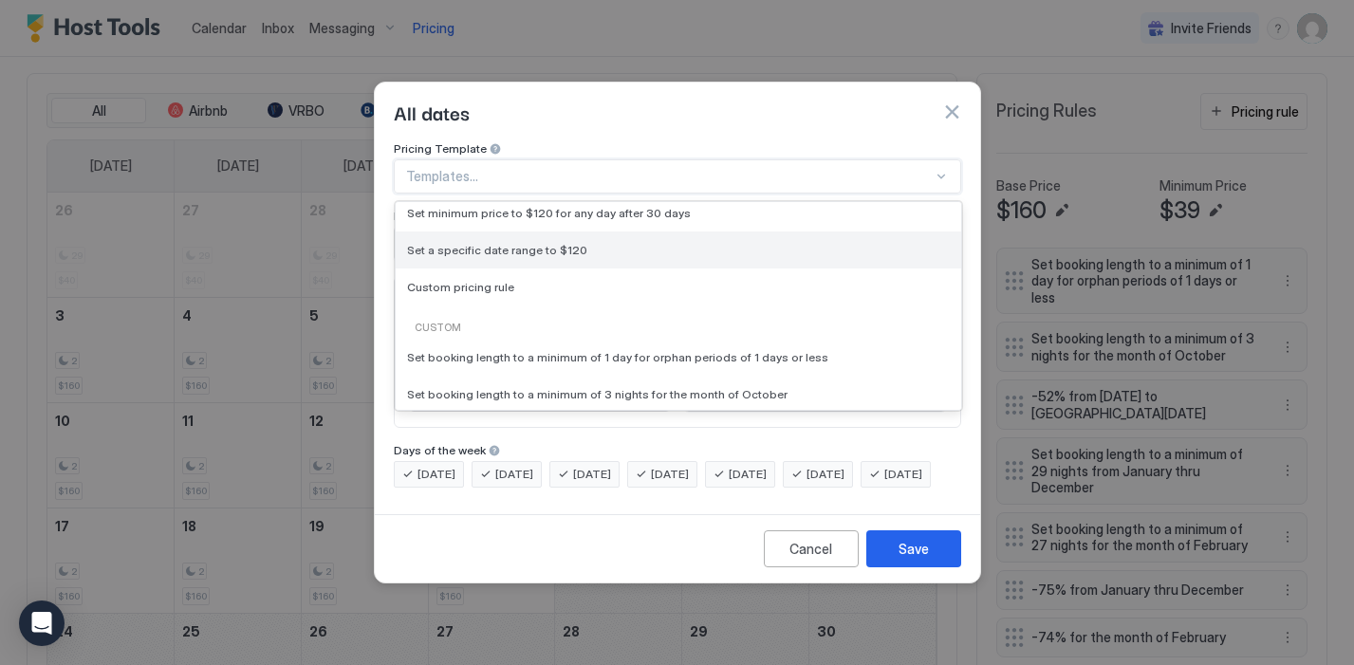
scroll to position [167, 0]
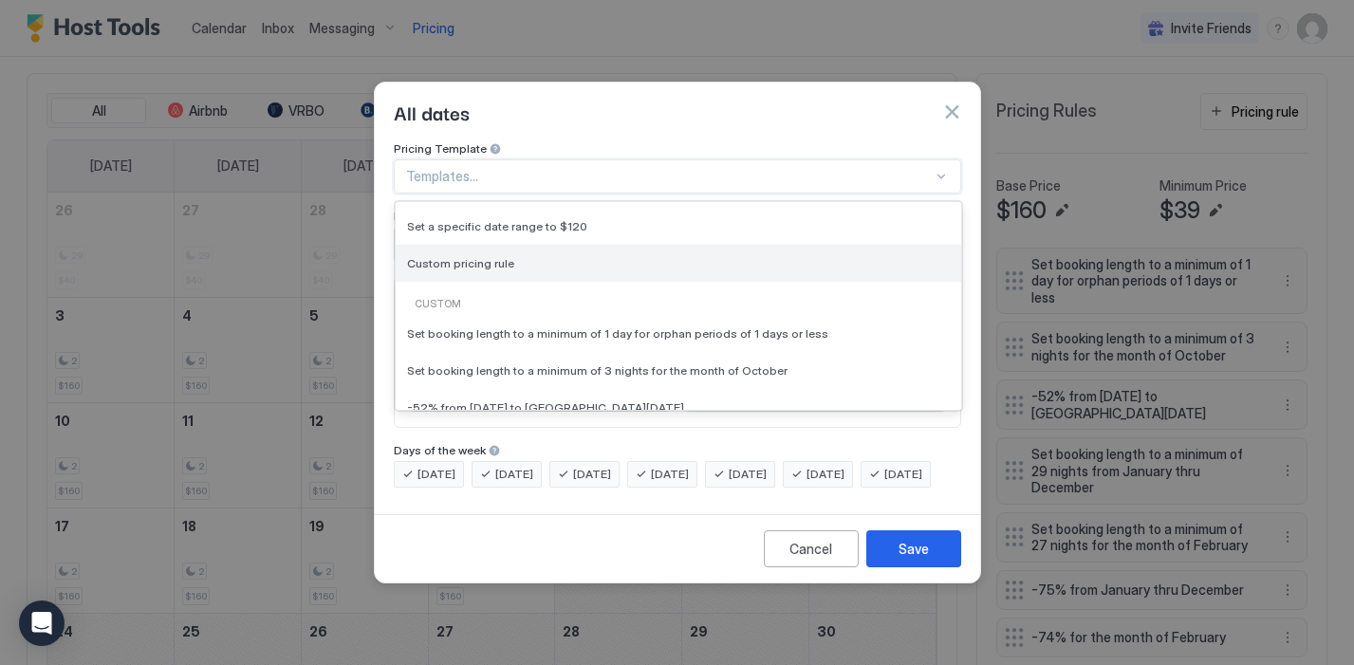
click at [494, 256] on span "Custom pricing rule" at bounding box center [460, 263] width 107 height 14
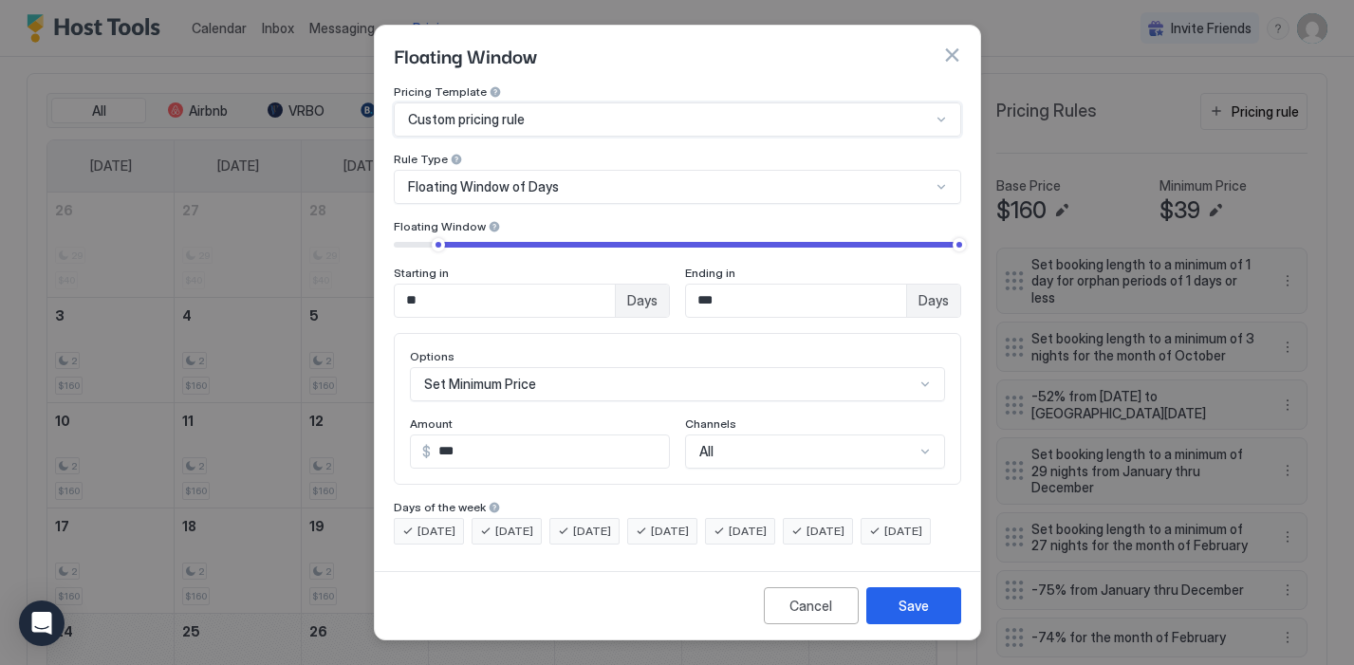
click at [534, 178] on span "Floating Window of Days" at bounding box center [483, 186] width 151 height 17
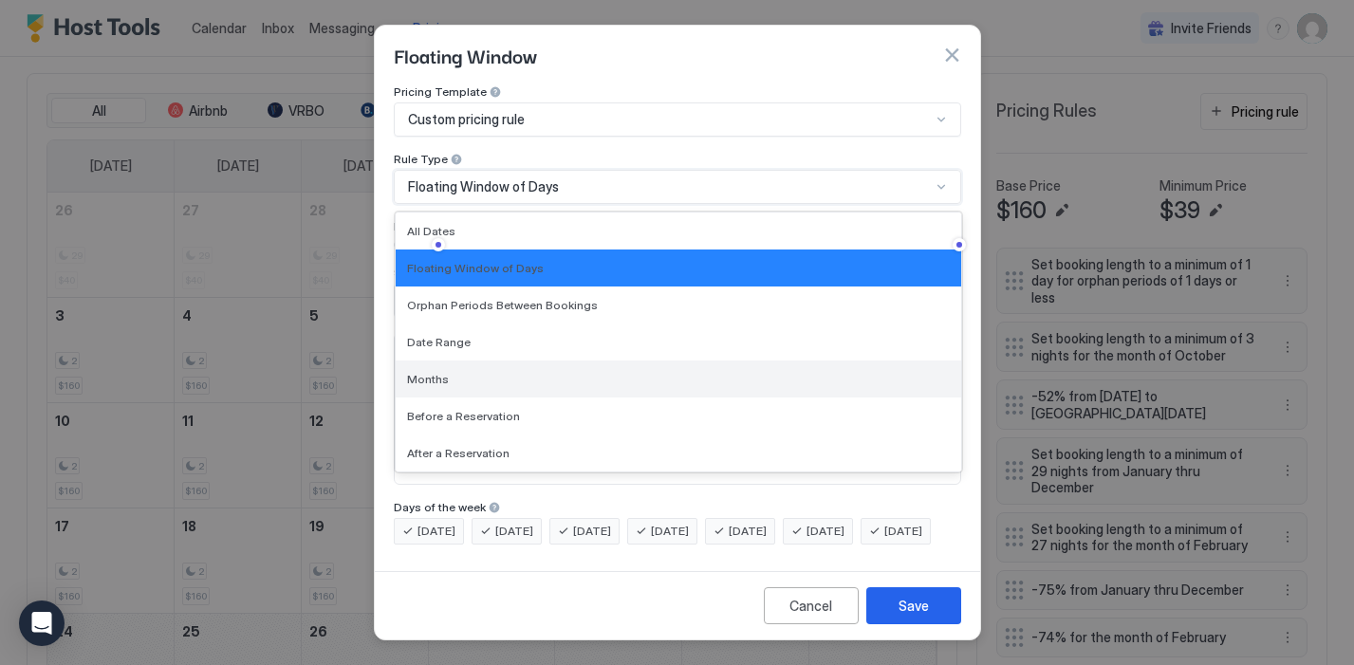
click at [482, 374] on div "Months" at bounding box center [678, 379] width 543 height 14
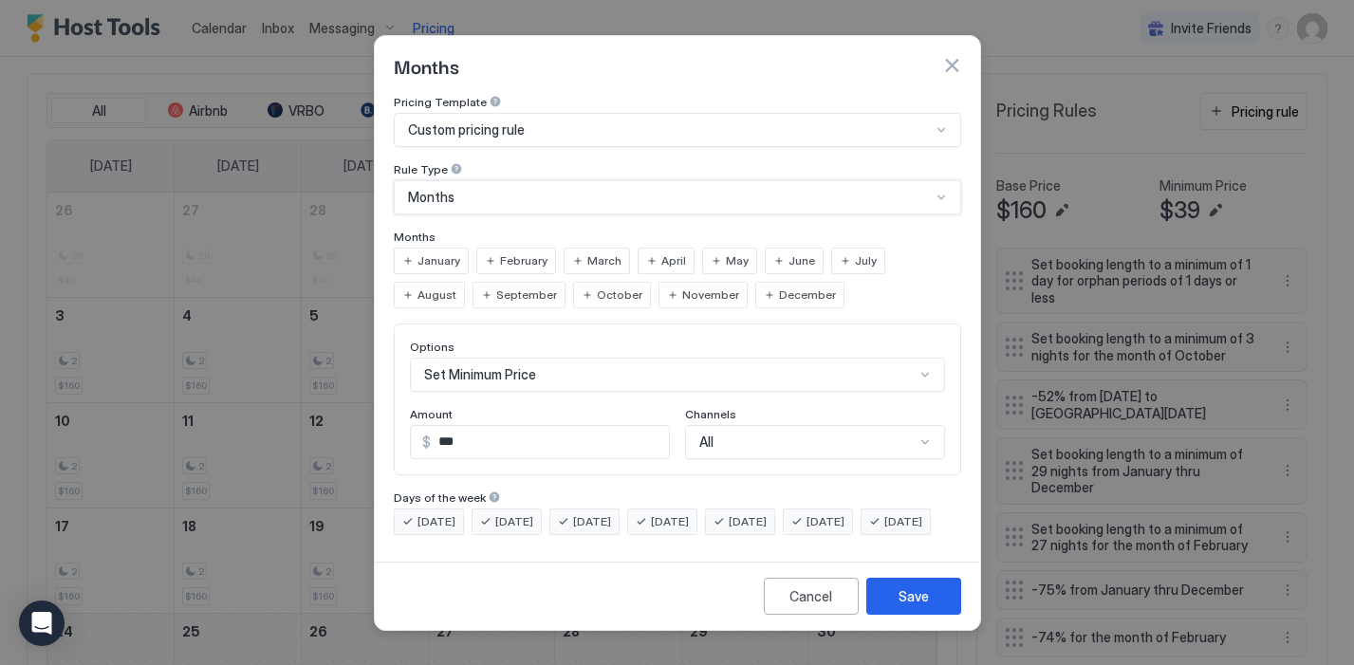
click at [728, 252] on span "May" at bounding box center [737, 260] width 23 height 17
click at [569, 189] on div "Months" at bounding box center [669, 197] width 523 height 17
click at [570, 189] on div "Months" at bounding box center [669, 197] width 523 height 17
click at [726, 252] on span "May" at bounding box center [737, 260] width 23 height 17
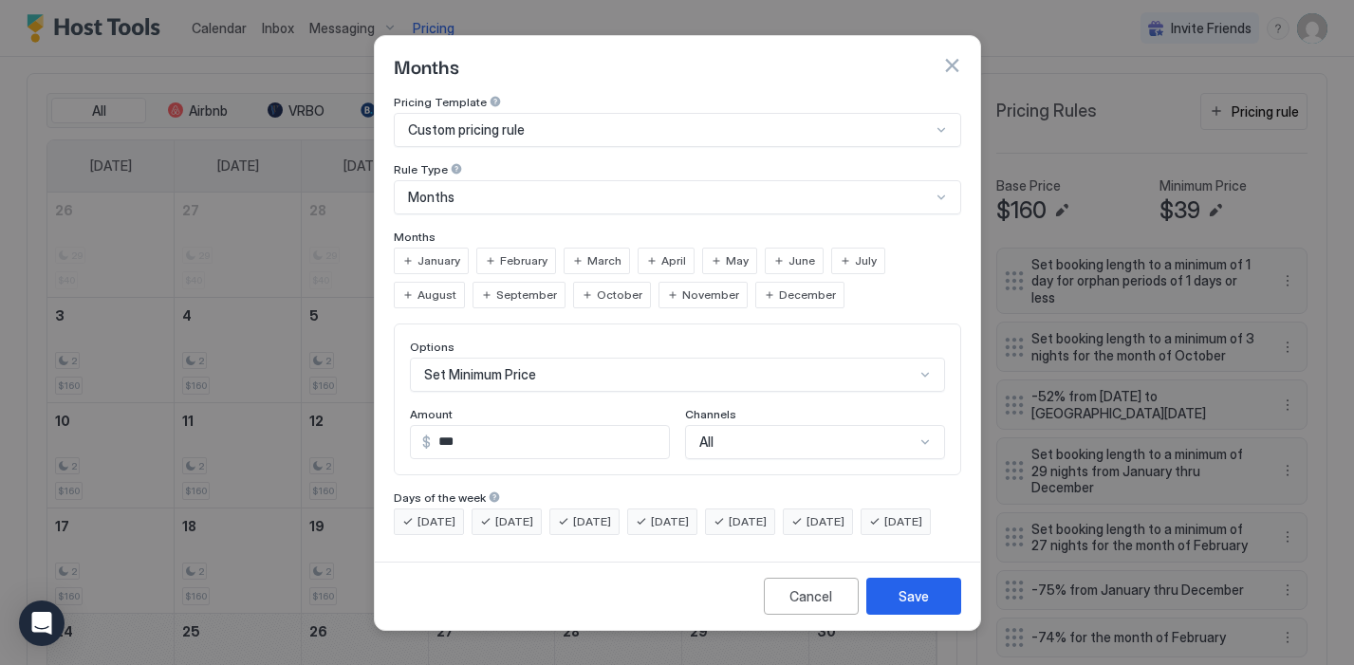
click at [726, 252] on span "May" at bounding box center [737, 260] width 23 height 17
click at [575, 358] on div "Set Minimum Price" at bounding box center [677, 375] width 535 height 34
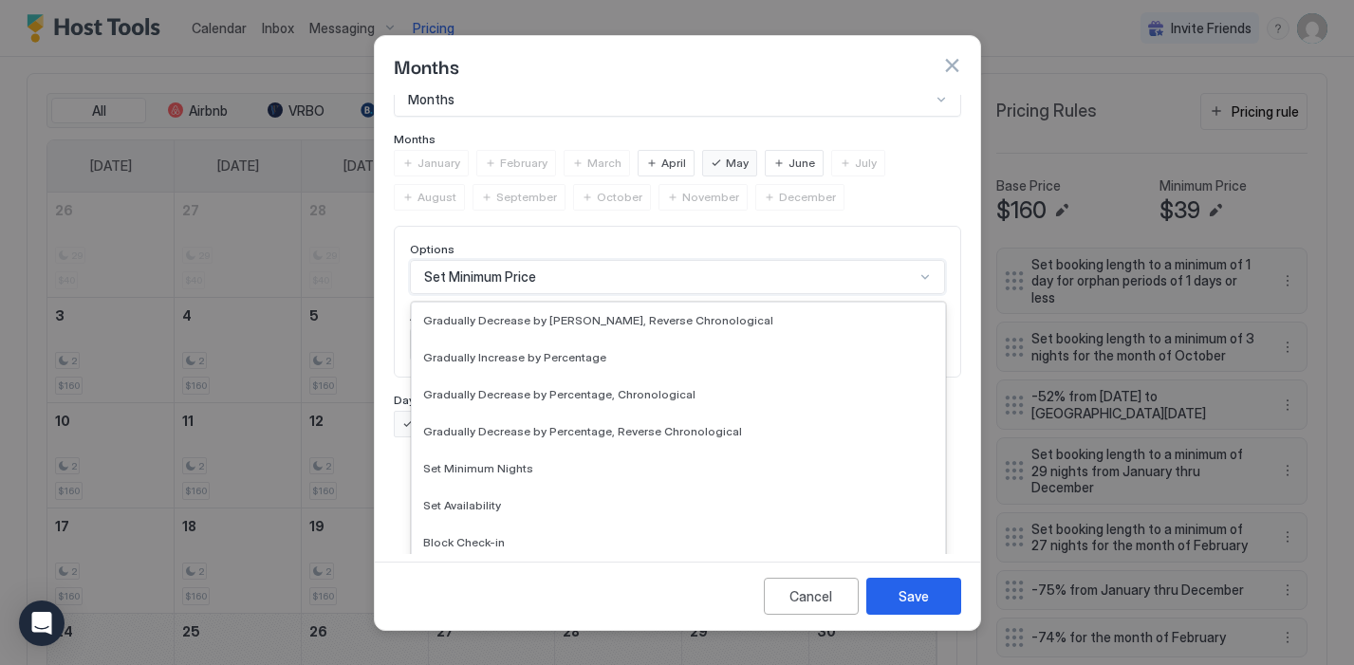
scroll to position [335, 0]
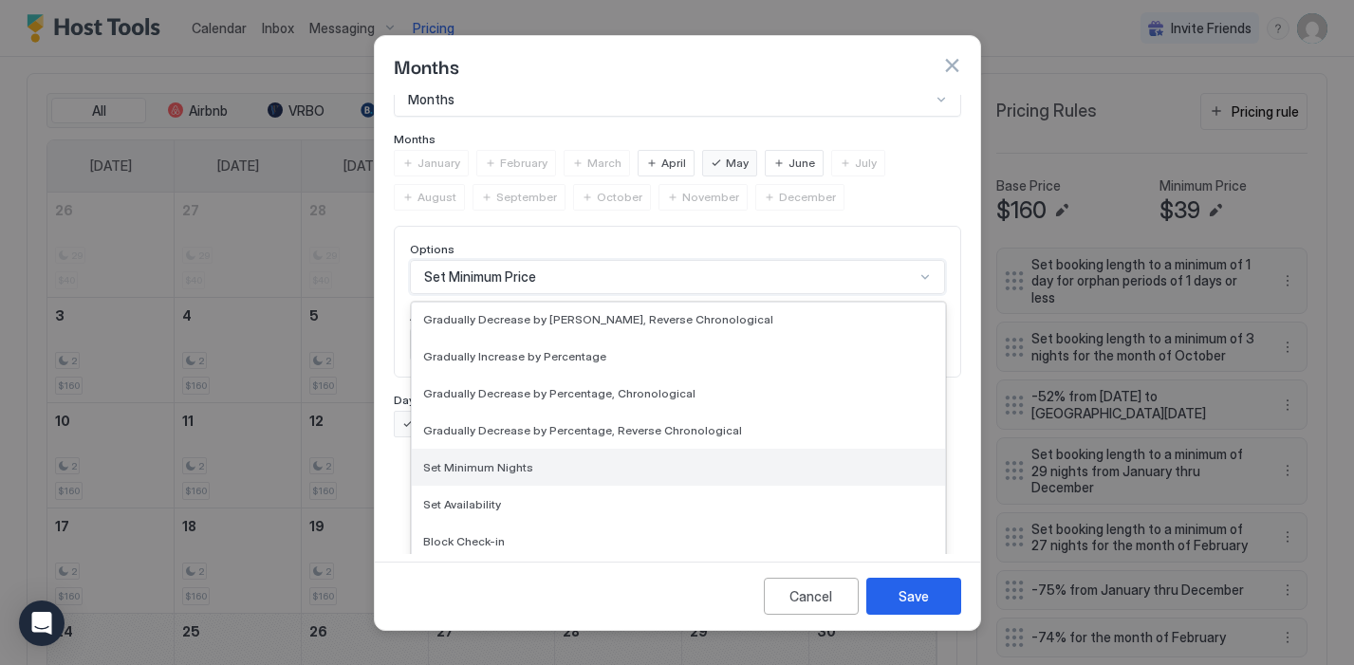
click at [540, 460] on div "Set Minimum Nights" at bounding box center [678, 467] width 511 height 14
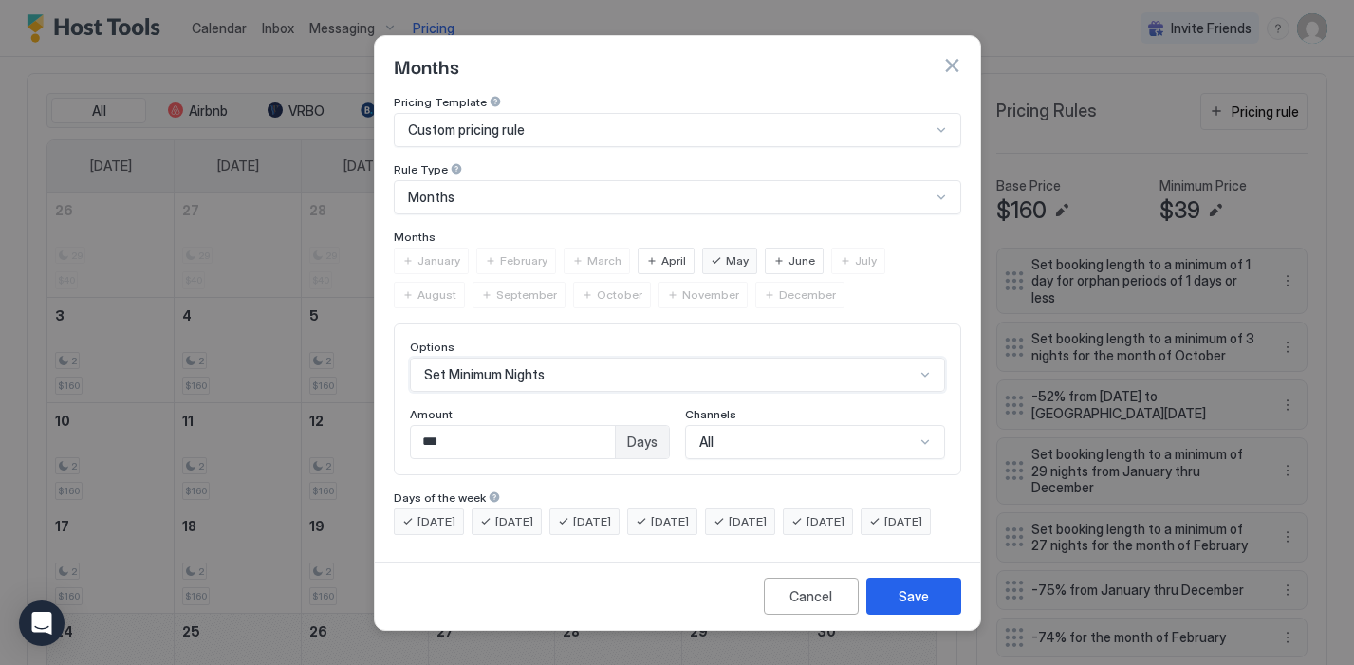
scroll to position [0, 0]
drag, startPoint x: 510, startPoint y: 421, endPoint x: 405, endPoint y: 410, distance: 105.0
click at [404, 411] on div "Options Set Minimum Nights Amount *** Days Channels All" at bounding box center [678, 400] width 568 height 152
type input "*"
click at [582, 460] on div "Pricing Template Custom pricing rule Rule Type Months Months January February M…" at bounding box center [678, 315] width 568 height 440
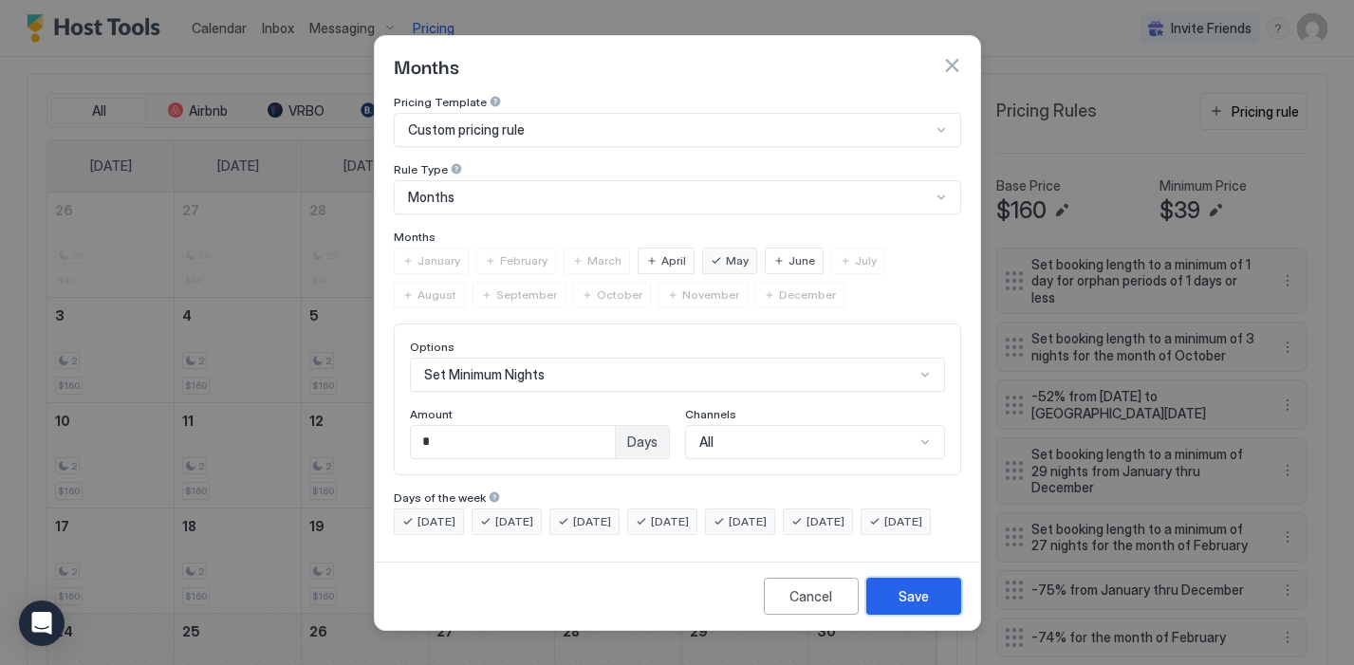
click at [910, 606] on div "Save" at bounding box center [914, 597] width 30 height 20
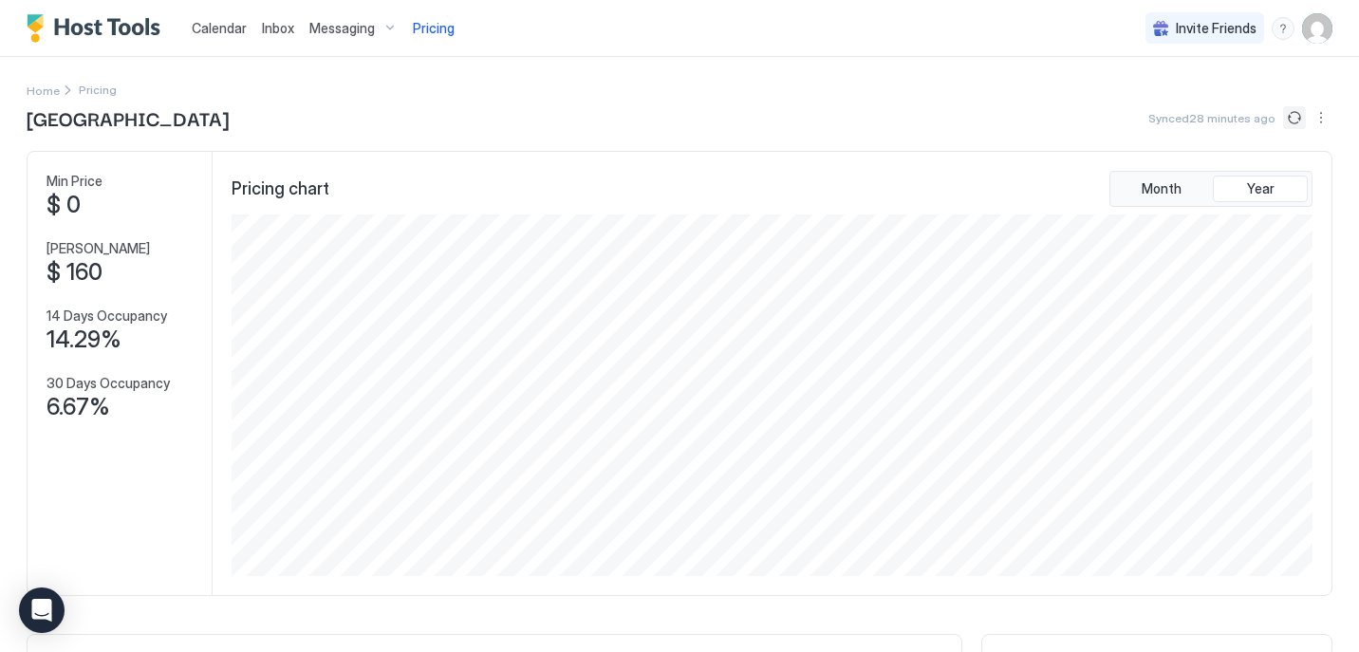
click at [1297, 121] on button "Sync prices" at bounding box center [1294, 117] width 23 height 23
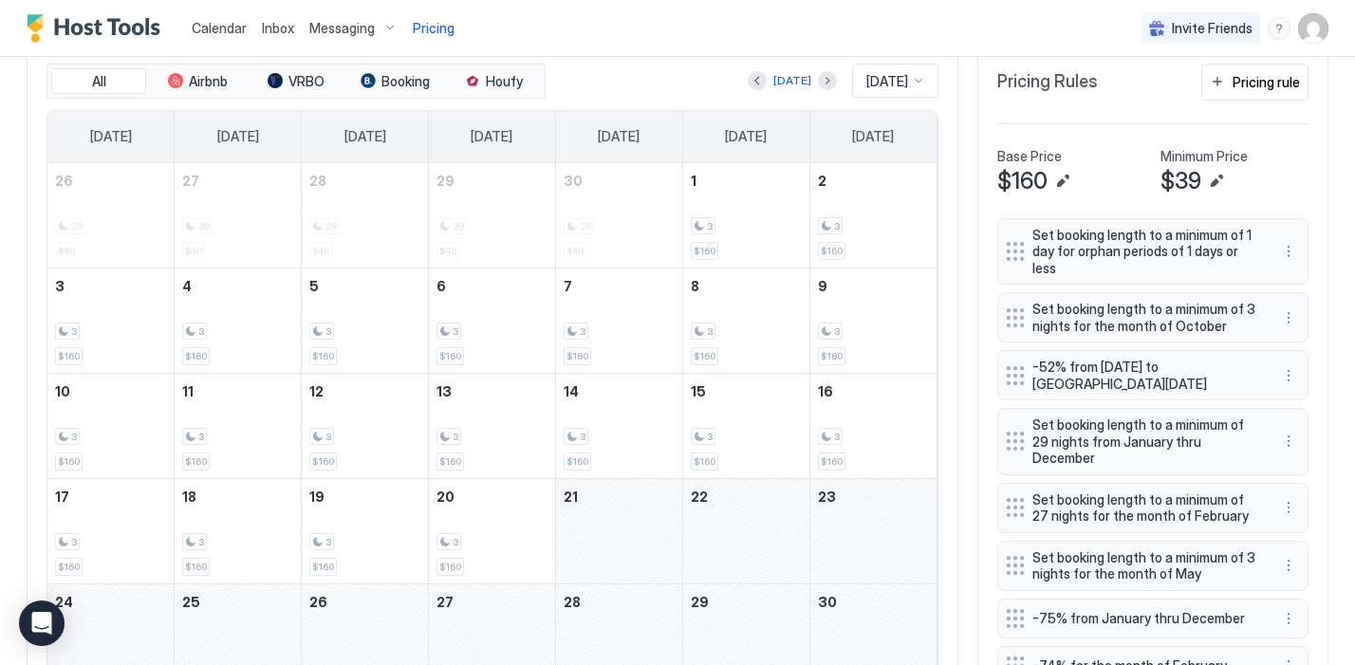
scroll to position [600, 0]
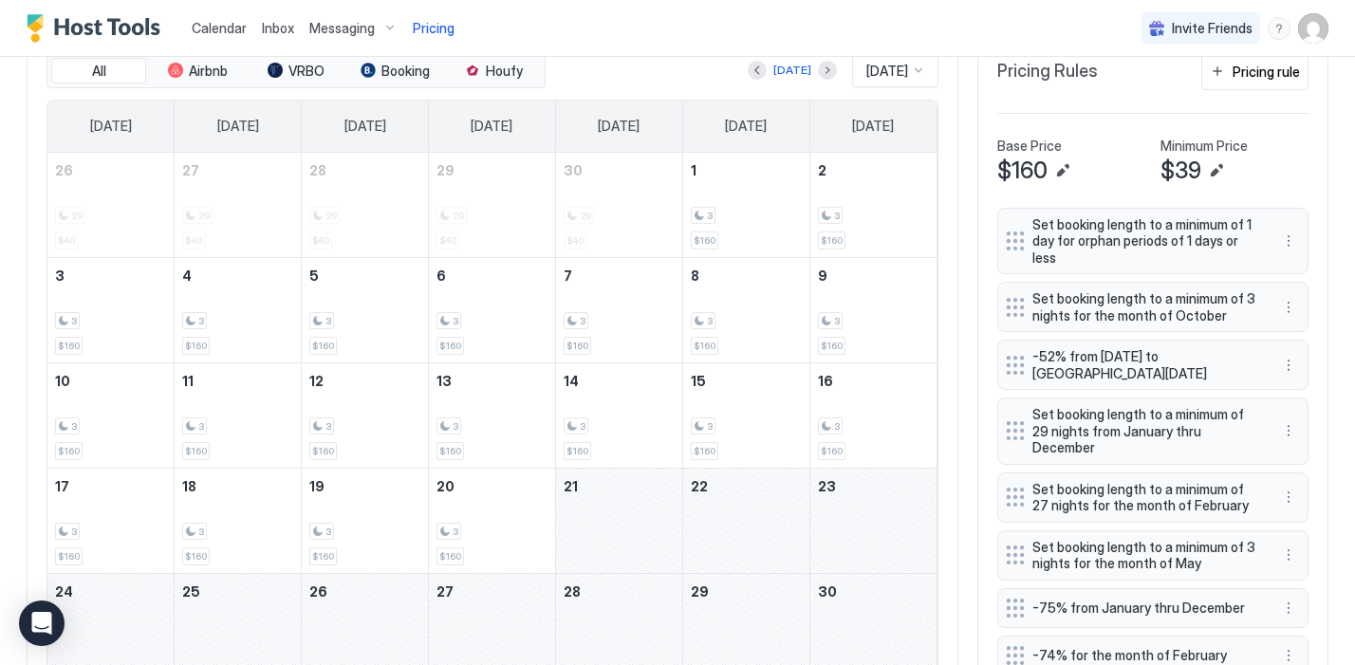
click at [624, 532] on div "May 21, 2026" at bounding box center [619, 521] width 126 height 104
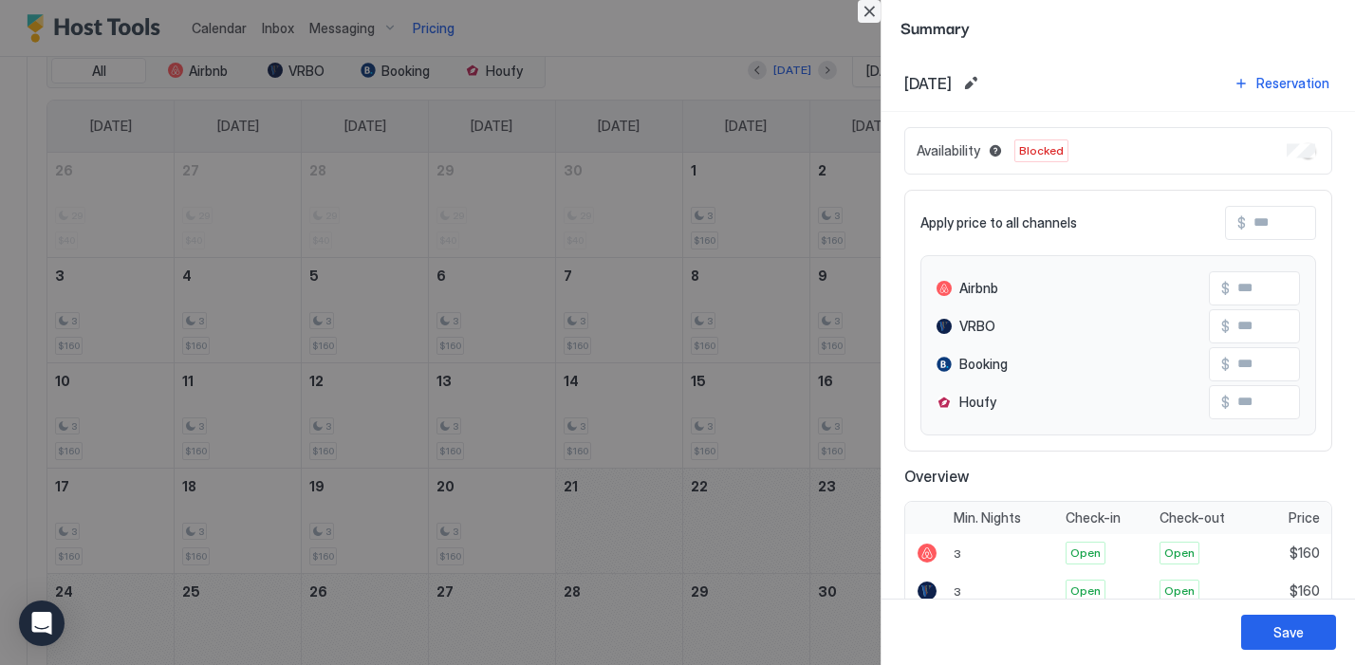
click at [867, 8] on button "Close" at bounding box center [869, 11] width 23 height 23
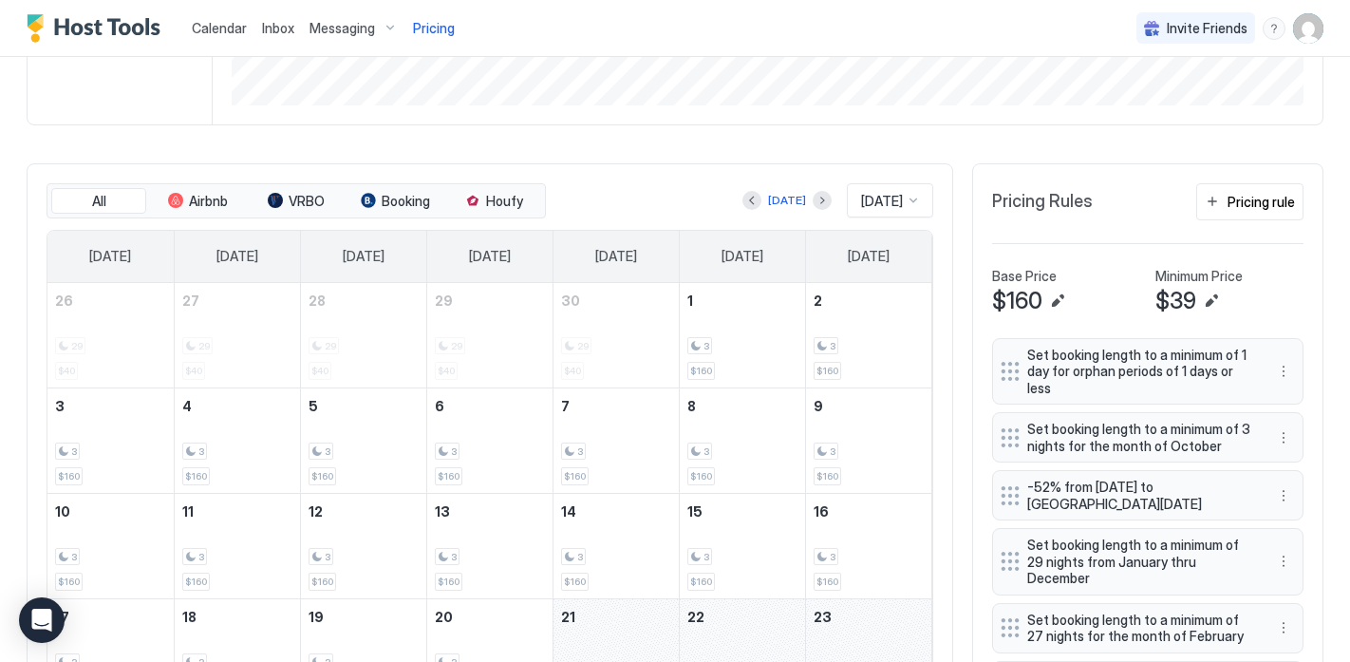
scroll to position [467, 0]
click at [742, 201] on button "Previous month" at bounding box center [751, 201] width 19 height 19
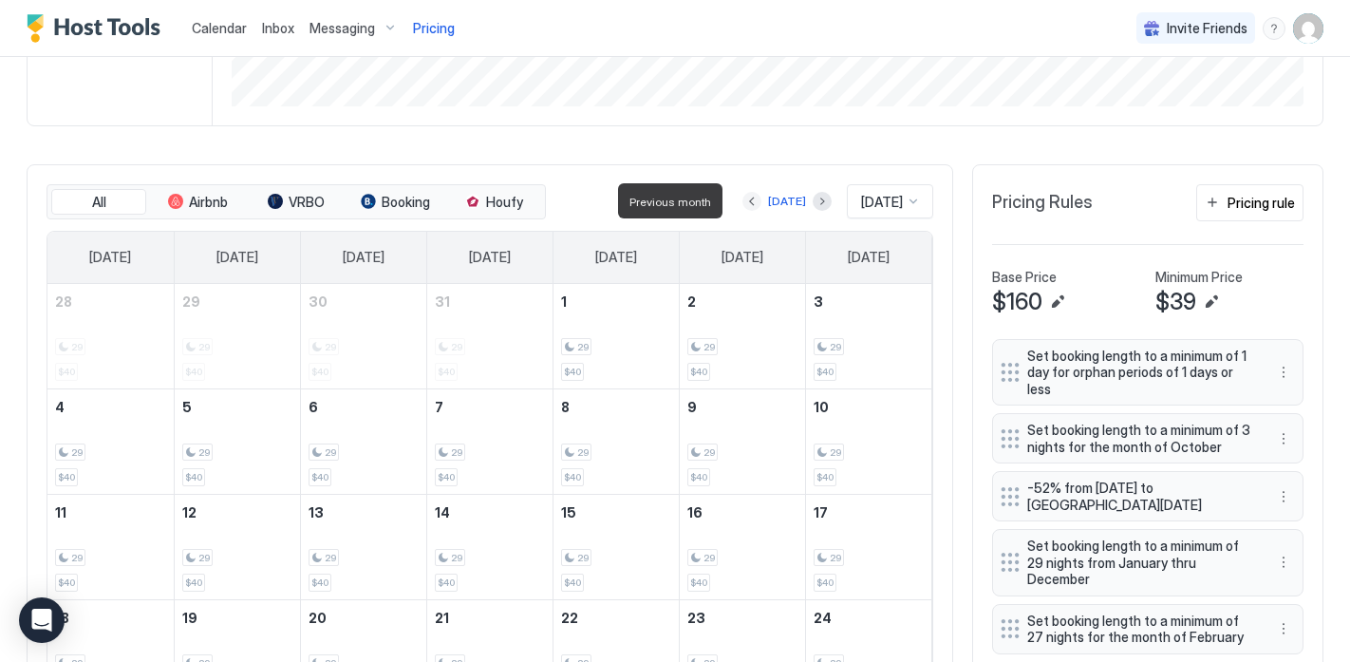
click at [742, 201] on button "Previous month" at bounding box center [751, 201] width 19 height 19
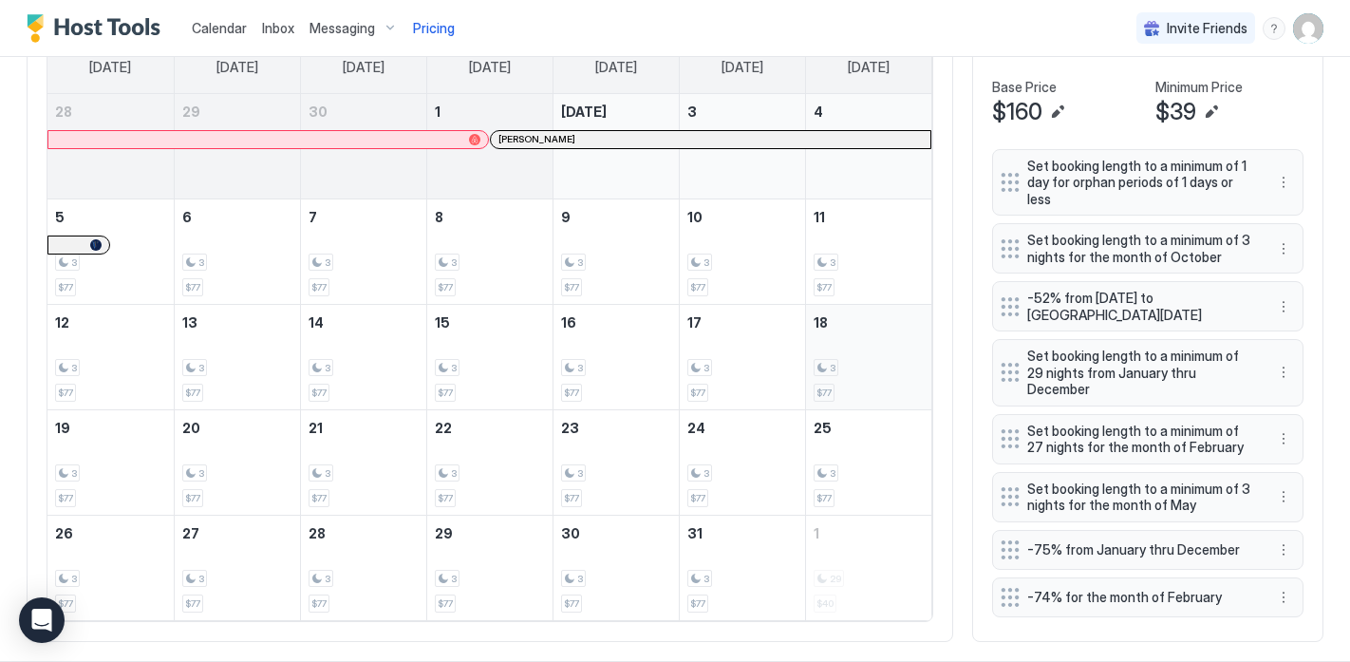
scroll to position [662, 0]
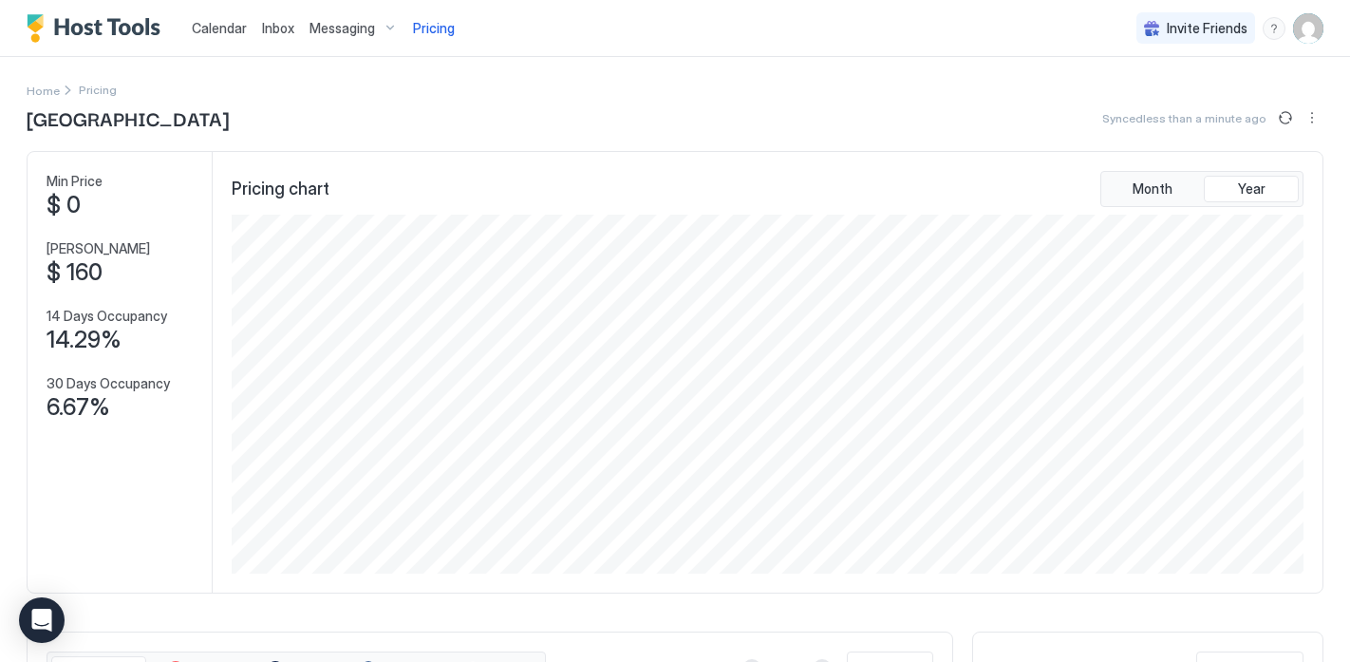
scroll to position [359, 1075]
click at [1291, 114] on button "Sync prices" at bounding box center [1285, 117] width 23 height 23
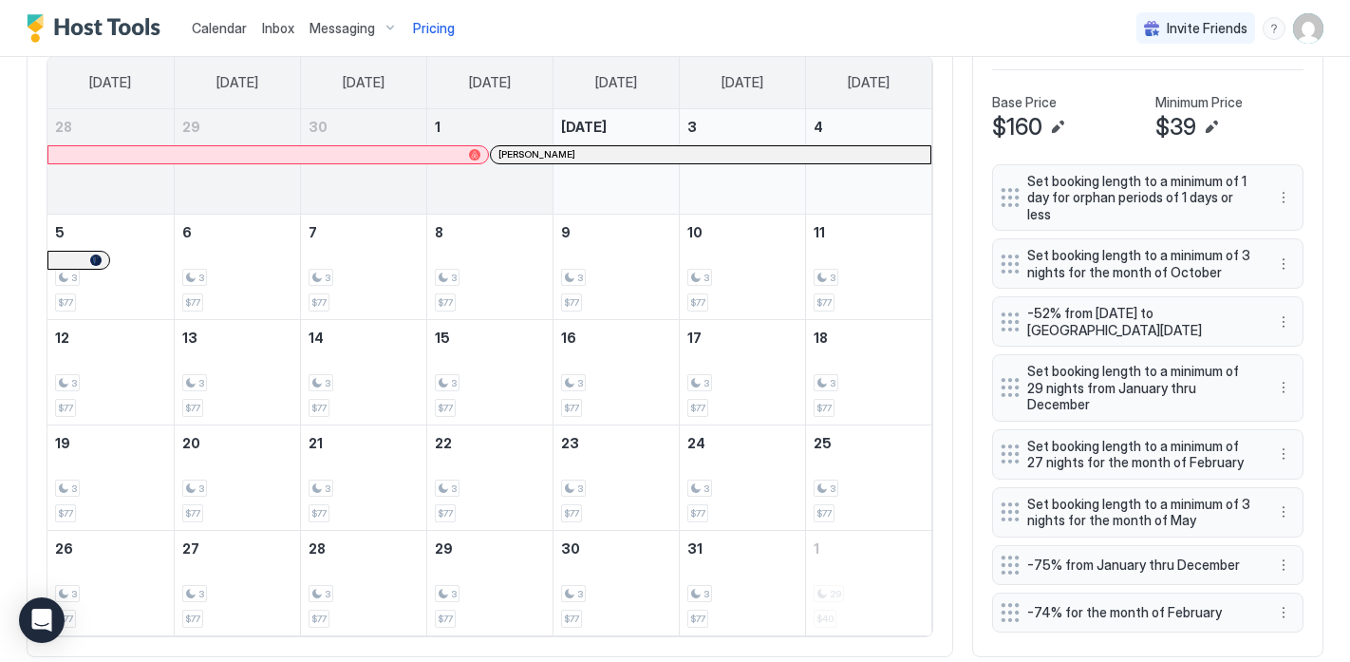
scroll to position [655, 0]
